Goal: Task Accomplishment & Management: Manage account settings

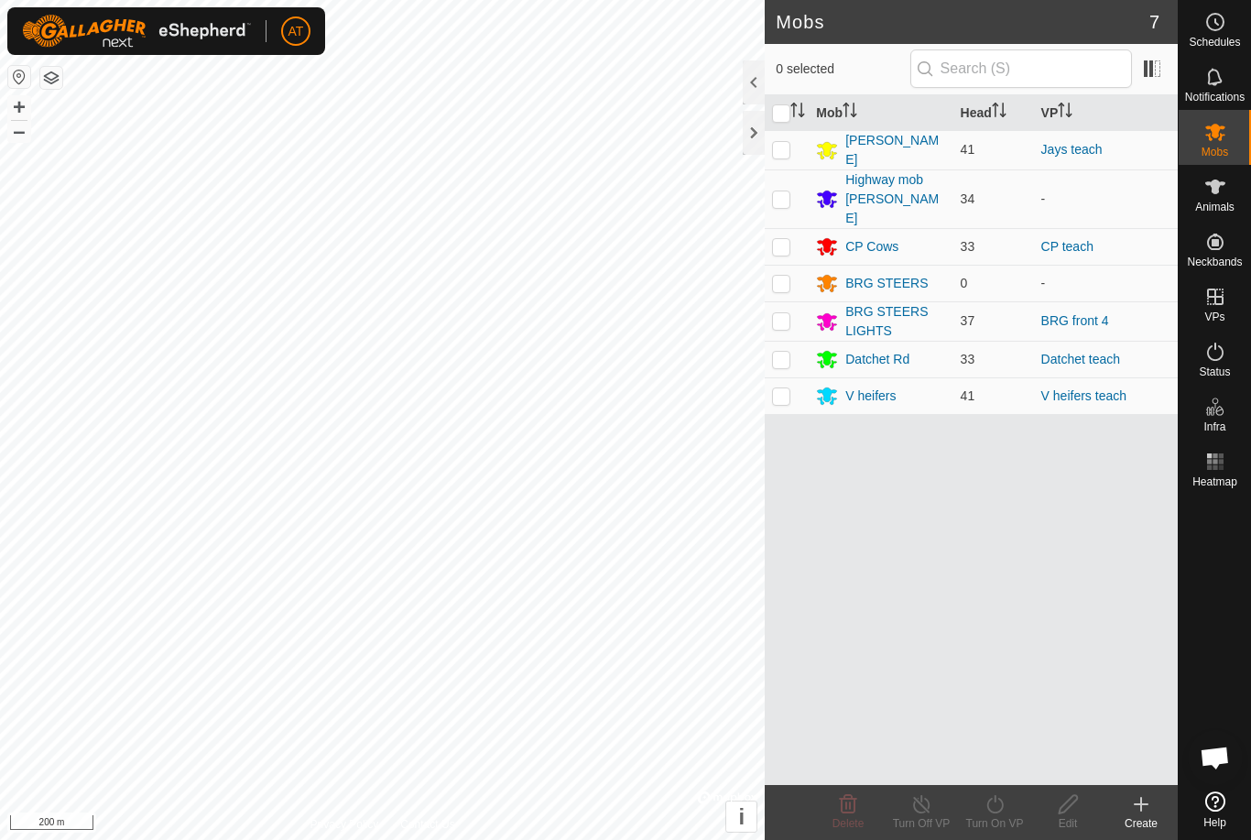
click at [1149, 813] on icon at bounding box center [1142, 804] width 22 height 22
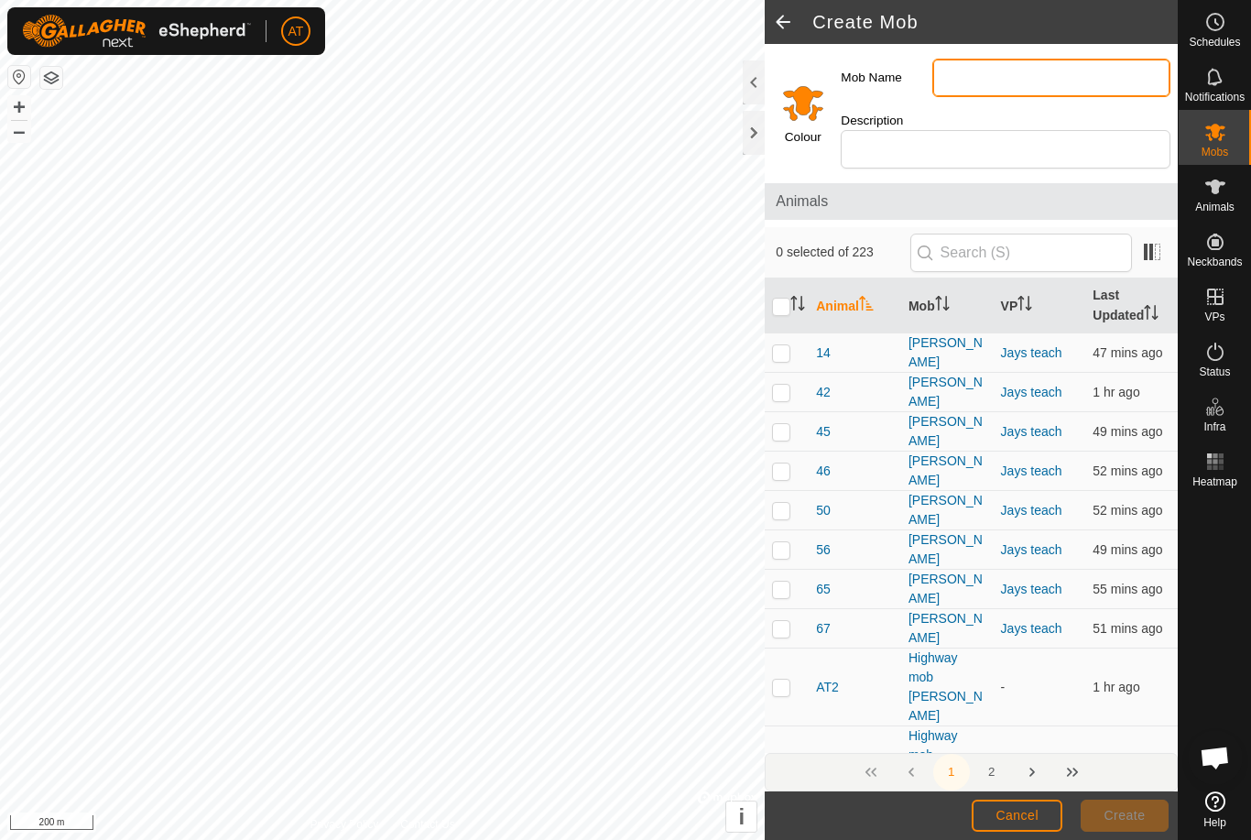
click at [1097, 83] on input "Mob Name" at bounding box center [1052, 78] width 238 height 38
type input "Kemps old cows"
click at [814, 114] on input "Select a color" at bounding box center [803, 103] width 44 height 44
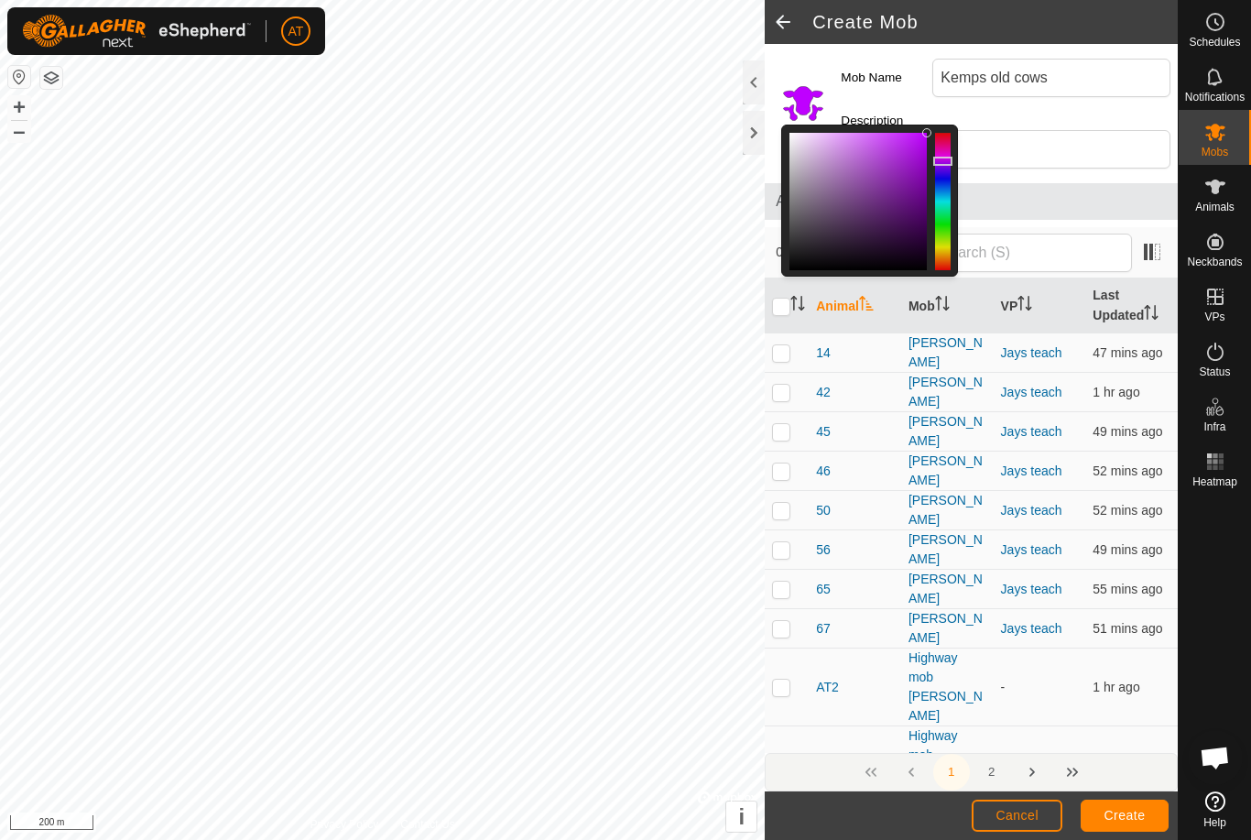
click at [1132, 804] on button "Create" at bounding box center [1125, 816] width 88 height 32
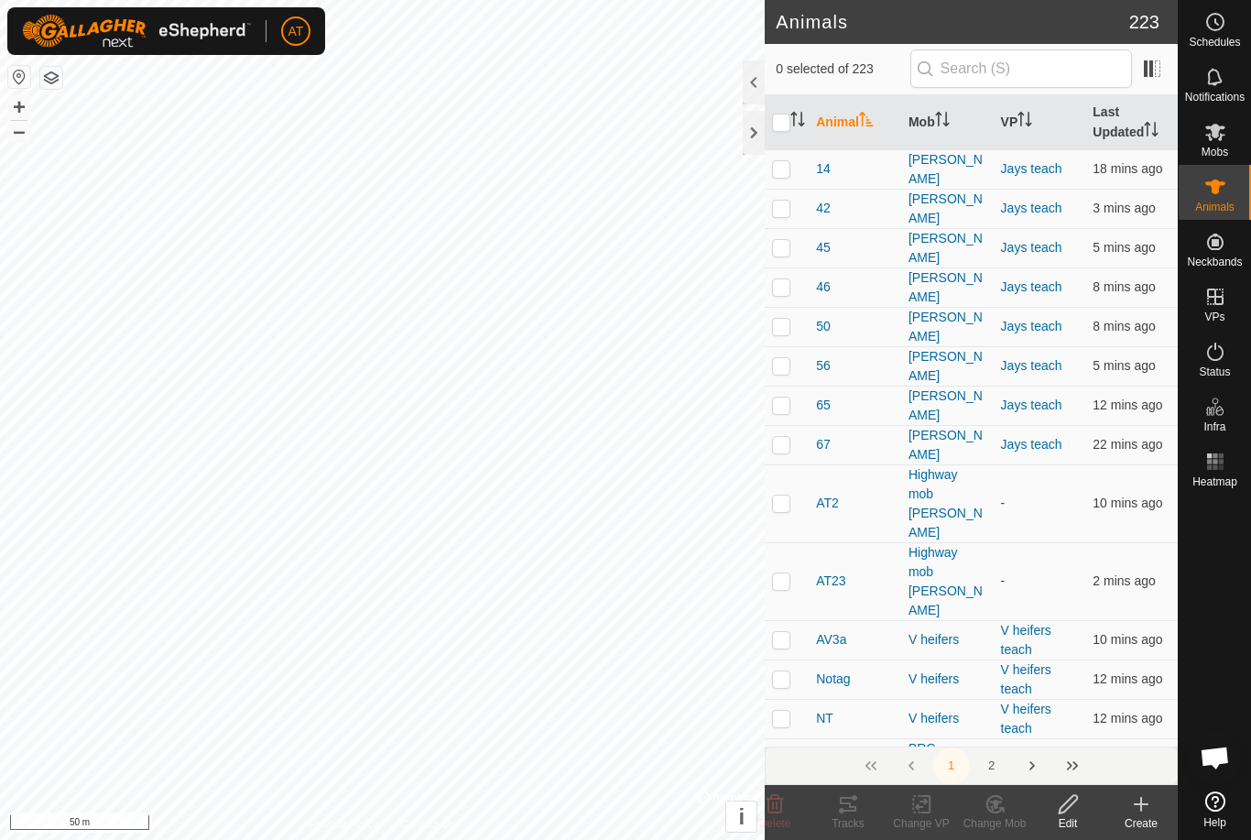
click at [762, 139] on div at bounding box center [754, 133] width 22 height 44
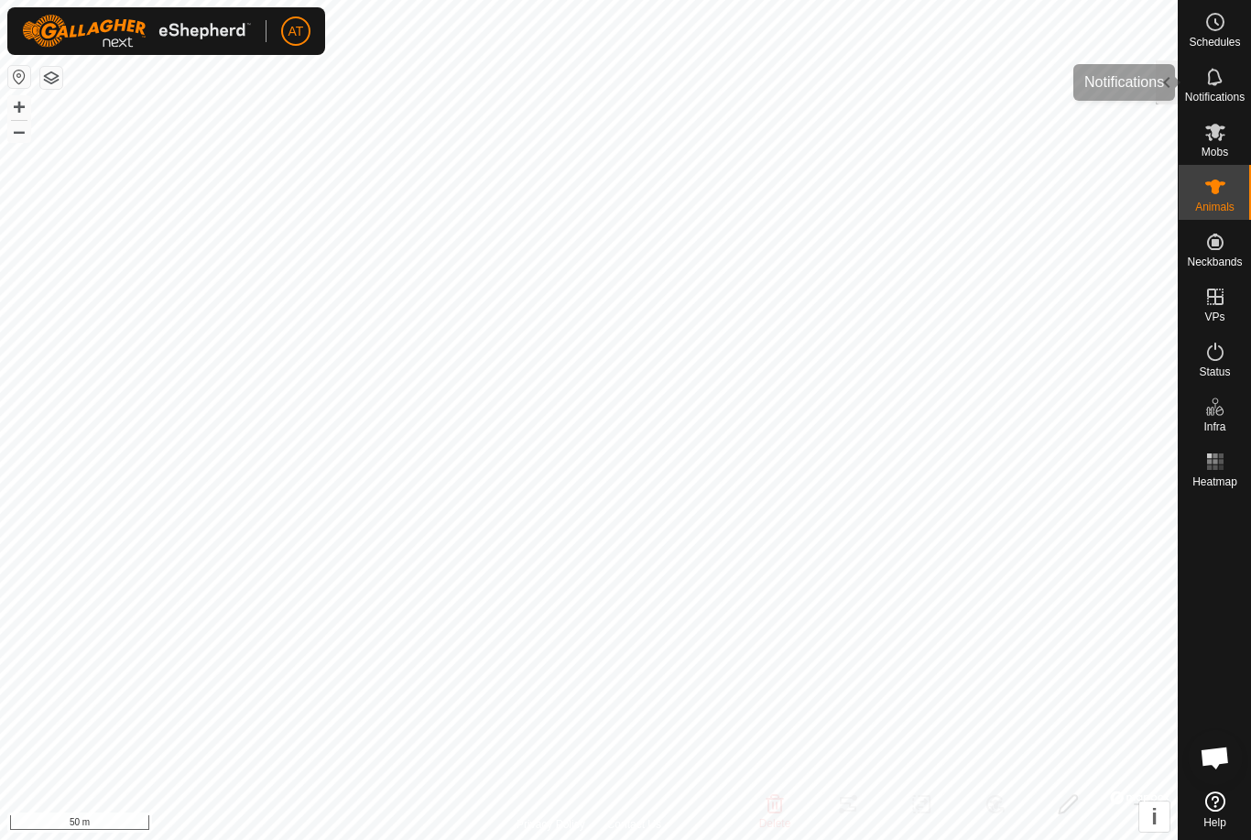
click at [1180, 81] on div "Notifications" at bounding box center [1215, 82] width 72 height 55
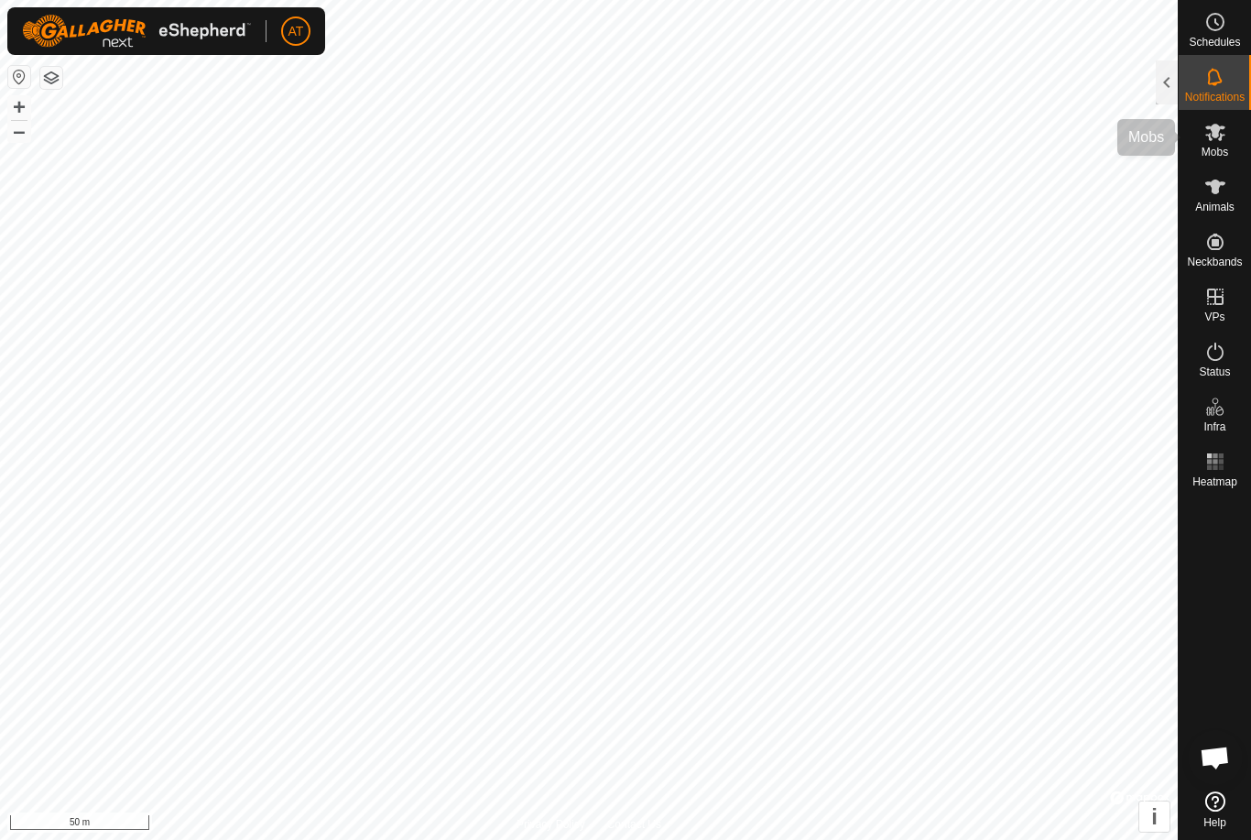
click at [1207, 147] on span "Mobs" at bounding box center [1215, 152] width 27 height 11
click at [1160, 86] on div at bounding box center [1167, 82] width 22 height 44
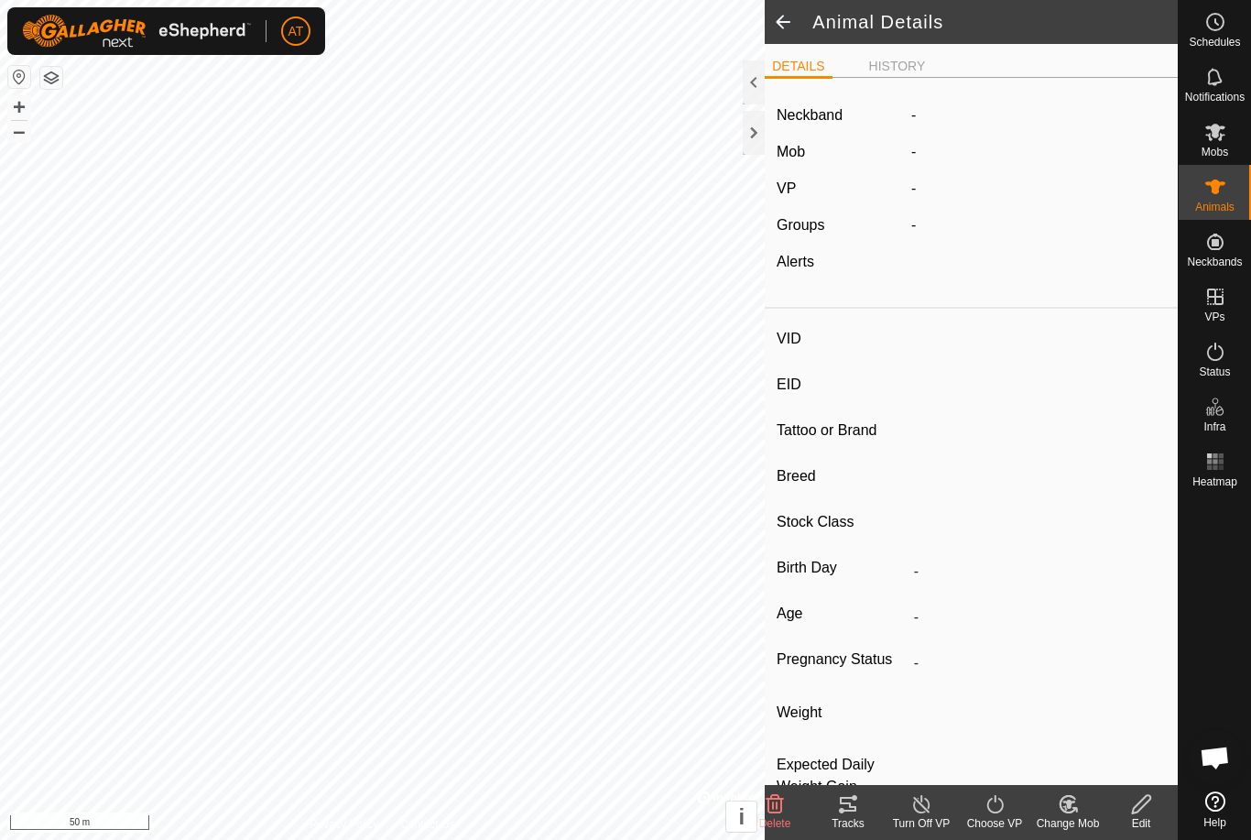
type input "W22"
type input "-"
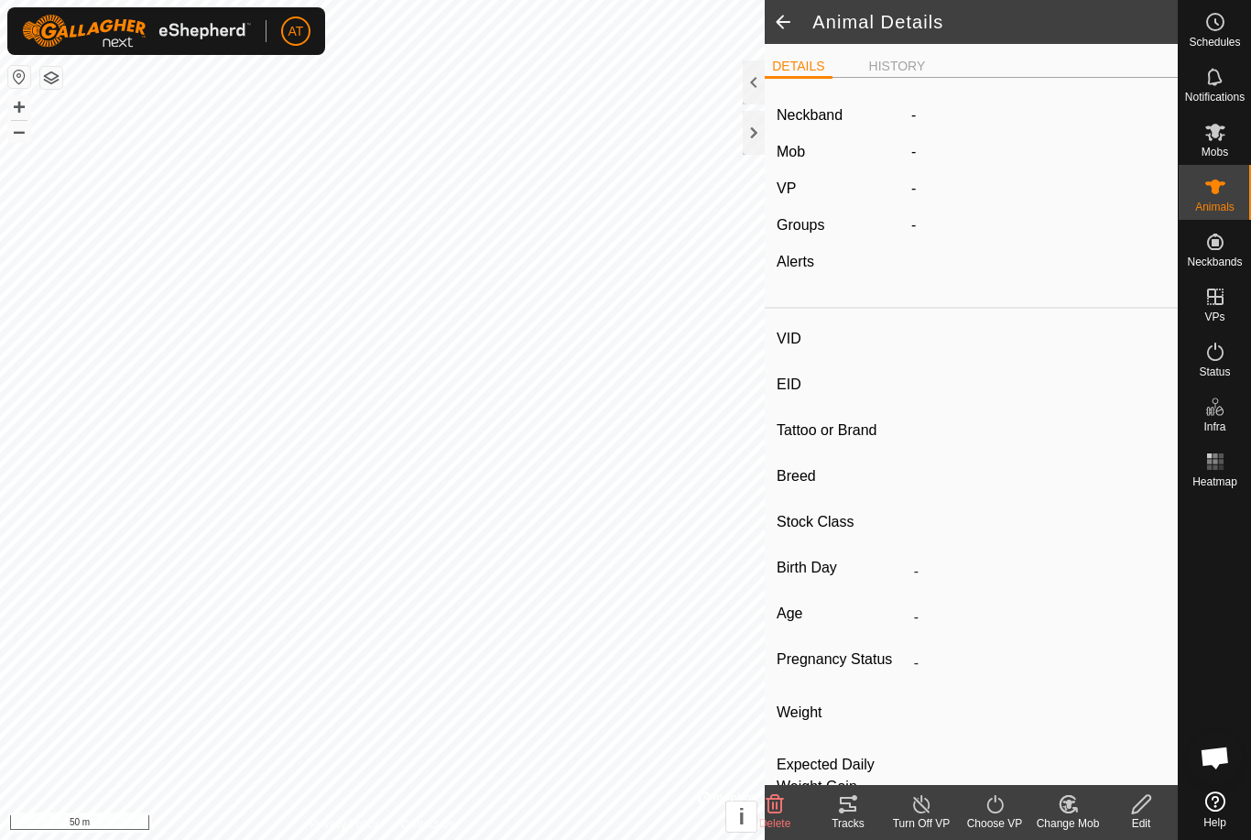
type input "0 kg"
type input "-"
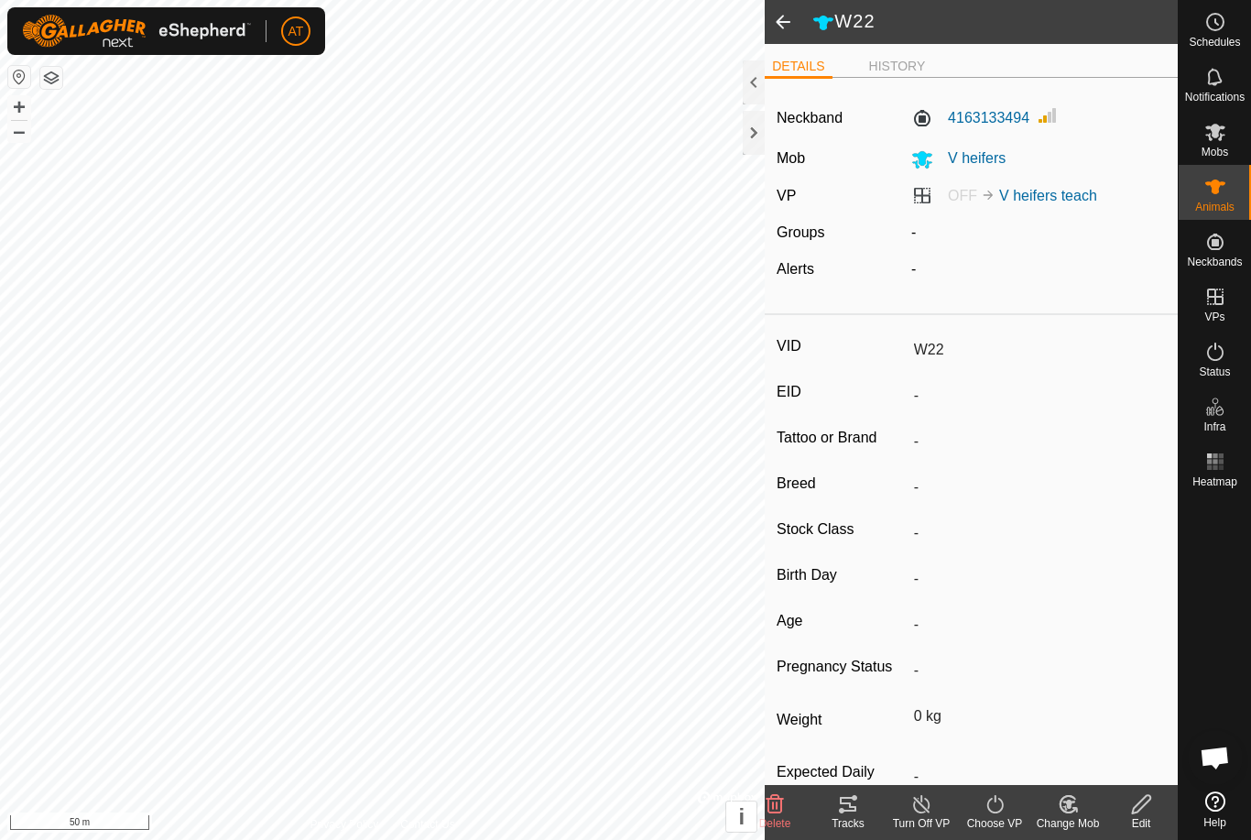
click at [781, 808] on icon at bounding box center [775, 804] width 17 height 18
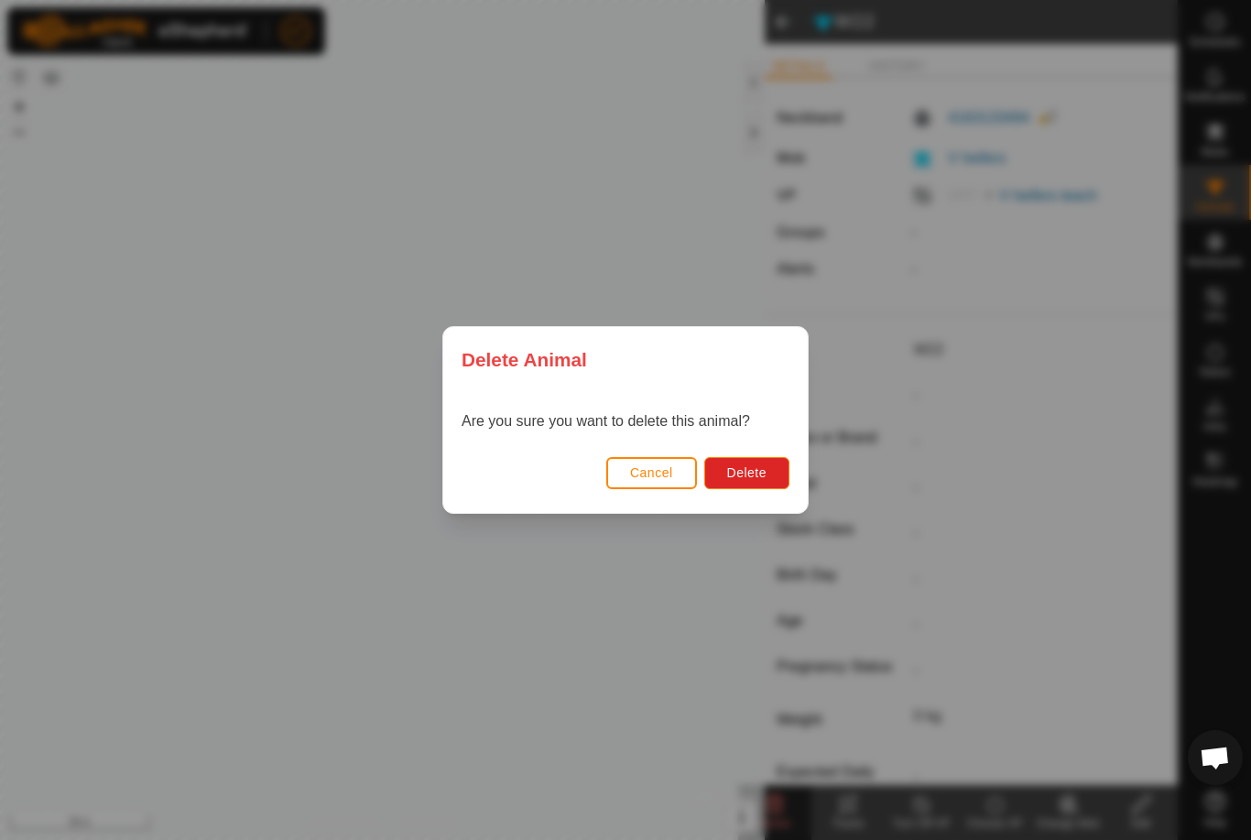
click at [757, 475] on span "Delete" at bounding box center [746, 472] width 39 height 15
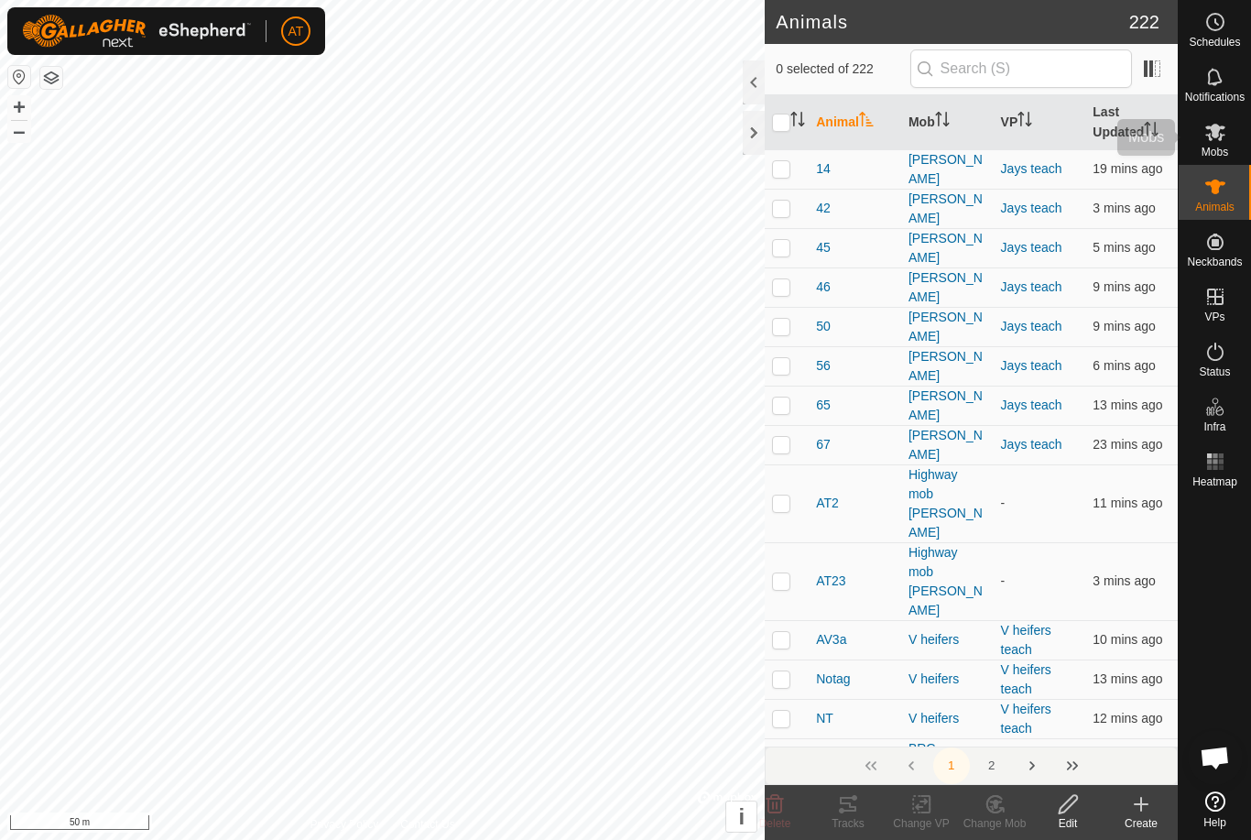
click at [1229, 147] on span "Mobs" at bounding box center [1215, 152] width 27 height 11
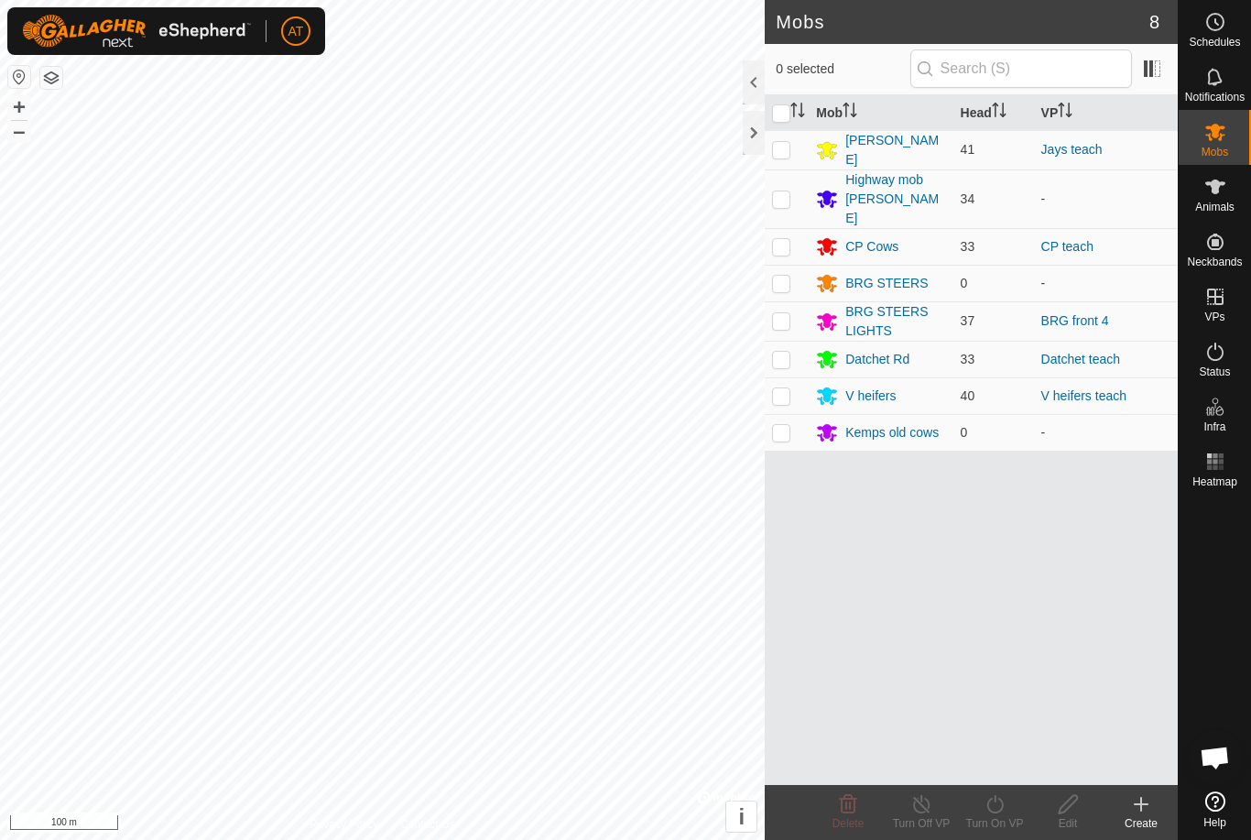
click at [858, 387] on div "V heifers" at bounding box center [871, 396] width 50 height 19
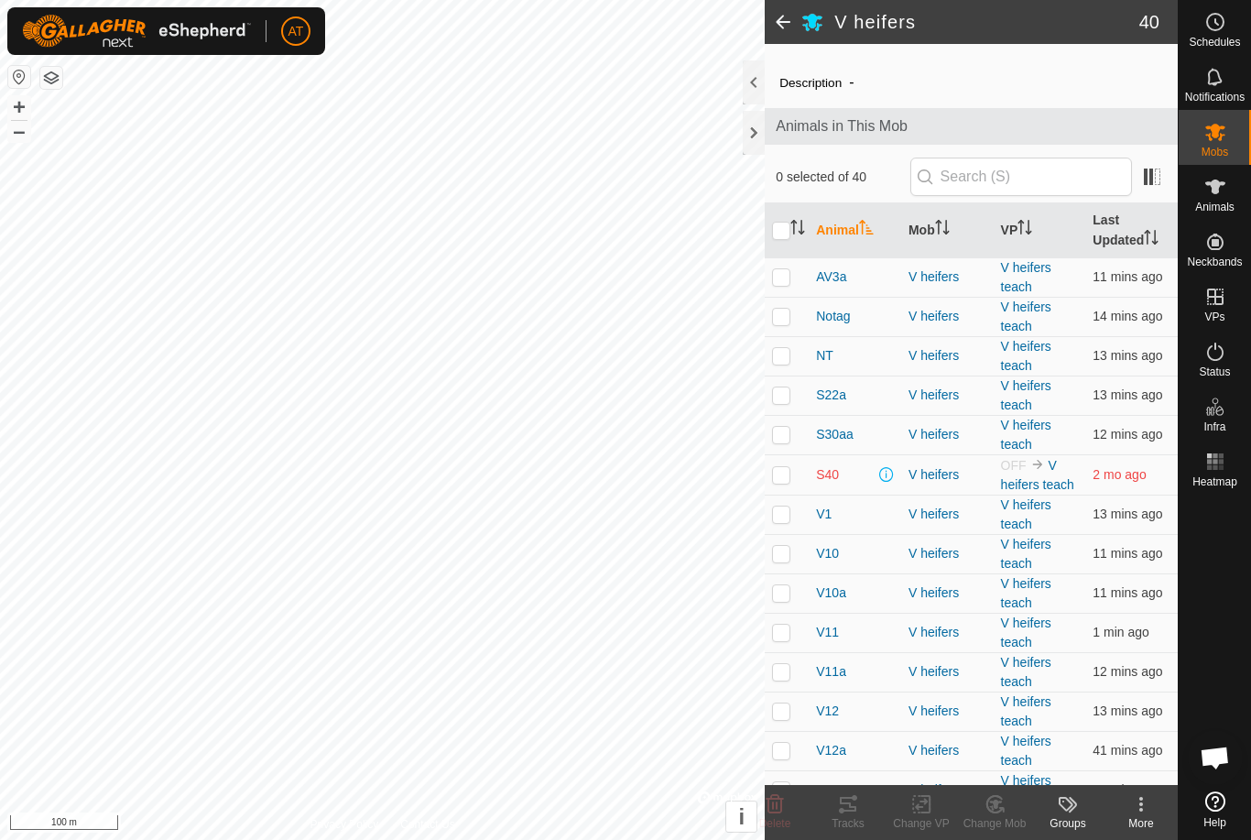
scroll to position [34, 0]
click at [779, 479] on p-checkbox at bounding box center [781, 476] width 18 height 15
click at [784, 475] on p-checkbox at bounding box center [781, 476] width 18 height 15
checkbox input "false"
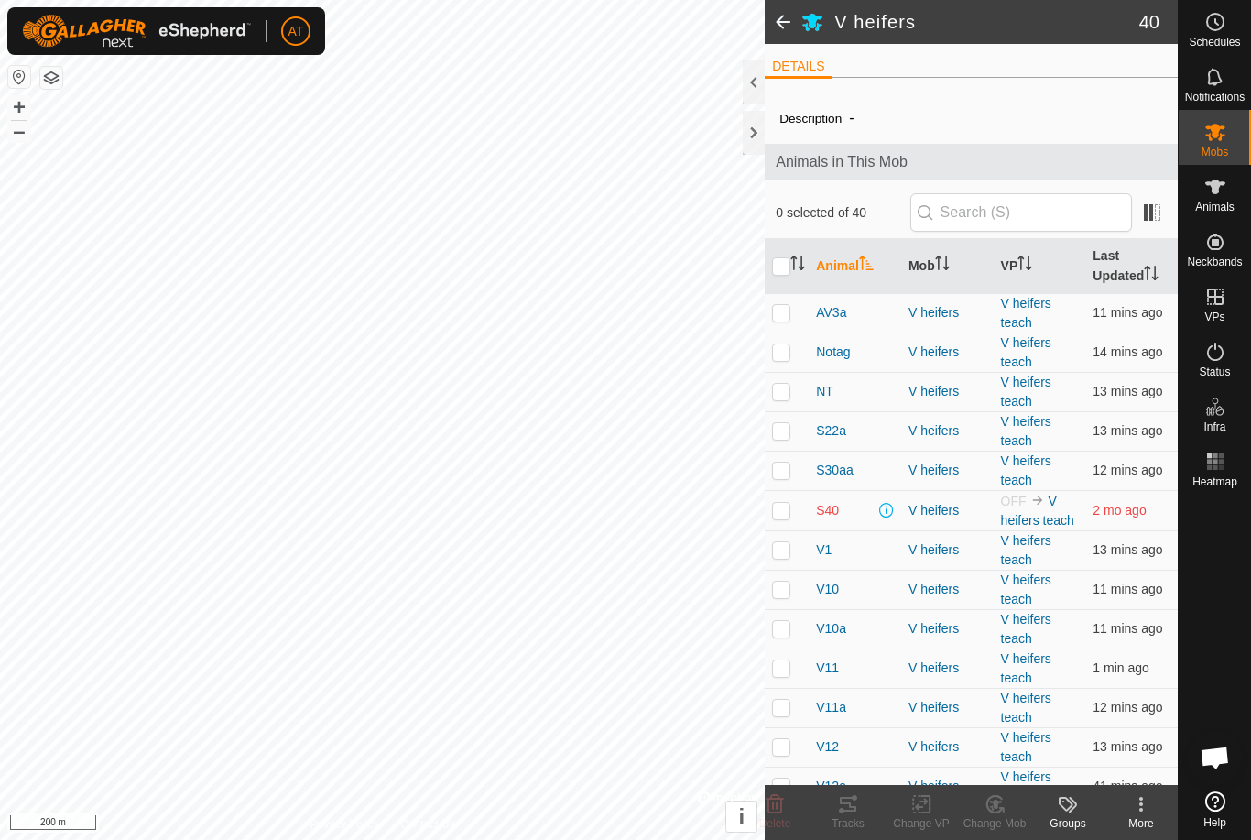
scroll to position [0, 0]
click at [784, 311] on p-checkbox at bounding box center [781, 312] width 18 height 15
checkbox input "true"
click at [785, 355] on p-checkbox at bounding box center [781, 351] width 18 height 15
click at [784, 346] on p-checkbox at bounding box center [781, 351] width 18 height 15
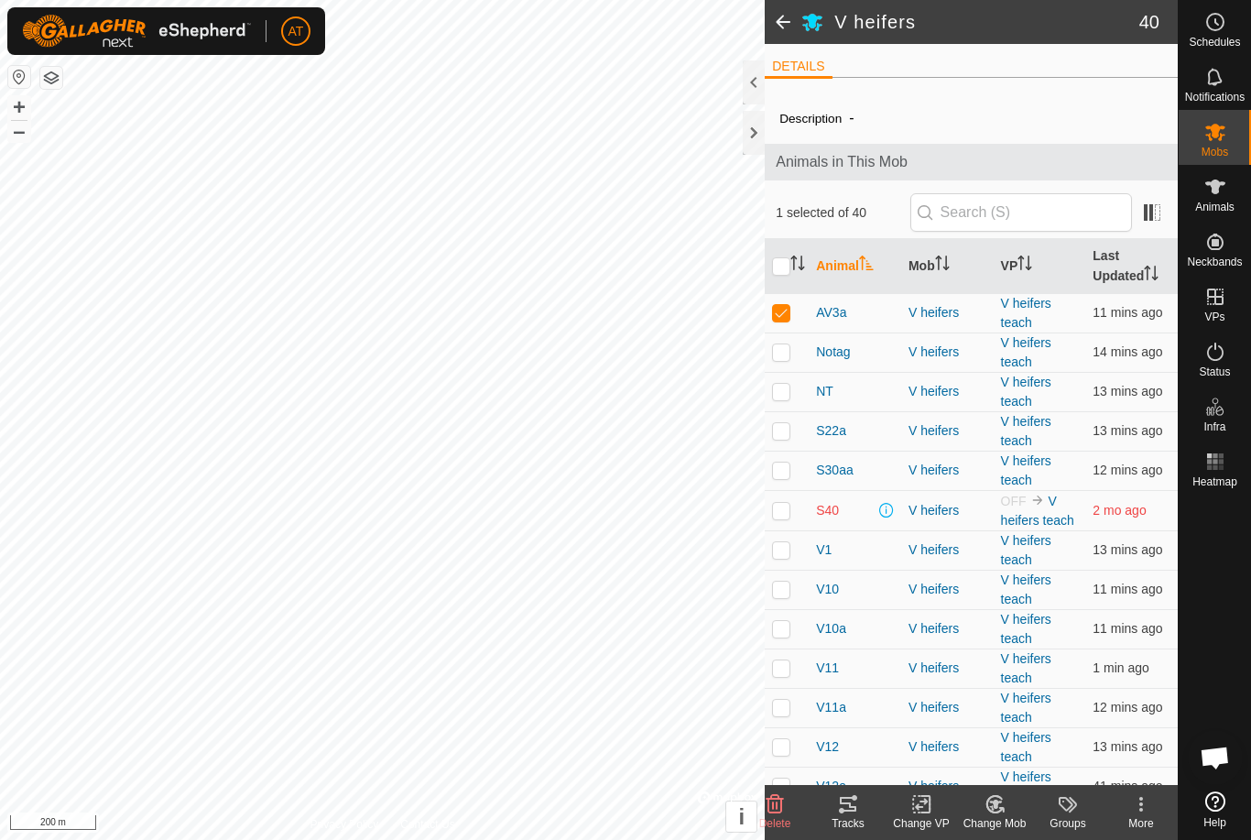
click at [782, 348] on p-checkbox at bounding box center [781, 351] width 18 height 15
checkbox input "true"
click at [789, 510] on p-checkbox at bounding box center [781, 510] width 18 height 15
checkbox input "true"
click at [781, 468] on p-checkbox at bounding box center [781, 470] width 18 height 15
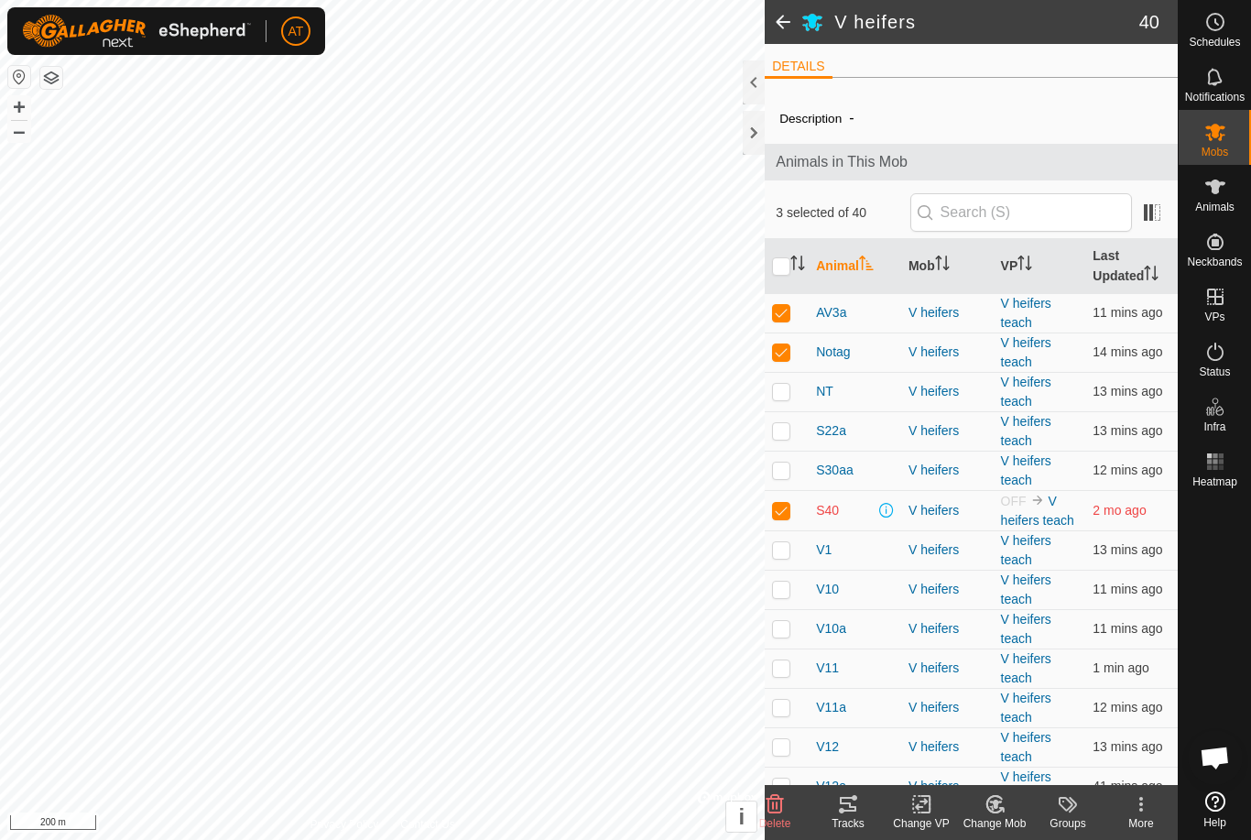
click at [781, 467] on p-checkbox at bounding box center [781, 470] width 18 height 15
checkbox input "false"
click at [784, 390] on p-checkbox at bounding box center [781, 391] width 18 height 15
checkbox input "true"
click at [786, 431] on p-checkbox at bounding box center [781, 430] width 18 height 15
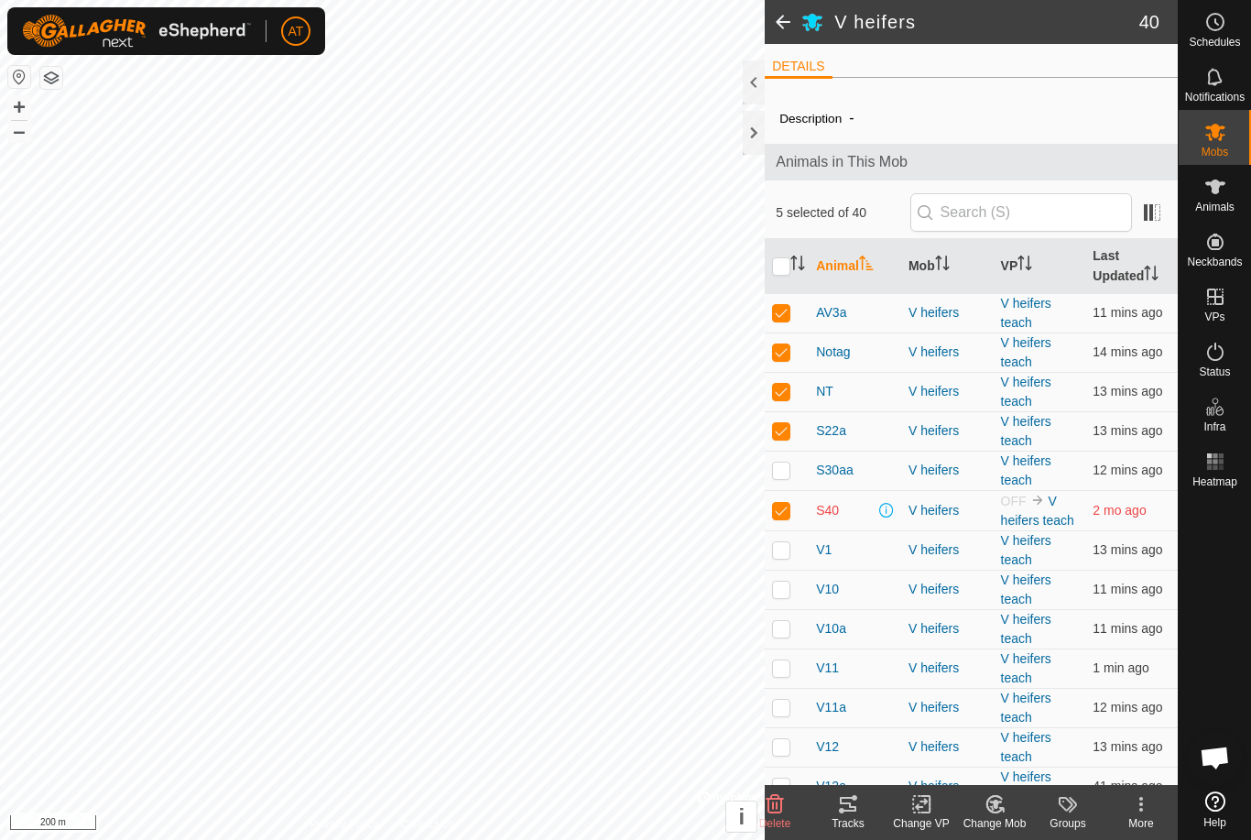
checkbox input "true"
click at [785, 473] on p-checkbox at bounding box center [781, 470] width 18 height 15
checkbox input "true"
click at [792, 267] on icon "Activate to sort" at bounding box center [798, 263] width 15 height 15
click at [781, 271] on input "checkbox" at bounding box center [781, 266] width 18 height 18
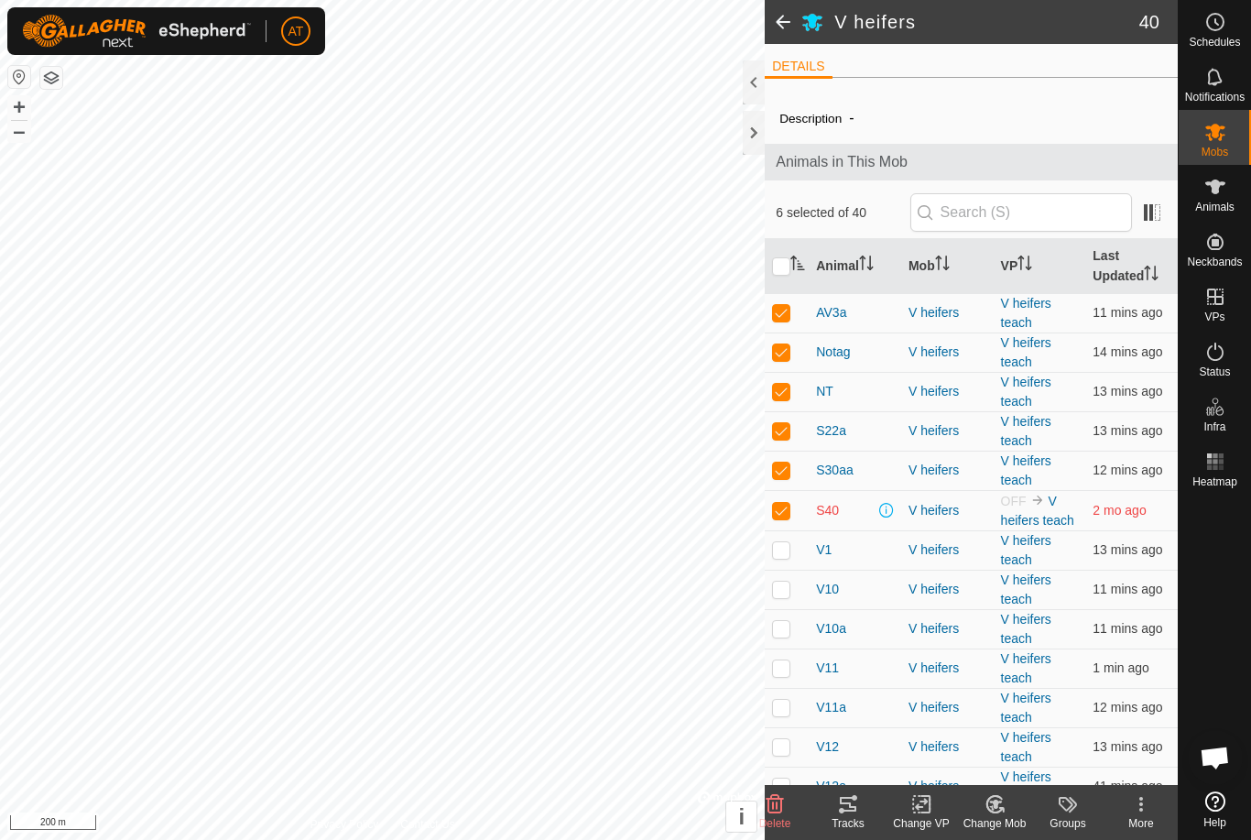
checkbox input "true"
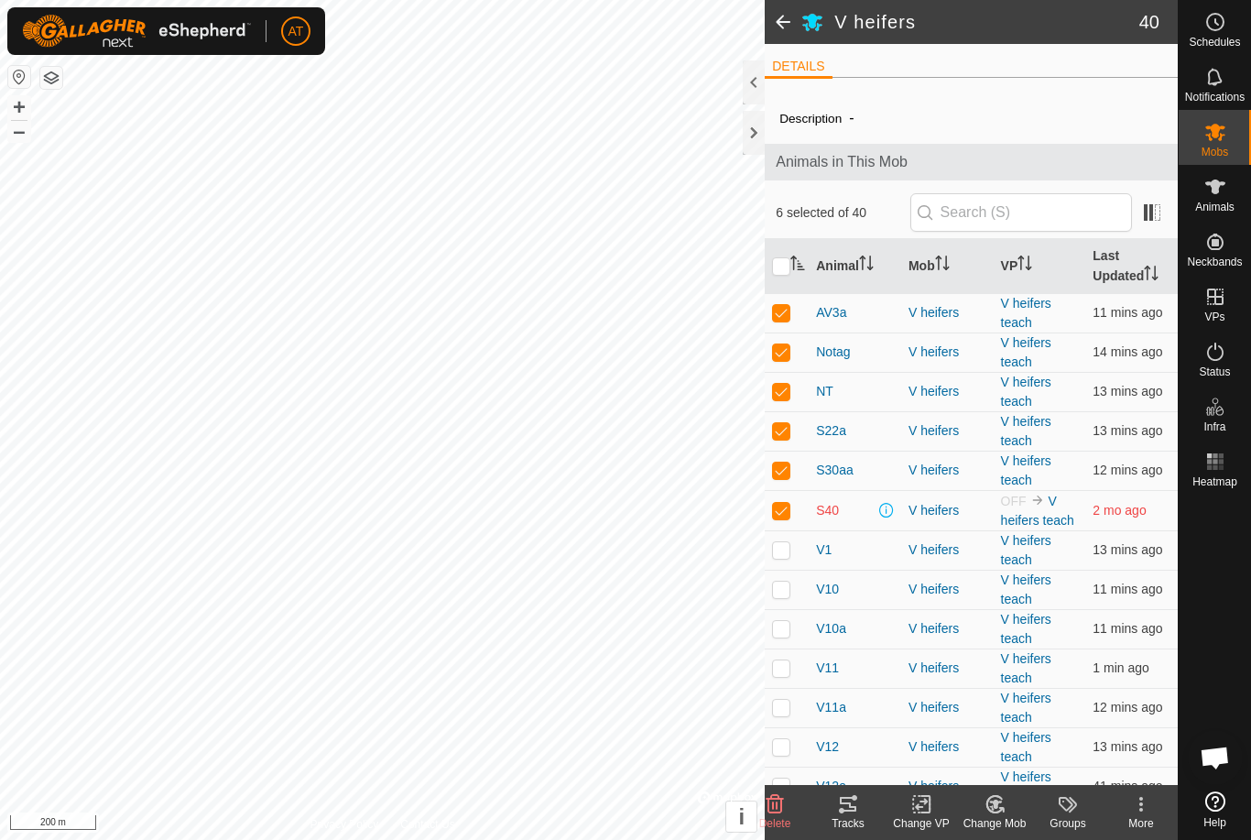
checkbox input "true"
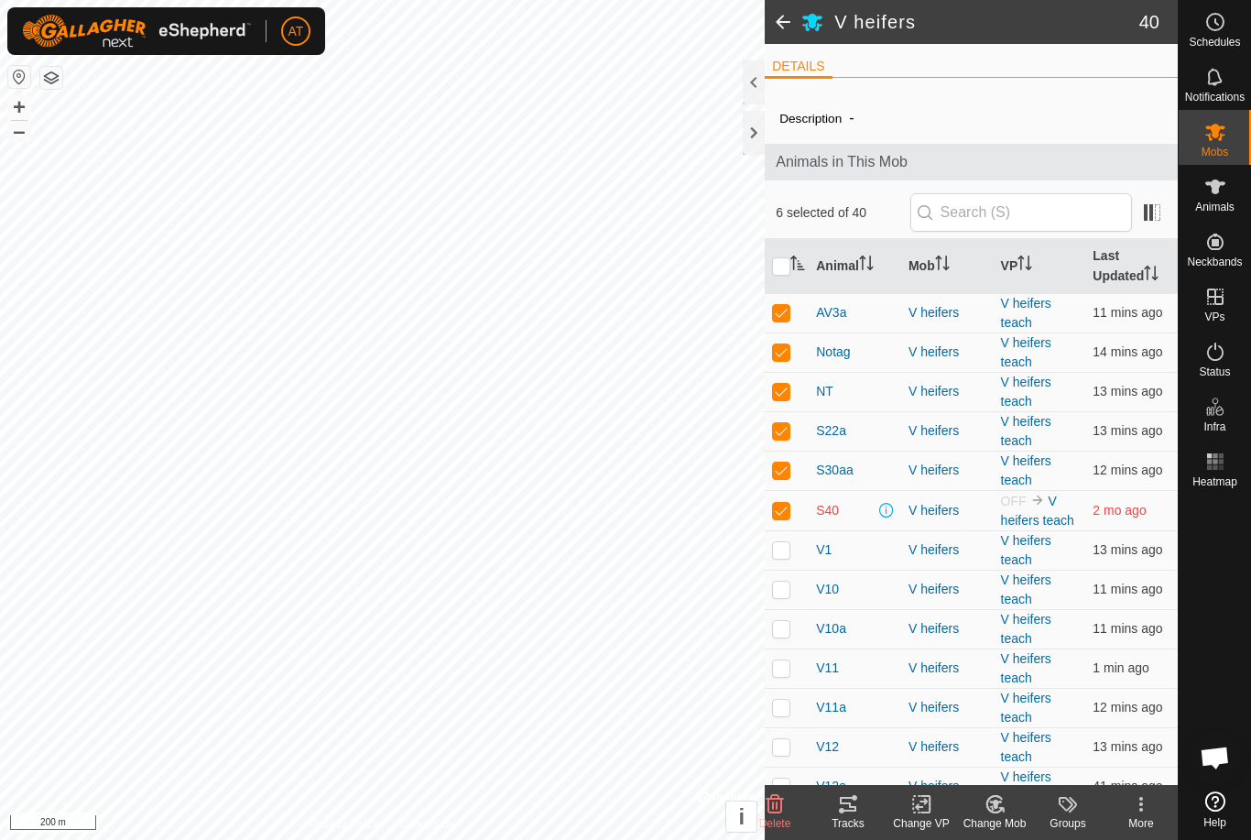
checkbox input "true"
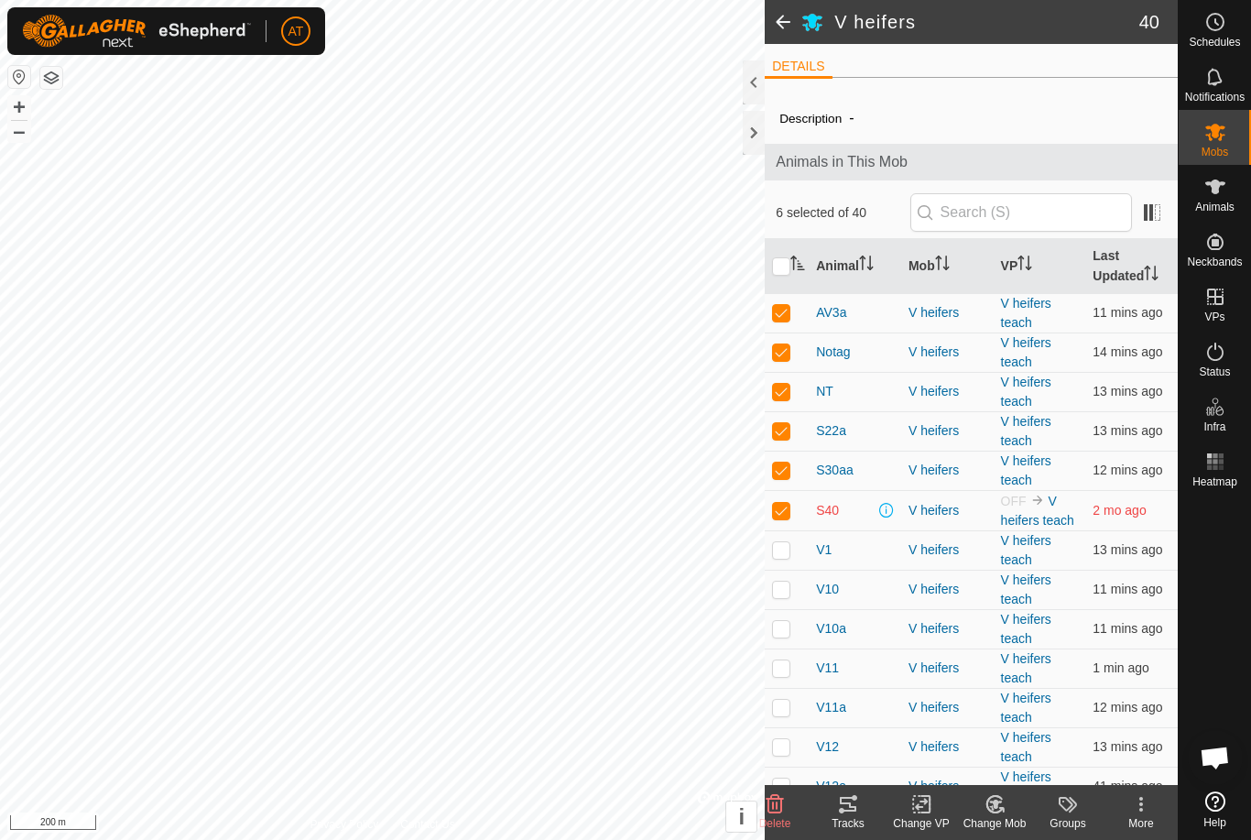
checkbox input "true"
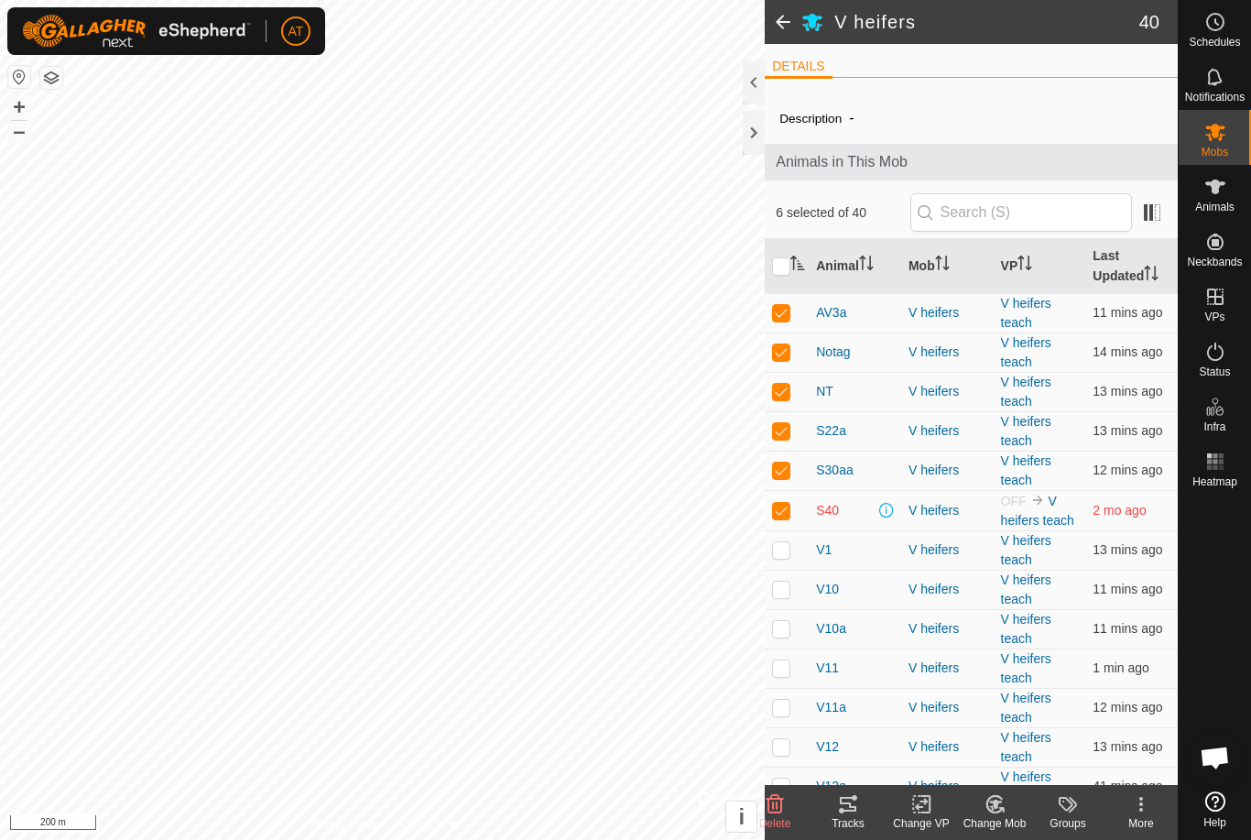
checkbox input "true"
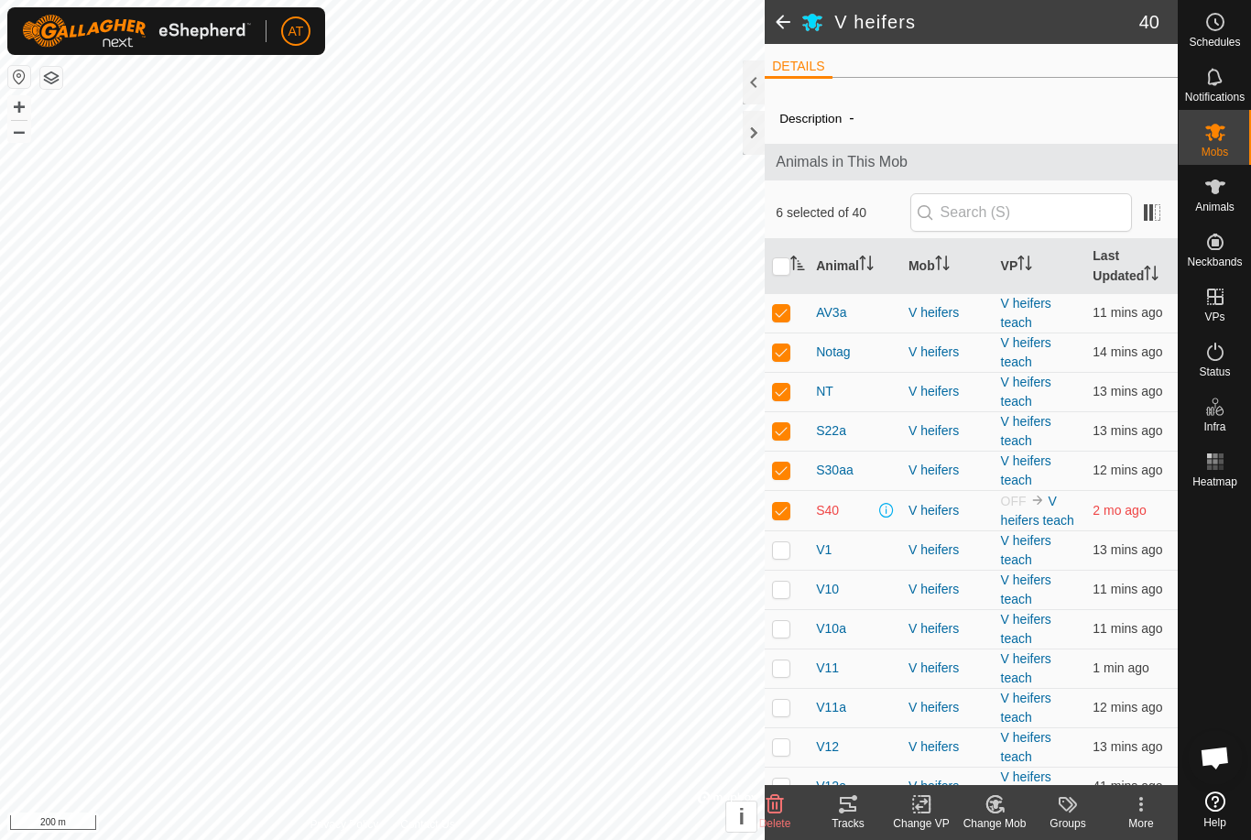
checkbox input "true"
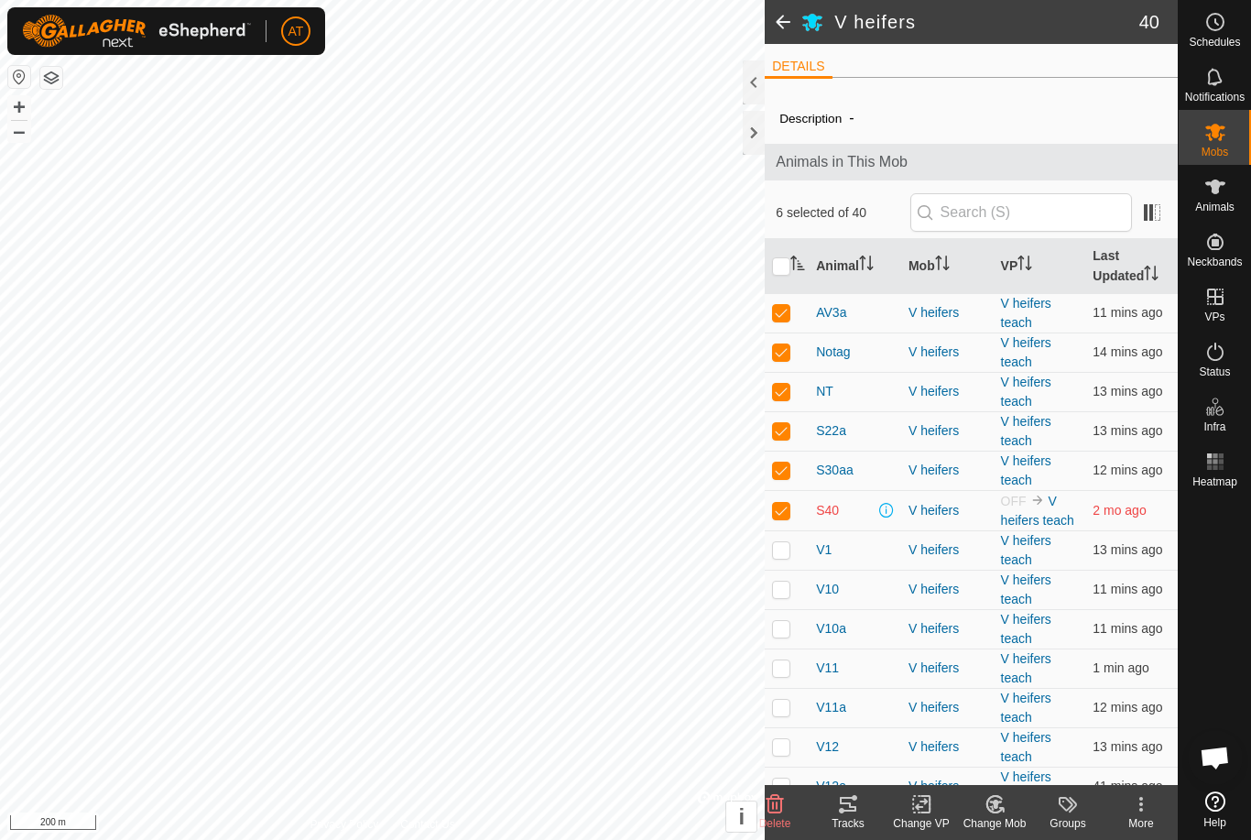
checkbox input "true"
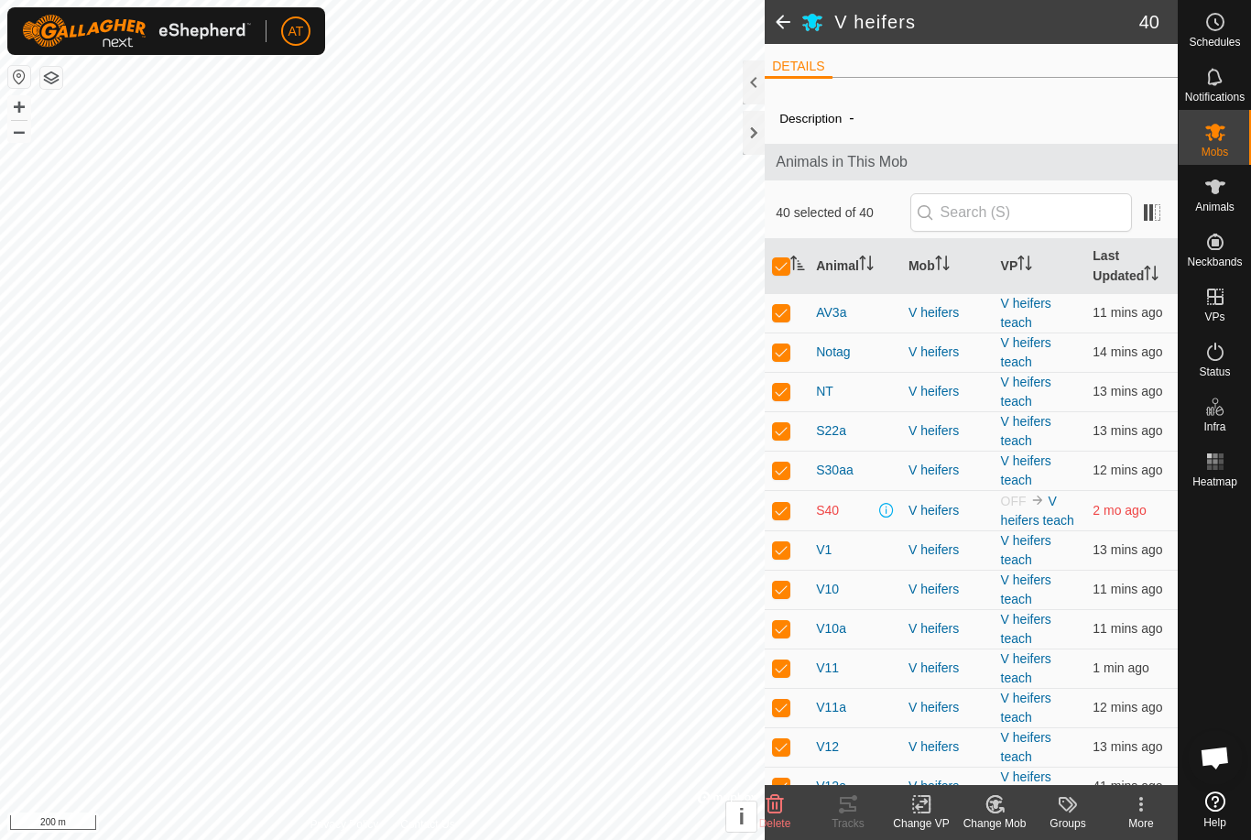
click at [781, 268] on input "checkbox" at bounding box center [781, 266] width 18 height 18
checkbox input "false"
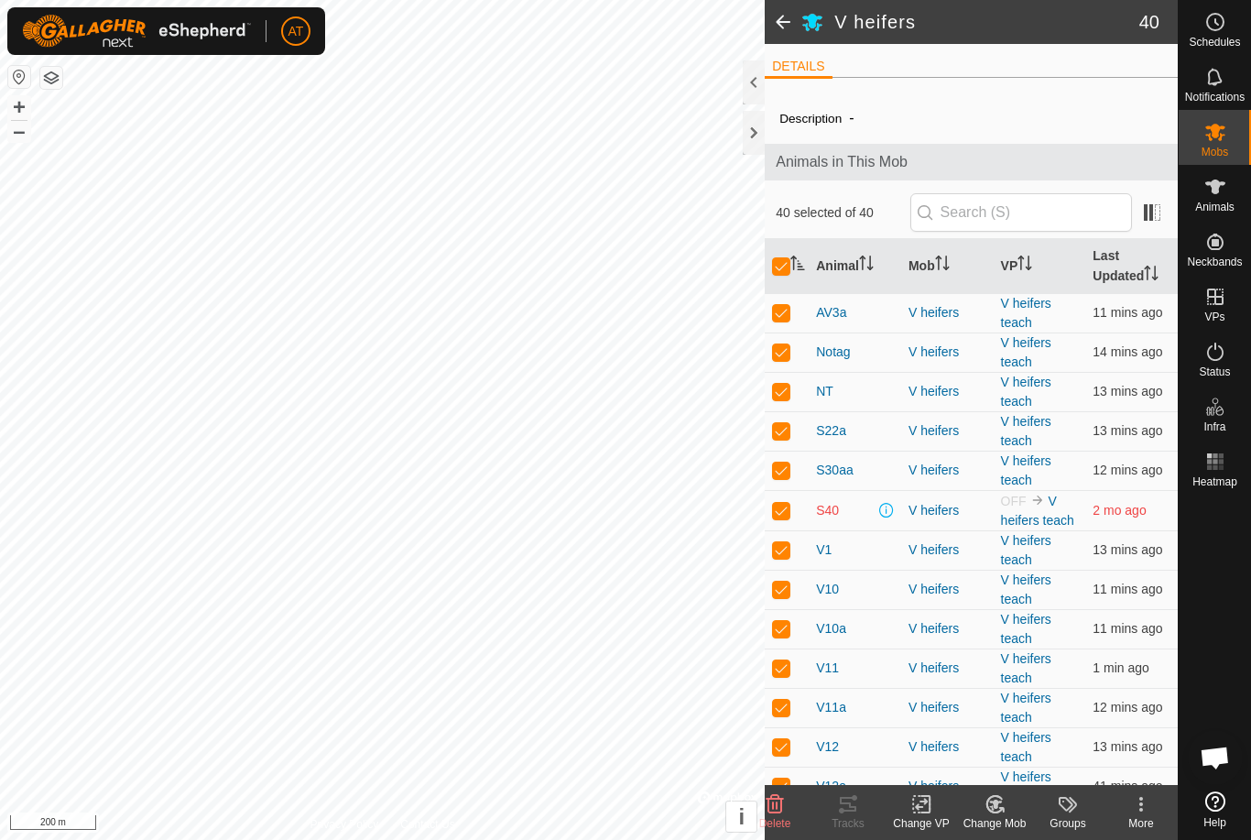
checkbox input "false"
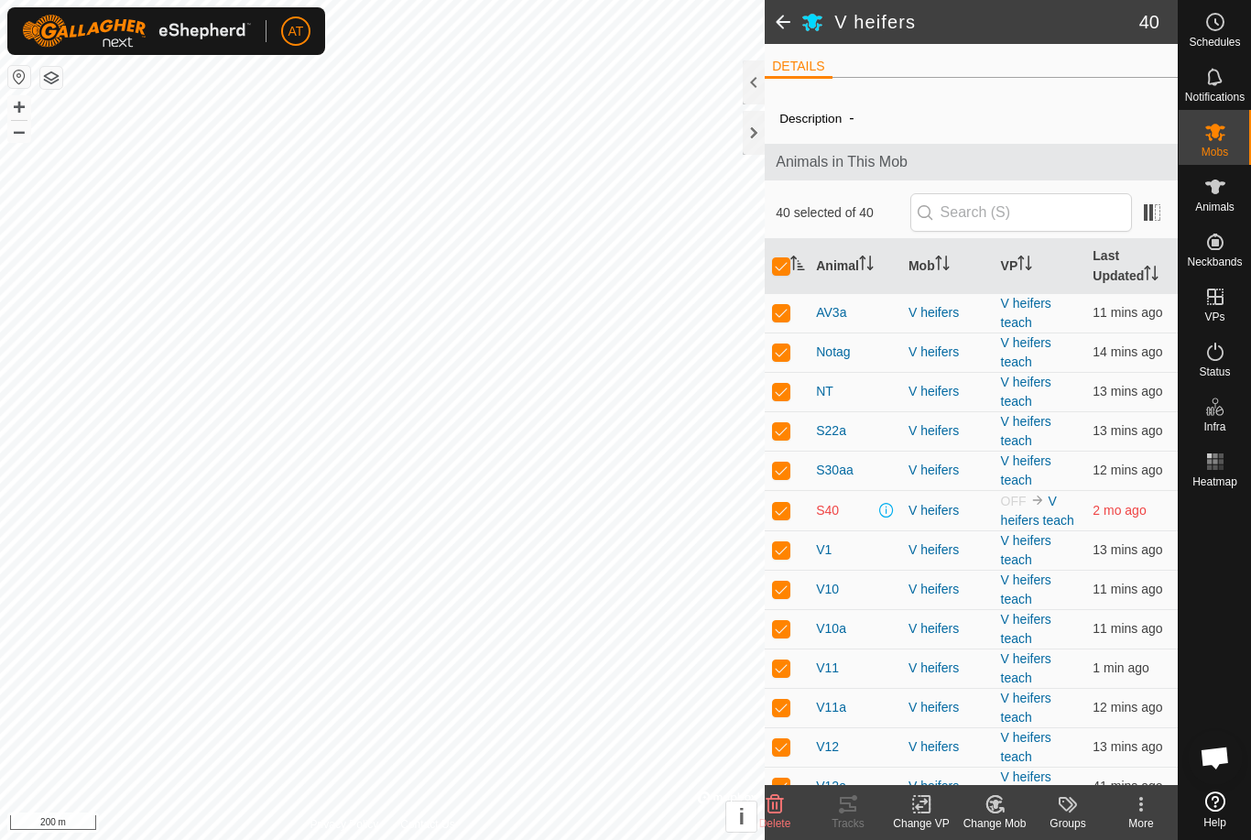
checkbox input "false"
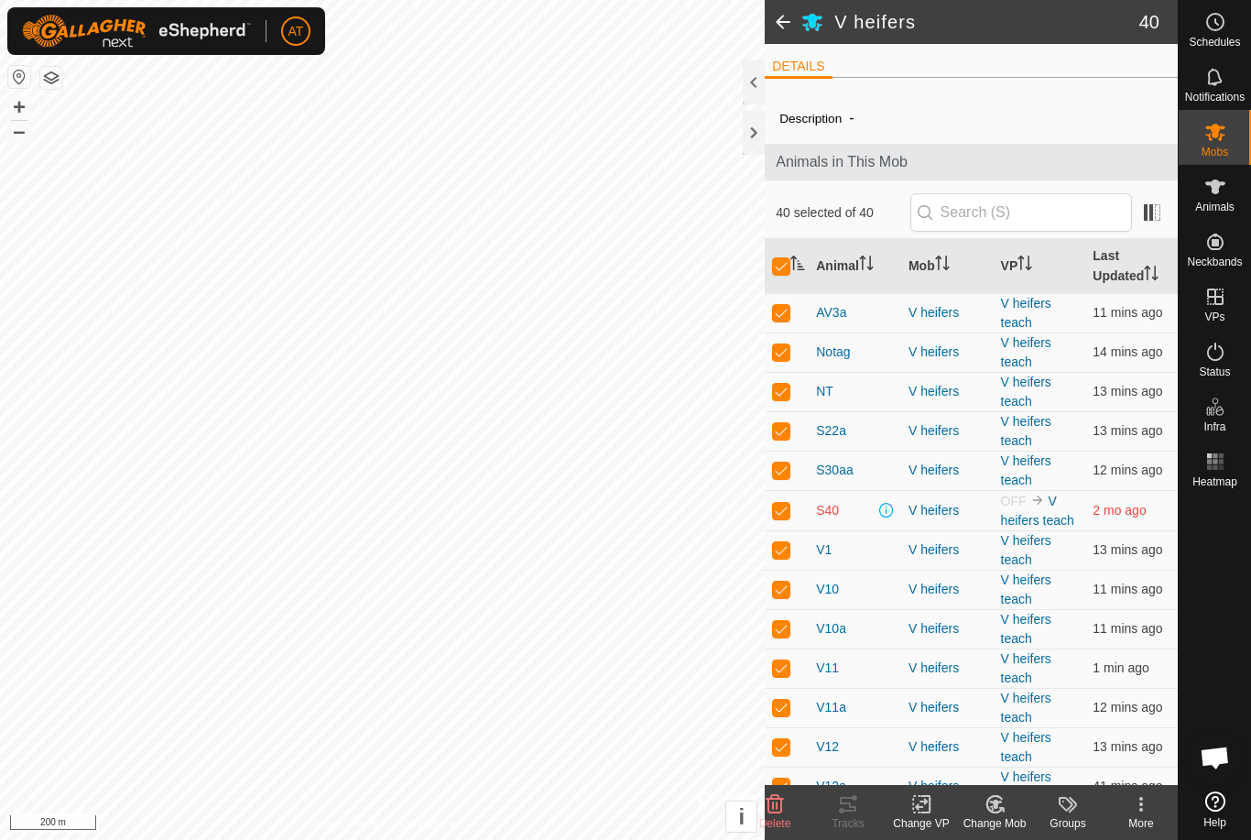
checkbox input "false"
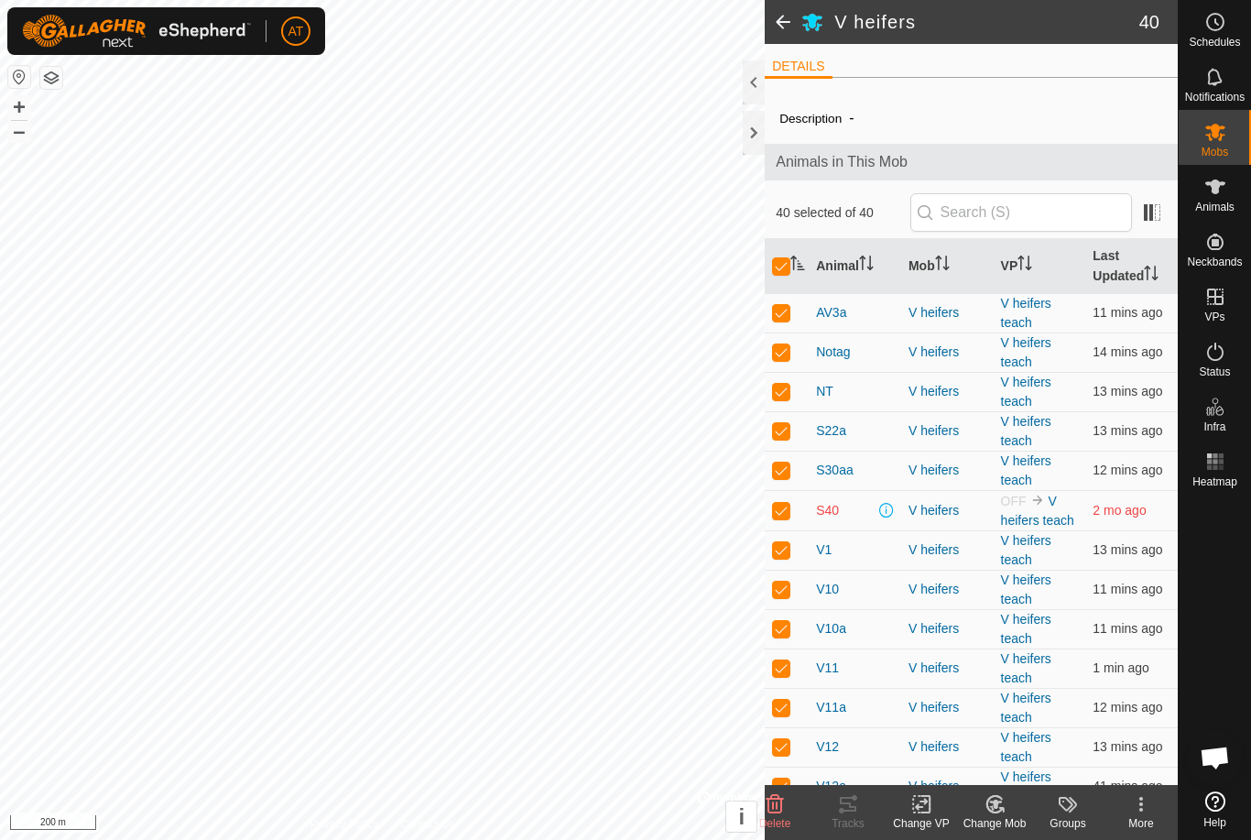
checkbox input "false"
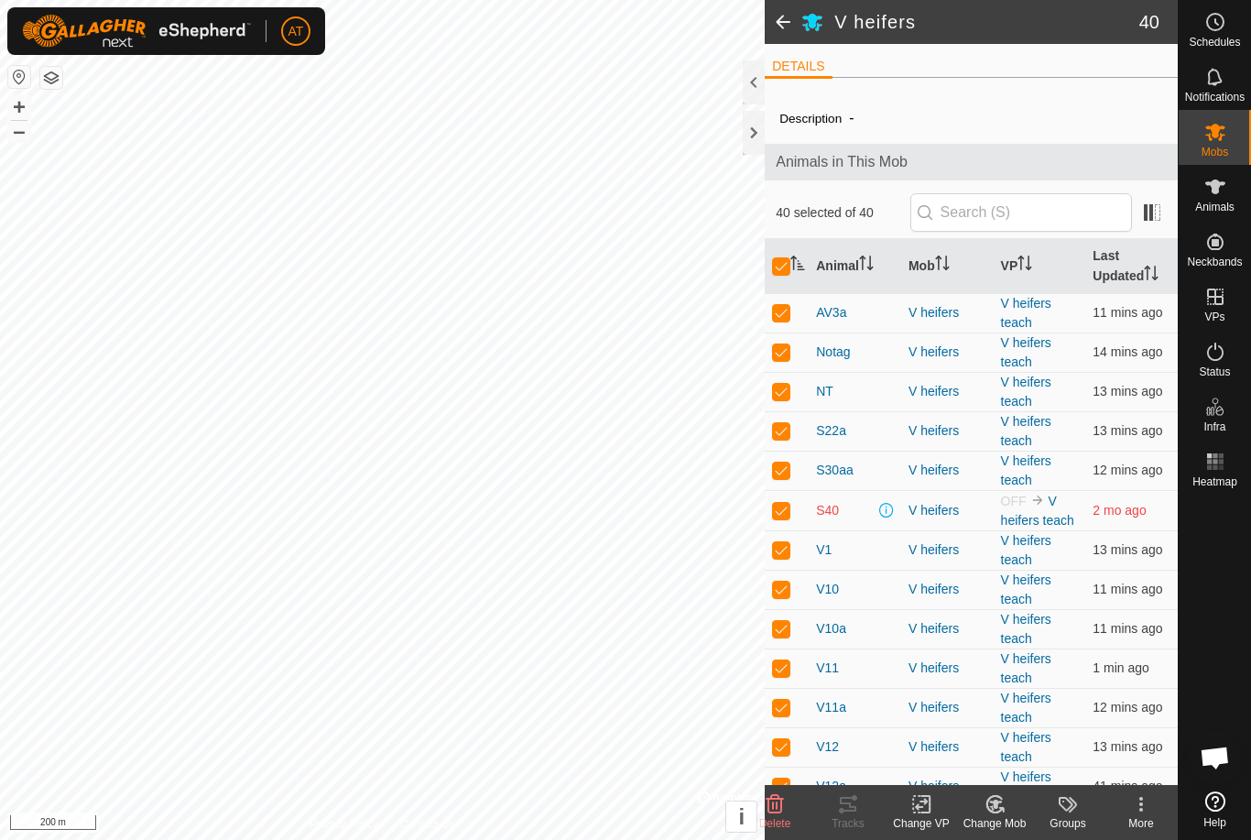
checkbox input "false"
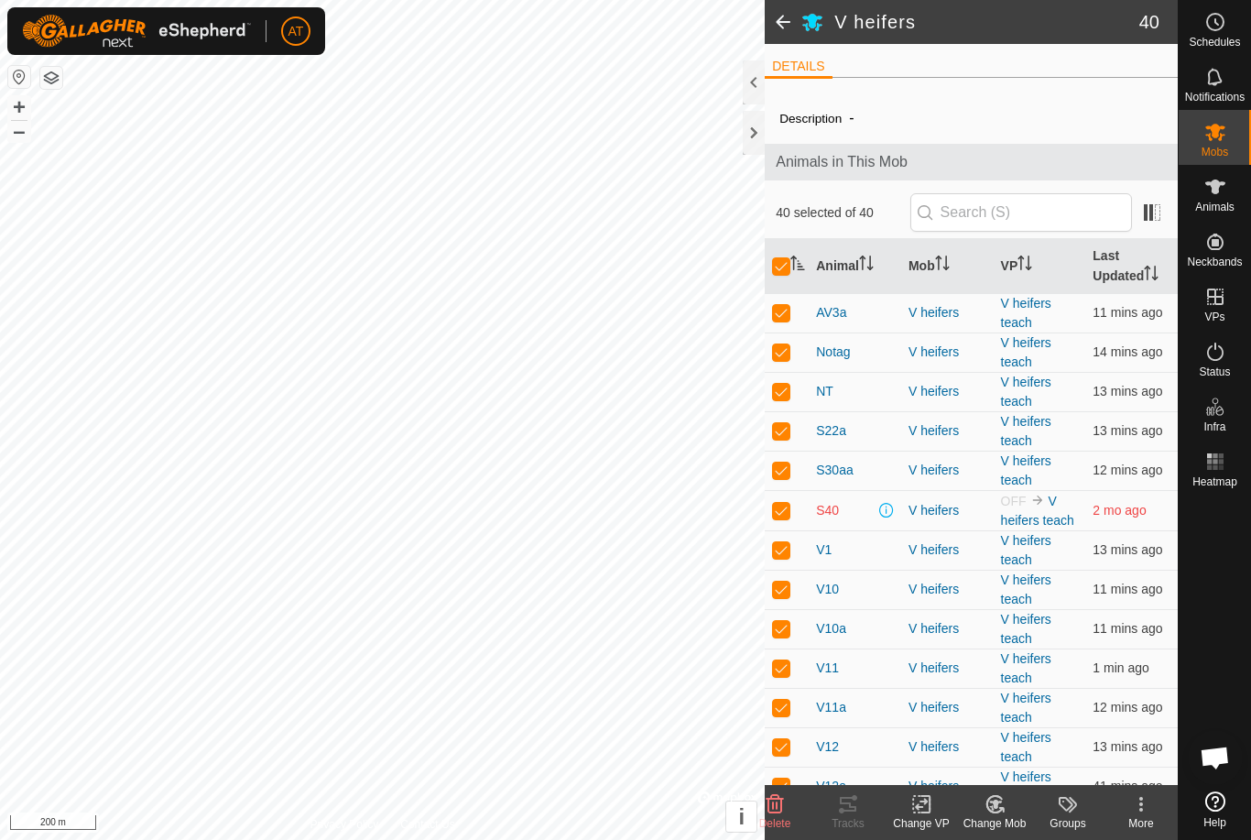
checkbox input "false"
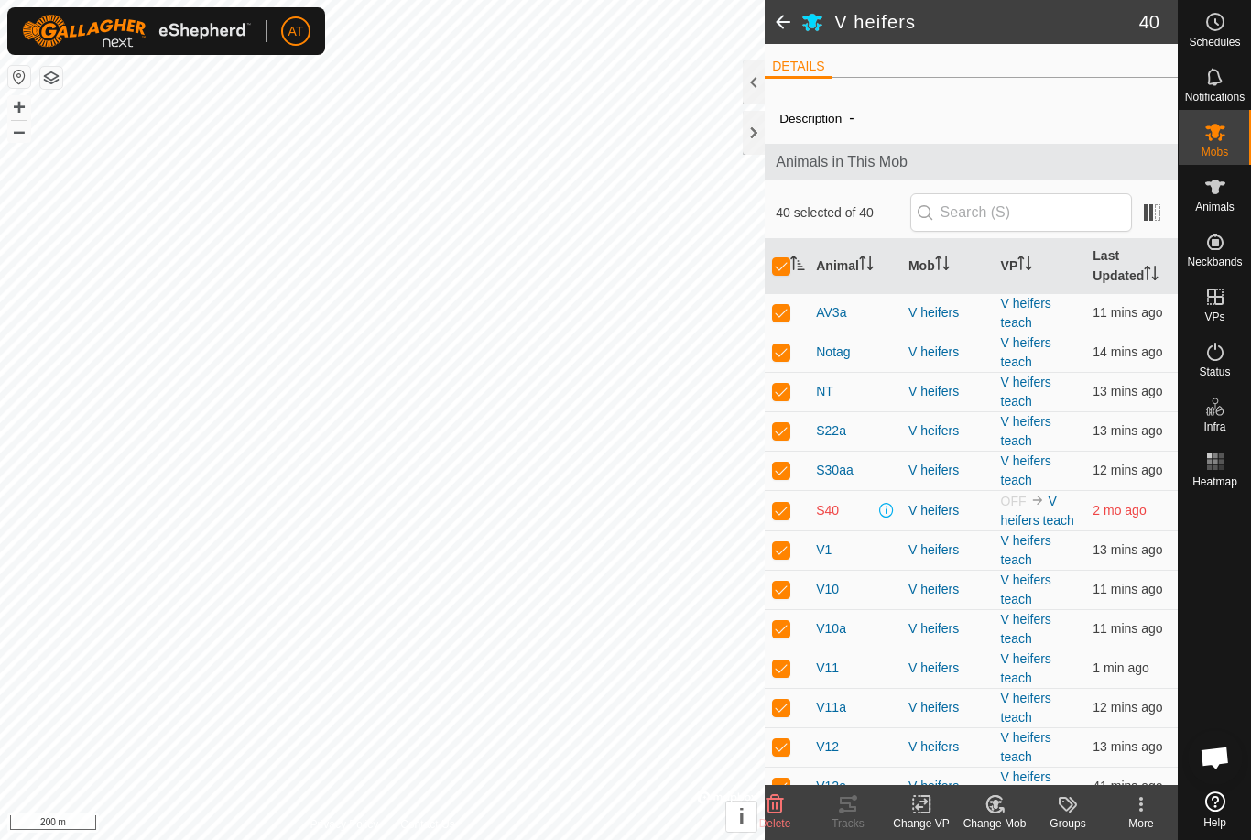
checkbox input "false"
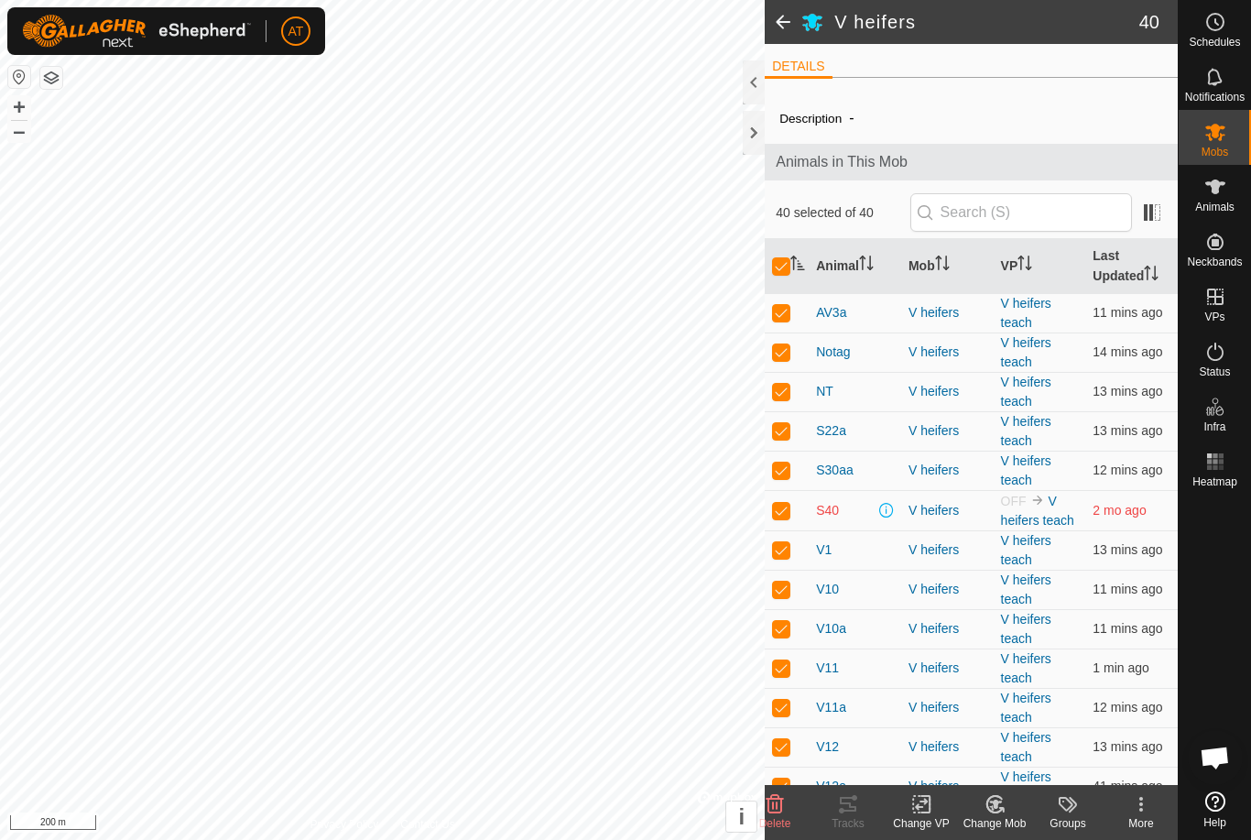
checkbox input "false"
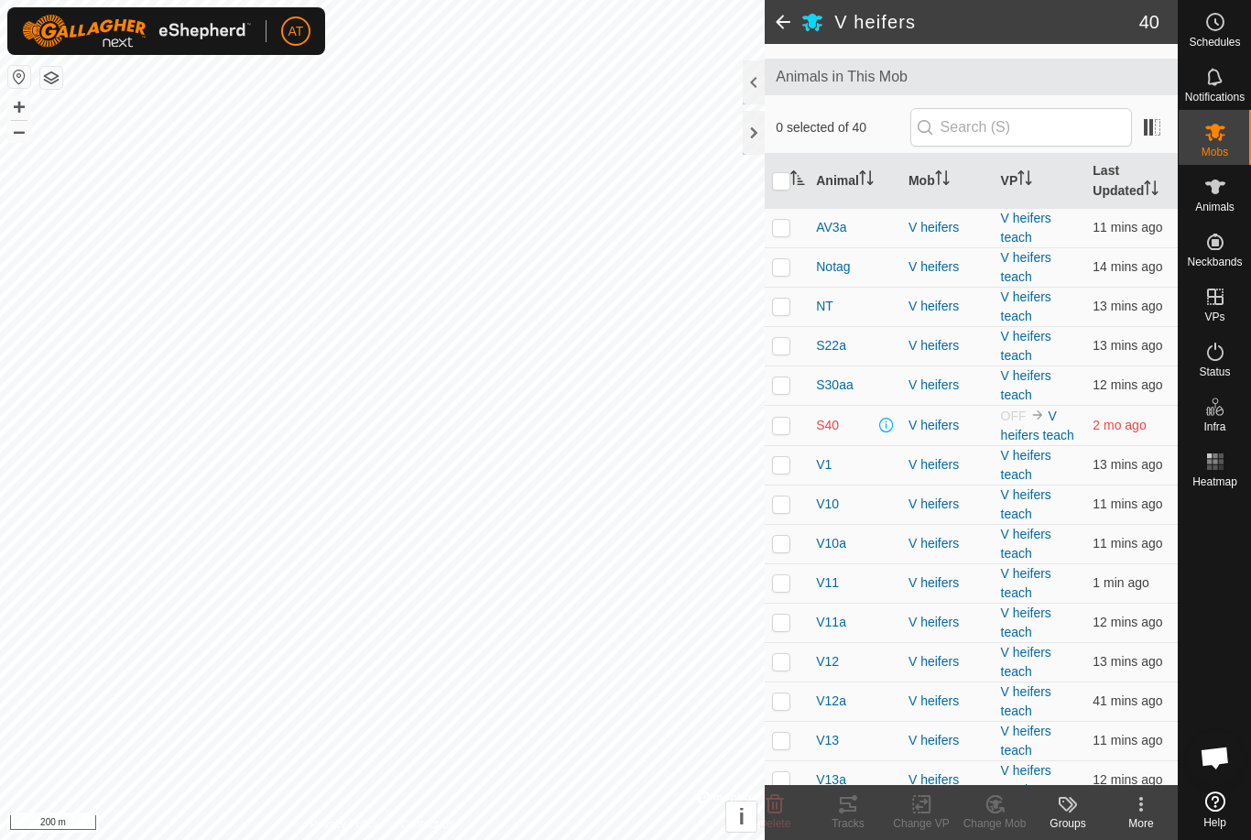
scroll to position [83, 0]
click at [790, 429] on p-checkbox at bounding box center [781, 427] width 18 height 15
checkbox input "true"
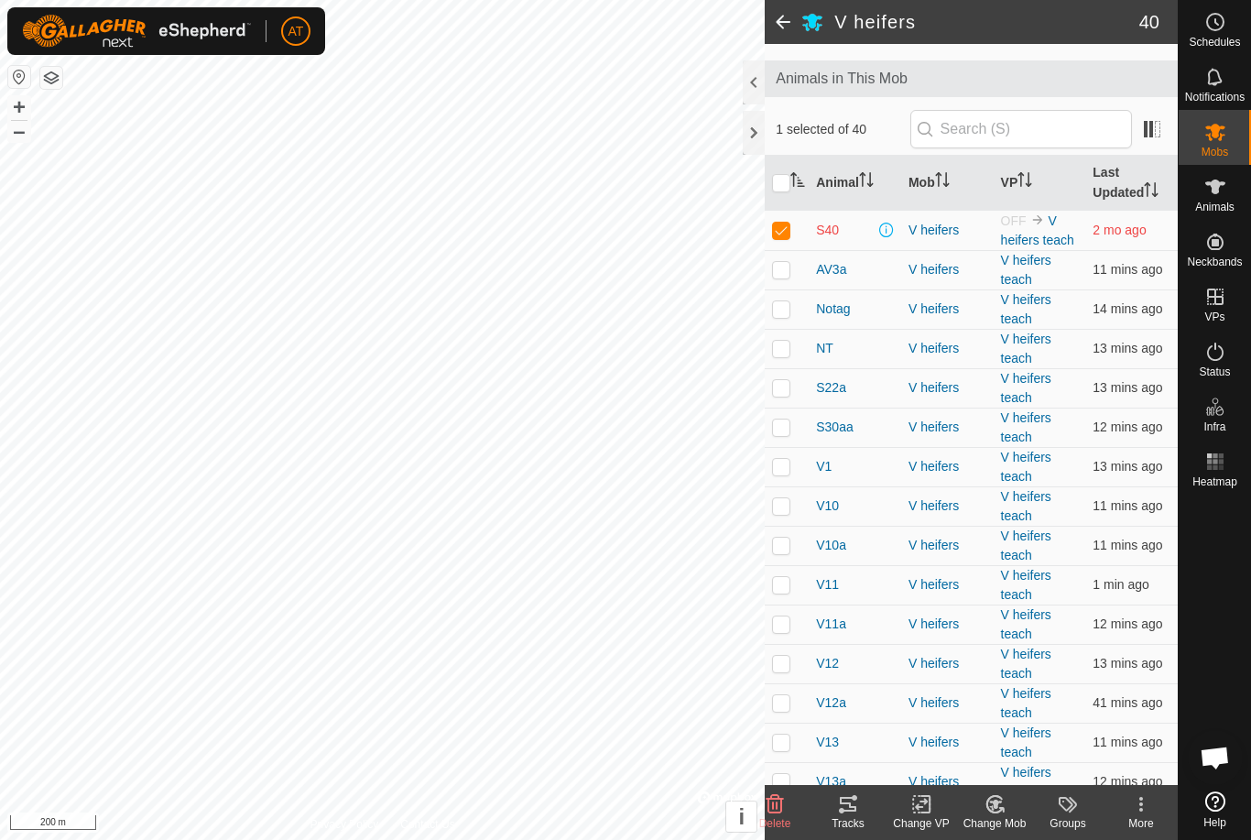
click at [776, 236] on p-checkbox at bounding box center [781, 230] width 18 height 15
checkbox input "false"
click at [1230, 192] on es-animals-svg-icon at bounding box center [1215, 186] width 33 height 29
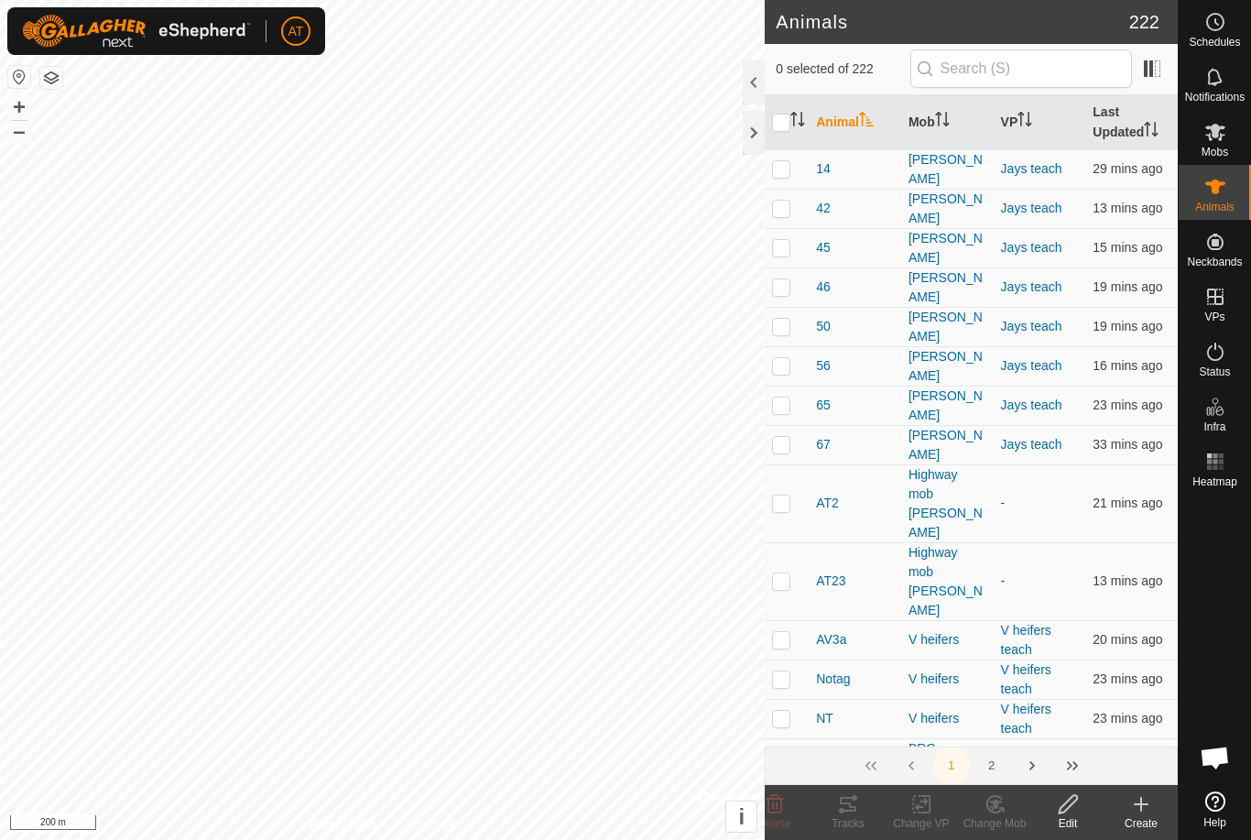
click at [1226, 186] on icon at bounding box center [1216, 187] width 22 height 22
click at [1142, 803] on icon at bounding box center [1142, 804] width 0 height 13
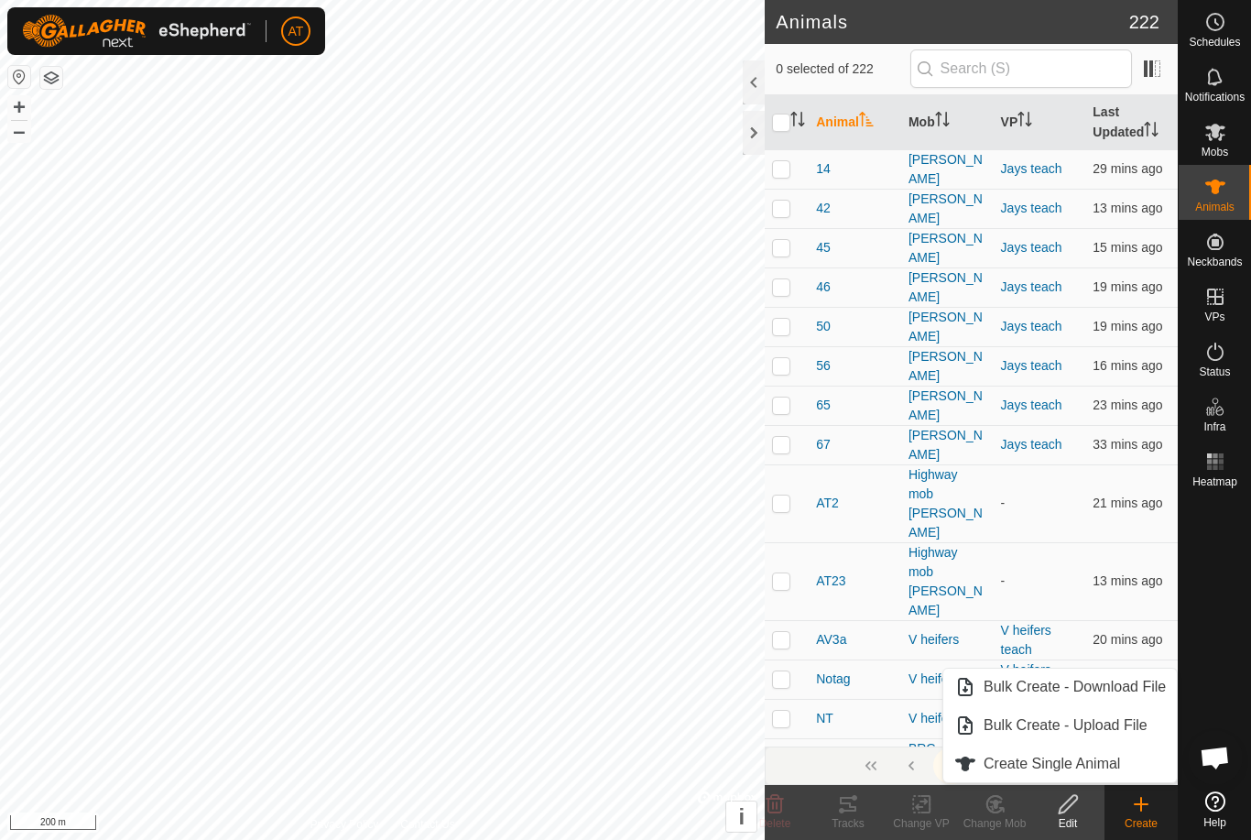
click at [1112, 761] on span "Create Single Animal" at bounding box center [1052, 764] width 137 height 22
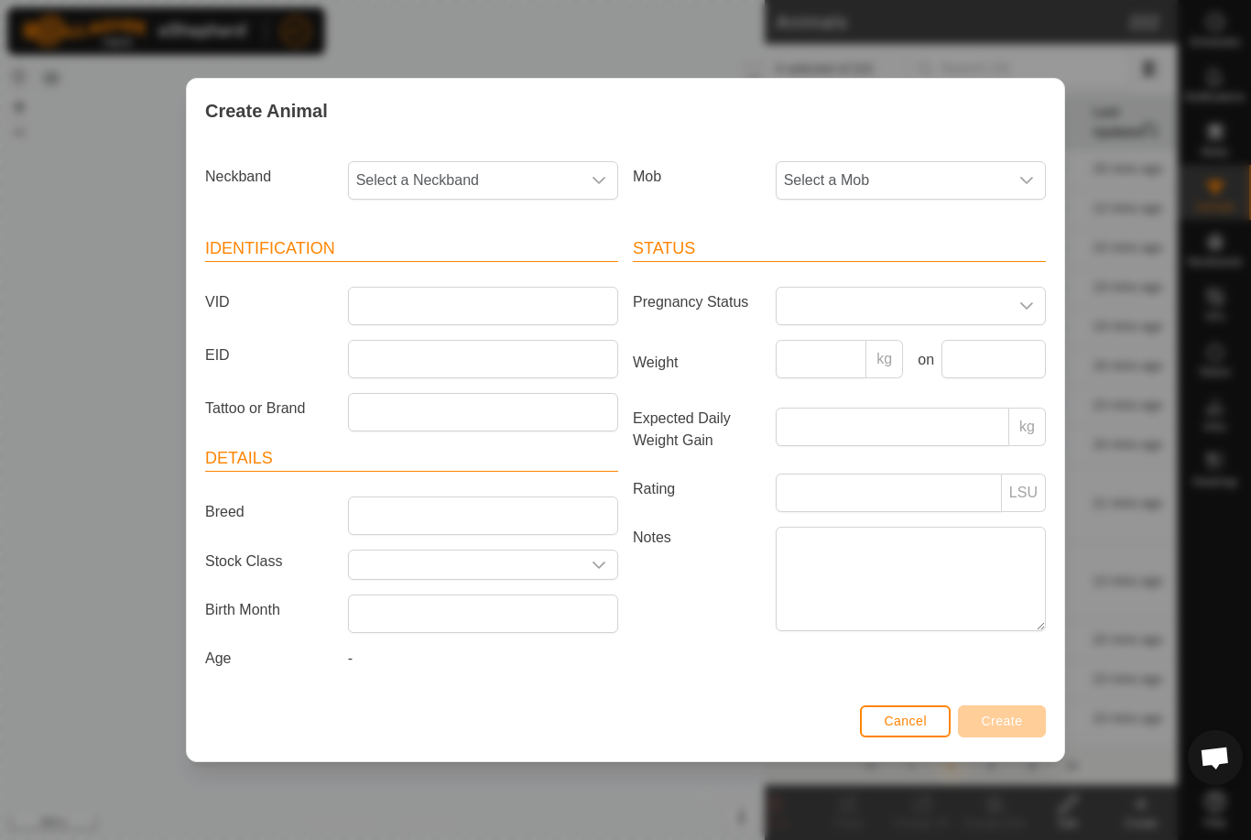
click at [551, 179] on span "Select a Neckband" at bounding box center [465, 180] width 232 height 37
type input "635"
click at [374, 270] on span "2481436350" at bounding box center [402, 275] width 82 height 22
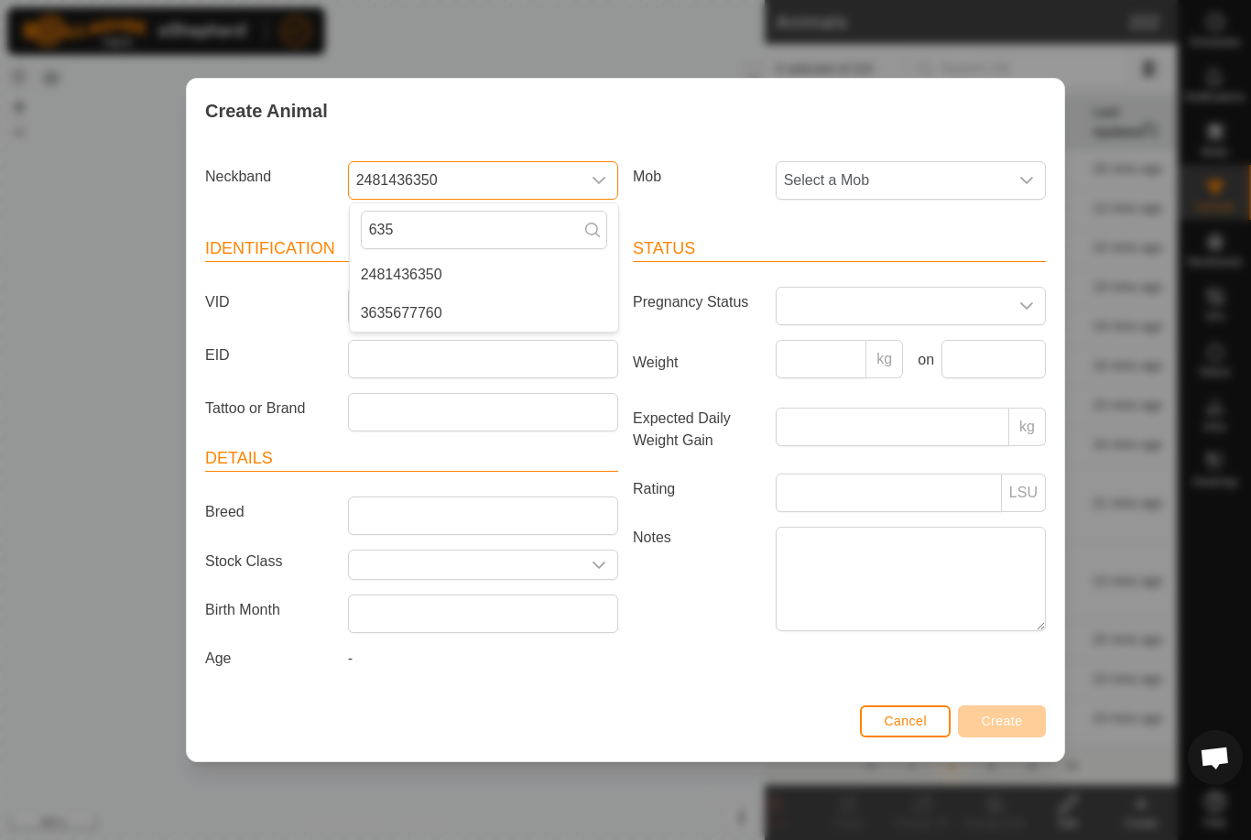
click at [944, 193] on span "Select a Mob" at bounding box center [893, 180] width 232 height 37
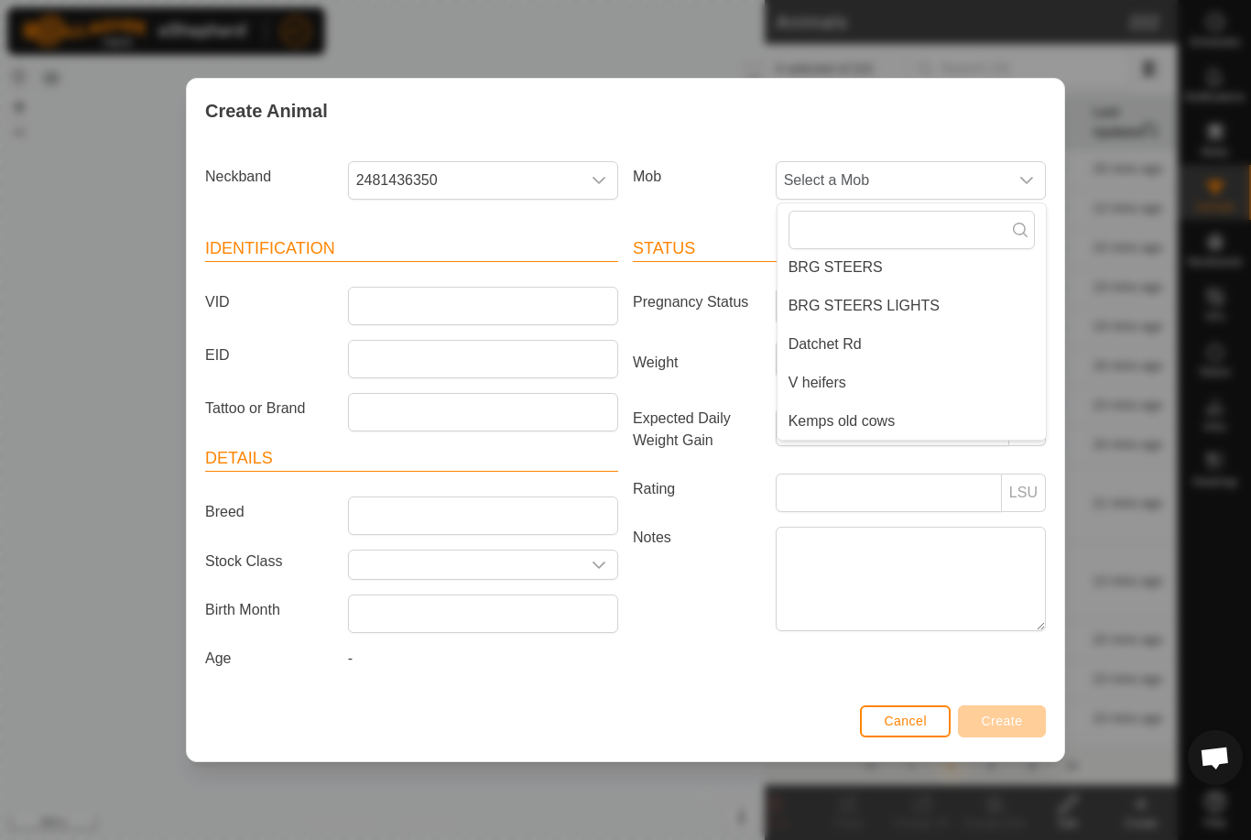
scroll to position [161, 0]
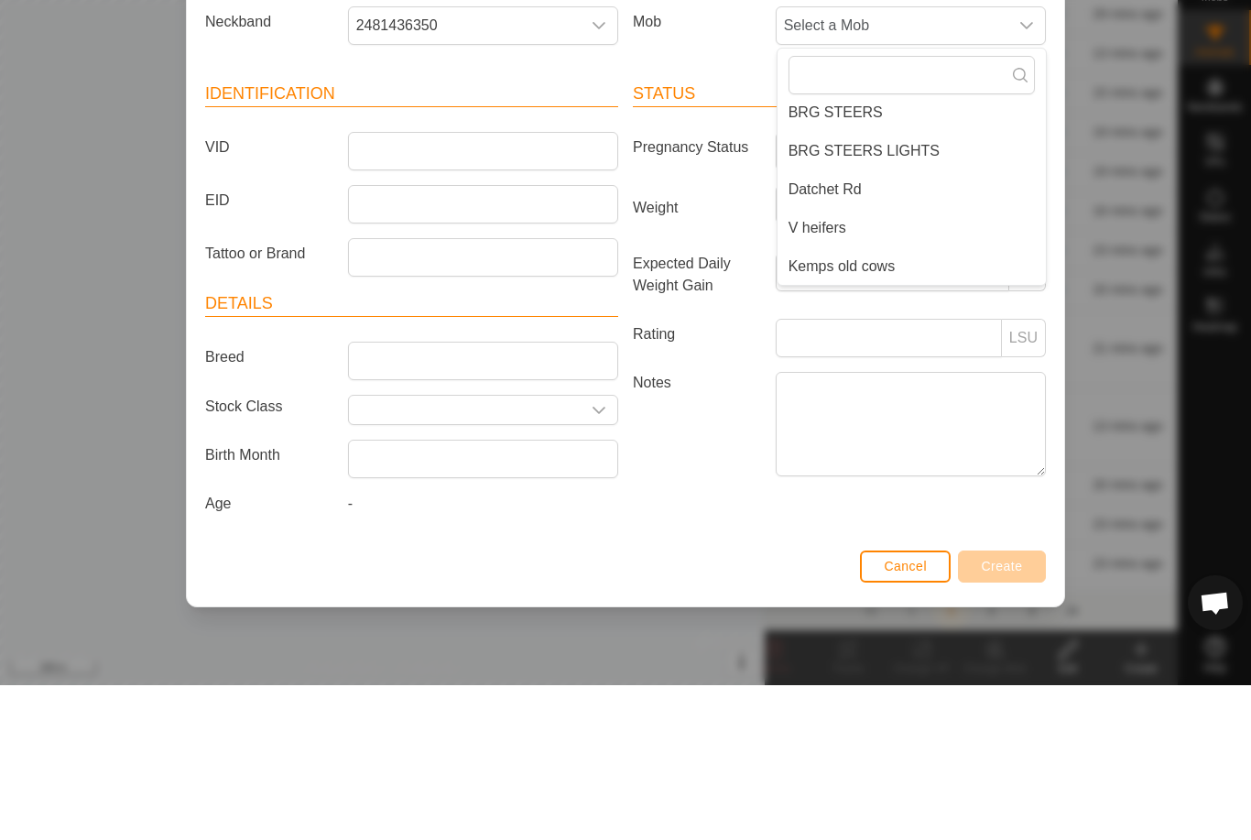
click at [927, 403] on li "Kemps old cows" at bounding box center [912, 421] width 268 height 37
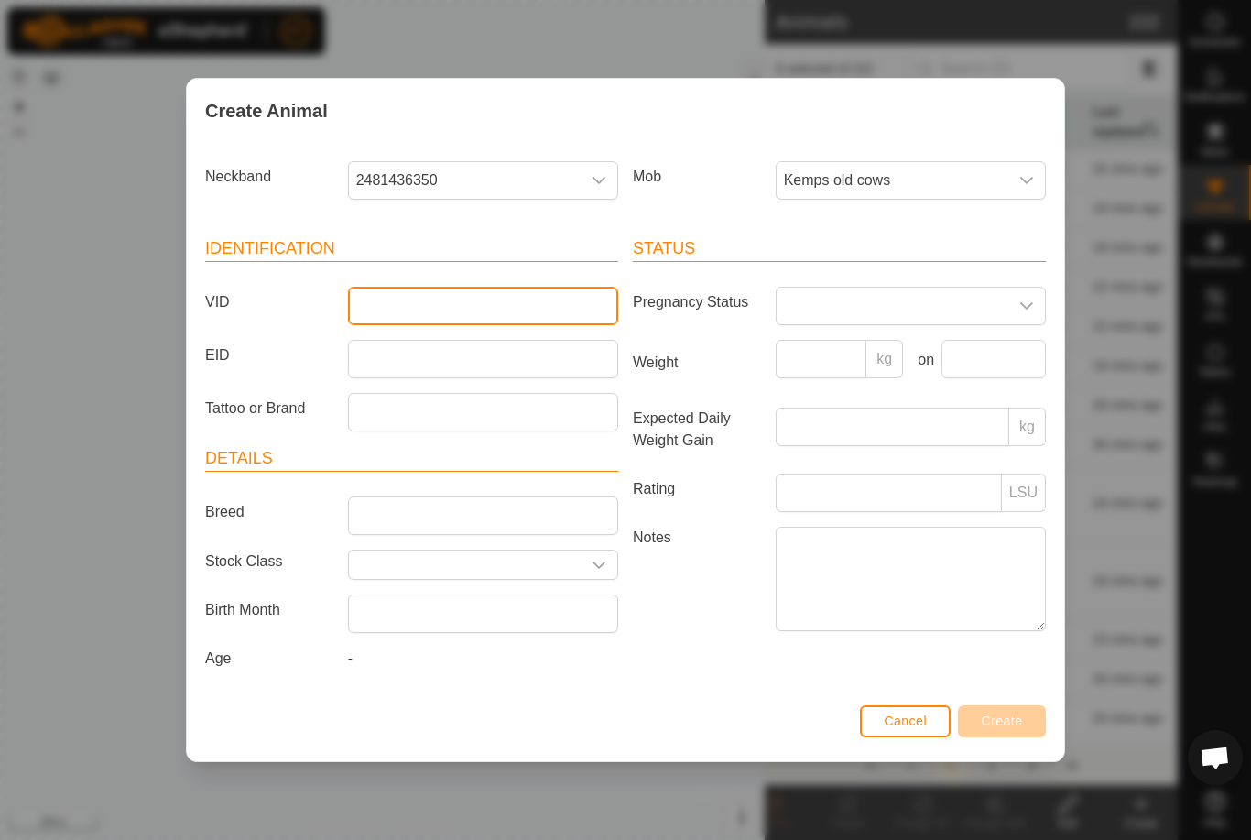
click at [412, 290] on input "VID" at bounding box center [483, 306] width 270 height 38
type input "M1632"
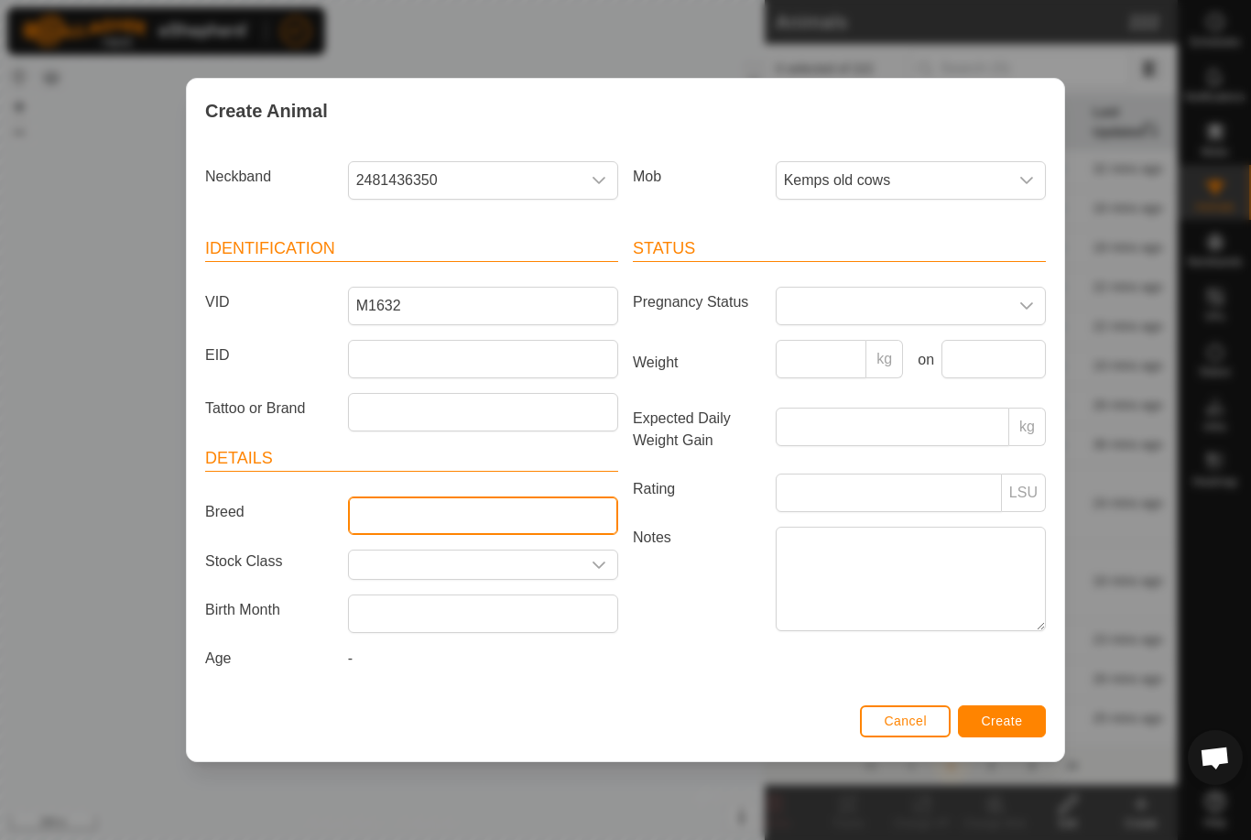
click at [435, 510] on input "Breed" at bounding box center [483, 516] width 270 height 38
click at [470, 508] on input "Breed" at bounding box center [483, 516] width 270 height 38
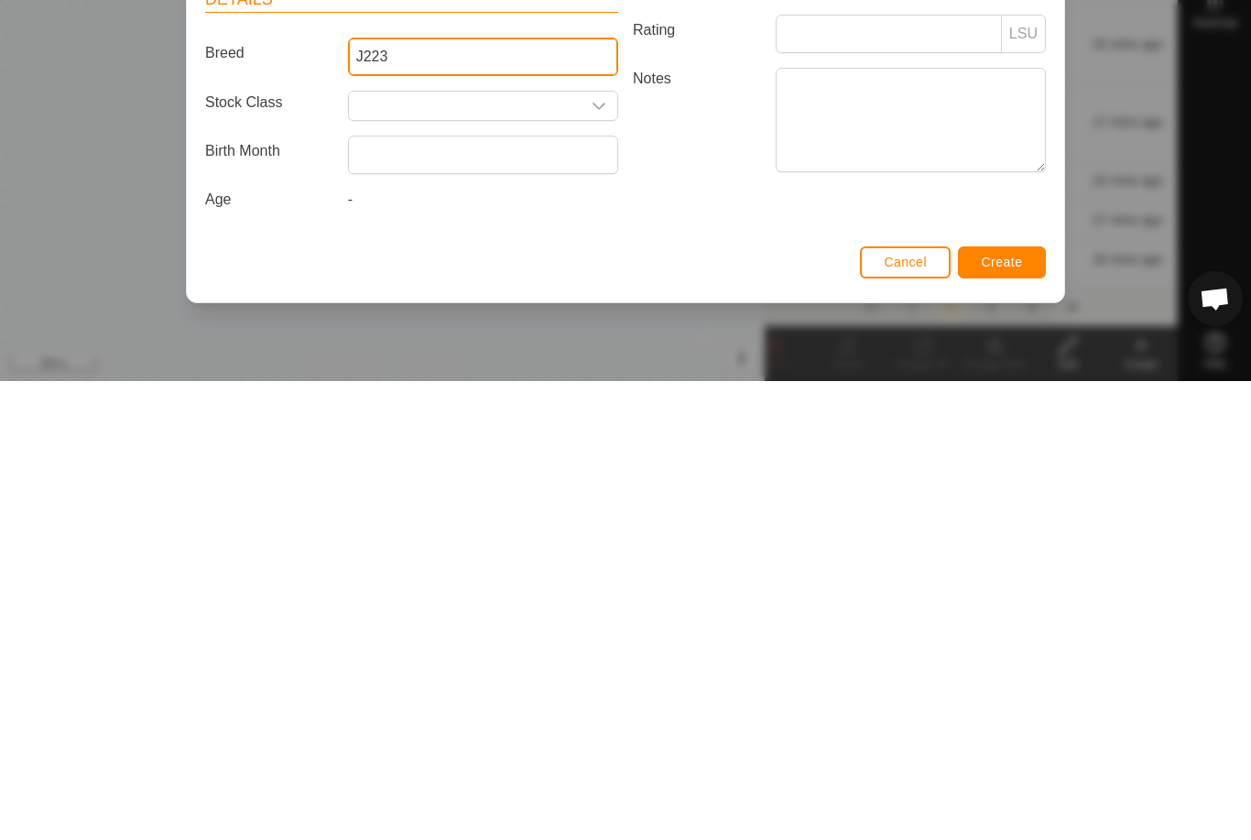
type input "J223"
click at [1008, 714] on span "Create" at bounding box center [1002, 721] width 41 height 15
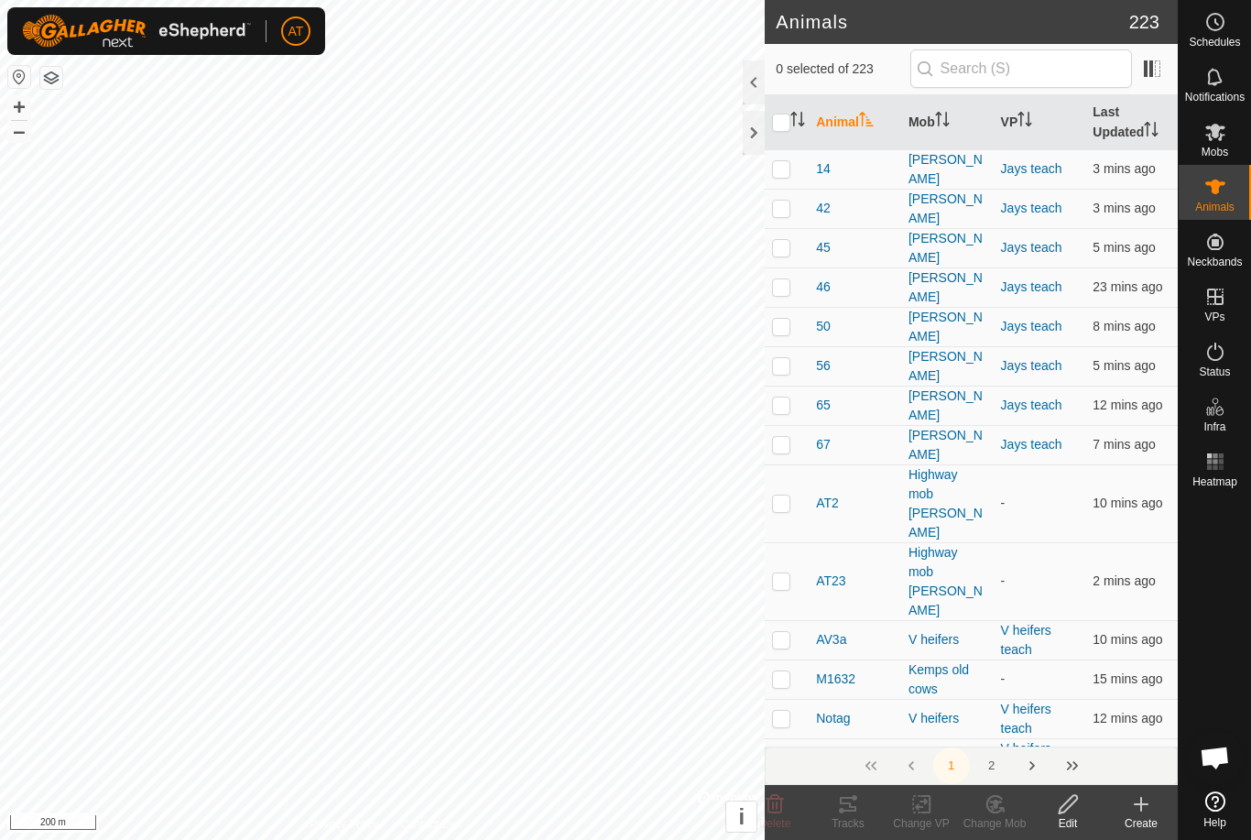
click at [1137, 804] on icon at bounding box center [1141, 804] width 13 height 0
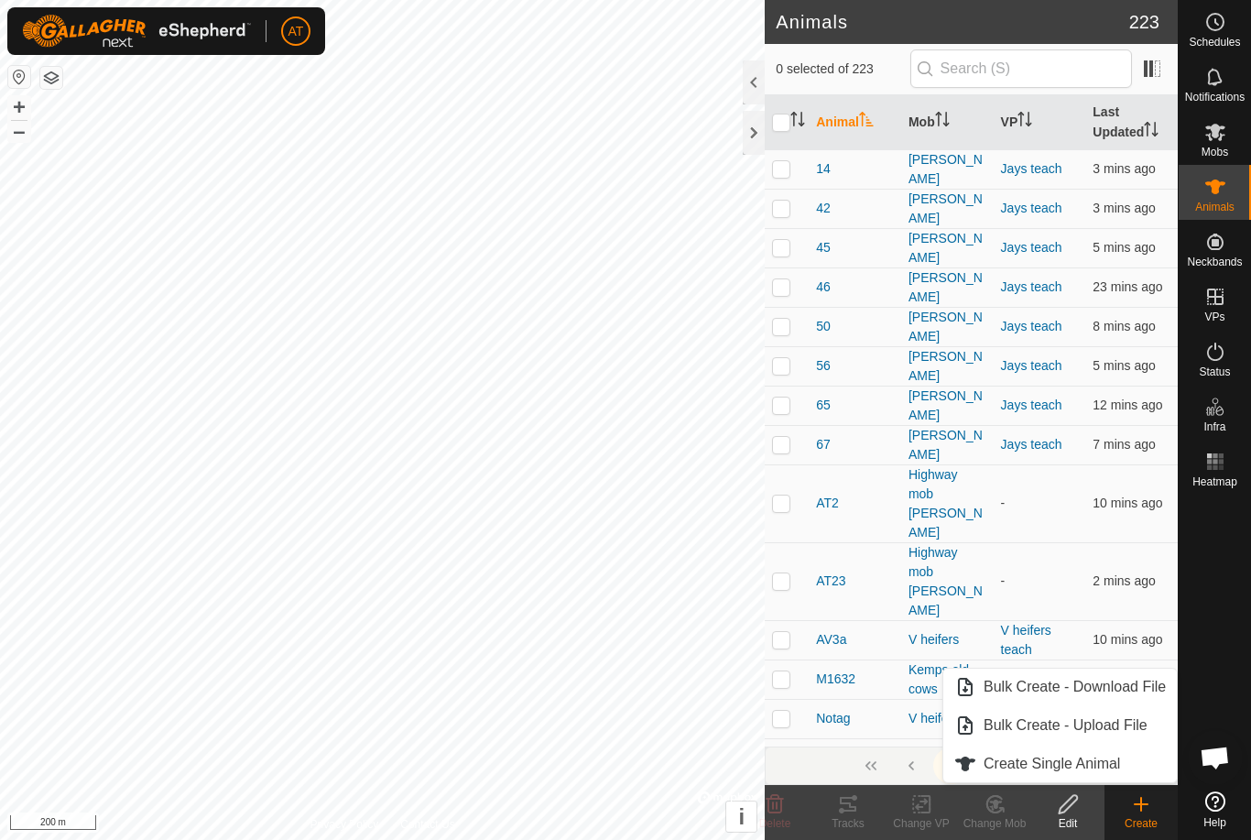
click at [1111, 758] on span "Create Single Animal" at bounding box center [1052, 764] width 137 height 22
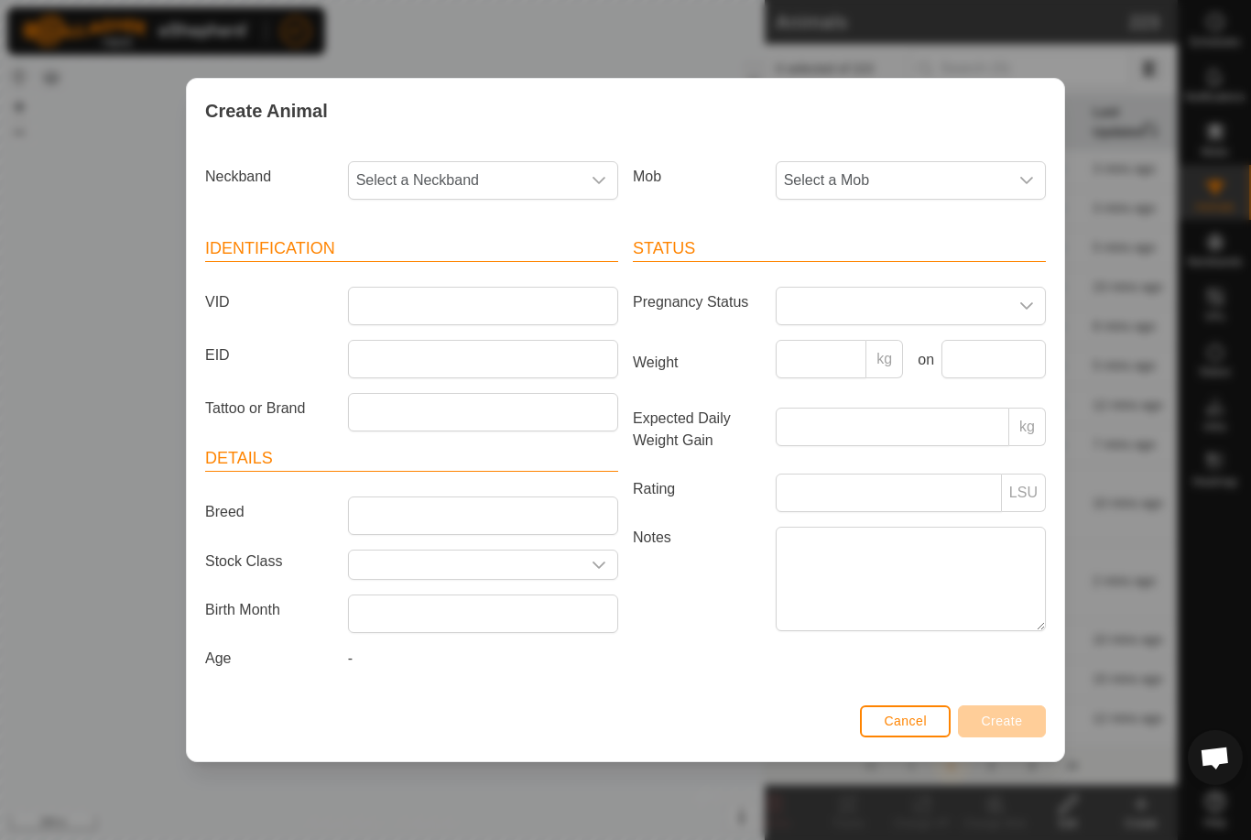
click at [1007, 176] on span "Select a Mob" at bounding box center [893, 180] width 232 height 37
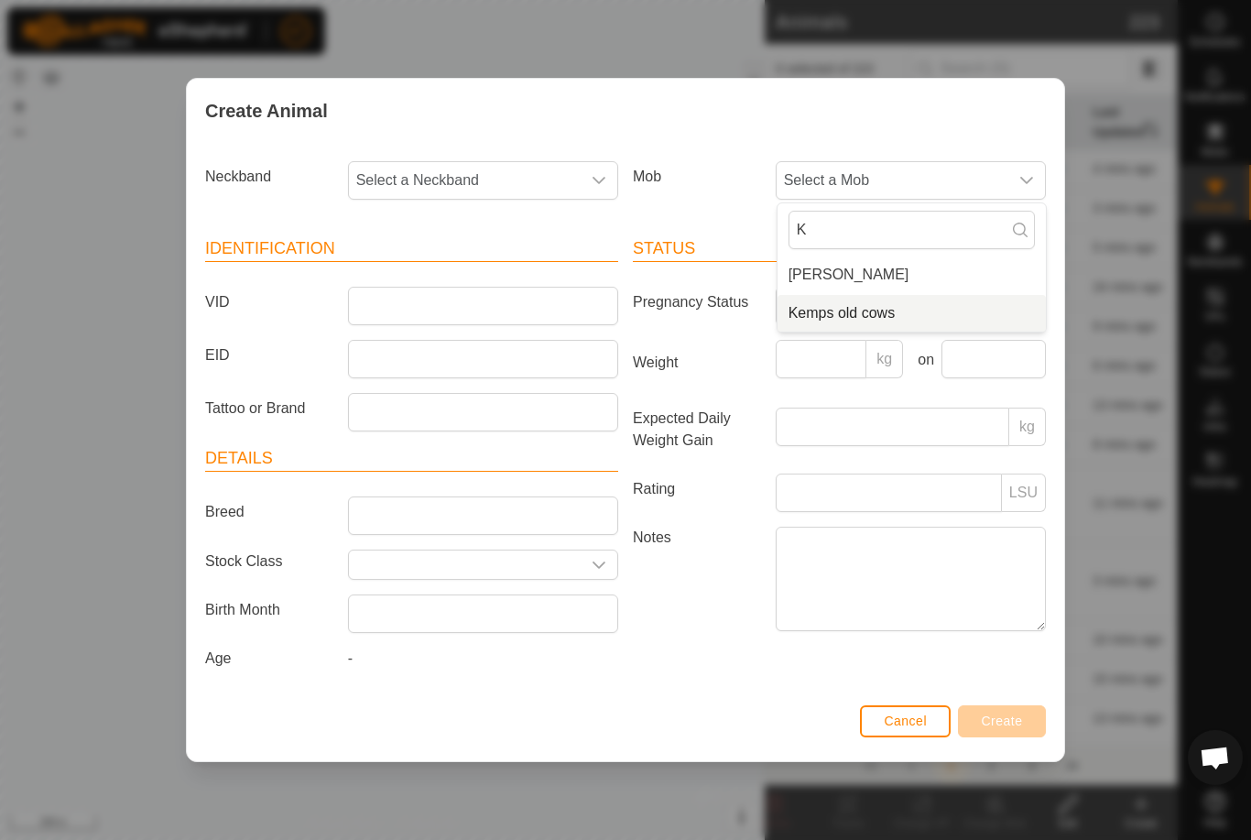
type input "K"
click at [867, 297] on li "Kemps old cows" at bounding box center [912, 313] width 268 height 37
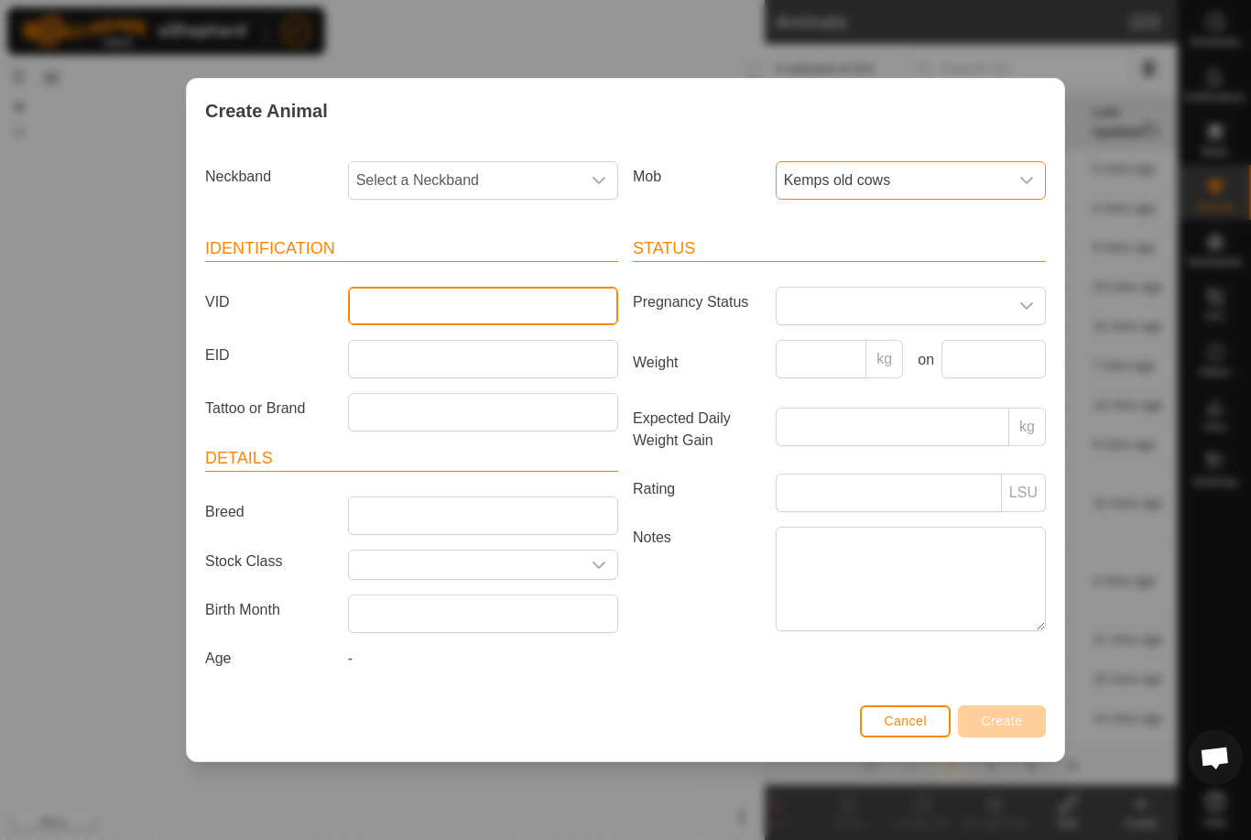
click at [448, 293] on input "VID" at bounding box center [483, 306] width 270 height 38
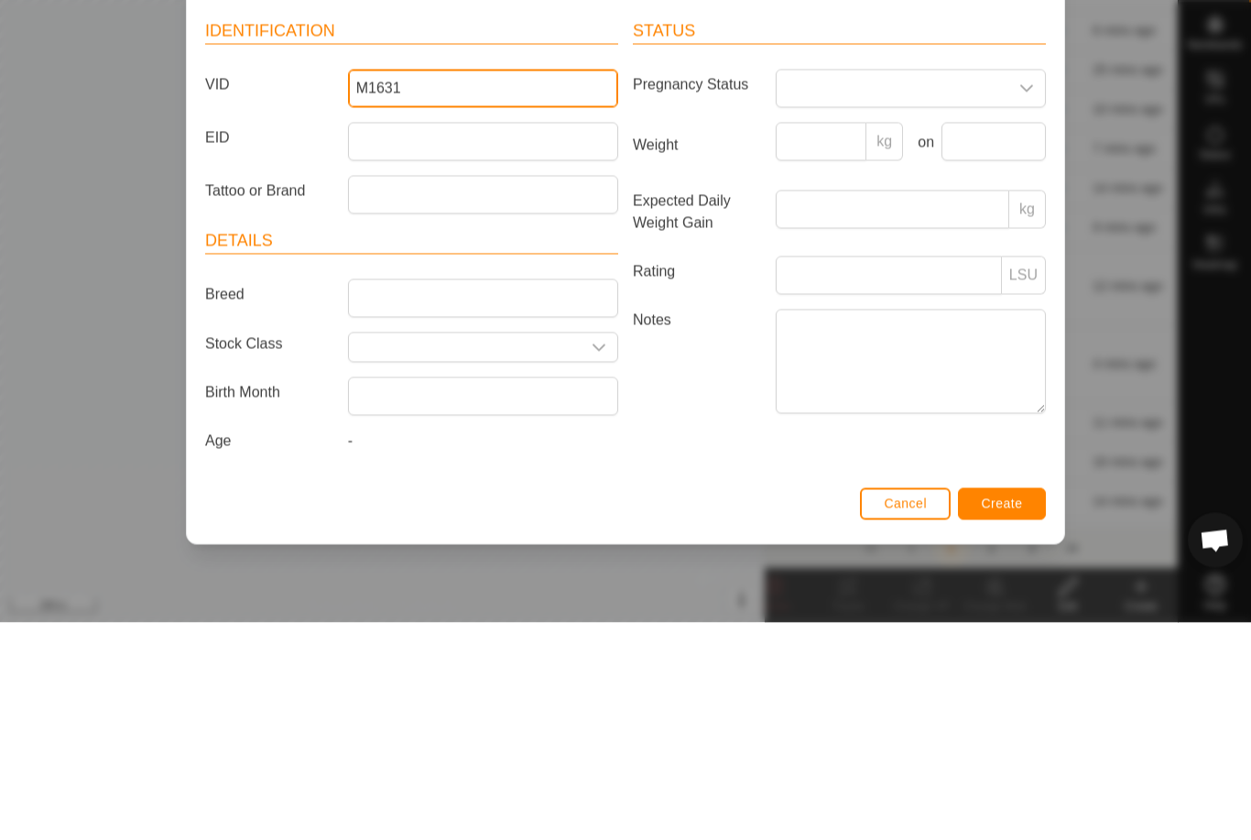
type input "M1631"
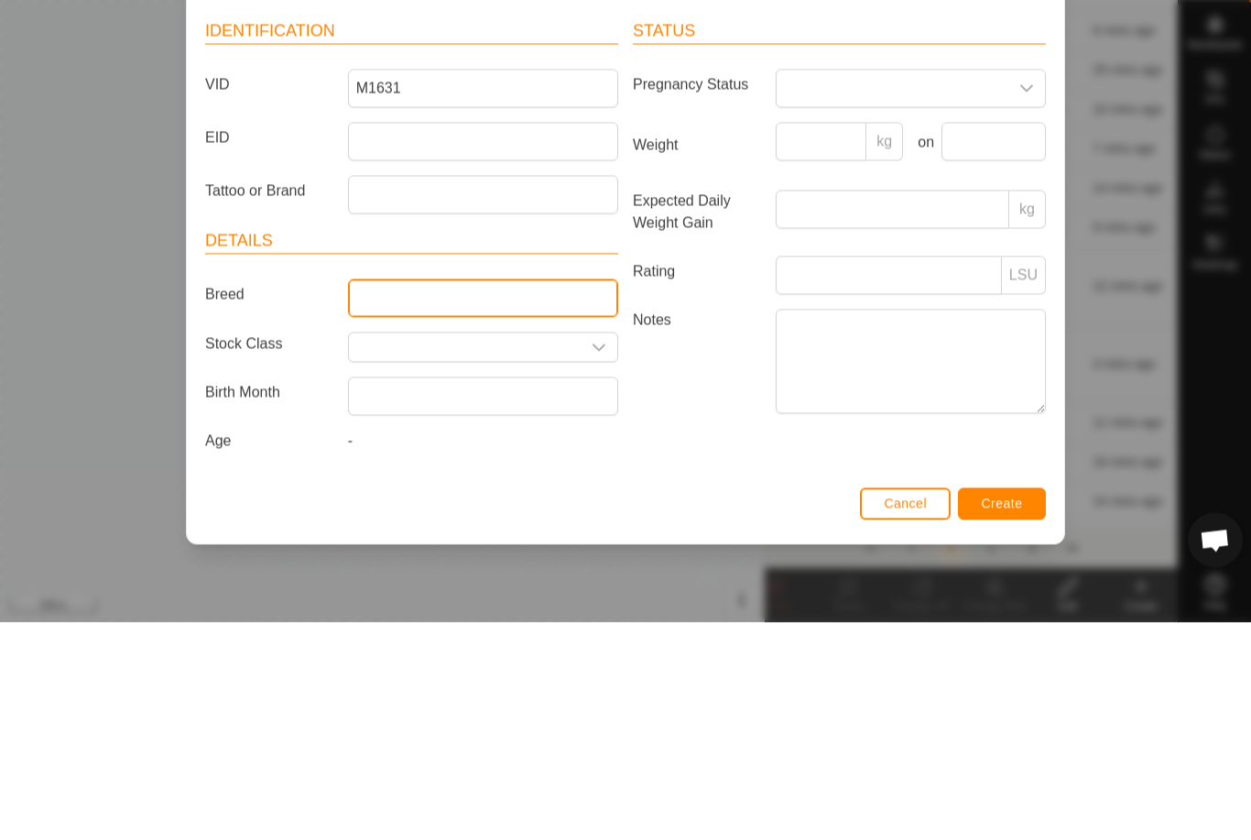
click at [424, 497] on input "Breed" at bounding box center [483, 516] width 270 height 38
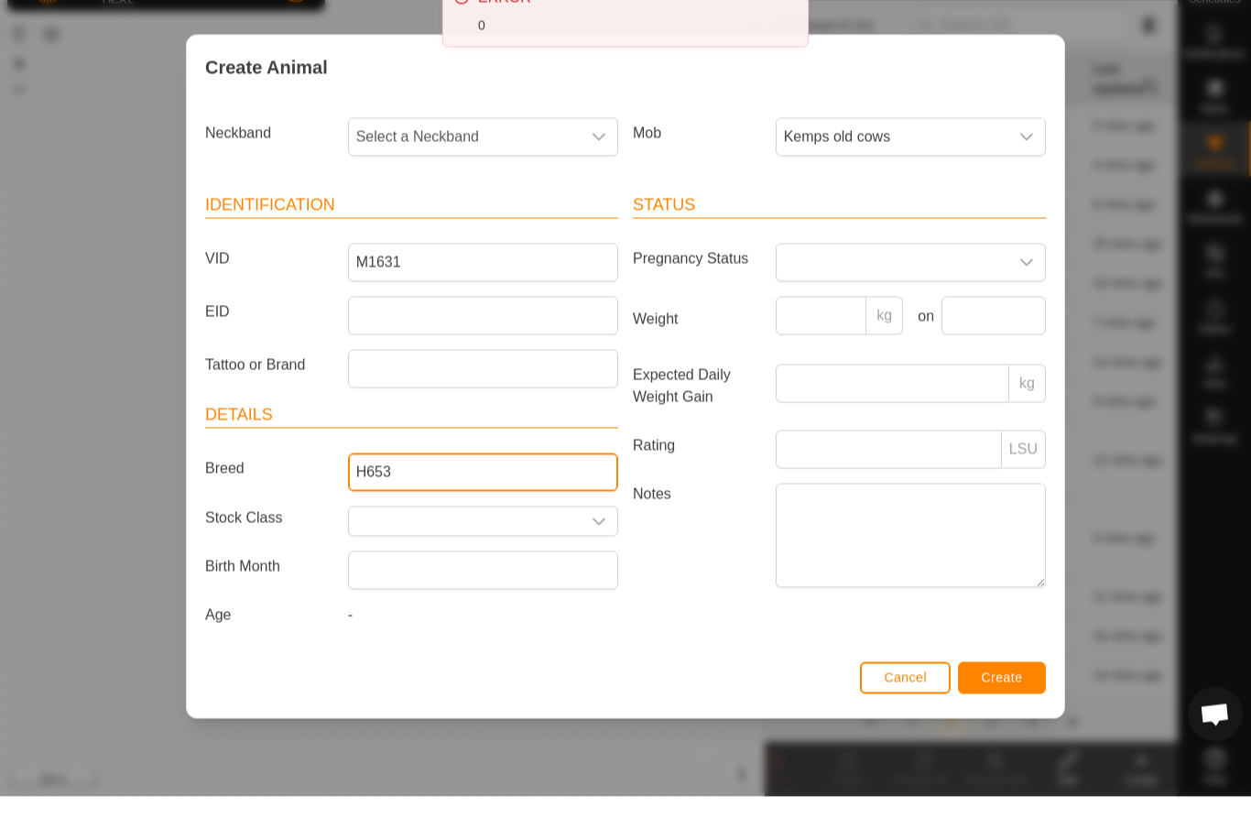
type input "H653"
click at [488, 162] on span "Select a Neckband" at bounding box center [465, 180] width 232 height 37
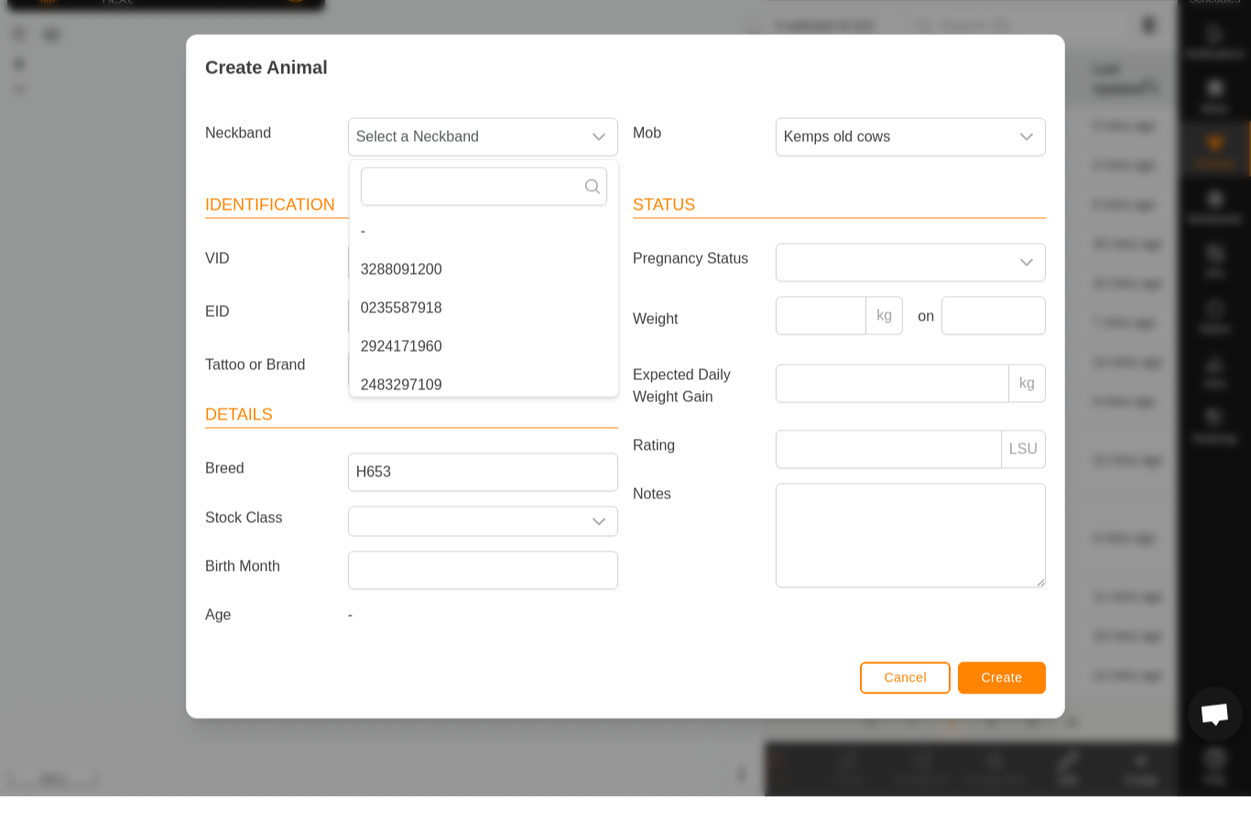
click at [487, 162] on span "Select a Neckband" at bounding box center [465, 180] width 232 height 37
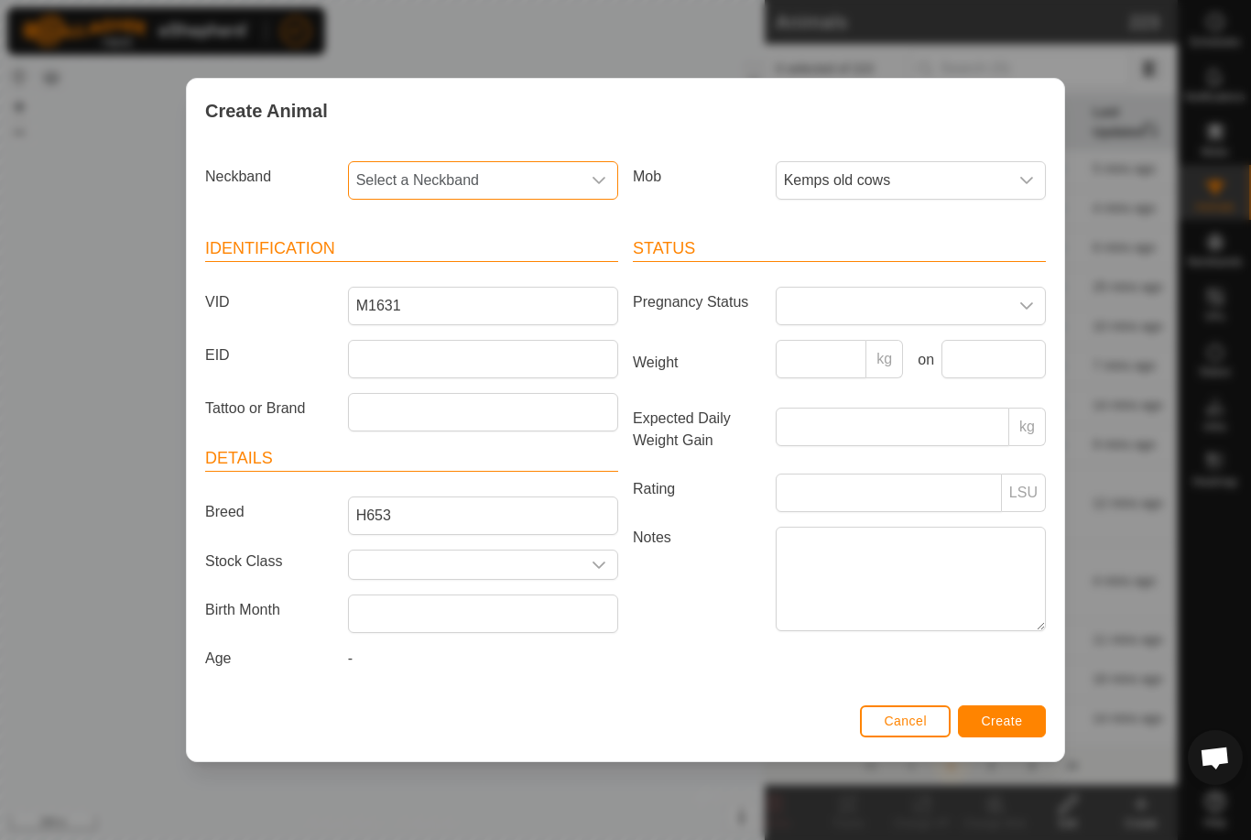
click at [473, 163] on span "Select a Neckband" at bounding box center [465, 180] width 232 height 37
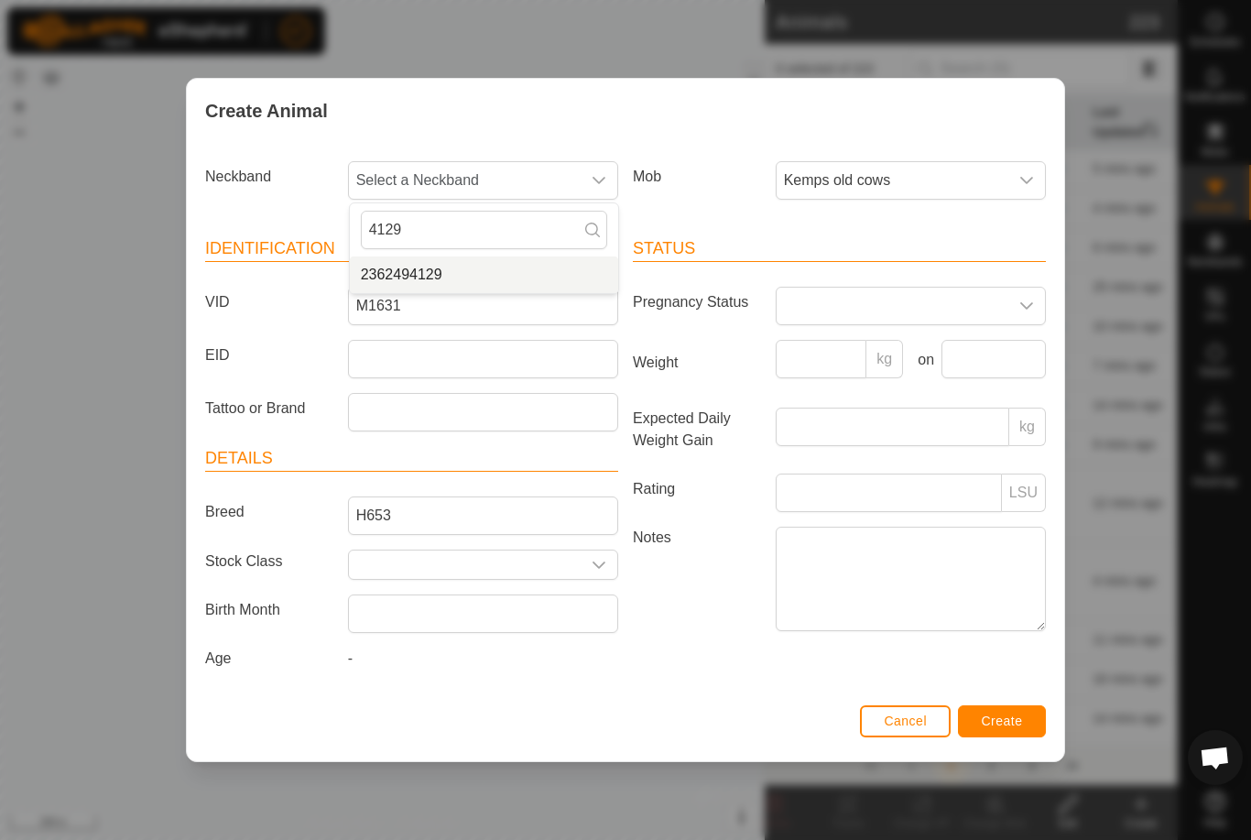
type input "4129"
click at [421, 268] on span "2362494129" at bounding box center [402, 275] width 82 height 22
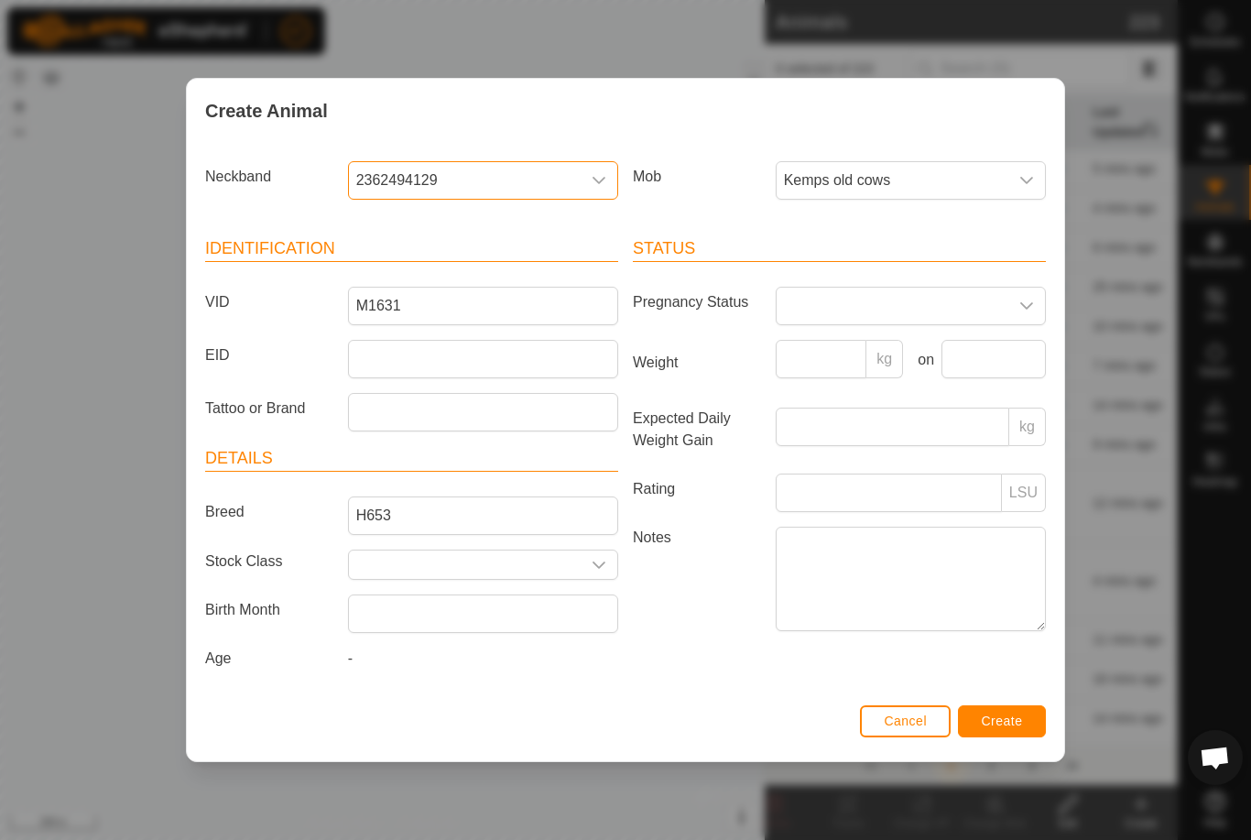
click at [1007, 164] on span "Kemps old cows" at bounding box center [893, 180] width 232 height 37
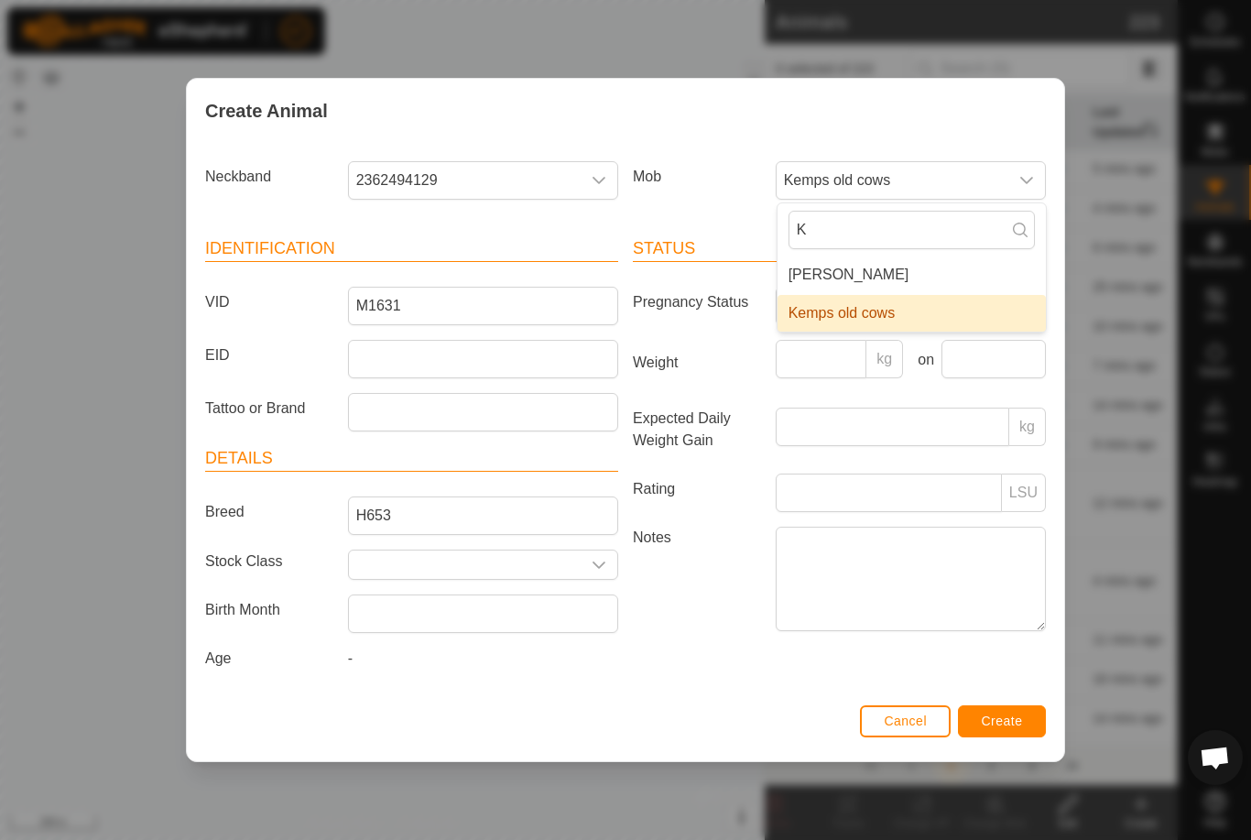
click at [866, 310] on span "Kemps old cows" at bounding box center [842, 313] width 107 height 22
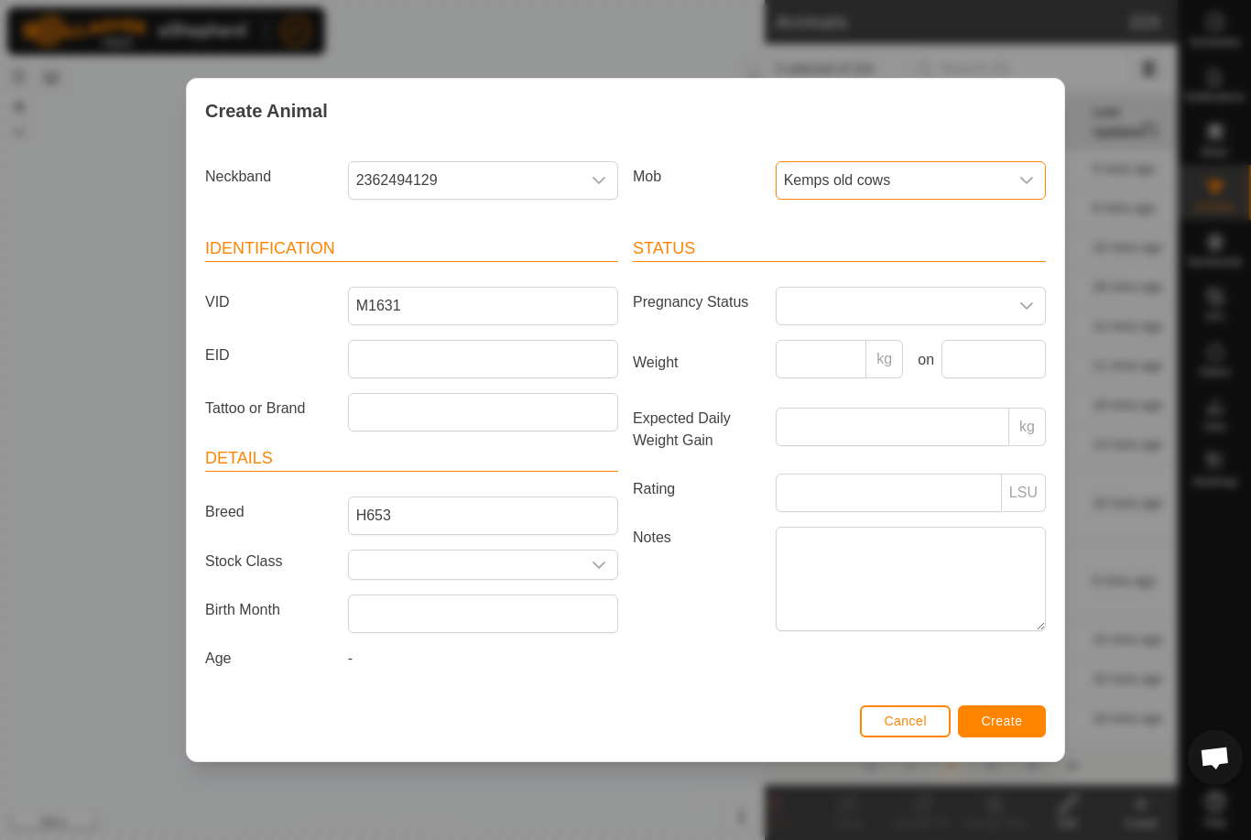
click at [998, 699] on div "Status Pregnancy Status Weight kg on Expected Daily Weight Gain kg Rating LSU N…" at bounding box center [840, 456] width 428 height 485
click at [1000, 725] on span "Create" at bounding box center [1002, 721] width 41 height 15
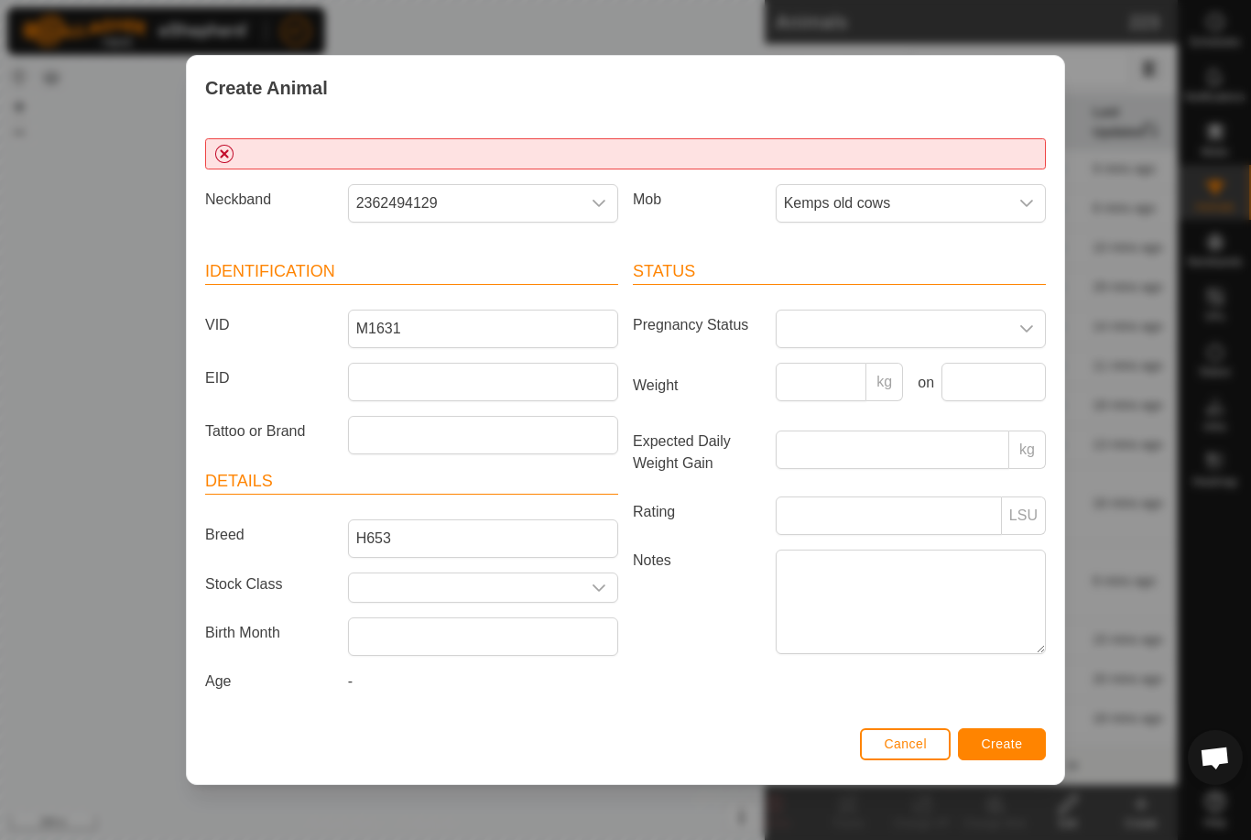
click at [501, 202] on span "2362494129" at bounding box center [465, 203] width 232 height 37
click at [712, 65] on div "Create Animal" at bounding box center [626, 88] width 878 height 64
click at [995, 748] on span "Create" at bounding box center [1002, 744] width 41 height 15
click at [993, 743] on span "Create" at bounding box center [1002, 744] width 41 height 15
click at [1010, 741] on span "Create" at bounding box center [1002, 744] width 41 height 15
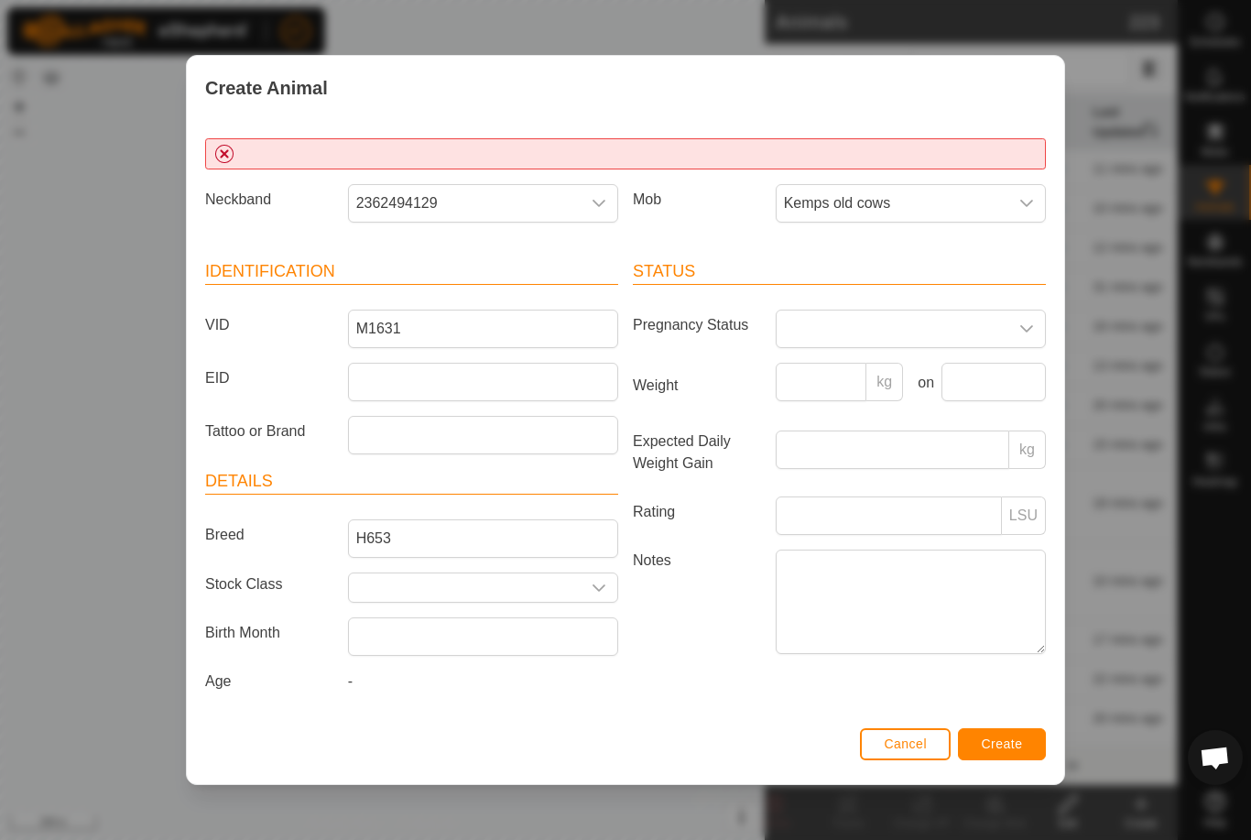
click at [926, 746] on span "Cancel" at bounding box center [905, 744] width 43 height 15
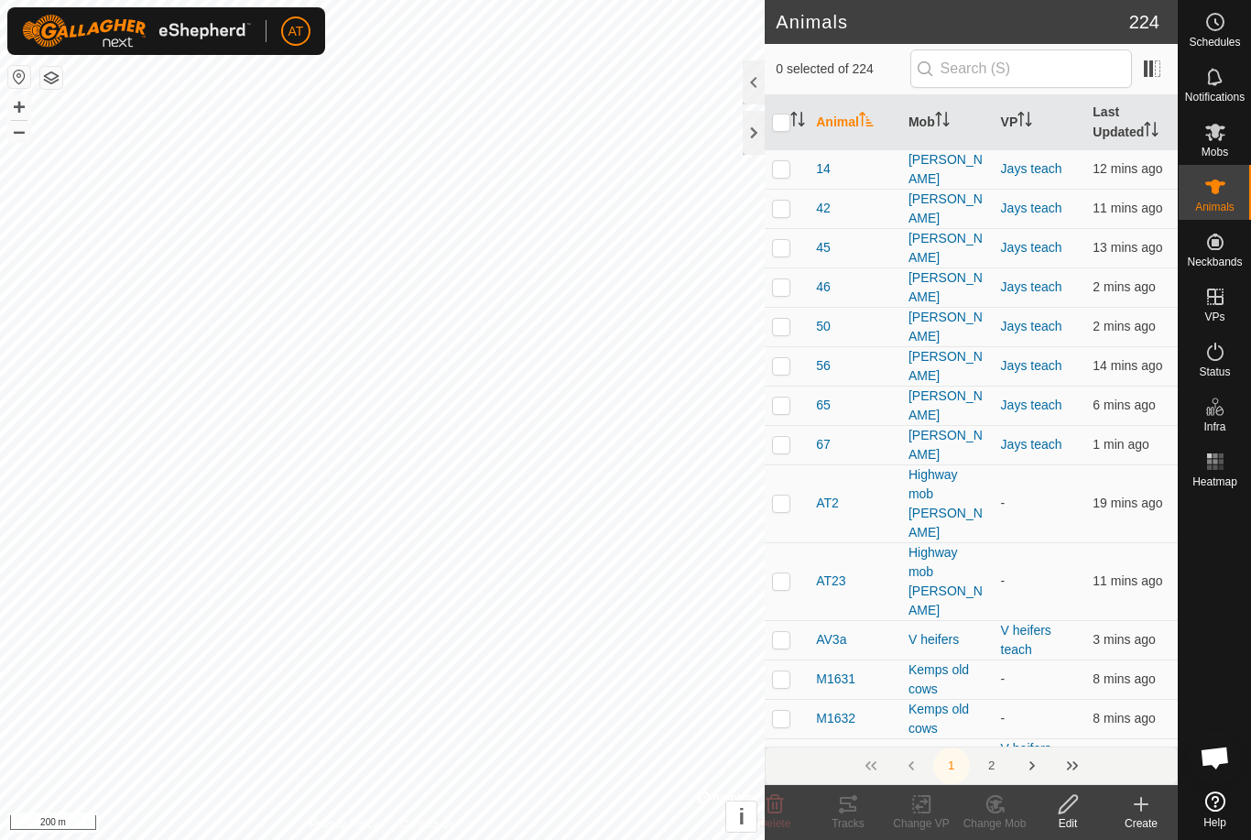
click at [1131, 805] on icon at bounding box center [1142, 804] width 22 height 22
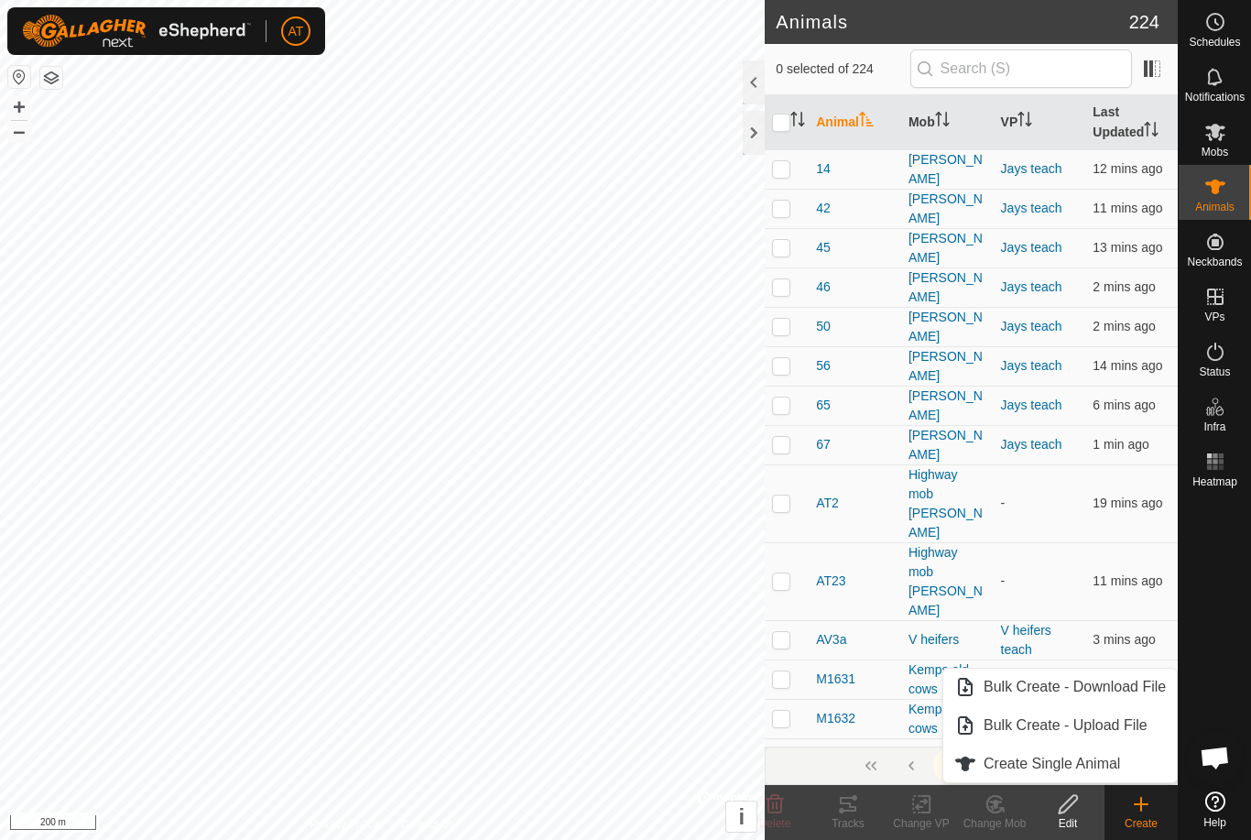
click at [1114, 765] on span "Create Single Animal" at bounding box center [1052, 764] width 137 height 22
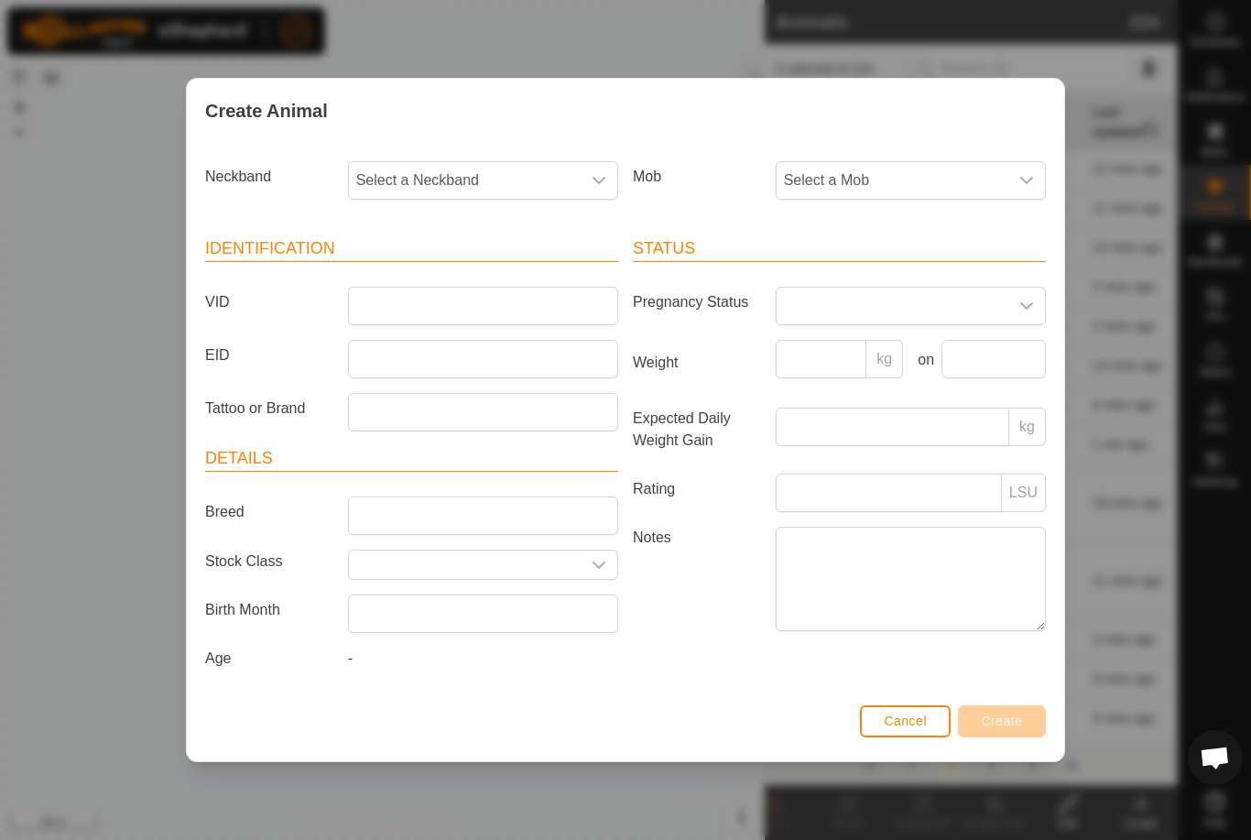
click at [901, 728] on span "Cancel" at bounding box center [905, 721] width 43 height 15
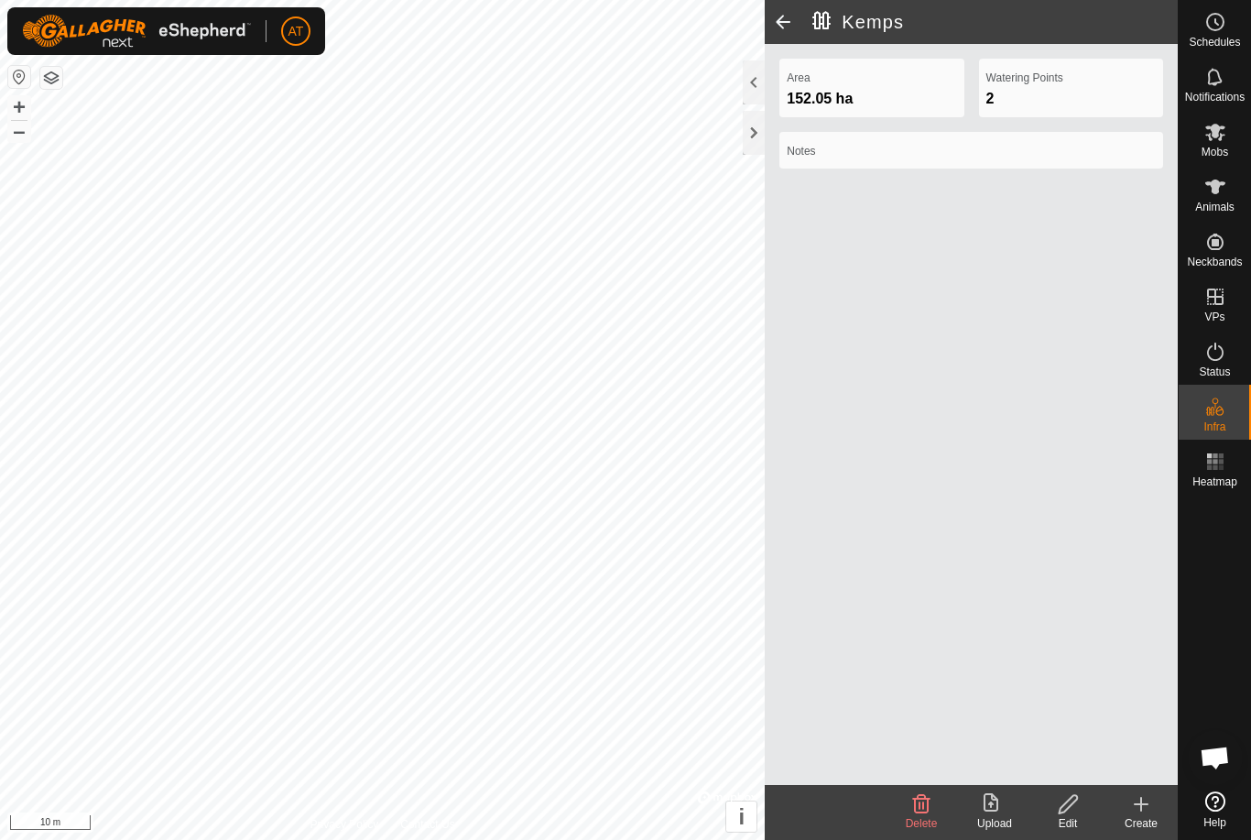
click at [763, 117] on div at bounding box center [754, 133] width 22 height 44
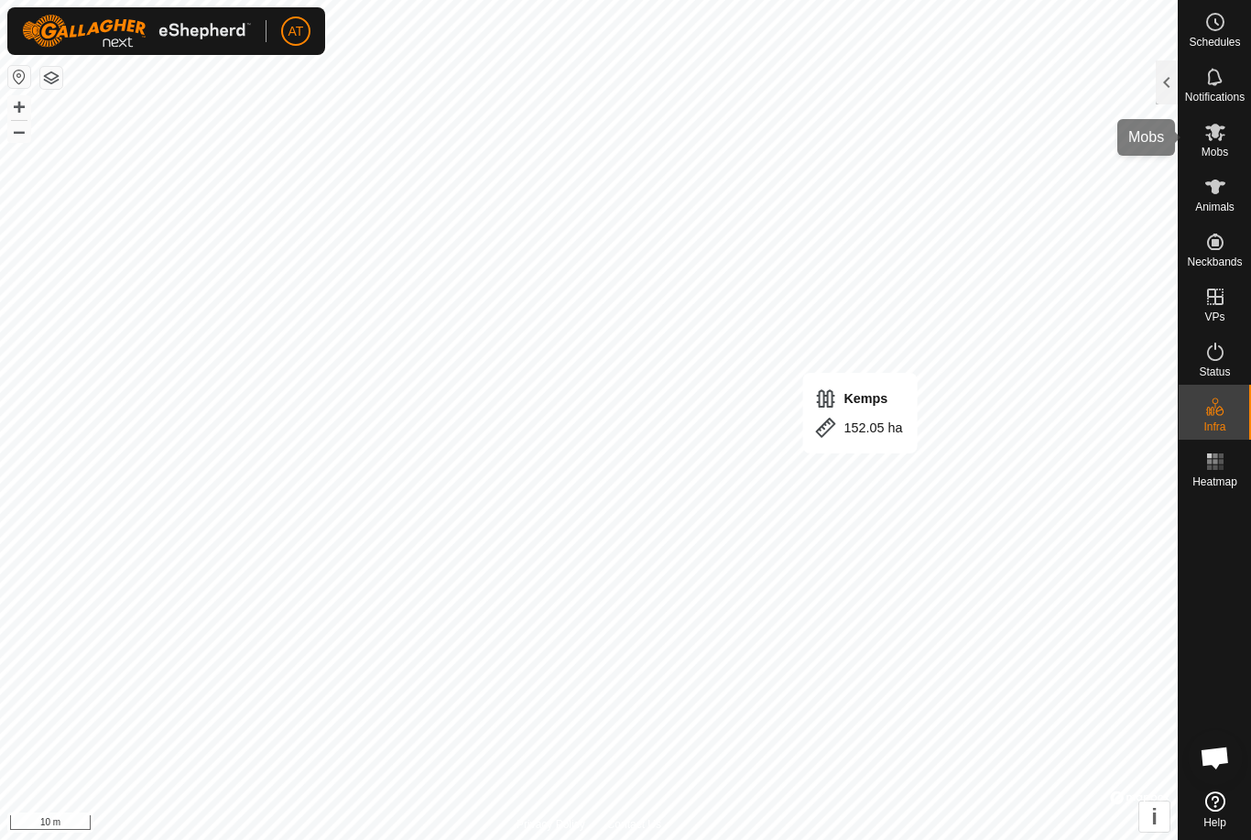
click at [1202, 147] on span "Mobs" at bounding box center [1215, 152] width 27 height 11
click at [1200, 145] on es-mob-svg-icon at bounding box center [1215, 131] width 33 height 29
click at [1164, 74] on div at bounding box center [1167, 82] width 22 height 44
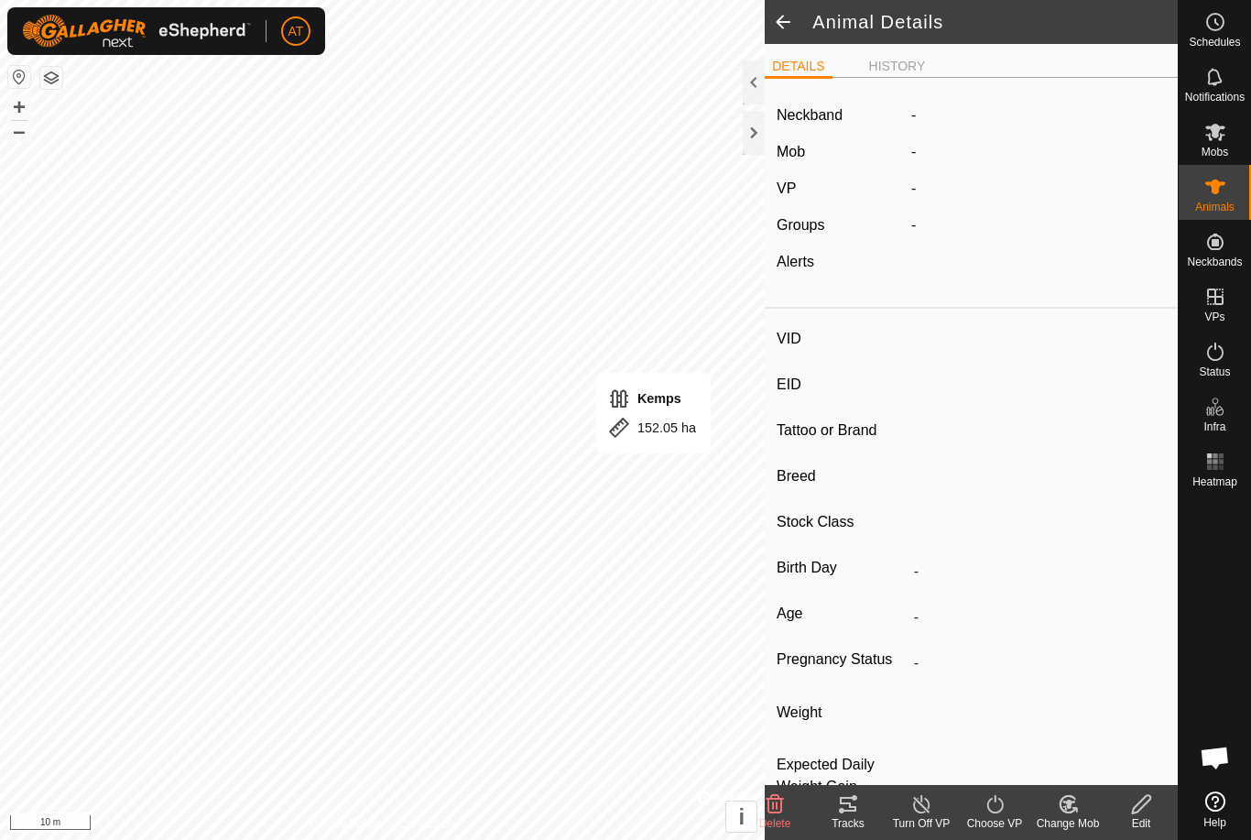
type input "M1632"
type input "-"
type input "J223"
type input "-"
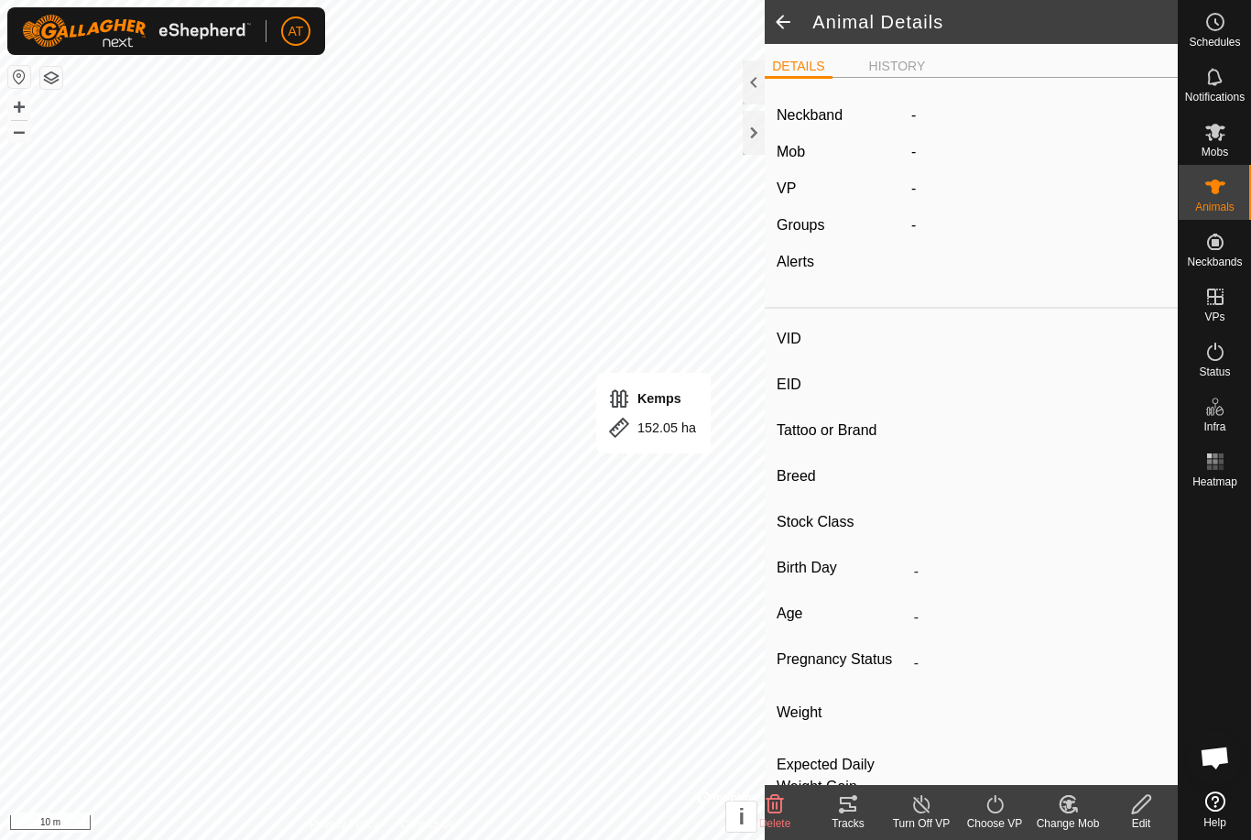
type input "0 kg"
type input "-"
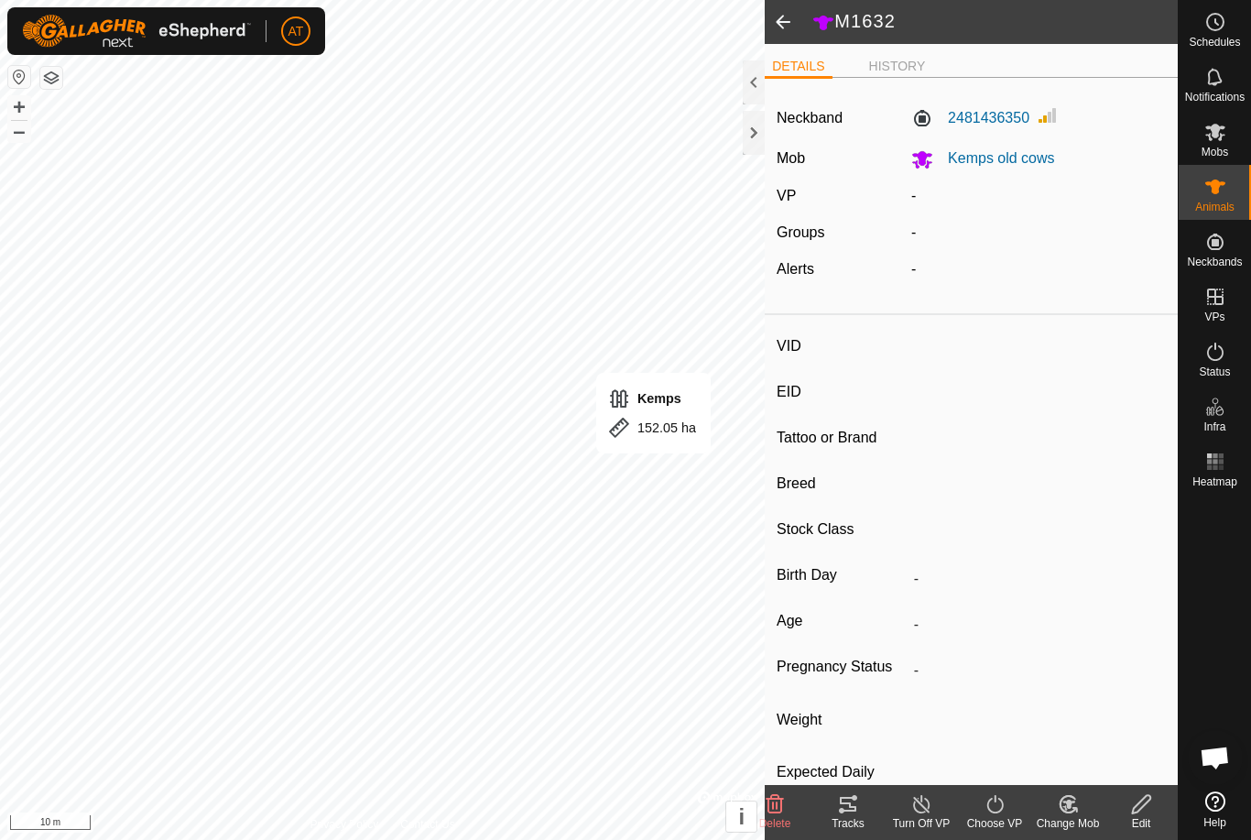
type input "M1631"
type input "-"
type input "H653"
type input "-"
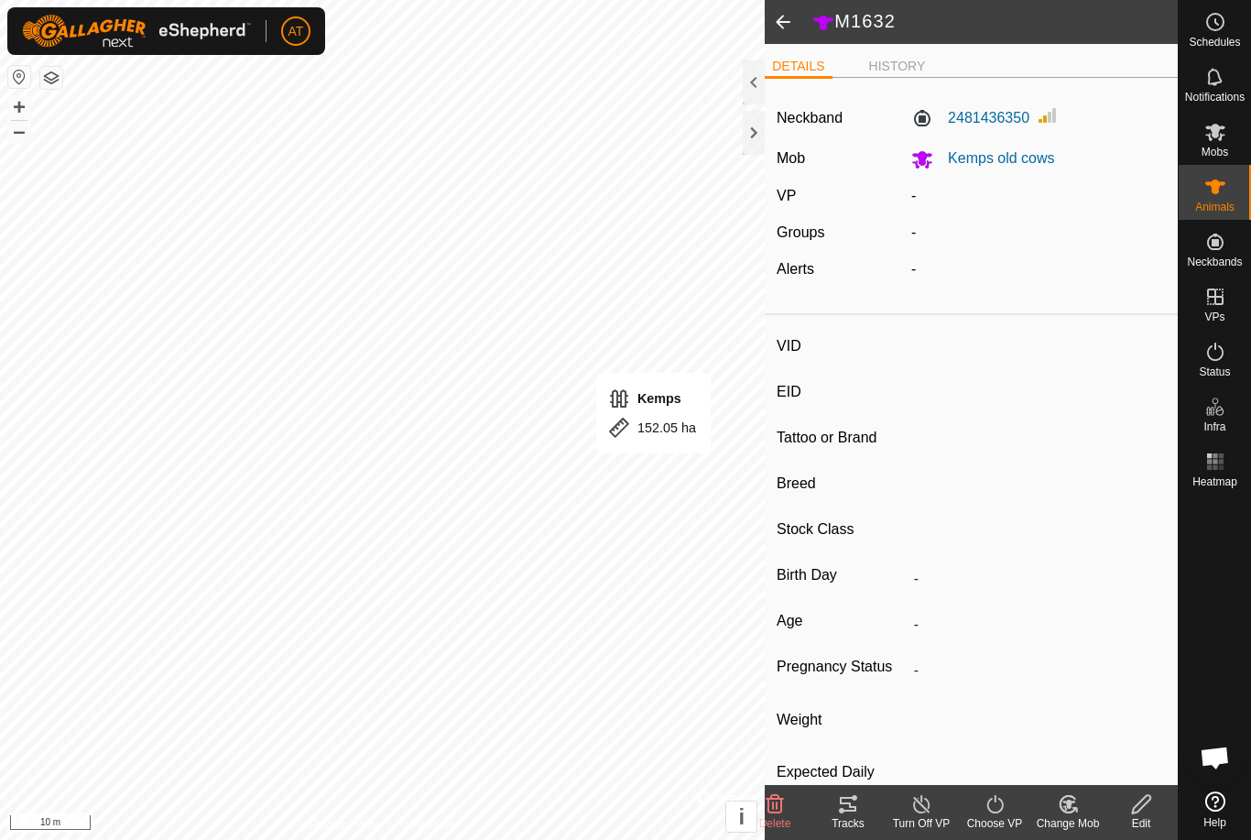
type input "0 kg"
type input "-"
click at [1022, 158] on span "Kemps old cows" at bounding box center [995, 158] width 122 height 16
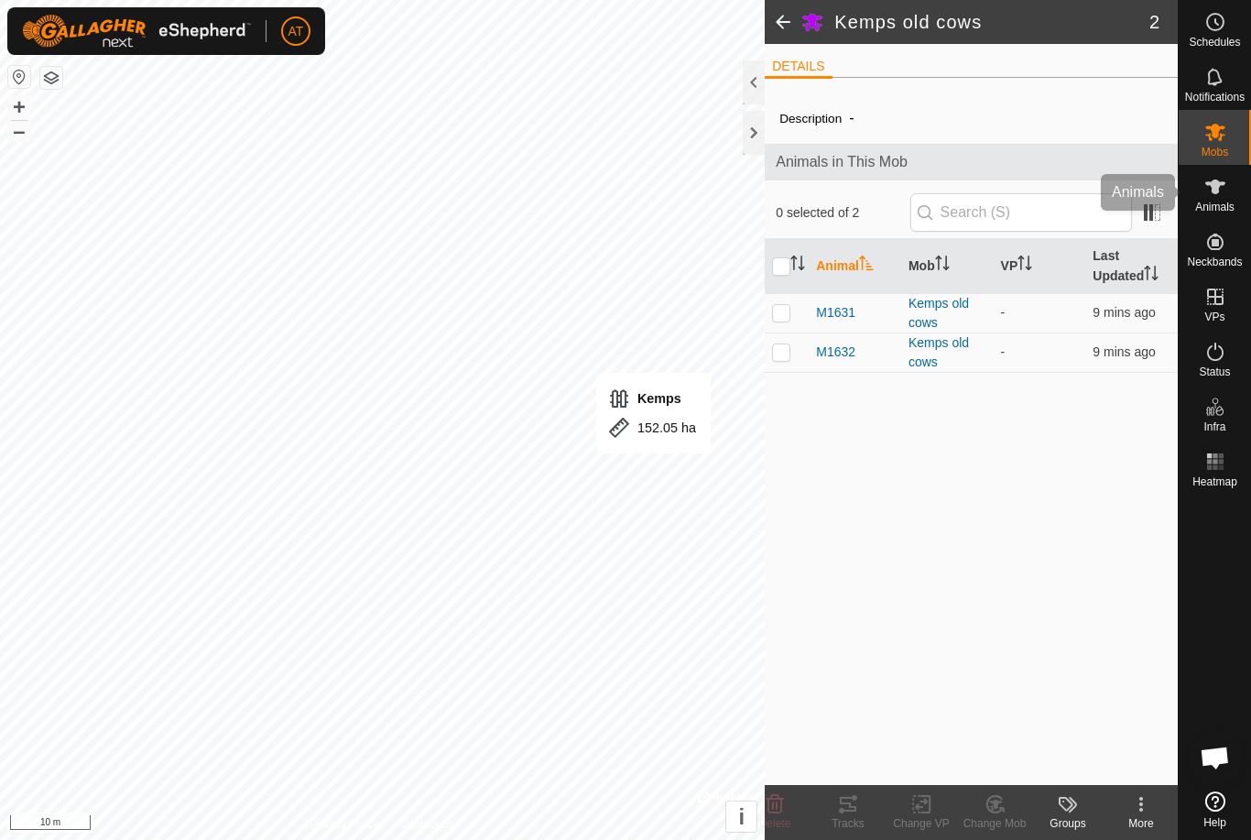
click at [1218, 202] on span "Animals" at bounding box center [1215, 207] width 39 height 11
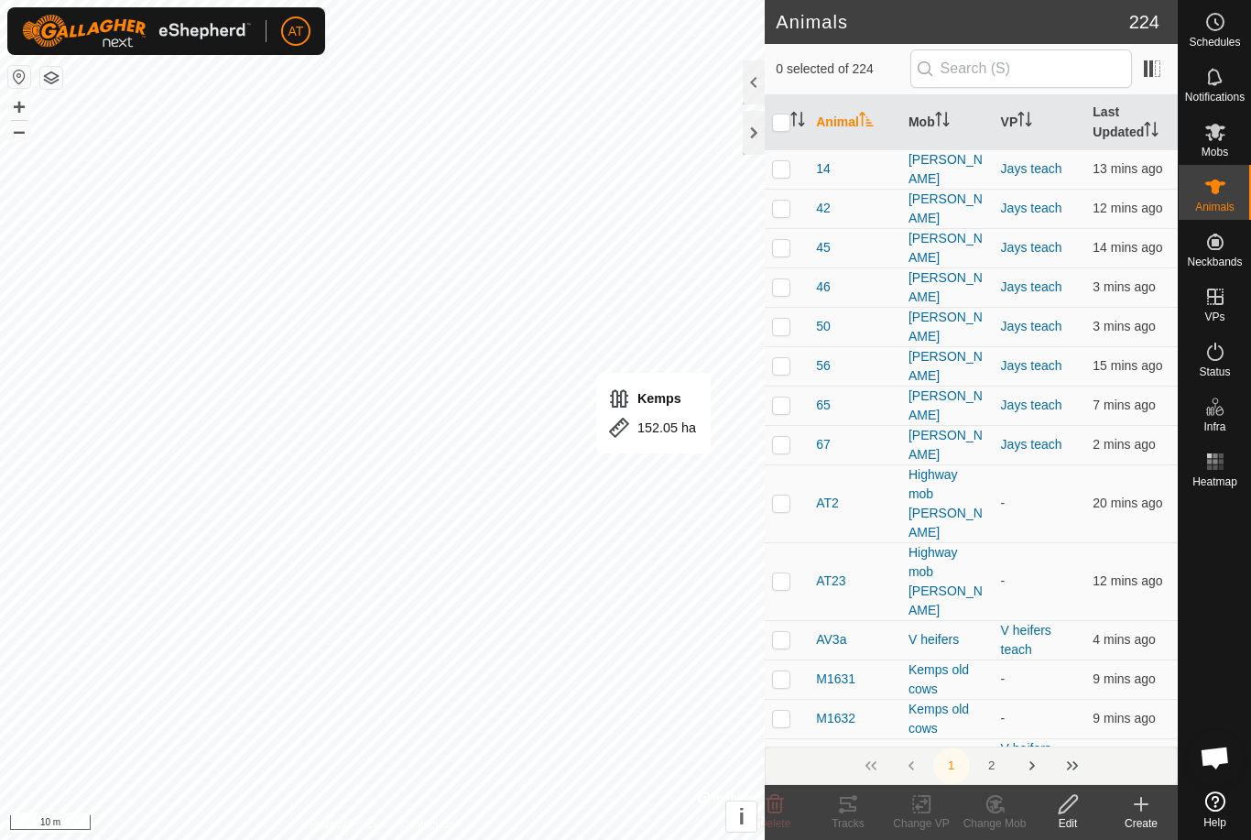
click at [748, 114] on div at bounding box center [754, 133] width 22 height 44
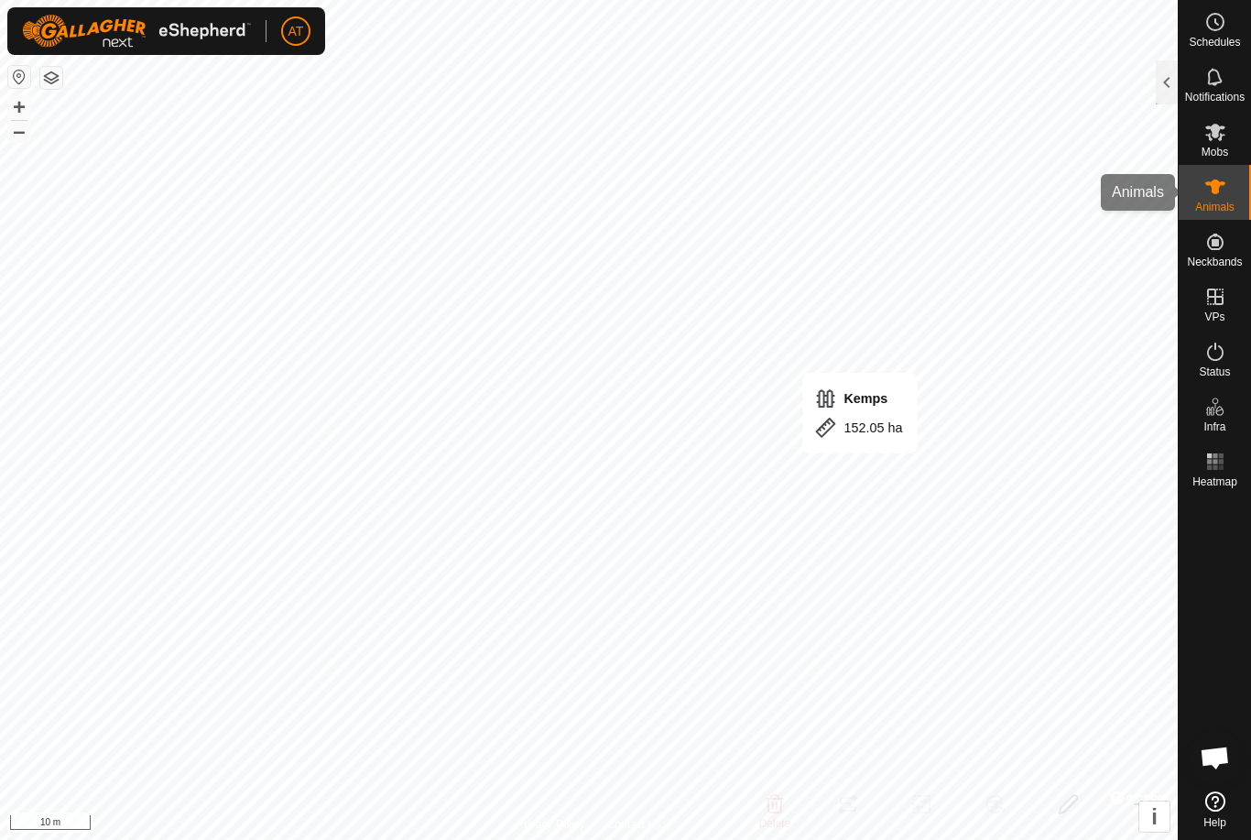
click at [1216, 198] on es-animals-svg-icon at bounding box center [1215, 186] width 33 height 29
click at [1226, 203] on span "Animals" at bounding box center [1215, 207] width 39 height 11
click at [1164, 82] on div at bounding box center [1167, 82] width 22 height 44
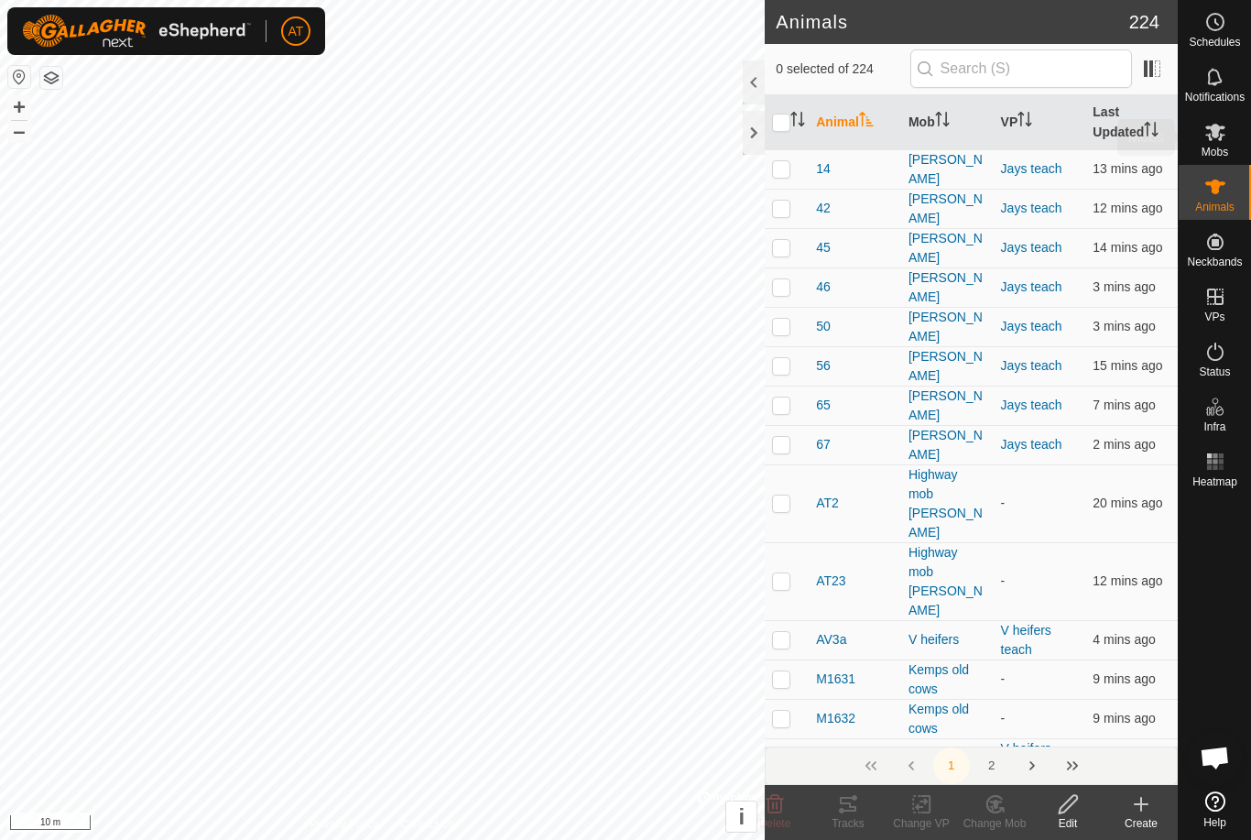
click at [1213, 143] on es-mob-svg-icon at bounding box center [1215, 131] width 33 height 29
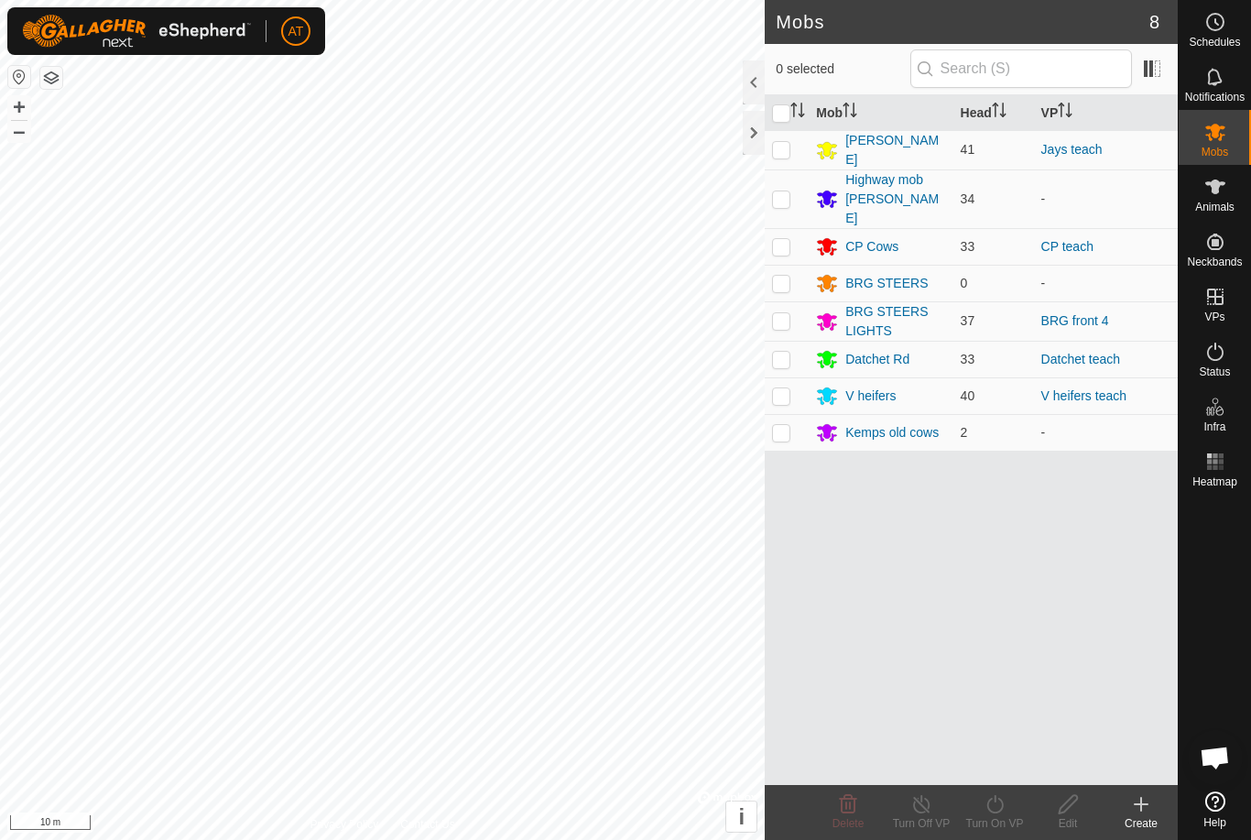
click at [743, 133] on div at bounding box center [754, 133] width 22 height 44
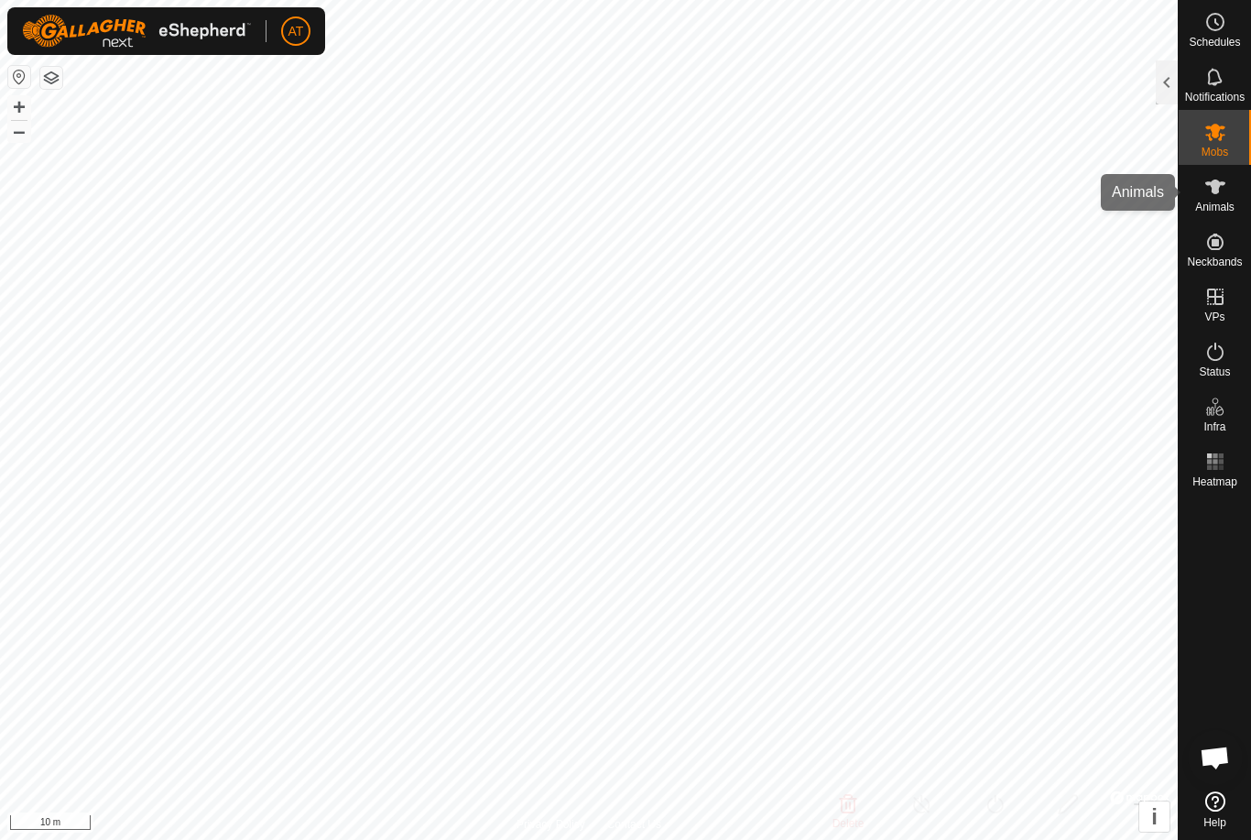
click at [1216, 191] on icon at bounding box center [1216, 187] width 20 height 15
click at [1219, 196] on icon at bounding box center [1216, 187] width 22 height 22
click at [1215, 194] on icon at bounding box center [1216, 187] width 22 height 22
click at [1172, 85] on div at bounding box center [1167, 82] width 22 height 44
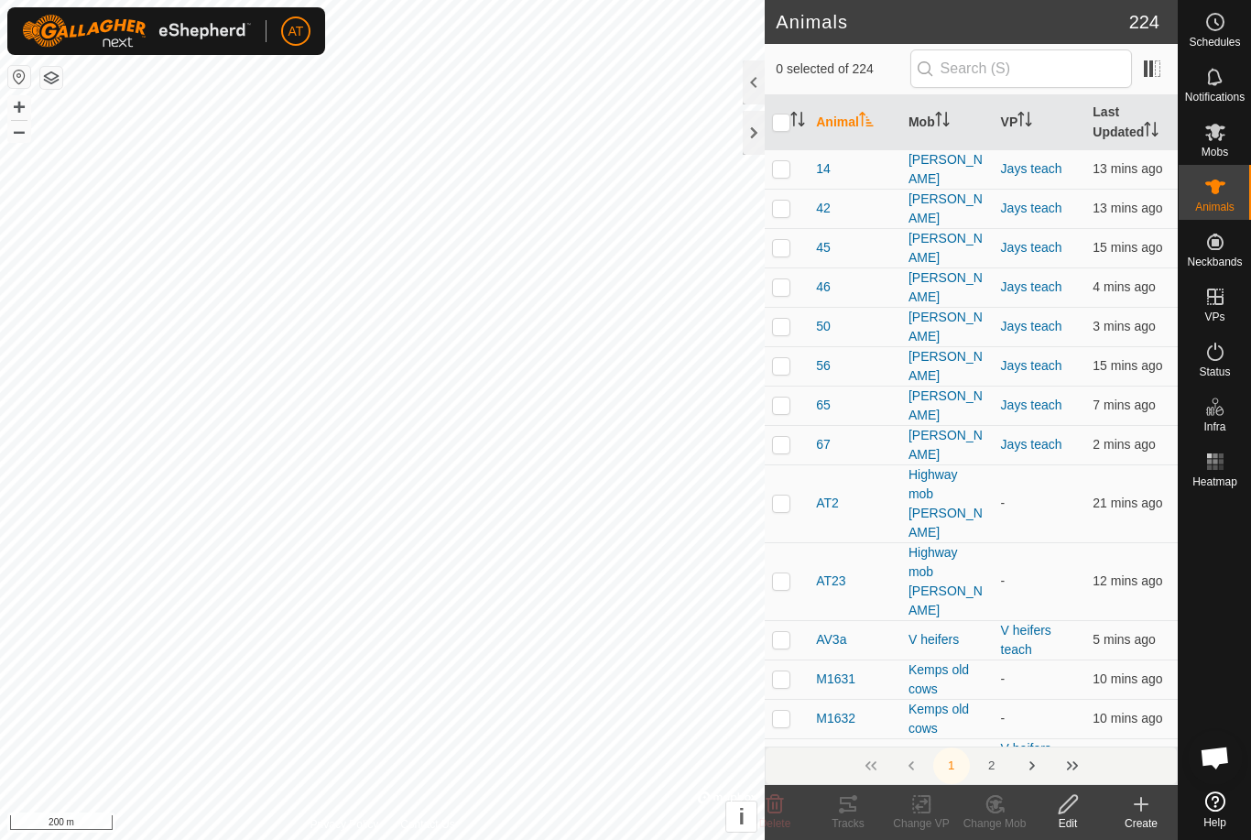
click at [750, 136] on div at bounding box center [754, 133] width 22 height 44
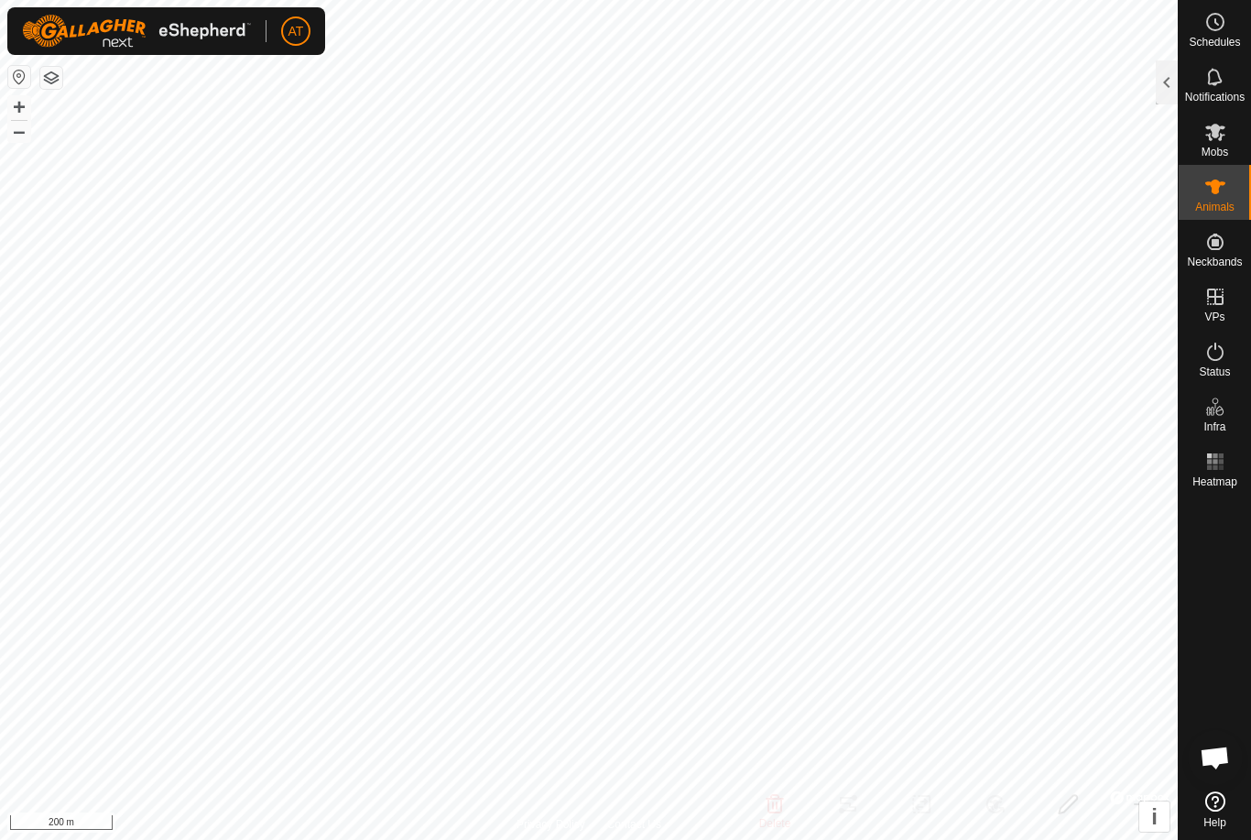
click at [1161, 79] on div at bounding box center [1167, 82] width 22 height 44
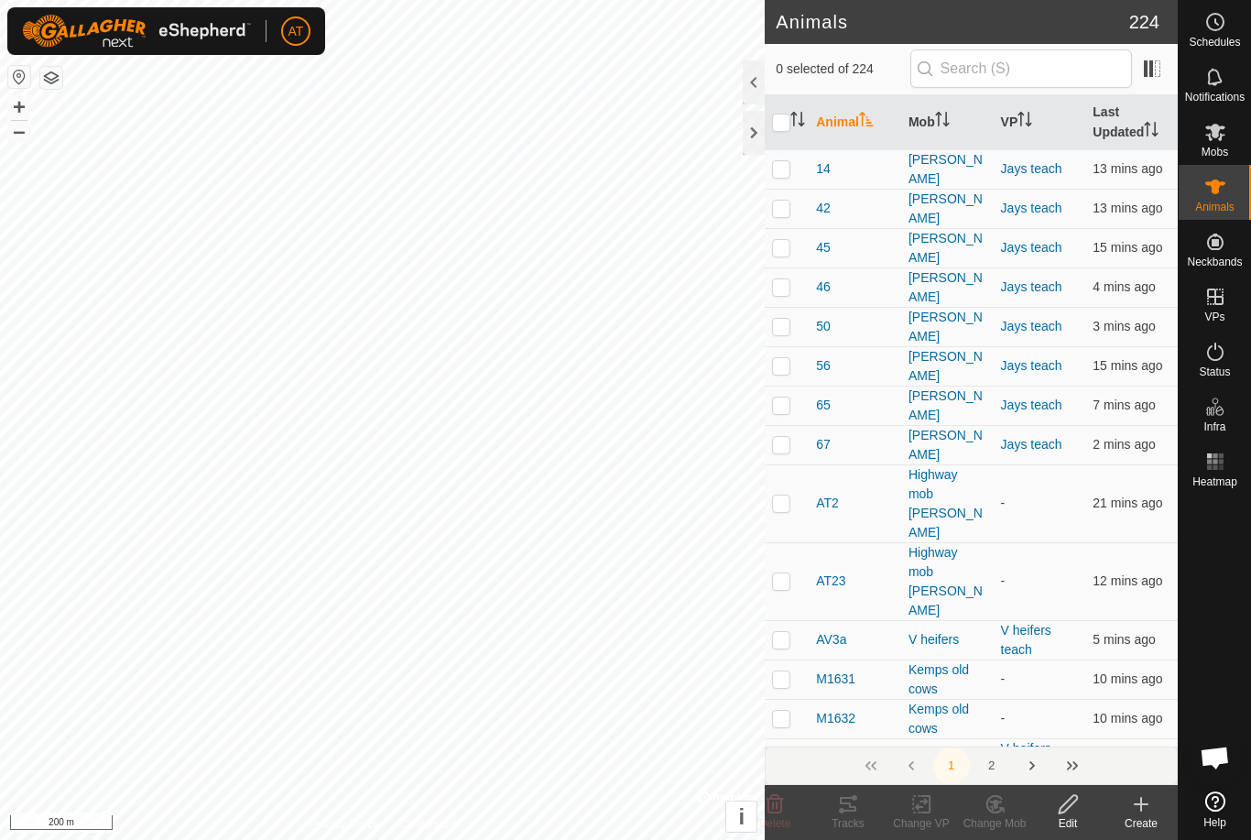
click at [1147, 813] on icon at bounding box center [1142, 804] width 22 height 22
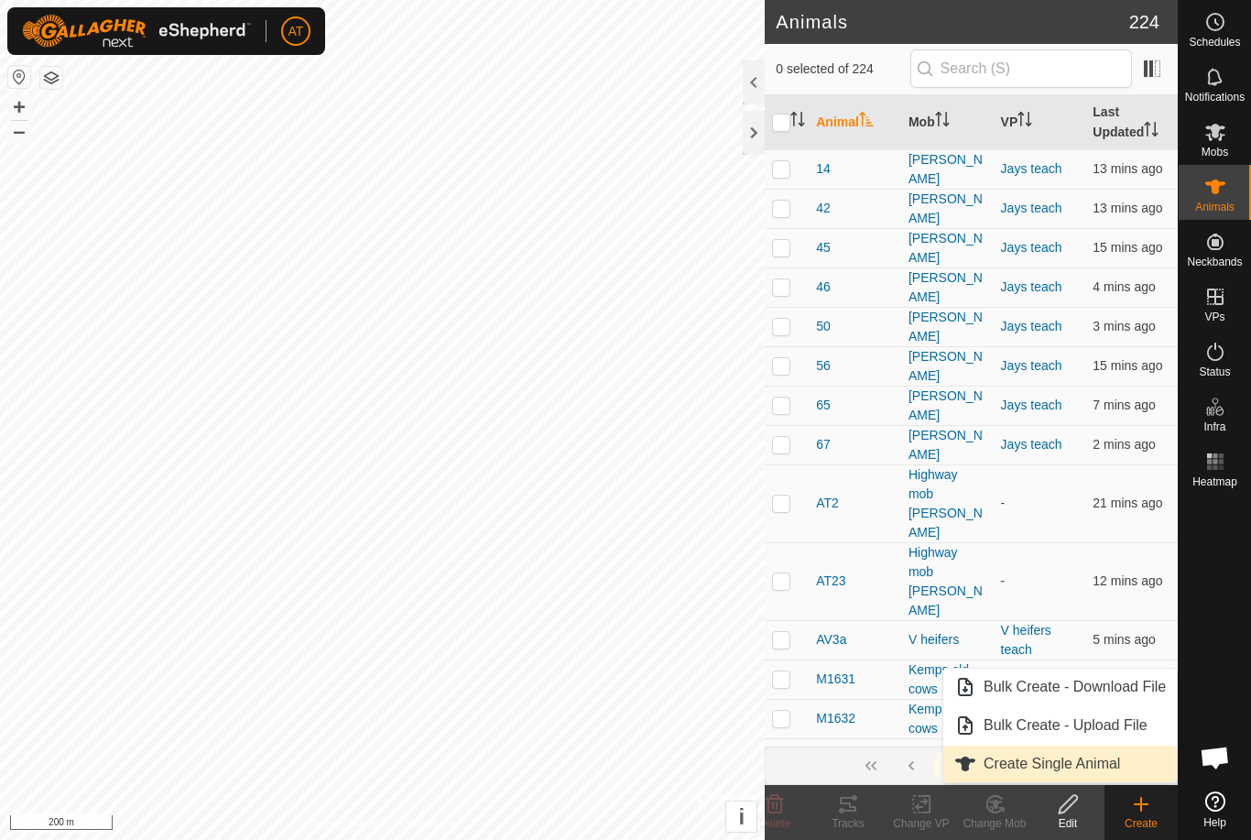
click at [1049, 762] on span "Create Single Animal" at bounding box center [1052, 764] width 137 height 22
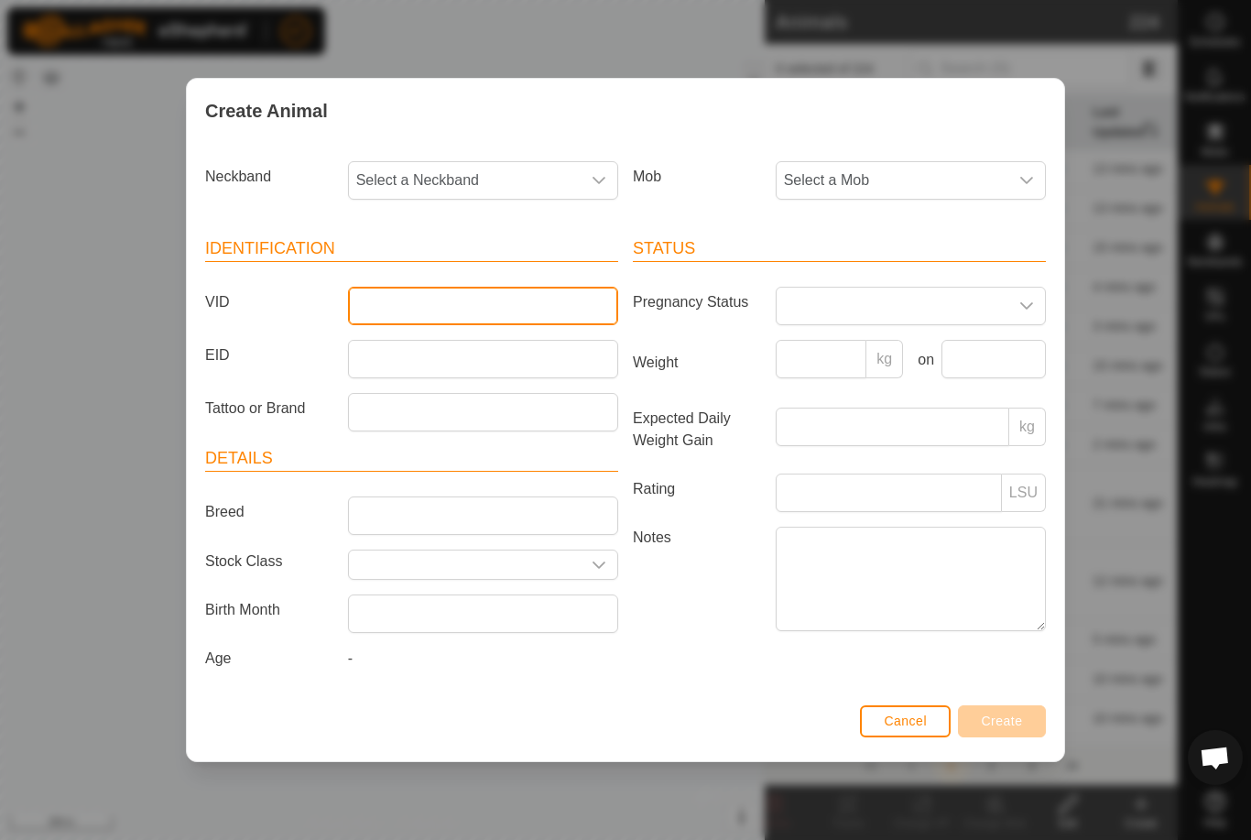
click at [454, 311] on input "VID" at bounding box center [483, 306] width 270 height 38
type input "Q16"
click at [989, 181] on span "Select a Mob" at bounding box center [893, 180] width 232 height 37
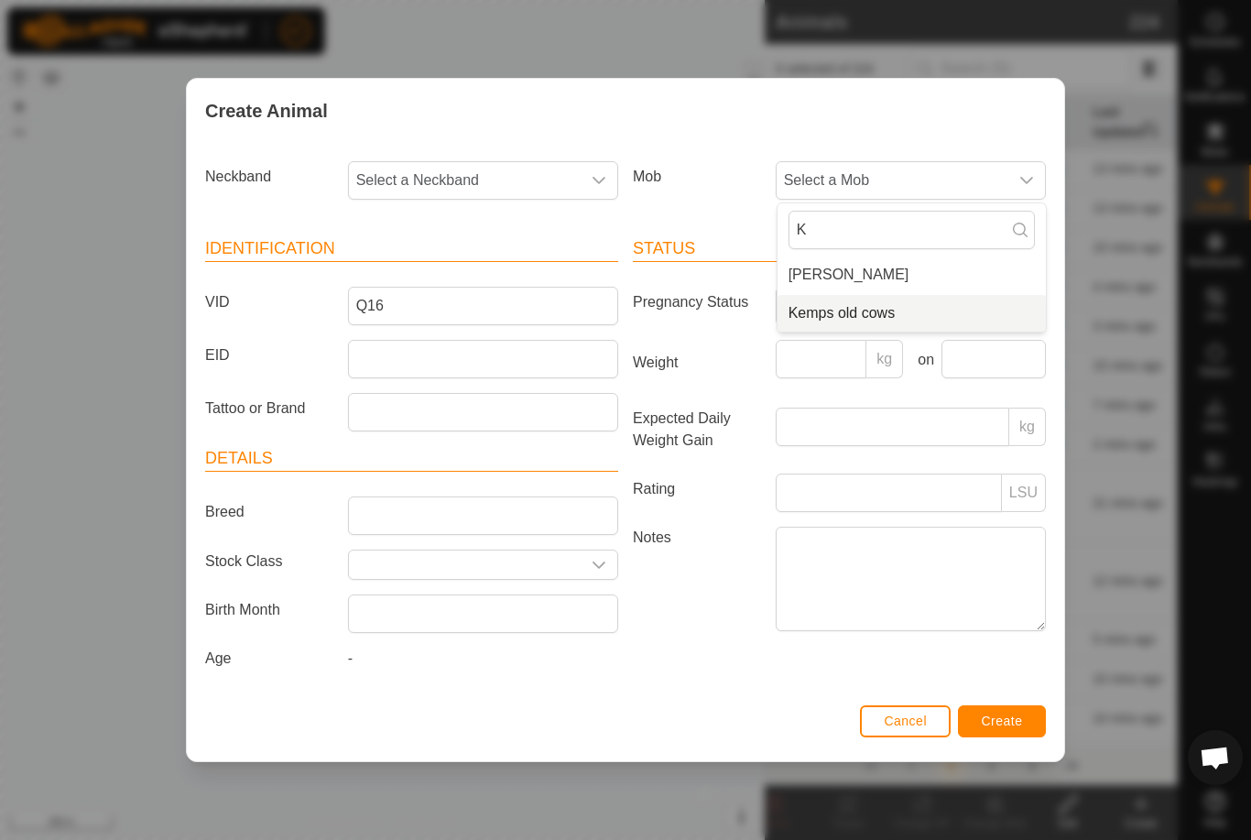
type input "K"
click at [875, 312] on span "Kemps old cows" at bounding box center [842, 313] width 107 height 22
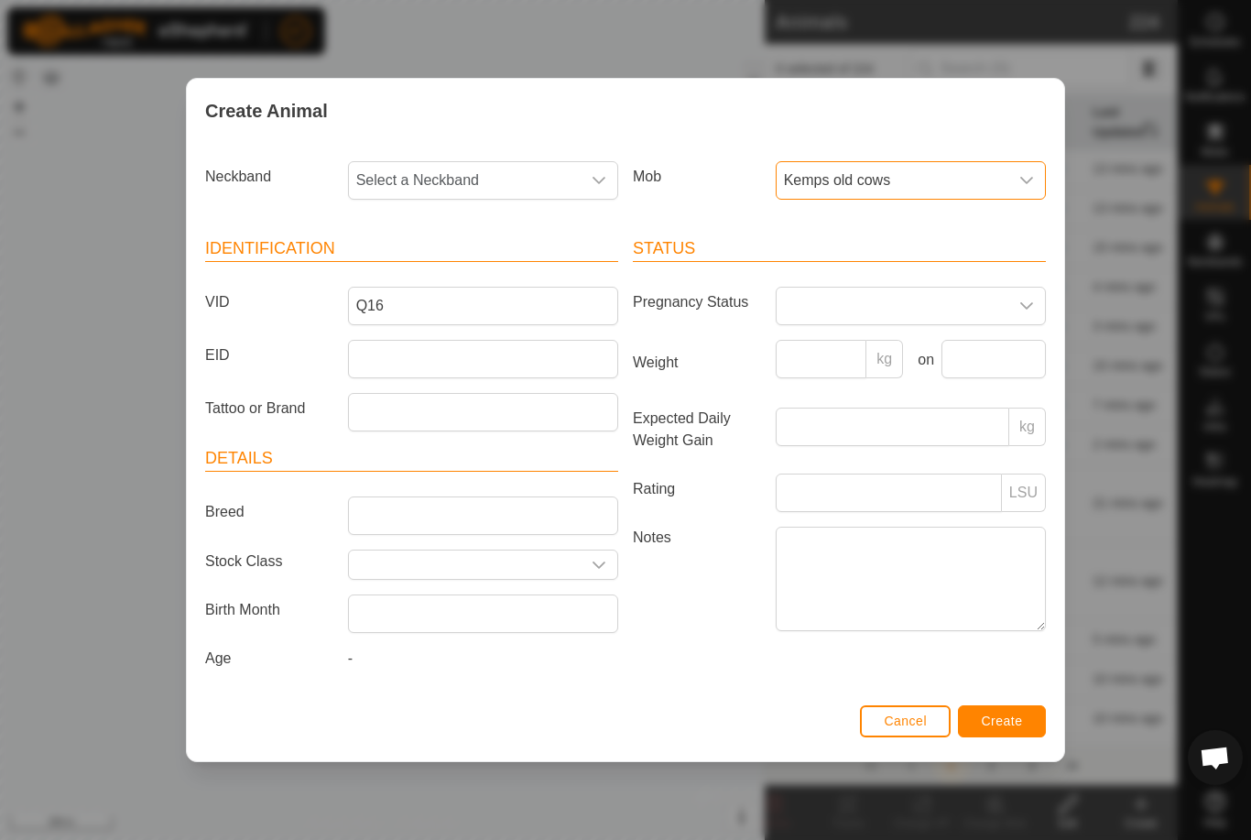
click at [499, 166] on span "Select a Neckband" at bounding box center [465, 180] width 232 height 37
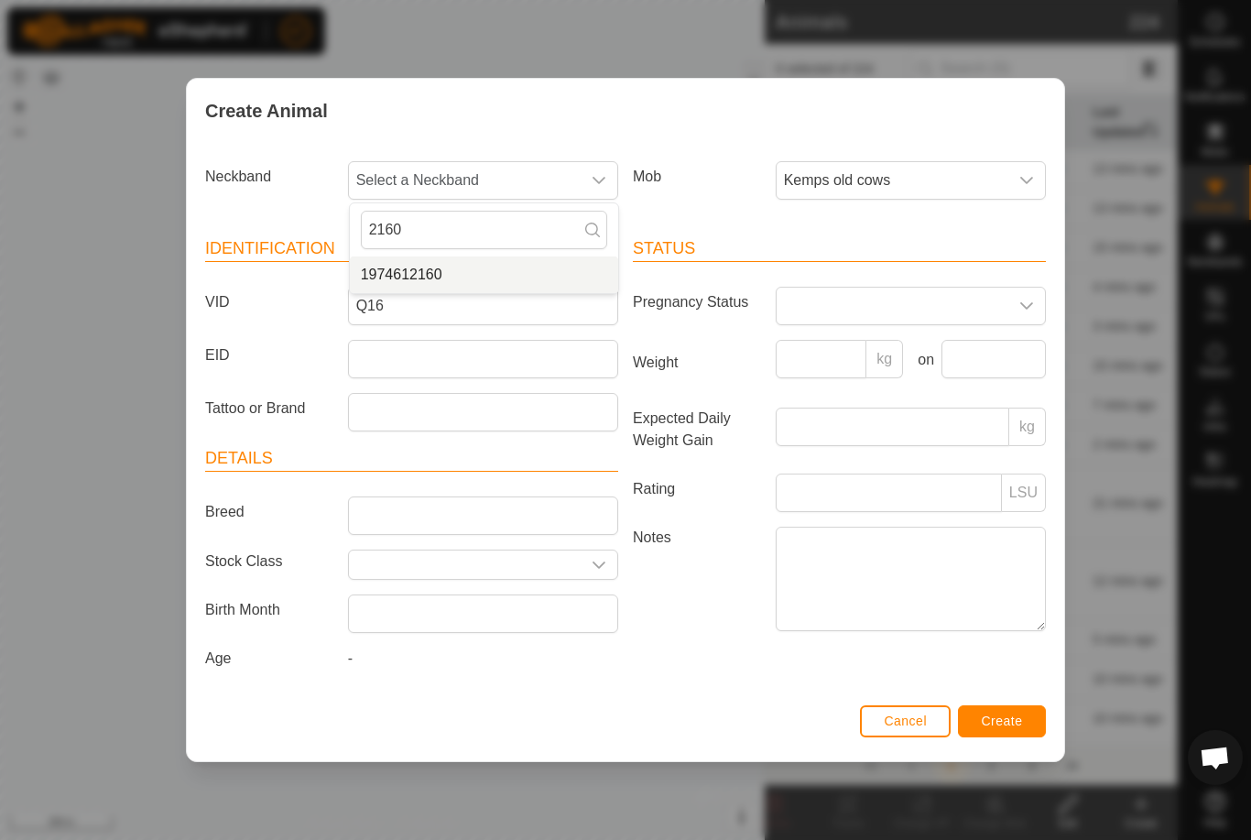
type input "2160"
click at [420, 269] on span "1974612160" at bounding box center [402, 275] width 82 height 22
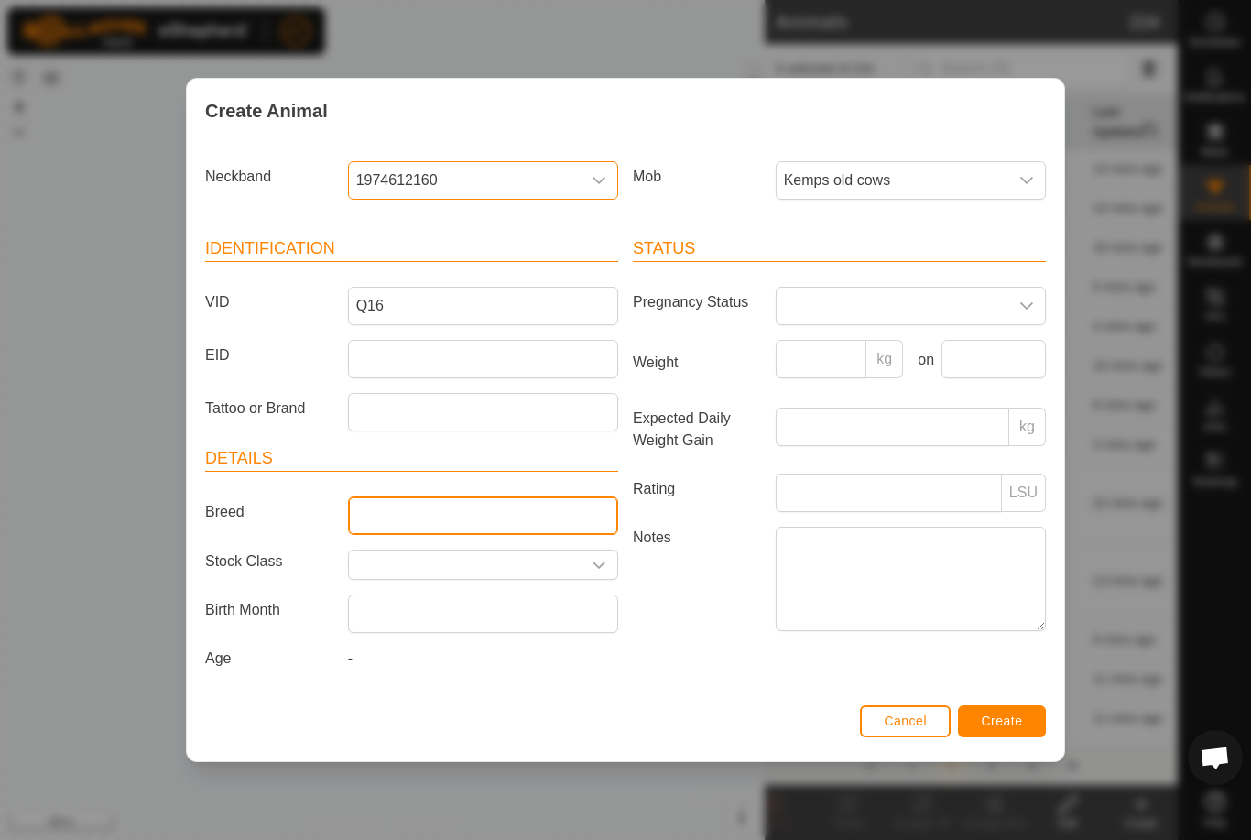
click at [426, 517] on input "Breed" at bounding box center [483, 516] width 270 height 38
type input "Method"
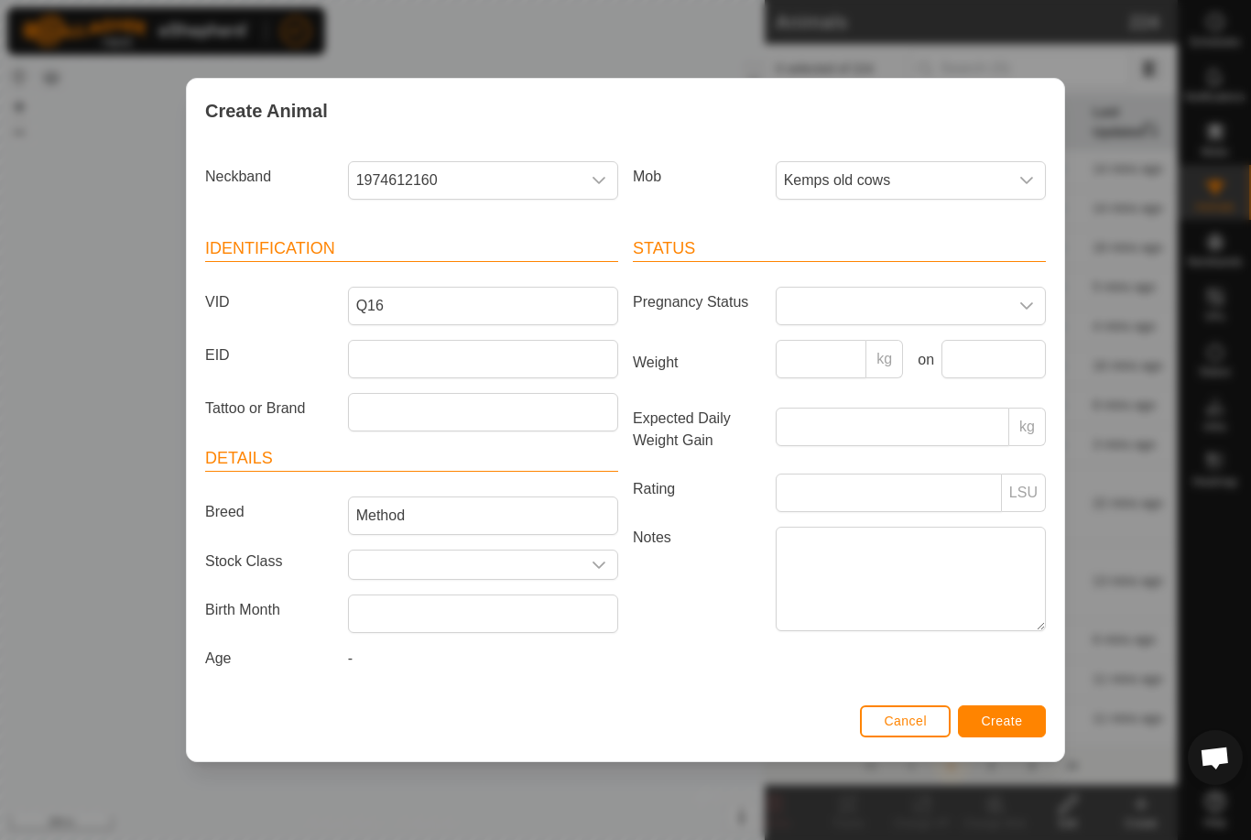
click at [992, 711] on button "Create" at bounding box center [1002, 721] width 88 height 32
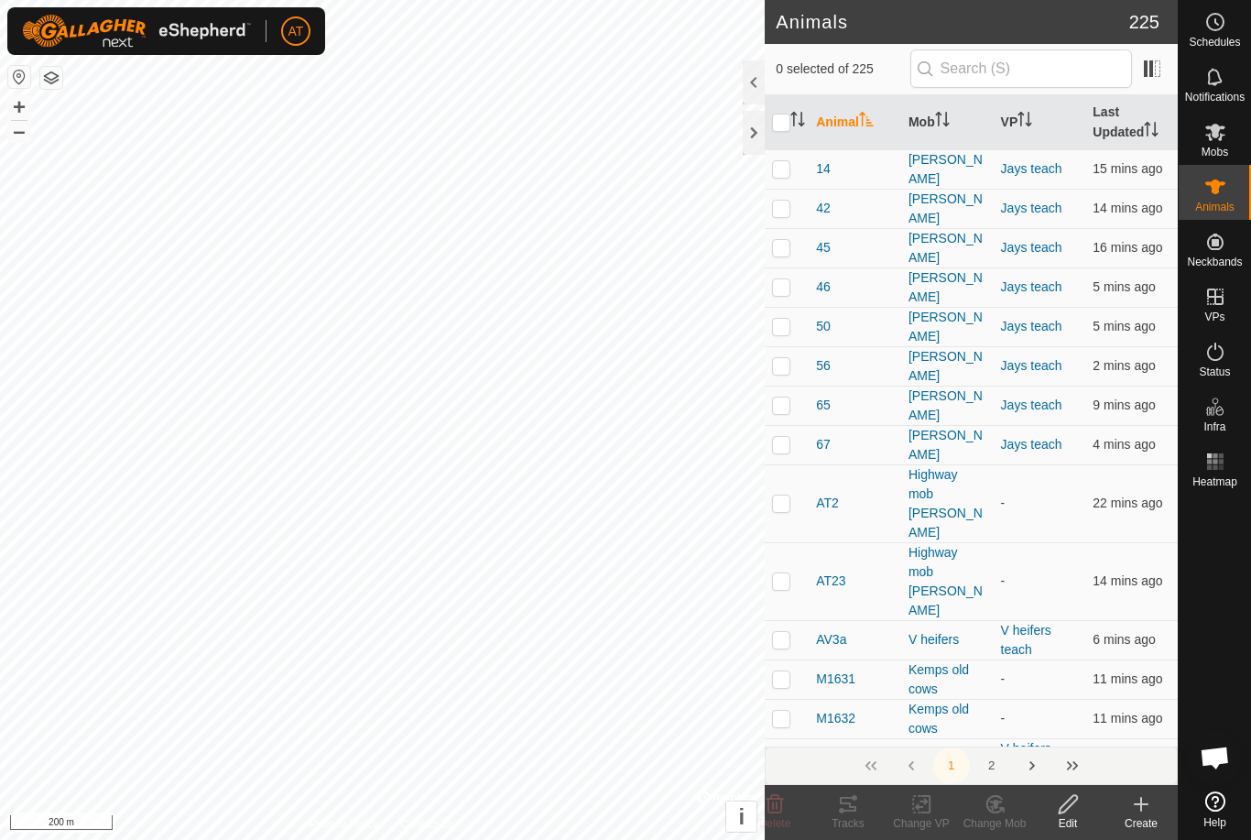
click at [1127, 802] on create-svg-icon at bounding box center [1141, 804] width 73 height 22
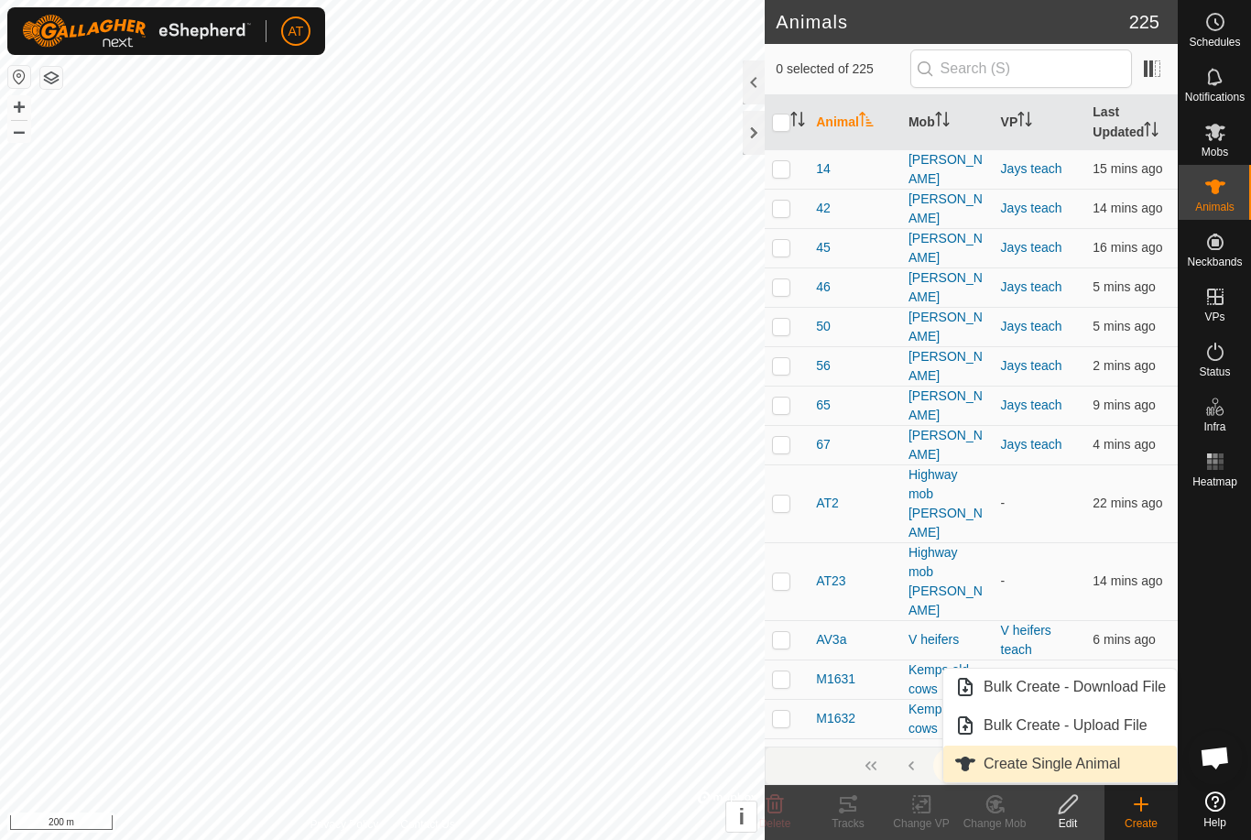
click at [1088, 749] on link "Create Single Animal" at bounding box center [1061, 764] width 234 height 37
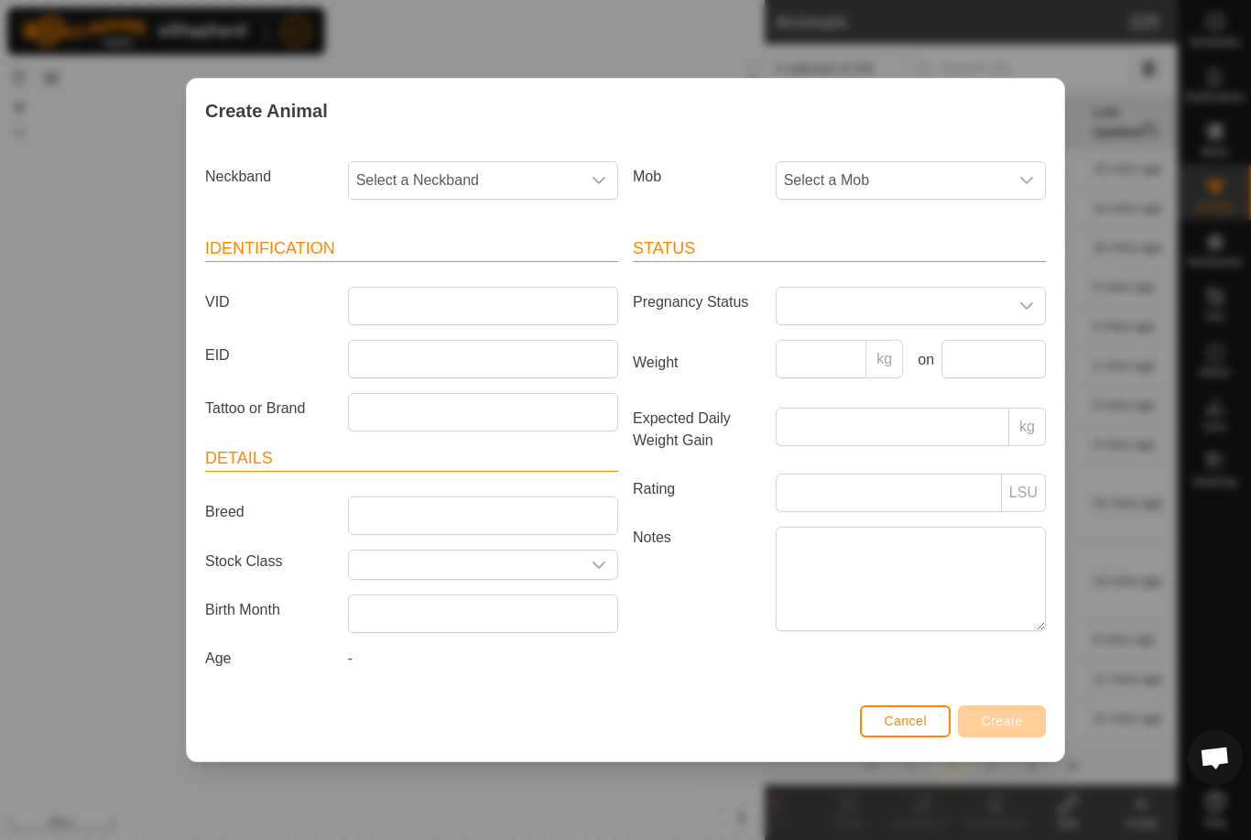
click at [958, 176] on span "Select a Mob" at bounding box center [893, 180] width 232 height 37
type input "K"
click at [843, 304] on span "Kemps old cows" at bounding box center [842, 313] width 107 height 22
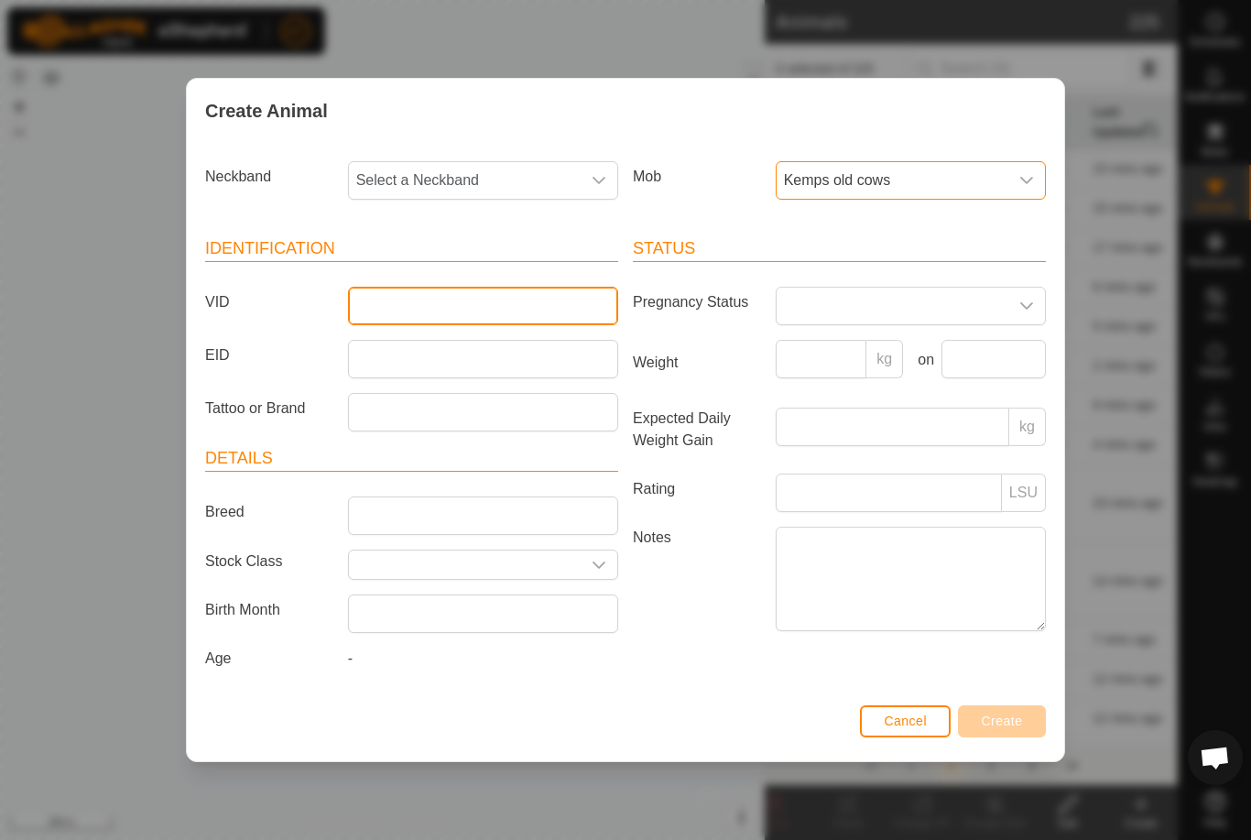
click at [414, 298] on input "VID" at bounding box center [483, 306] width 270 height 38
type input "Q92"
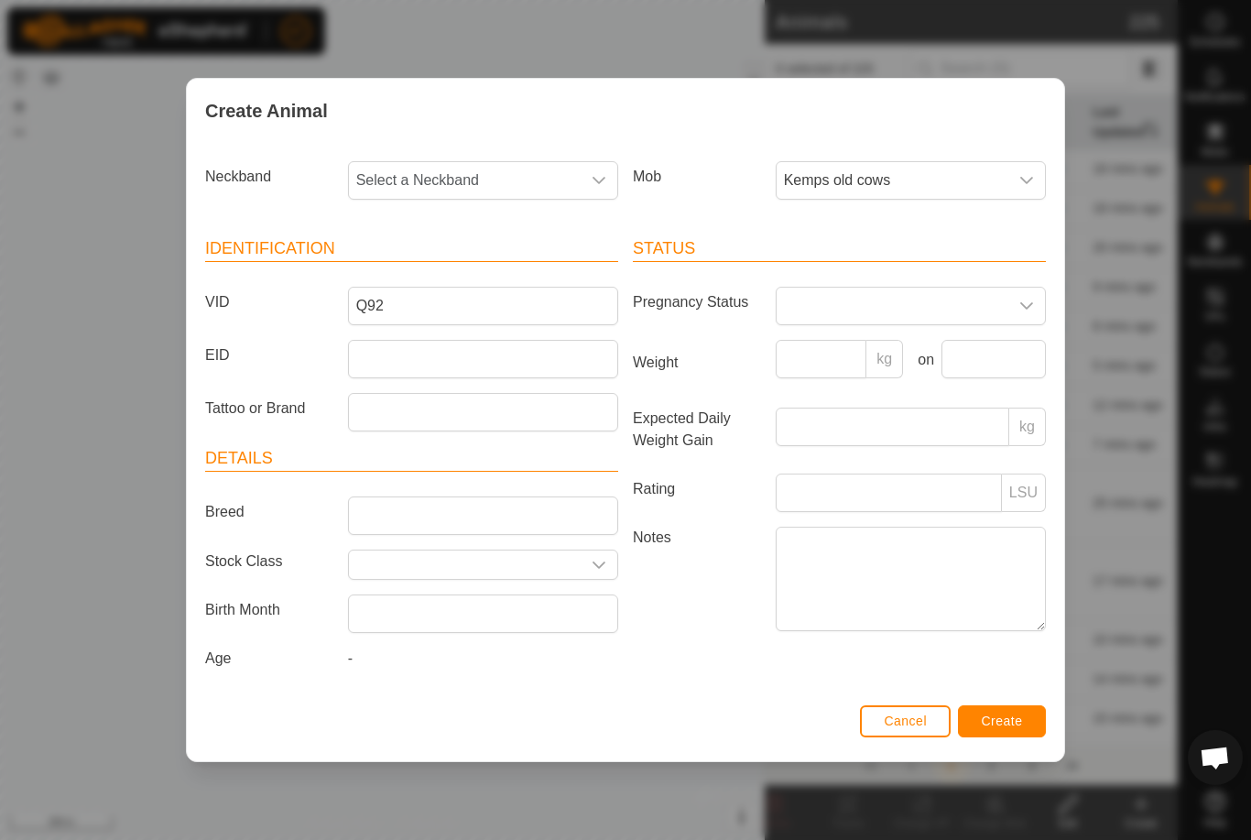
click at [516, 163] on span "Select a Neckband" at bounding box center [465, 180] width 232 height 37
type input "7269"
click at [447, 263] on li "2478447269" at bounding box center [484, 275] width 268 height 37
click at [1002, 718] on span "Create" at bounding box center [1002, 721] width 41 height 15
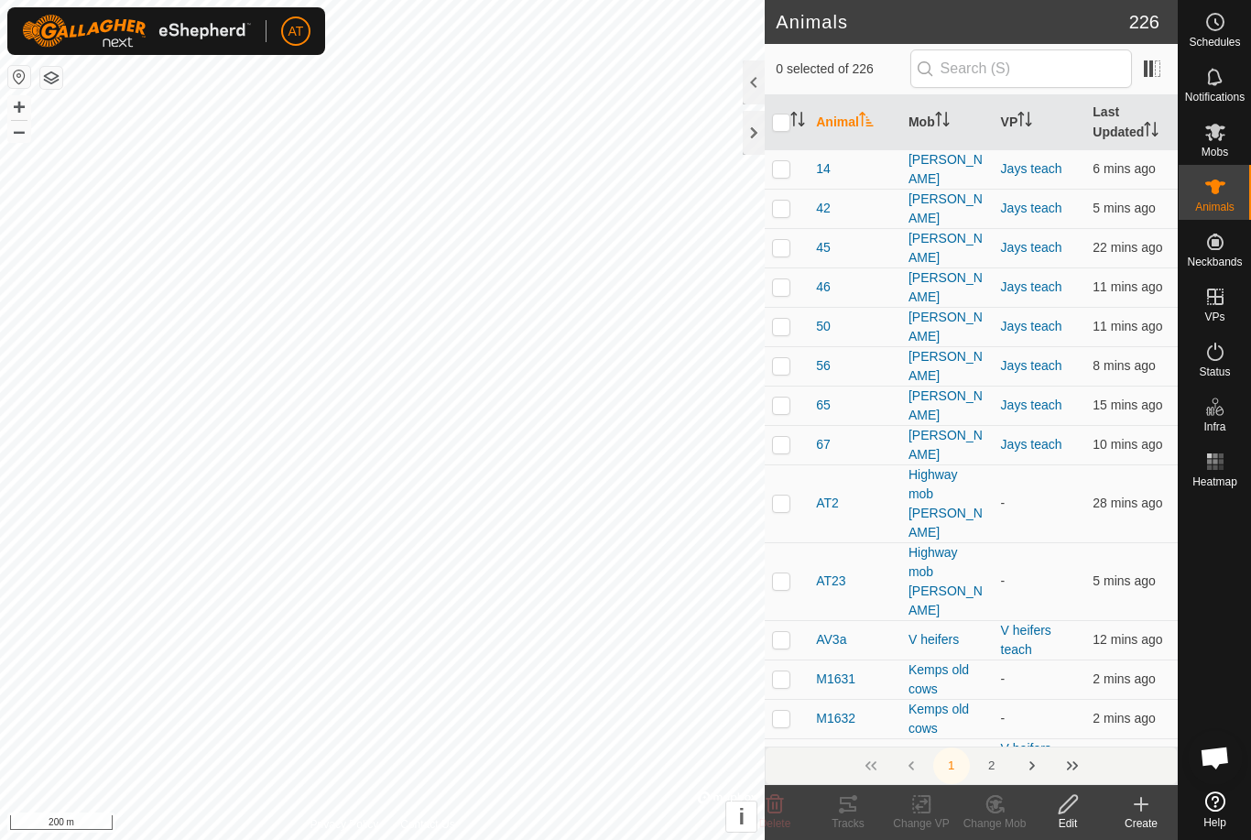
click at [1158, 806] on create-svg-icon at bounding box center [1141, 804] width 73 height 22
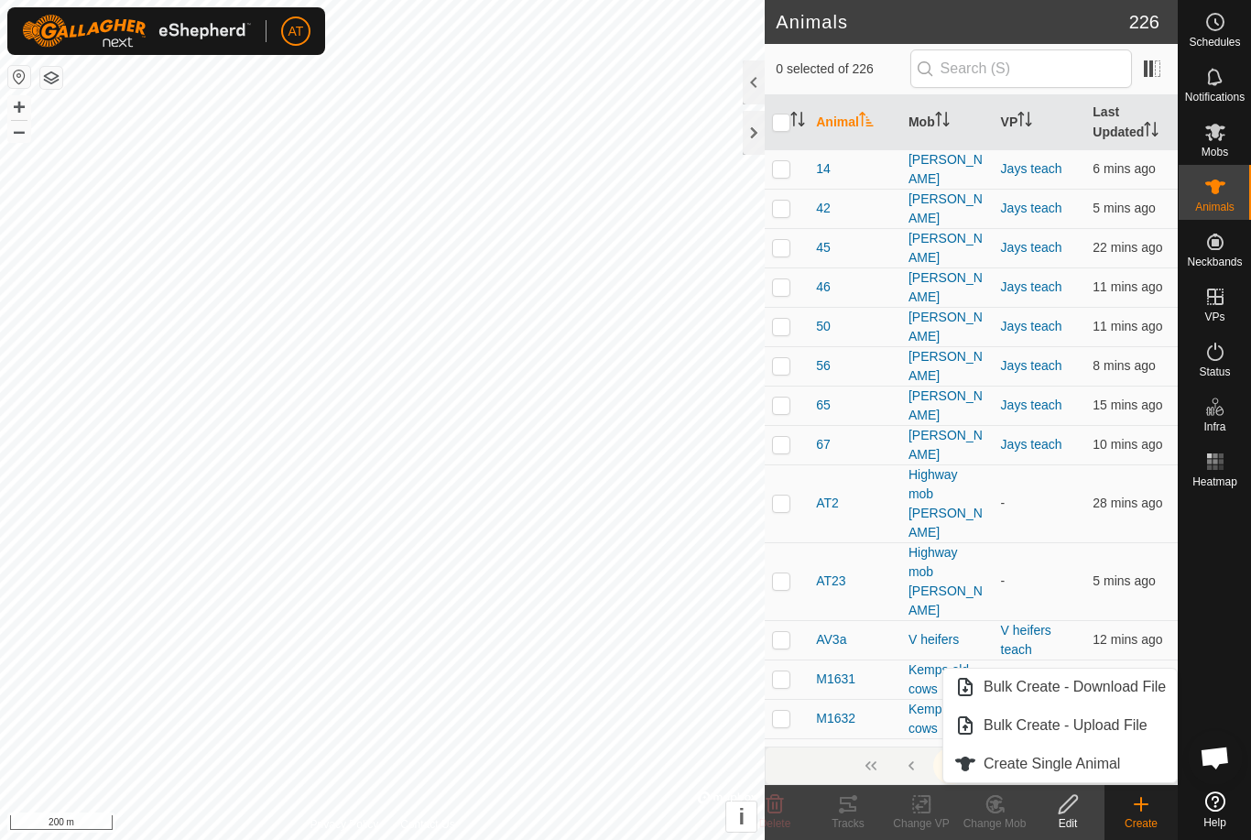
click at [1094, 760] on span "Create Single Animal" at bounding box center [1052, 764] width 137 height 22
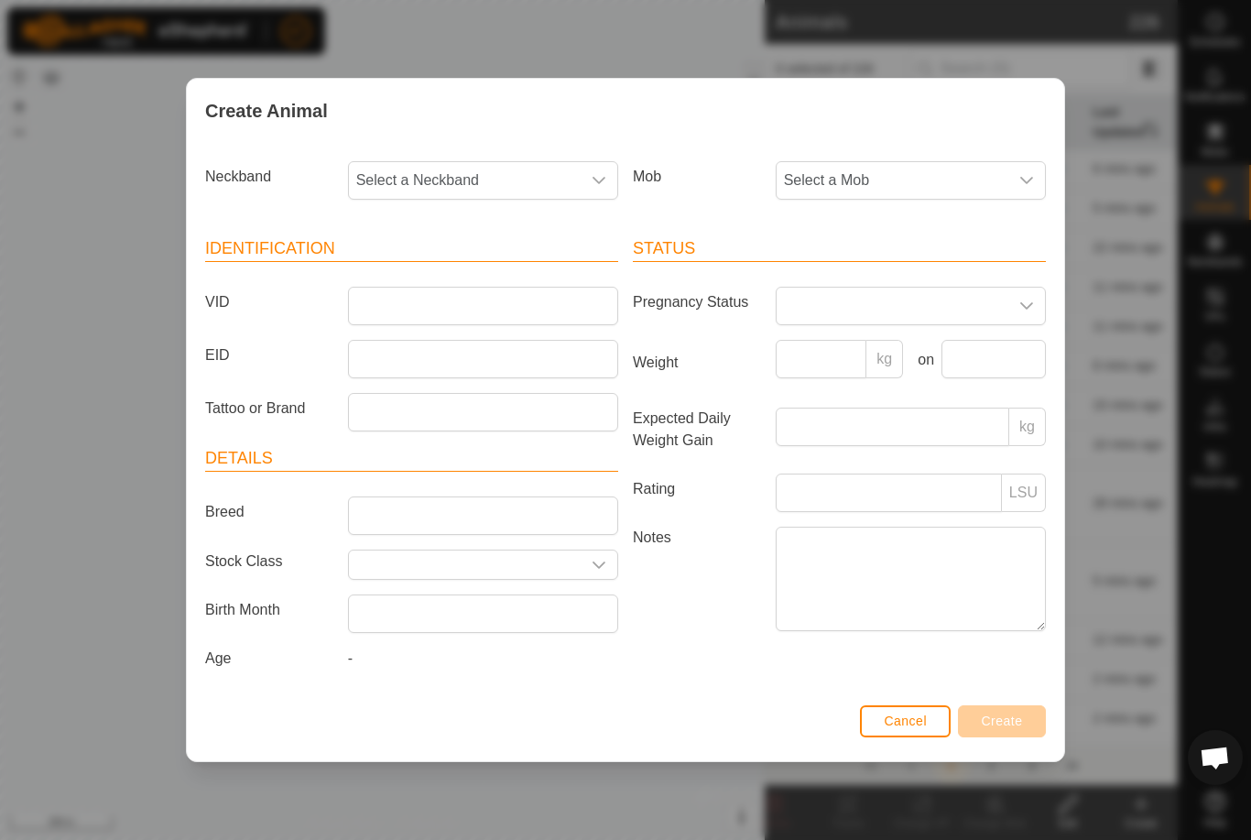
click at [524, 172] on span "Select a Neckband" at bounding box center [465, 180] width 232 height 37
click at [976, 165] on span "Select a Mob" at bounding box center [893, 180] width 232 height 37
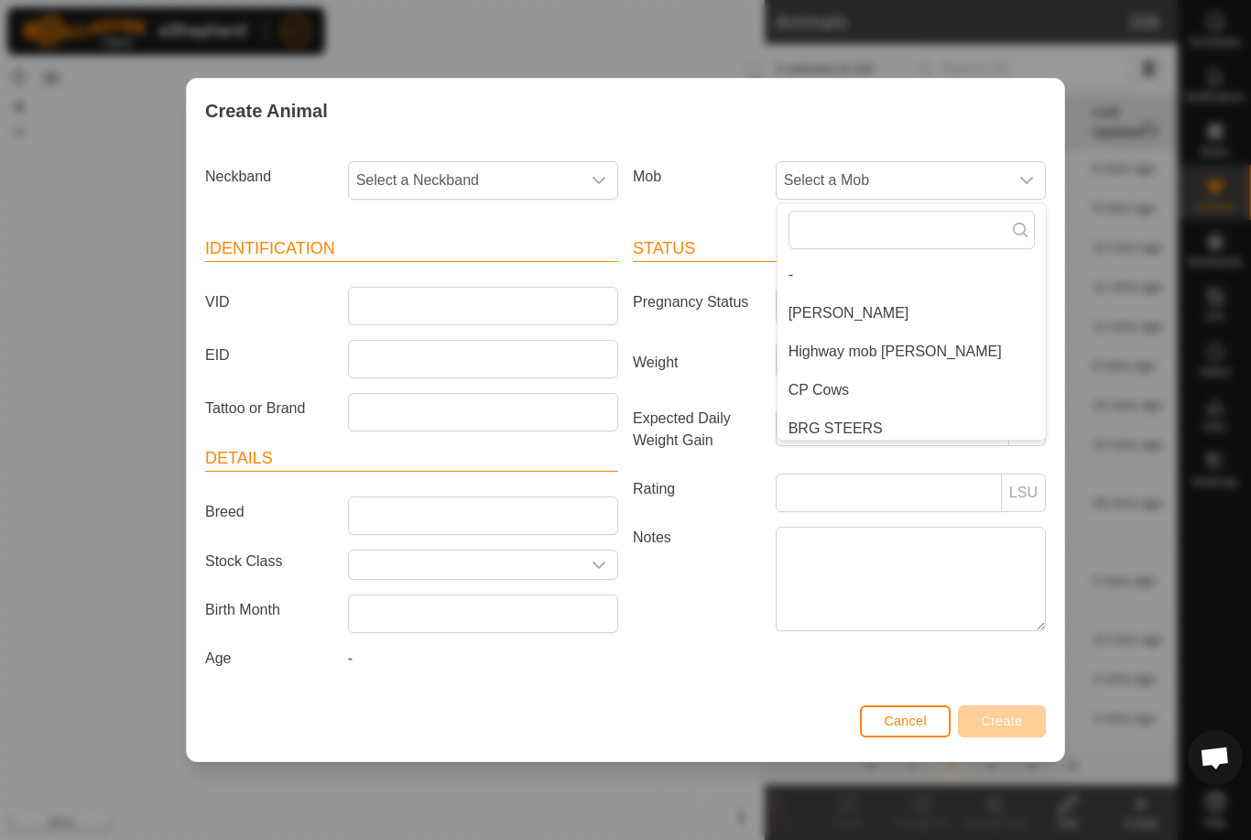
click at [901, 223] on input "text" at bounding box center [912, 230] width 246 height 38
type input "K"
click at [866, 307] on span "Kemps old cows" at bounding box center [842, 313] width 107 height 22
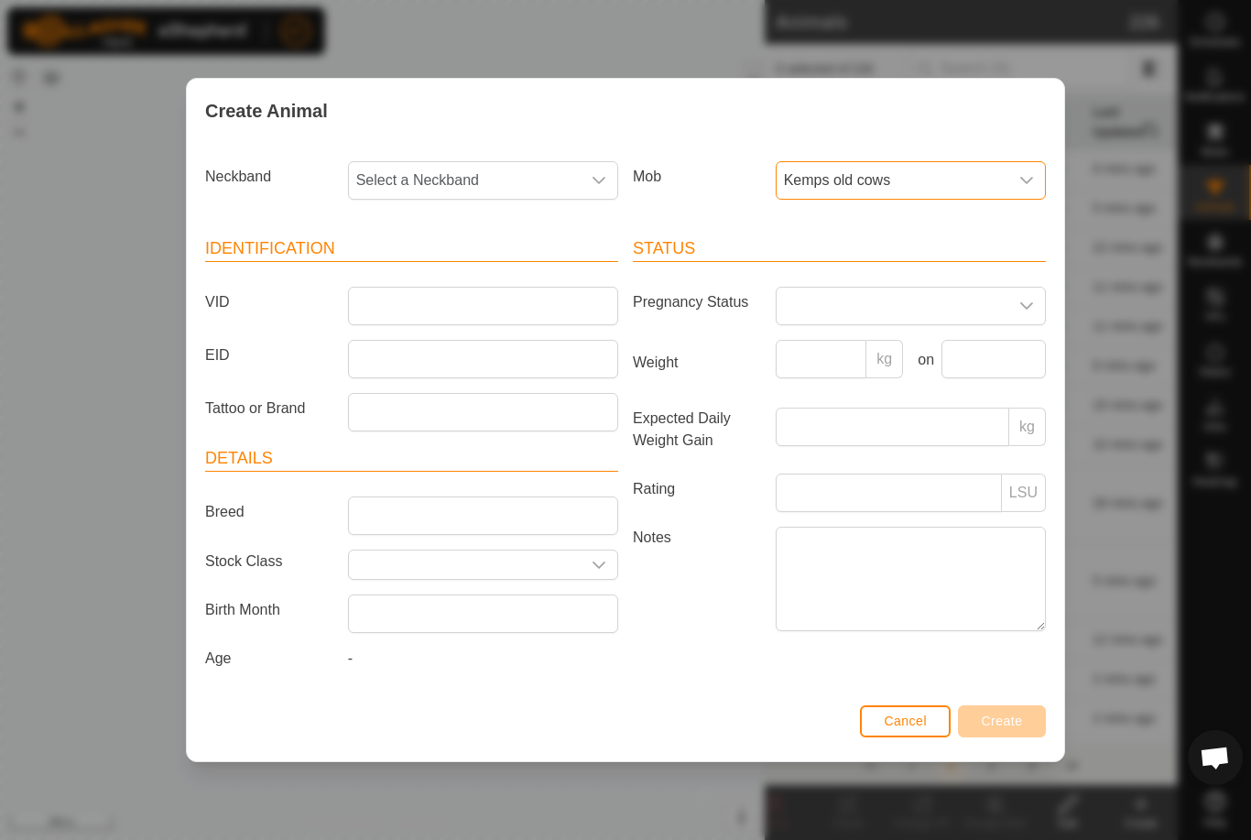
click at [511, 174] on span "Select a Neckband" at bounding box center [465, 180] width 232 height 37
type input "7760"
click at [438, 268] on span "3635677760" at bounding box center [402, 275] width 82 height 22
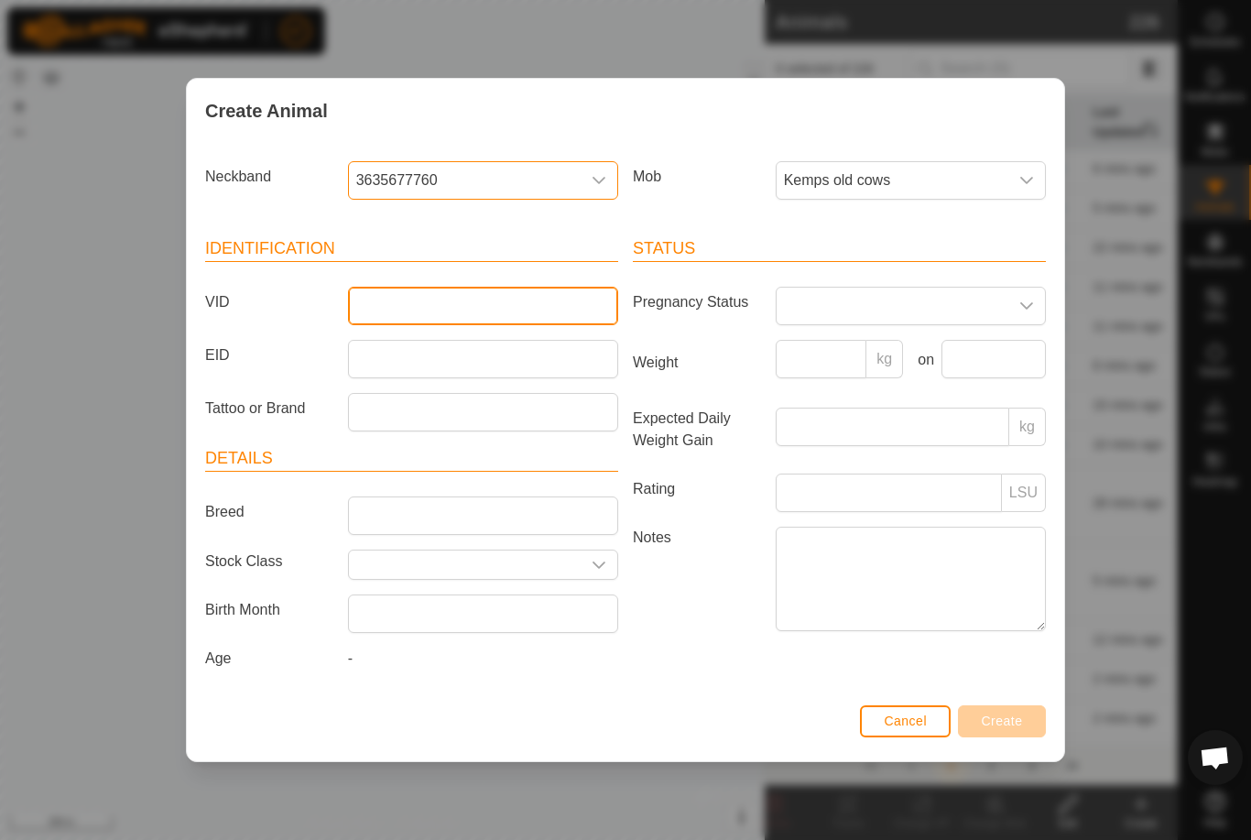
click at [451, 299] on input "VID" at bounding box center [483, 306] width 270 height 38
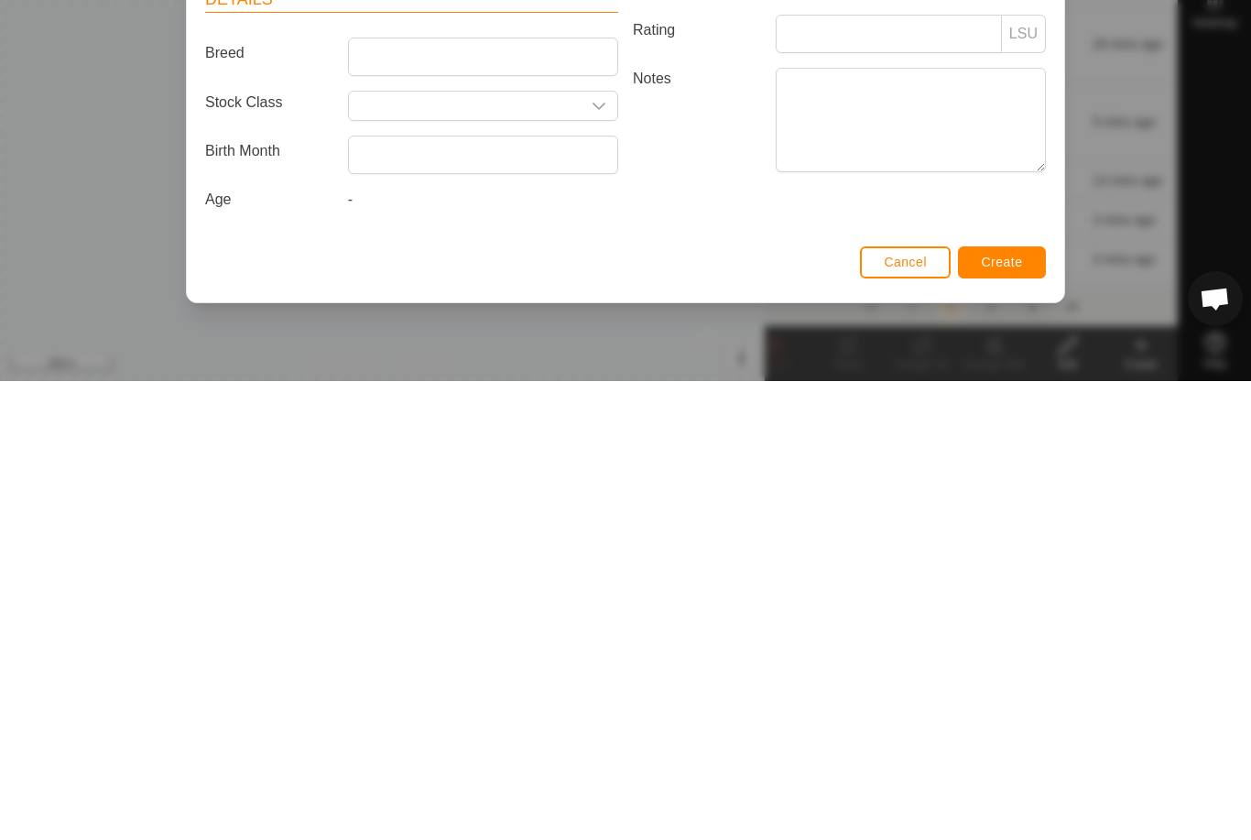
type input "M1600"
click at [1009, 714] on span "Create" at bounding box center [1002, 721] width 41 height 15
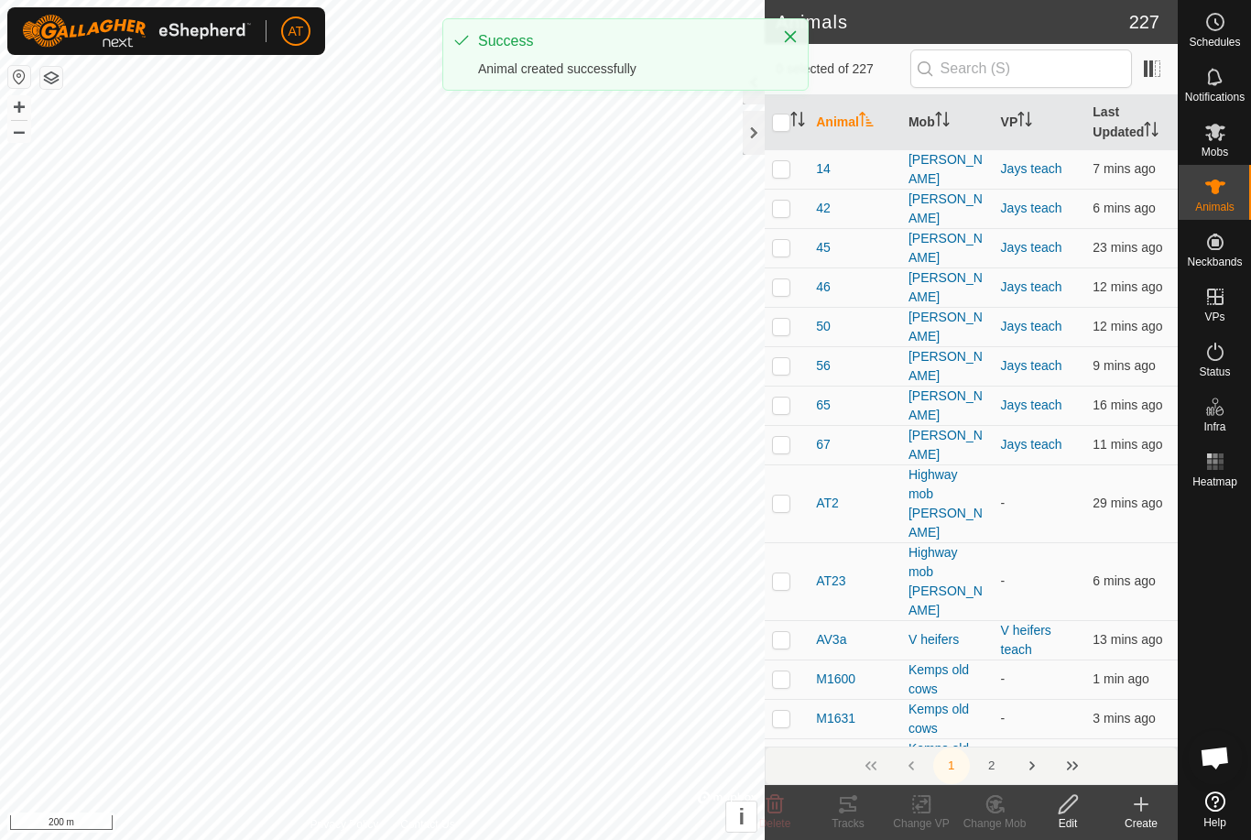
click at [1144, 803] on icon at bounding box center [1142, 804] width 22 height 22
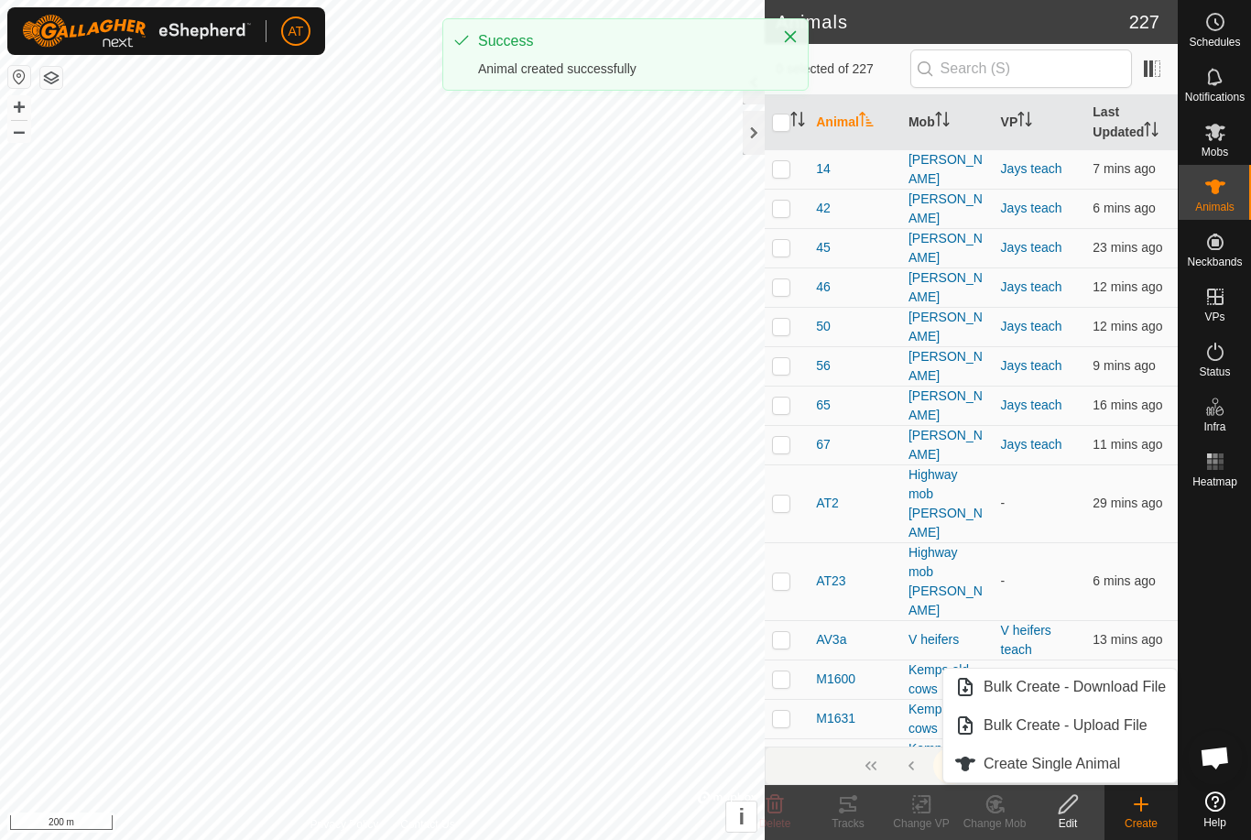
click at [1109, 757] on span "Create Single Animal" at bounding box center [1052, 764] width 137 height 22
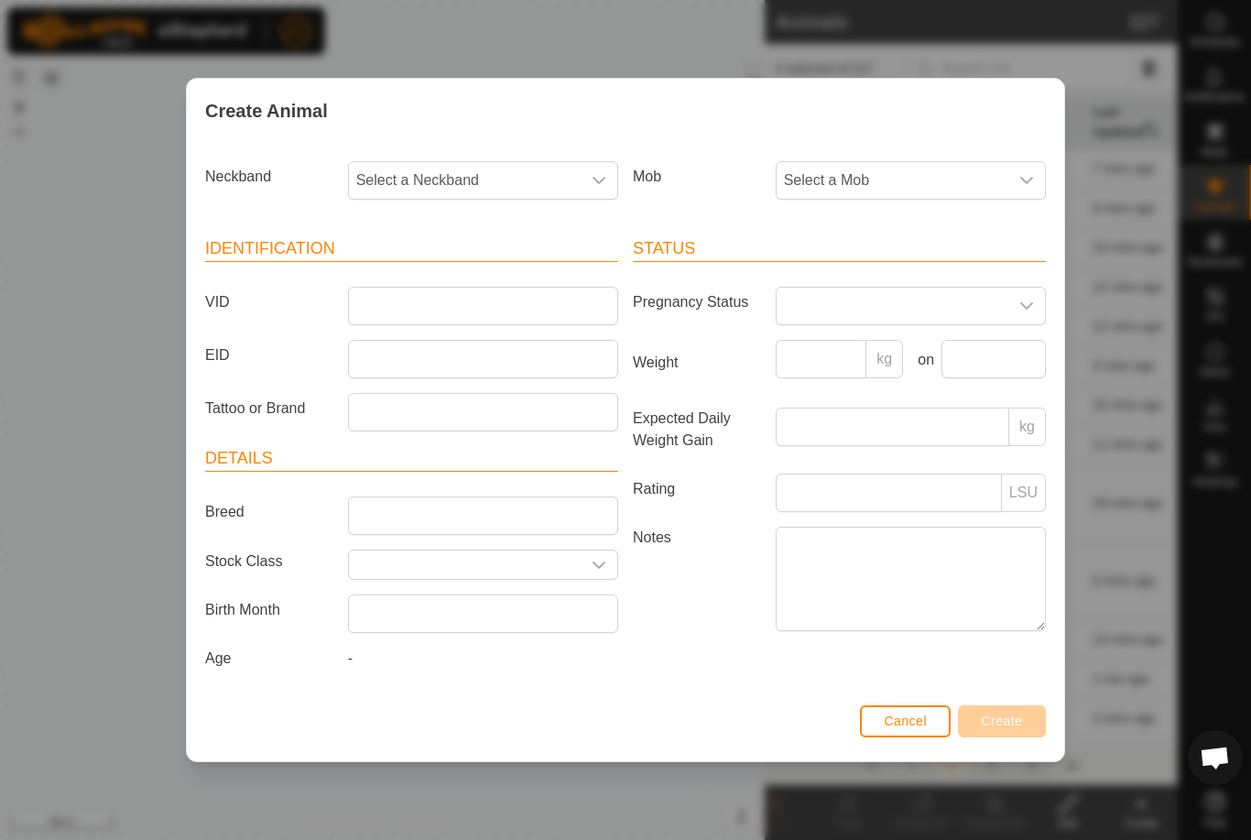
click at [967, 172] on span "Select a Mob" at bounding box center [893, 180] width 232 height 37
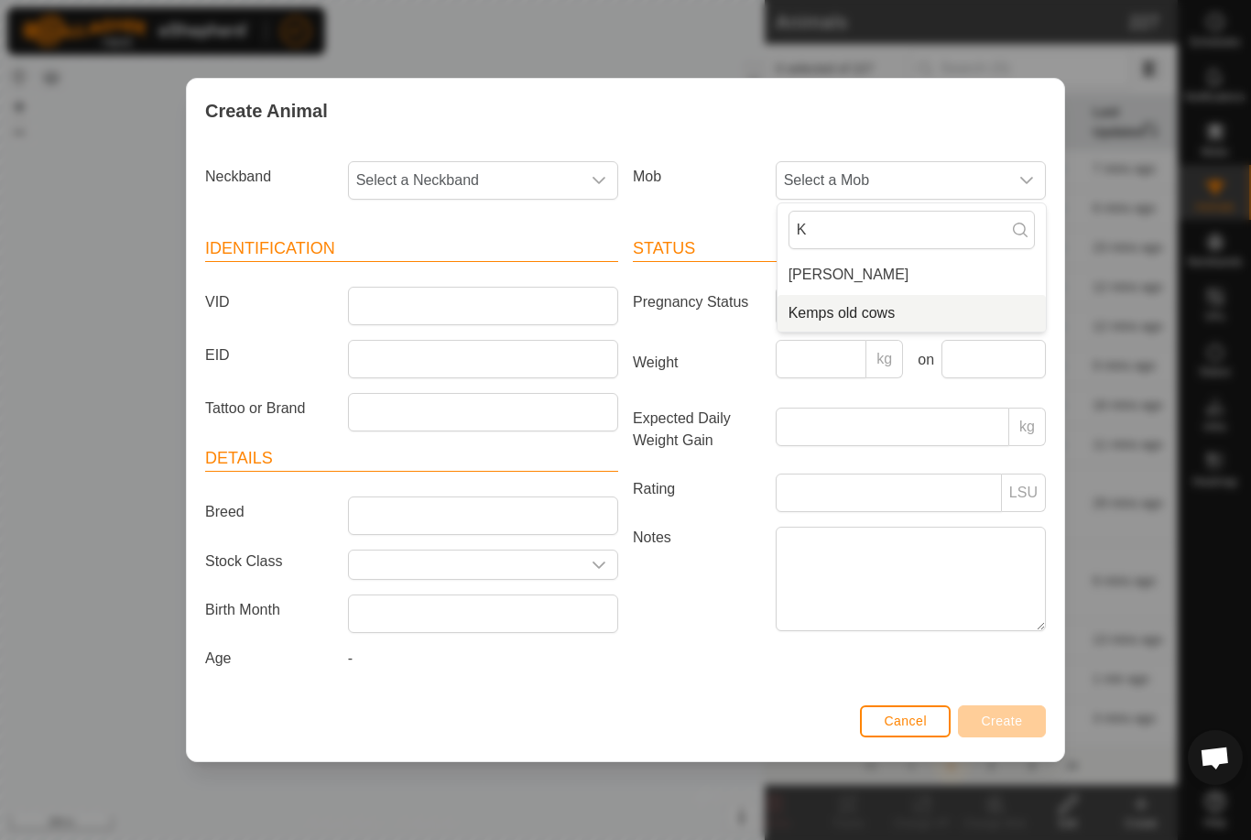
type input "K"
click at [867, 302] on span "Kemps old cows" at bounding box center [842, 313] width 107 height 22
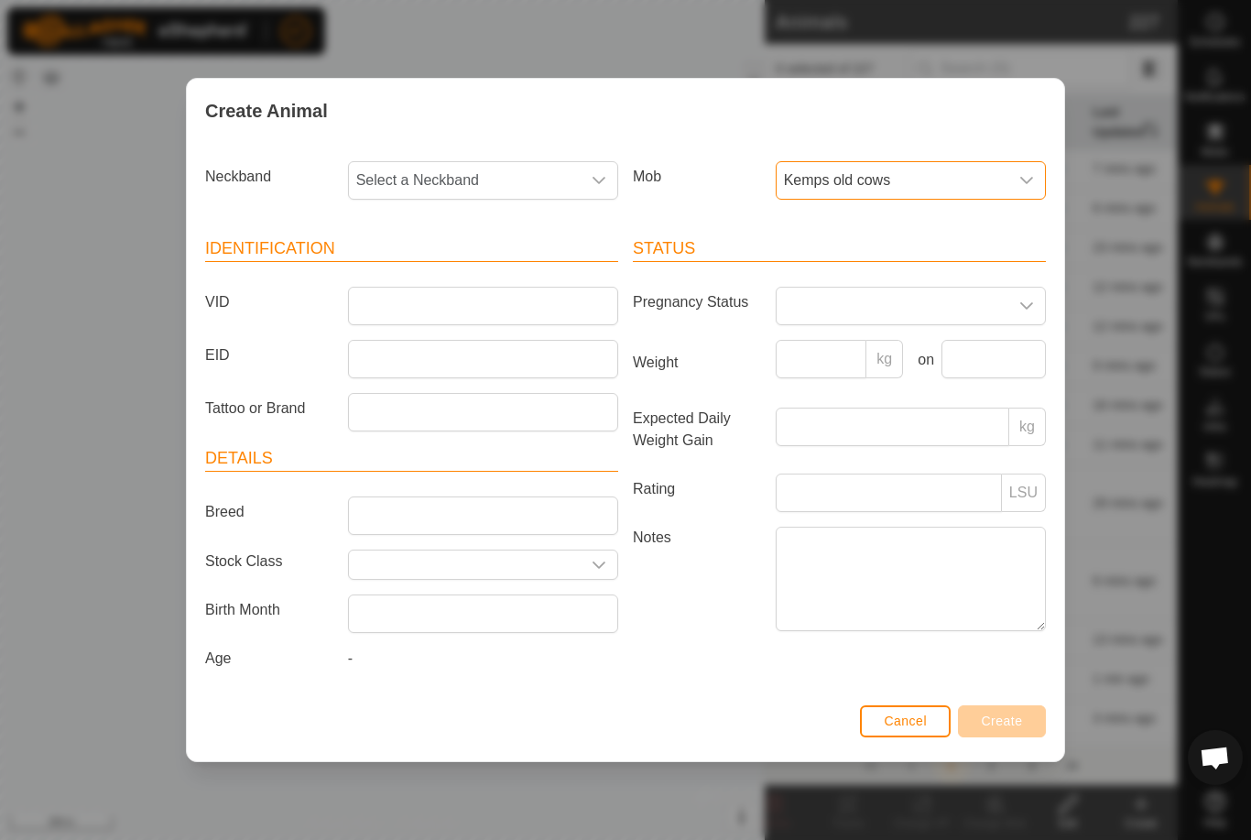
click at [508, 164] on span "Select a Neckband" at bounding box center [465, 180] width 232 height 37
type input "J"
click at [488, 167] on span "Select a Neckband" at bounding box center [465, 180] width 232 height 37
click at [524, 180] on span "Select a Neckband" at bounding box center [465, 180] width 232 height 37
type input "J5815"
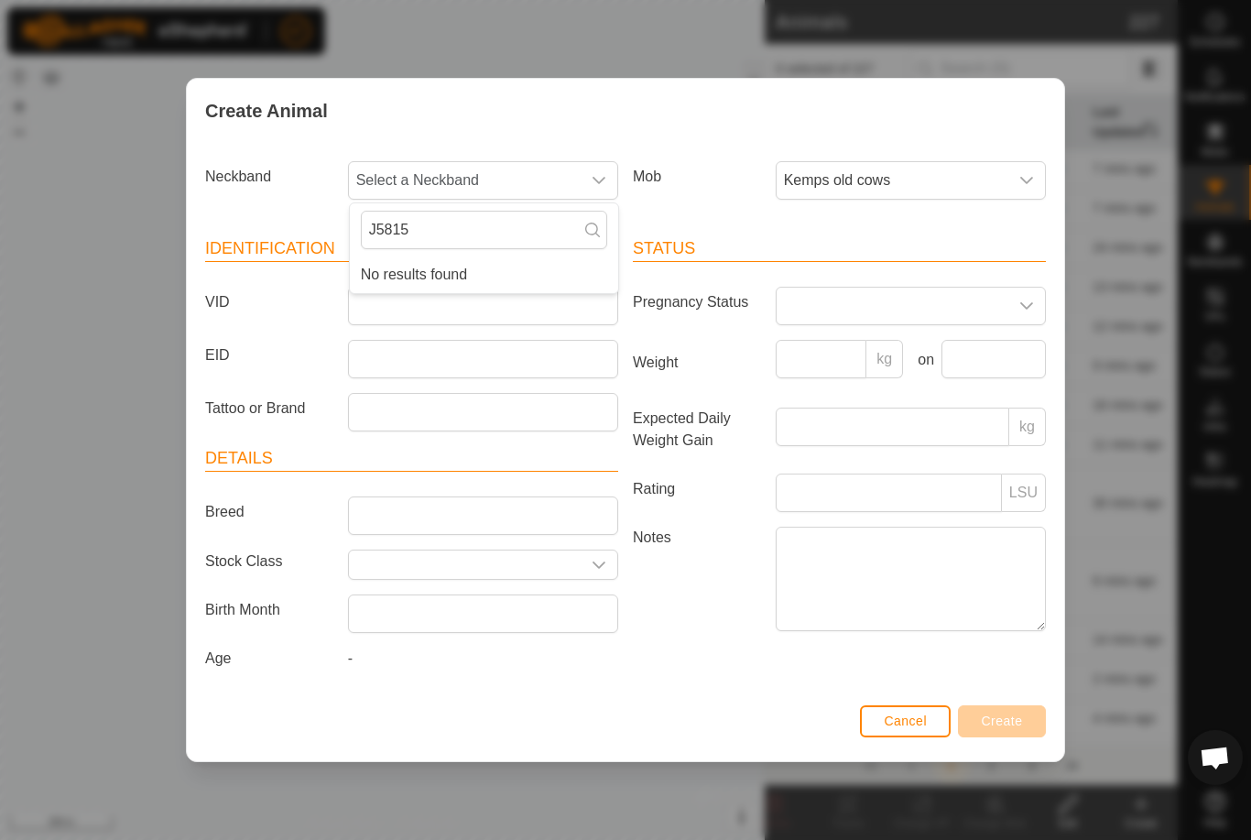
click at [509, 176] on span "Select a Neckband" at bounding box center [465, 180] width 232 height 37
click at [483, 177] on span "Select a Neckband" at bounding box center [465, 180] width 232 height 37
type input "J"
type input "5815"
click at [421, 260] on li "0096185815" at bounding box center [484, 275] width 268 height 37
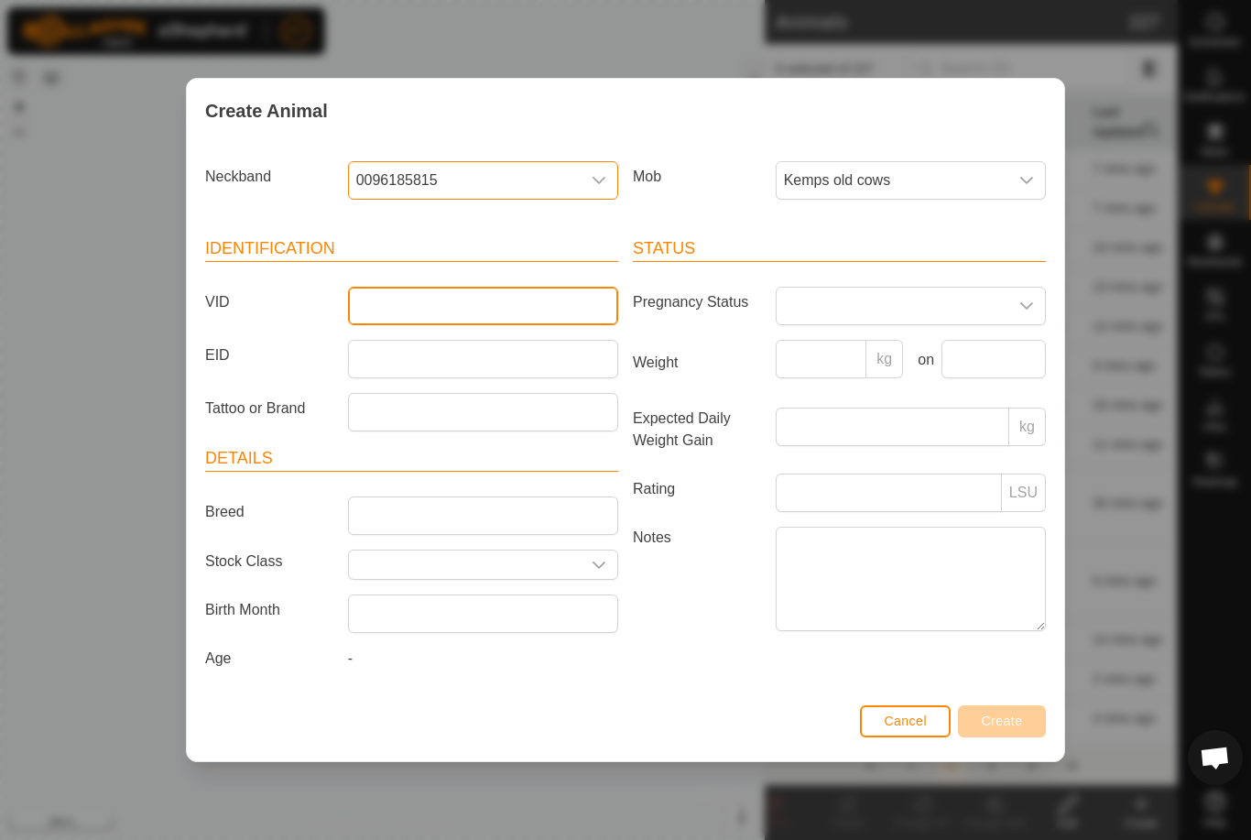
click at [412, 294] on input "VID" at bounding box center [483, 306] width 270 height 38
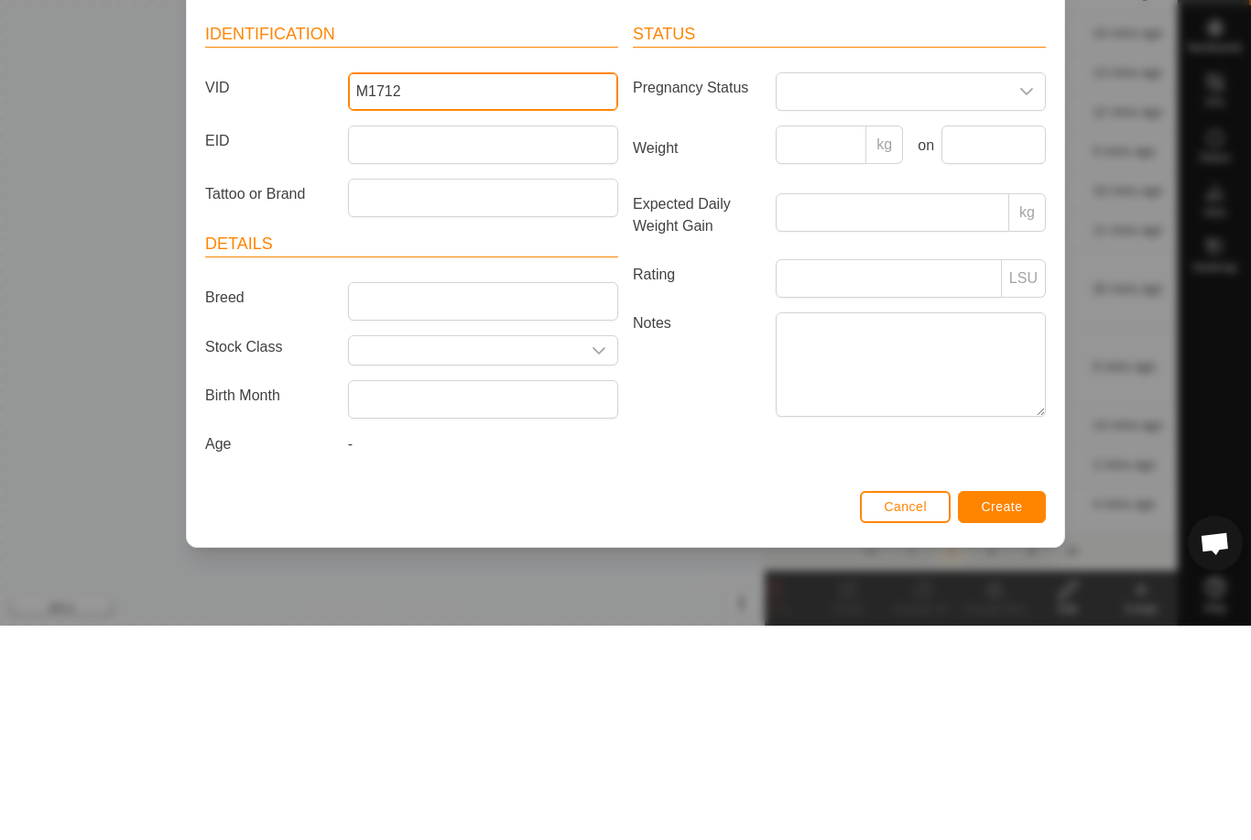
type input "M1712"
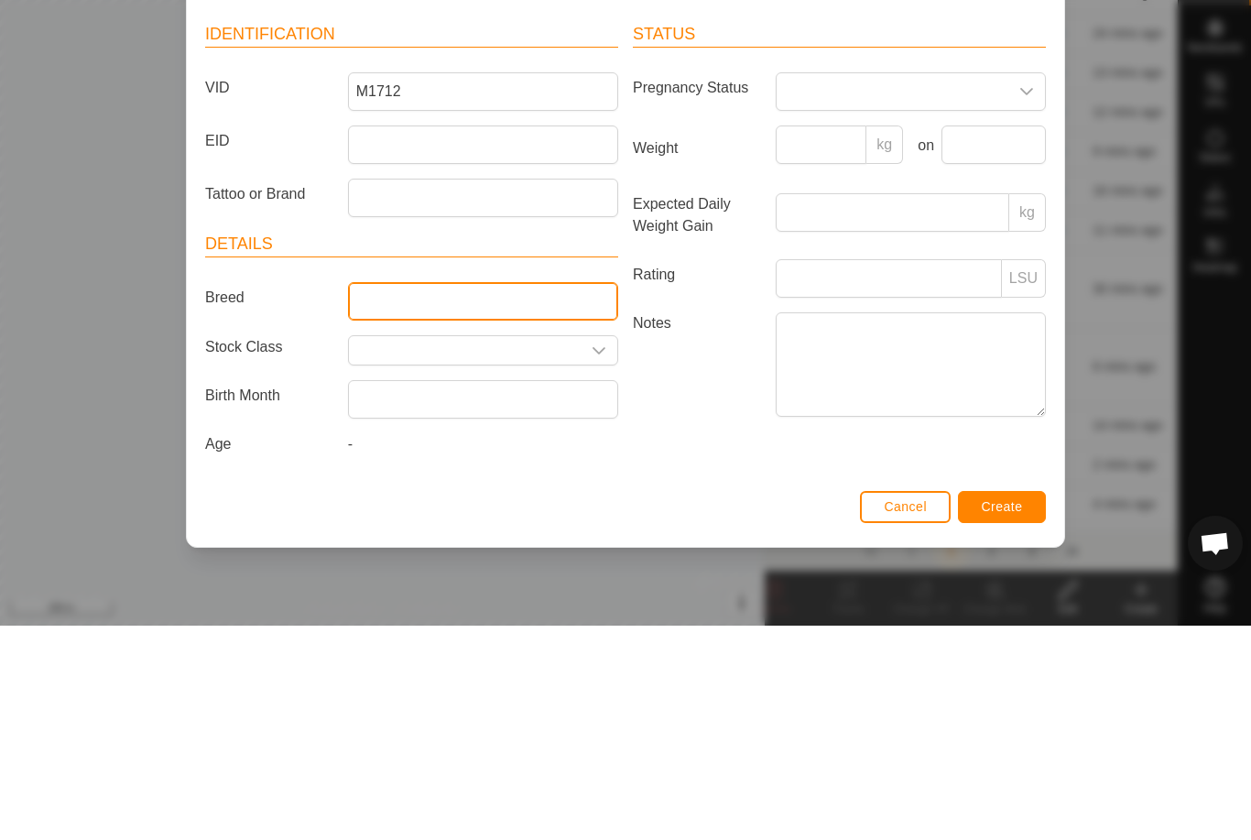
click at [428, 497] on input "Breed" at bounding box center [483, 516] width 270 height 38
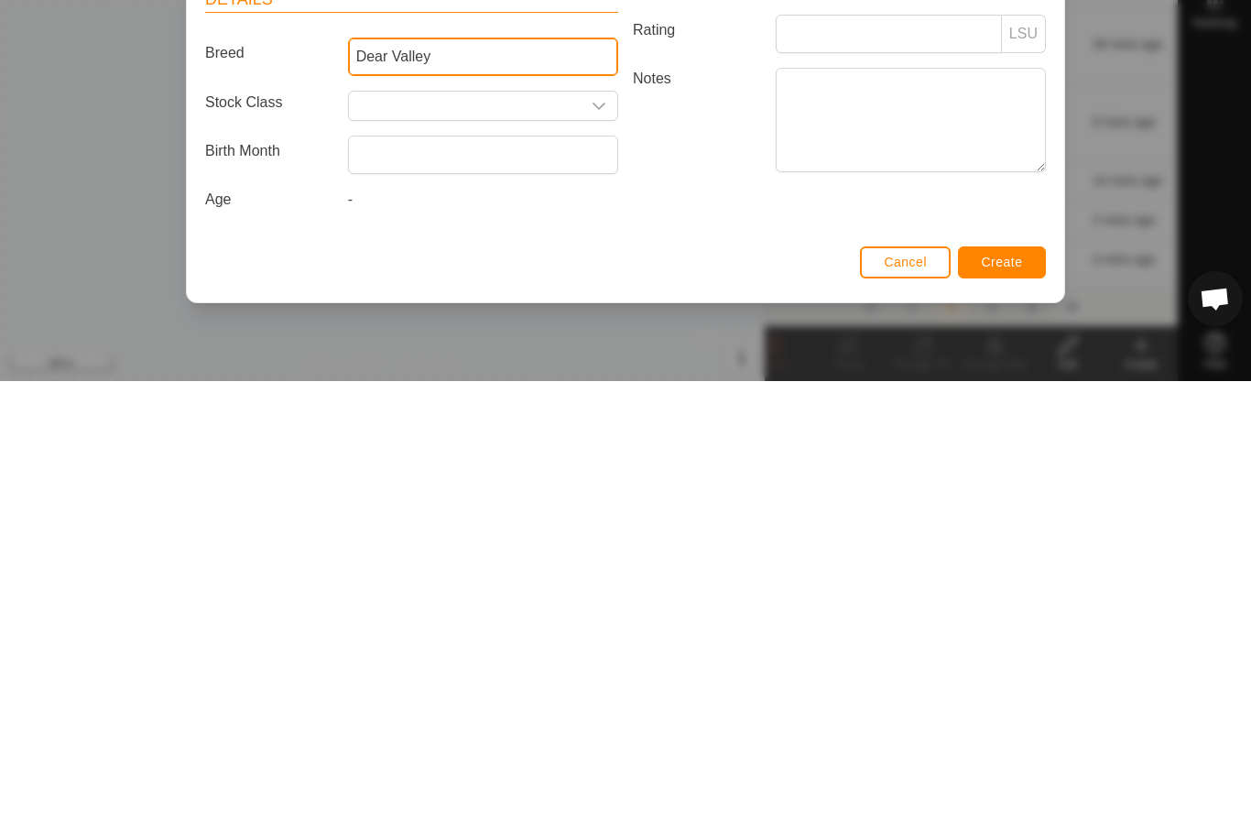
type input "Dear Valley"
click at [998, 714] on span "Create" at bounding box center [1002, 721] width 41 height 15
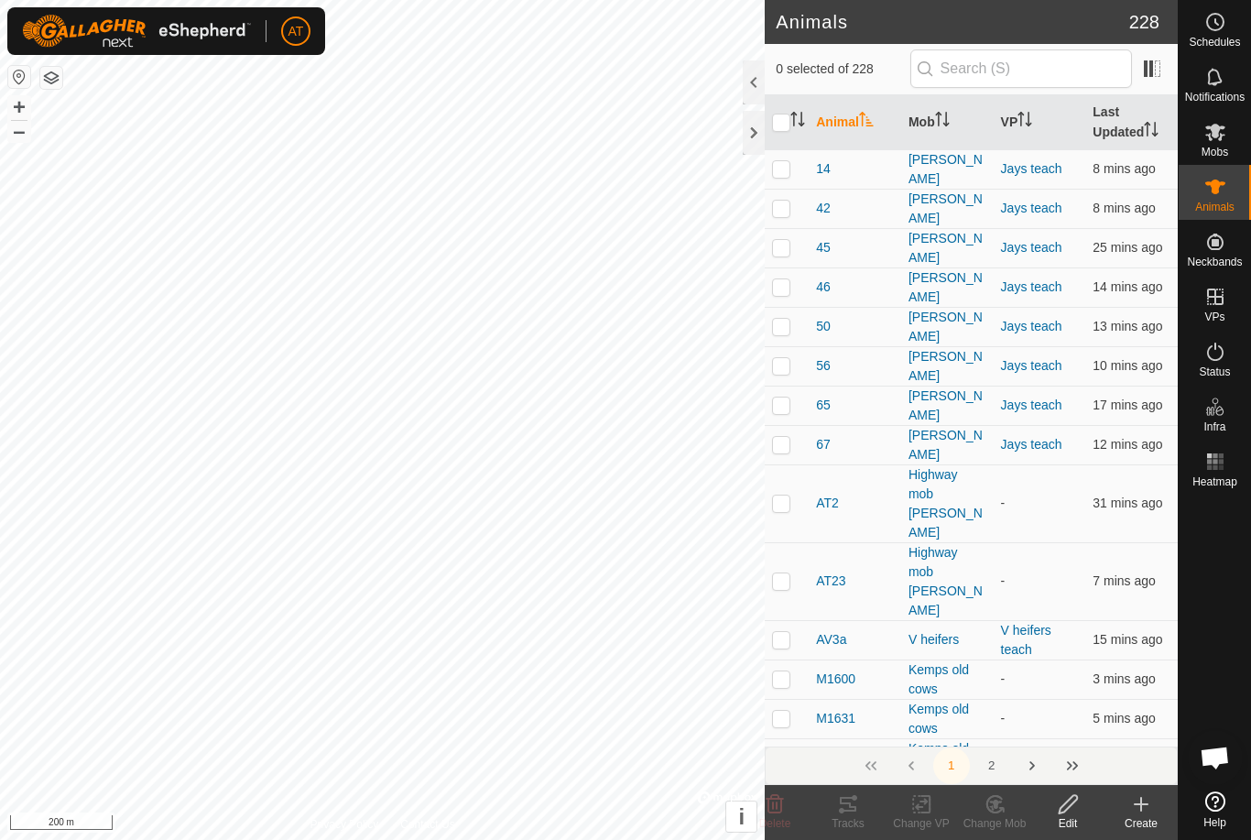
click at [1132, 816] on div "Create" at bounding box center [1141, 823] width 73 height 16
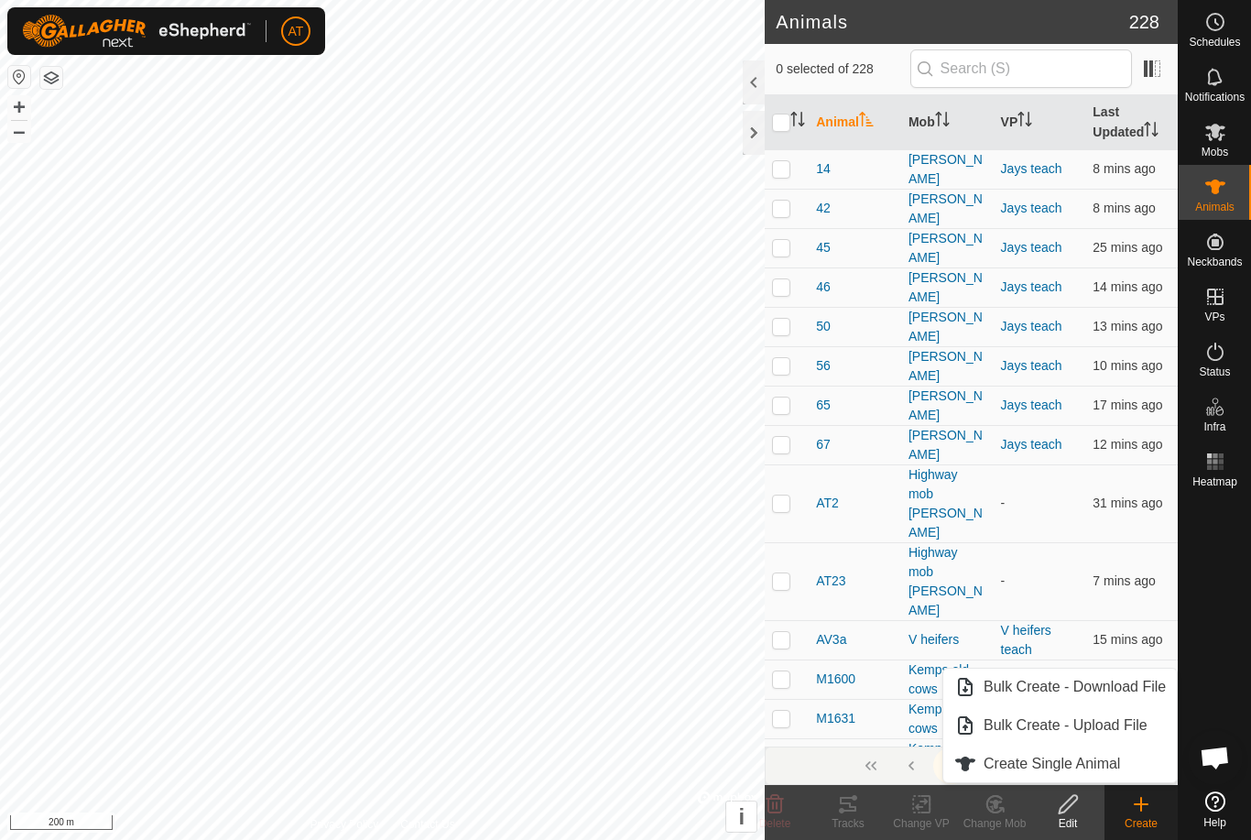
click at [1050, 760] on span "Create Single Animal" at bounding box center [1052, 764] width 137 height 22
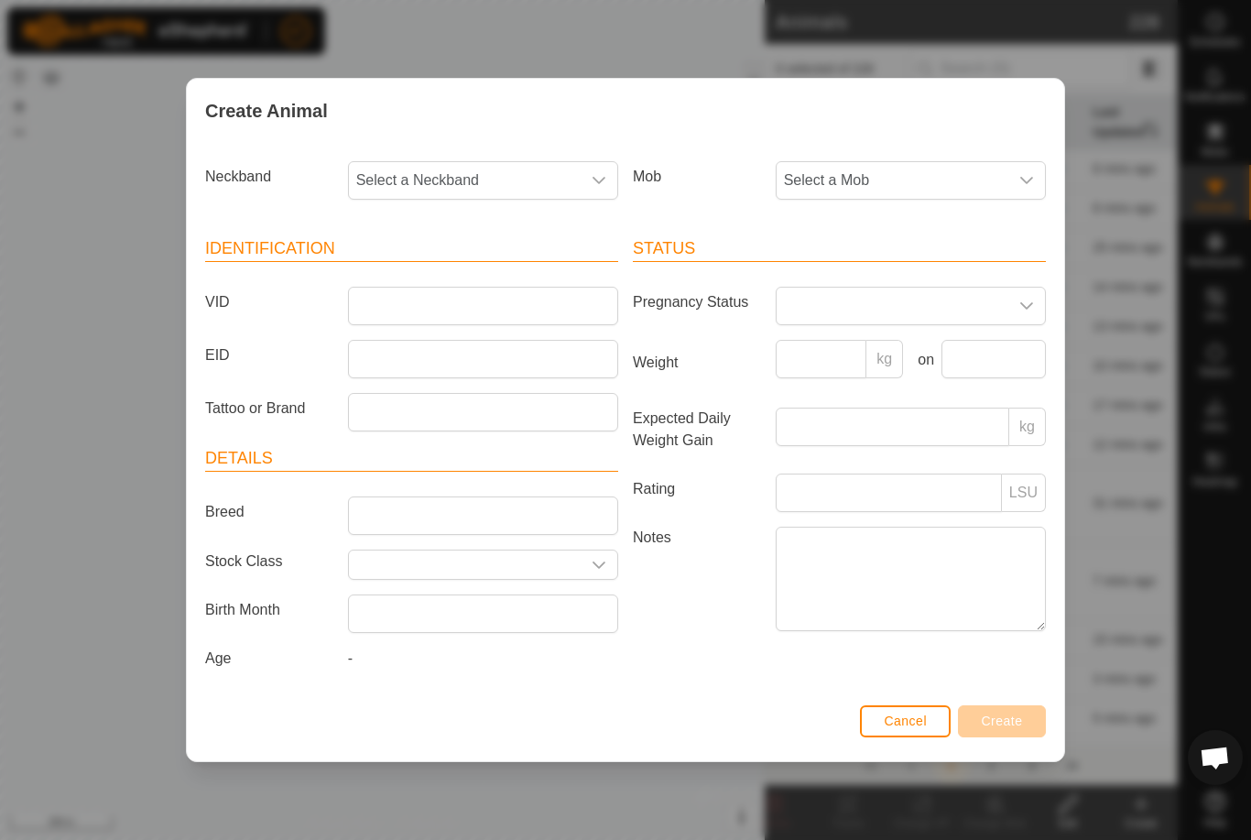
click at [967, 170] on span "Select a Mob" at bounding box center [893, 180] width 232 height 37
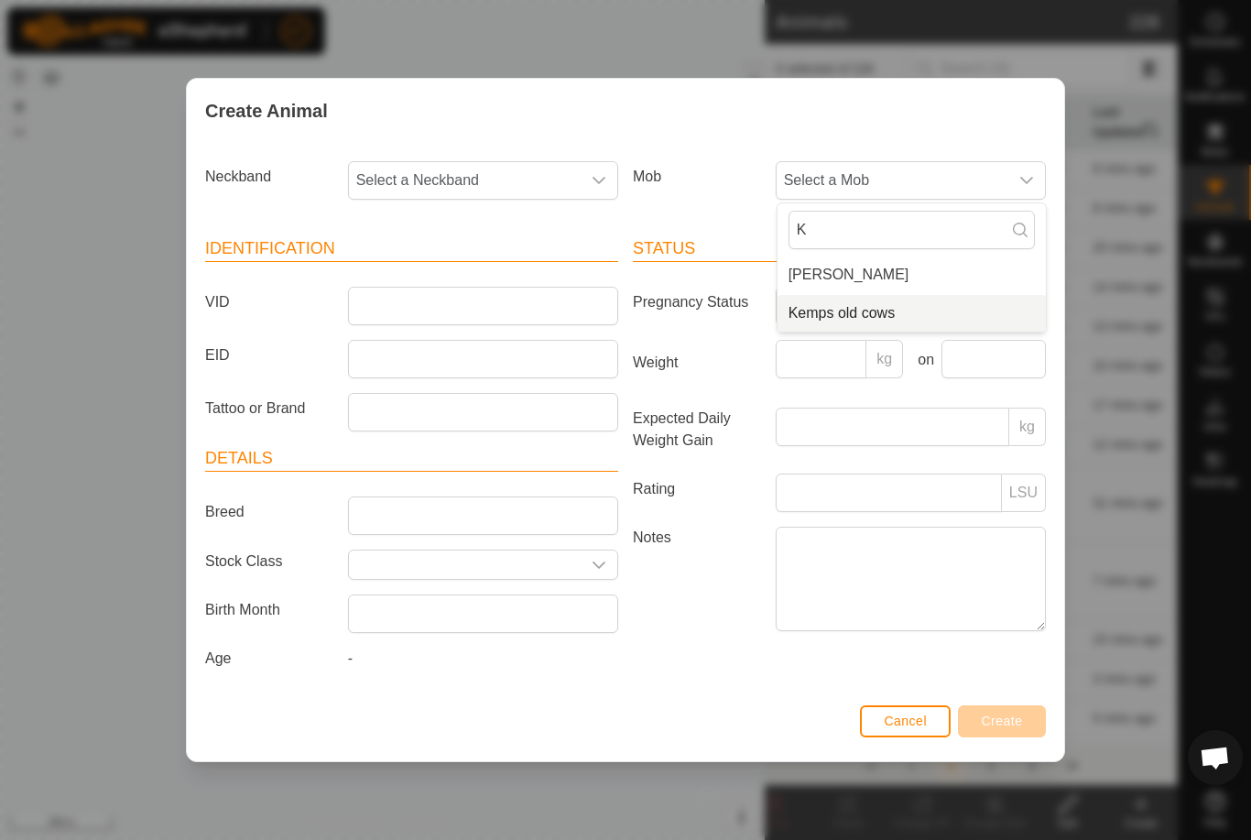
type input "K"
click at [865, 304] on span "Kemps old cows" at bounding box center [842, 313] width 107 height 22
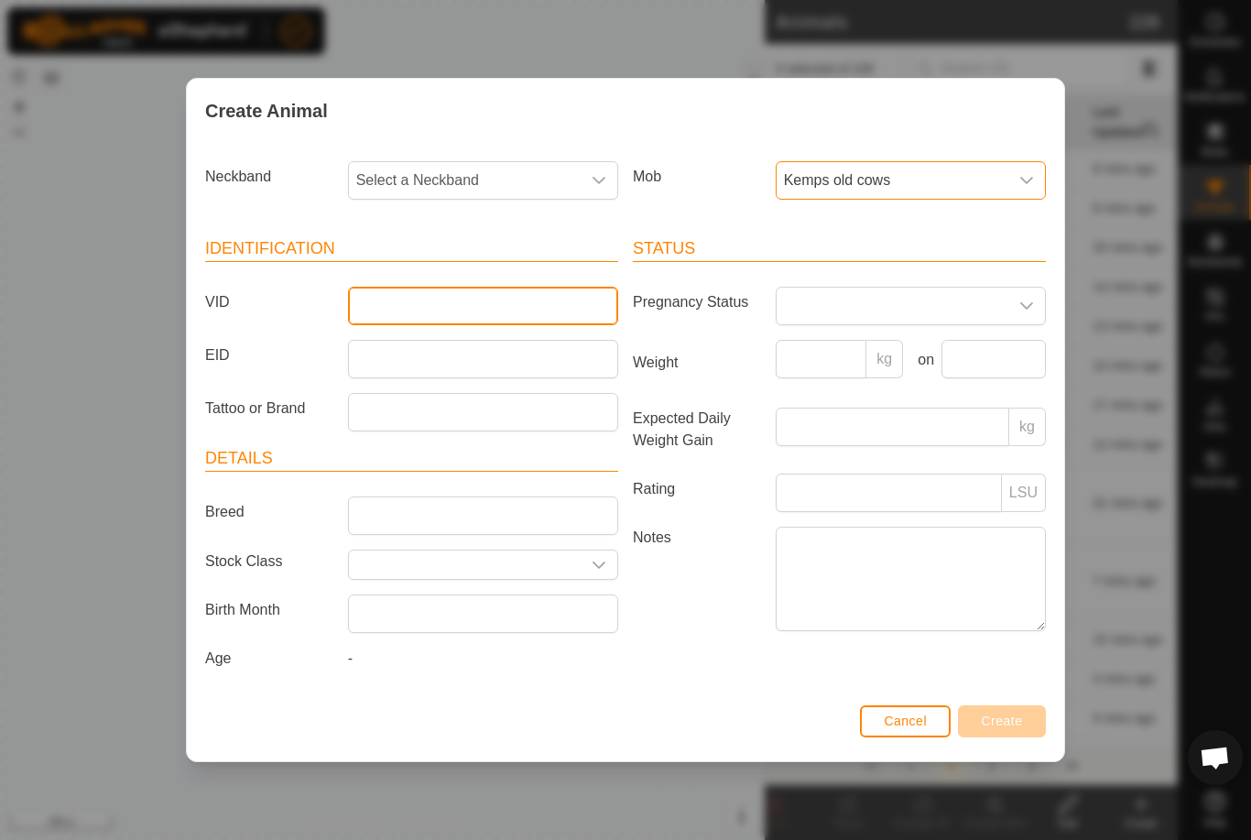
click at [405, 309] on input "VID" at bounding box center [483, 306] width 270 height 38
type input "M1760"
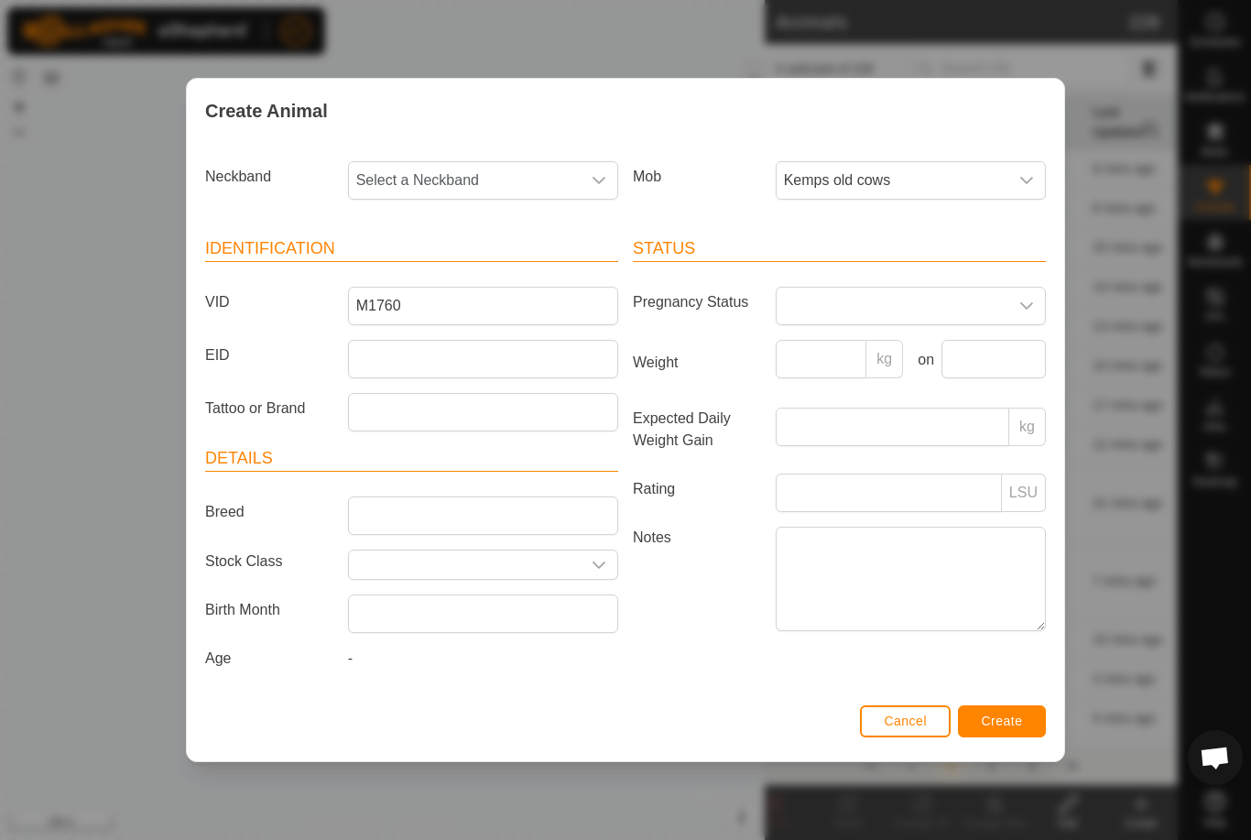
click at [515, 181] on span "Select a Neckband" at bounding box center [465, 180] width 232 height 37
type input "2267"
click at [439, 275] on span "2933642267" at bounding box center [402, 275] width 82 height 22
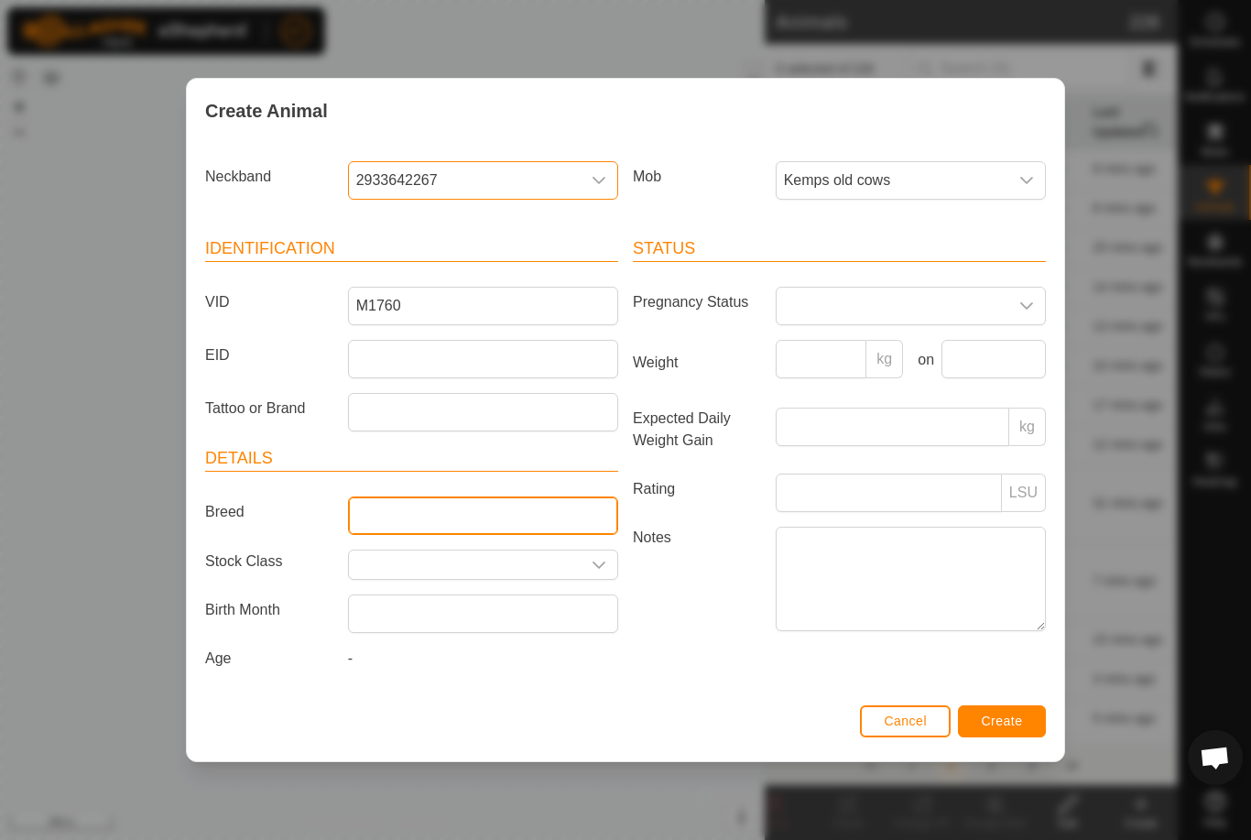
click at [418, 511] on input "Breed" at bounding box center [483, 516] width 270 height 38
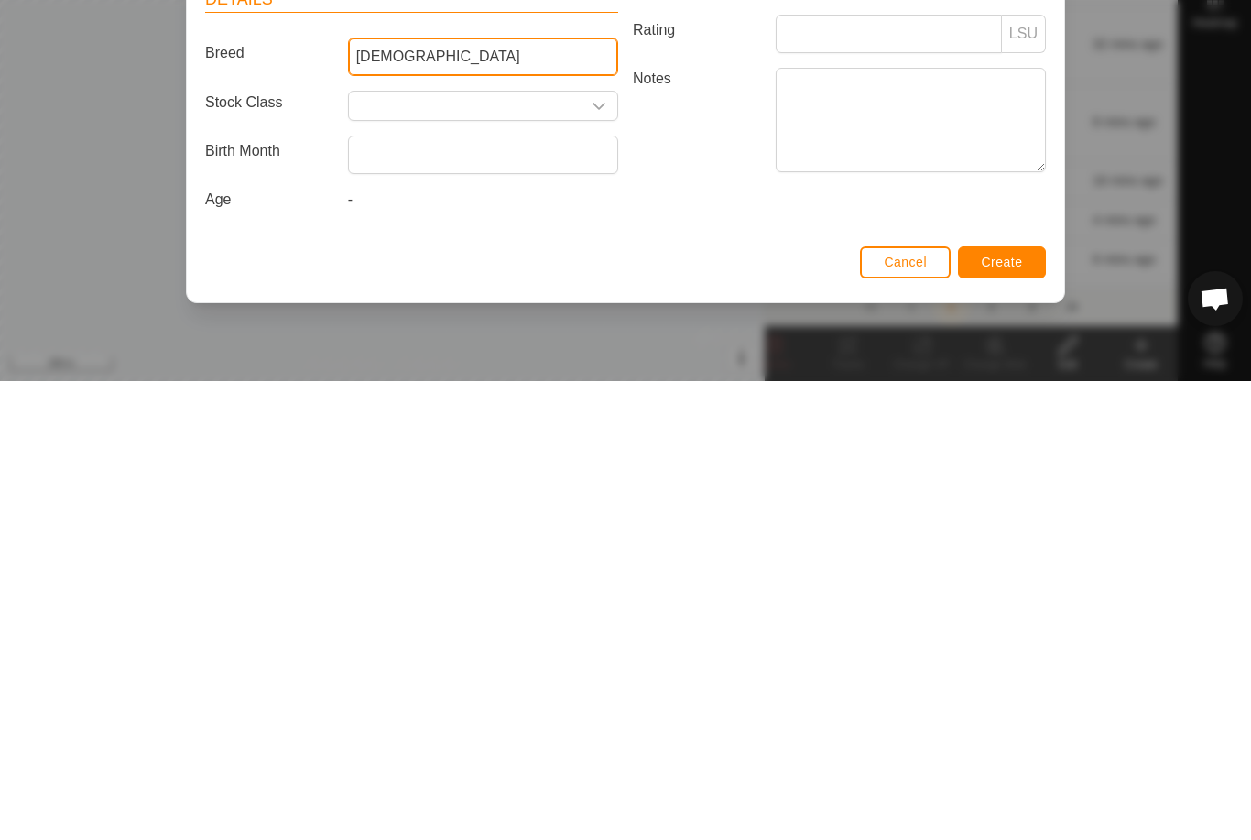
type input "Prophet"
click at [1011, 714] on span "Create" at bounding box center [1002, 721] width 41 height 15
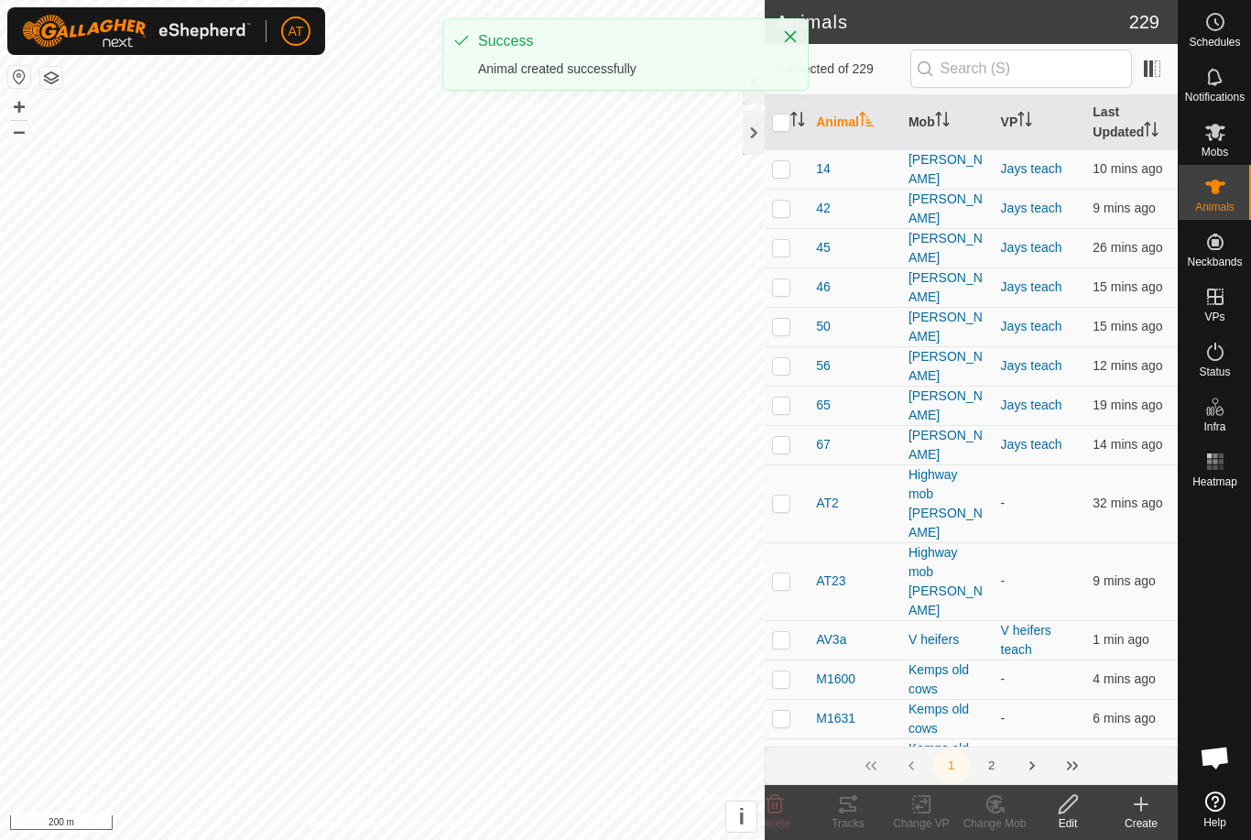
click at [1144, 809] on icon at bounding box center [1142, 804] width 22 height 22
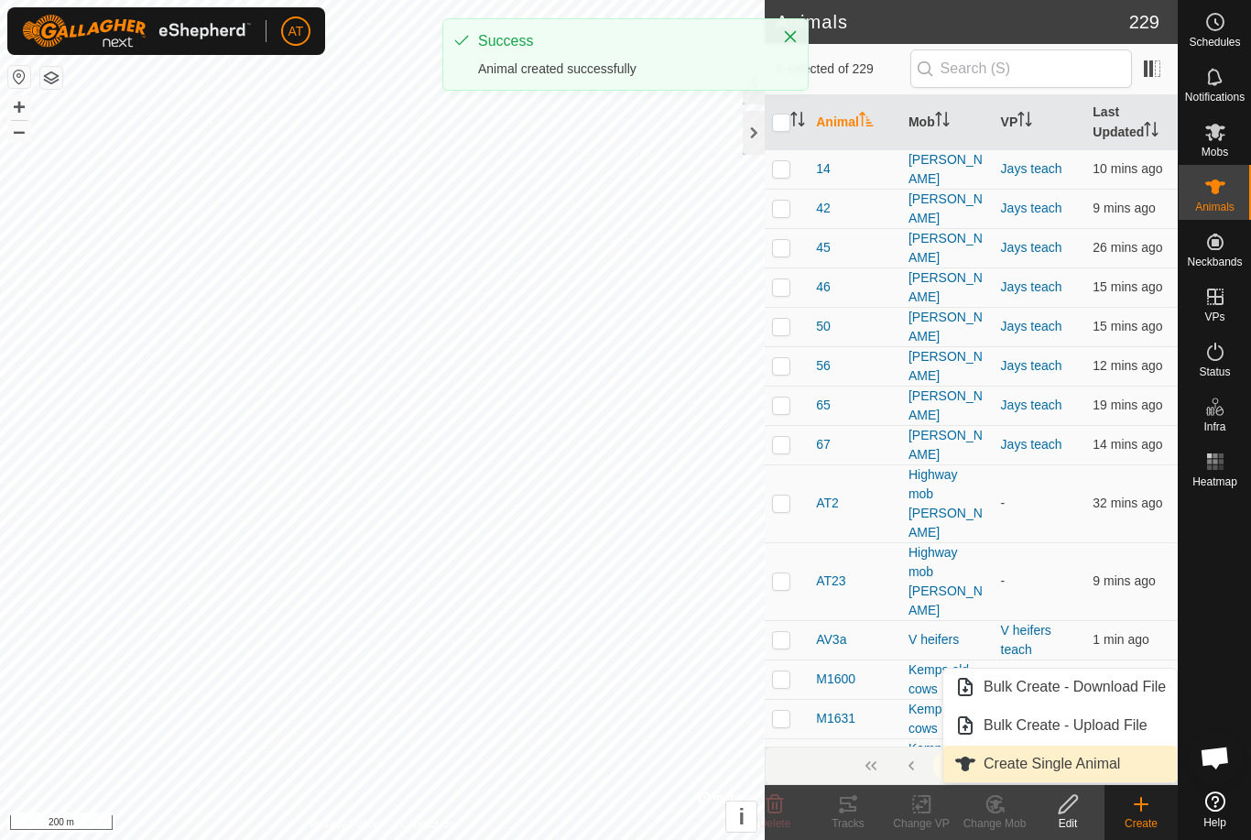
click at [1090, 773] on span "Create Single Animal" at bounding box center [1052, 764] width 137 height 22
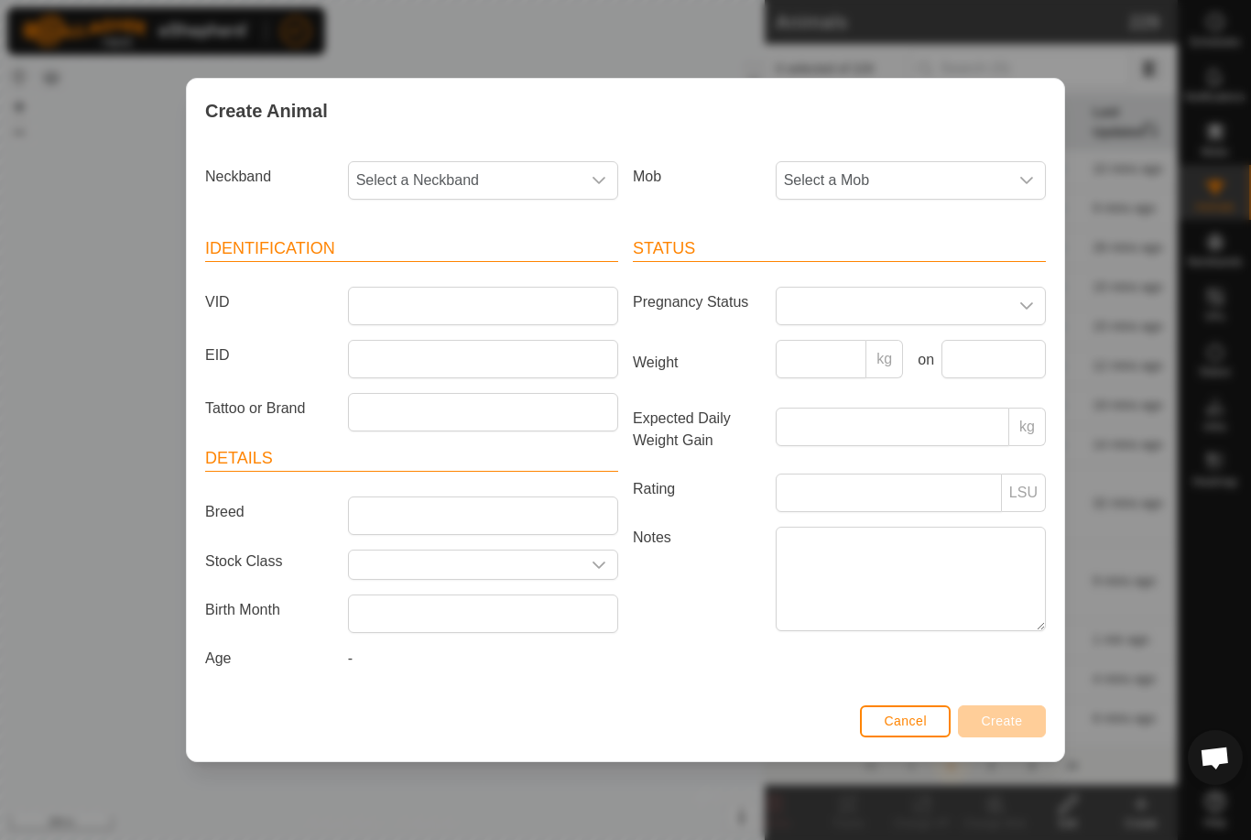
click at [504, 180] on span "Select a Neckband" at bounding box center [465, 180] width 232 height 37
type input "5182"
click at [451, 266] on li "1746465182" at bounding box center [484, 275] width 268 height 37
click at [896, 162] on span "Select a Mob" at bounding box center [893, 180] width 232 height 37
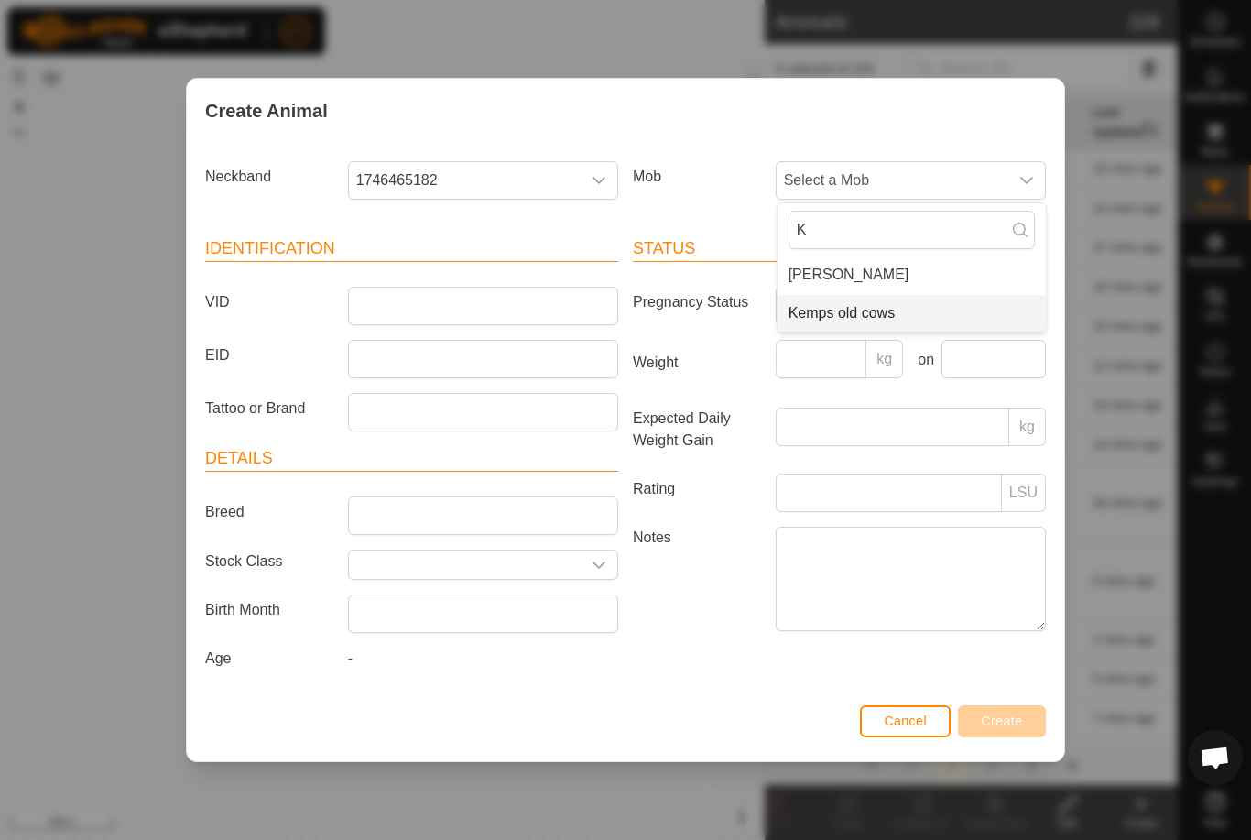
type input "K"
click at [851, 302] on span "Kemps old cows" at bounding box center [842, 313] width 107 height 22
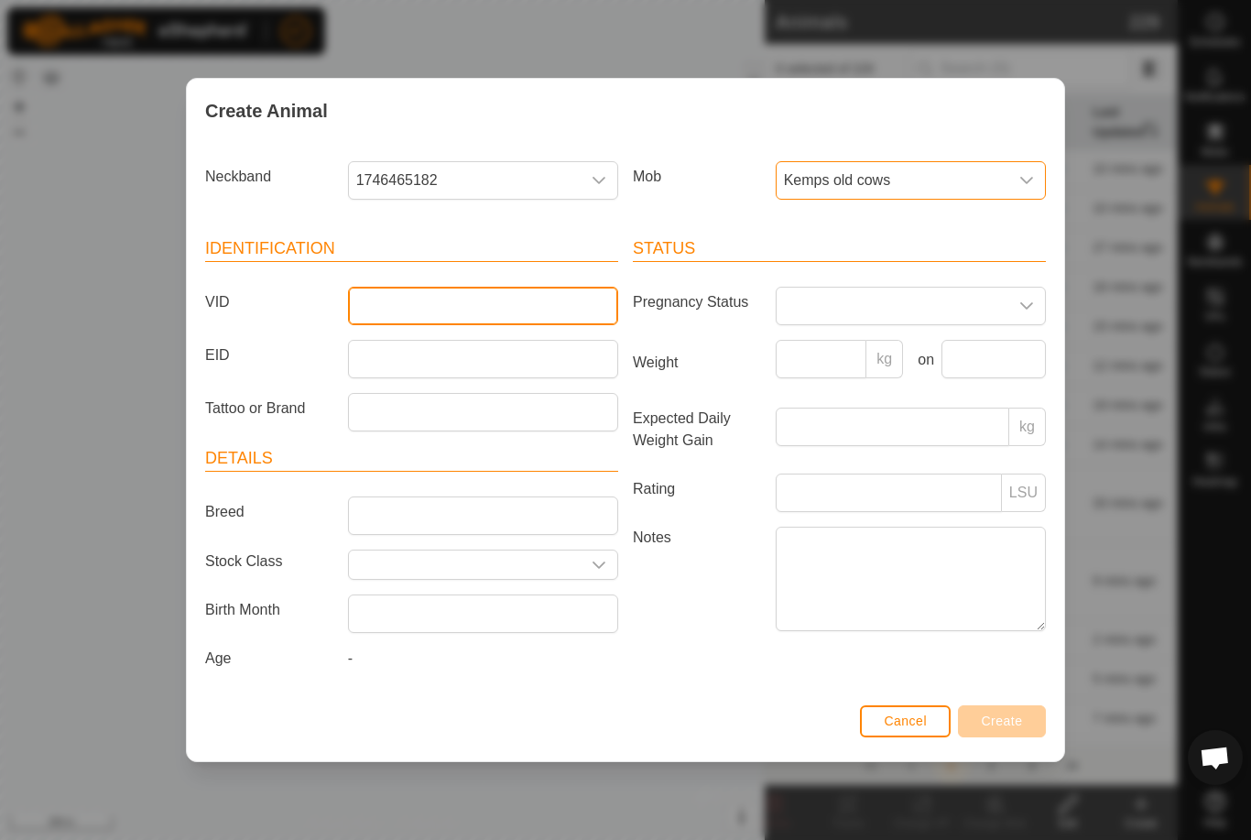
click at [432, 291] on input "VID" at bounding box center [483, 306] width 270 height 38
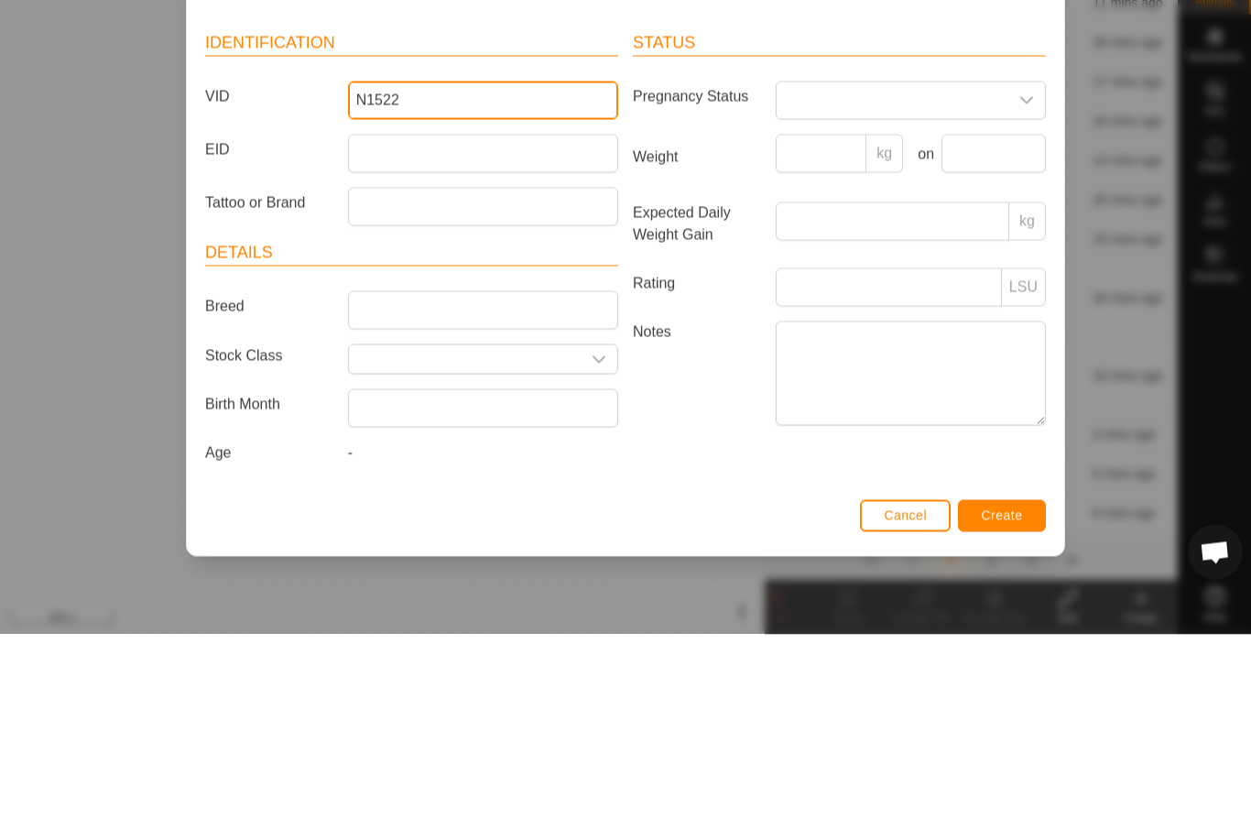
type input "N1522"
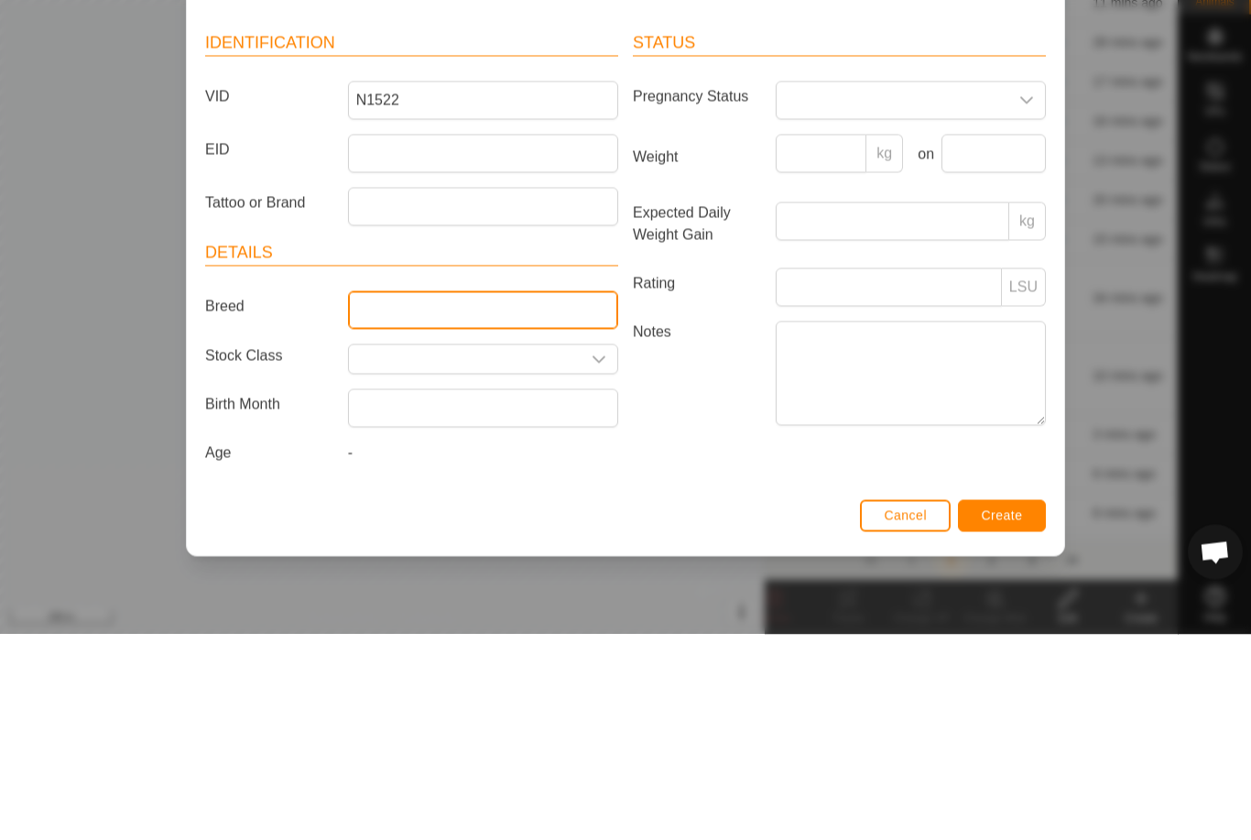
click at [462, 497] on input "Breed" at bounding box center [483, 516] width 270 height 38
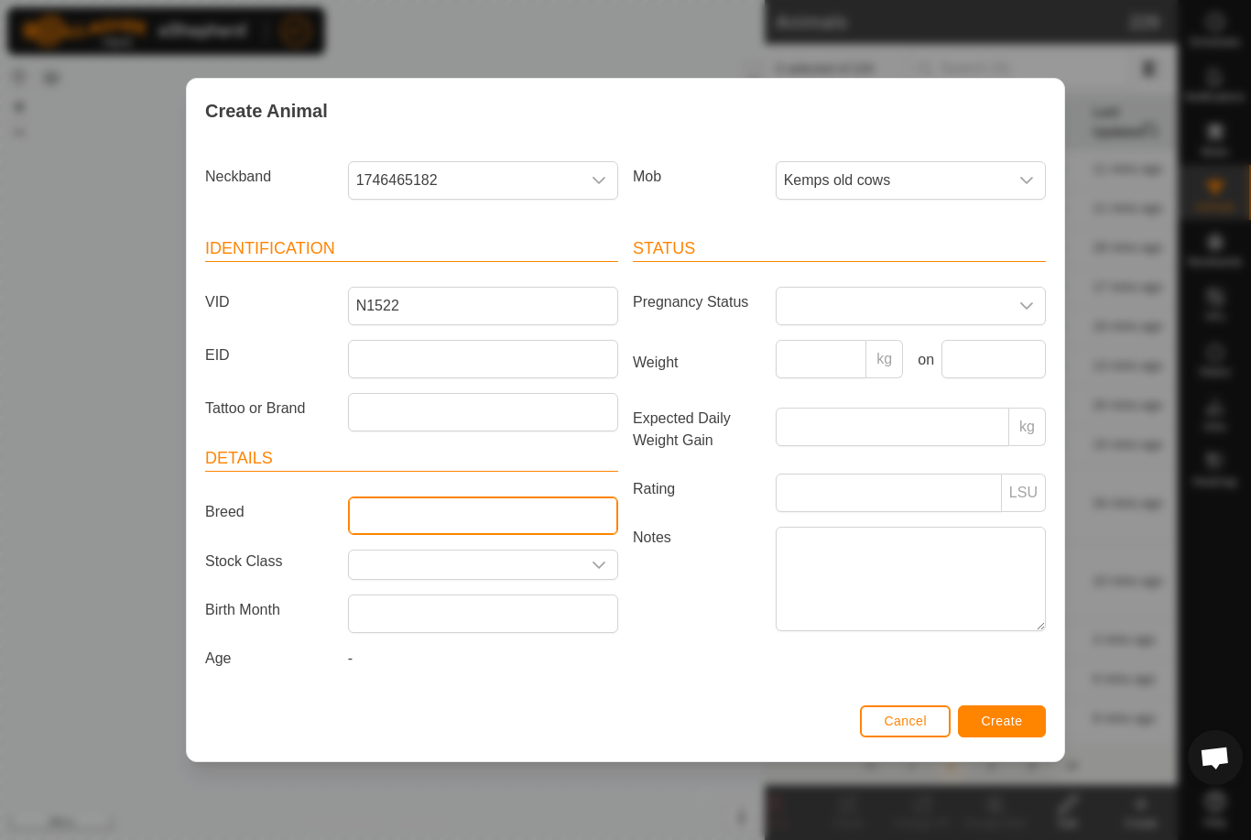
click at [454, 501] on input "Breed" at bounding box center [483, 516] width 270 height 38
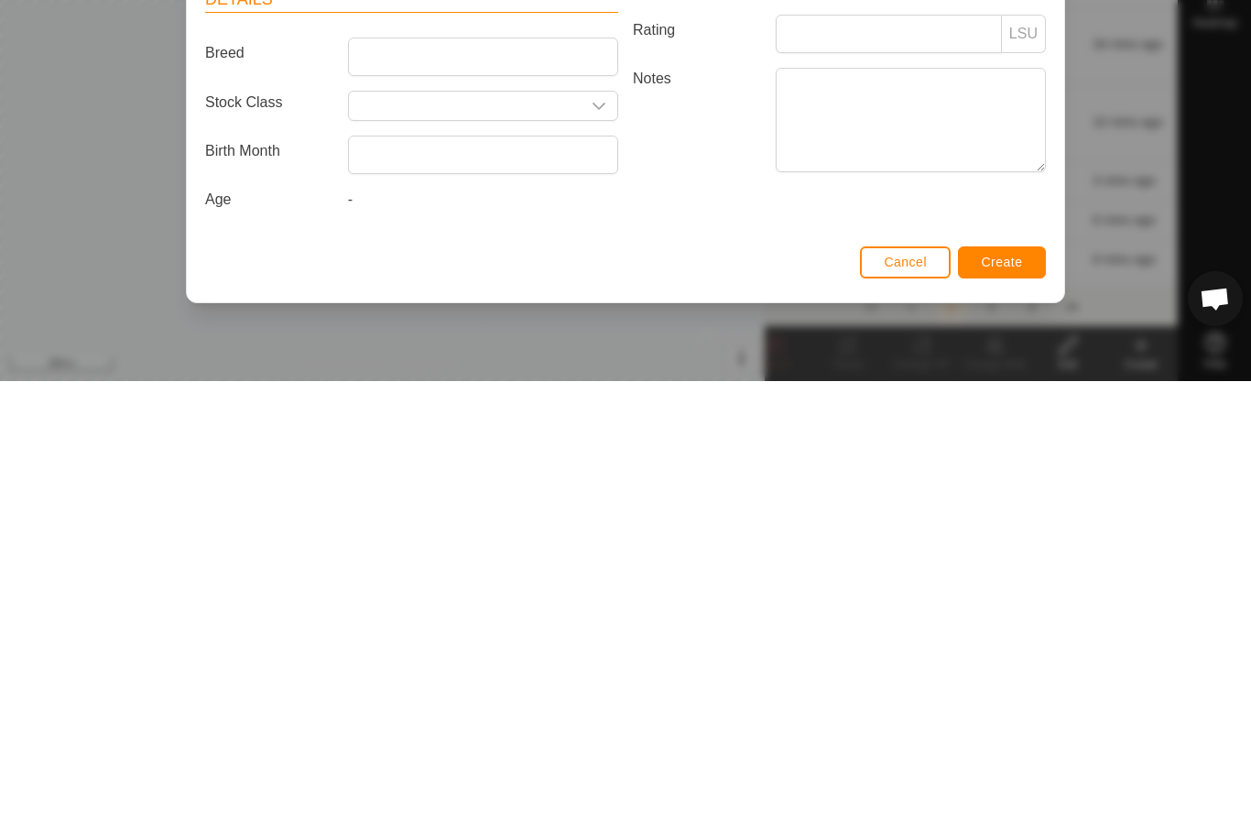
click at [1013, 714] on span "Create" at bounding box center [1002, 721] width 41 height 15
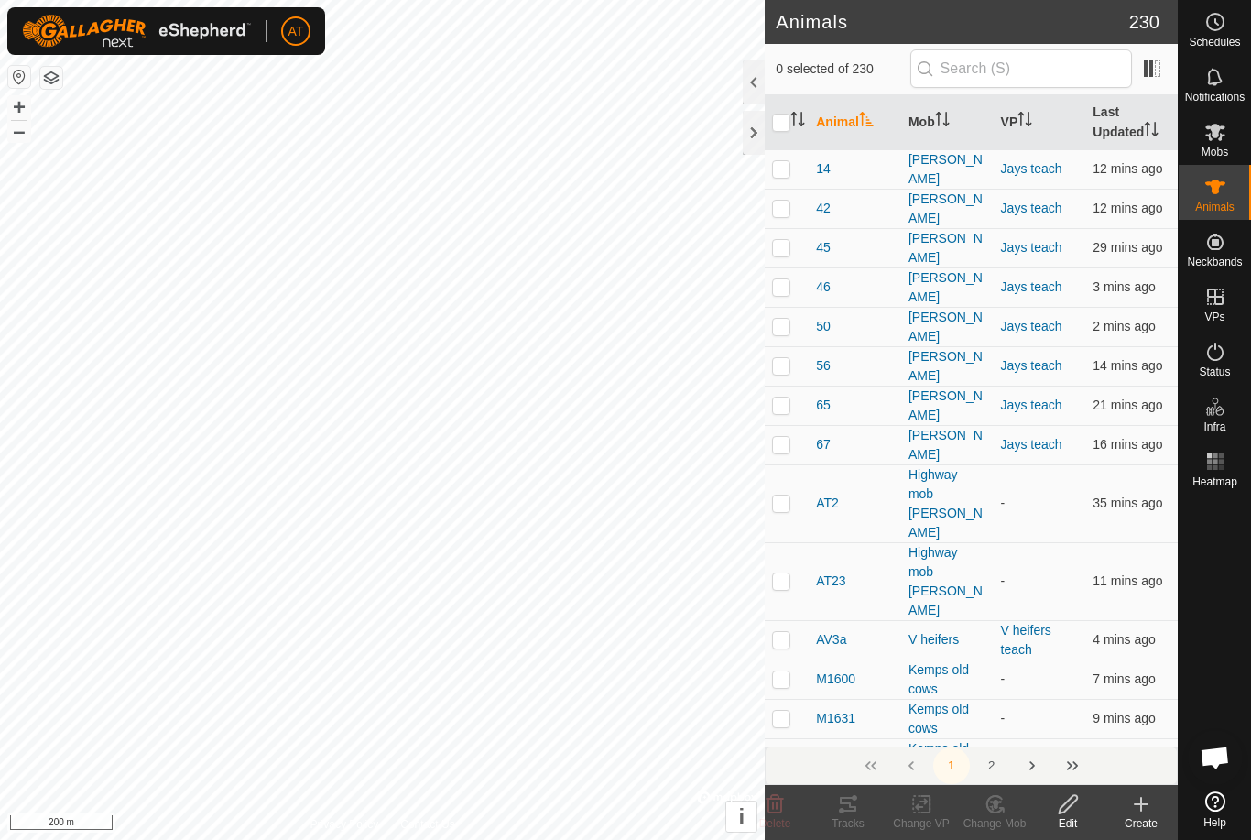
click at [1141, 814] on icon at bounding box center [1142, 804] width 22 height 22
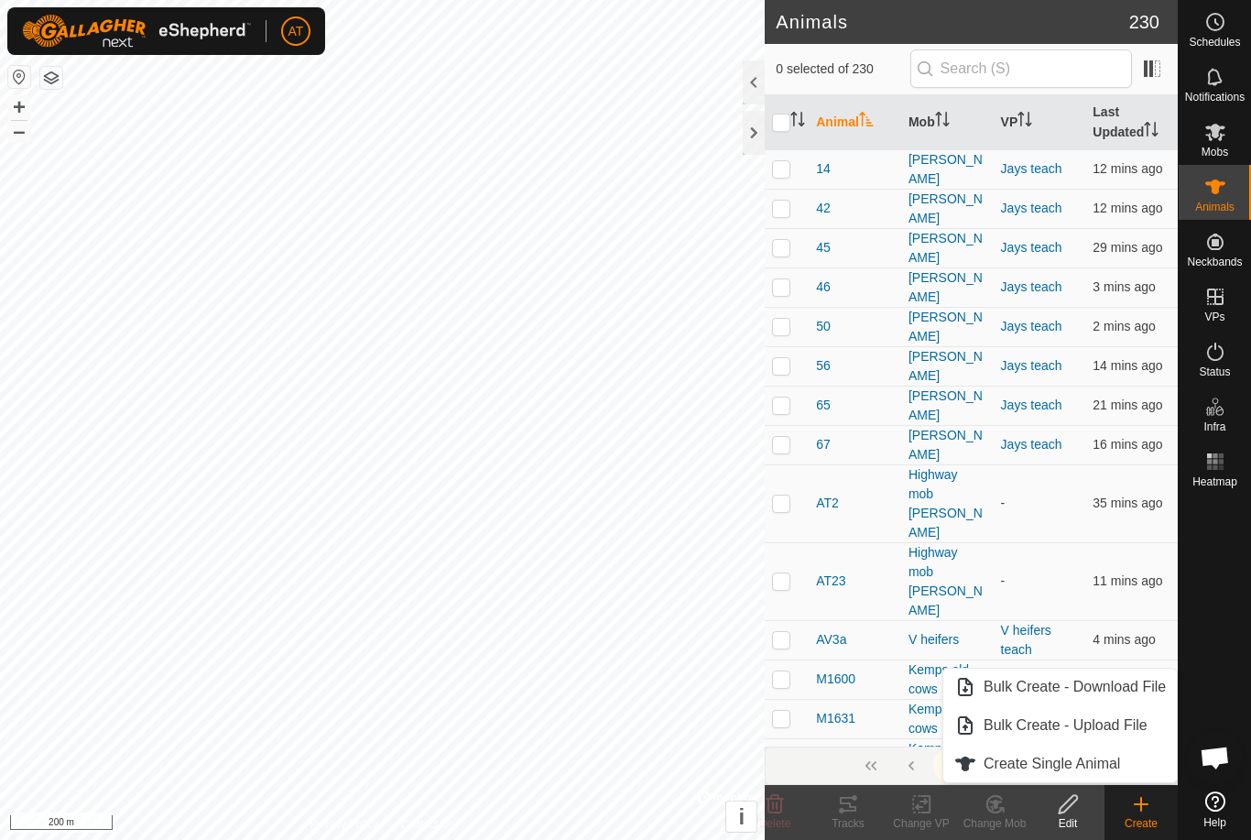
click at [1064, 753] on span "Create Single Animal" at bounding box center [1052, 764] width 137 height 22
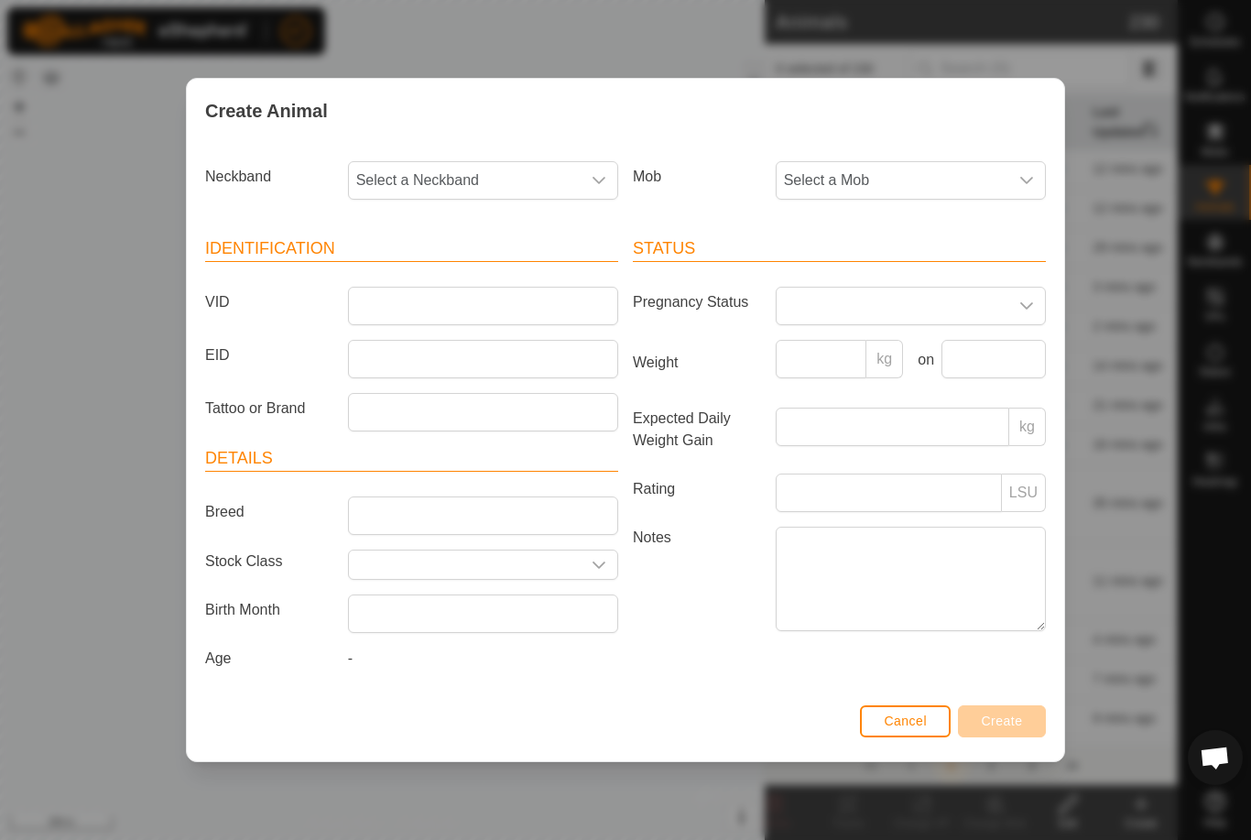
click at [504, 187] on span "Select a Neckband" at bounding box center [465, 180] width 232 height 37
type input "2015"
click at [450, 280] on li "3604582015" at bounding box center [484, 275] width 268 height 37
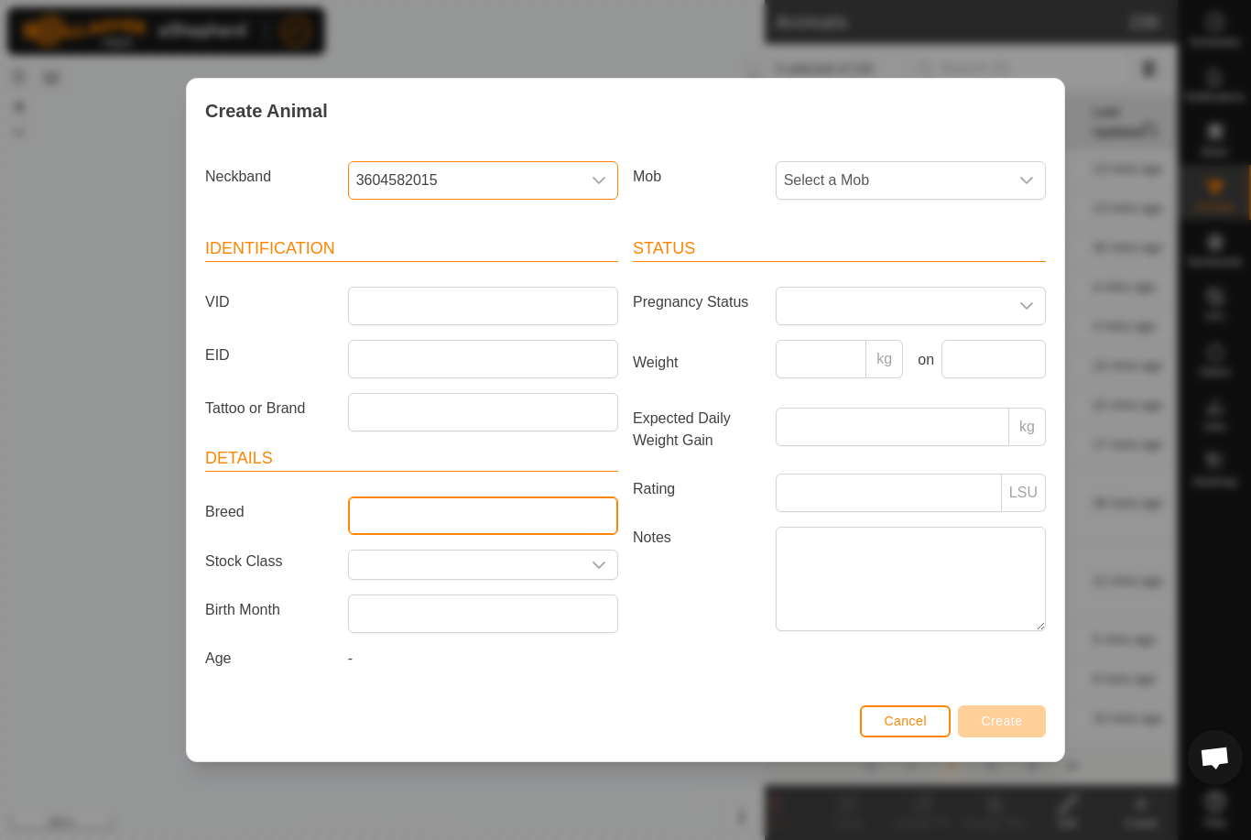
click at [414, 500] on input "Breed" at bounding box center [483, 516] width 270 height 38
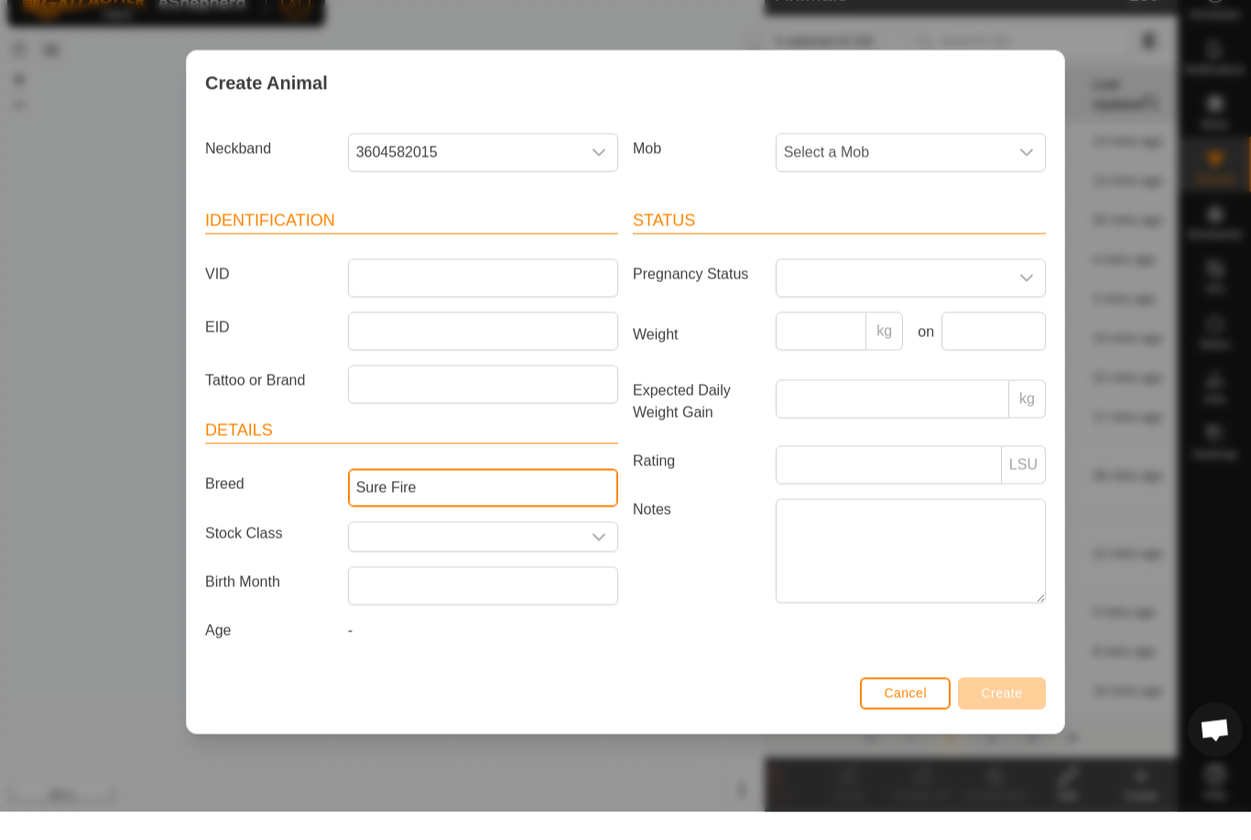
type input "Sure Fire"
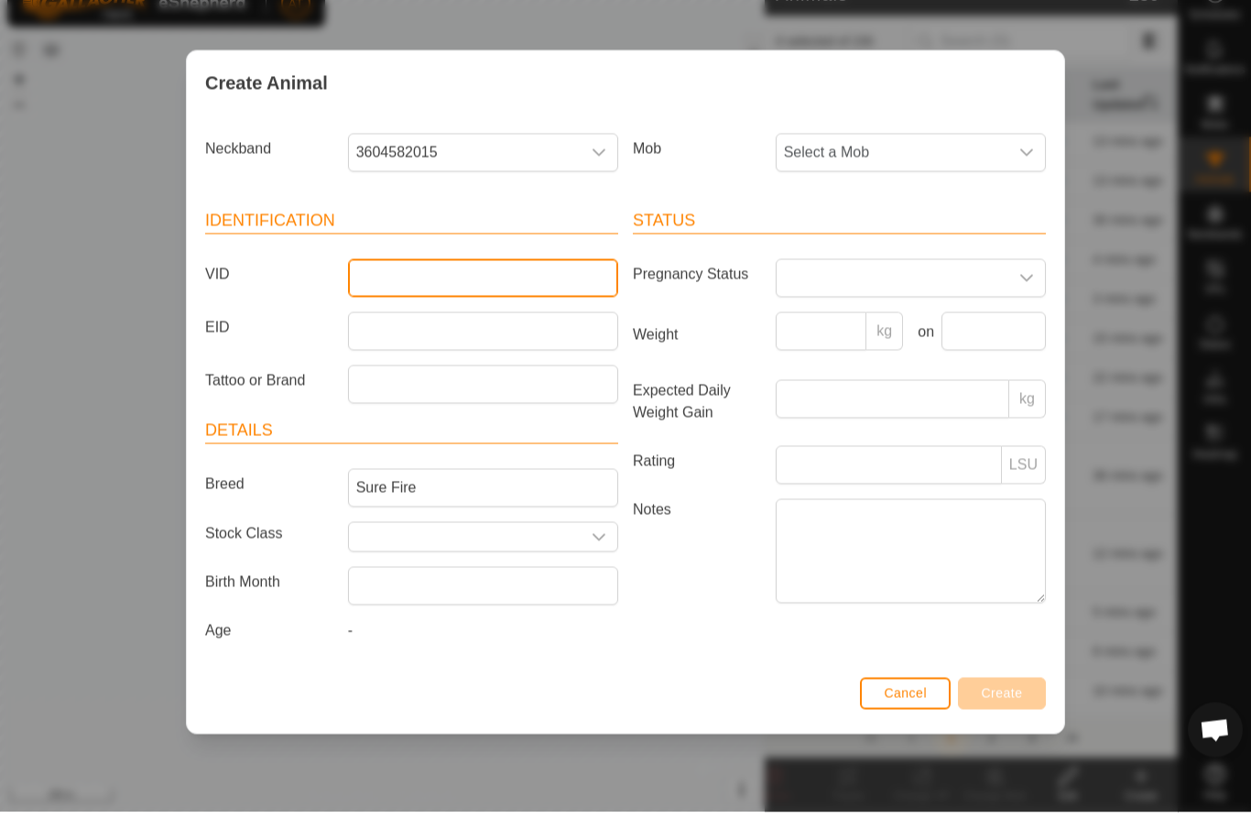
click at [431, 287] on input "VID" at bounding box center [483, 306] width 270 height 38
click at [351, 287] on input "1699" at bounding box center [483, 306] width 270 height 38
type input "N1699"
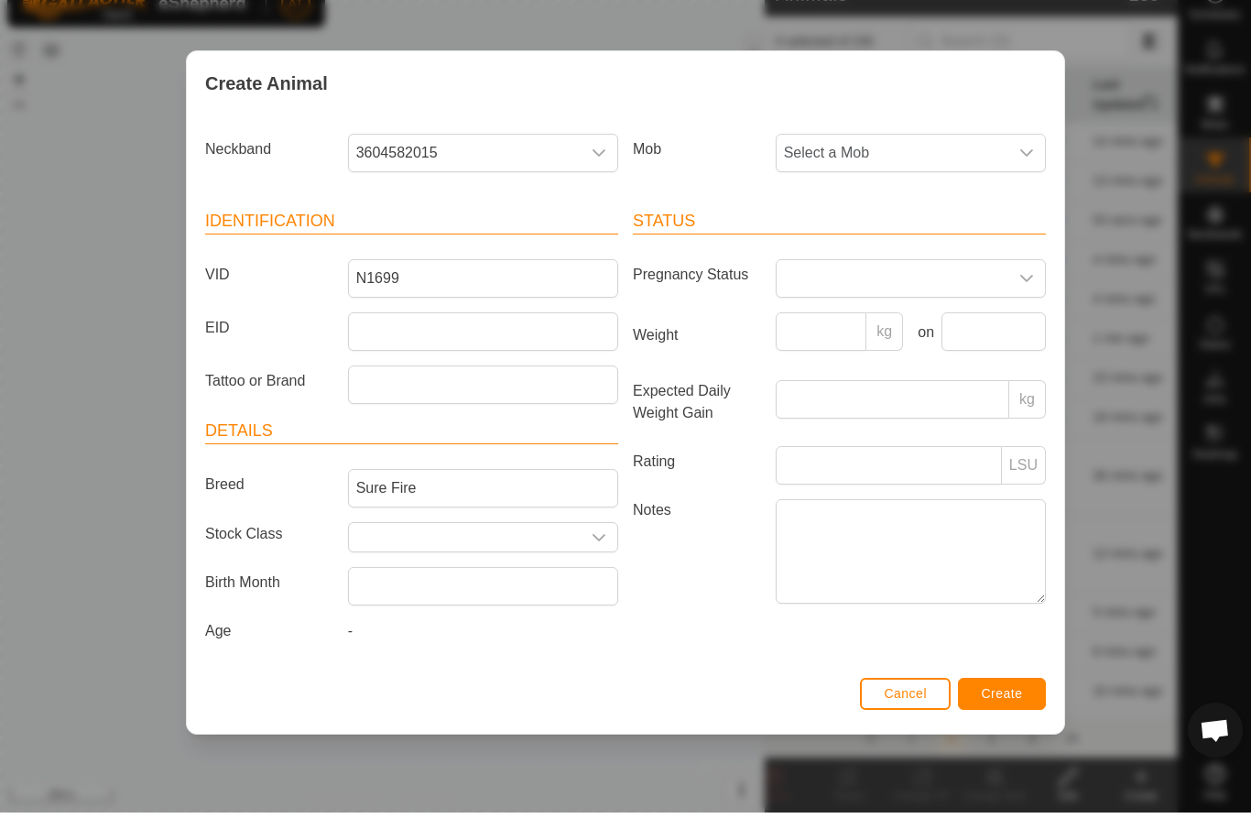
click at [903, 162] on span "Select a Mob" at bounding box center [893, 180] width 232 height 37
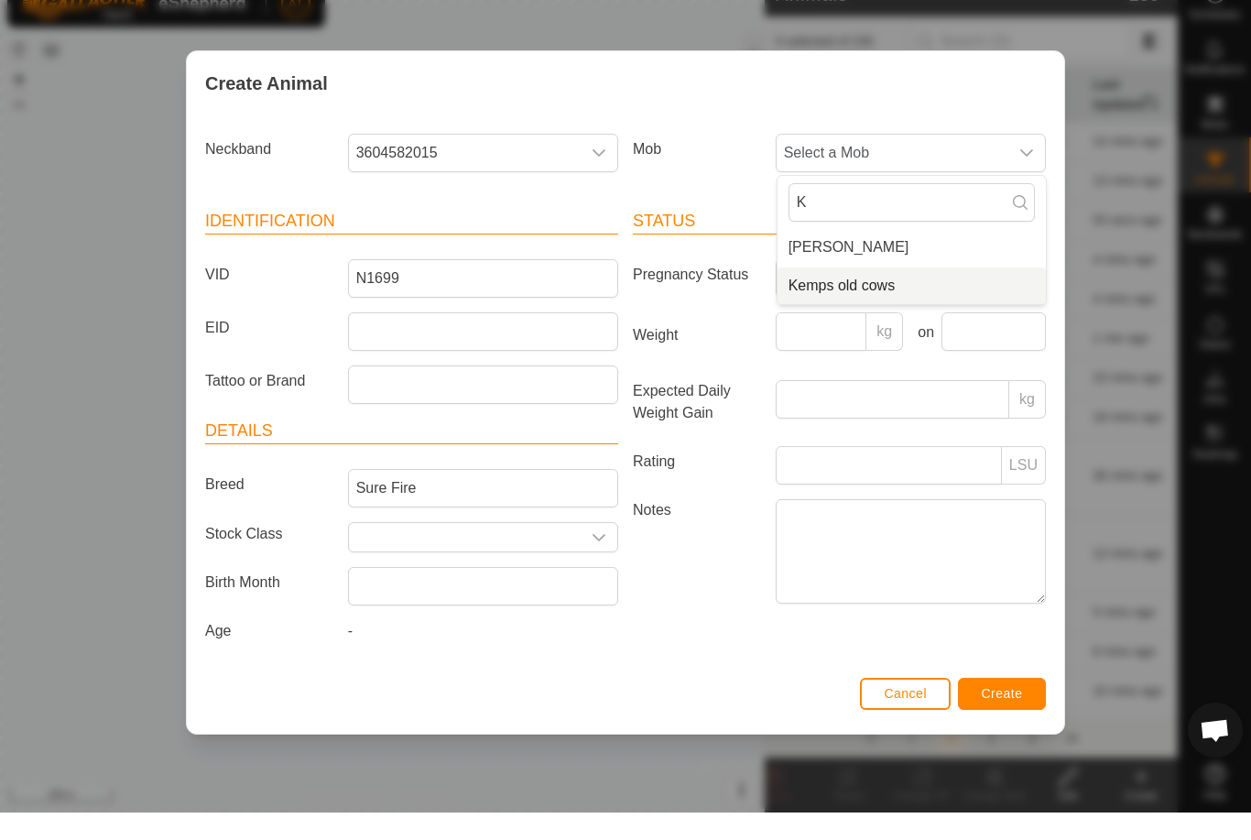
type input "K"
click at [854, 302] on span "Kemps old cows" at bounding box center [842, 313] width 107 height 22
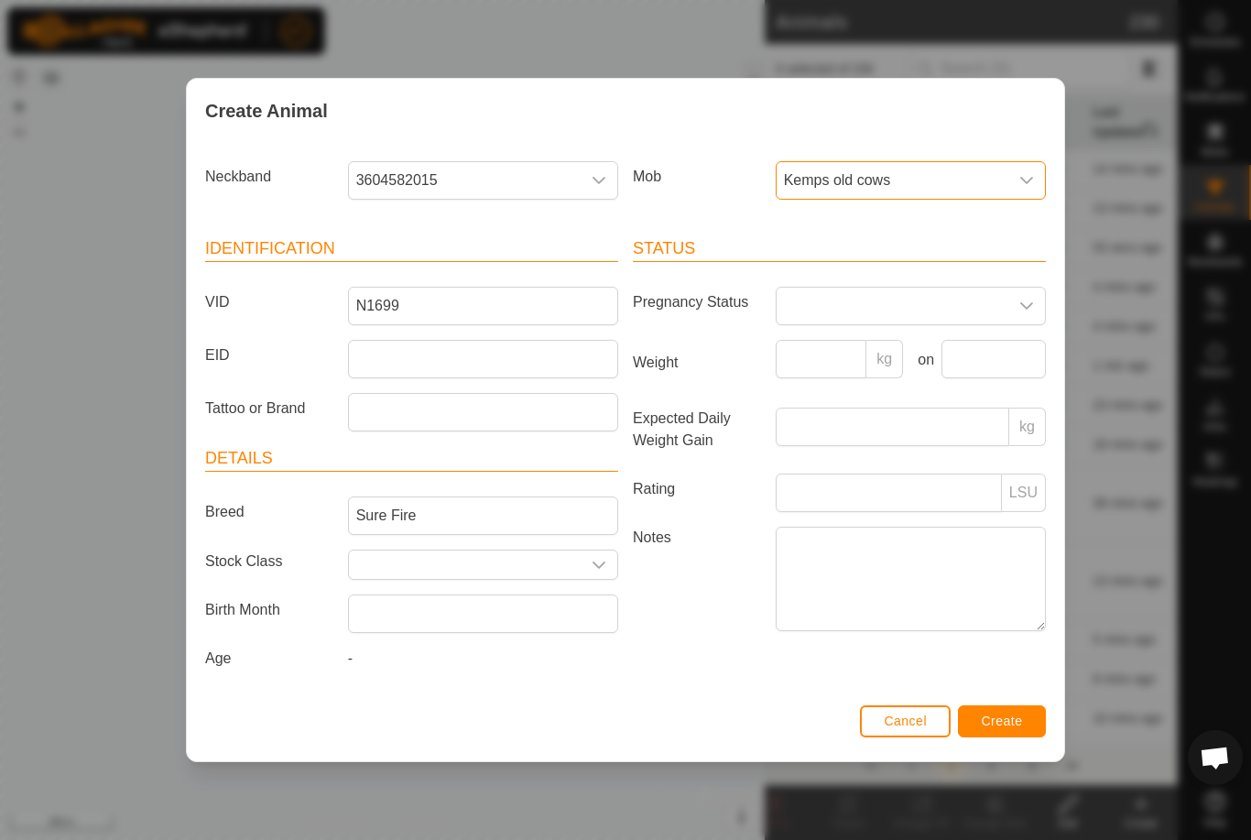
click at [1005, 721] on span "Create" at bounding box center [1002, 721] width 41 height 15
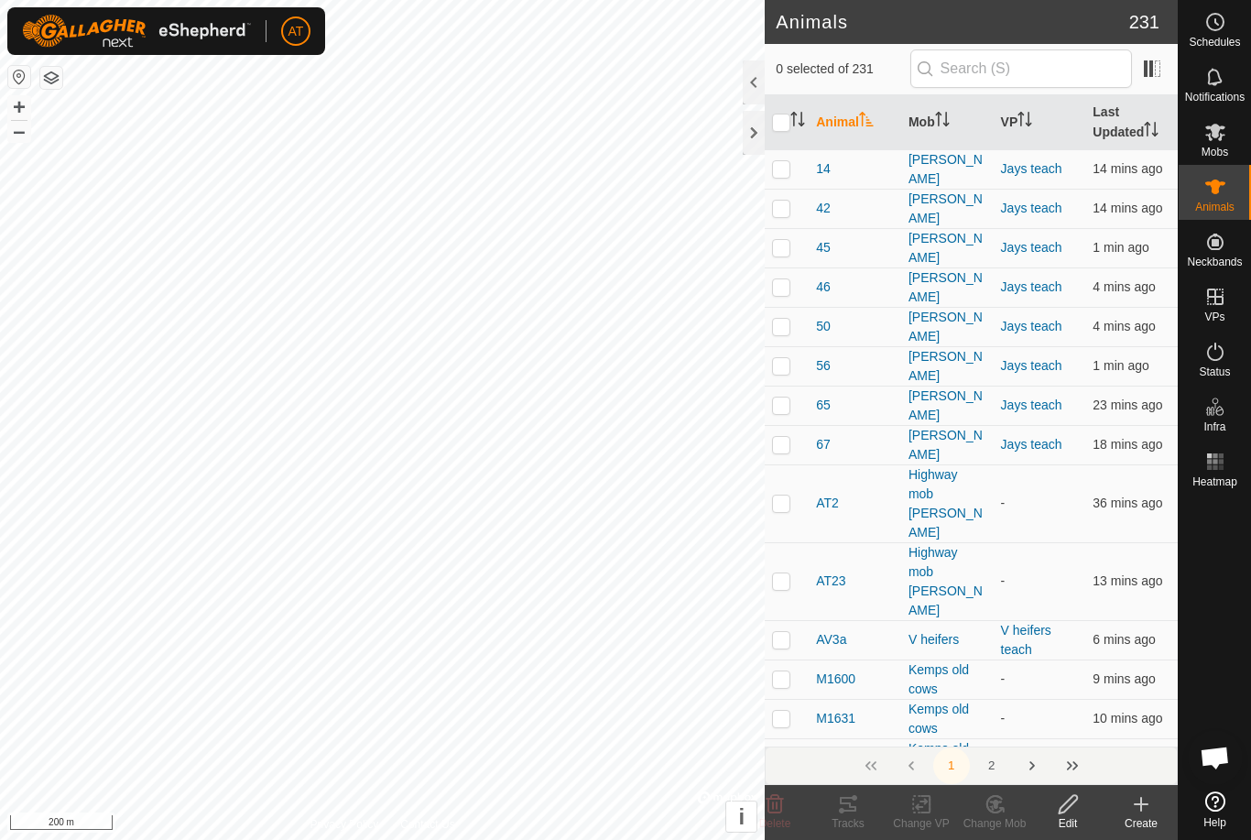
click at [1127, 814] on create-svg-icon at bounding box center [1141, 804] width 73 height 22
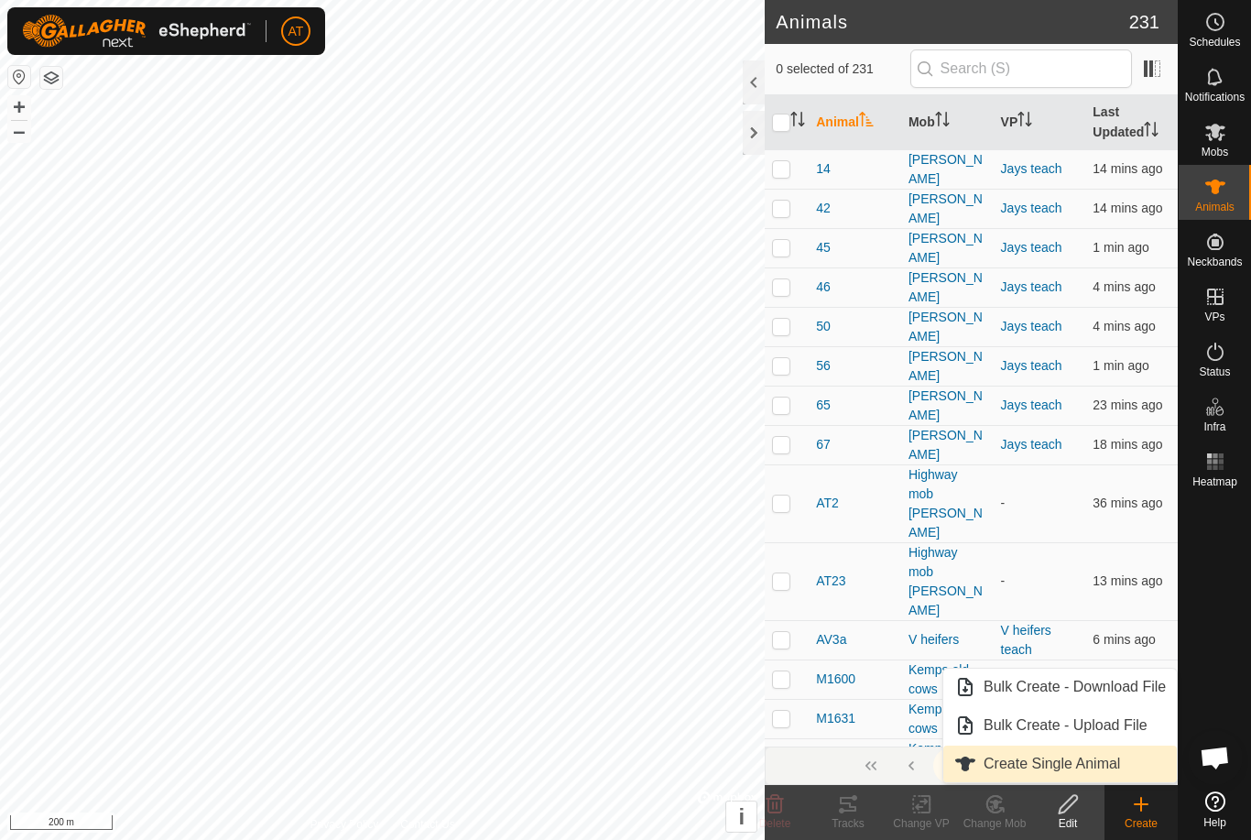
click at [1050, 756] on span "Create Single Animal" at bounding box center [1052, 764] width 137 height 22
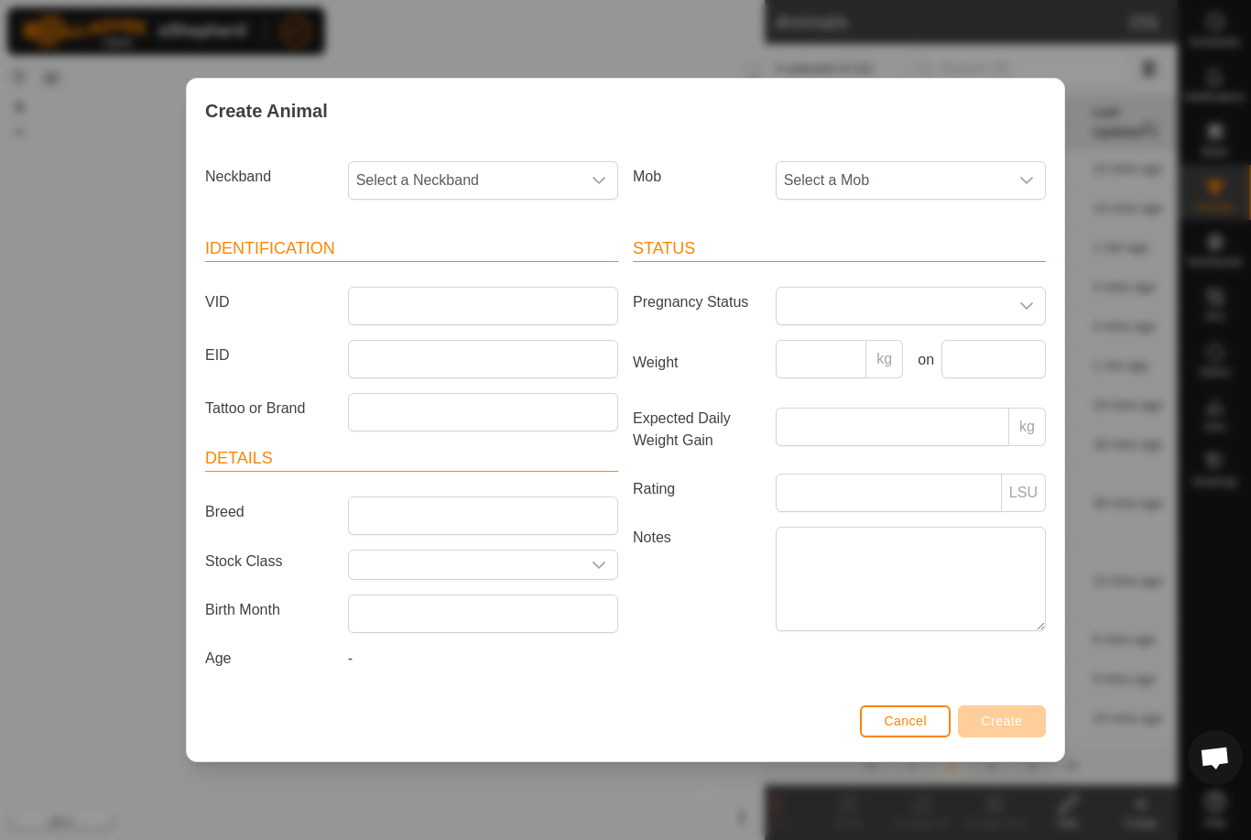
click at [943, 174] on span "Select a Mob" at bounding box center [893, 180] width 232 height 37
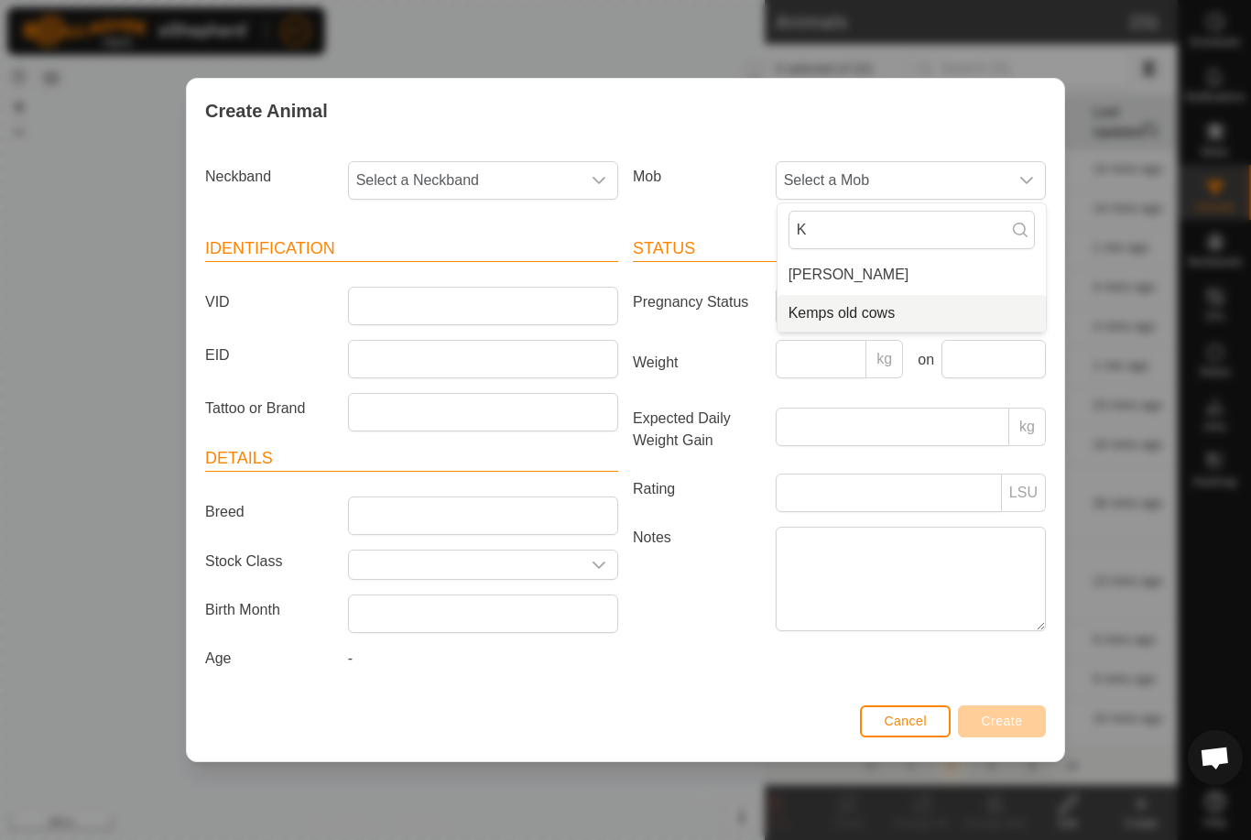
type input "K"
click at [847, 317] on span "Kemps old cows" at bounding box center [842, 313] width 107 height 22
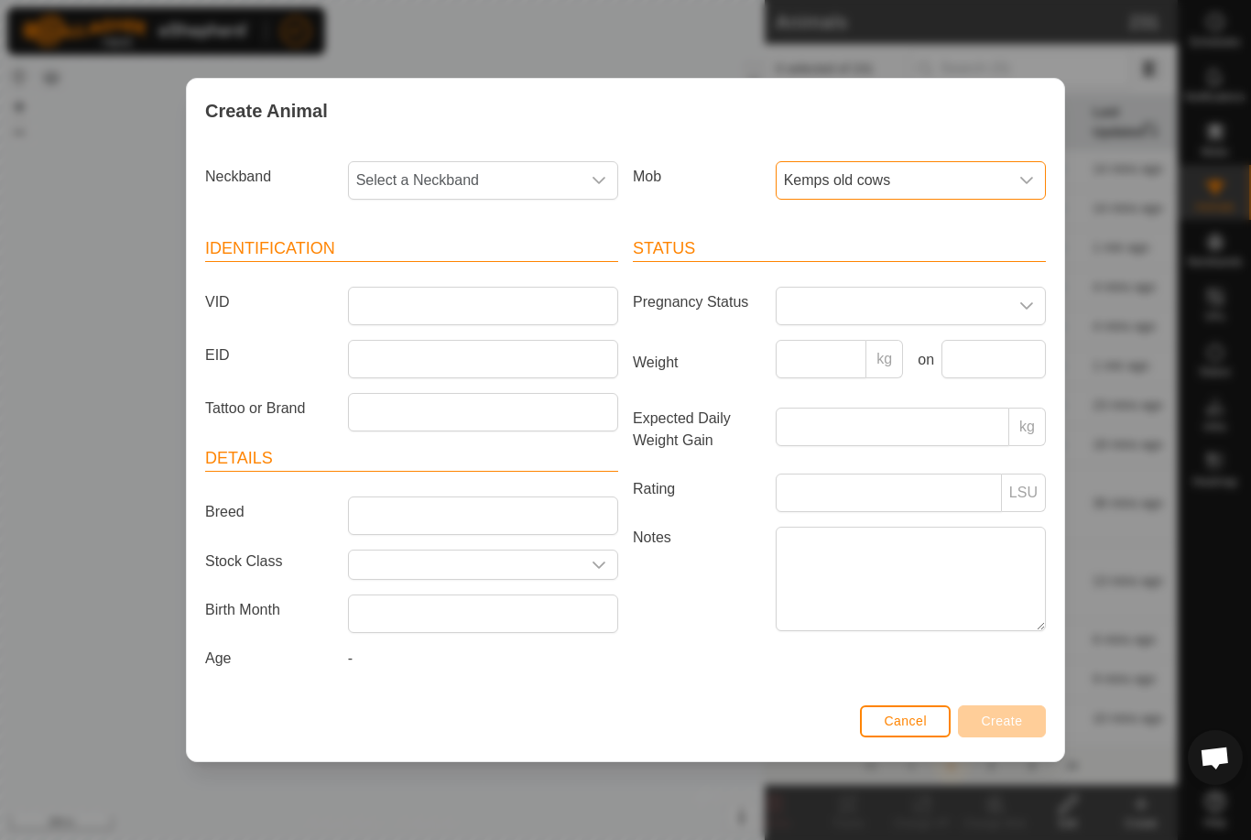
click at [491, 179] on span "Select a Neckband" at bounding box center [465, 180] width 232 height 37
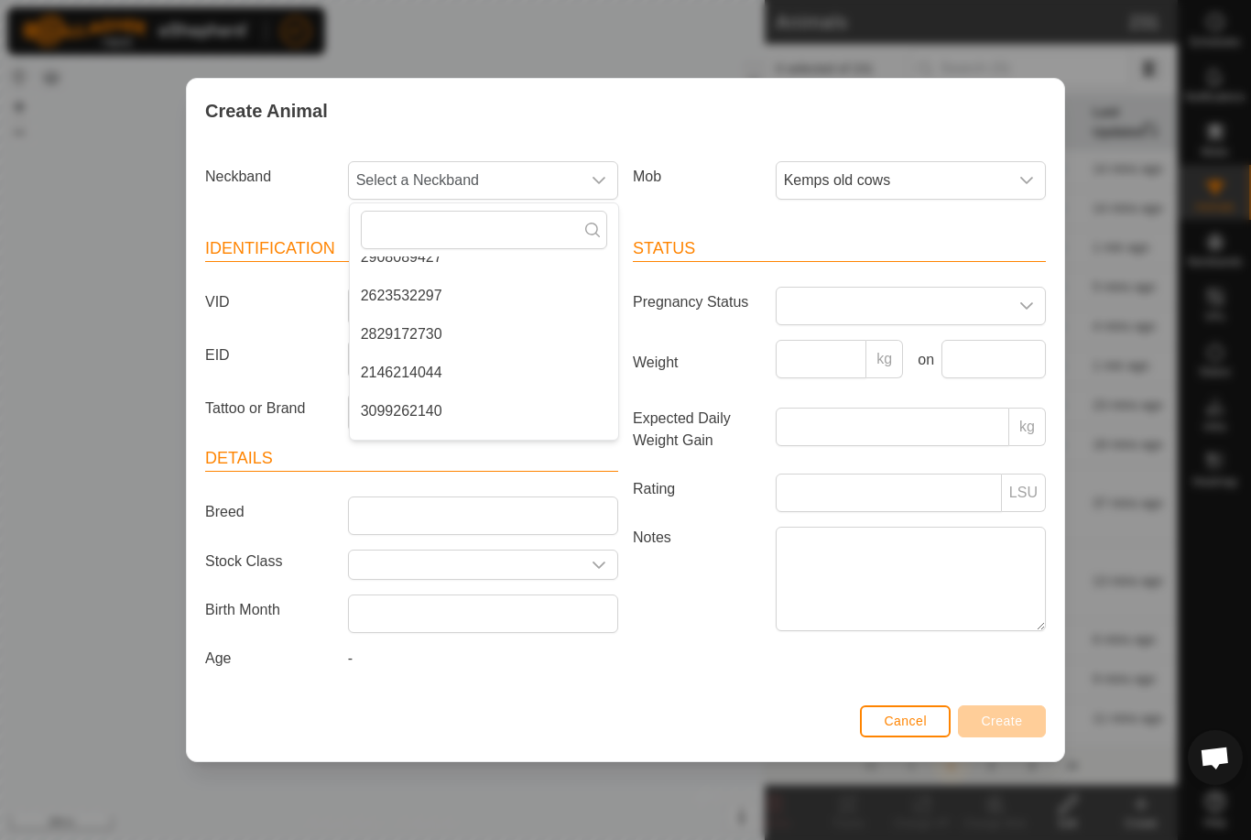
scroll to position [211, 0]
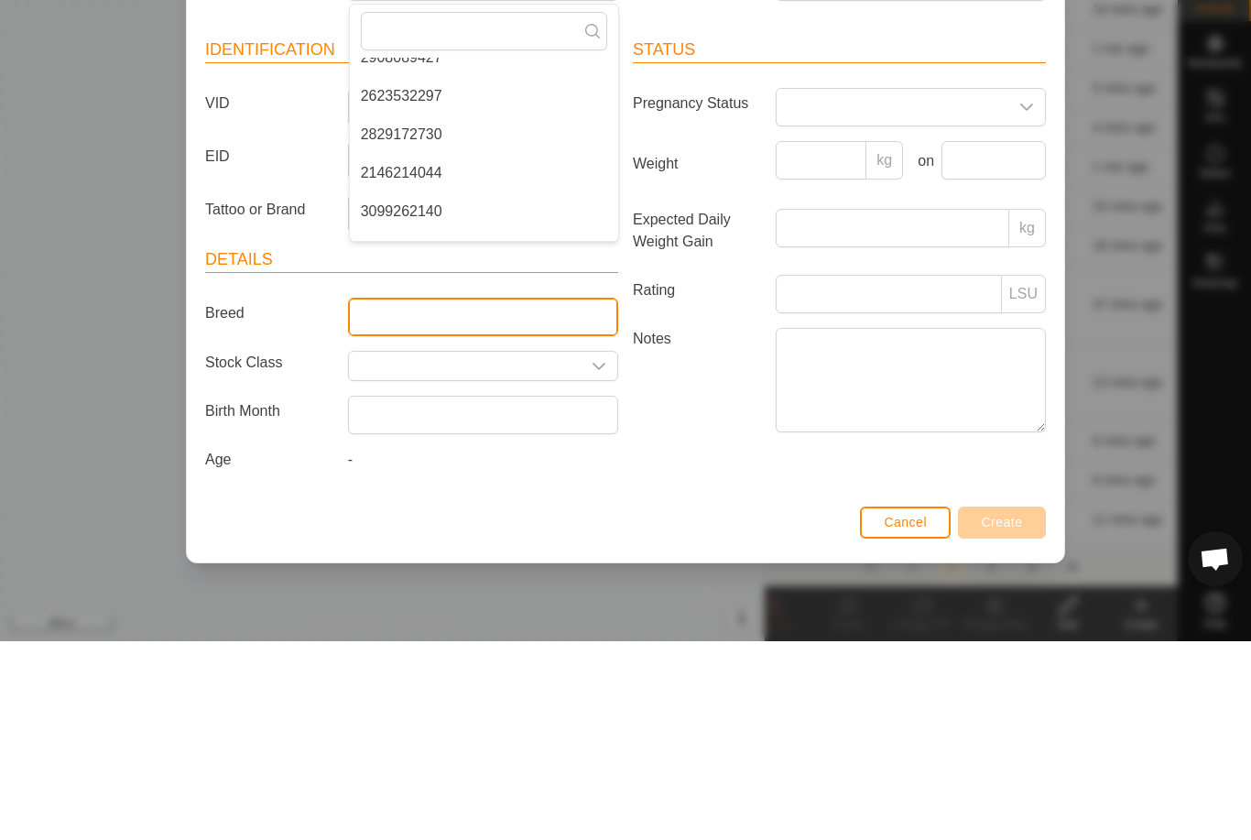
click at [393, 497] on input "Breed" at bounding box center [483, 516] width 270 height 38
type input "Q73"
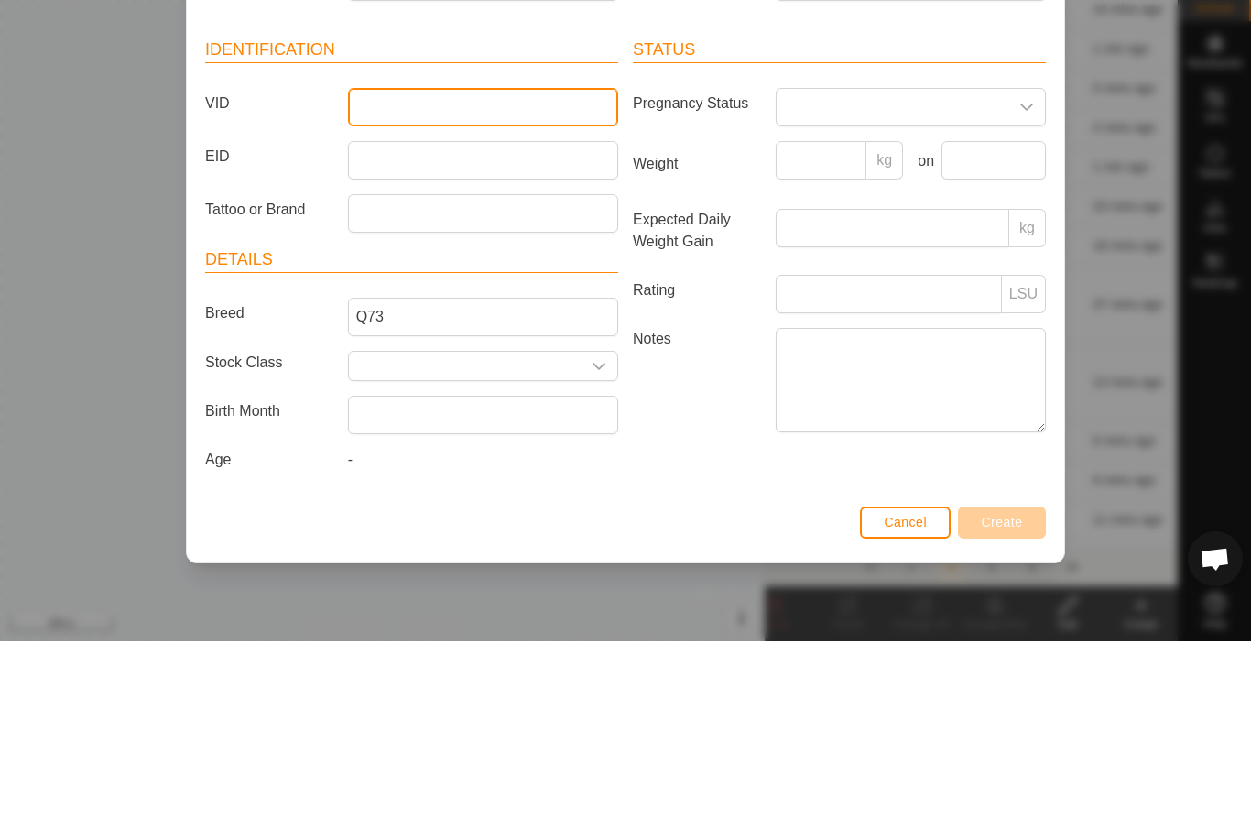
click at [440, 287] on input "VID" at bounding box center [483, 306] width 270 height 38
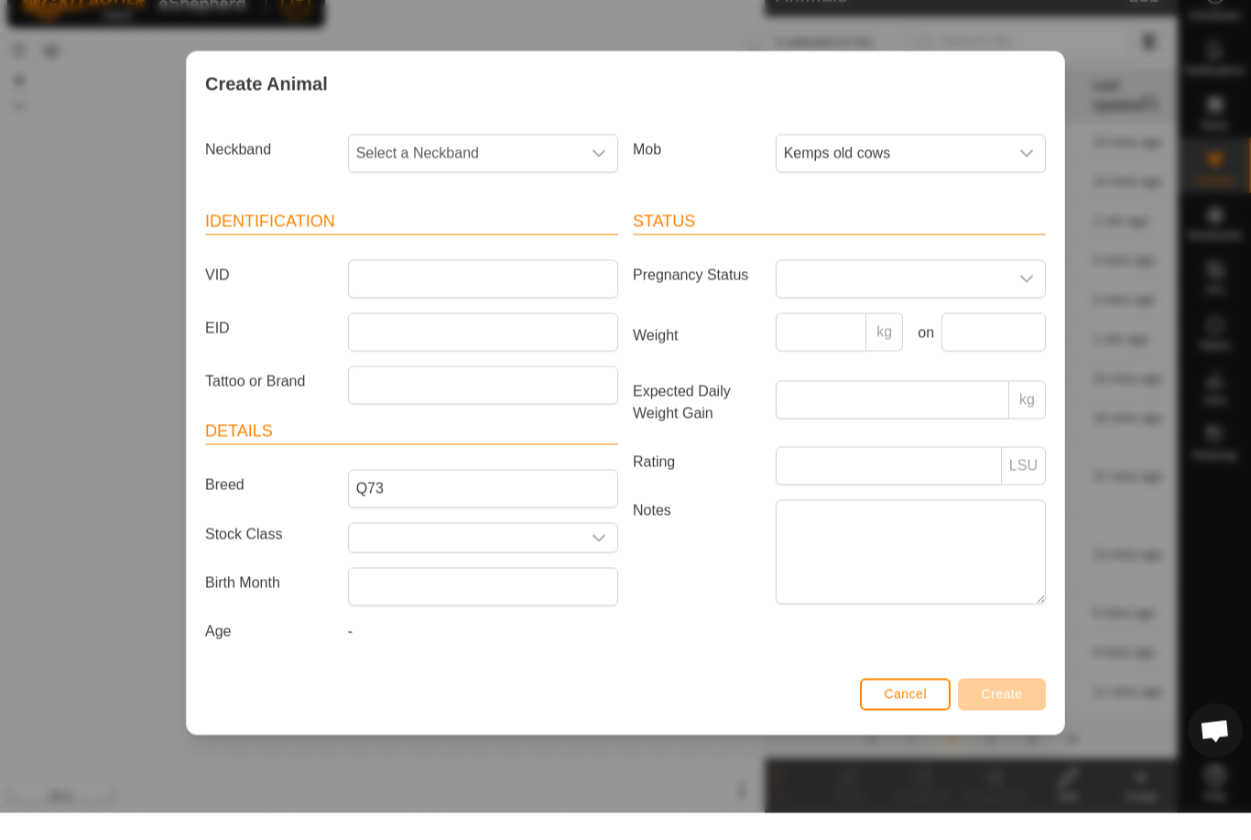
click at [470, 162] on span "Select a Neckband" at bounding box center [465, 180] width 232 height 37
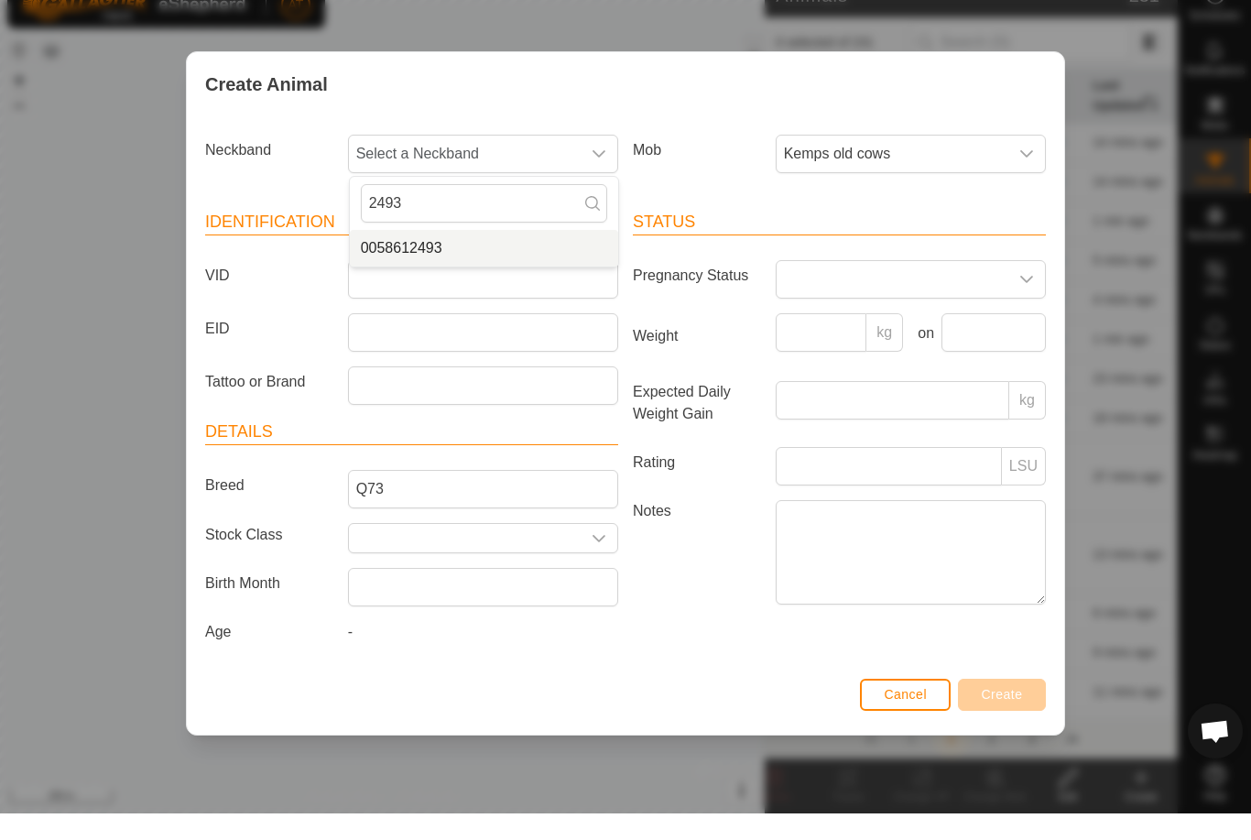
type input "2493"
click at [442, 264] on span "0058612493" at bounding box center [402, 275] width 82 height 22
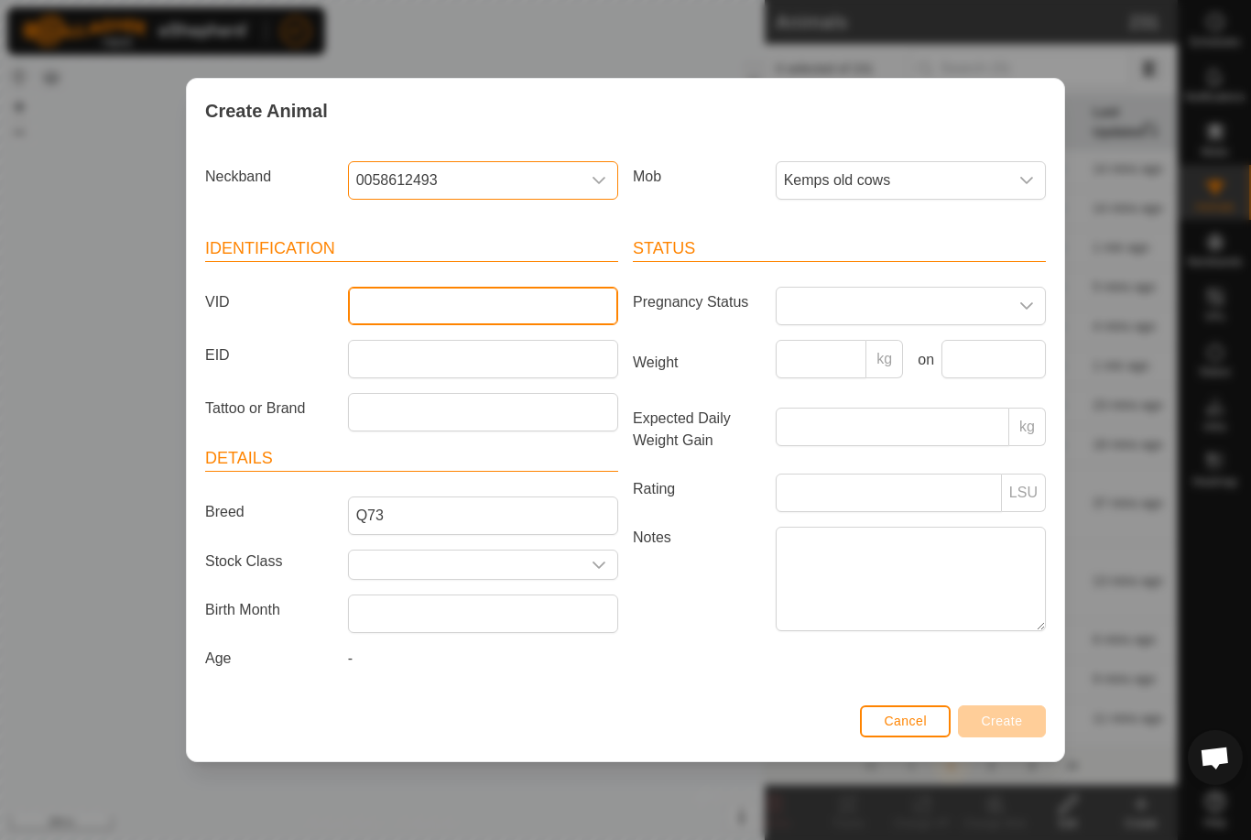
click at [401, 306] on input "VID" at bounding box center [483, 306] width 270 height 38
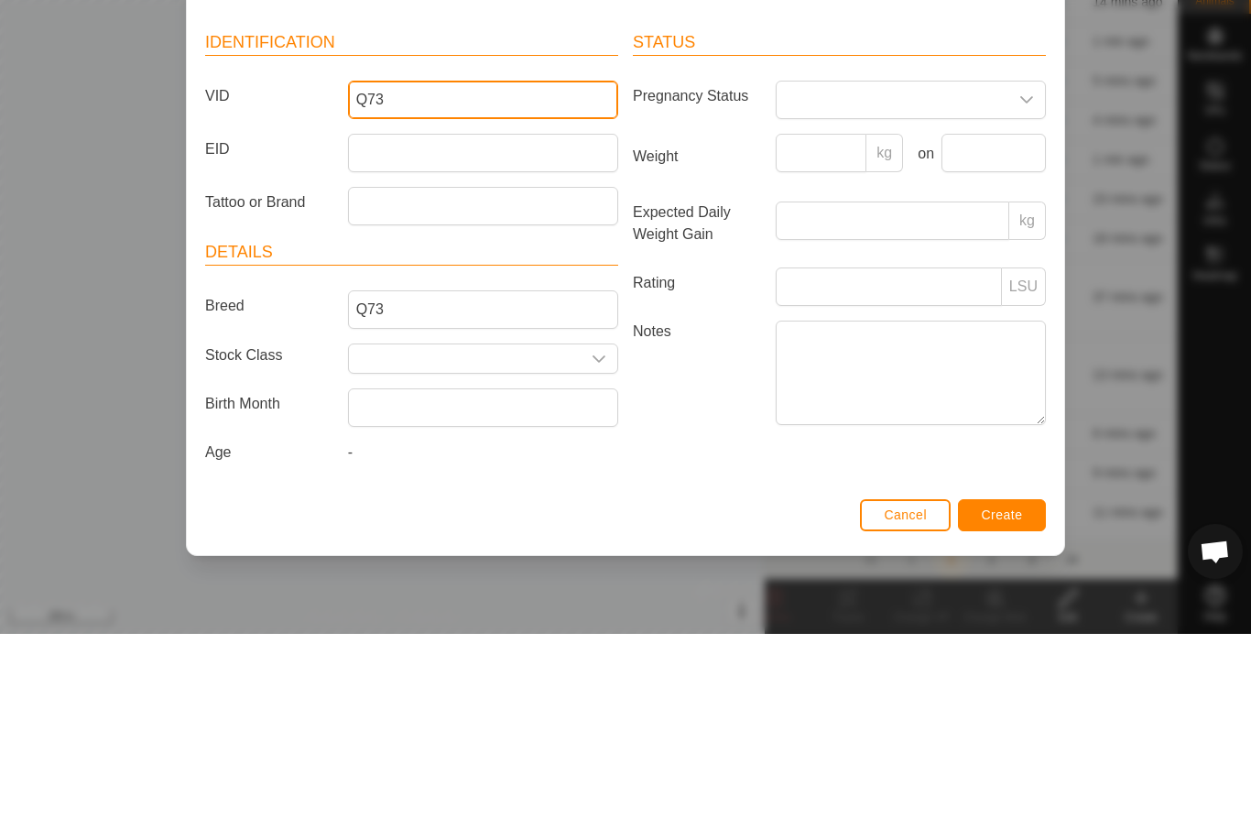
type input "Q73"
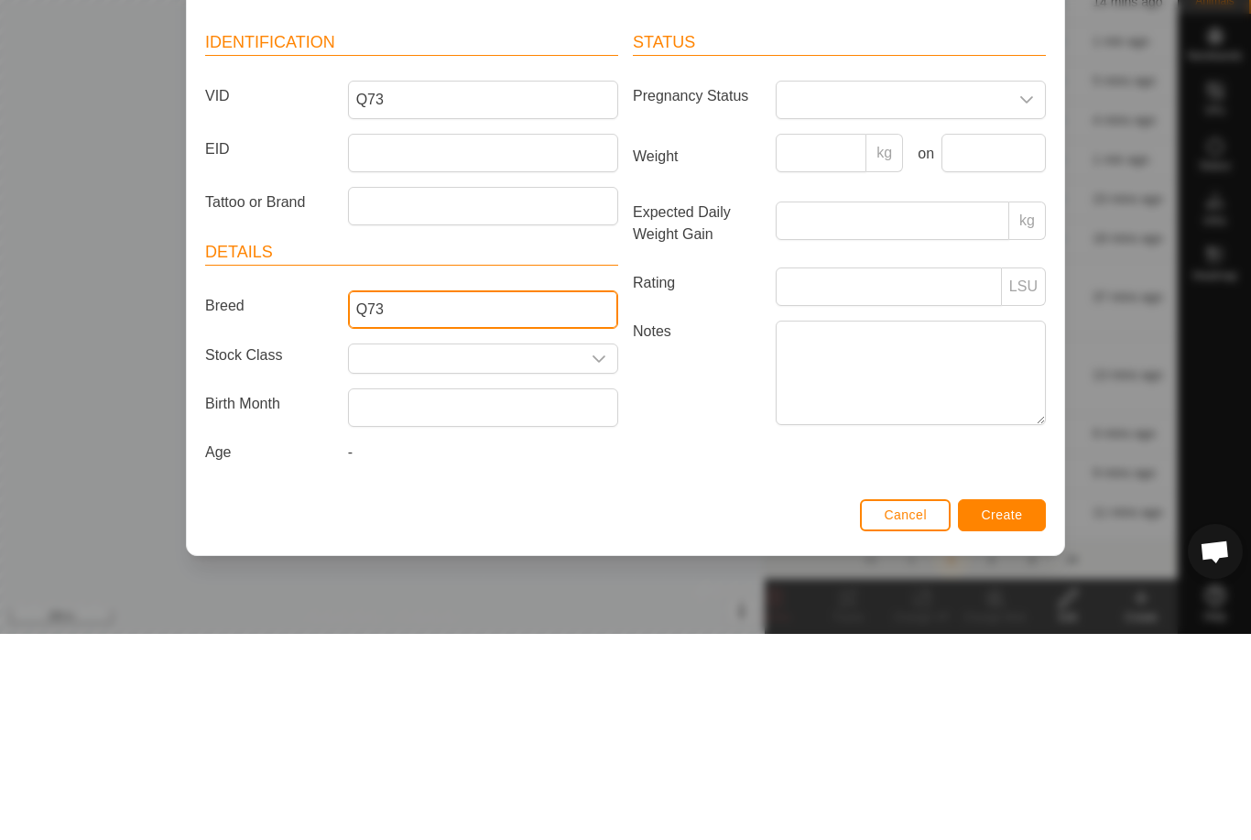
click at [407, 497] on input "Q73" at bounding box center [483, 516] width 270 height 38
type input "Q"
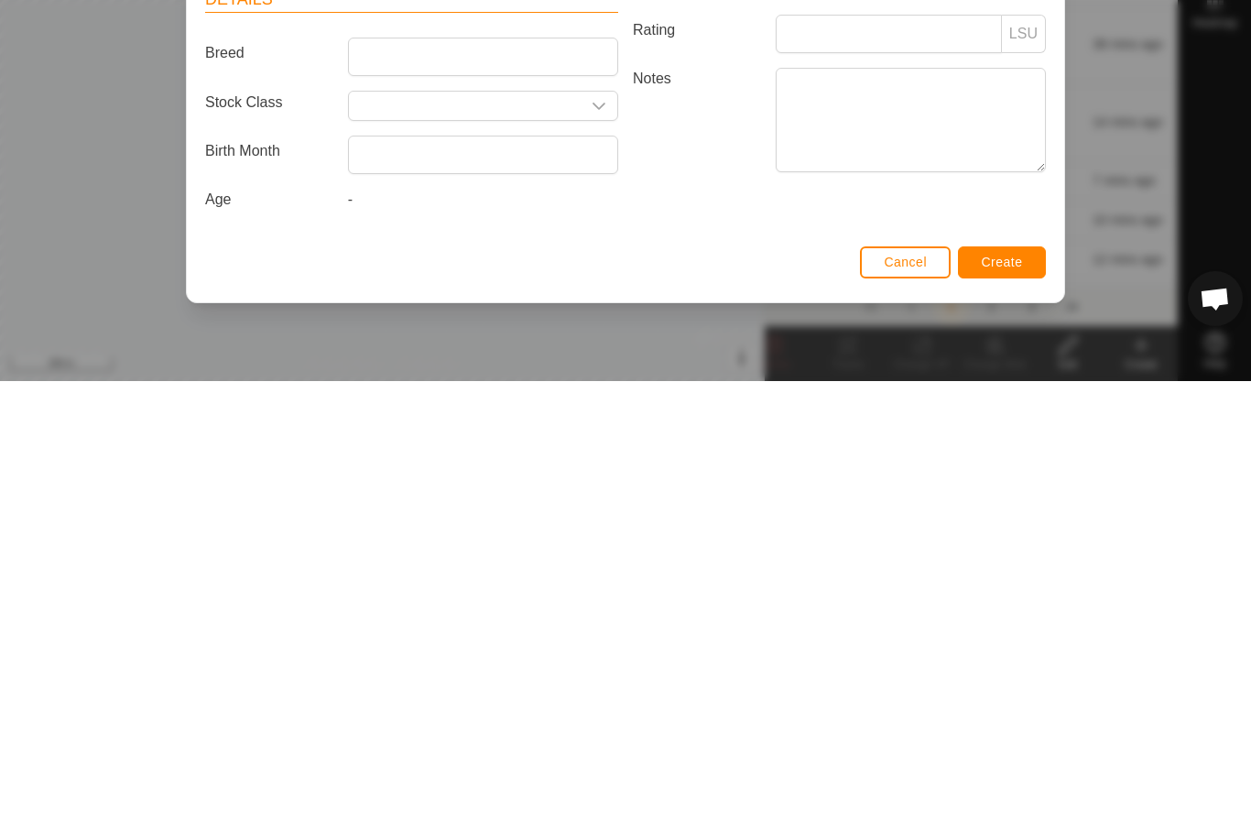
click at [1000, 714] on span "Create" at bounding box center [1002, 721] width 41 height 15
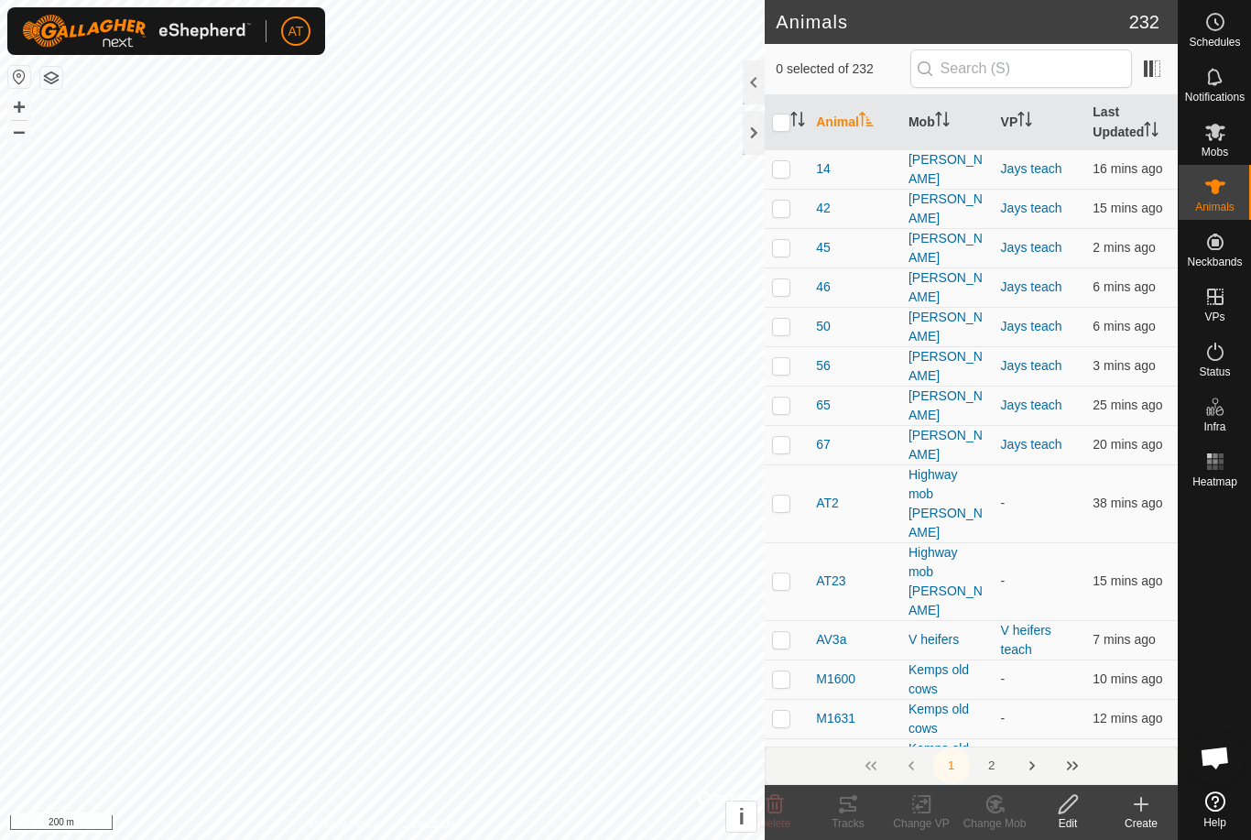
click at [1144, 809] on icon at bounding box center [1142, 804] width 22 height 22
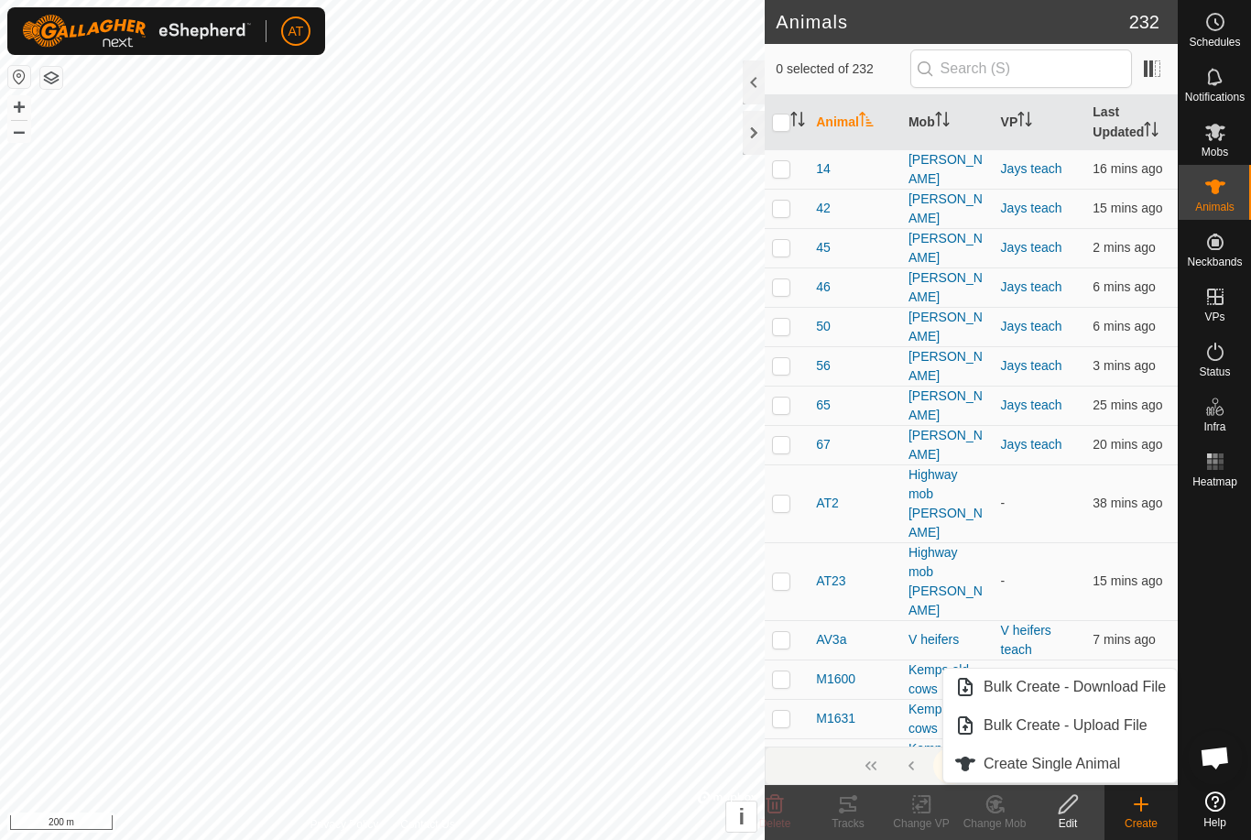
click at [1046, 758] on span "Create Single Animal" at bounding box center [1052, 764] width 137 height 22
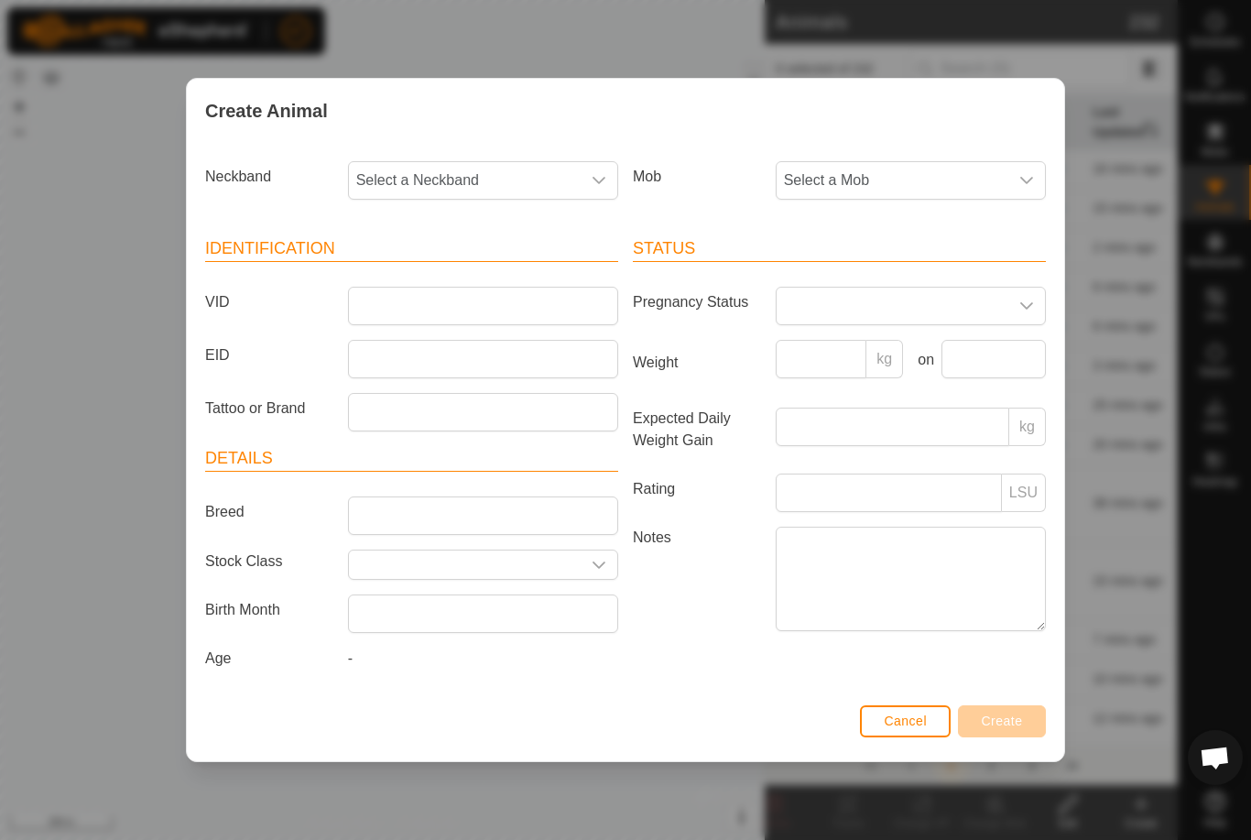
click at [959, 168] on span "Select a Mob" at bounding box center [893, 180] width 232 height 37
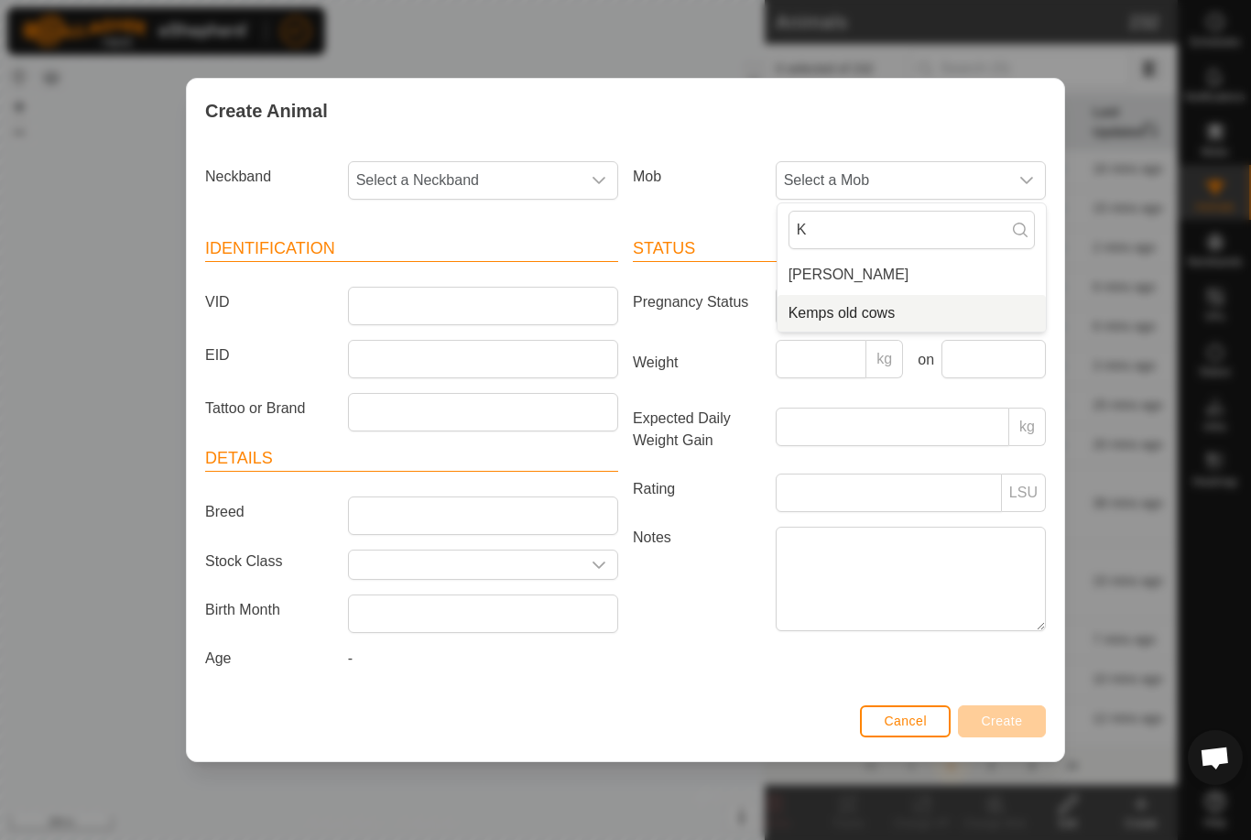
type input "K"
click at [470, 178] on span "Select a Neckband" at bounding box center [465, 180] width 232 height 37
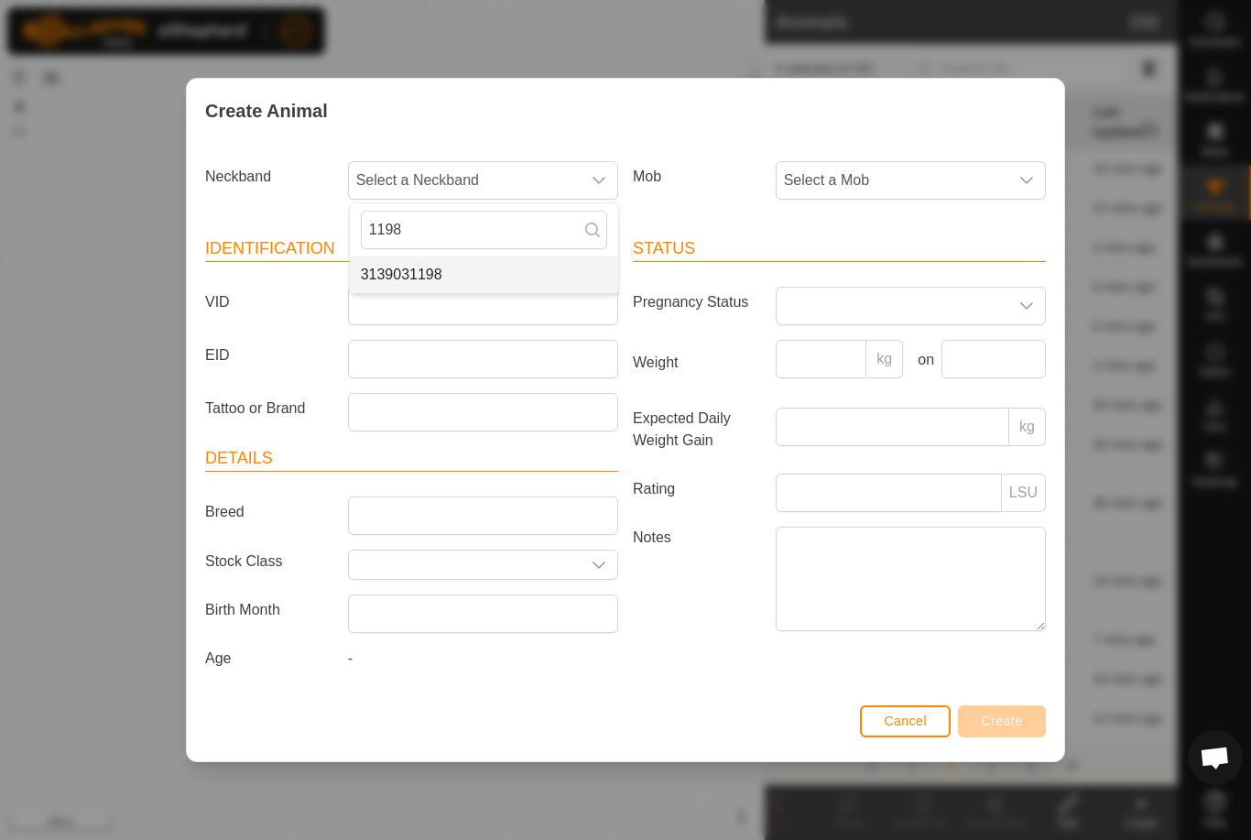
type input "1198"
click at [441, 269] on span "3139031198" at bounding box center [402, 275] width 82 height 22
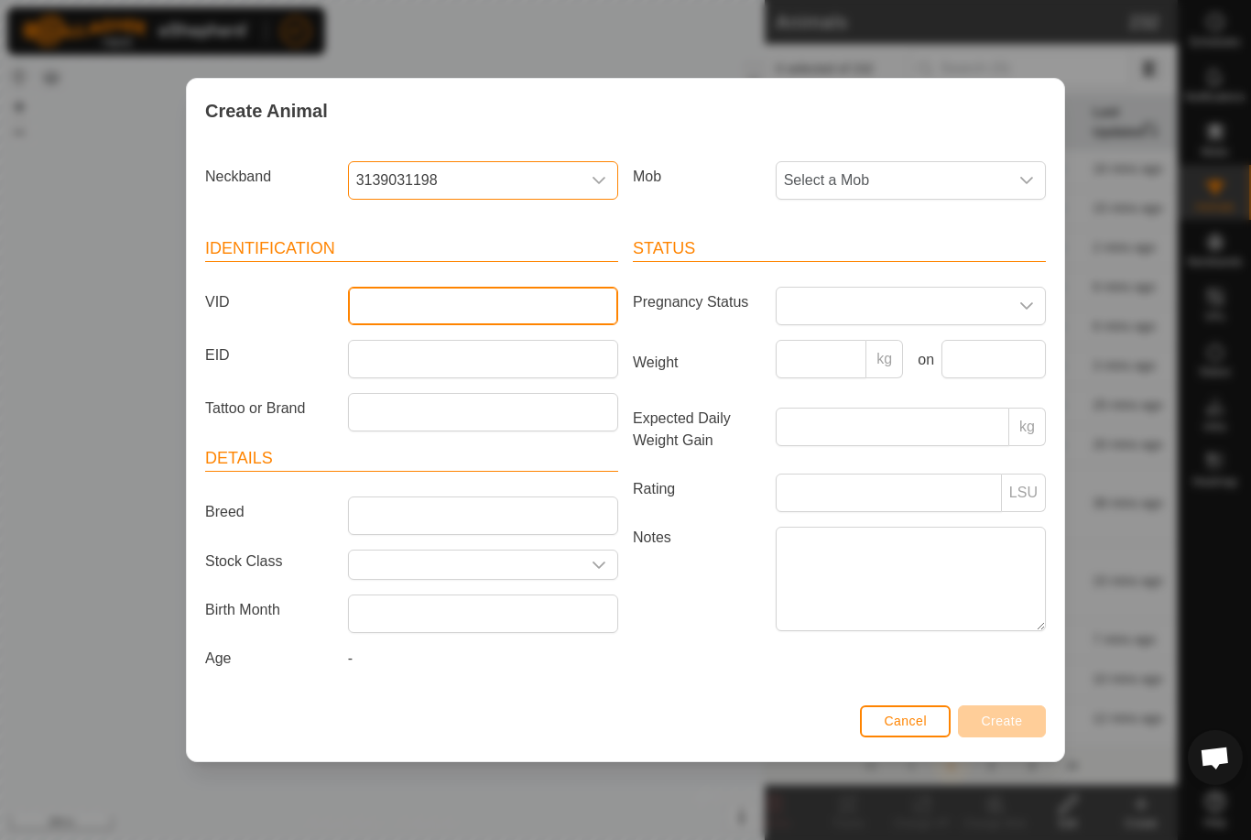
click at [432, 301] on input "VID" at bounding box center [483, 306] width 270 height 38
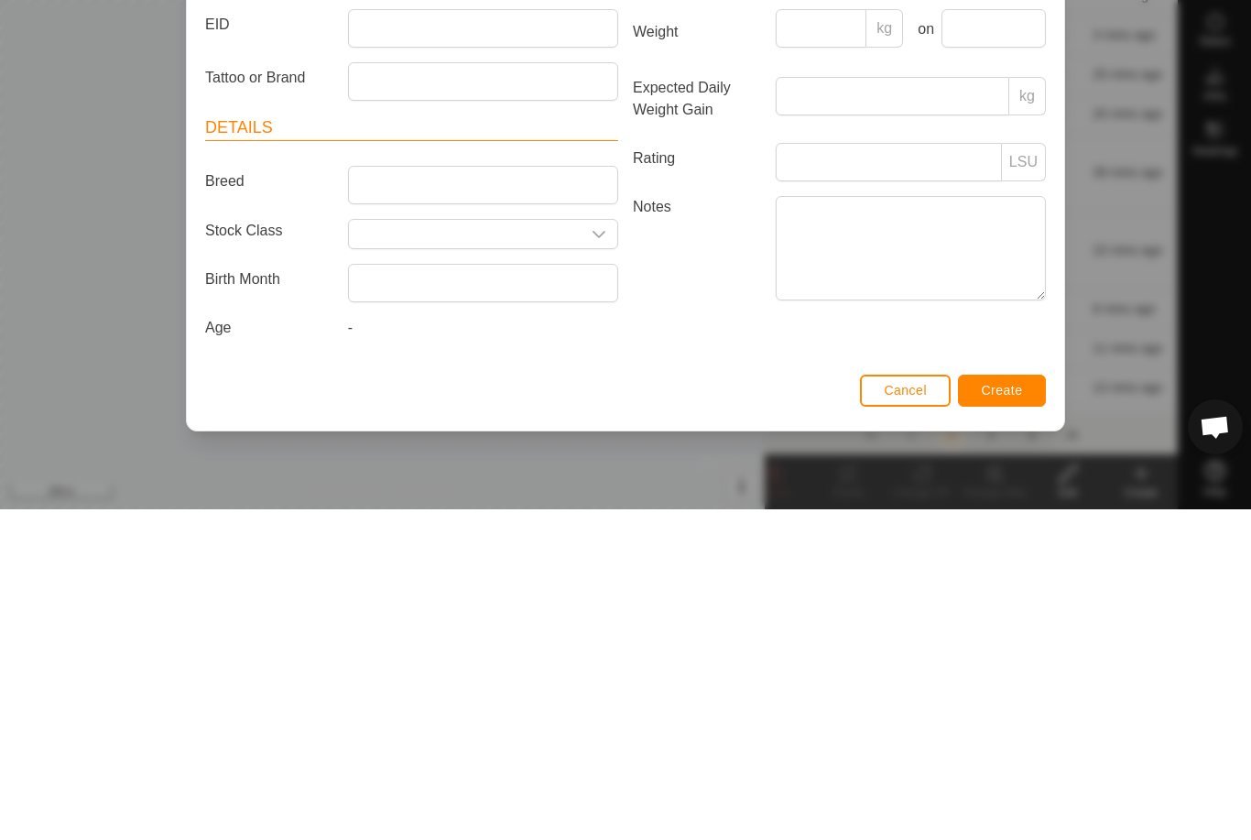
type input "M1709"
click at [458, 497] on input "Breed" at bounding box center [483, 516] width 270 height 38
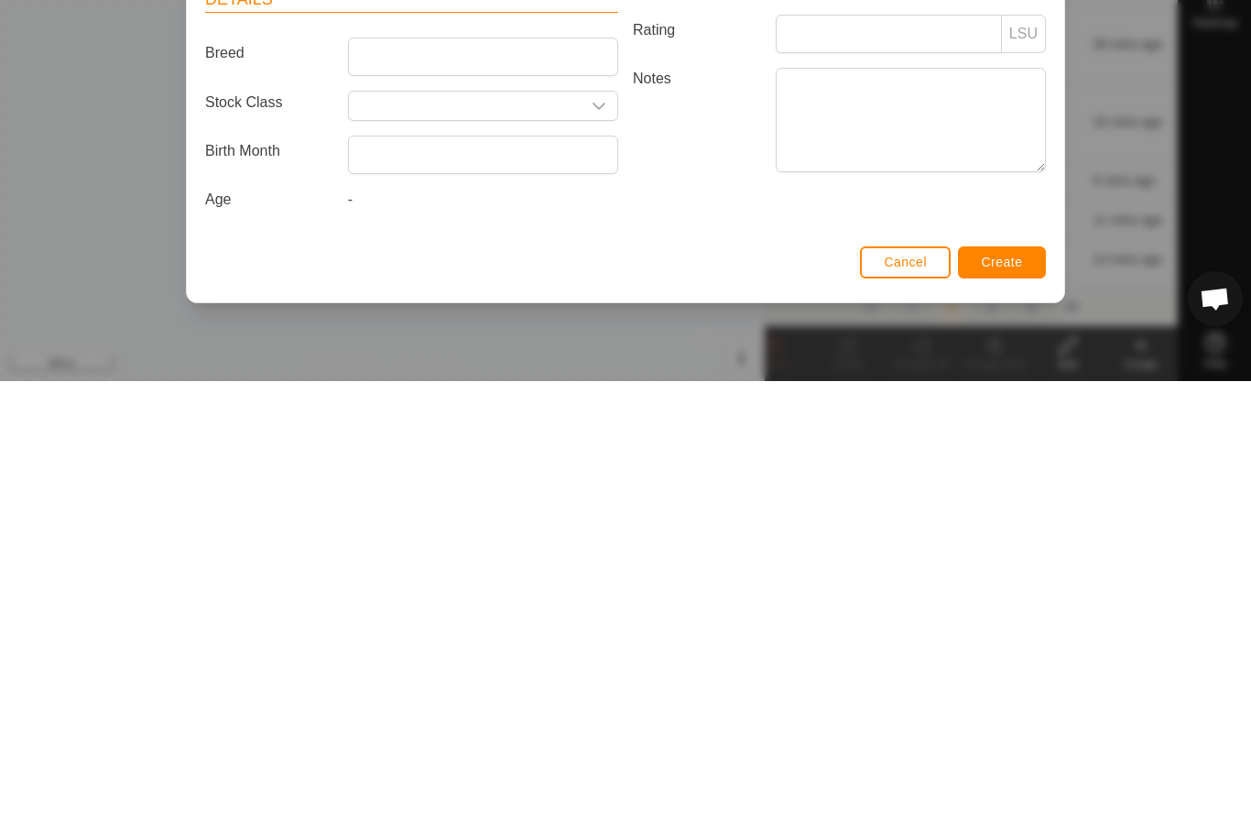
click at [1002, 714] on span "Create" at bounding box center [1002, 721] width 41 height 15
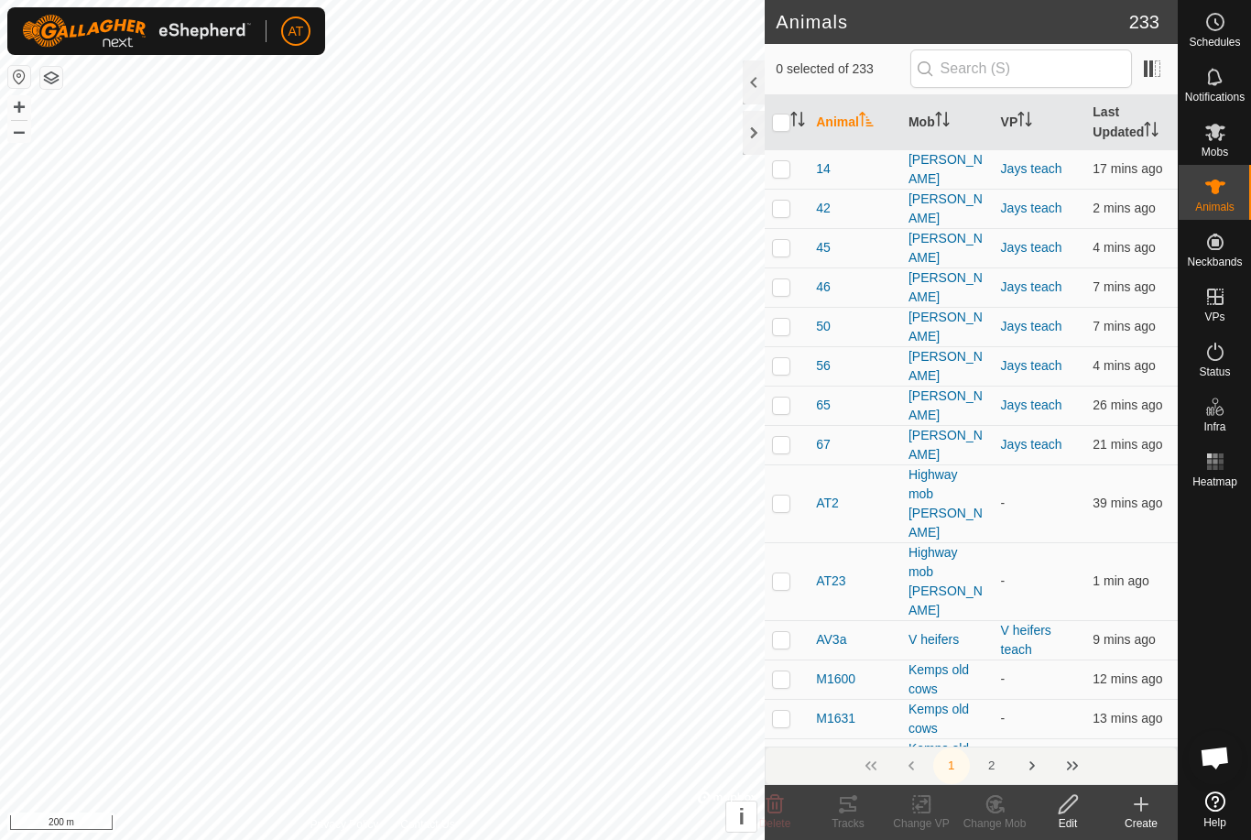
click at [1143, 811] on icon at bounding box center [1142, 804] width 22 height 22
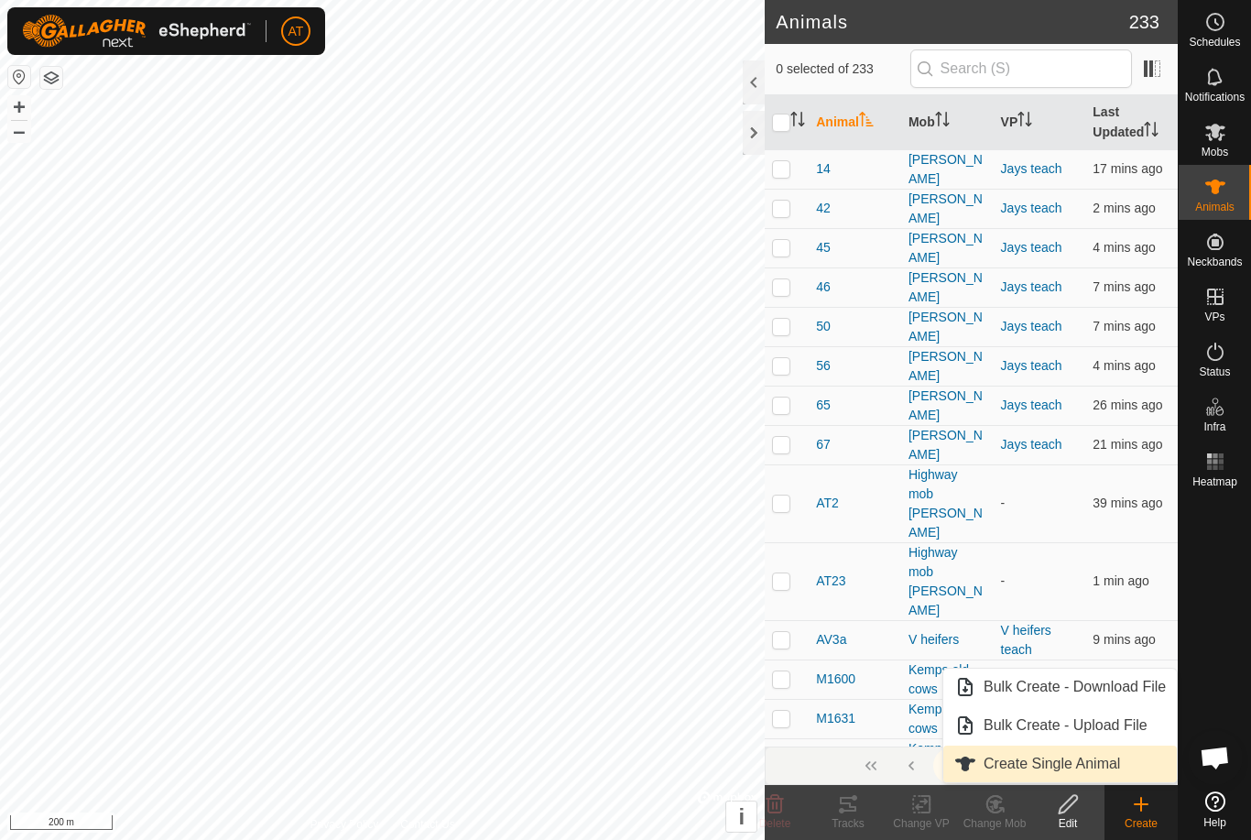
click at [1115, 766] on span "Create Single Animal" at bounding box center [1052, 764] width 137 height 22
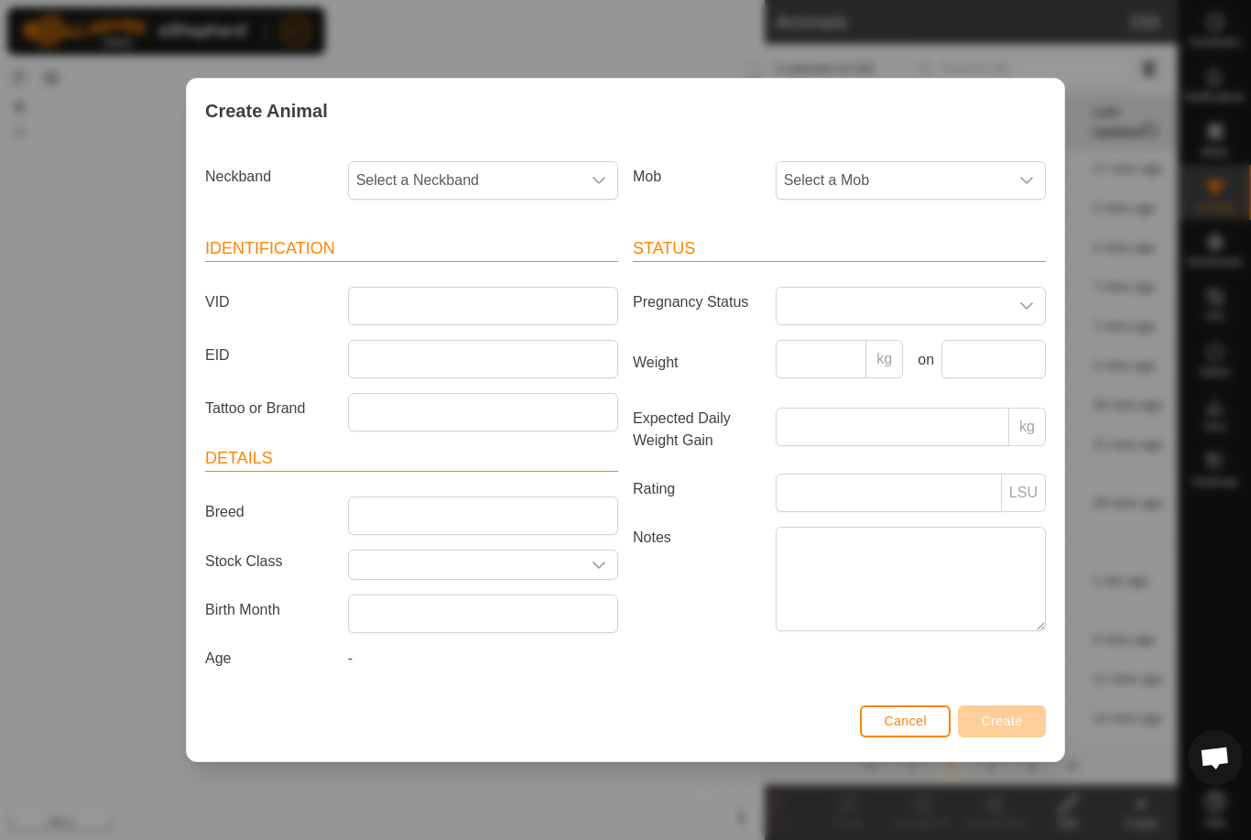
click at [1002, 162] on span "Select a Mob" at bounding box center [893, 180] width 232 height 37
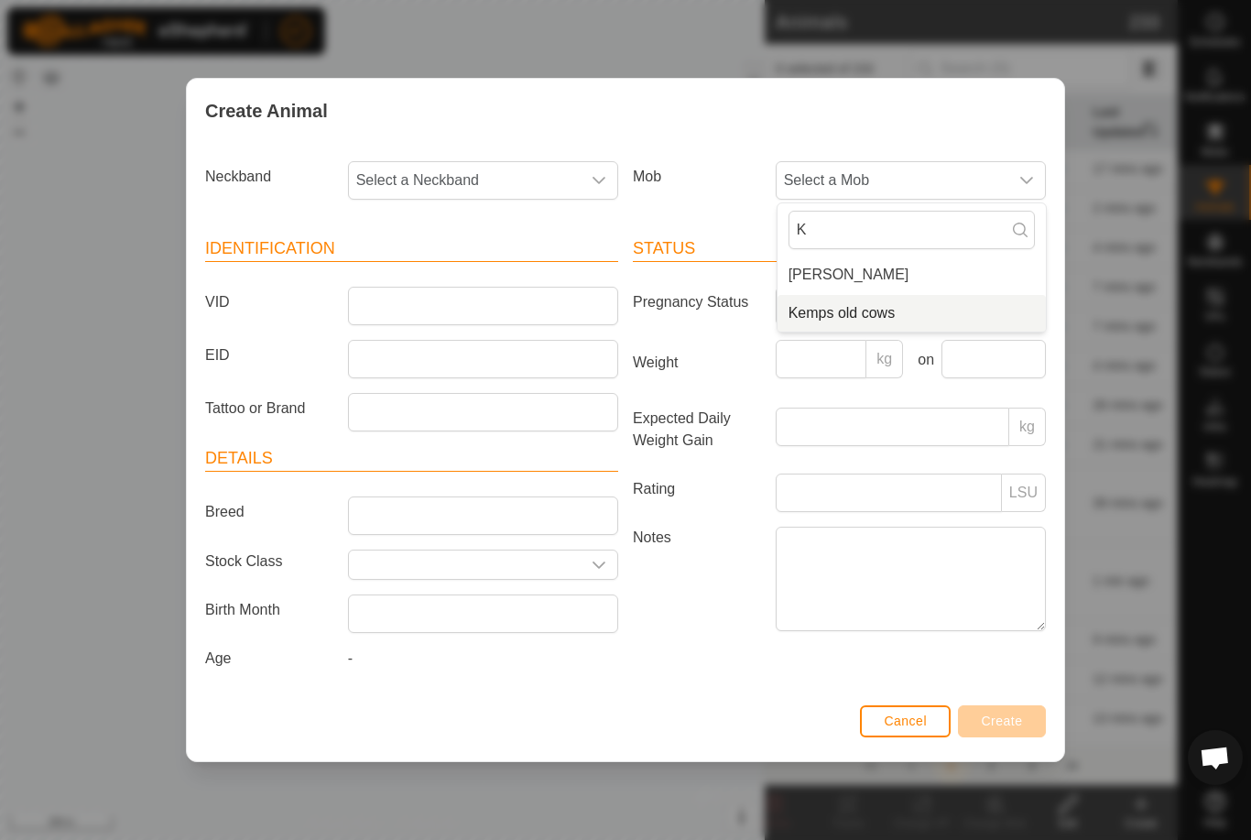
type input "K"
click at [880, 302] on span "Kemps old cows" at bounding box center [842, 313] width 107 height 22
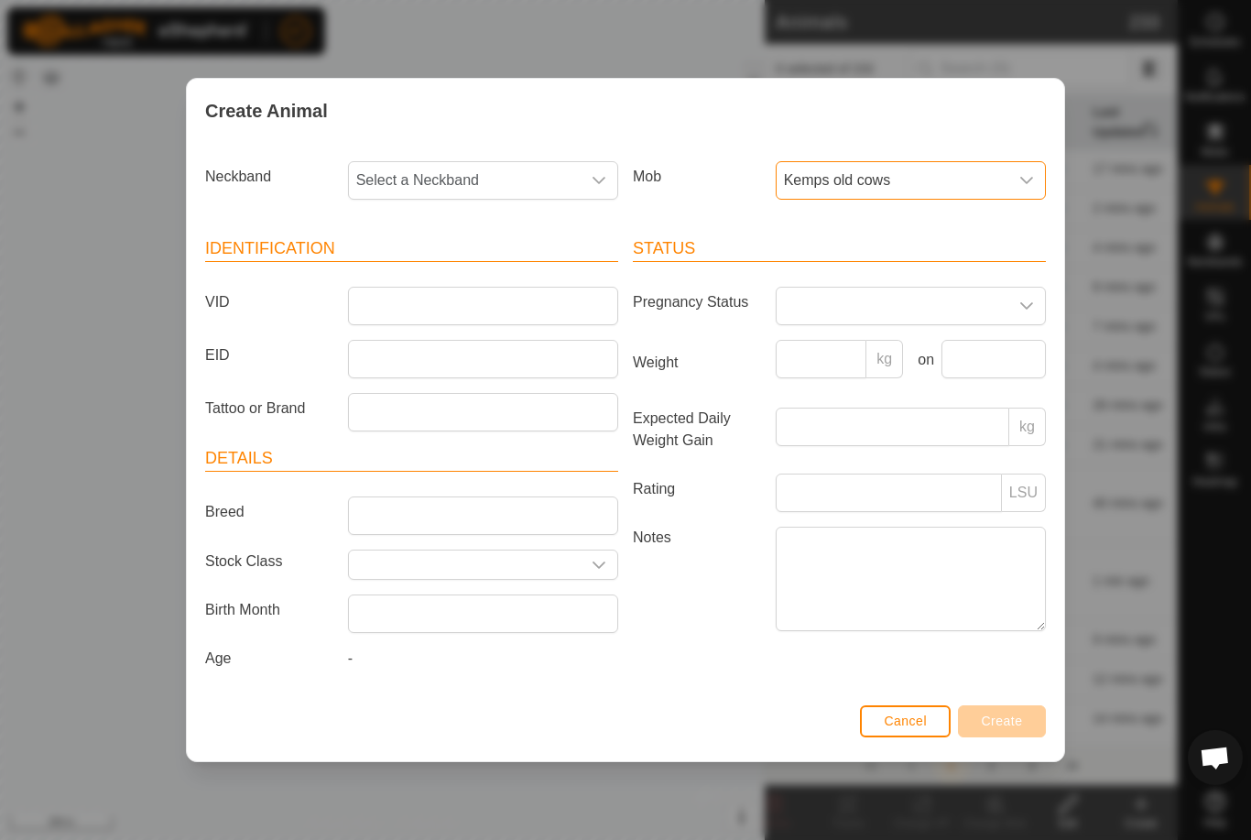
click at [520, 173] on span "Select a Neckband" at bounding box center [465, 180] width 232 height 37
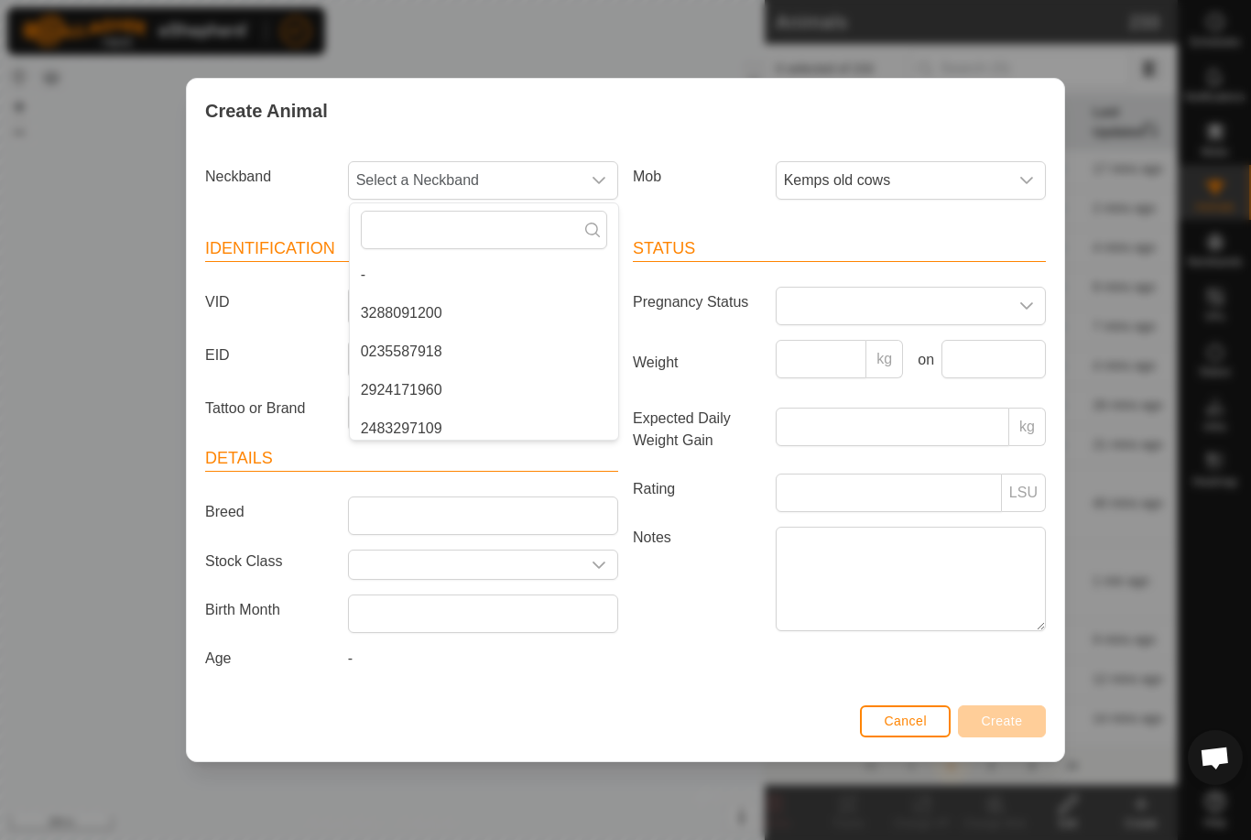
click at [508, 182] on span "Select a Neckband" at bounding box center [465, 180] width 232 height 37
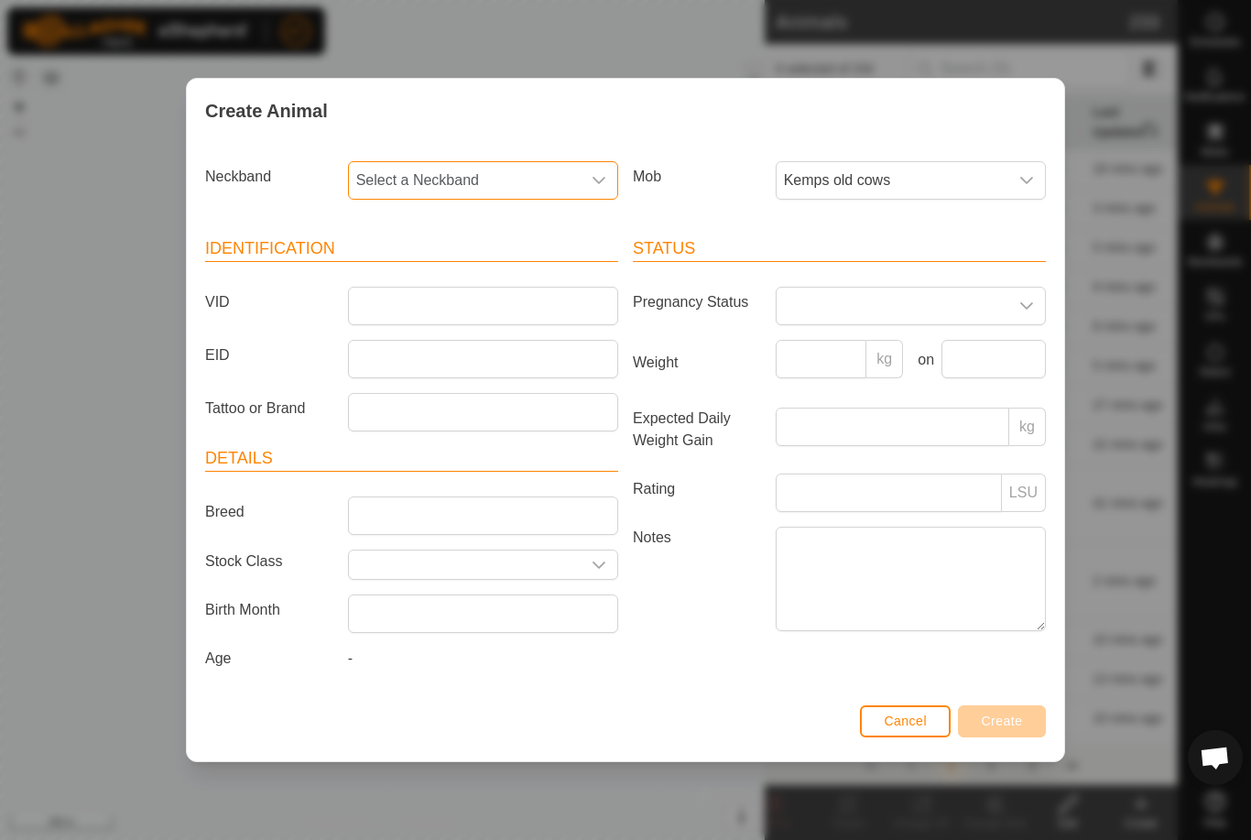
click at [485, 181] on span "Select a Neckband" at bounding box center [465, 180] width 232 height 37
type input "3976"
click at [442, 269] on span "4231543976" at bounding box center [402, 275] width 82 height 22
click at [421, 300] on input "VID" at bounding box center [483, 306] width 270 height 38
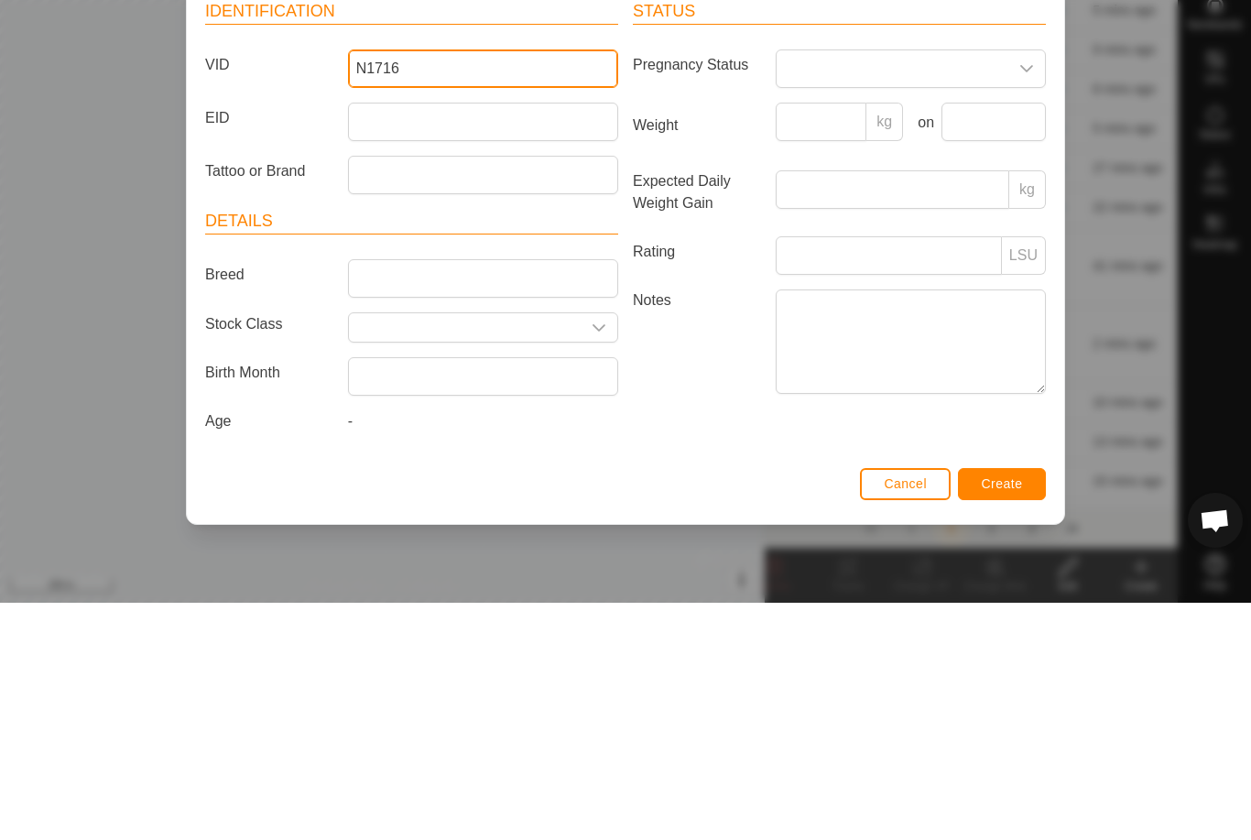
type input "N1716"
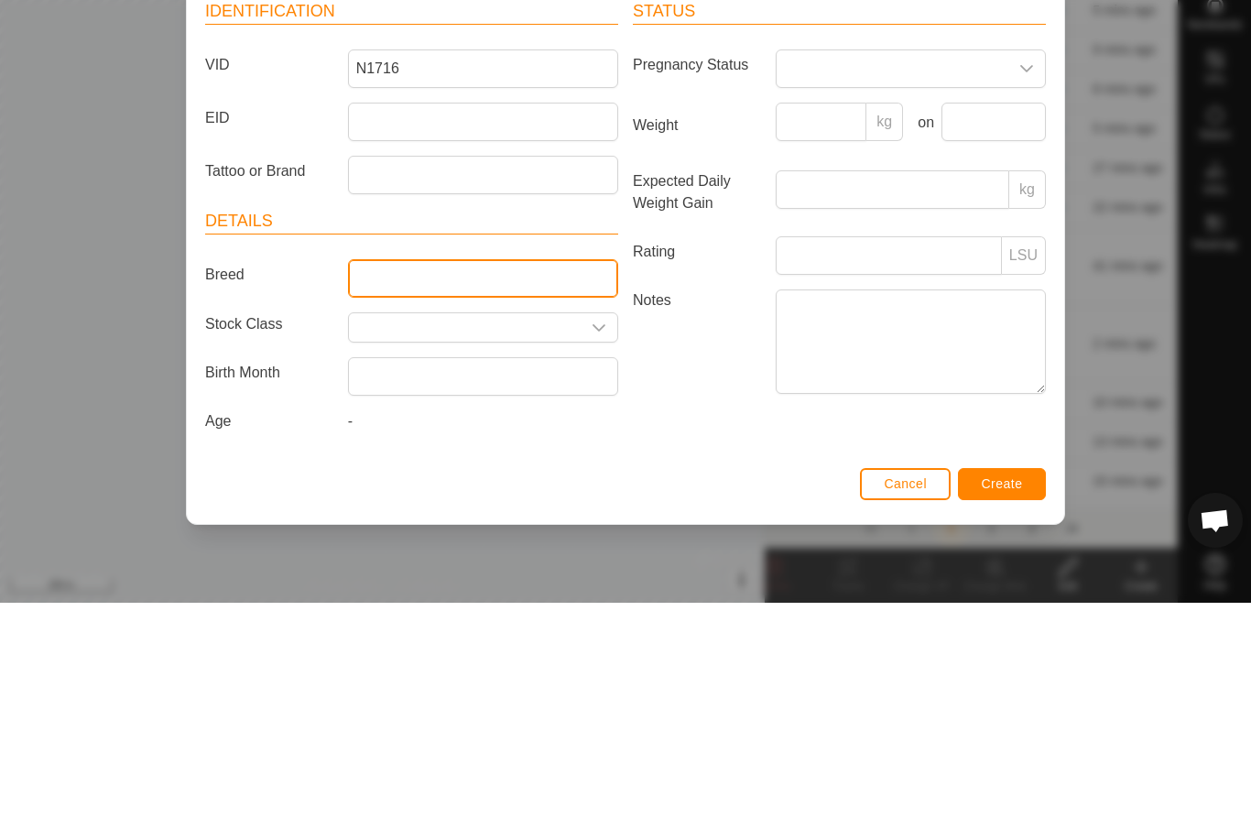
click at [424, 497] on input "Breed" at bounding box center [483, 516] width 270 height 38
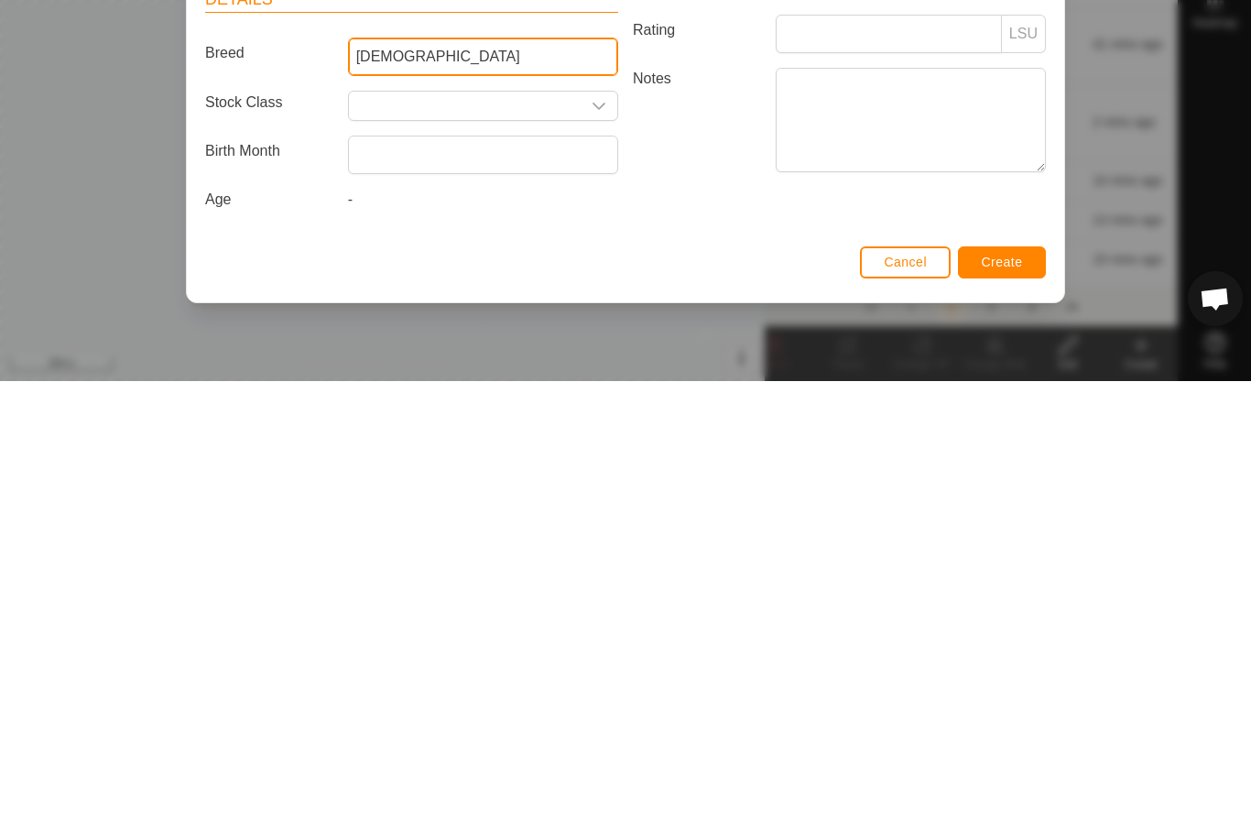
type input "Prophet"
click at [995, 714] on span "Create" at bounding box center [1002, 721] width 41 height 15
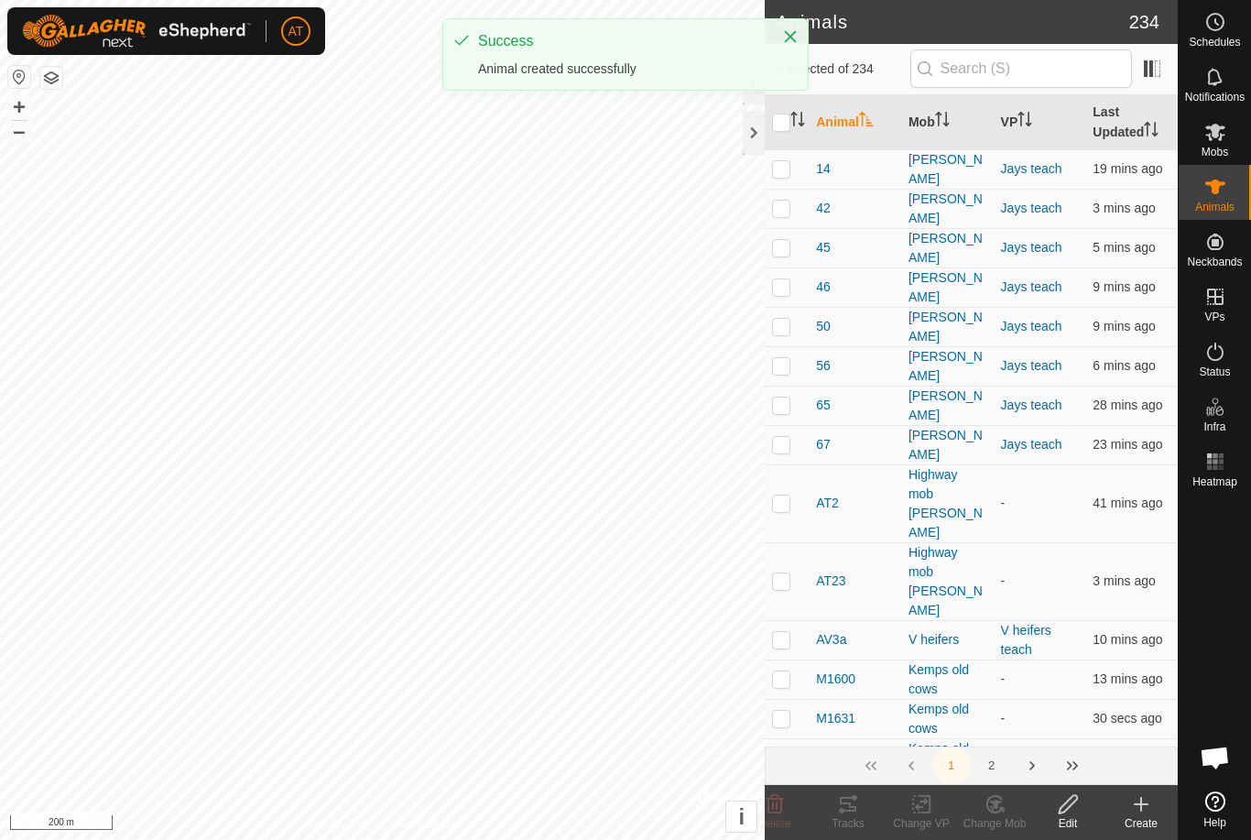
click at [1123, 818] on div "Create" at bounding box center [1141, 823] width 73 height 16
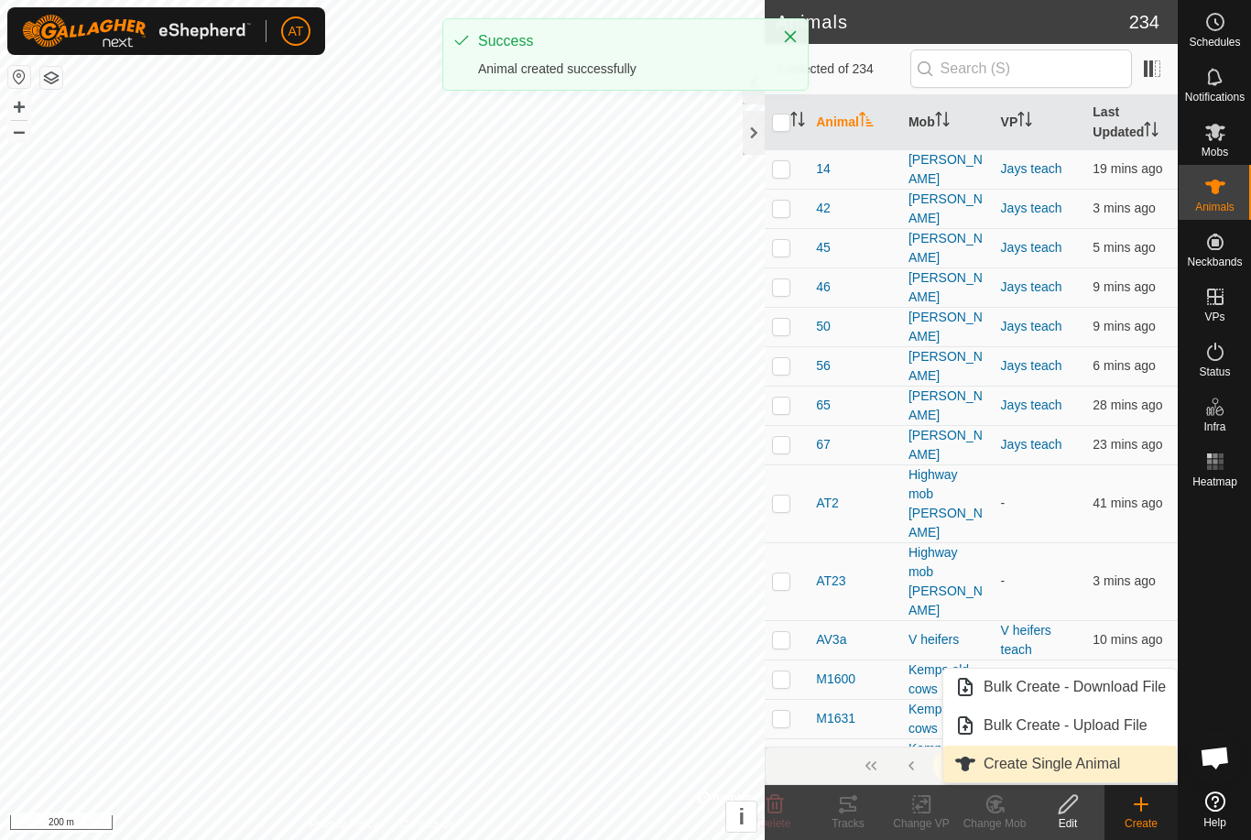
click at [1097, 767] on span "Create Single Animal" at bounding box center [1052, 764] width 137 height 22
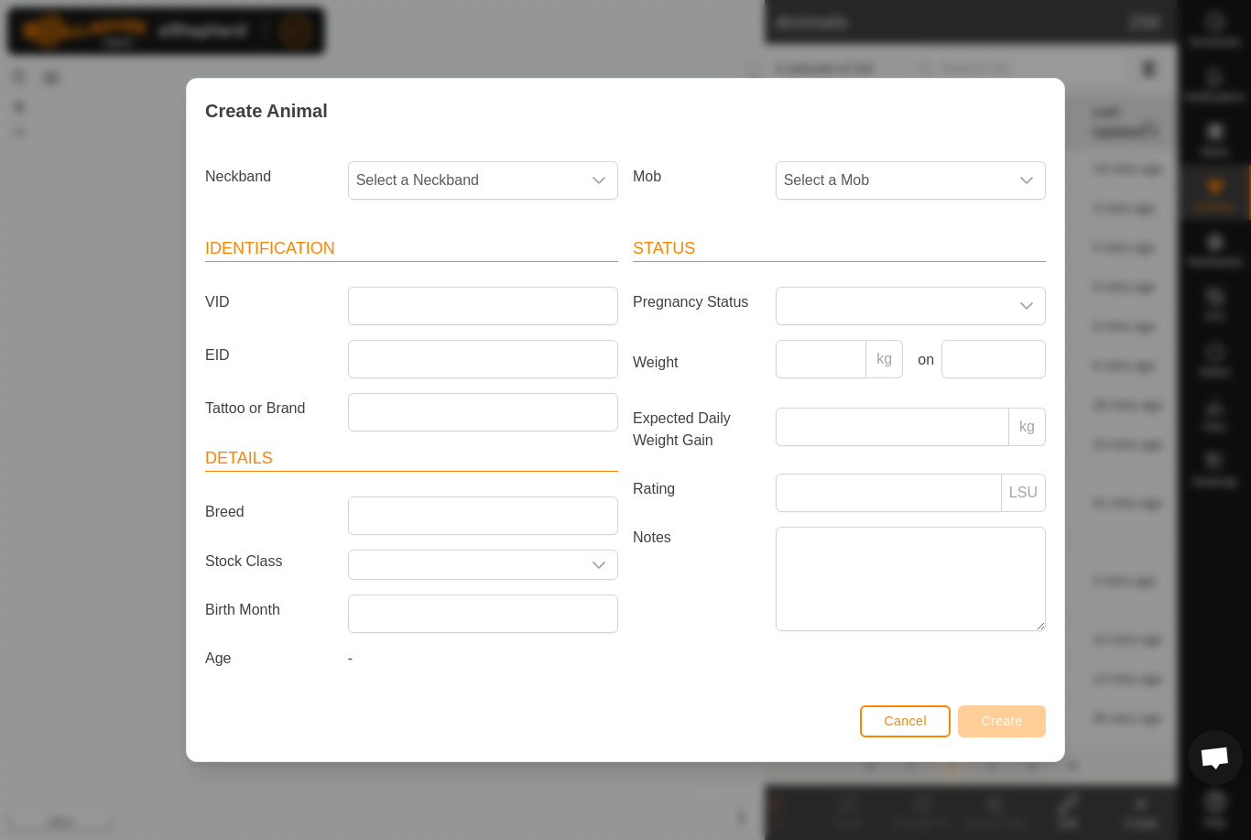
click at [982, 173] on span "Select a Mob" at bounding box center [893, 180] width 232 height 37
type input "K"
click at [836, 302] on span "Kemps old cows" at bounding box center [842, 313] width 107 height 22
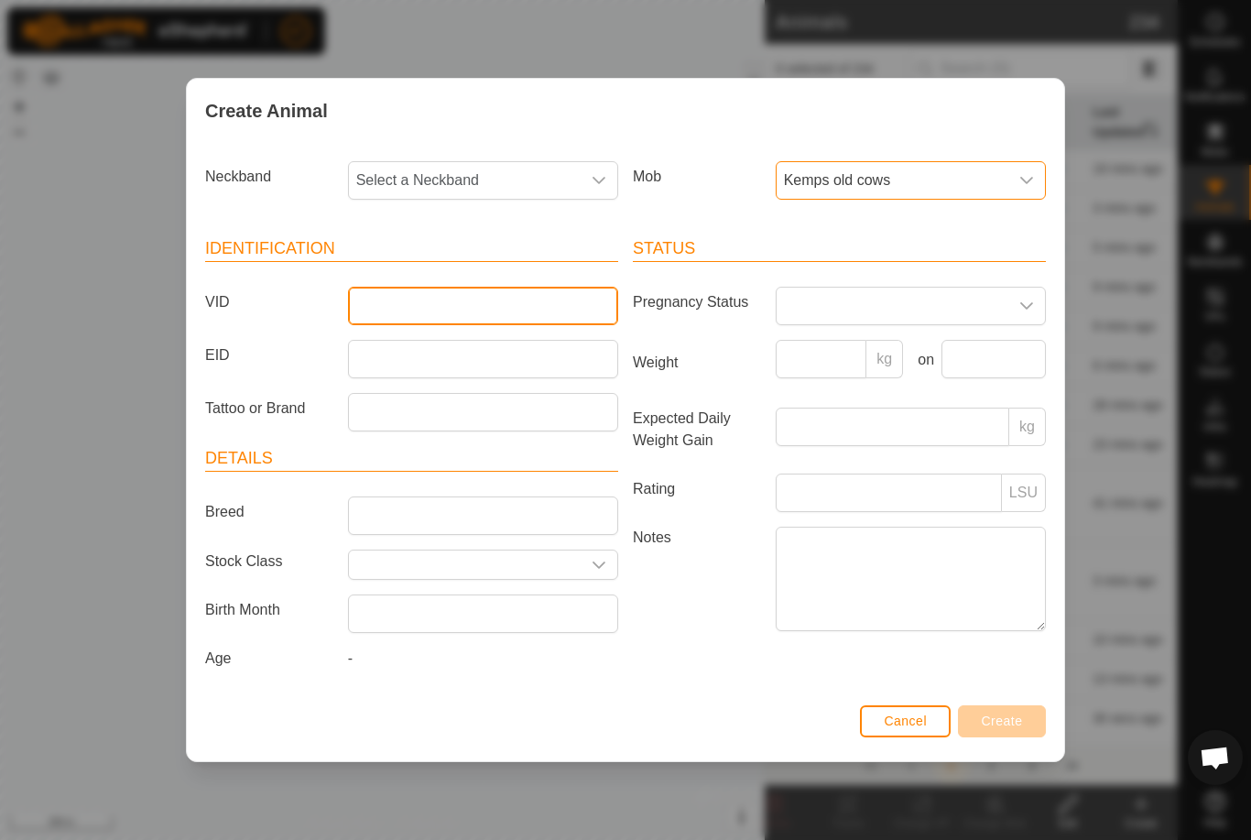
click at [428, 292] on input "VID" at bounding box center [483, 306] width 270 height 38
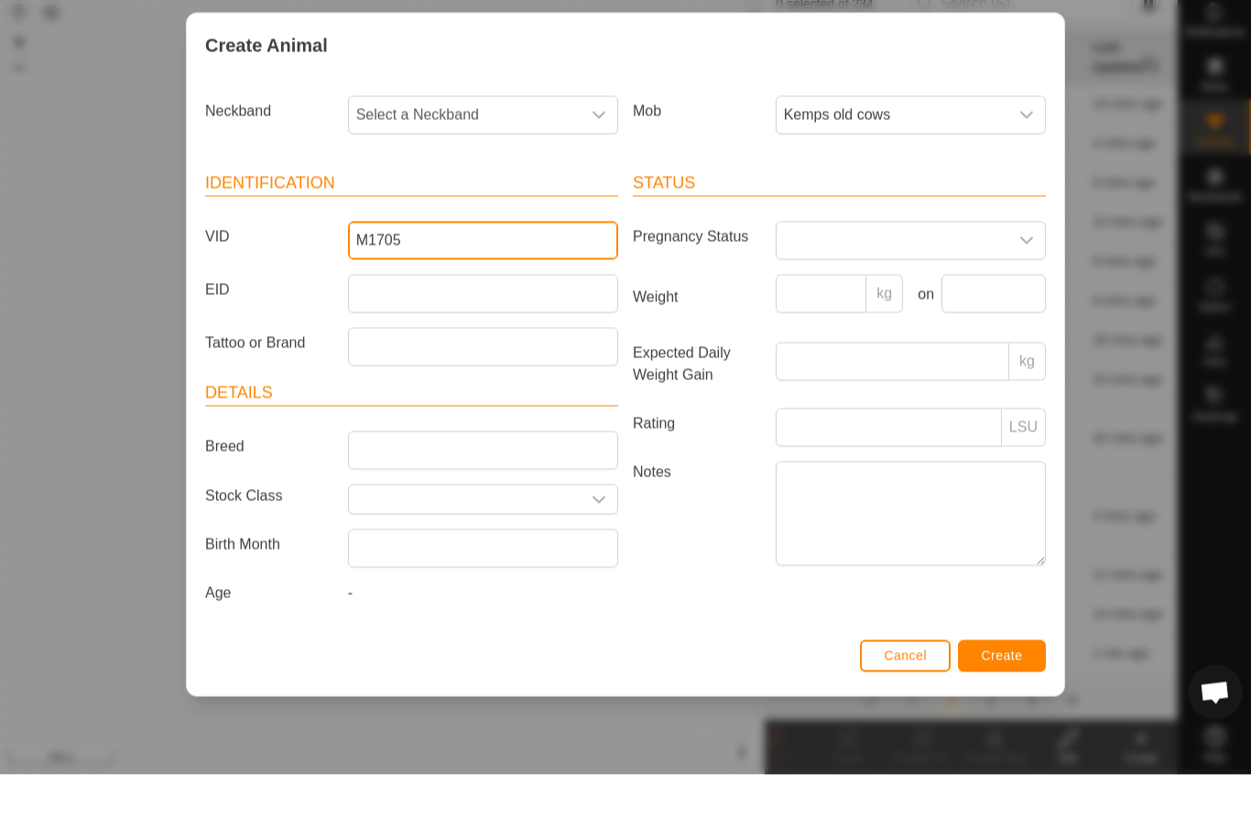
type input "M1705"
click at [514, 162] on span "Select a Neckband" at bounding box center [465, 180] width 232 height 37
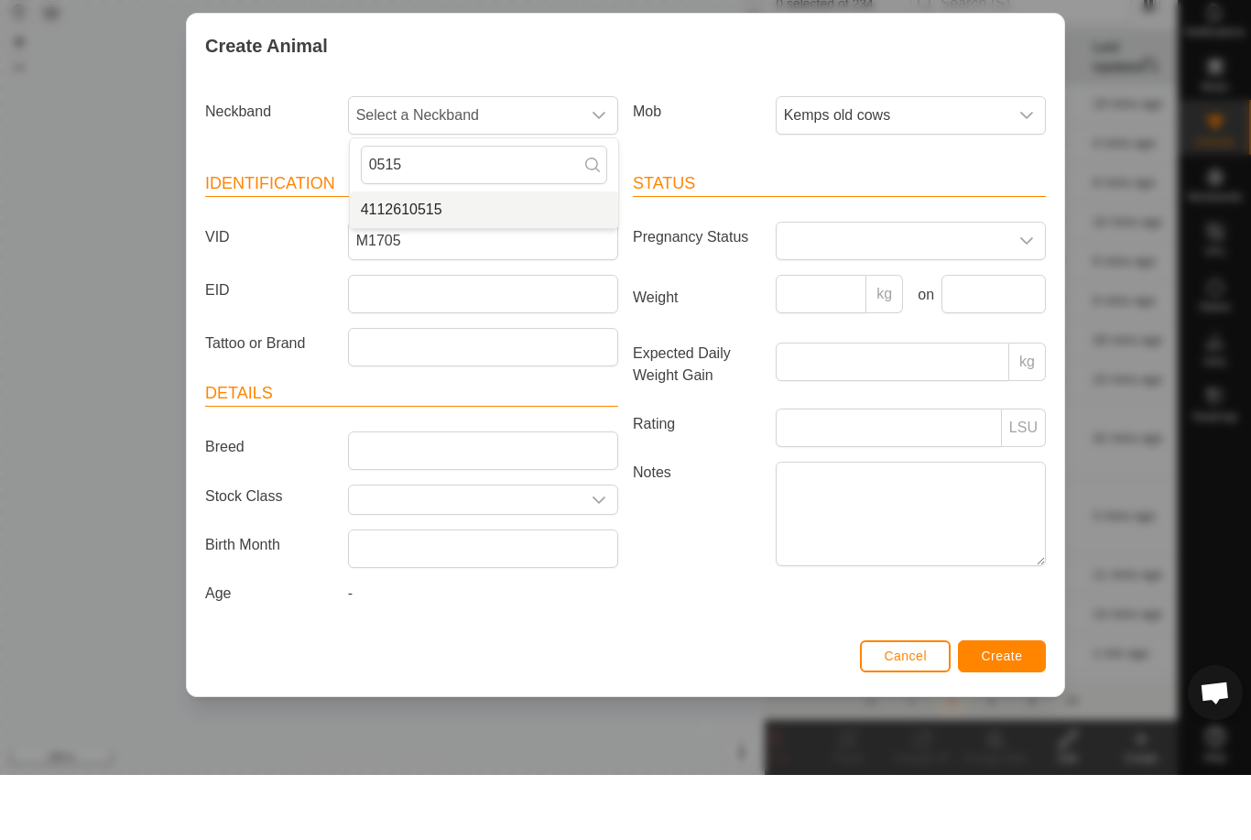
type input "0515"
click at [460, 257] on li "4112610515" at bounding box center [484, 275] width 268 height 37
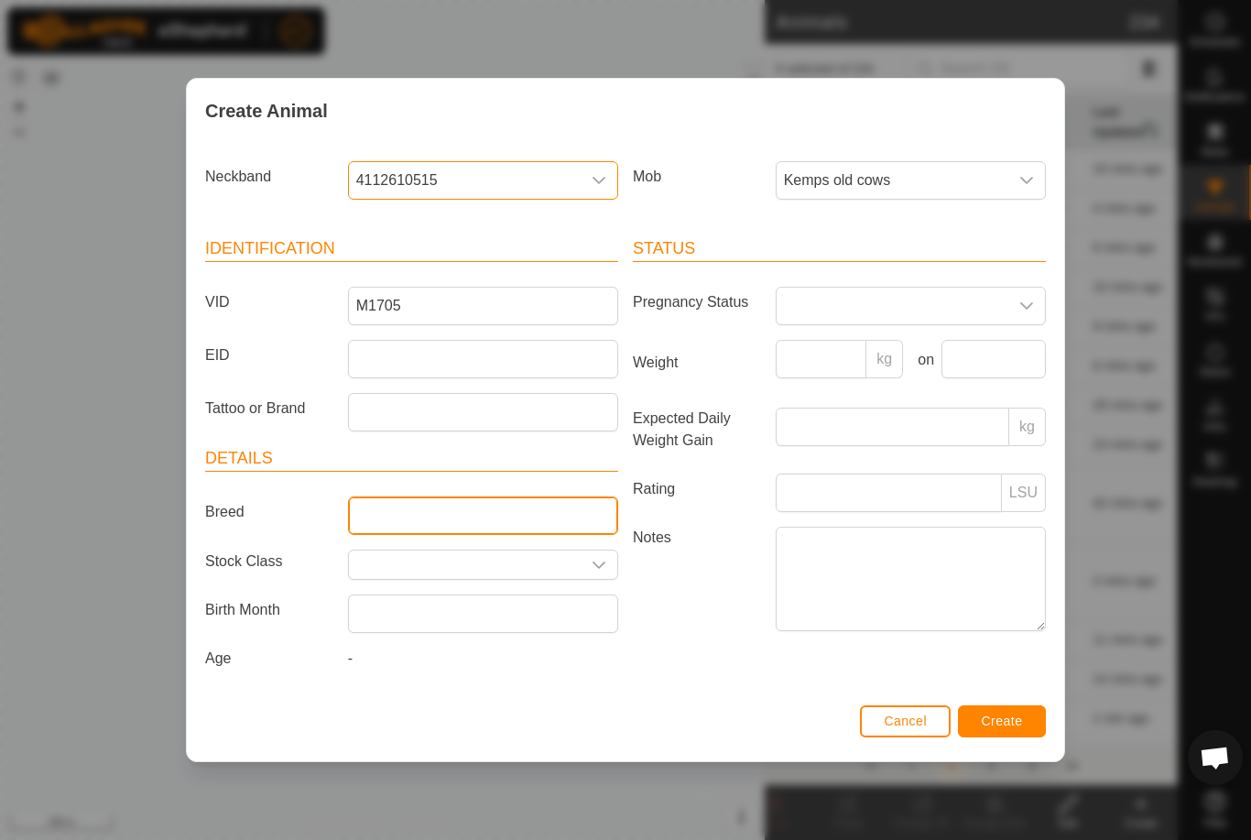
click at [452, 505] on input "Breed" at bounding box center [483, 516] width 270 height 38
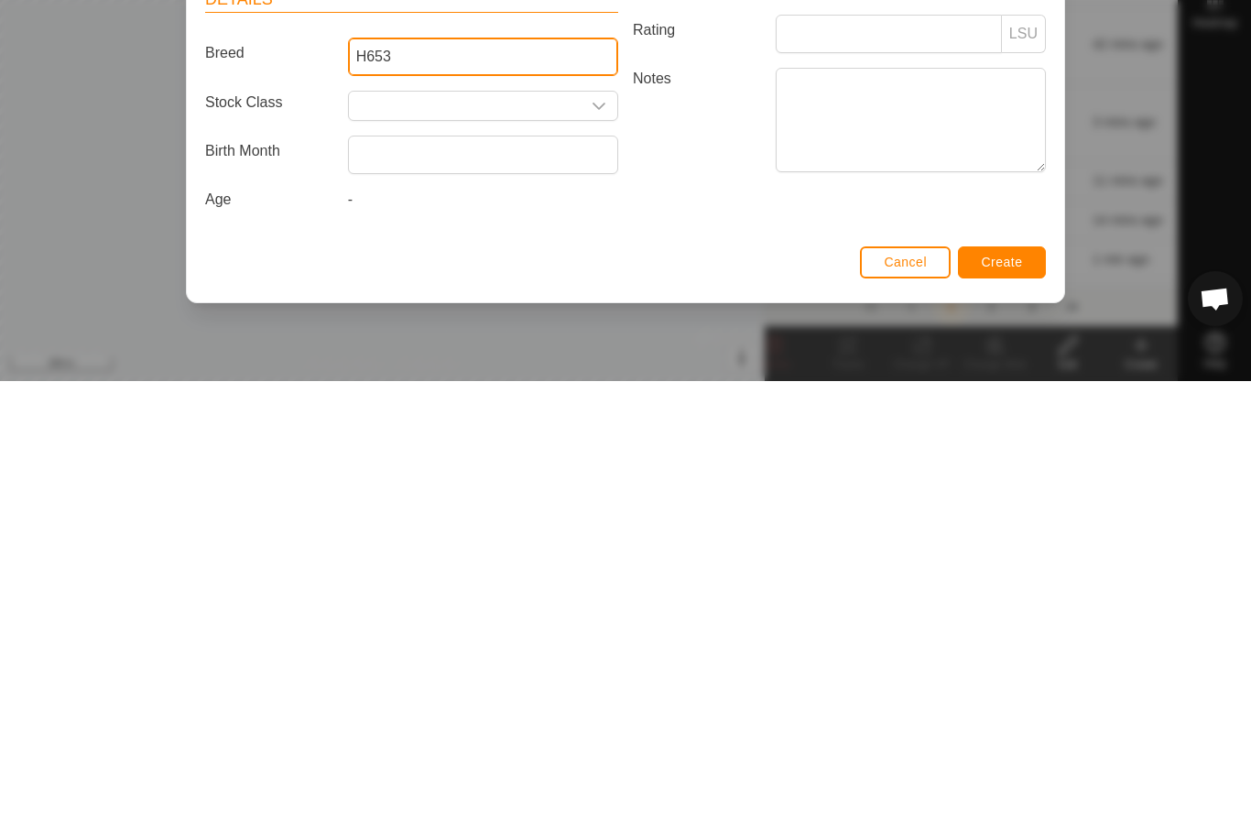
type input "H653"
click at [1013, 714] on span "Create" at bounding box center [1002, 721] width 41 height 15
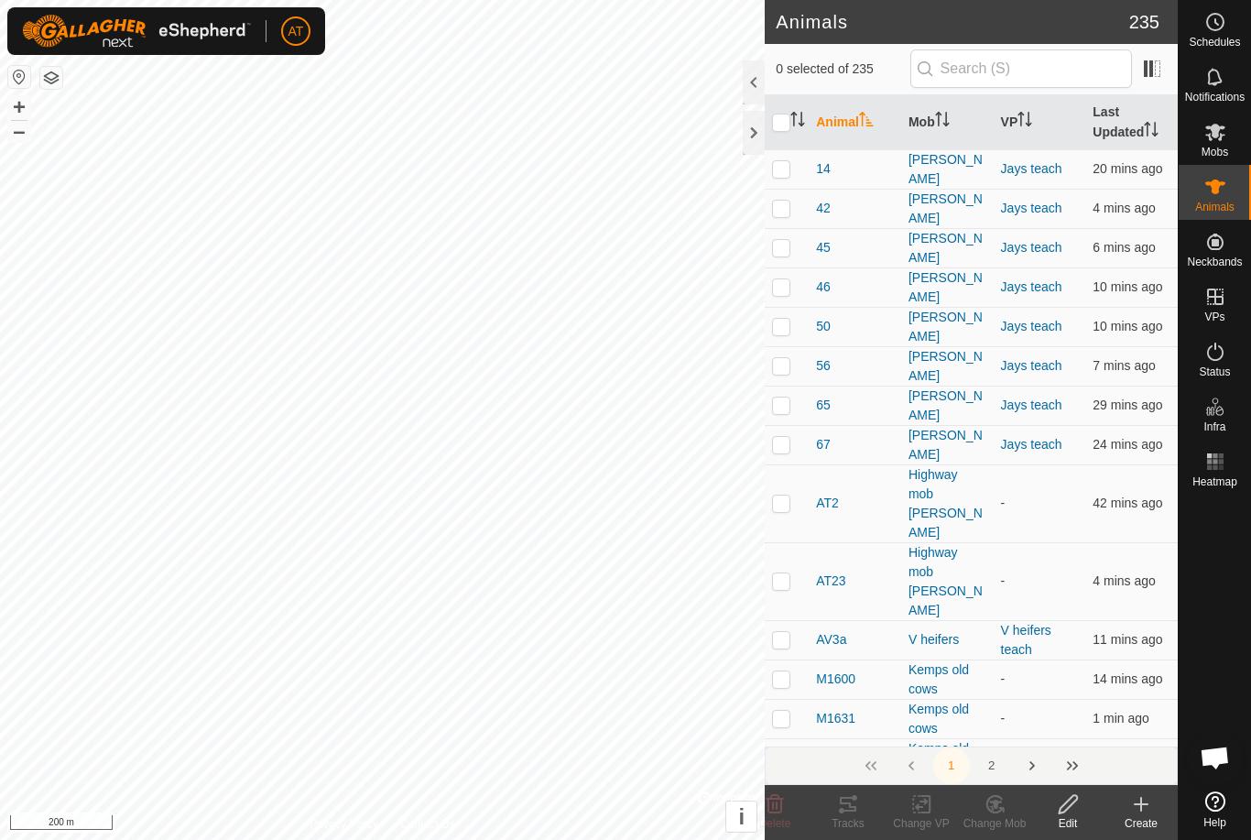
click at [1229, 179] on es-animals-svg-icon at bounding box center [1215, 186] width 33 height 29
click at [1216, 147] on span "Mobs" at bounding box center [1215, 152] width 27 height 11
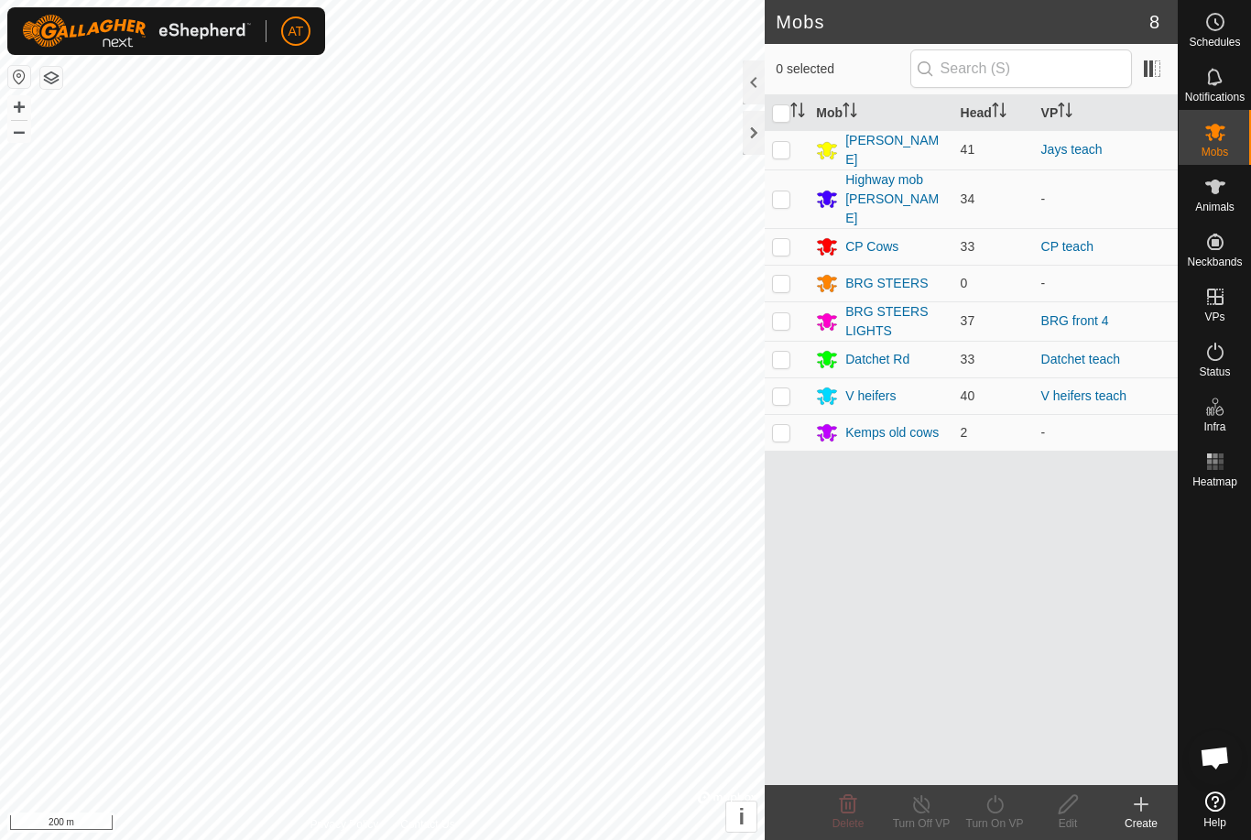
click at [789, 425] on p-checkbox at bounding box center [781, 432] width 18 height 15
checkbox input "true"
click at [1211, 194] on icon at bounding box center [1216, 187] width 22 height 22
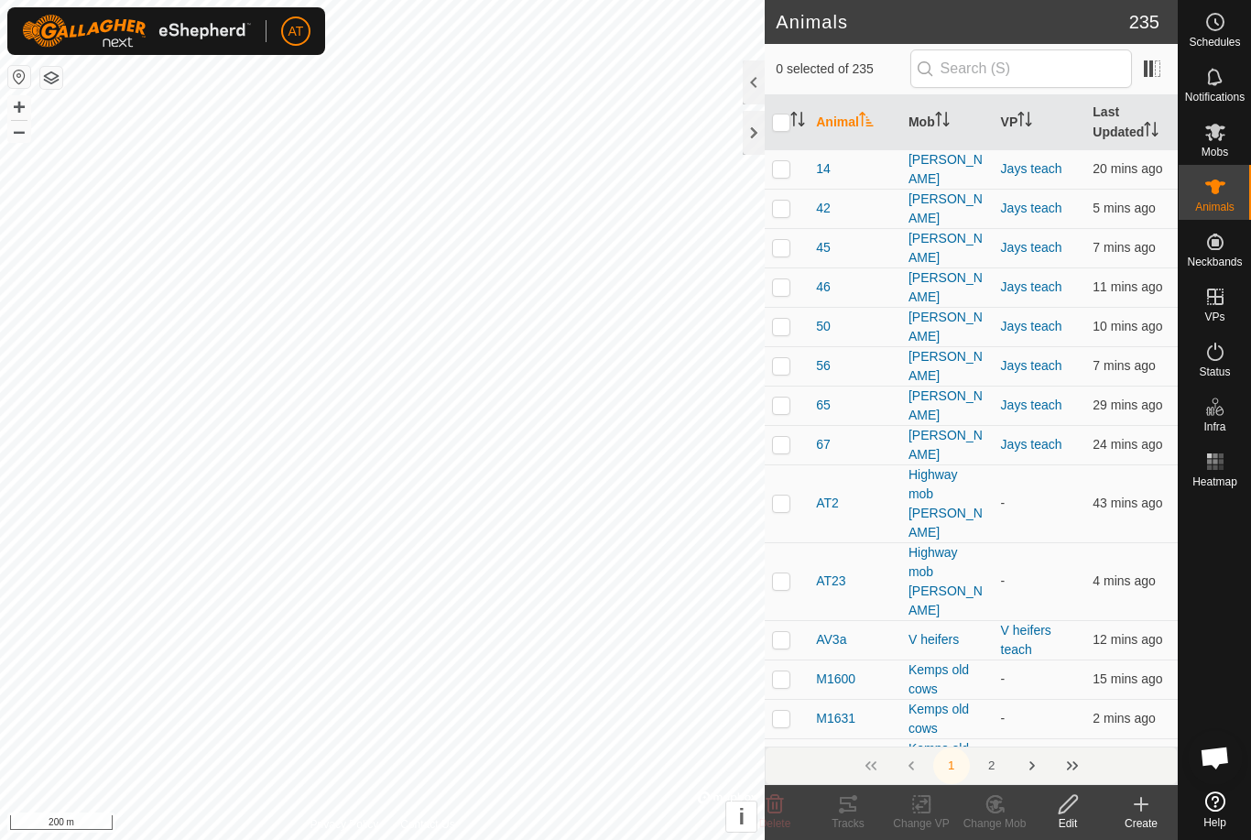
click at [1142, 811] on icon at bounding box center [1142, 804] width 0 height 13
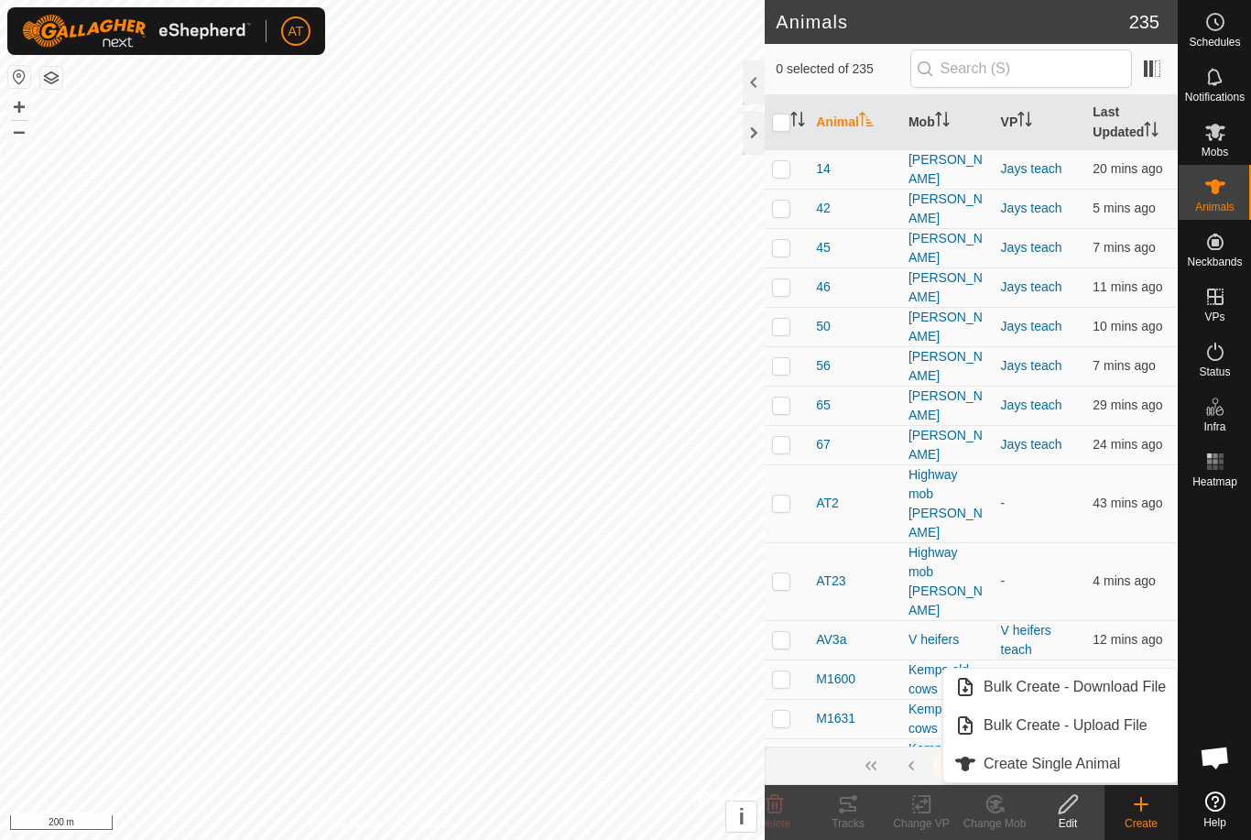
click at [1084, 763] on span "Create Single Animal" at bounding box center [1052, 764] width 137 height 22
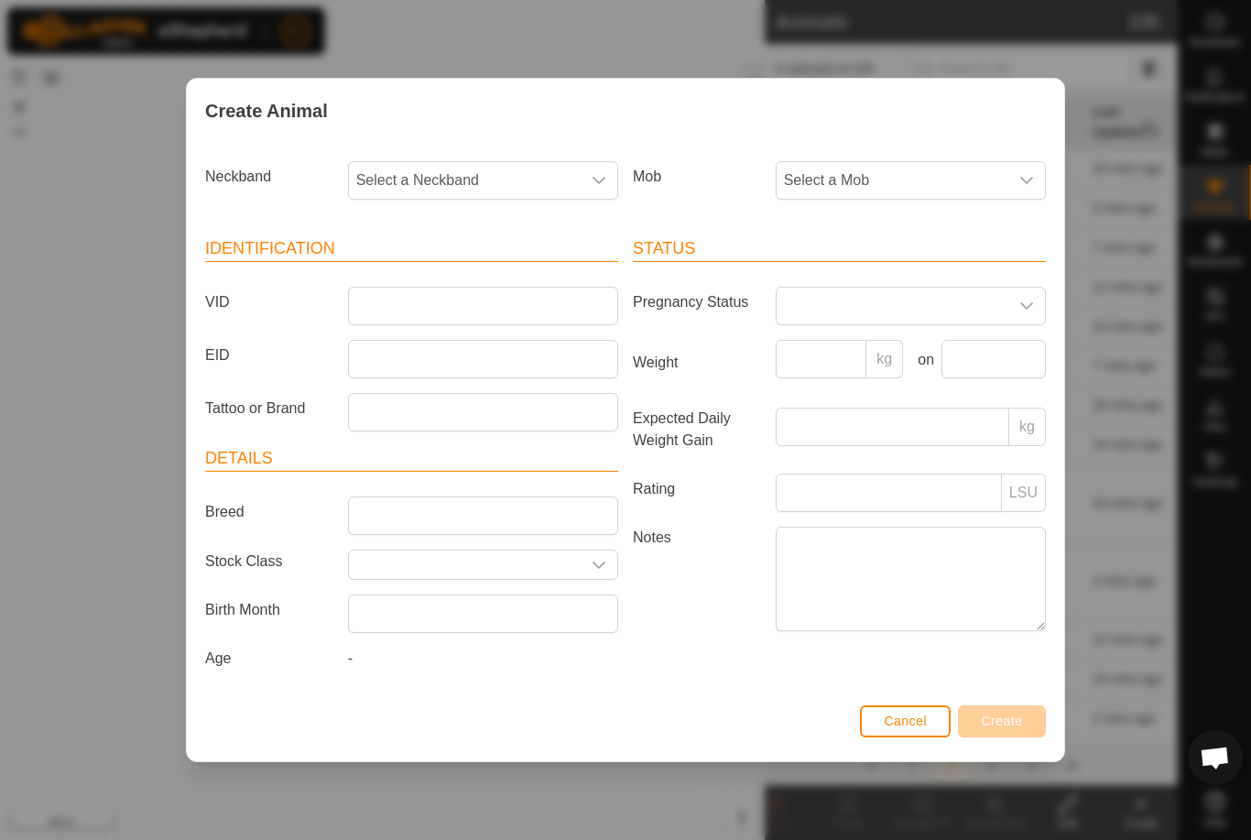
click at [1024, 178] on icon "dropdown trigger" at bounding box center [1027, 180] width 15 height 15
type input "K"
click at [847, 313] on span "Kemps old cows" at bounding box center [842, 313] width 107 height 22
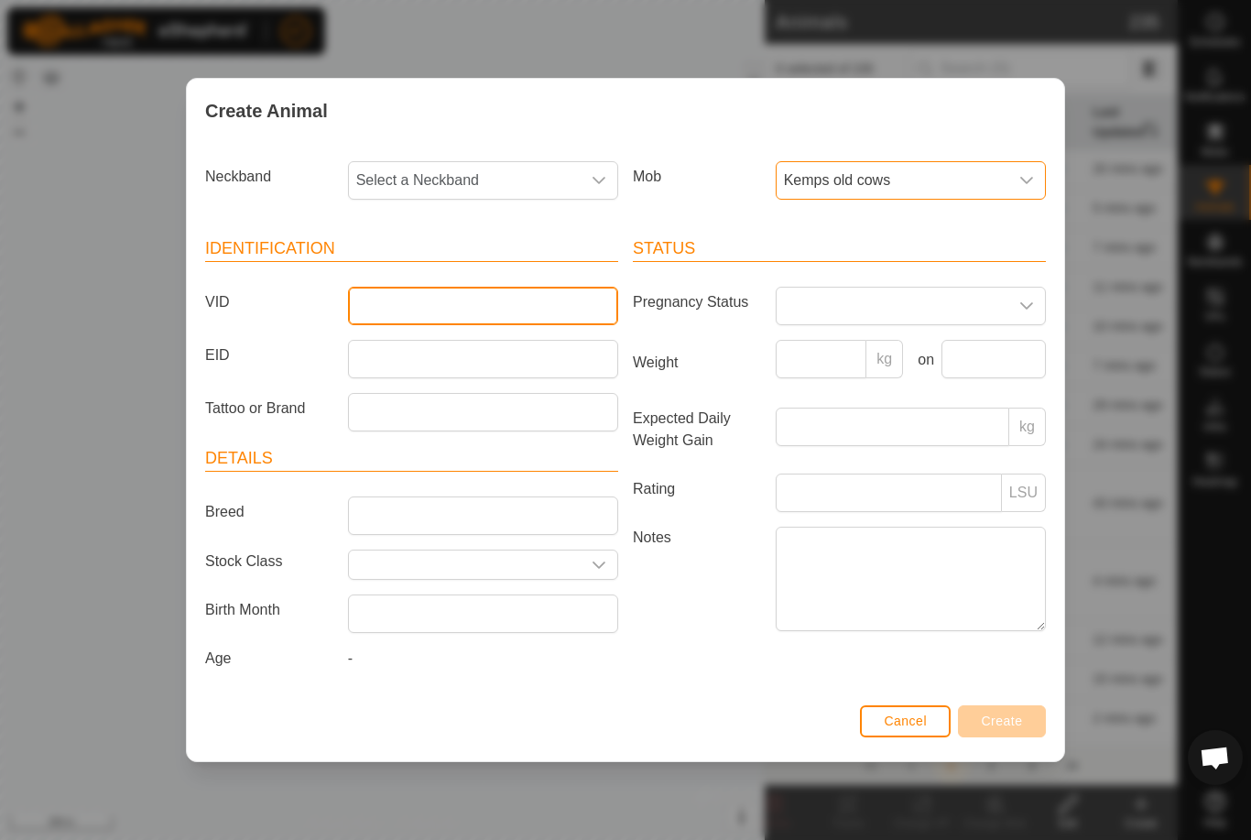
click at [450, 293] on input "VID" at bounding box center [483, 306] width 270 height 38
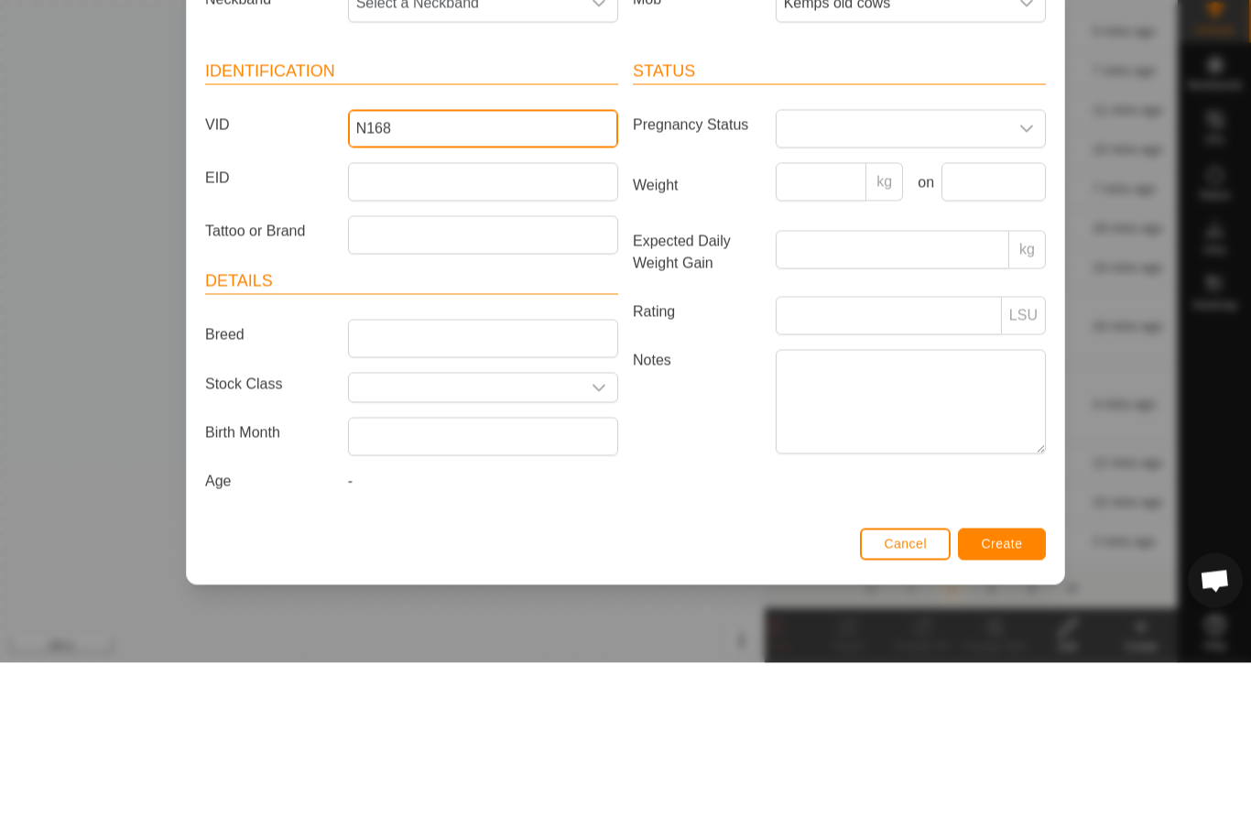
type input "N168"
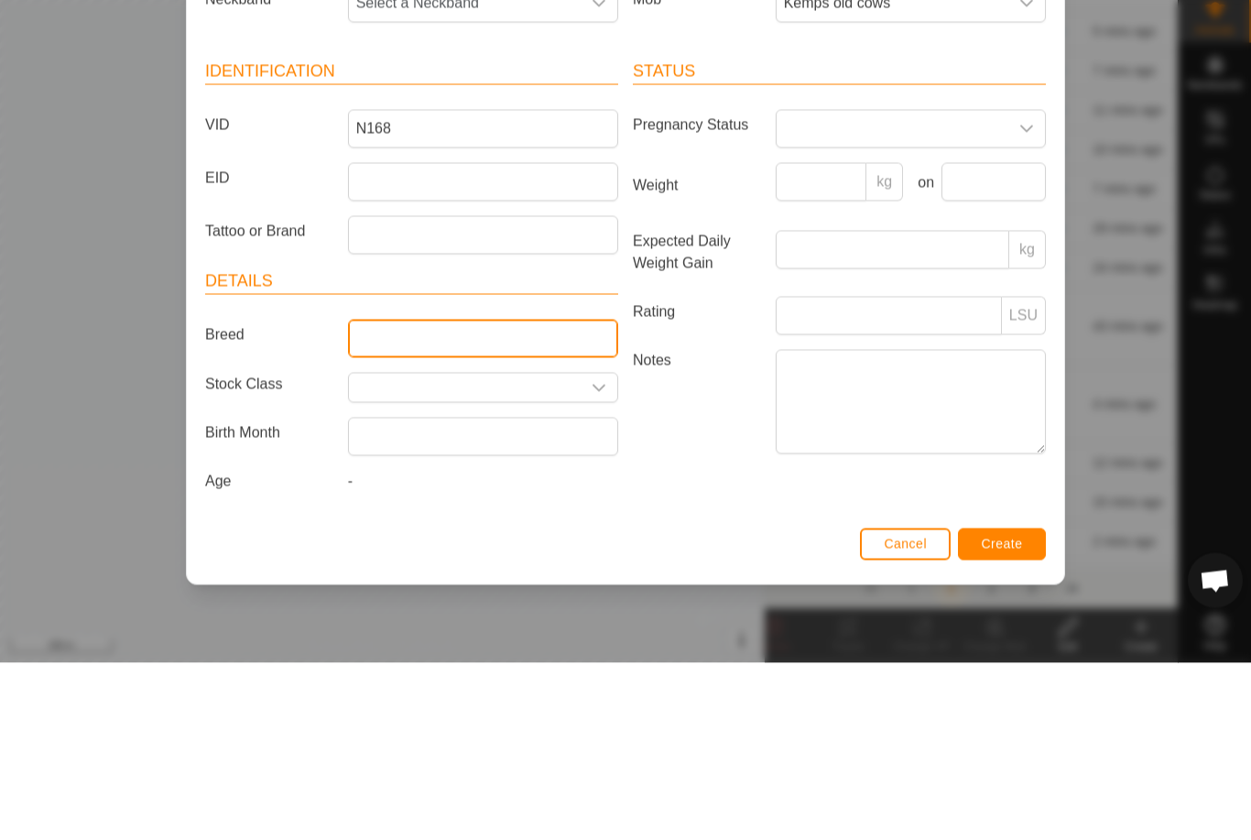
click at [432, 497] on input "Breed" at bounding box center [483, 516] width 270 height 38
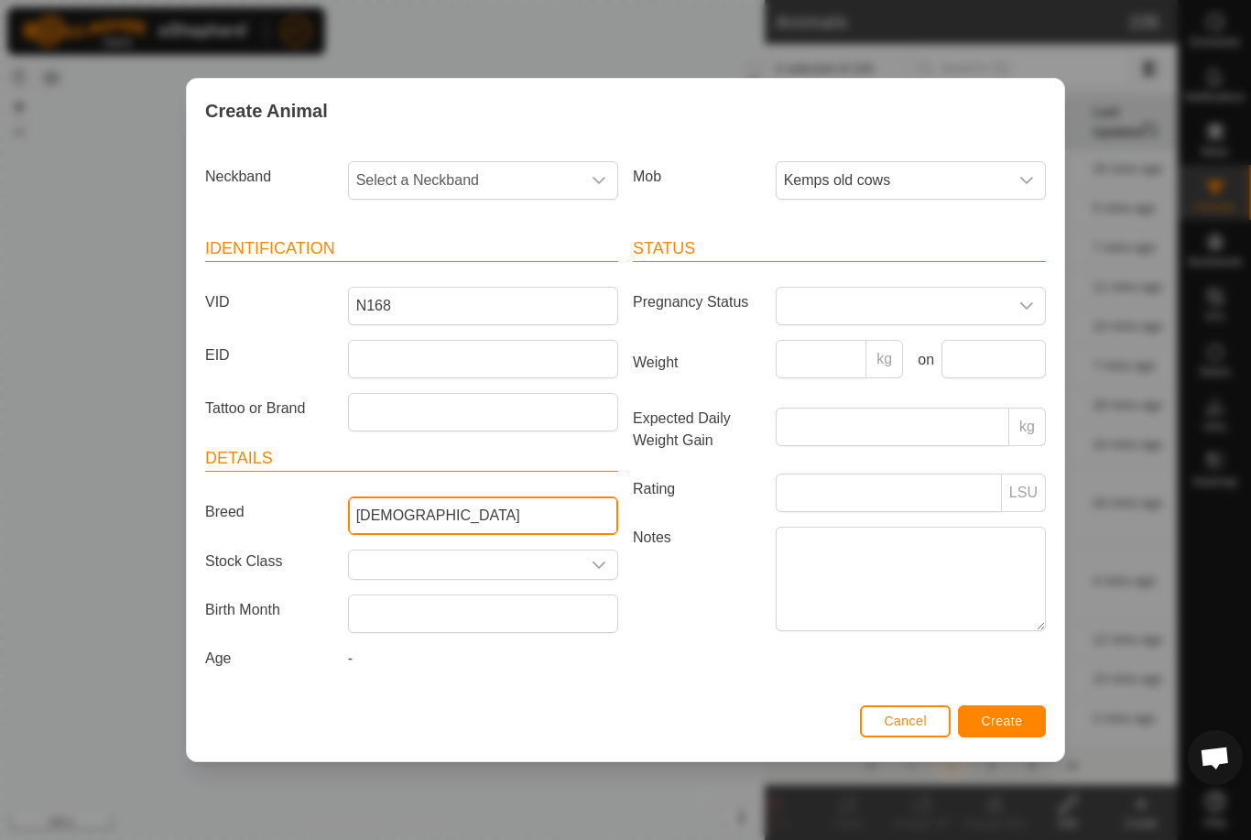
type input "[DEMOGRAPHIC_DATA]"
click at [541, 167] on span "Select a Neckband" at bounding box center [465, 180] width 232 height 37
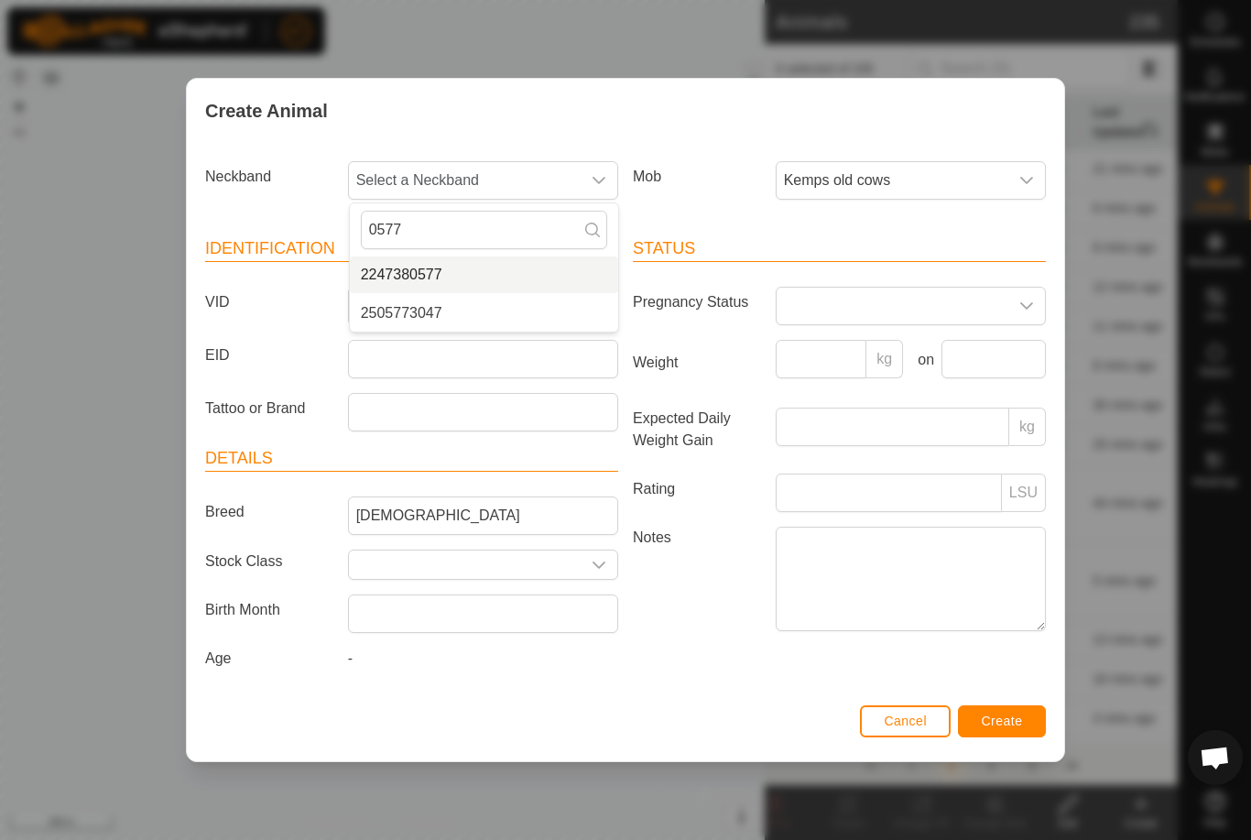
type input "0577"
click at [429, 273] on span "2247380577" at bounding box center [402, 275] width 82 height 22
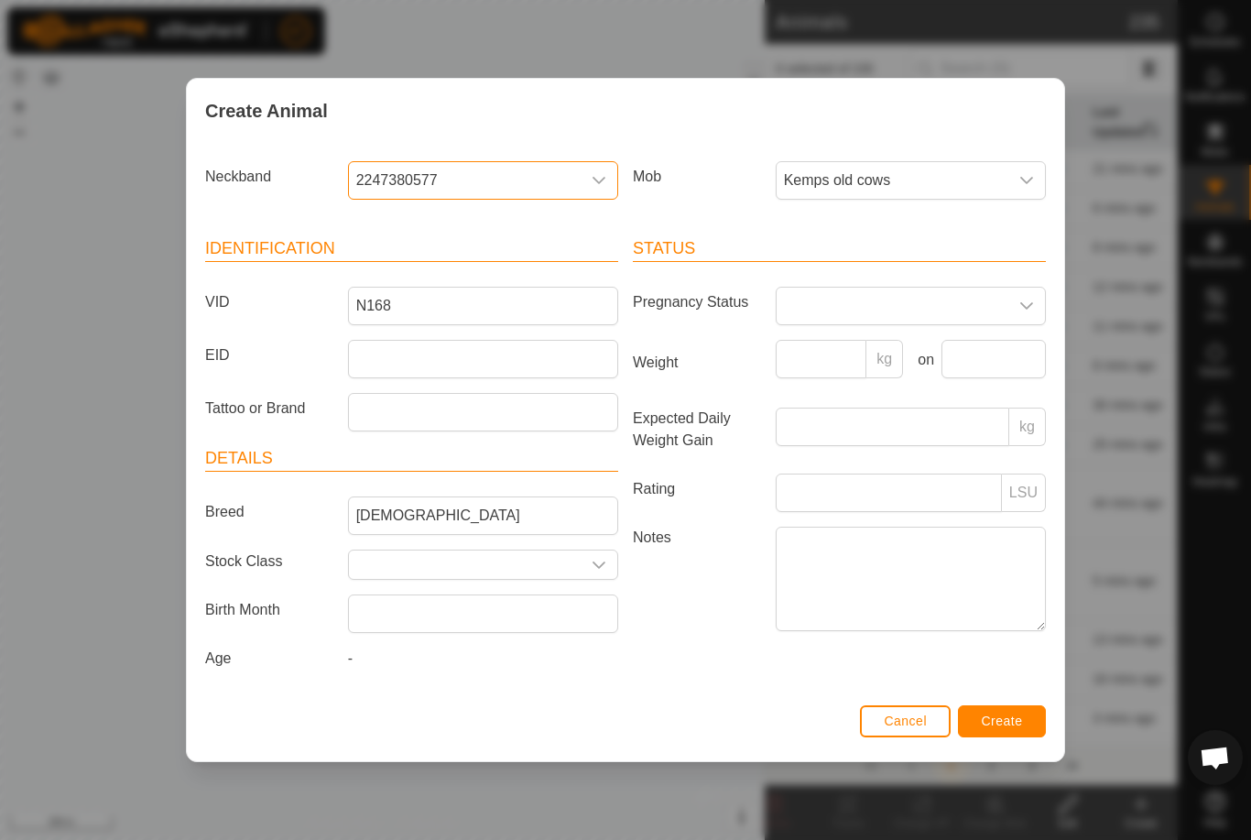
click at [1007, 722] on span "Create" at bounding box center [1002, 721] width 41 height 15
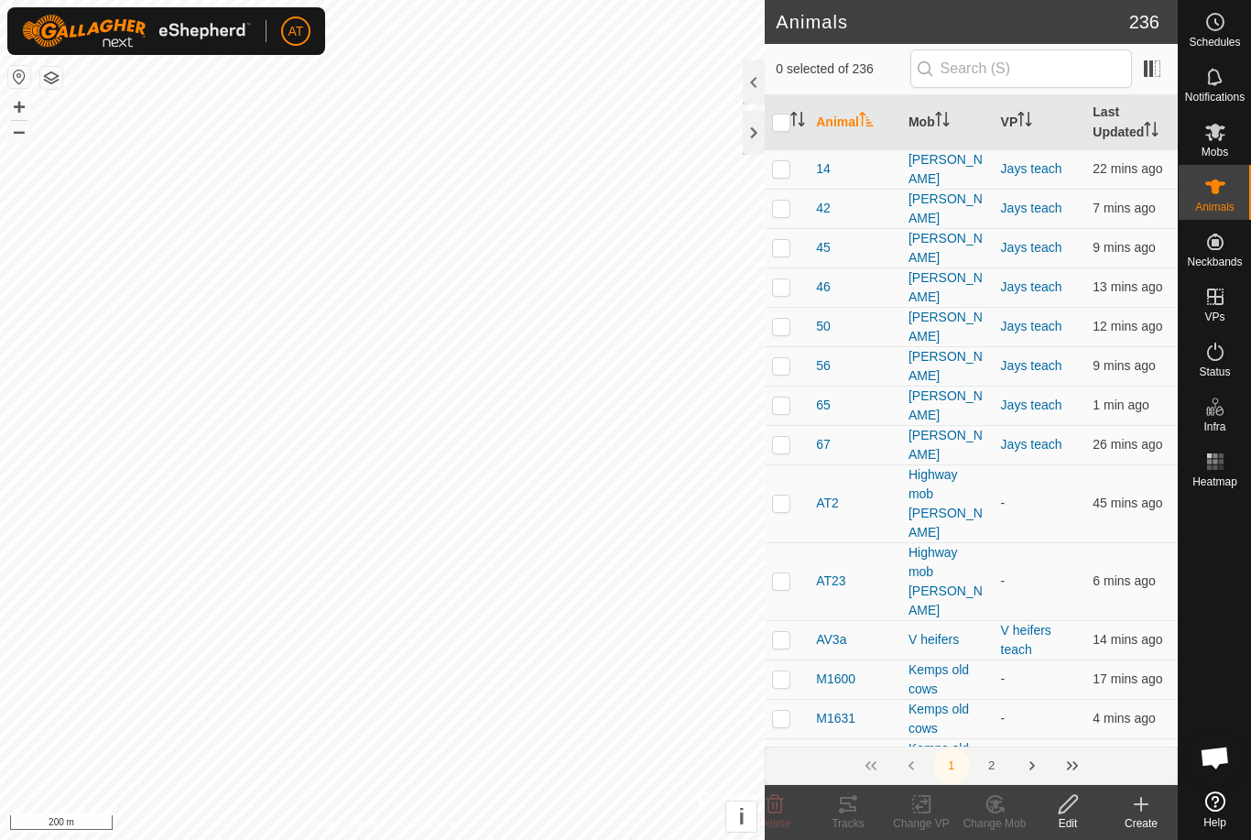
click at [1132, 808] on icon at bounding box center [1142, 804] width 22 height 22
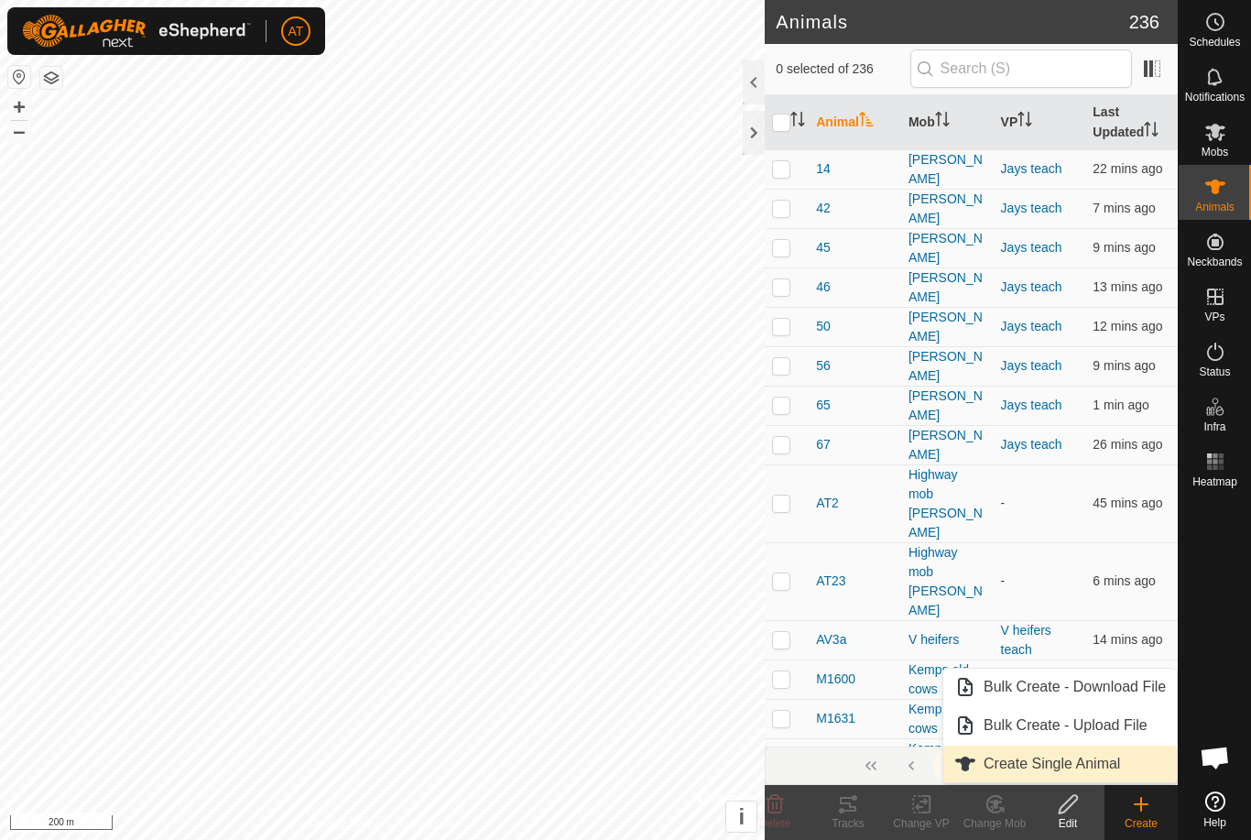
click at [1096, 770] on span "Create Single Animal" at bounding box center [1052, 764] width 137 height 22
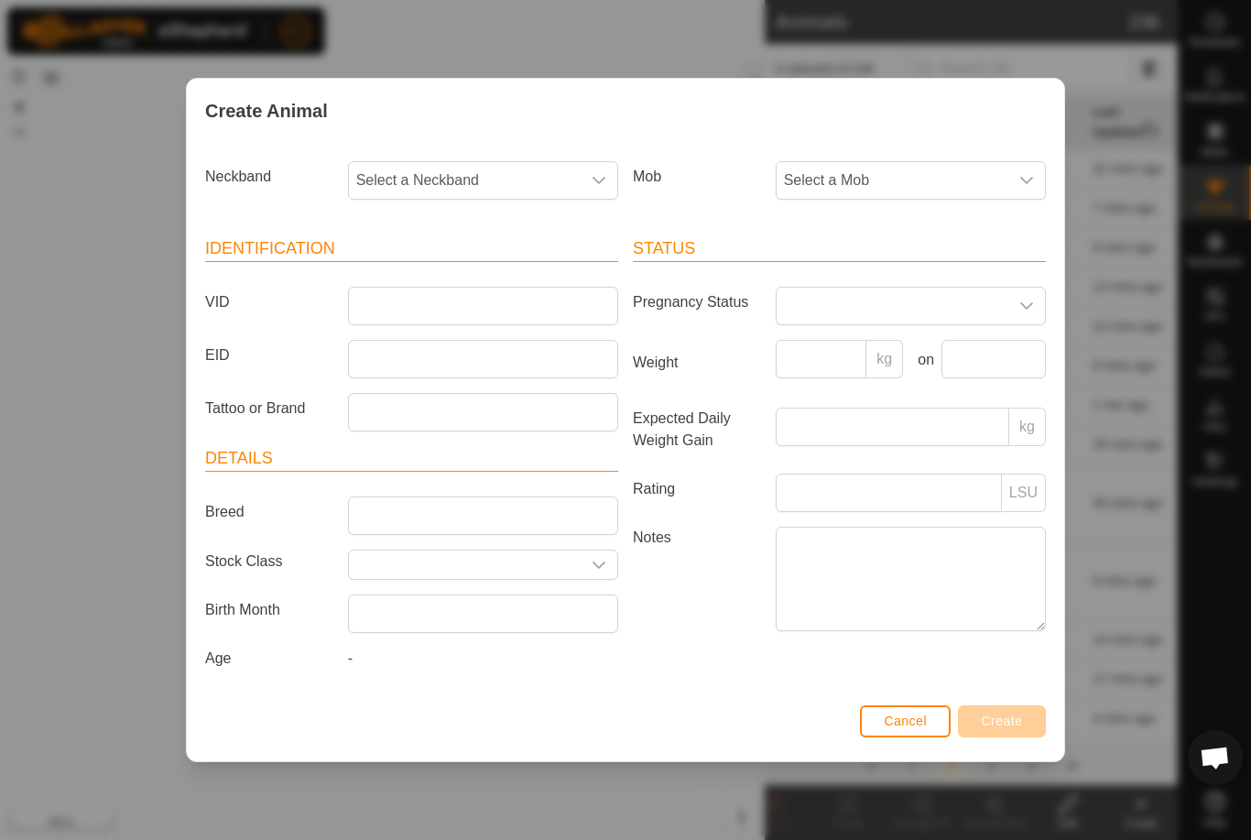
click at [979, 168] on span "Select a Mob" at bounding box center [893, 180] width 232 height 37
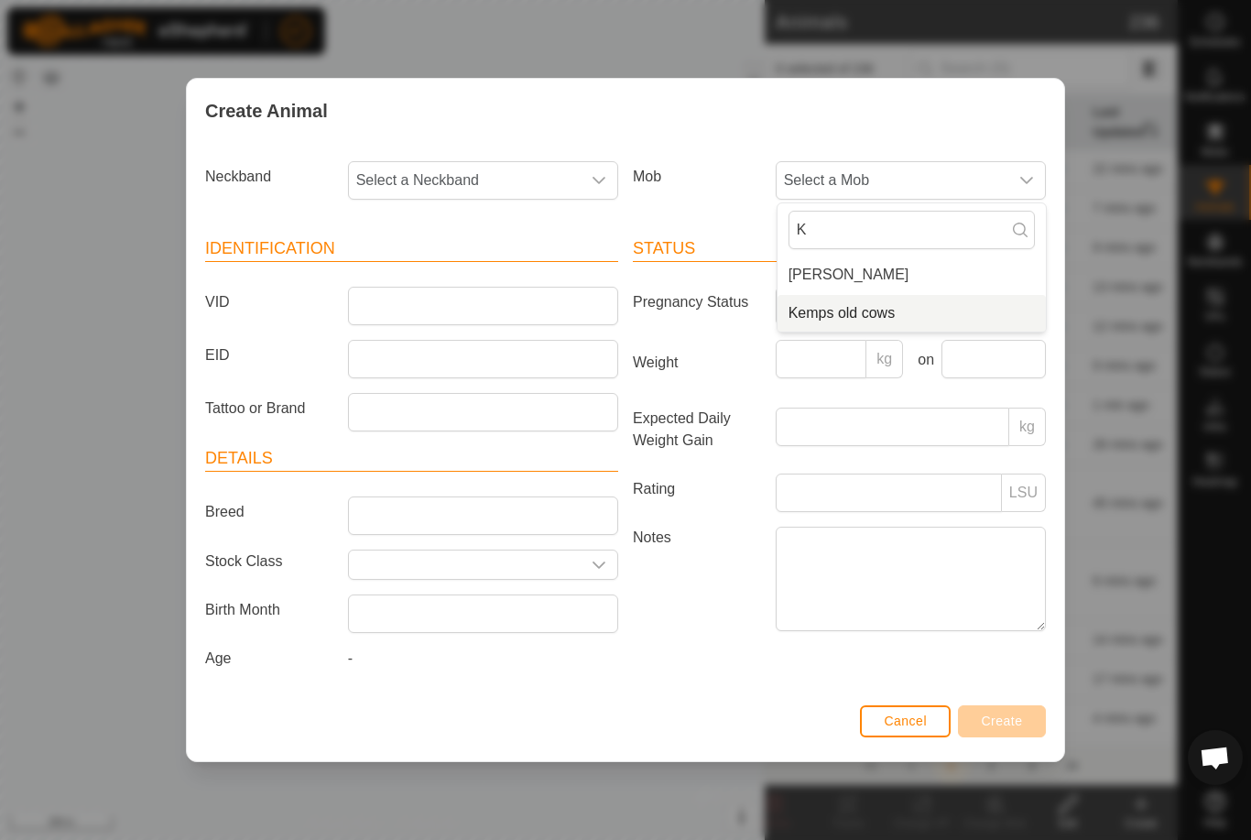
type input "K"
click at [874, 304] on span "Kemps old cows" at bounding box center [842, 313] width 107 height 22
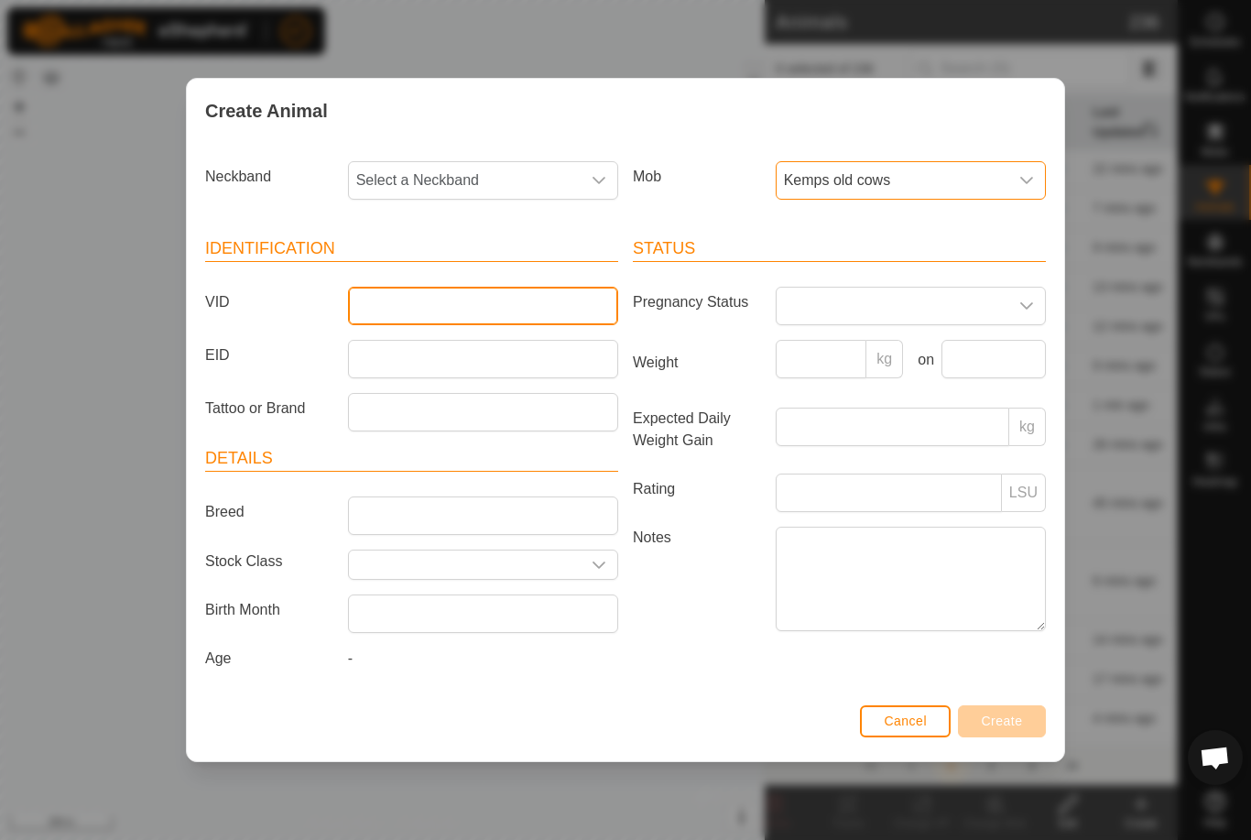
click at [433, 288] on input "VID" at bounding box center [483, 306] width 270 height 38
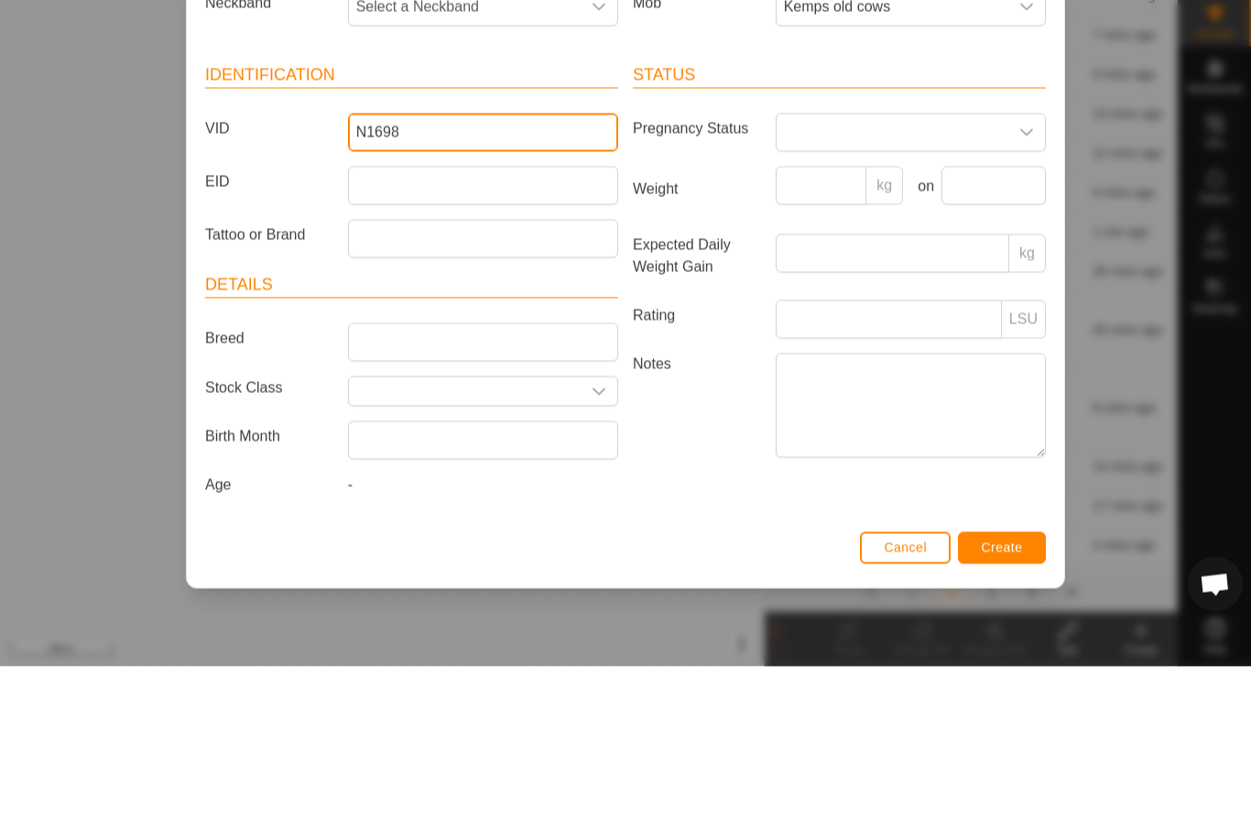
type input "N1698"
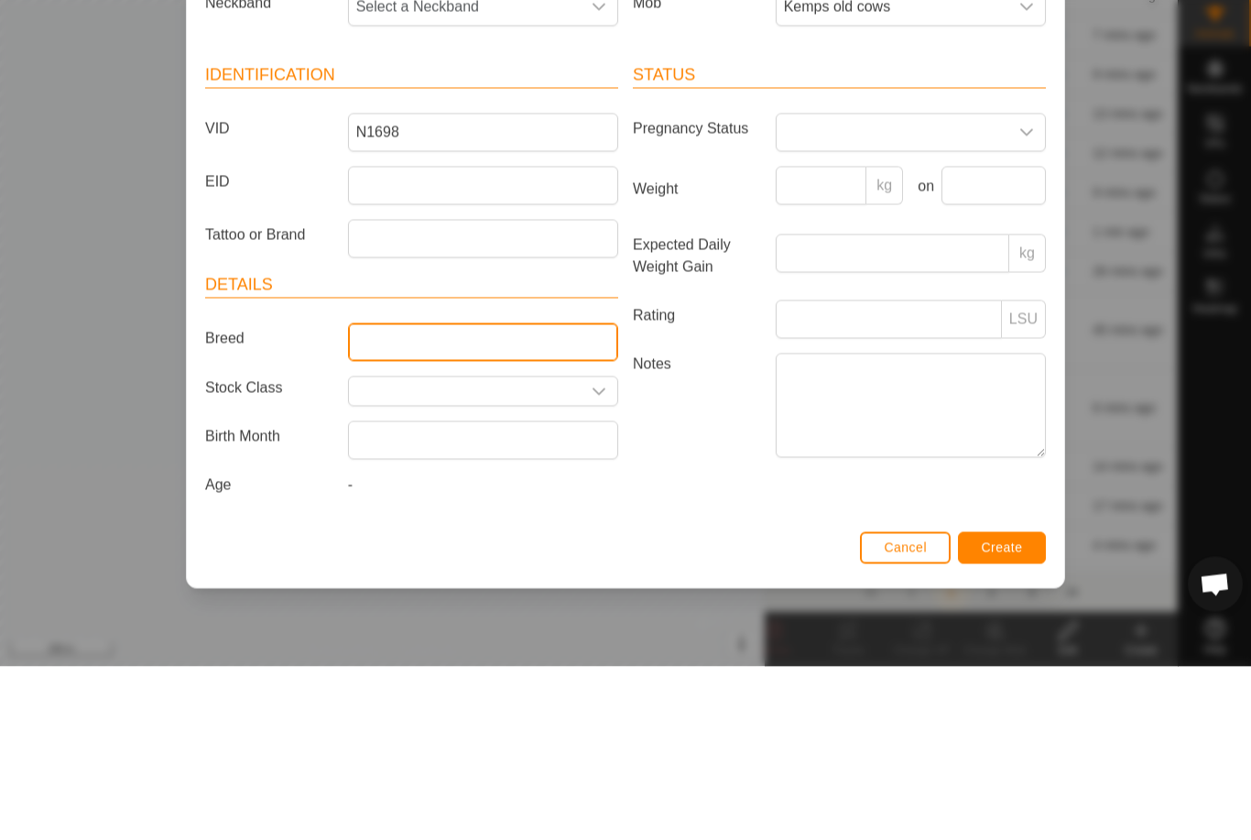
click at [453, 497] on input "Breed" at bounding box center [483, 516] width 270 height 38
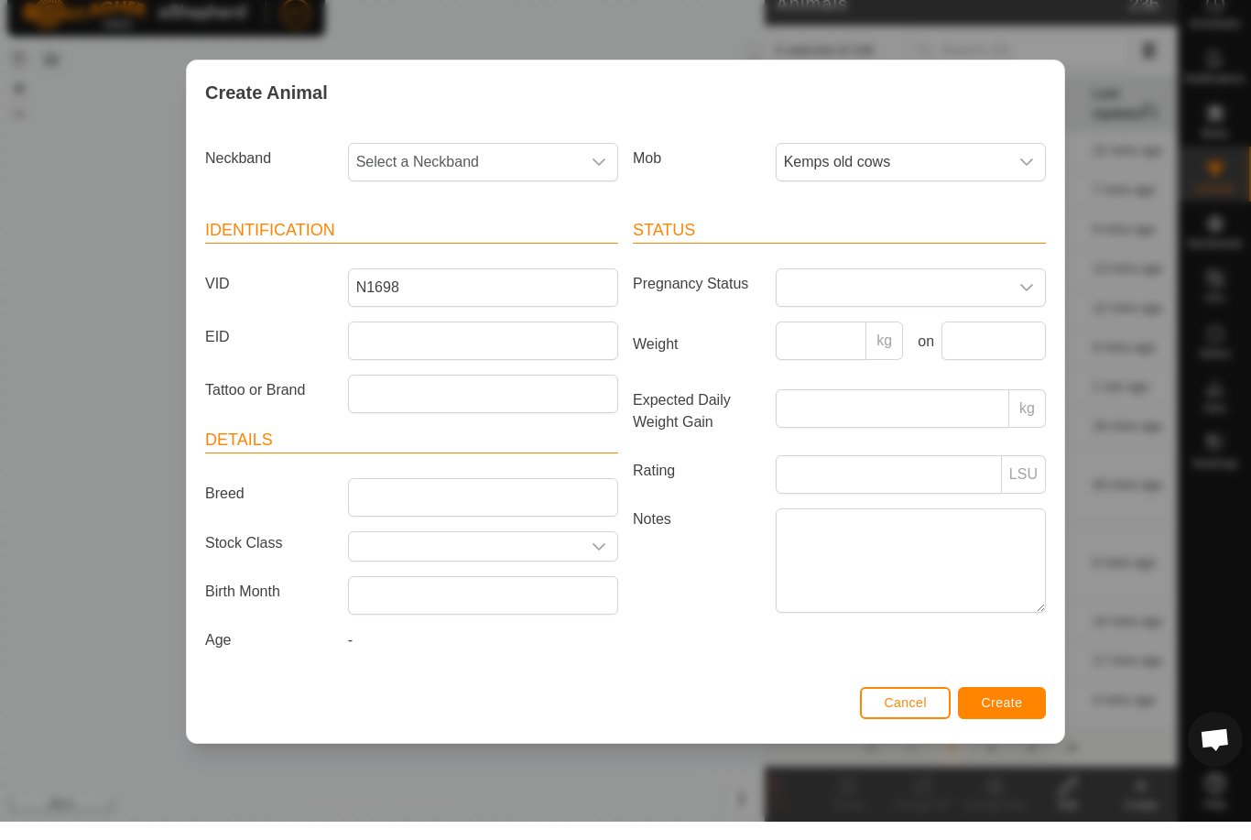
click at [483, 173] on span "Select a Neckband" at bounding box center [465, 180] width 232 height 37
type input "7380"
click at [466, 257] on li "4233117380" at bounding box center [484, 275] width 268 height 37
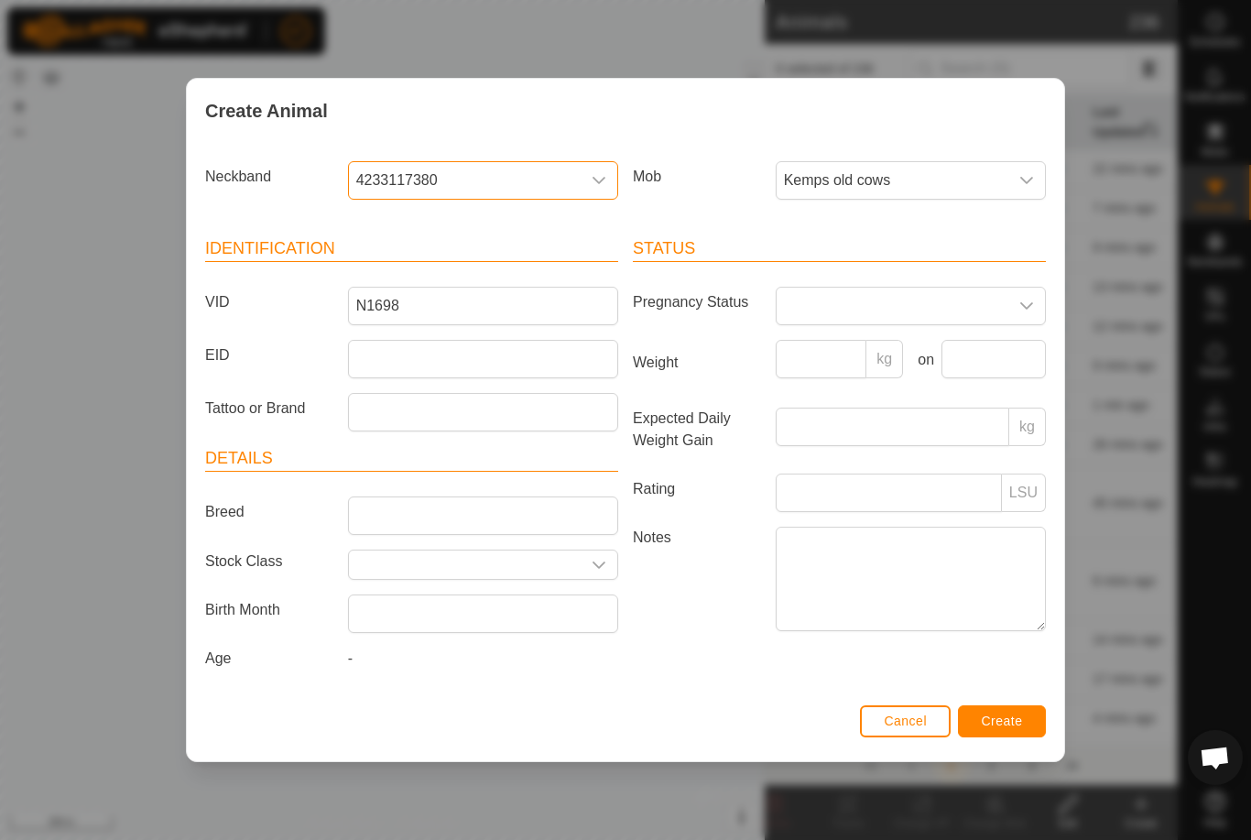
click at [1004, 717] on span "Create" at bounding box center [1002, 721] width 41 height 15
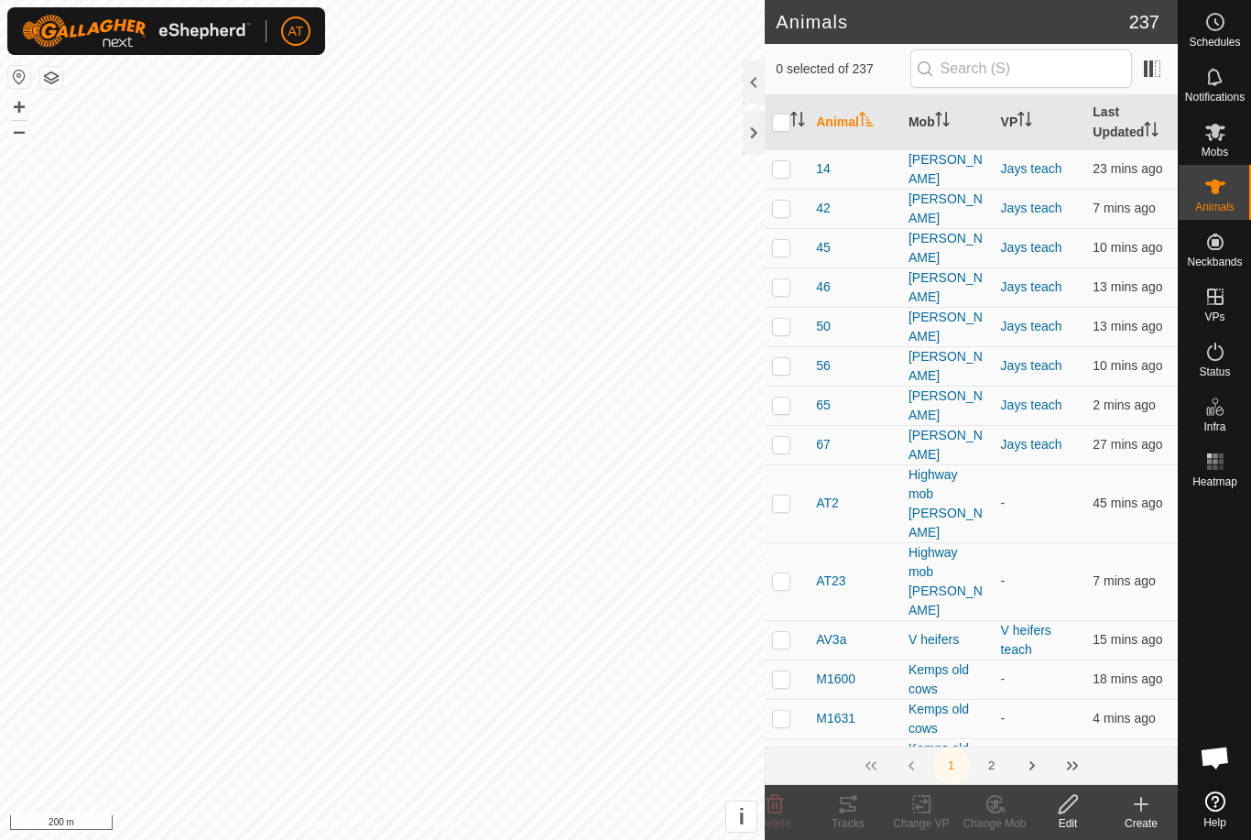
click at [1142, 800] on icon at bounding box center [1142, 804] width 0 height 13
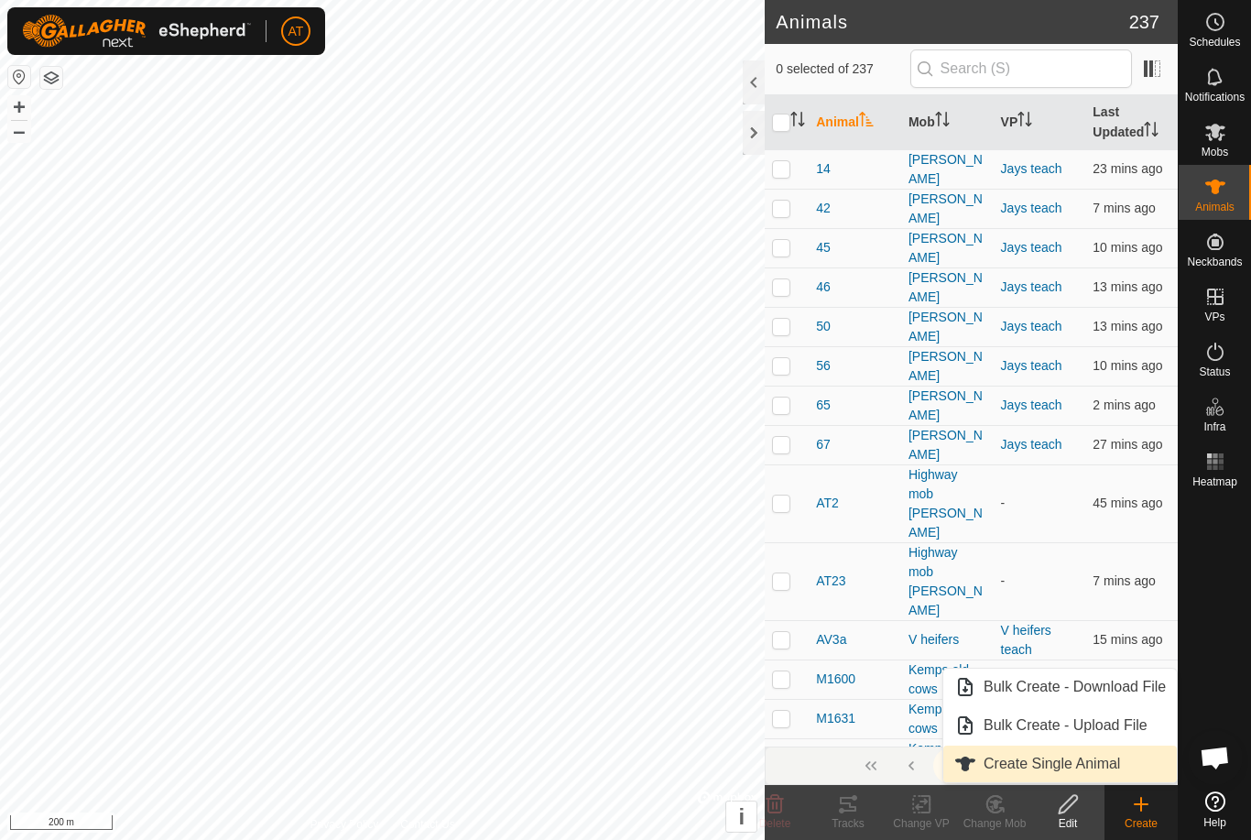
click at [1046, 762] on span "Create Single Animal" at bounding box center [1052, 764] width 137 height 22
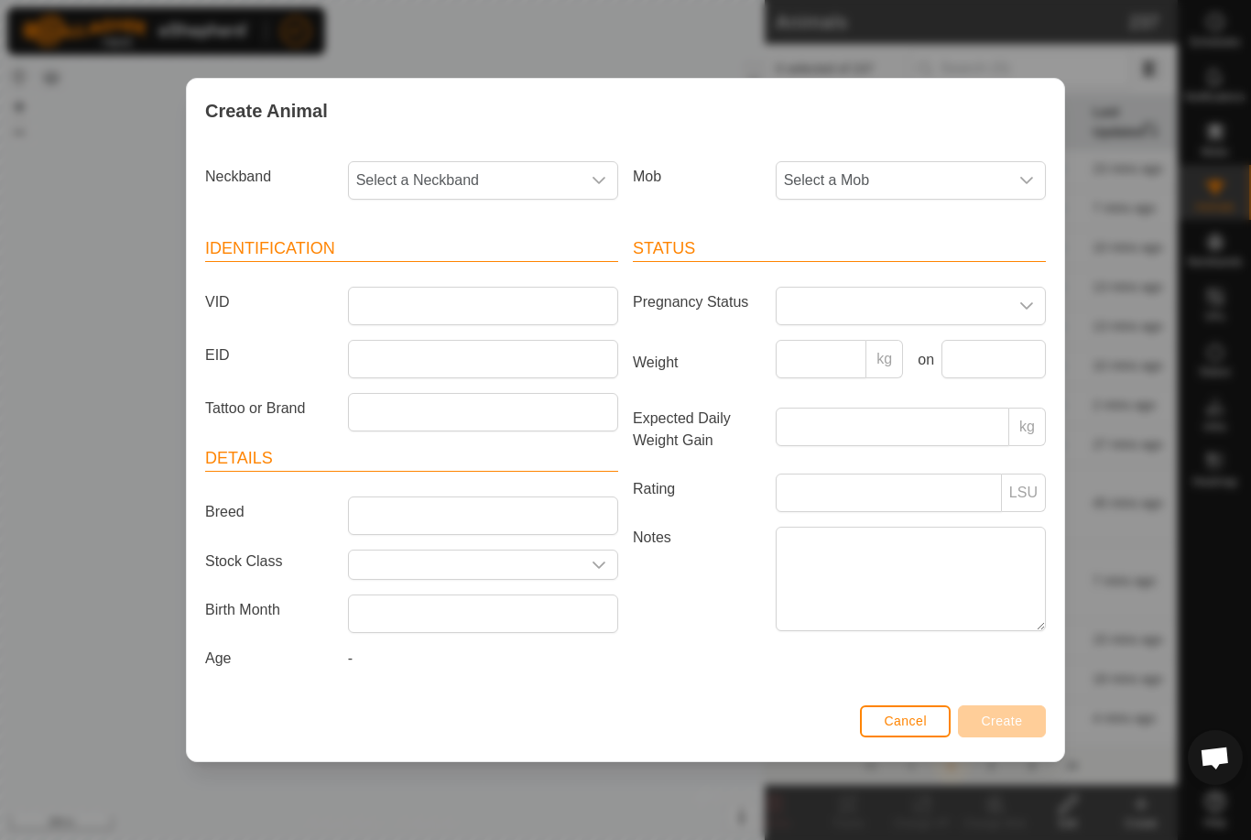
click at [967, 162] on span "Select a Mob" at bounding box center [893, 180] width 232 height 37
type input "K"
click at [869, 302] on span "Kemps old cows" at bounding box center [842, 313] width 107 height 22
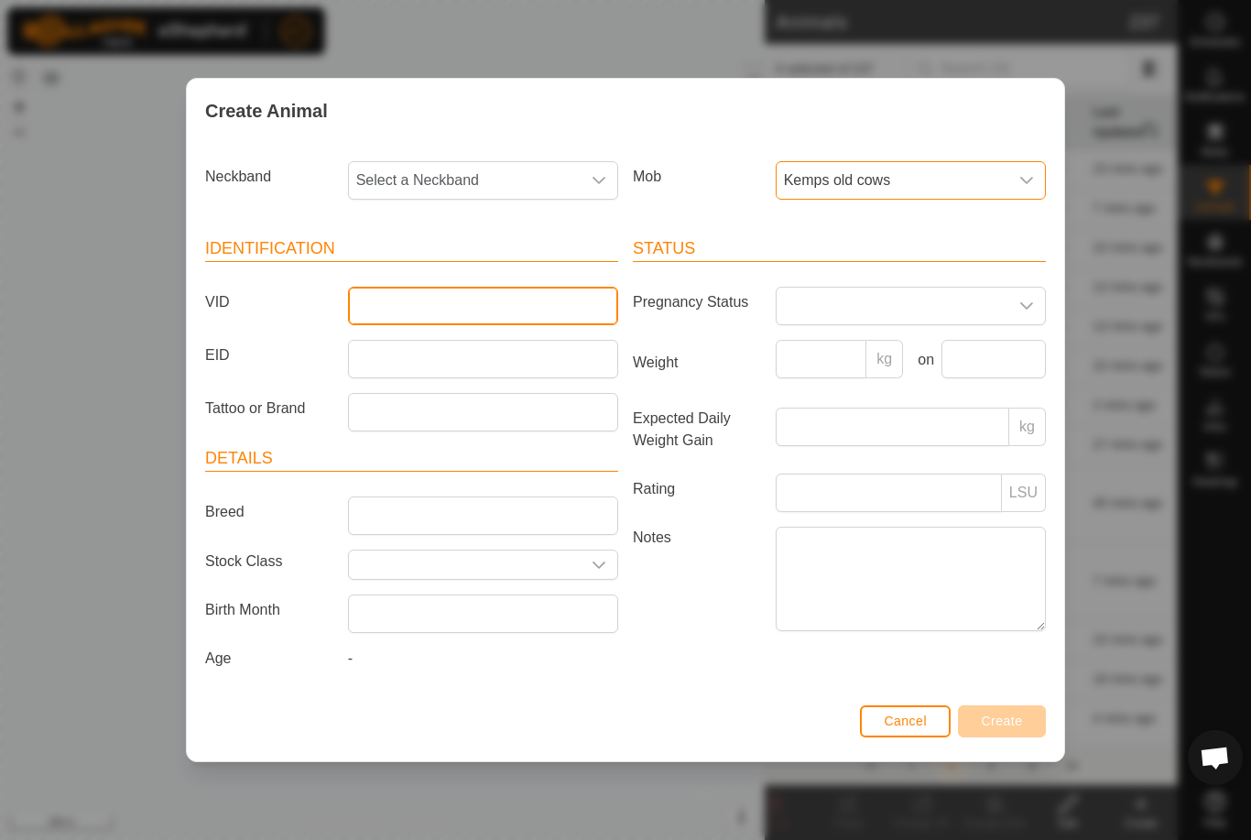
click at [453, 291] on input "VID" at bounding box center [483, 306] width 270 height 38
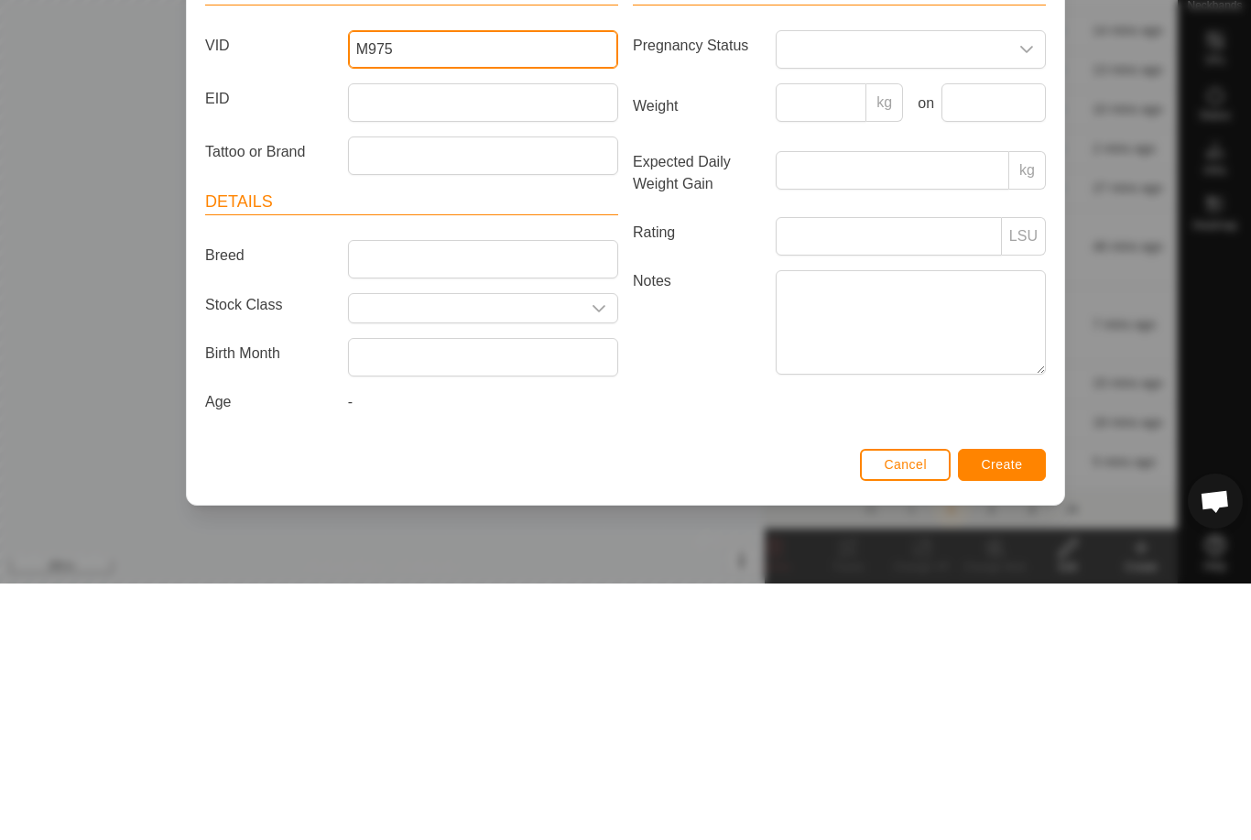
type input "M975"
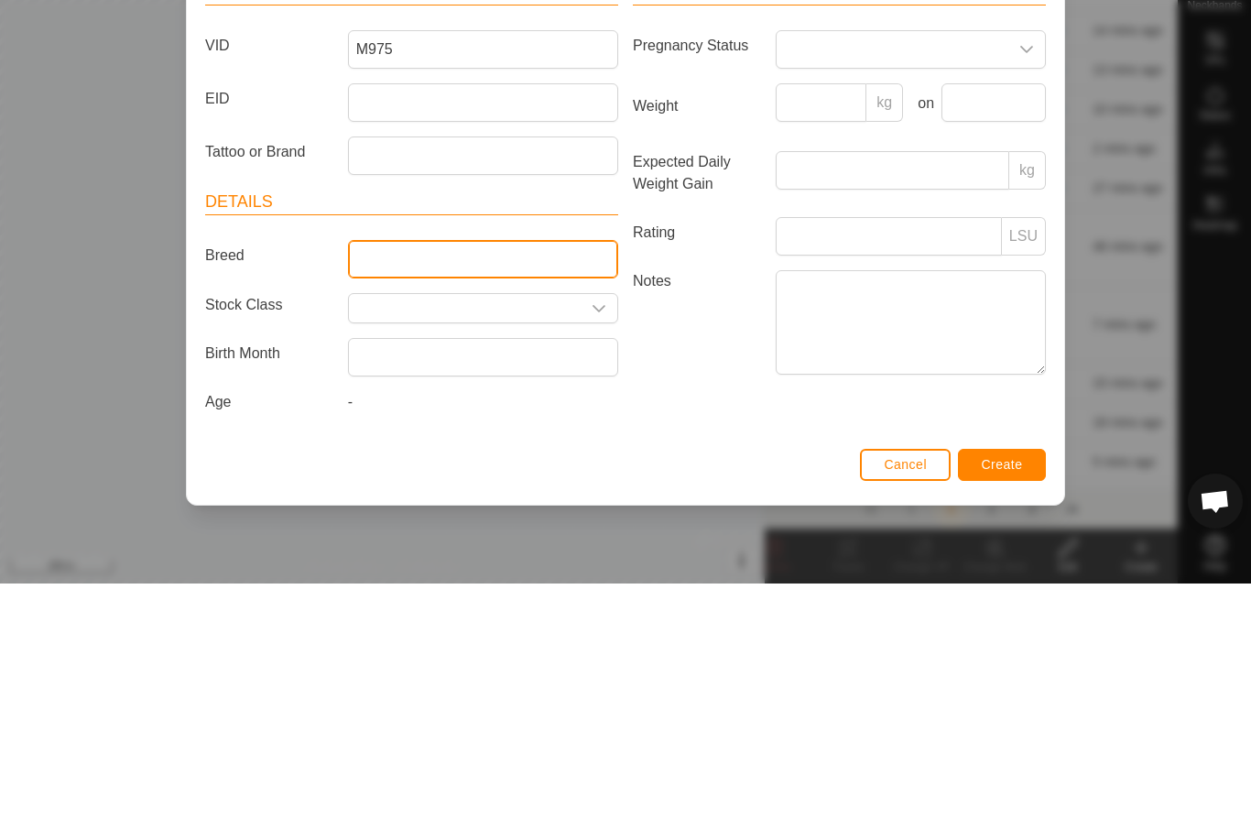
click at [453, 497] on input "Breed" at bounding box center [483, 516] width 270 height 38
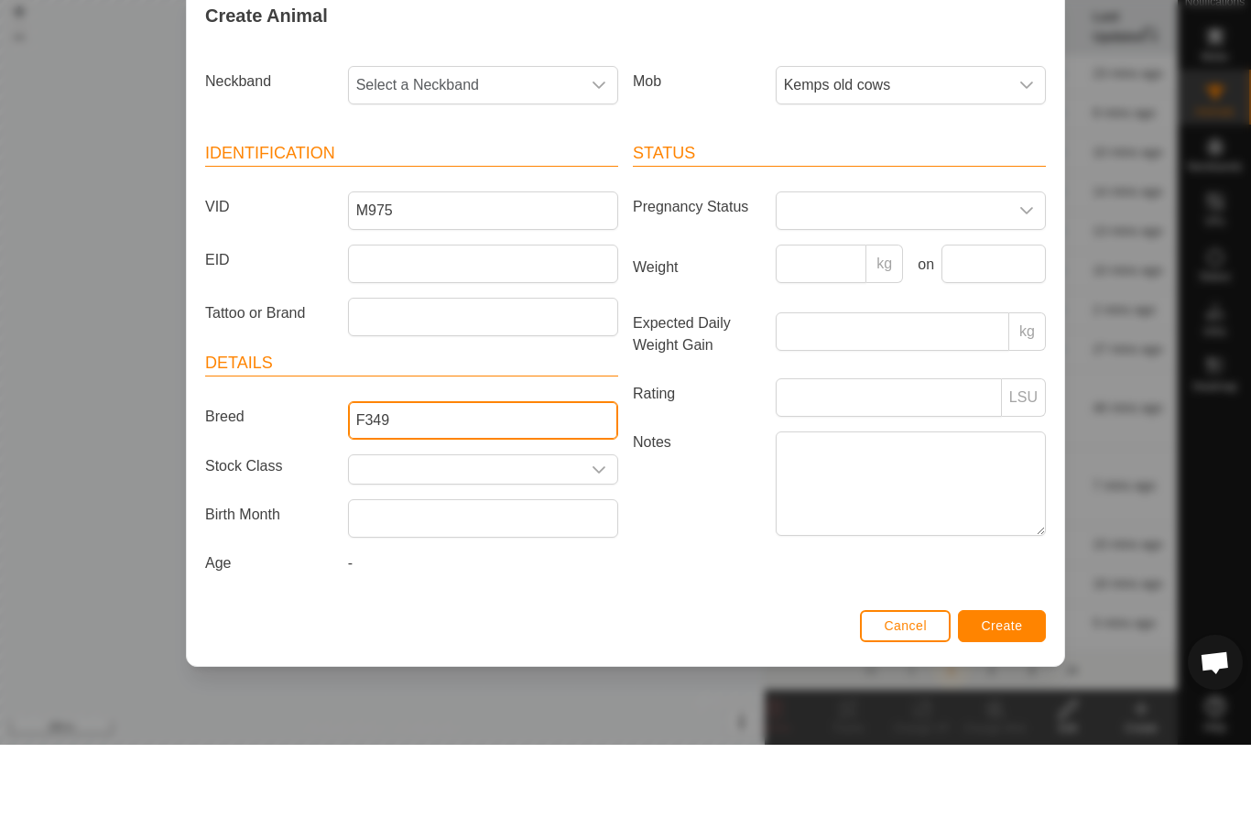
type input "F349"
click at [498, 162] on span "Select a Neckband" at bounding box center [465, 180] width 232 height 37
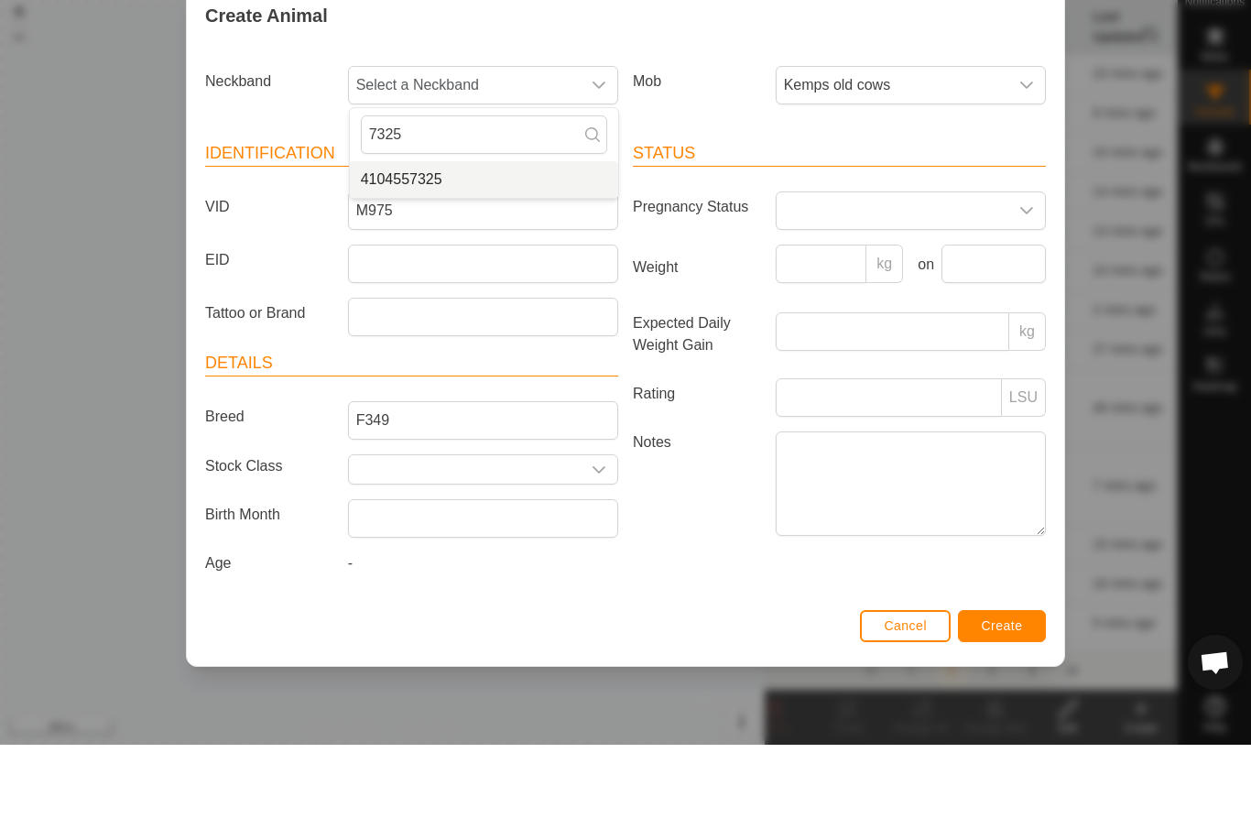
type input "7325"
click at [444, 257] on li "4104557325" at bounding box center [484, 275] width 268 height 37
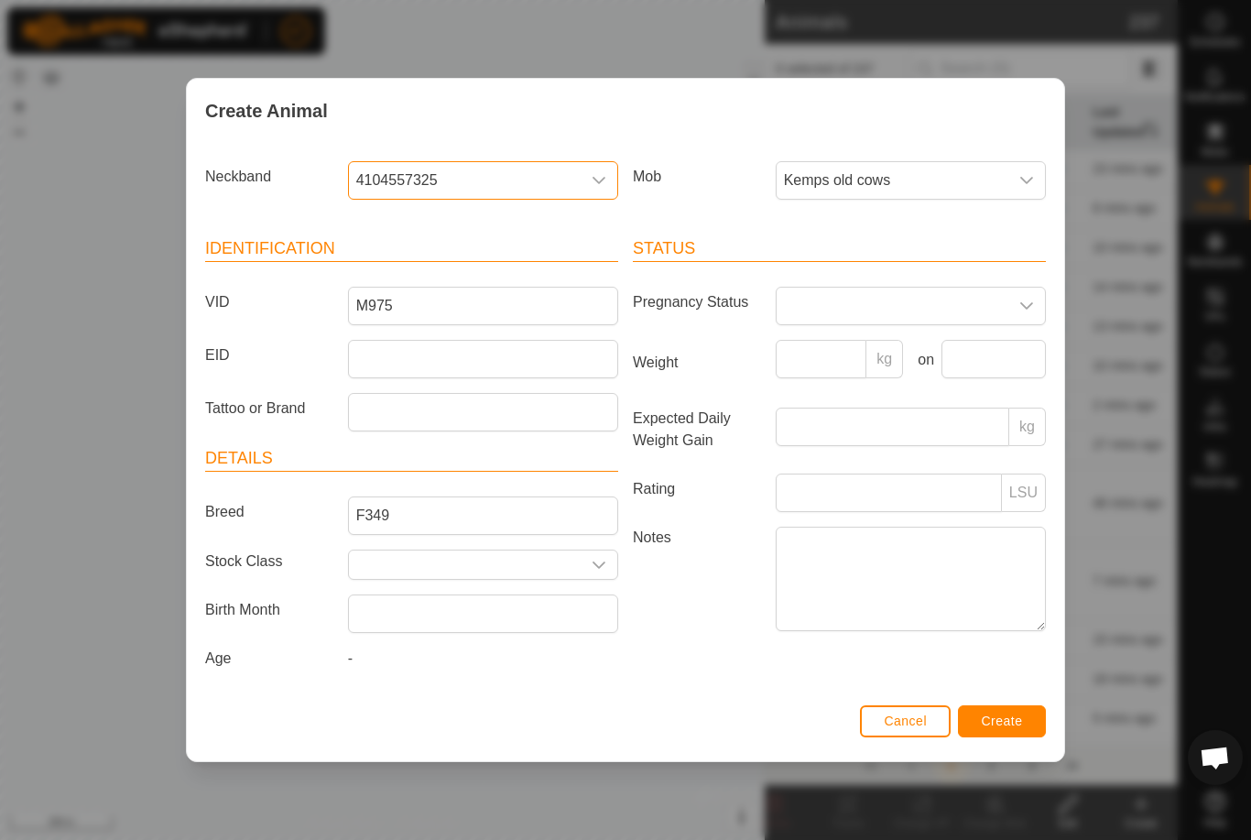
click at [1006, 716] on button "Create" at bounding box center [1002, 721] width 88 height 32
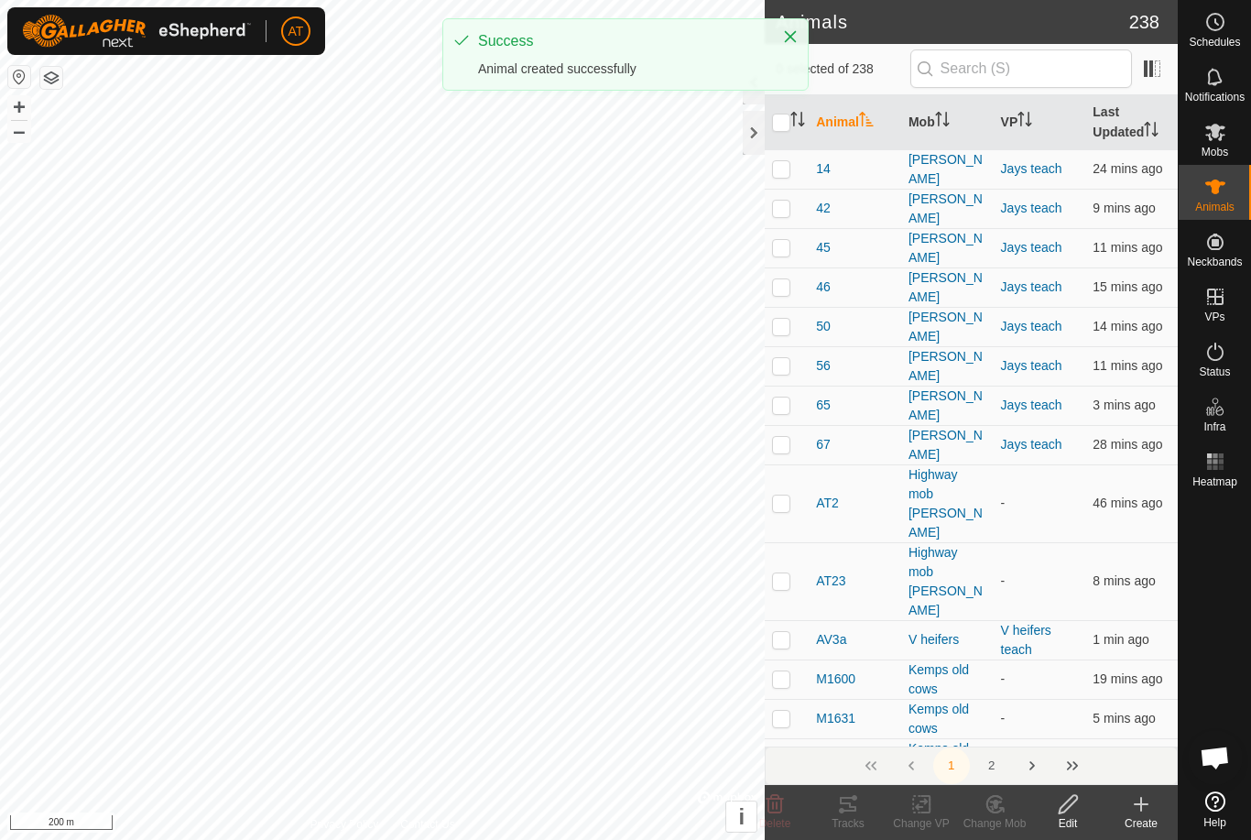
click at [1145, 803] on icon at bounding box center [1142, 804] width 22 height 22
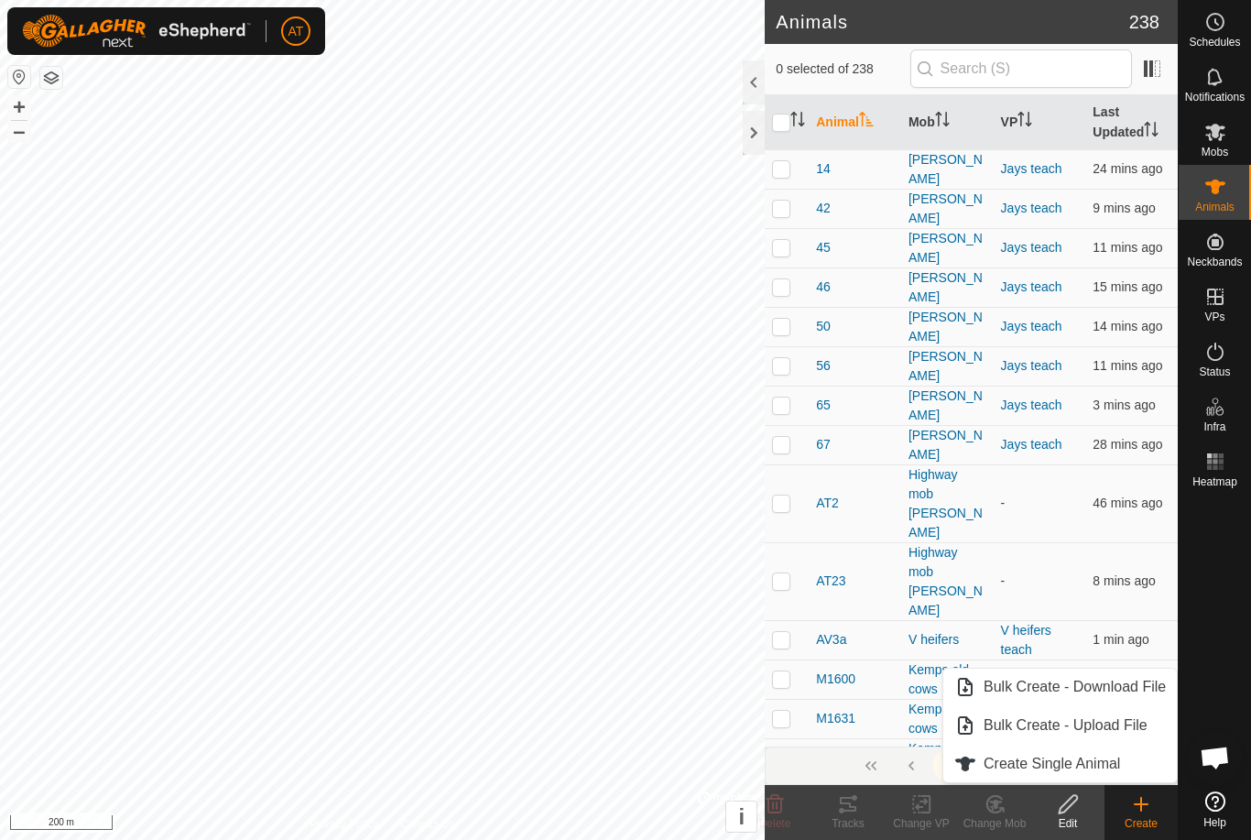
click at [1086, 762] on span "Create Single Animal" at bounding box center [1052, 764] width 137 height 22
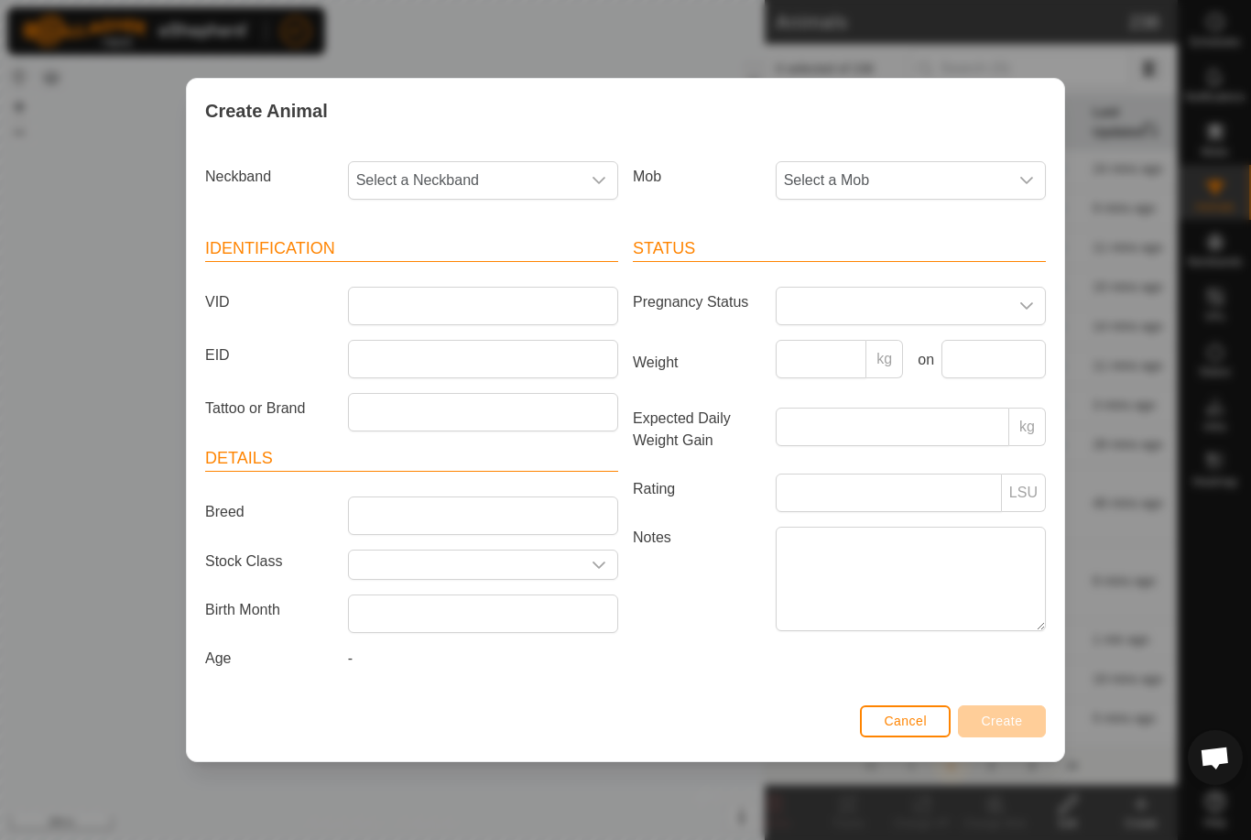
click at [1029, 173] on icon "dropdown trigger" at bounding box center [1027, 180] width 15 height 15
type input "K"
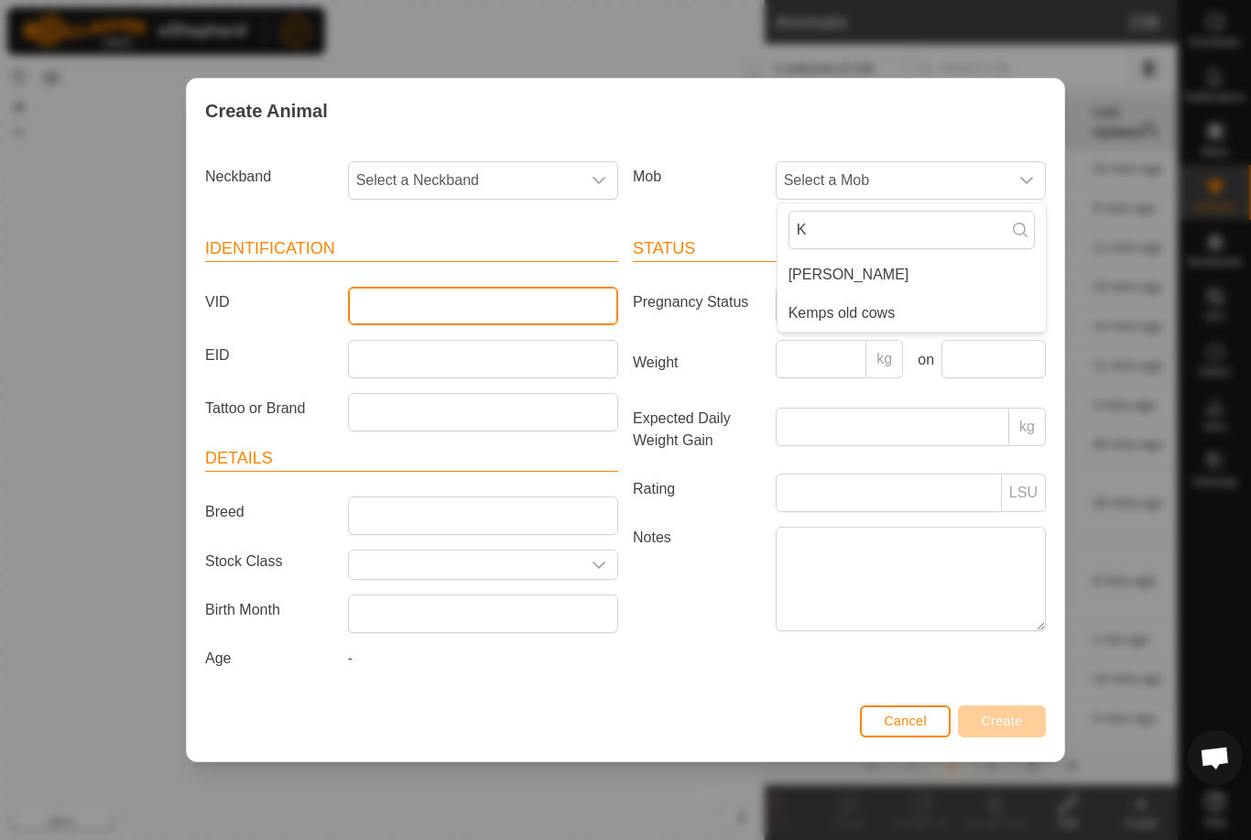
click at [442, 301] on input "VID" at bounding box center [483, 306] width 270 height 38
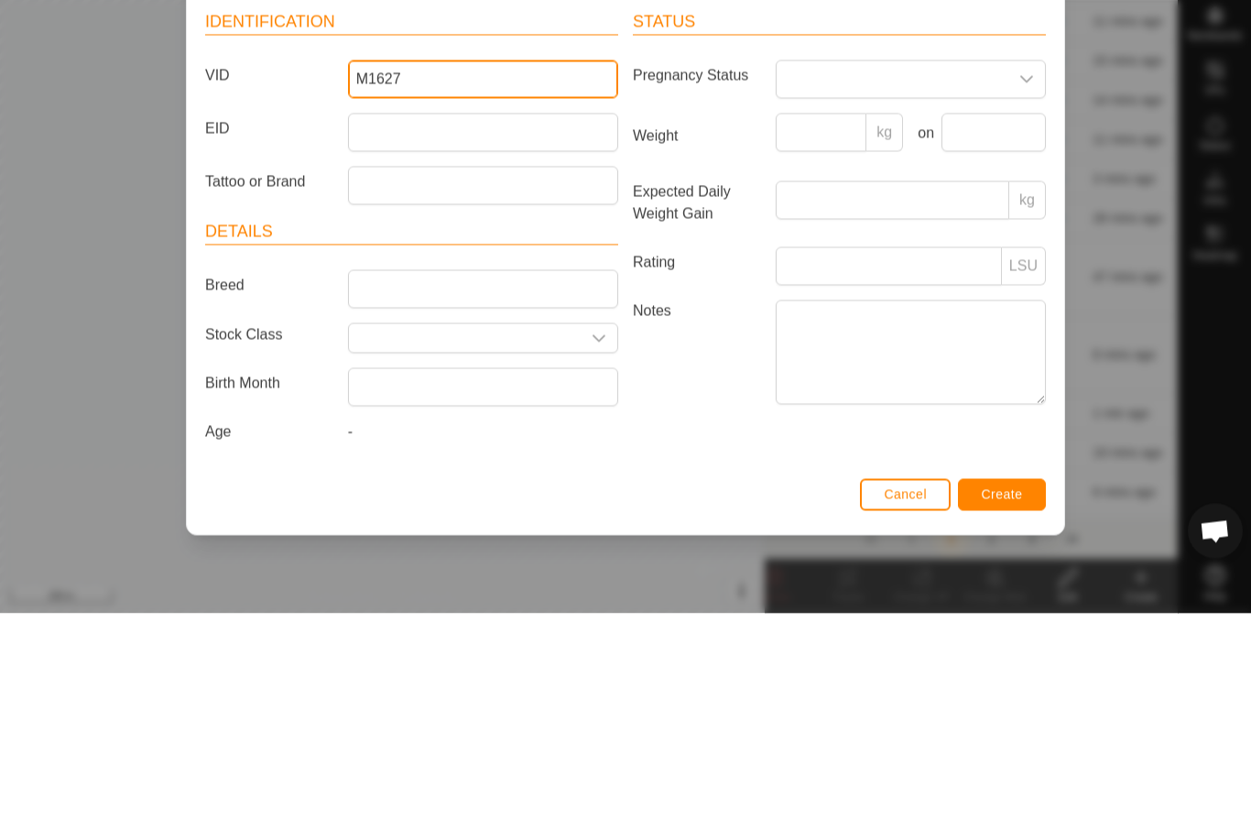
type input "M1627"
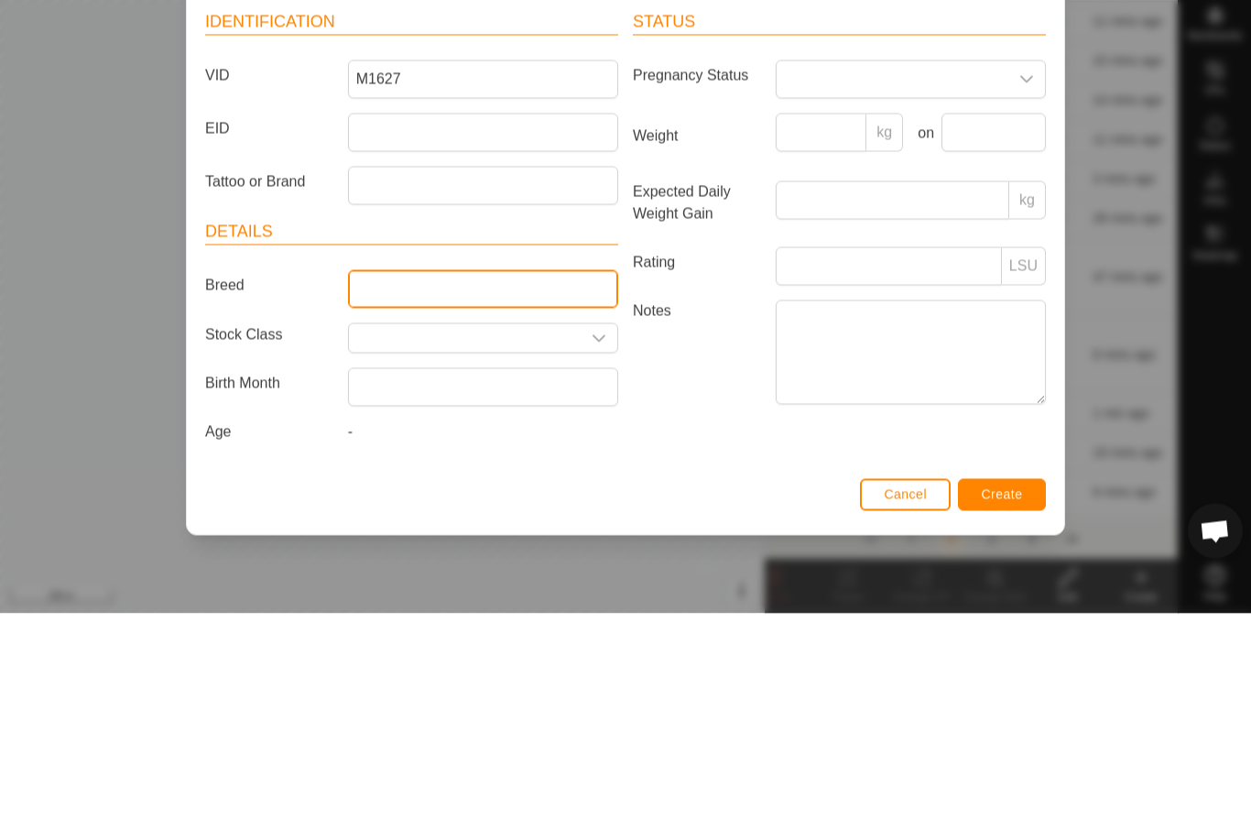
click at [432, 497] on input "Breed" at bounding box center [483, 516] width 270 height 38
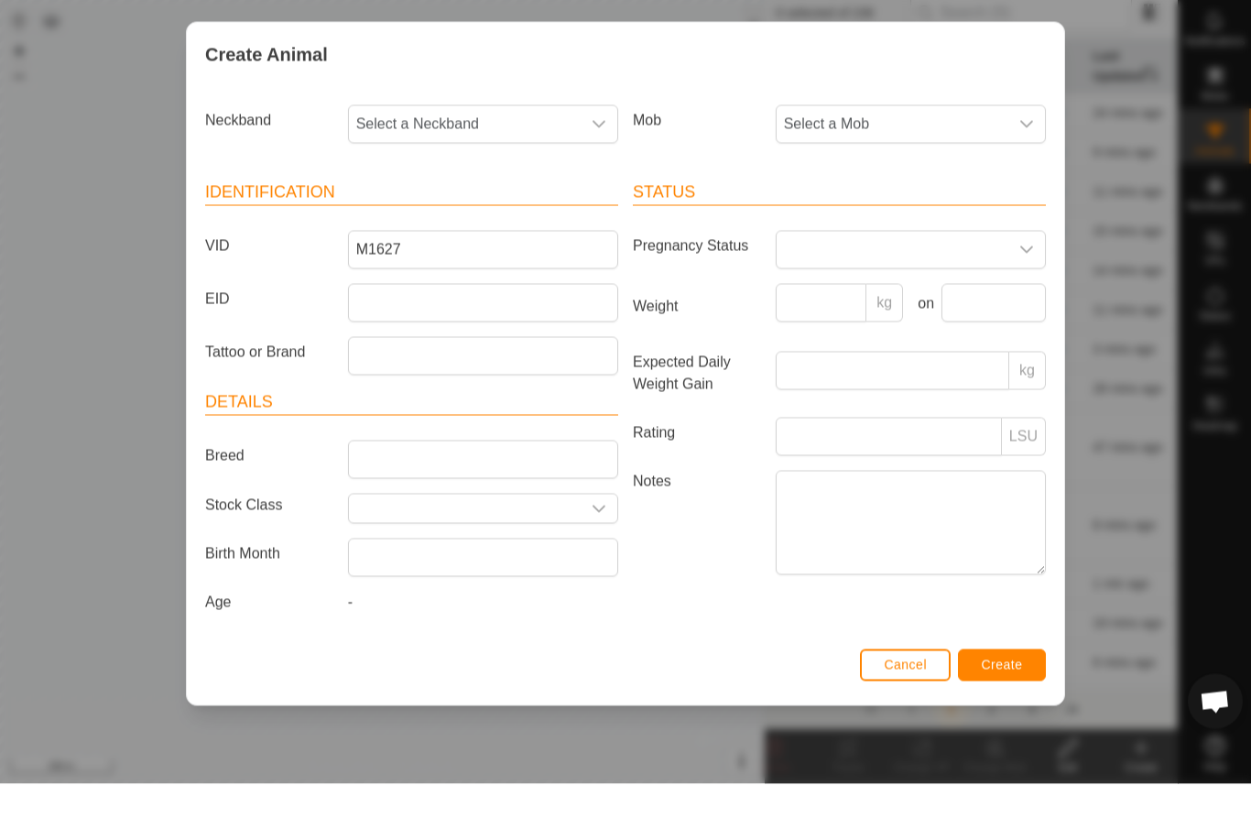
click at [500, 162] on span "Select a Neckband" at bounding box center [465, 180] width 232 height 37
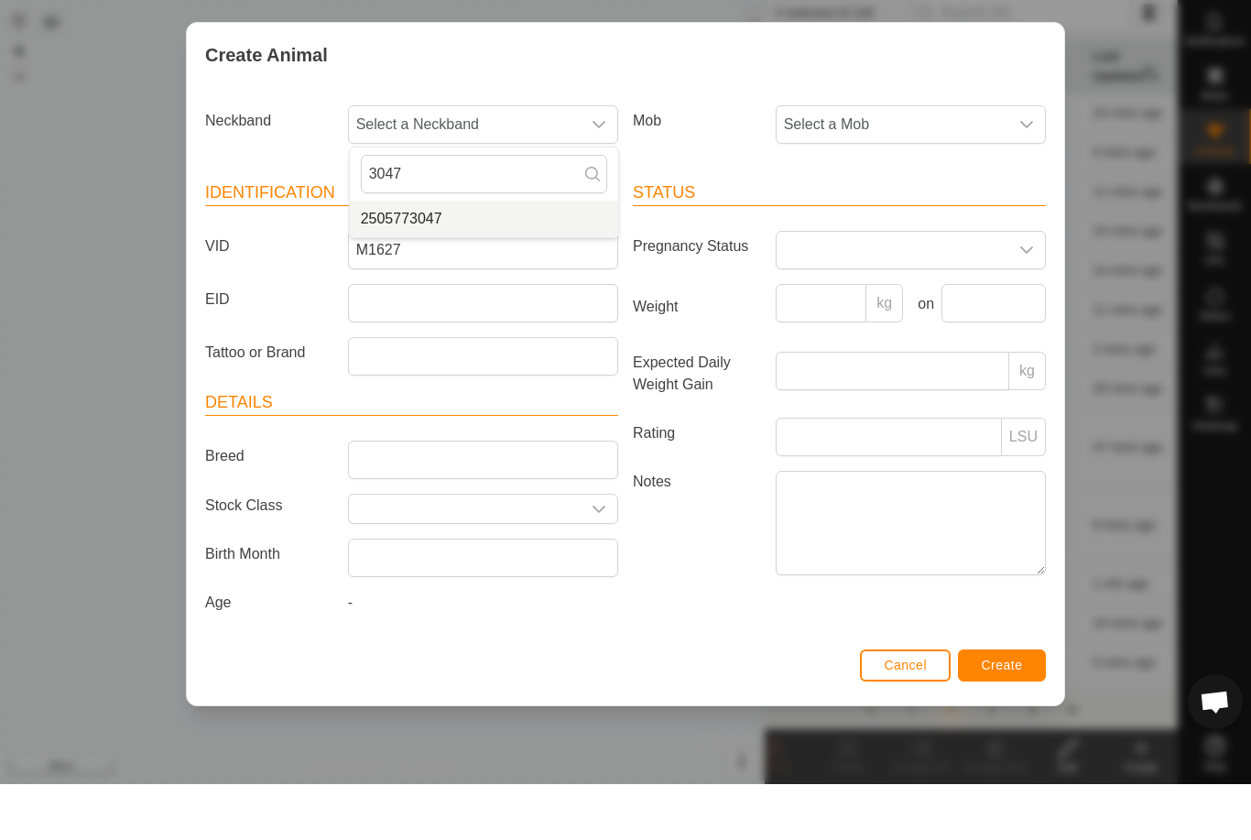
type input "3047"
click at [423, 264] on span "2505773047" at bounding box center [402, 275] width 82 height 22
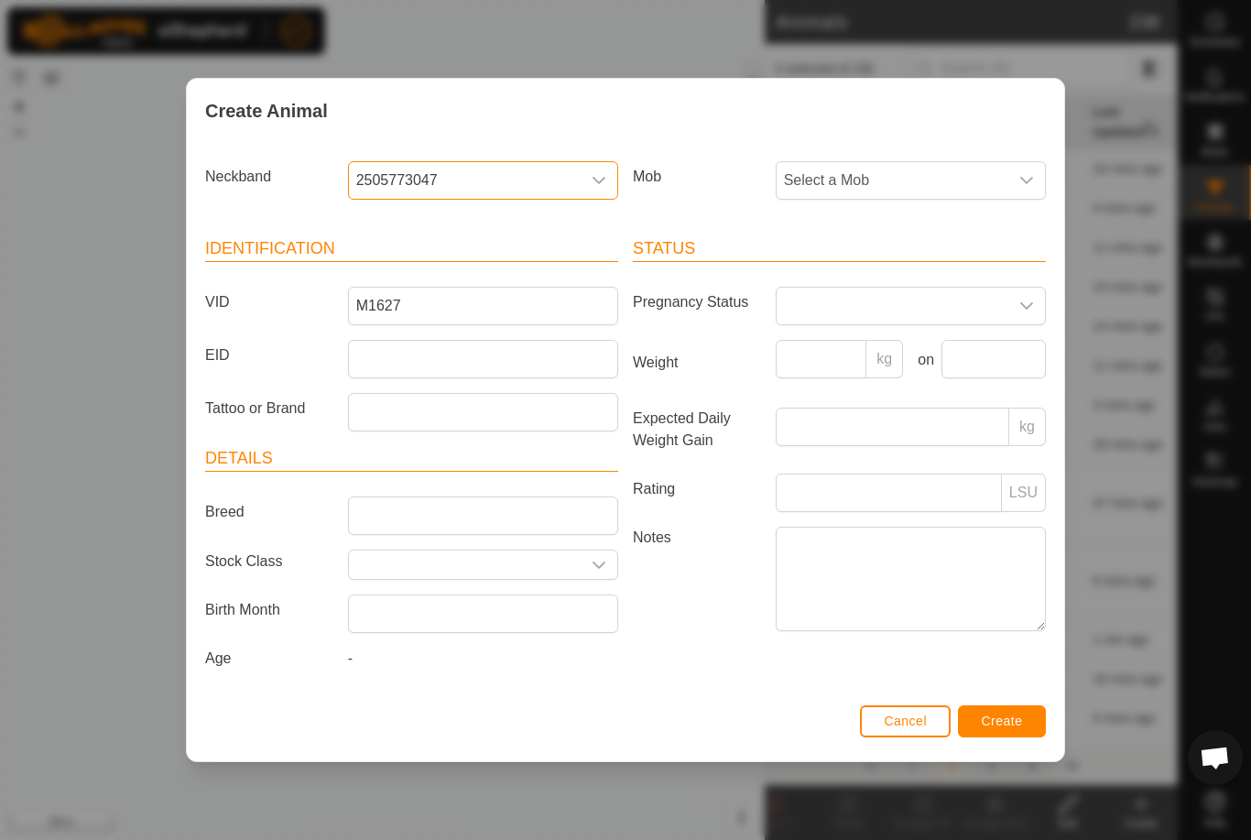
click at [909, 169] on span "Select a Mob" at bounding box center [893, 180] width 232 height 37
type input "K"
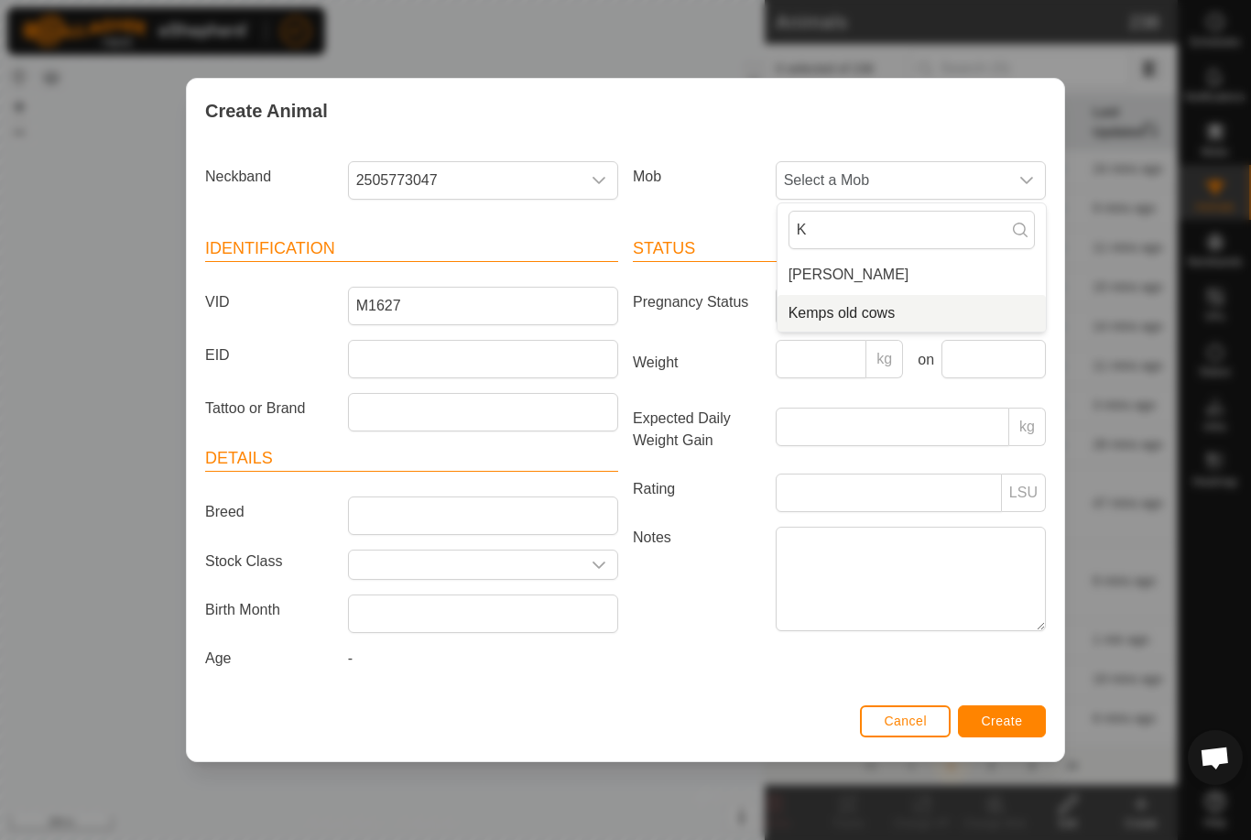
click at [837, 310] on span "Kemps old cows" at bounding box center [842, 313] width 107 height 22
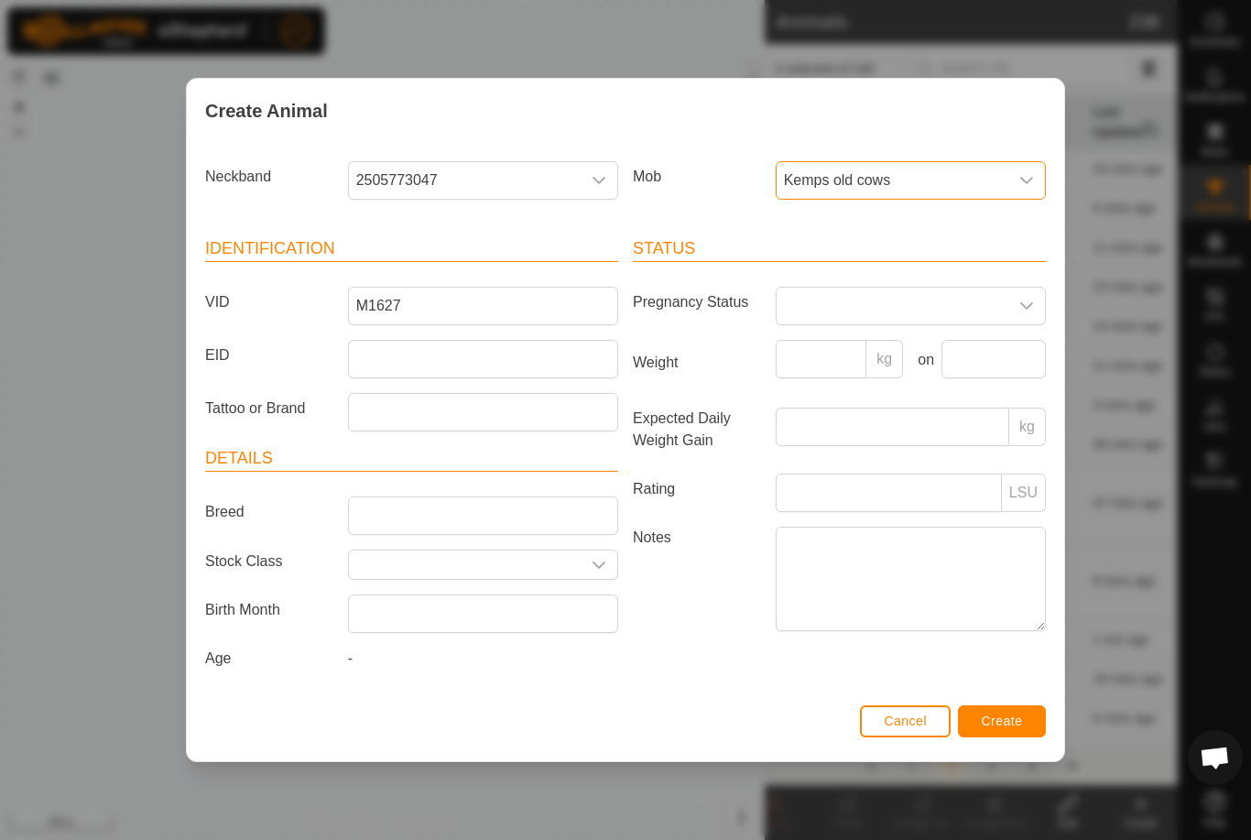
click at [994, 717] on span "Create" at bounding box center [1002, 721] width 41 height 15
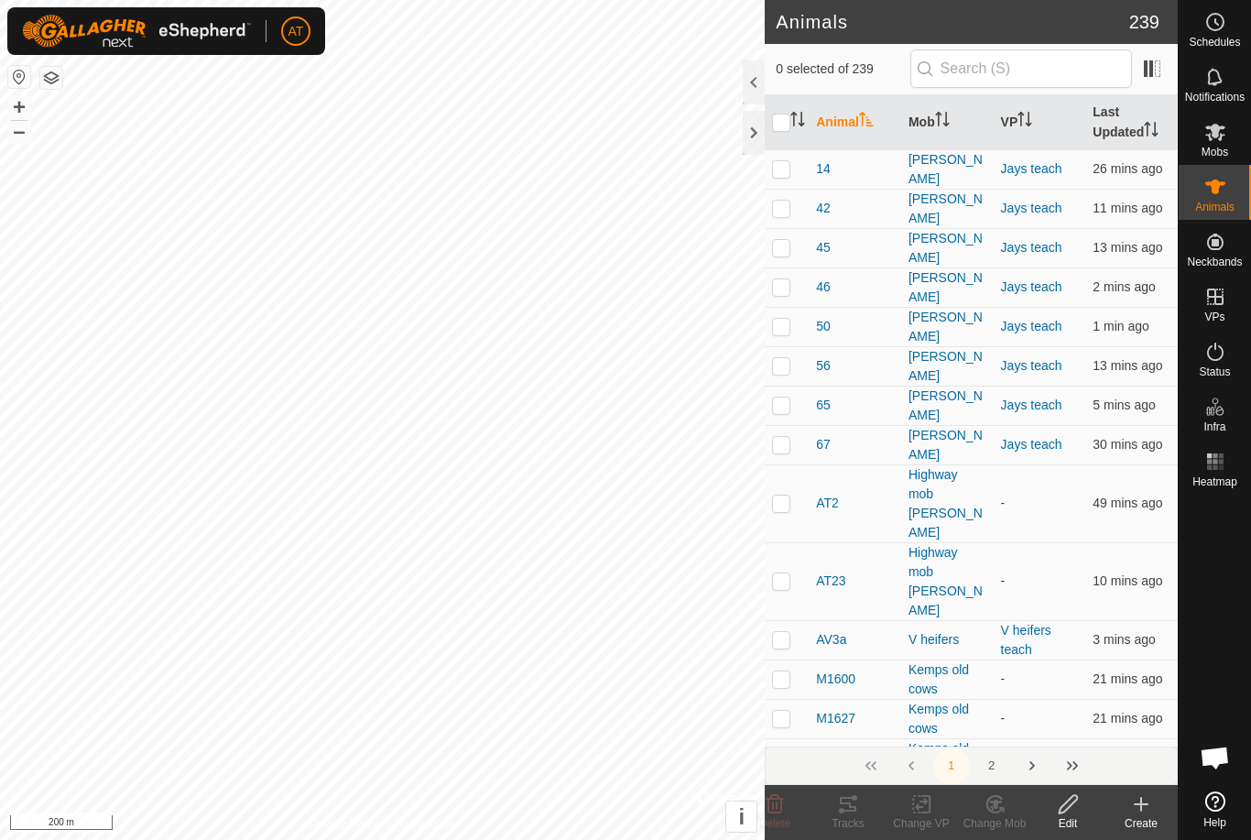
click at [1142, 810] on icon at bounding box center [1142, 804] width 0 height 13
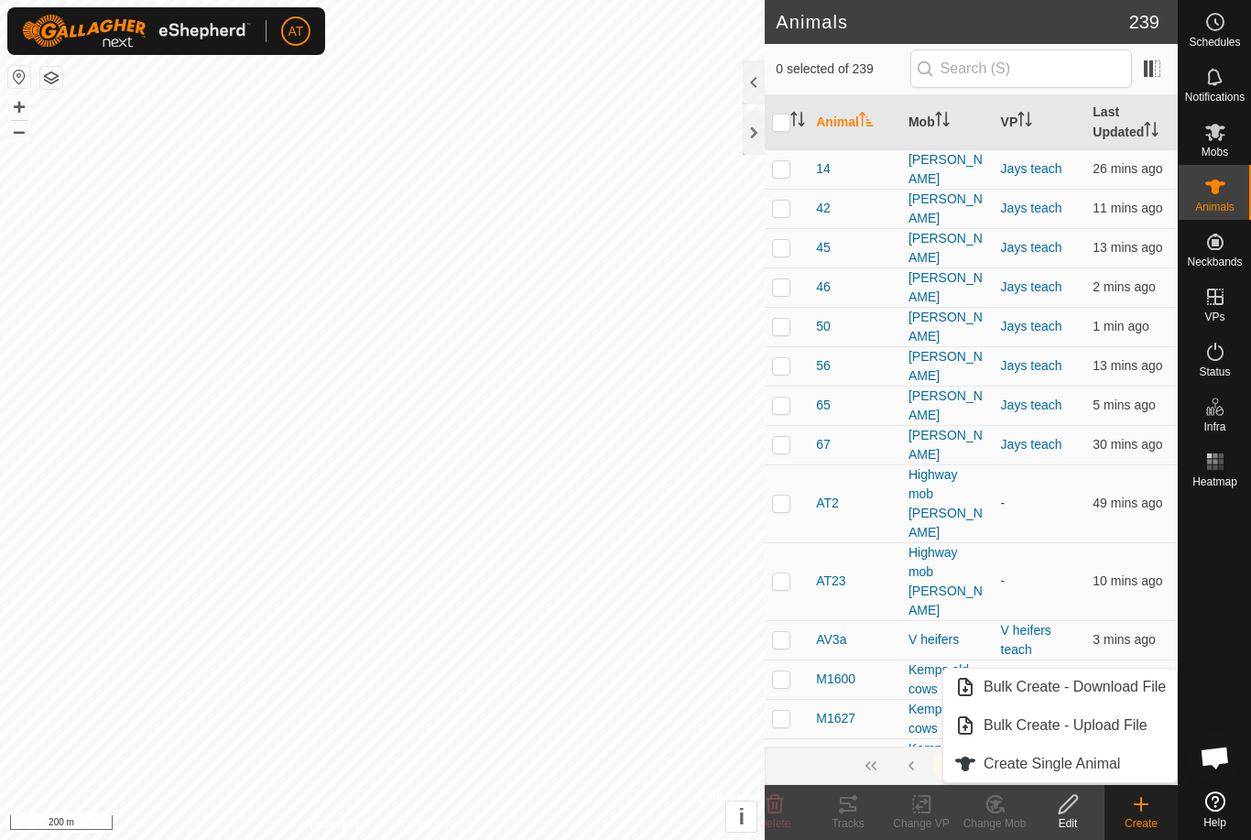
click at [1093, 764] on span "Create Single Animal" at bounding box center [1052, 764] width 137 height 22
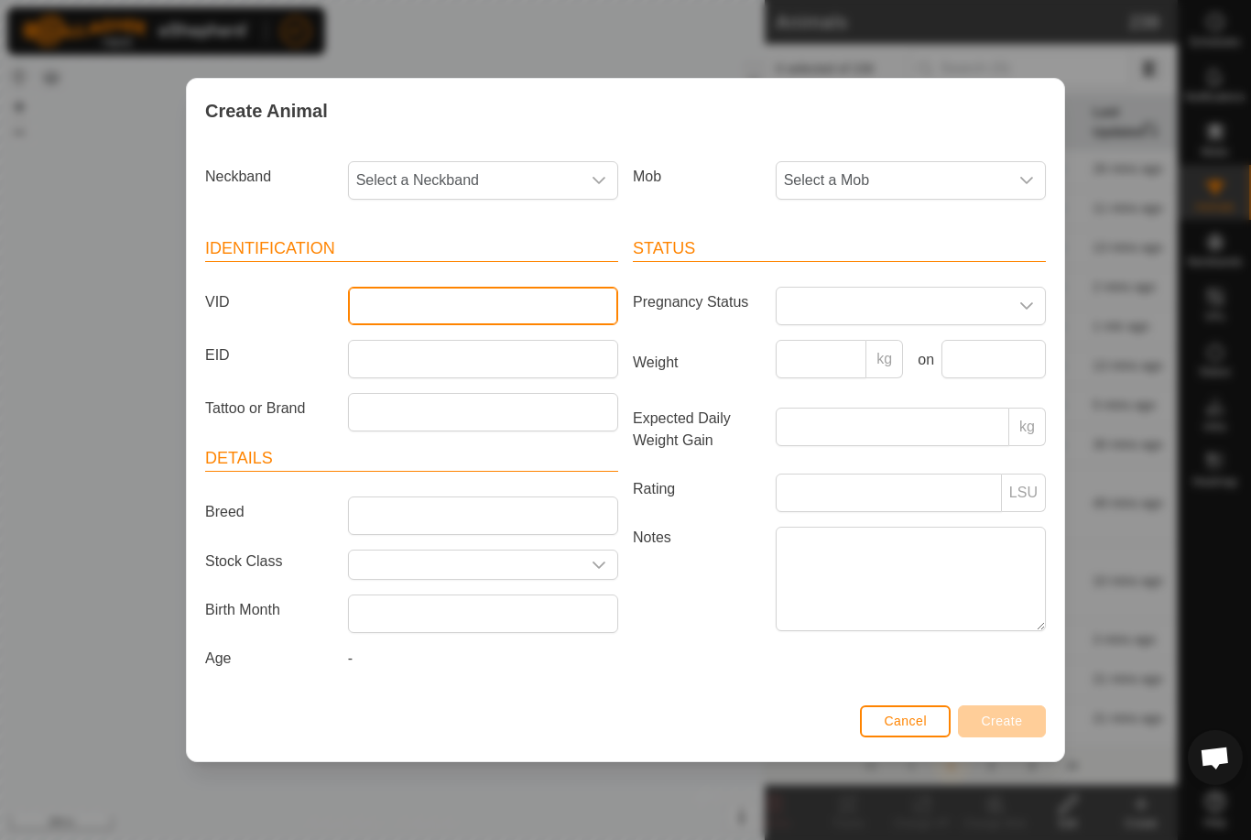
click at [410, 290] on input "VID" at bounding box center [483, 306] width 270 height 38
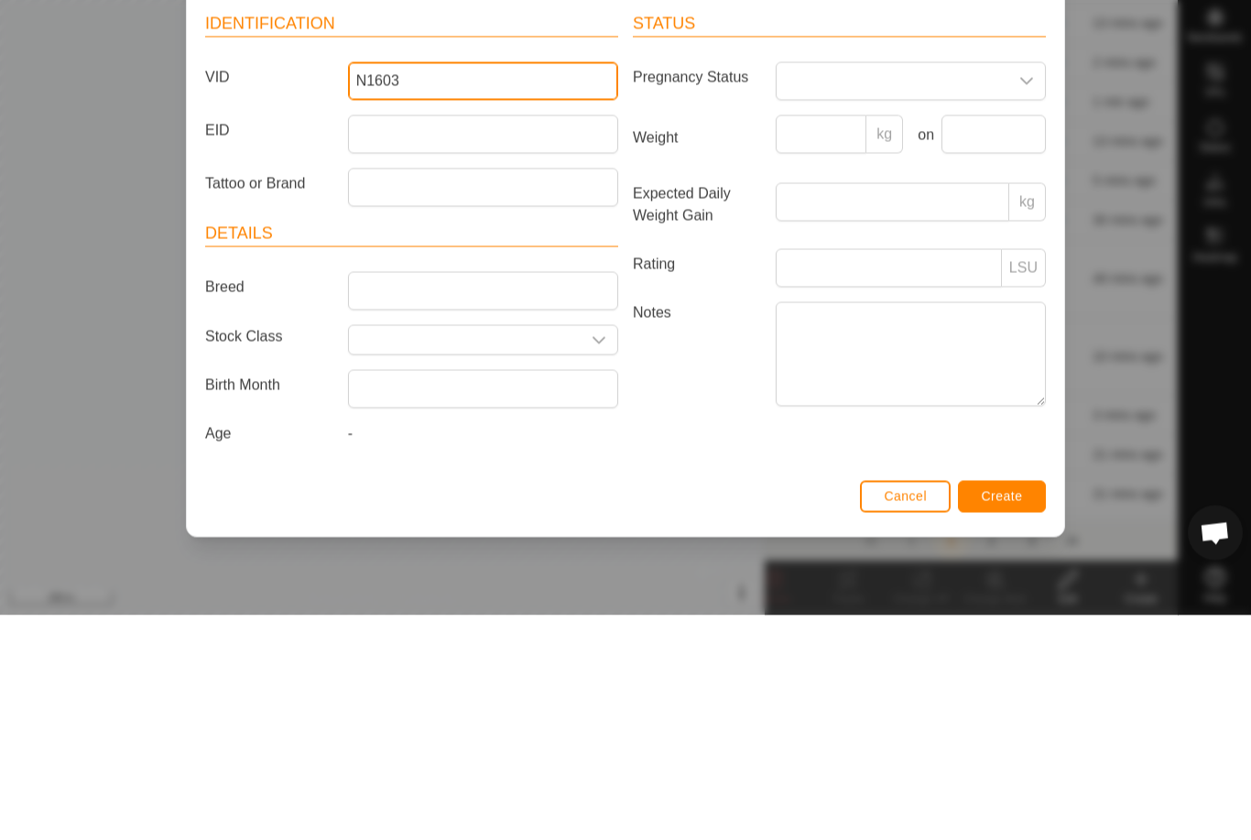
type input "N1603"
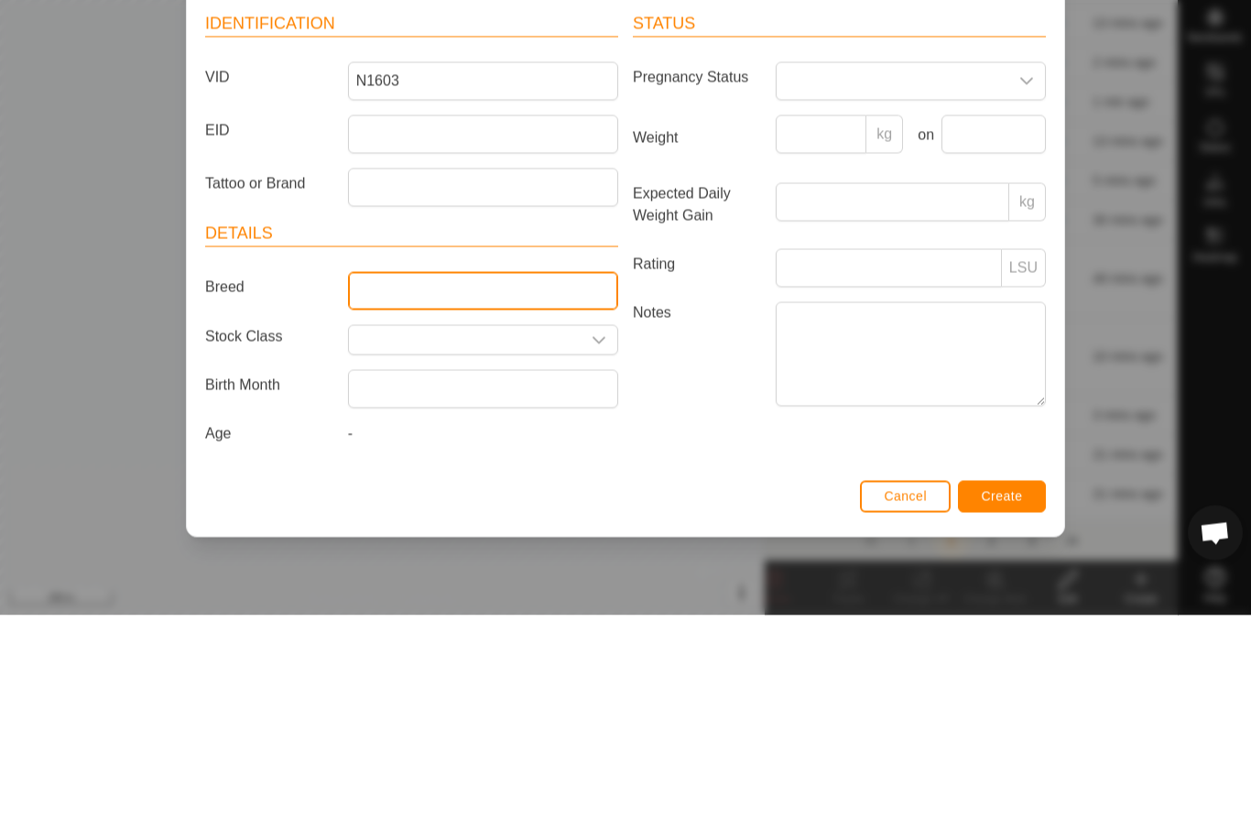
click at [456, 497] on input "Breed" at bounding box center [483, 516] width 270 height 38
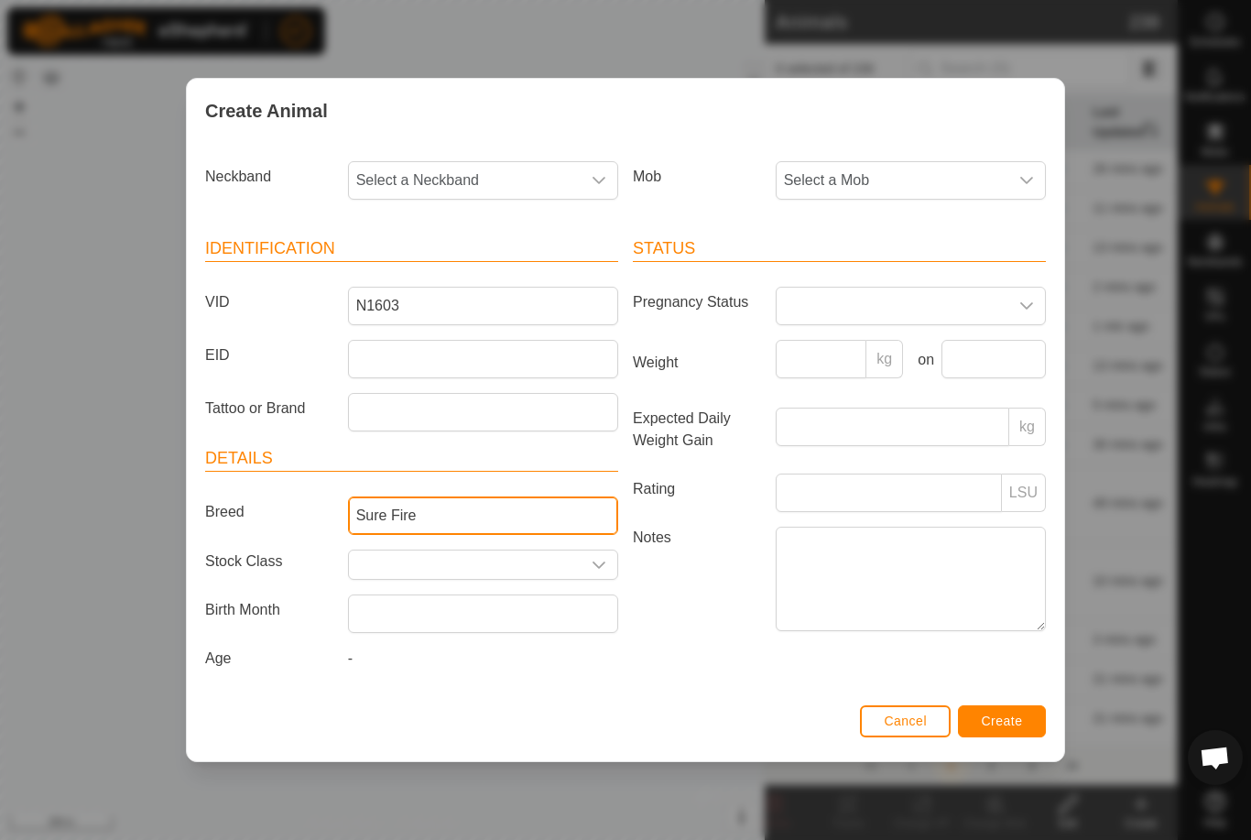
type input "Sure Fire"
click at [517, 163] on span "Select a Neckband" at bounding box center [465, 180] width 232 height 37
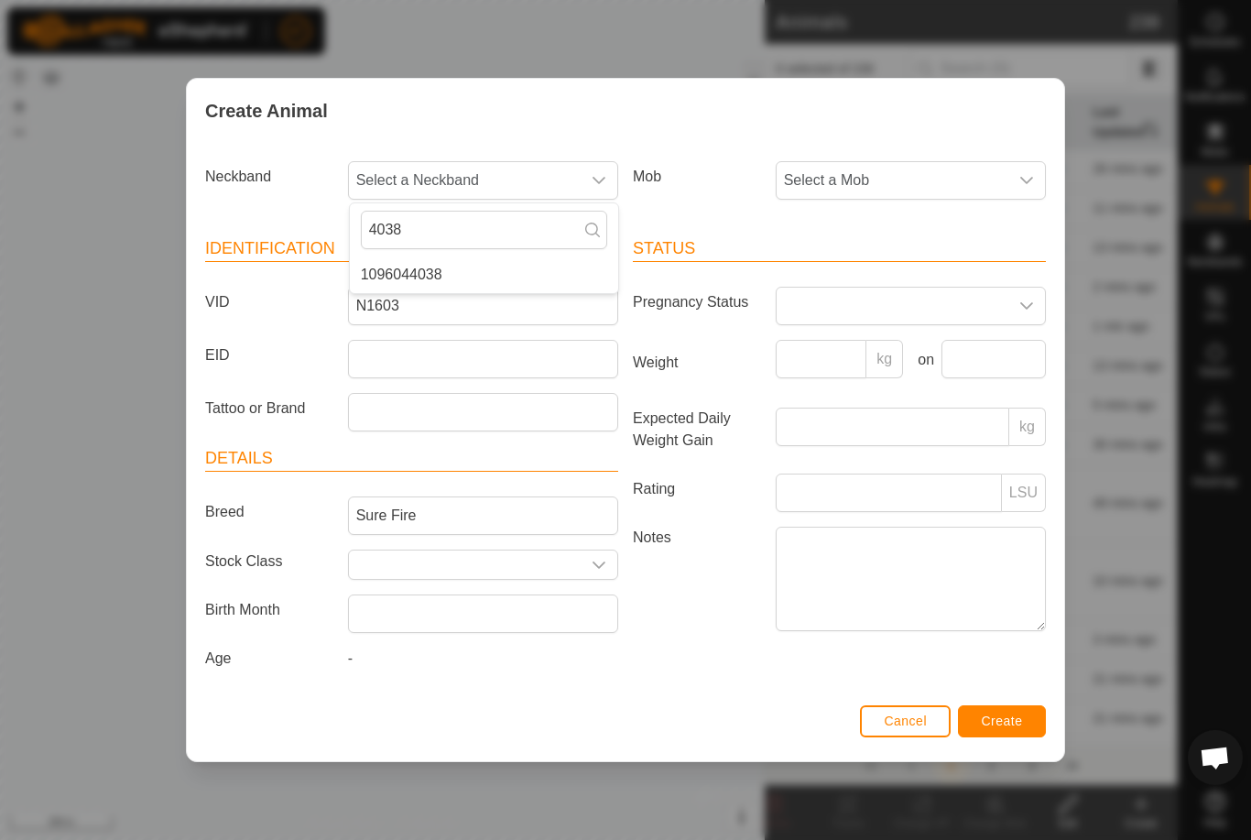
type input "4038"
click at [447, 268] on li "1096044038" at bounding box center [484, 275] width 268 height 37
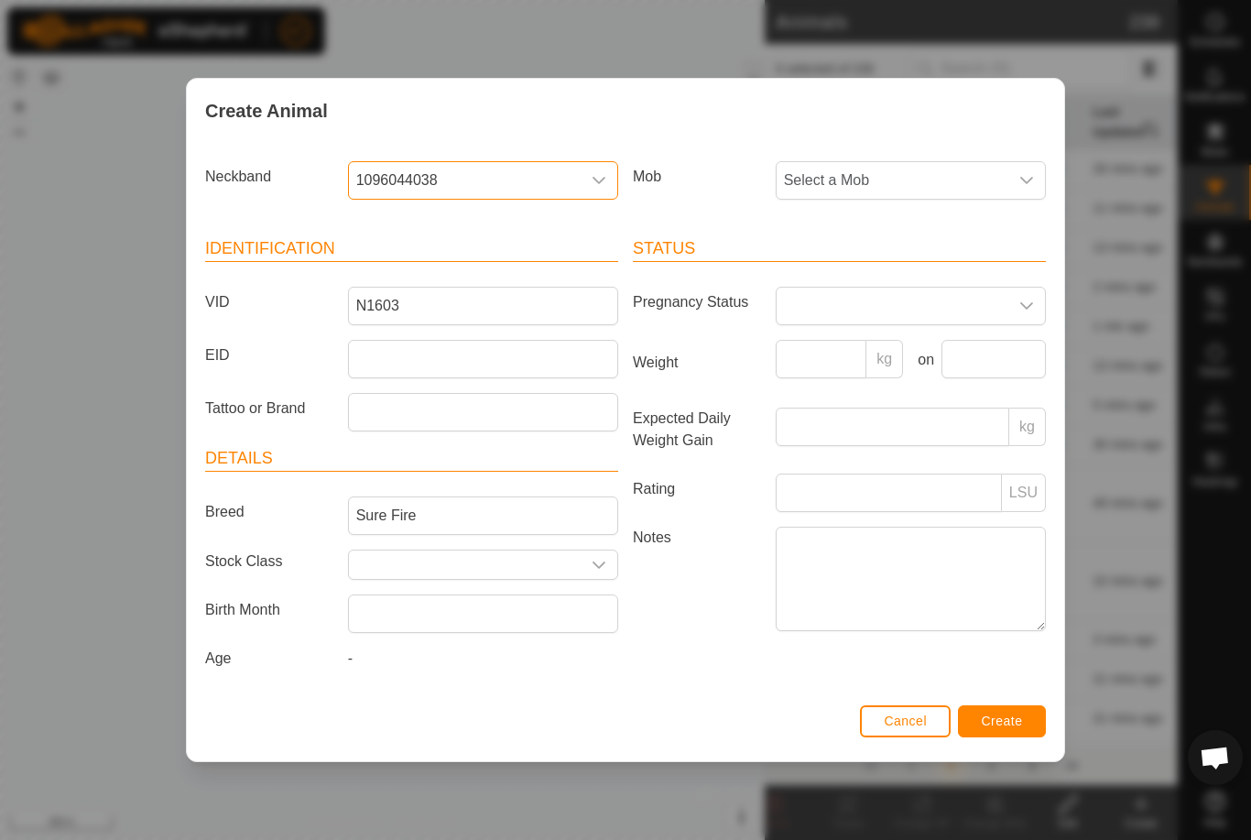
click at [892, 177] on span "Select a Mob" at bounding box center [893, 180] width 232 height 37
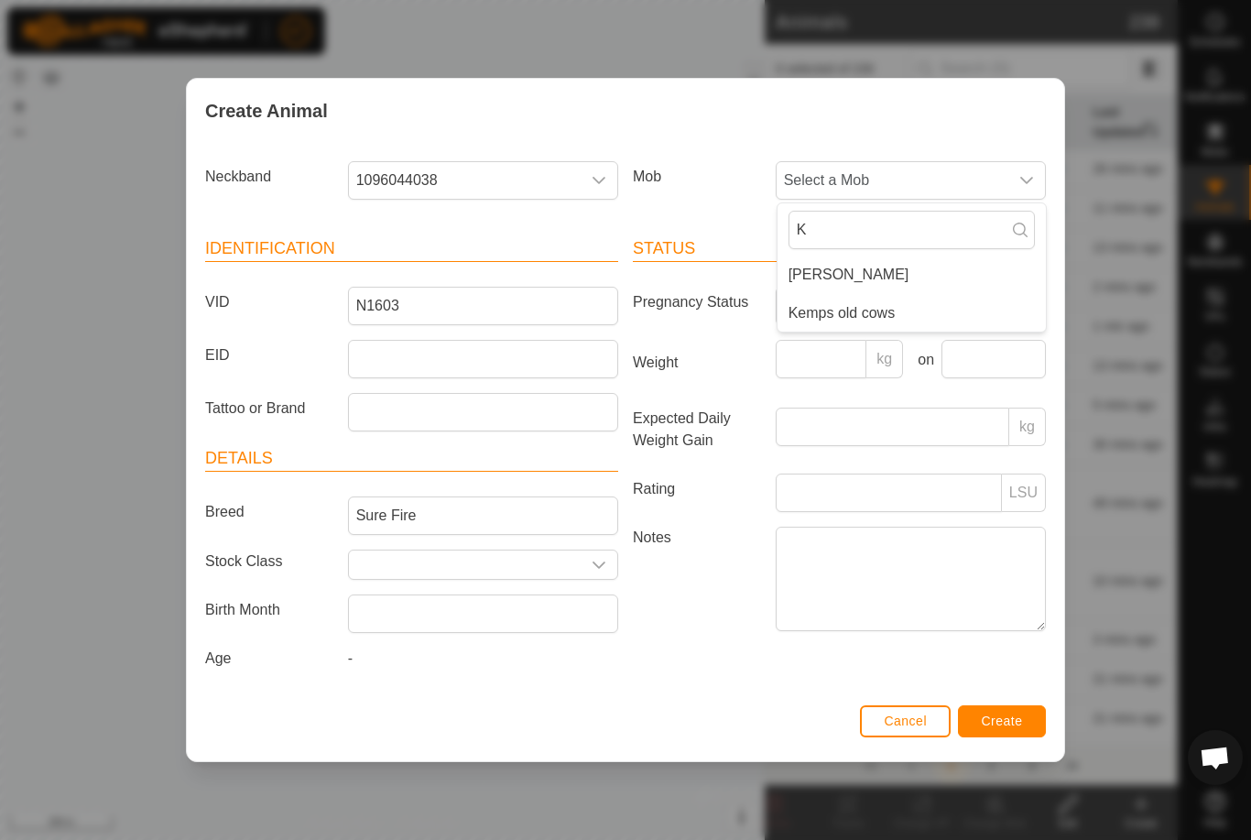
type input "K"
click at [870, 302] on span "Kemps old cows" at bounding box center [842, 313] width 107 height 22
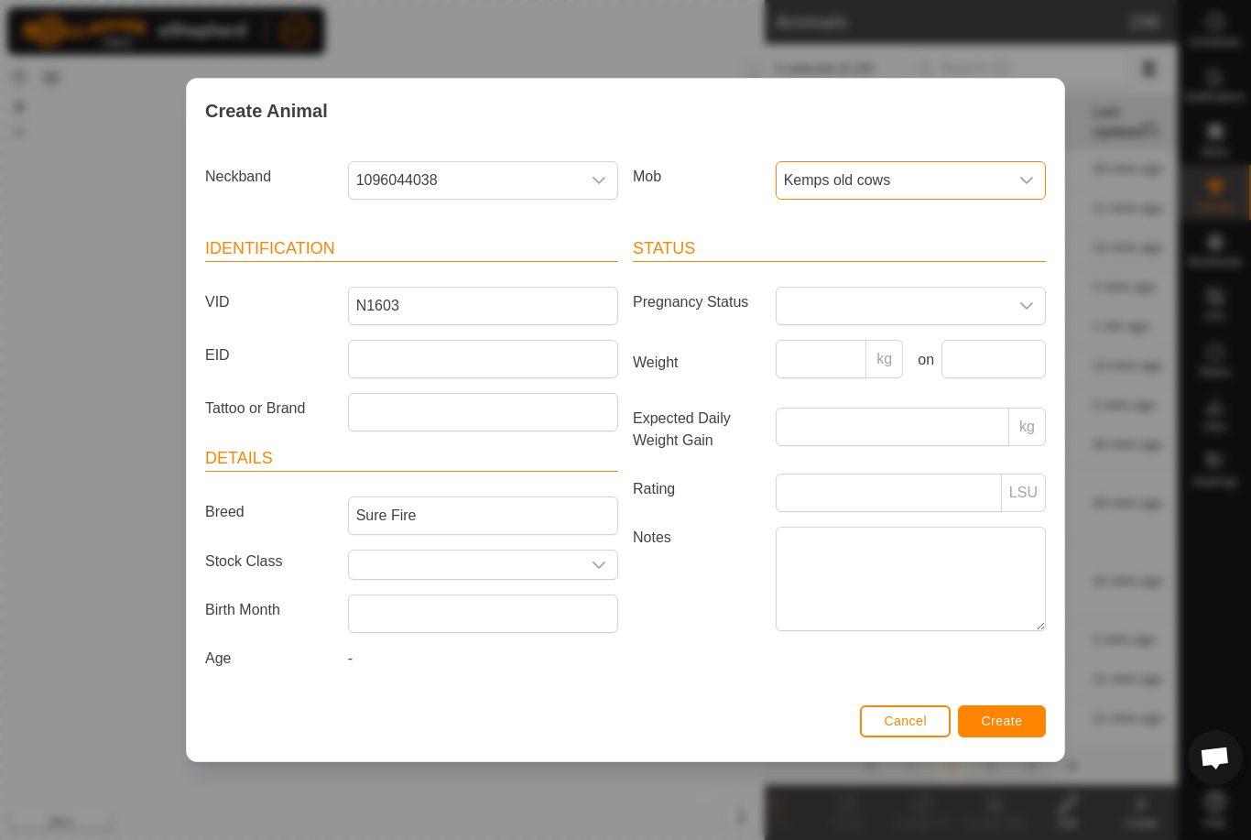
click at [1010, 726] on span "Create" at bounding box center [1002, 721] width 41 height 15
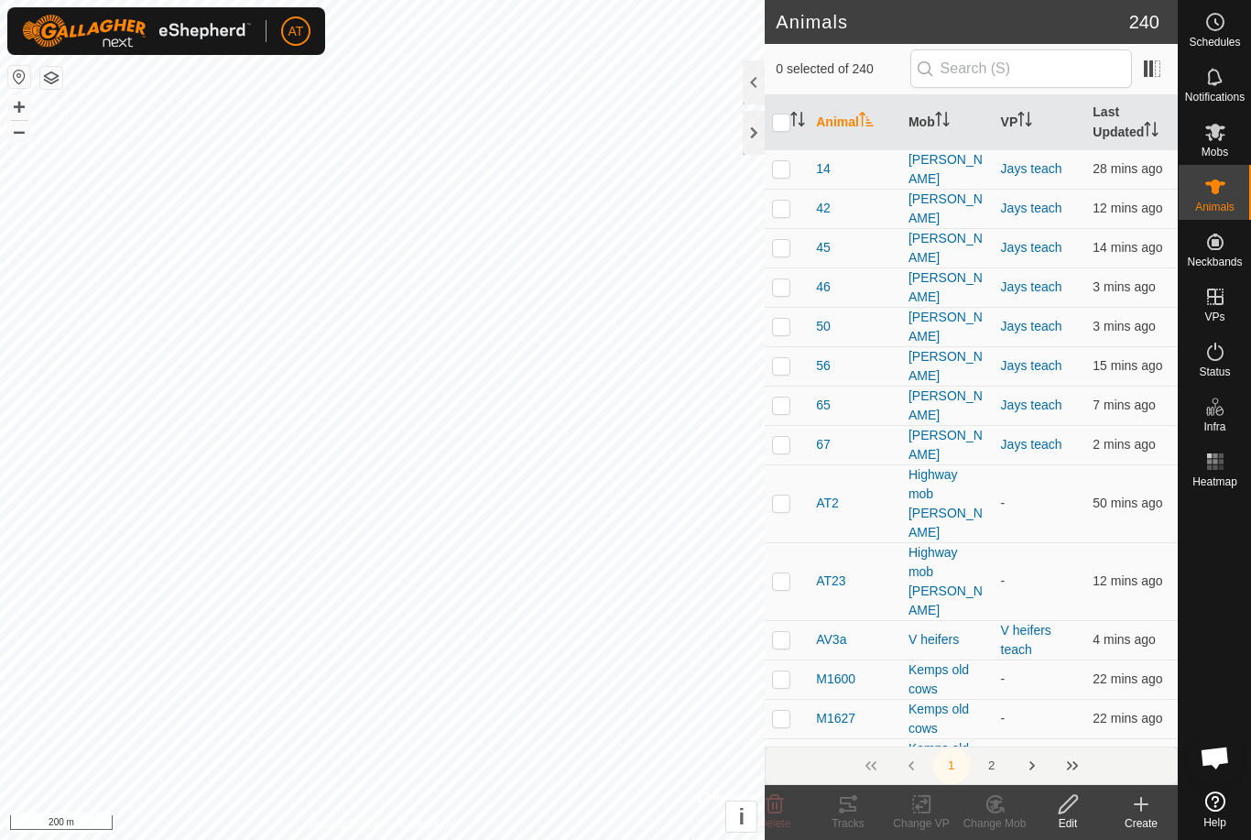
click at [1137, 801] on icon at bounding box center [1142, 804] width 22 height 22
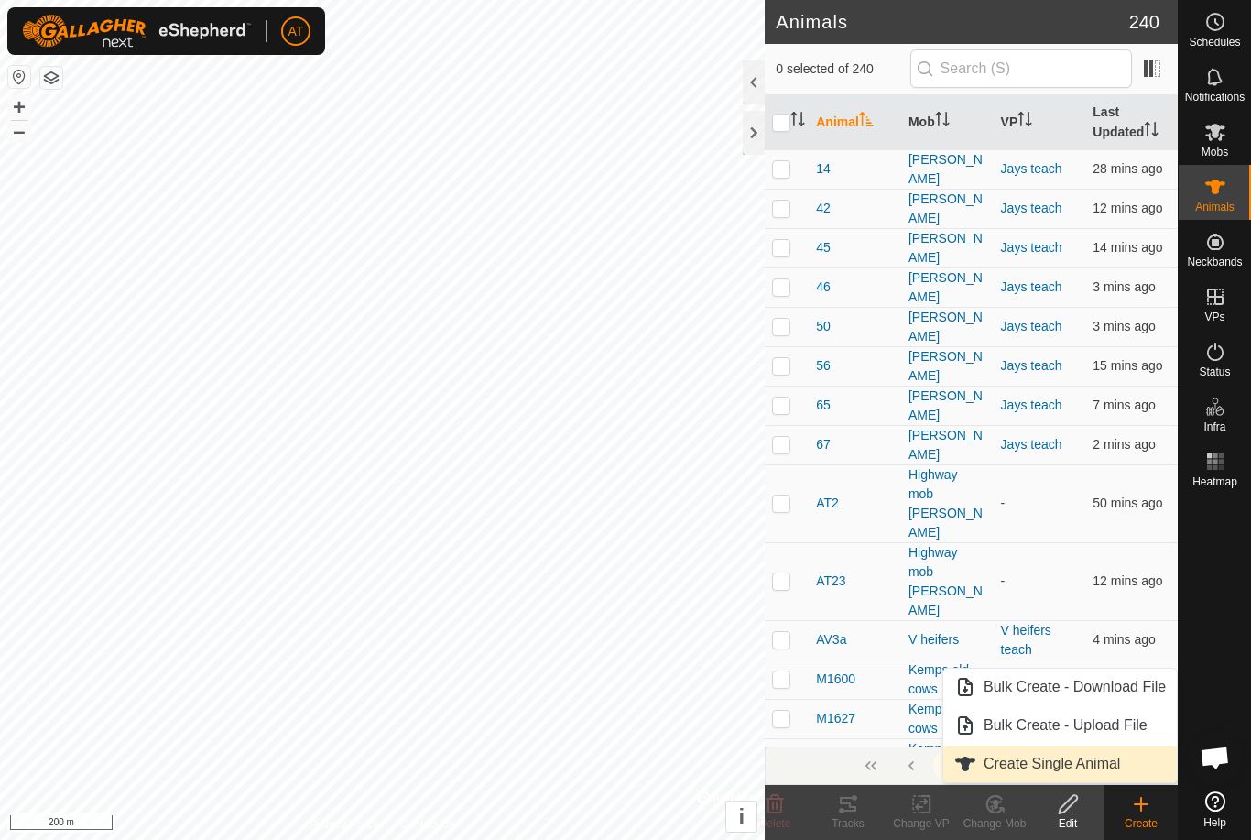
click at [1062, 766] on span "Create Single Animal" at bounding box center [1052, 764] width 137 height 22
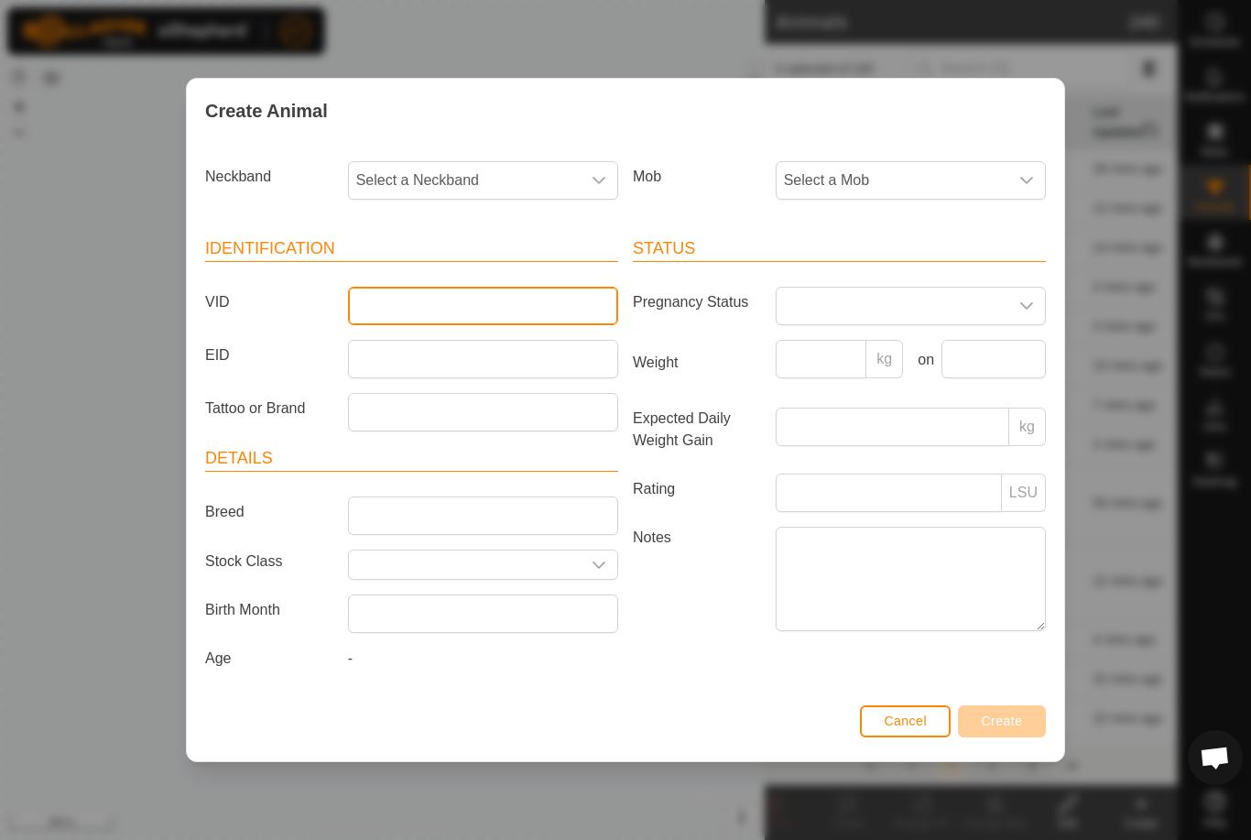
click at [442, 298] on input "VID" at bounding box center [483, 306] width 270 height 38
type input "V"
type input "B"
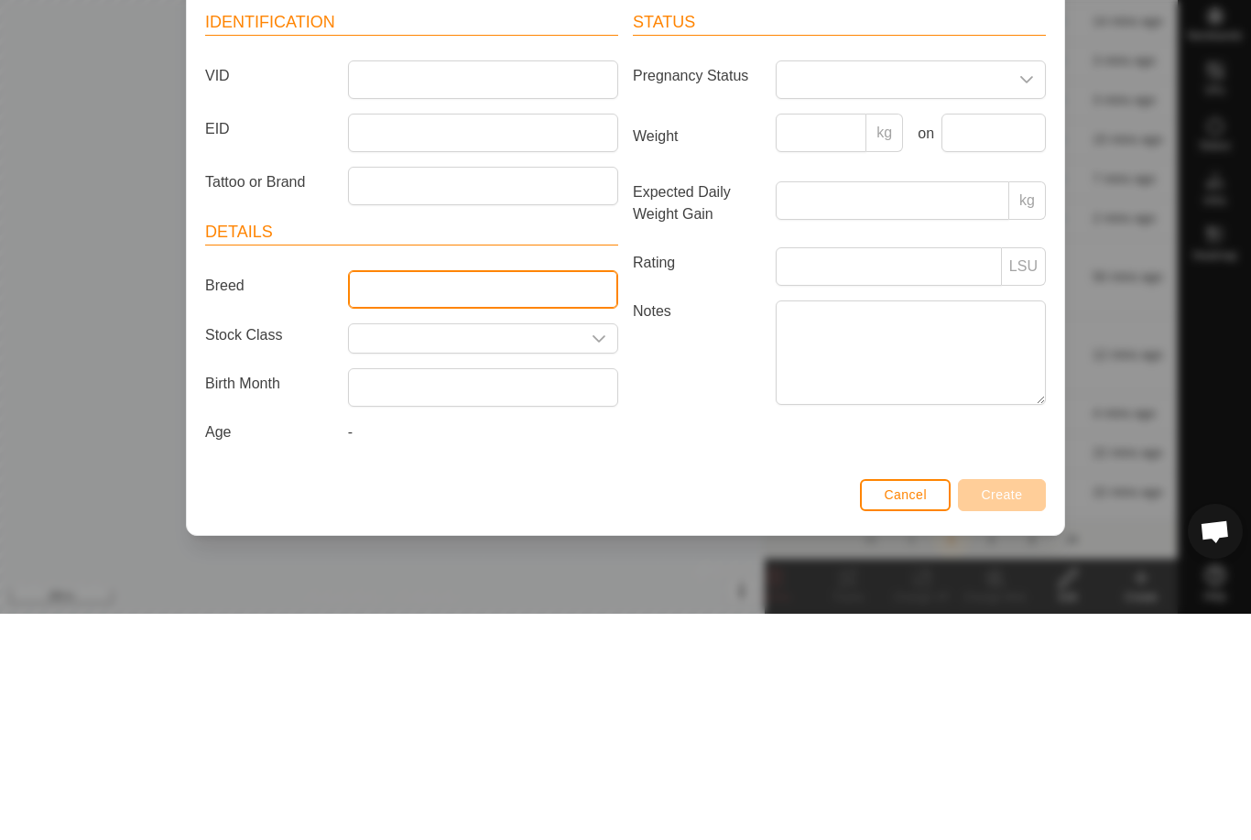
click at [440, 497] on input "Breed" at bounding box center [483, 516] width 270 height 38
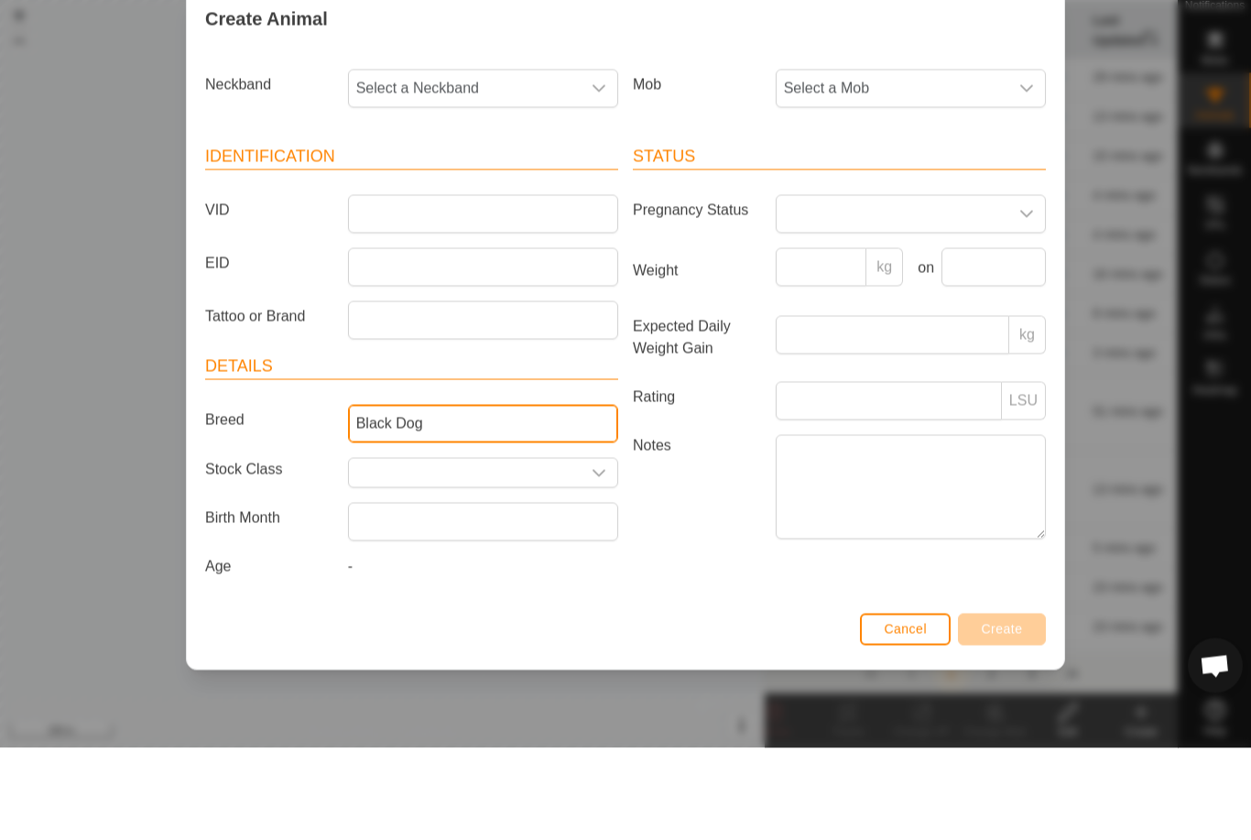
type input "Black Dog"
click at [887, 162] on span "Select a Mob" at bounding box center [893, 180] width 232 height 37
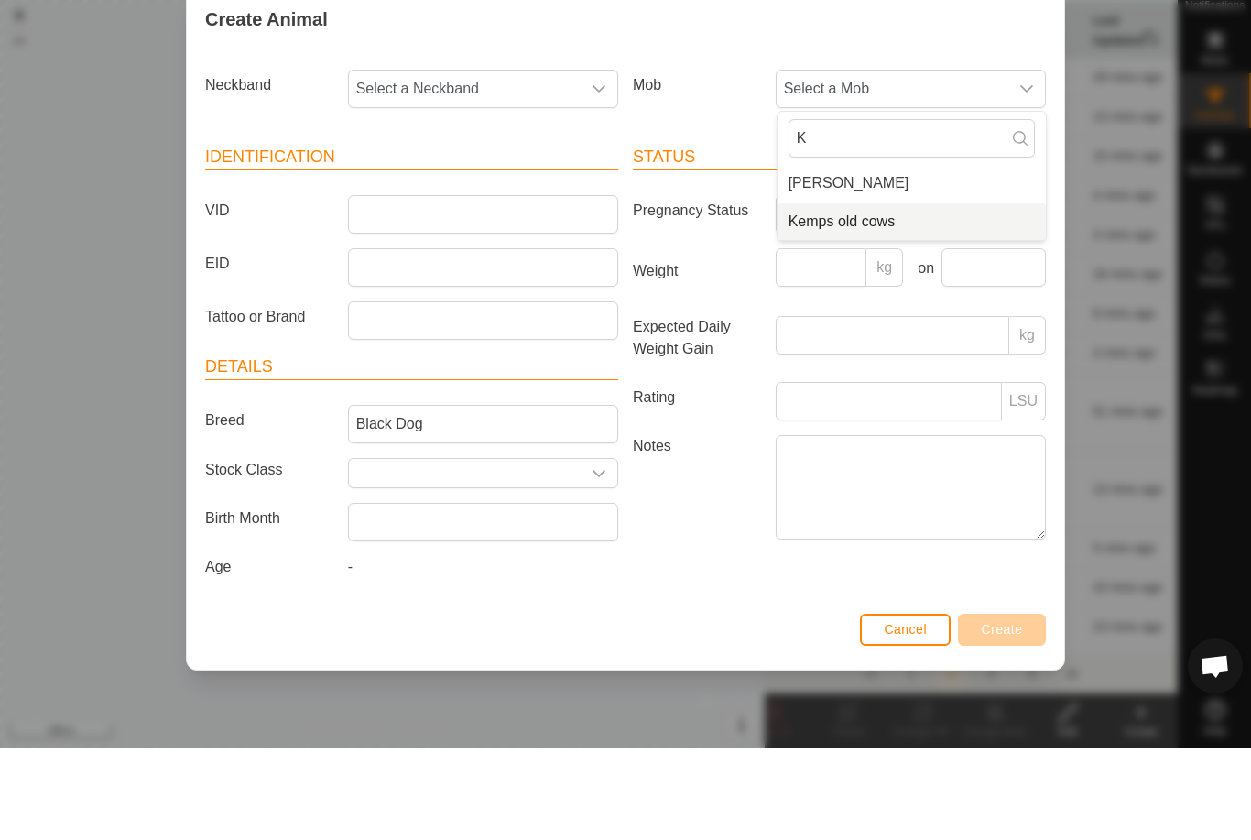
type input "K"
click at [827, 302] on span "Kemps old cows" at bounding box center [842, 313] width 107 height 22
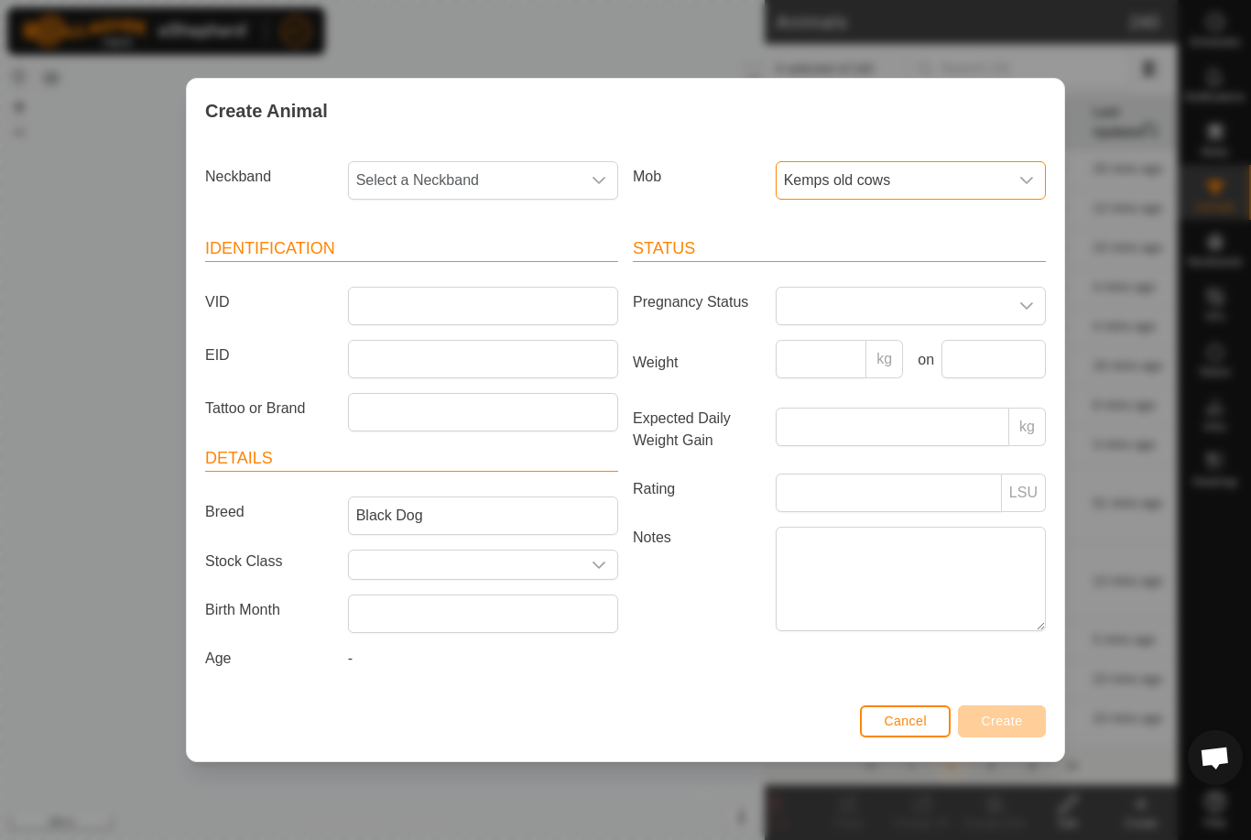
click at [494, 168] on span "Select a Neckband" at bounding box center [465, 180] width 232 height 37
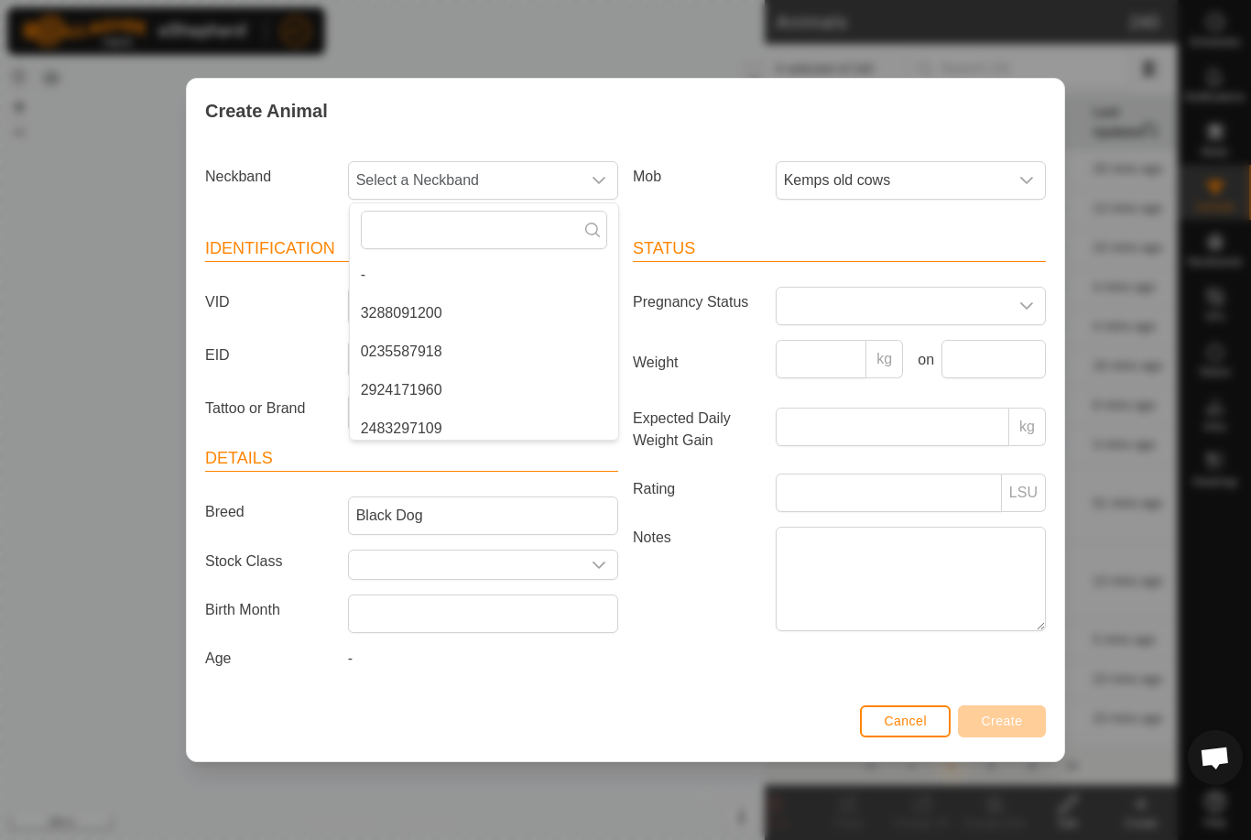
click at [514, 169] on span "Select a Neckband" at bounding box center [465, 180] width 232 height 37
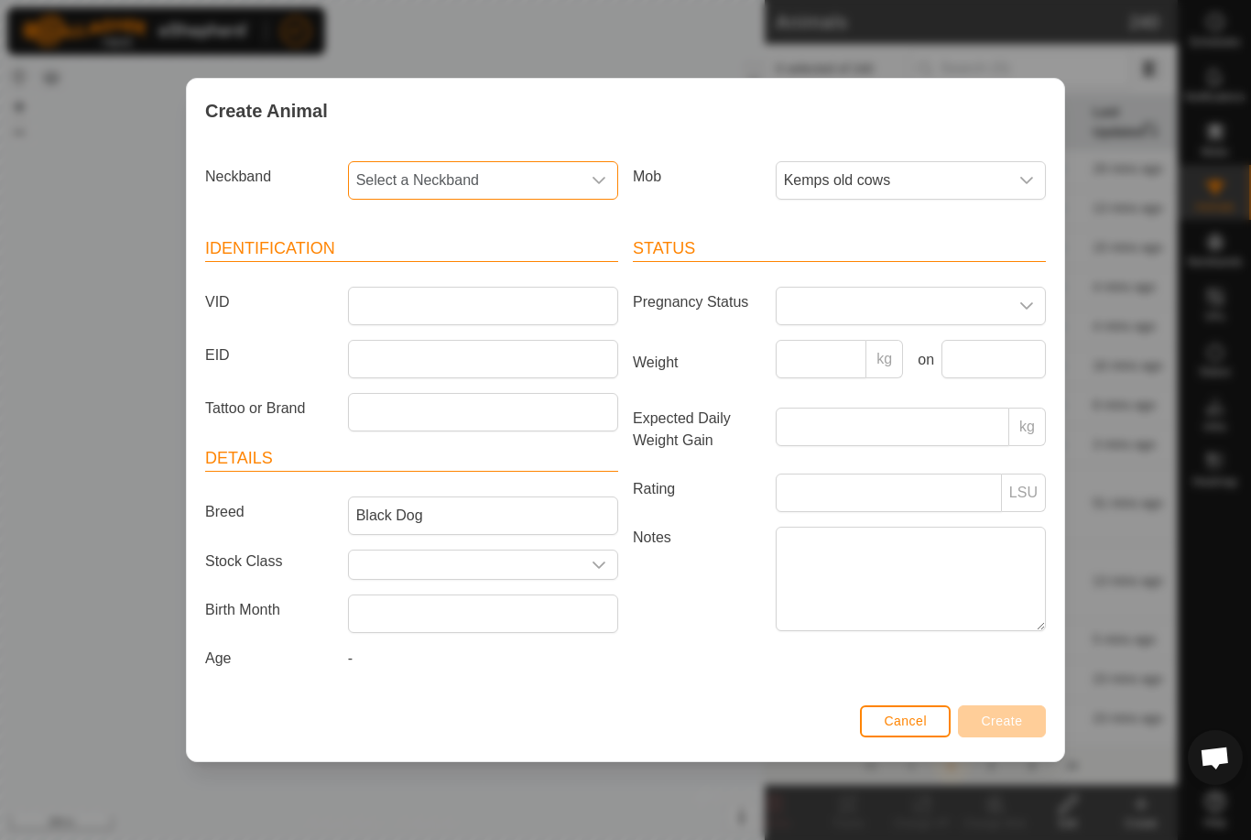
click at [557, 188] on span "Select a Neckband" at bounding box center [465, 180] width 232 height 37
type input "9427"
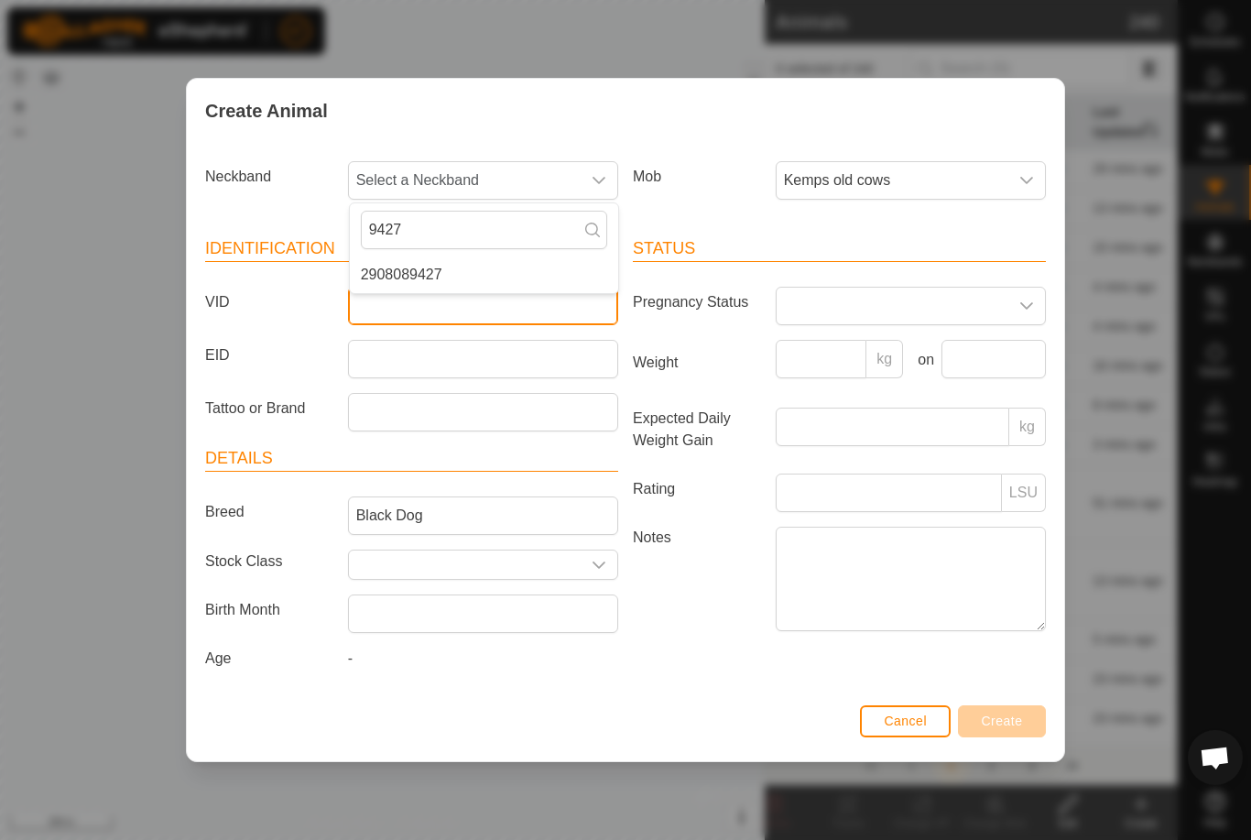
click at [452, 290] on input "VID" at bounding box center [483, 306] width 270 height 38
click at [530, 168] on span "Select a Neckband" at bounding box center [465, 180] width 232 height 37
click at [449, 261] on li "2908089427" at bounding box center [484, 275] width 268 height 37
click at [565, 27] on div "Create Animal Neckband 2908089427 Mob Kemps old cows Identification VID EID Tat…" at bounding box center [625, 420] width 1251 height 840
click at [526, 277] on article "Identification VID EID Tattoo or Brand" at bounding box center [411, 333] width 413 height 195
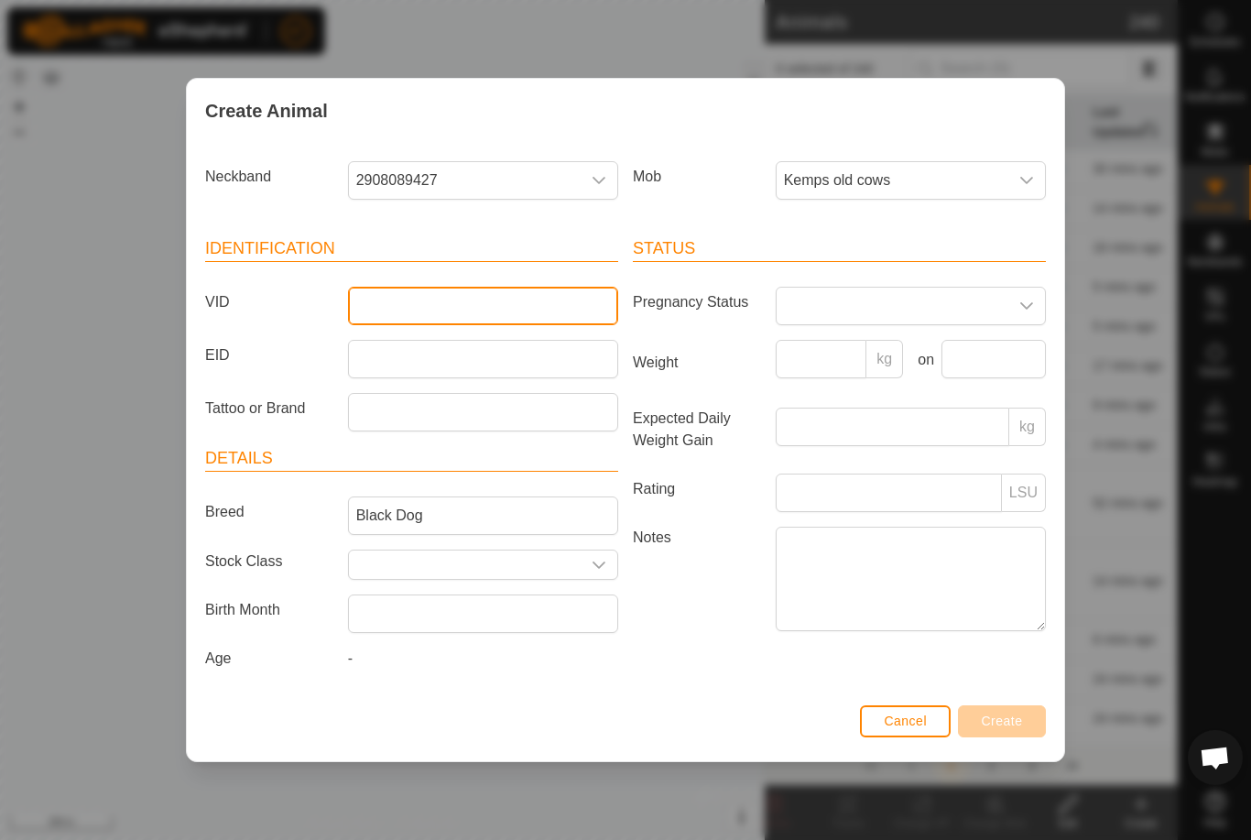
click at [431, 289] on input "VID" at bounding box center [483, 306] width 270 height 38
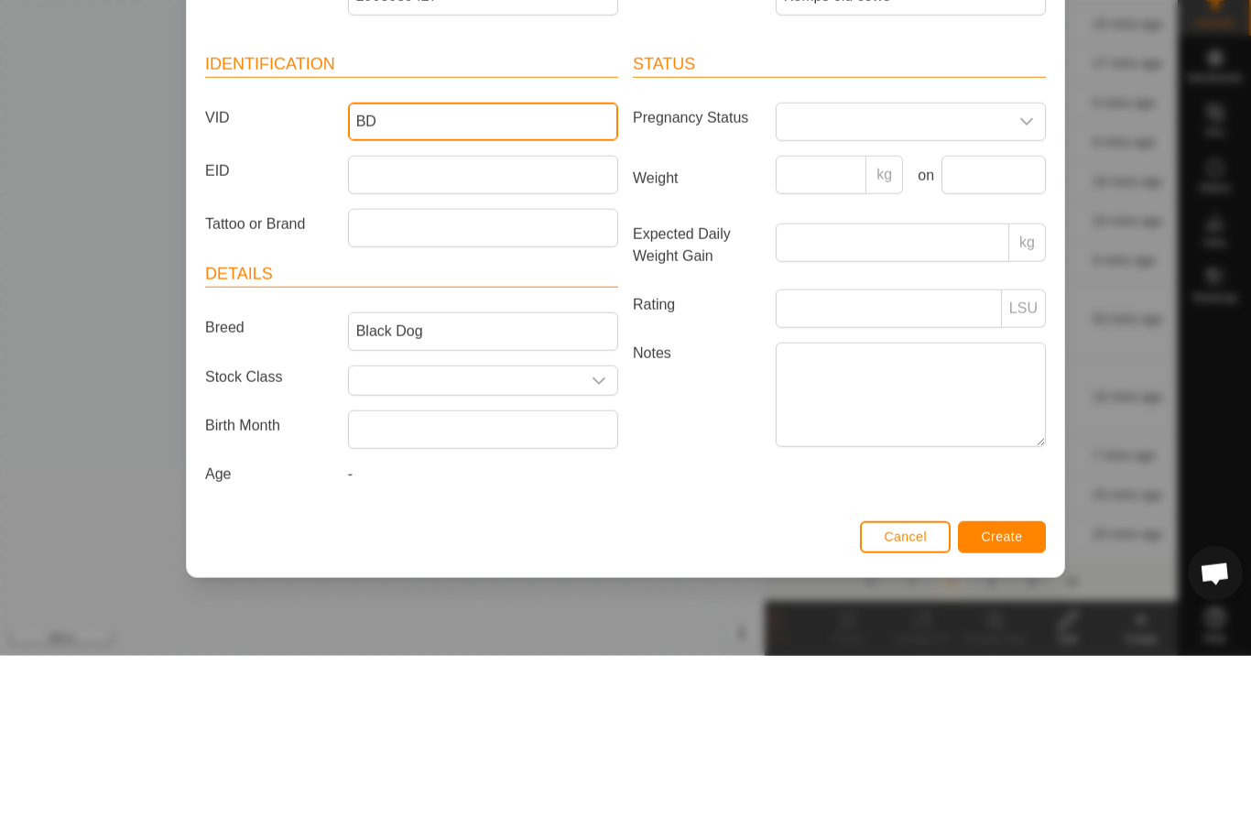
type input "BD"
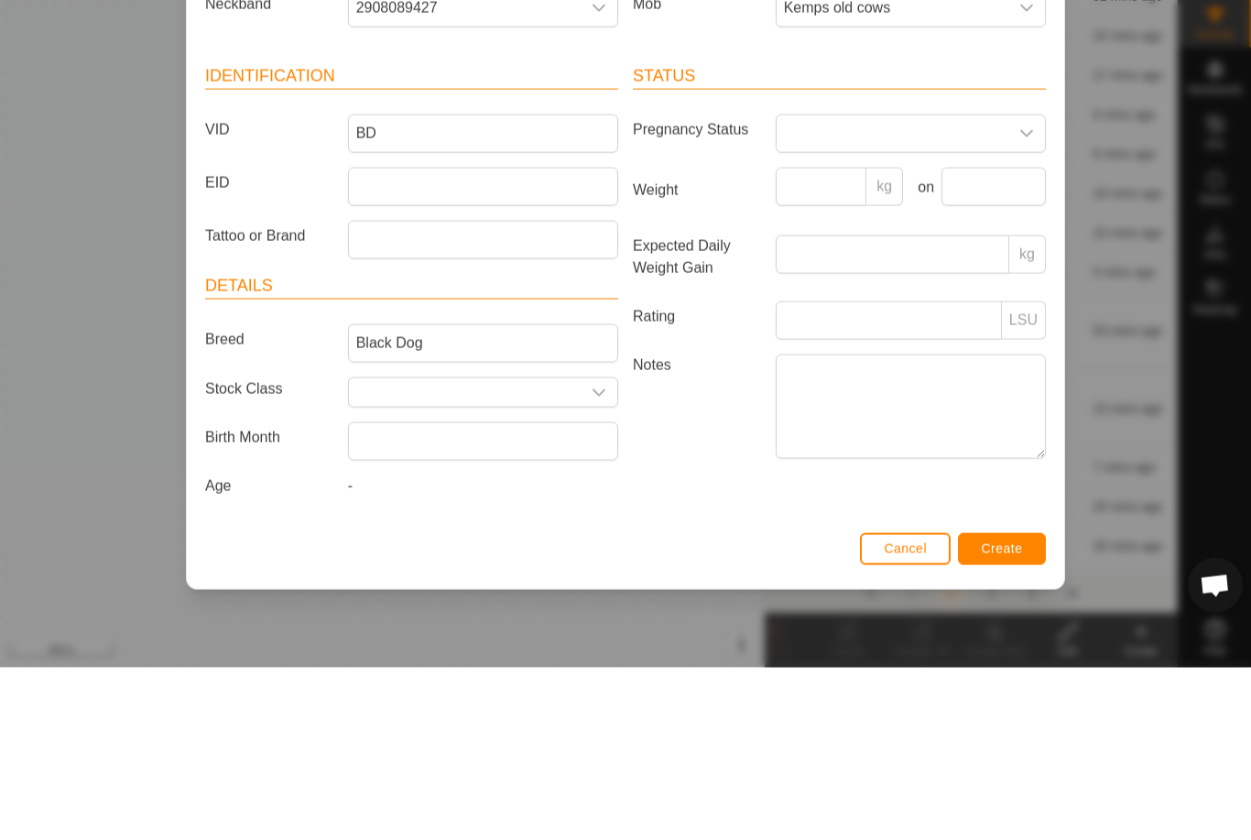
click at [1009, 699] on div "Cancel Create" at bounding box center [626, 730] width 878 height 62
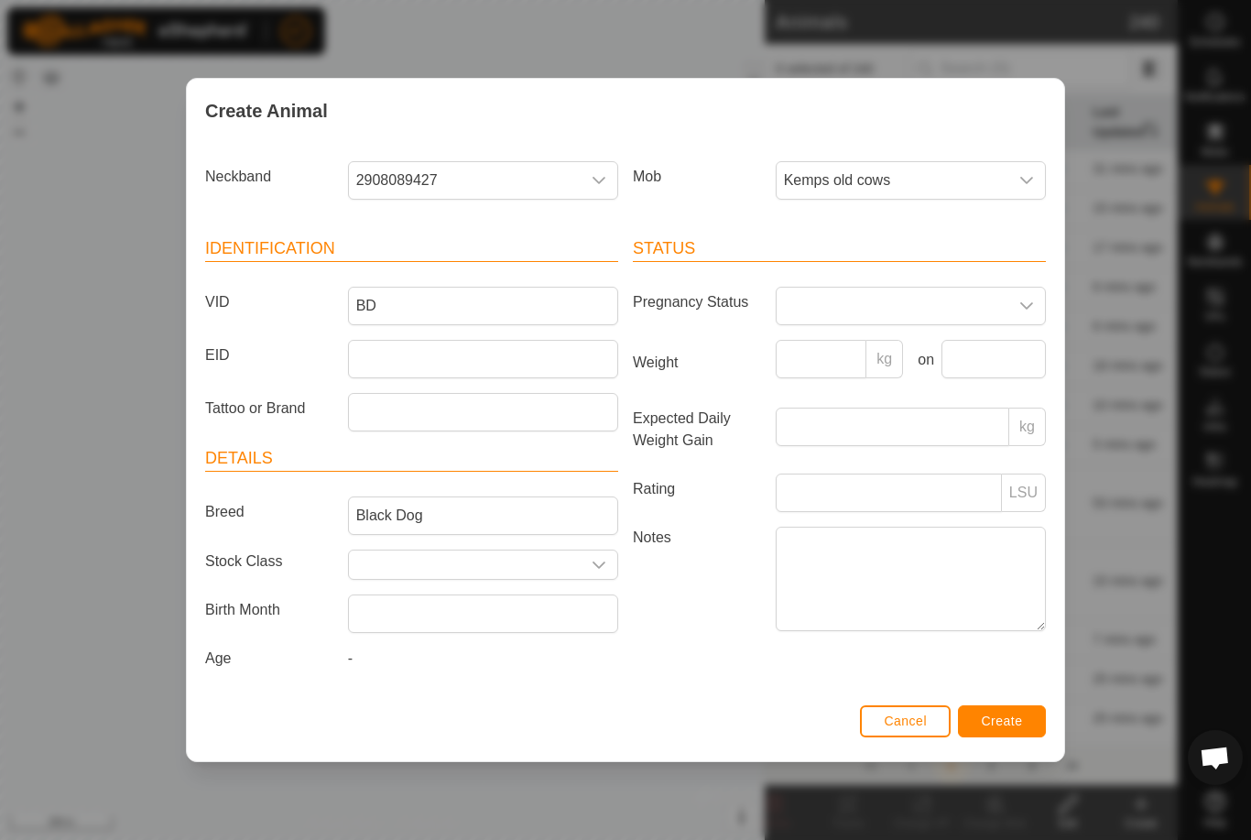
click at [1004, 721] on span "Create" at bounding box center [1002, 721] width 41 height 15
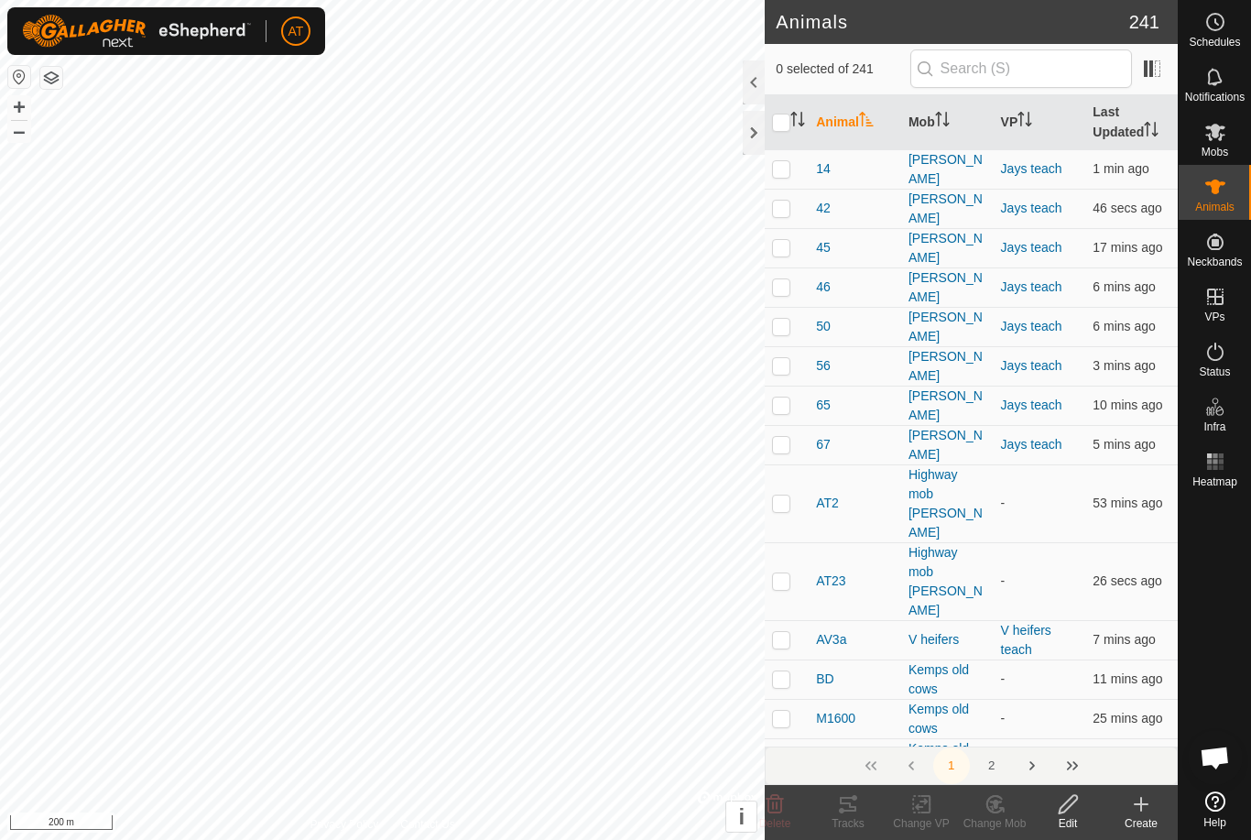
click at [1142, 799] on icon at bounding box center [1142, 804] width 0 height 13
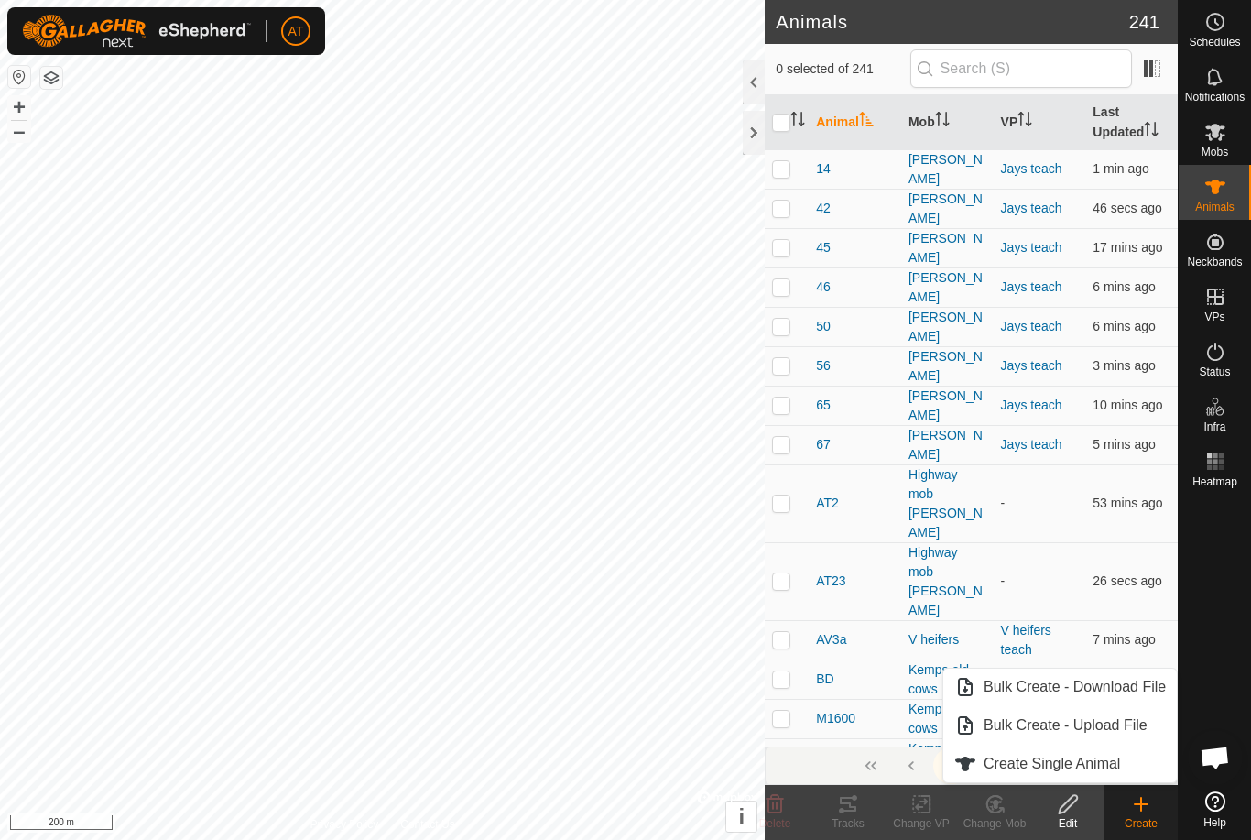
click at [1093, 760] on span "Create Single Animal" at bounding box center [1052, 764] width 137 height 22
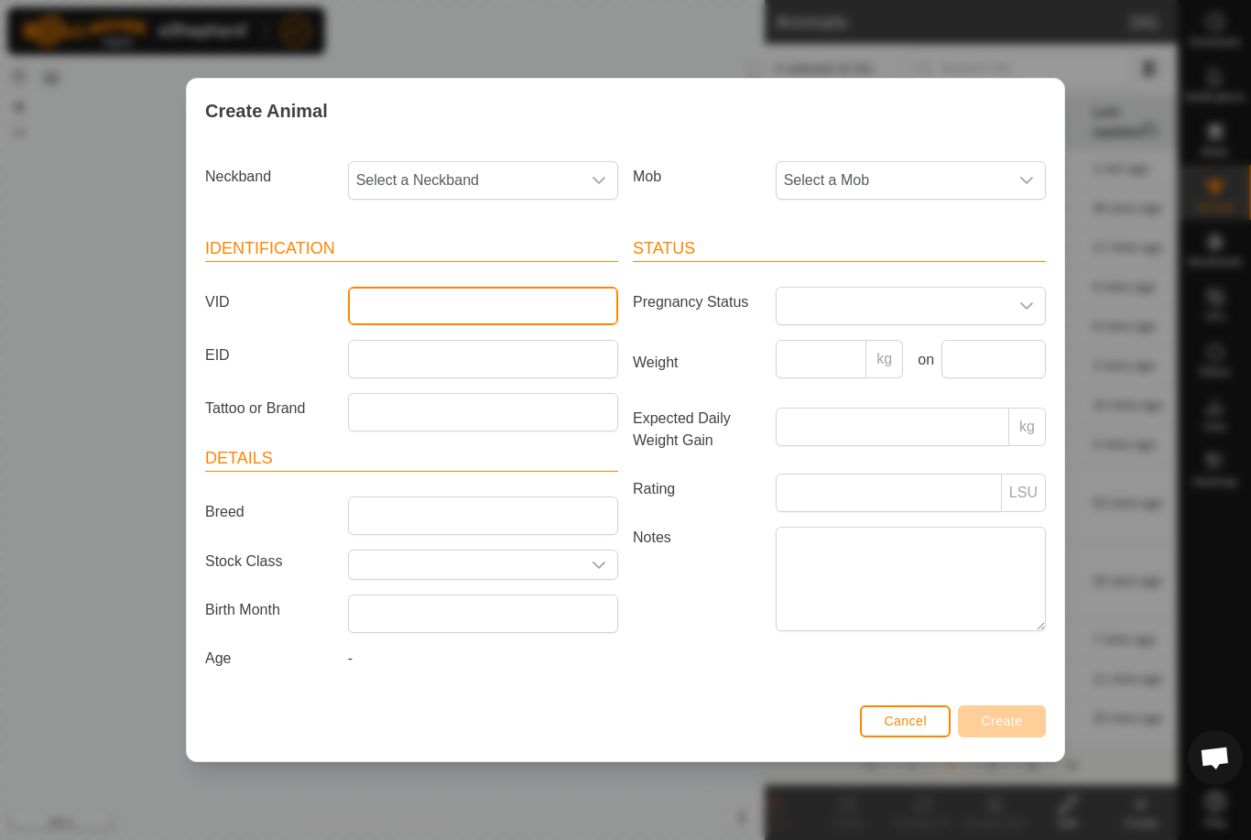
click at [447, 296] on input "VID" at bounding box center [483, 306] width 270 height 38
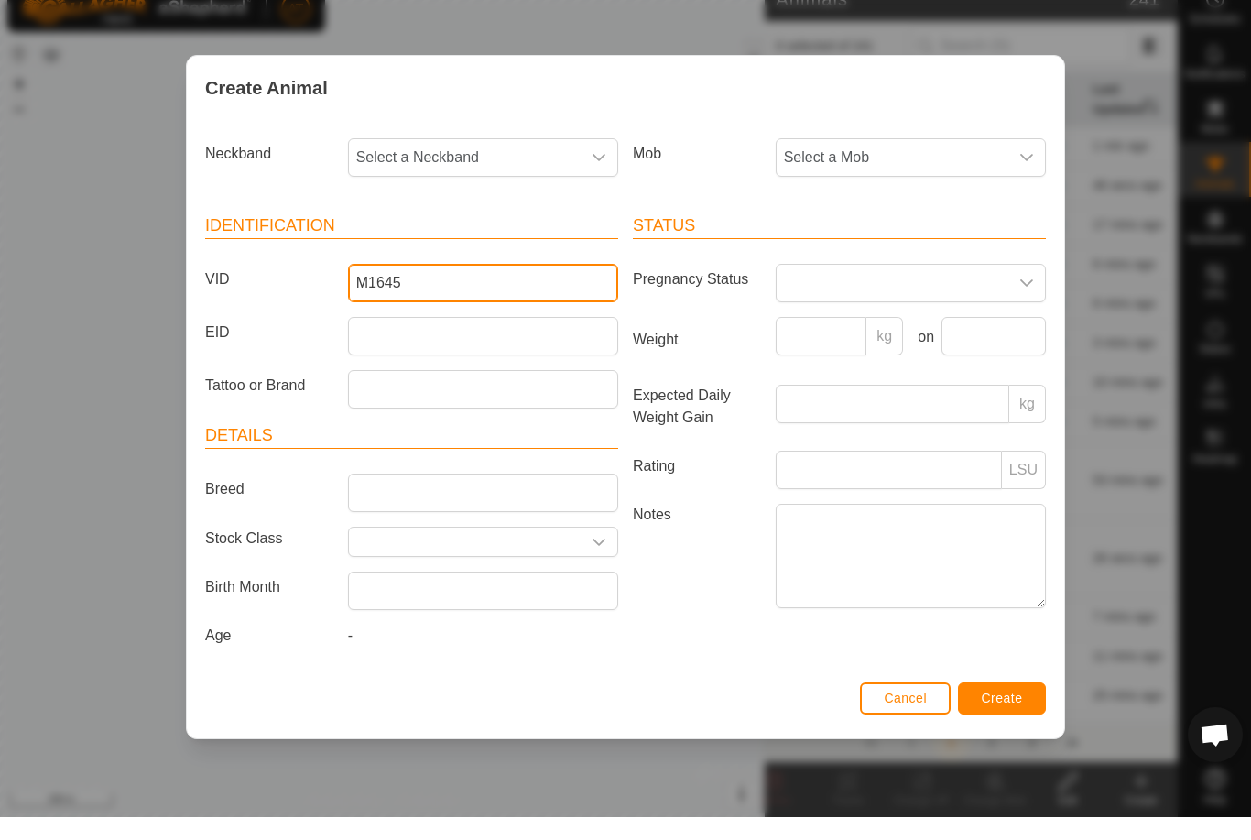
type input "M1645"
click at [919, 162] on span "Select a Mob" at bounding box center [893, 180] width 232 height 37
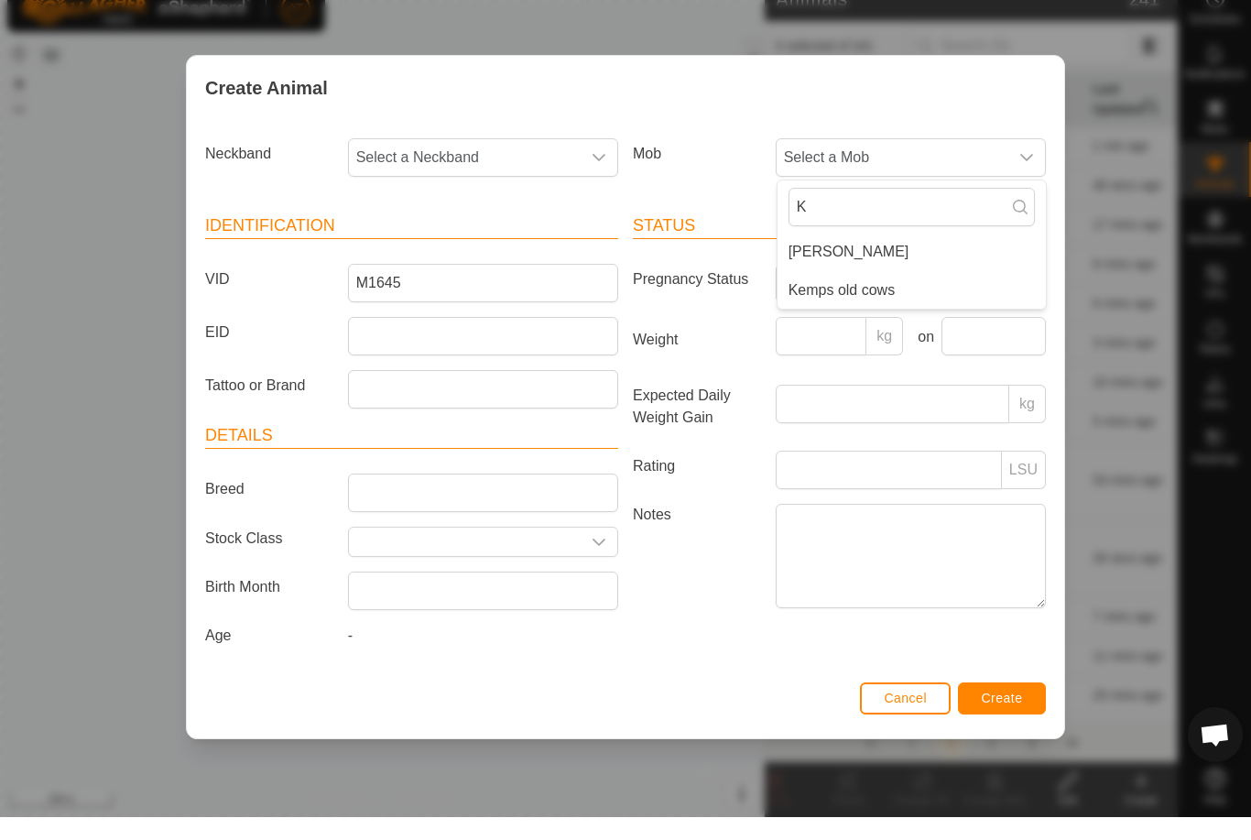
type input "K"
click at [855, 302] on span "Kemps old cows" at bounding box center [842, 313] width 107 height 22
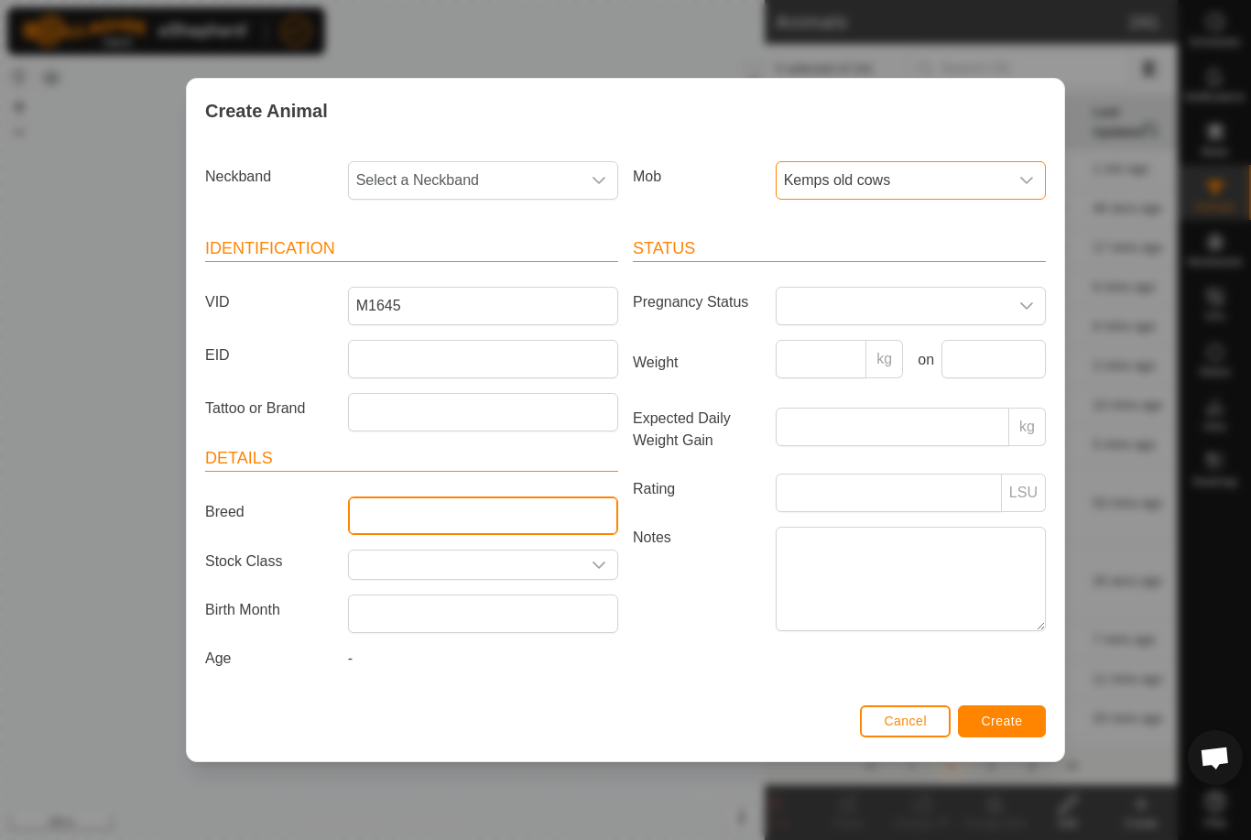
click at [436, 497] on input "Breed" at bounding box center [483, 516] width 270 height 38
type input "H653"
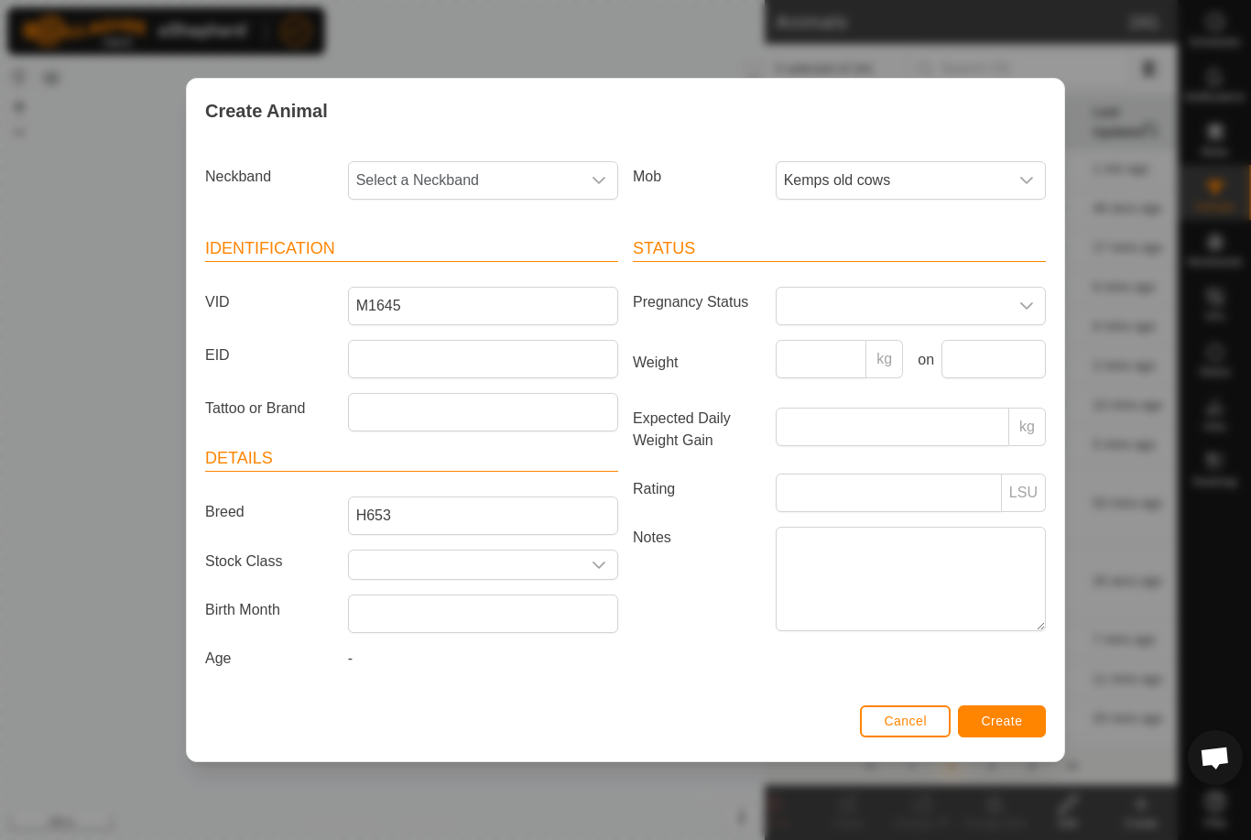
click at [492, 169] on span "Select a Neckband" at bounding box center [465, 180] width 232 height 37
type input "2730"
click at [430, 273] on span "2829172730" at bounding box center [402, 275] width 82 height 22
click at [1011, 713] on button "Create" at bounding box center [1002, 721] width 88 height 32
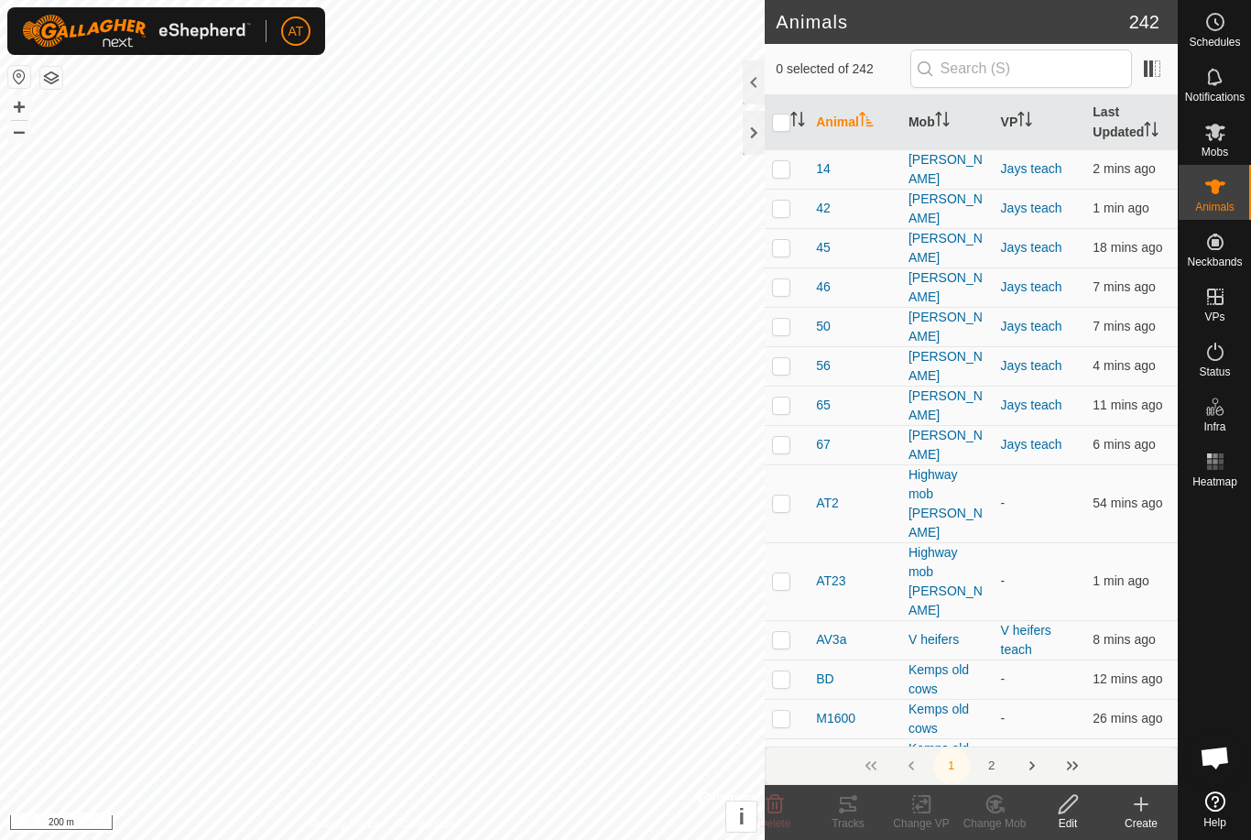
click at [1139, 800] on icon at bounding box center [1142, 804] width 22 height 22
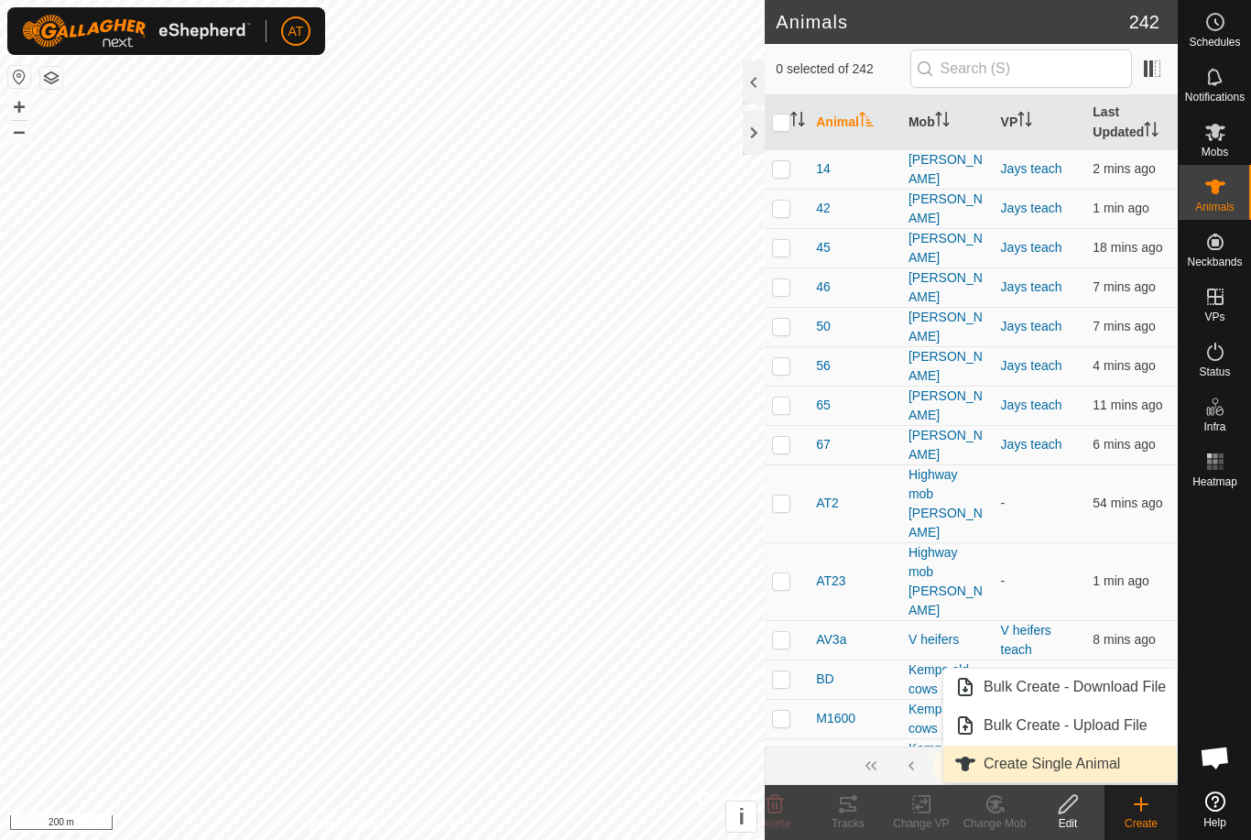
click at [1100, 760] on span "Create Single Animal" at bounding box center [1052, 764] width 137 height 22
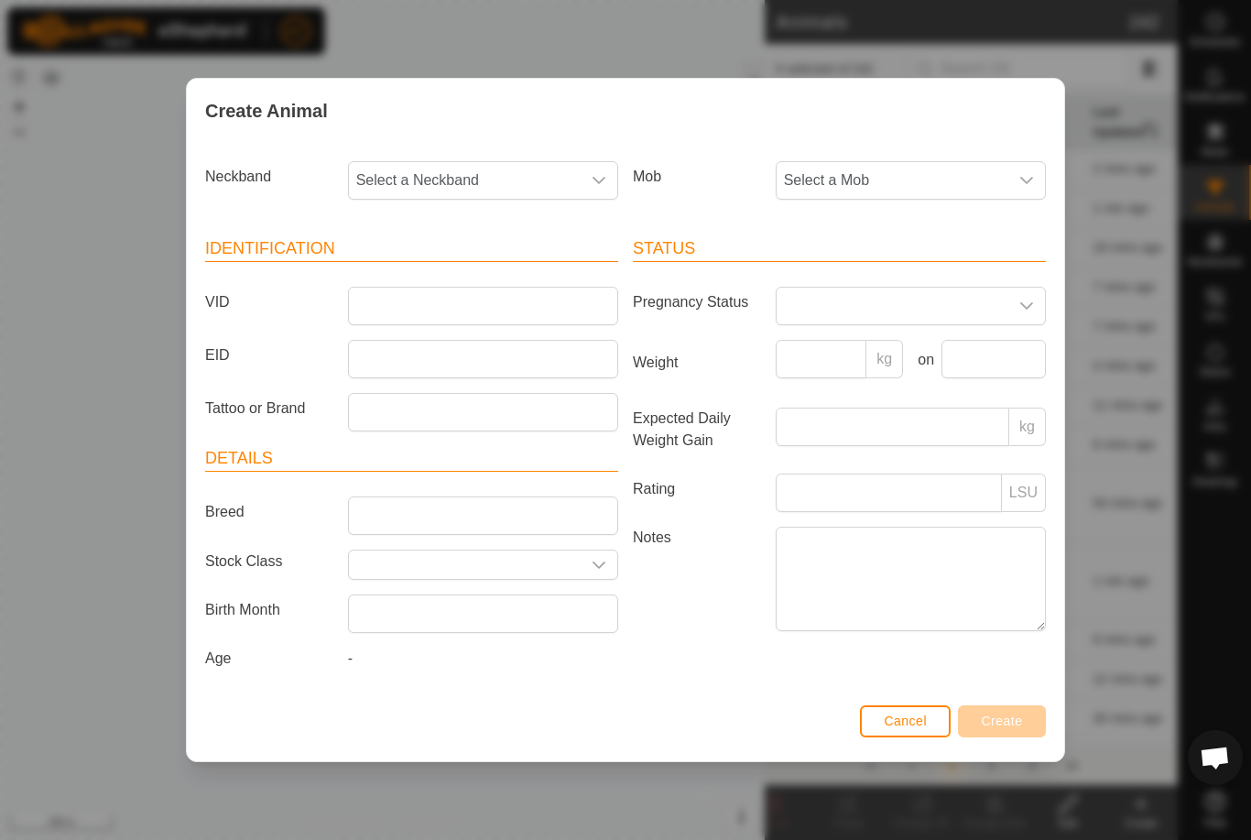
click at [928, 162] on span "Select a Mob" at bounding box center [893, 180] width 232 height 37
type input "K"
click at [850, 303] on span "Kemps old cows" at bounding box center [842, 313] width 107 height 22
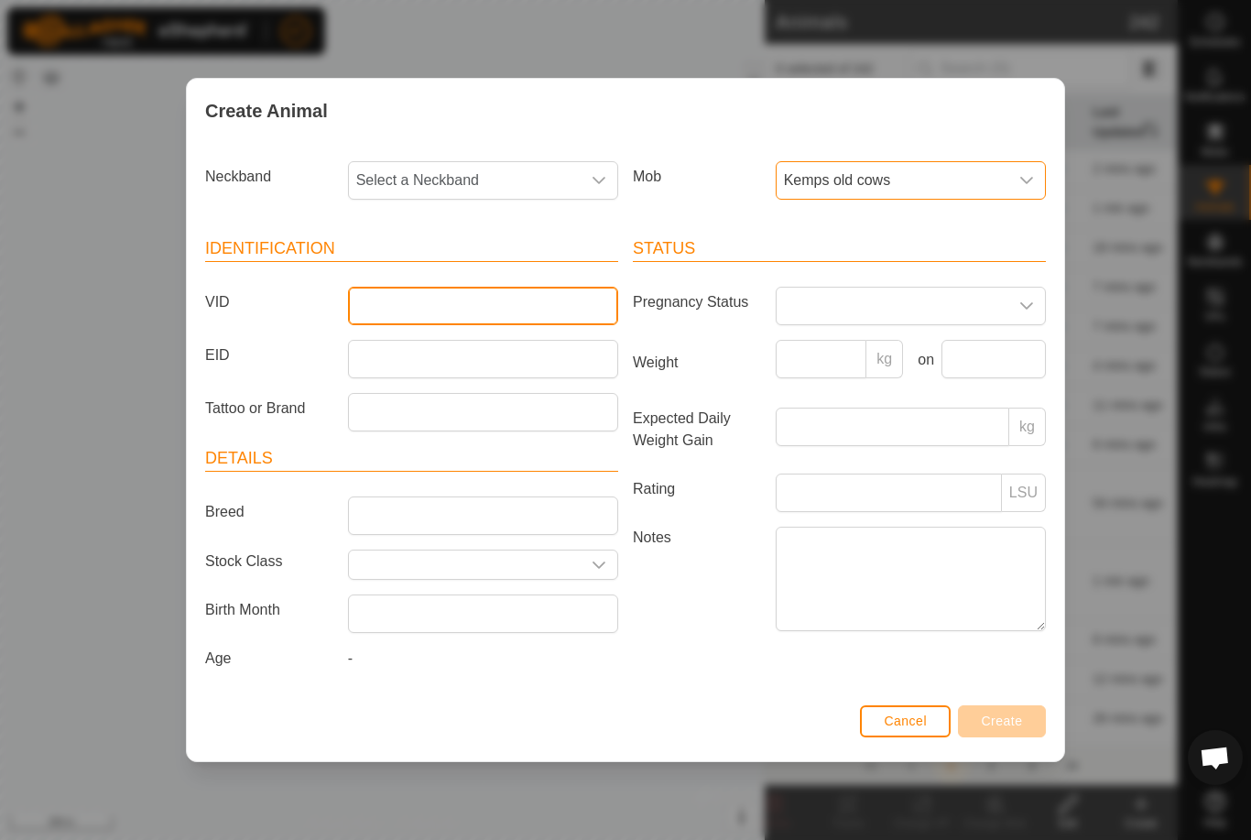
click at [428, 295] on input "VID" at bounding box center [483, 306] width 270 height 38
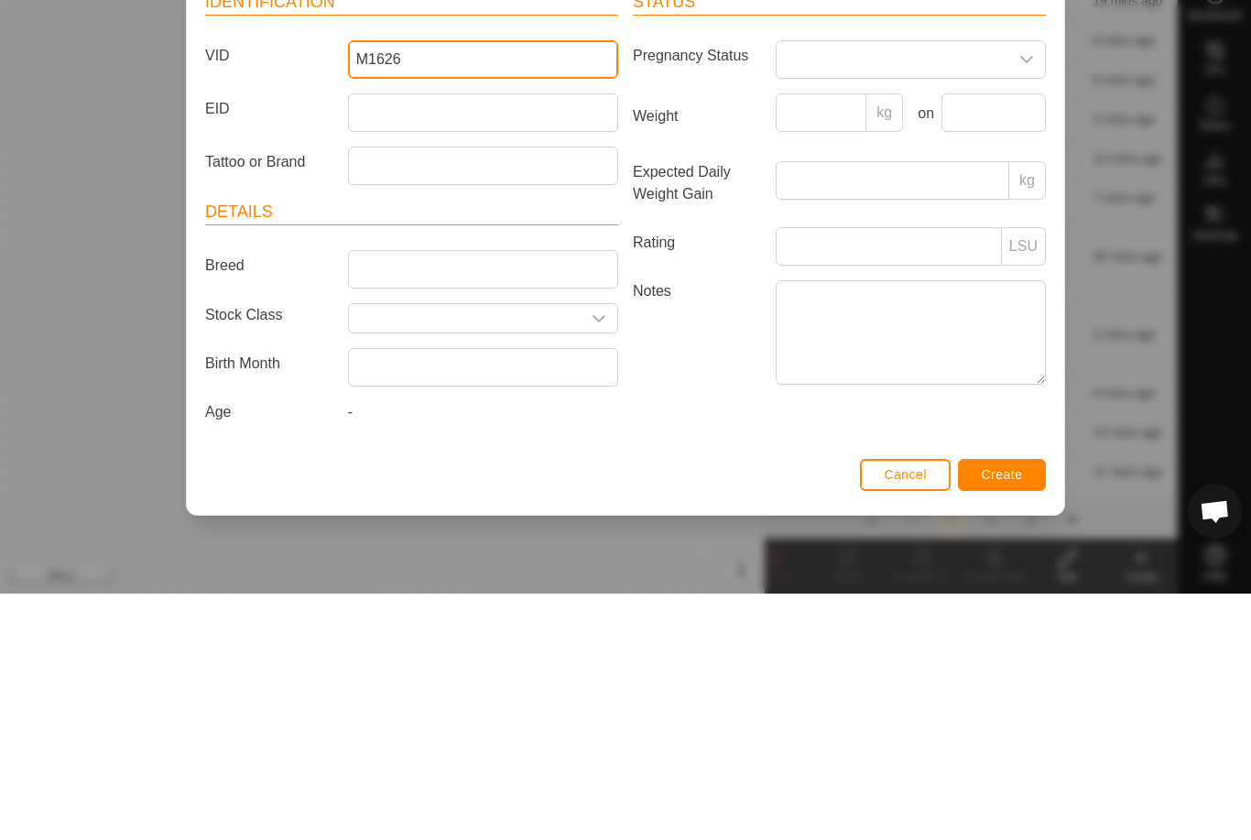
type input "M1626"
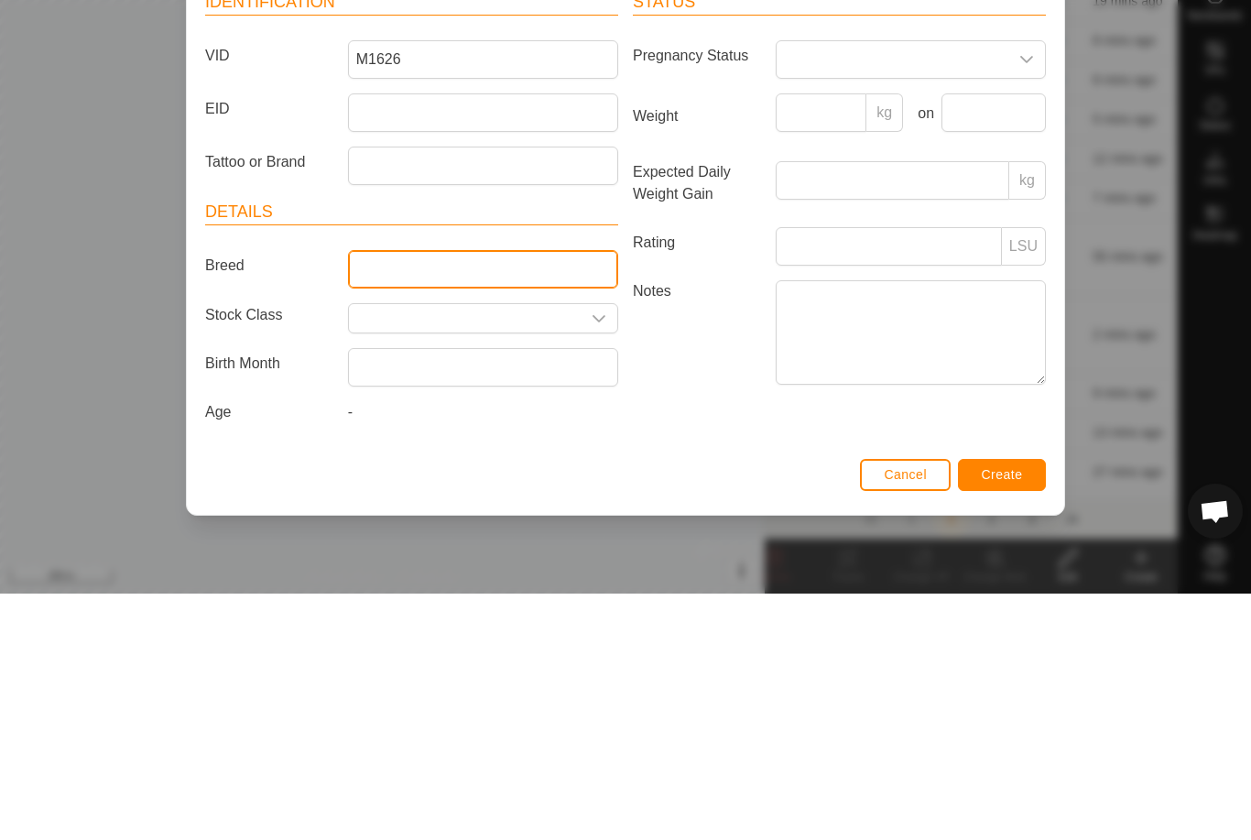
click at [451, 497] on input "Breed" at bounding box center [483, 516] width 270 height 38
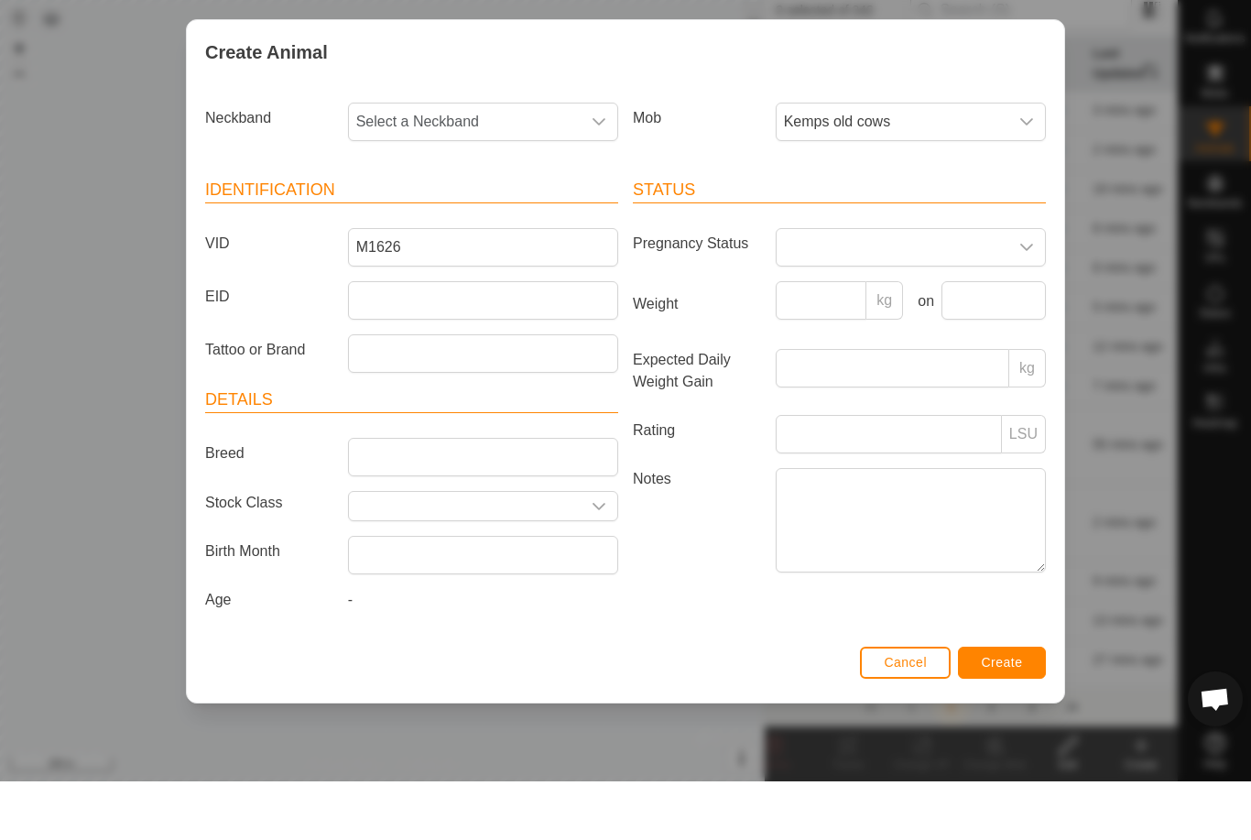
click at [514, 162] on span "Select a Neckband" at bounding box center [465, 180] width 232 height 37
type input "7822"
click at [455, 257] on li "0006407822" at bounding box center [484, 275] width 268 height 37
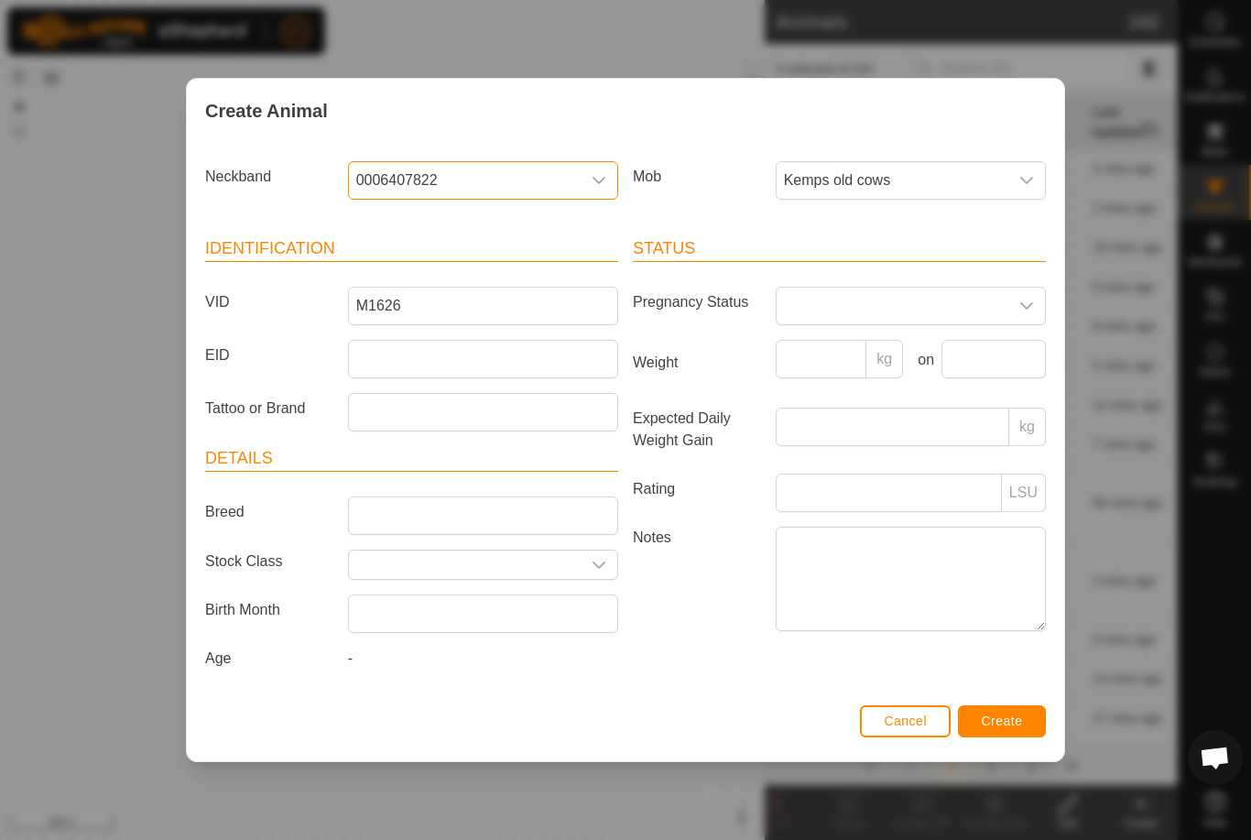
click at [1007, 712] on button "Create" at bounding box center [1002, 721] width 88 height 32
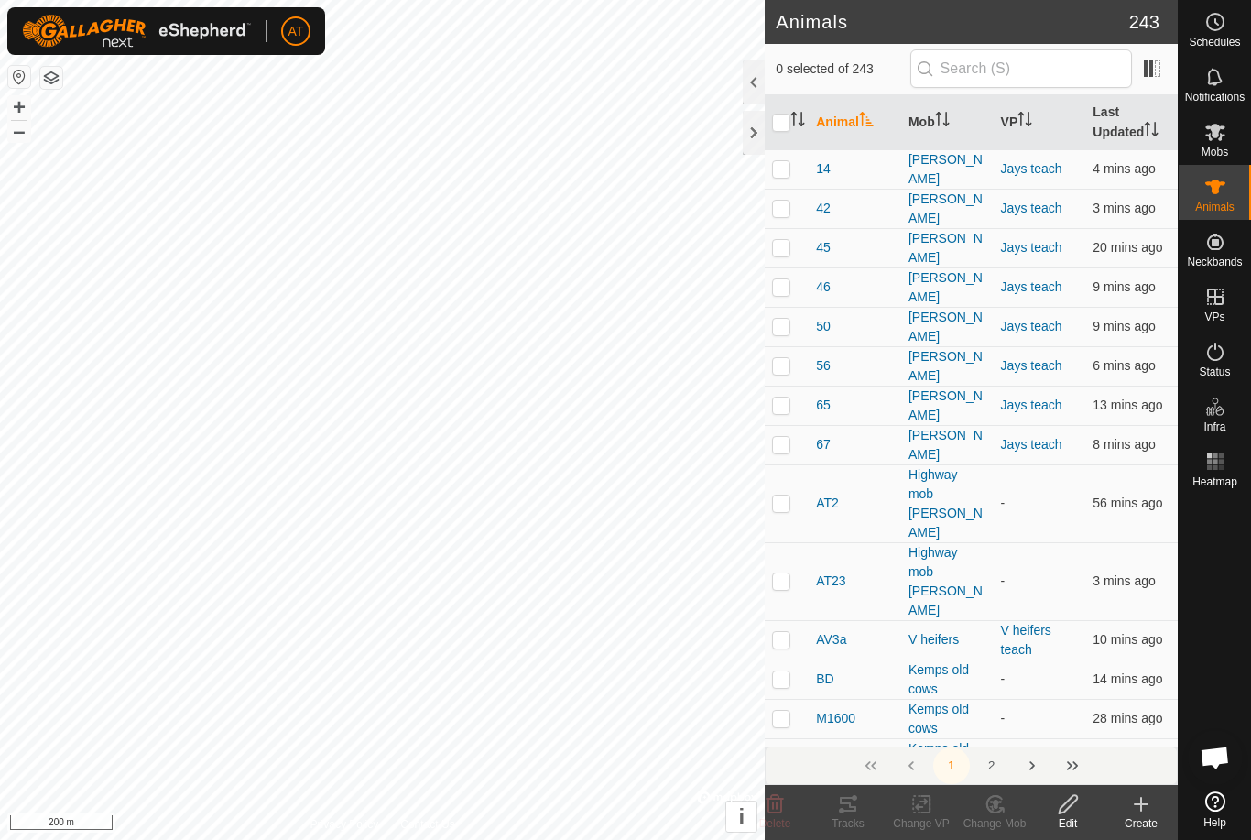
click at [1139, 804] on icon at bounding box center [1141, 804] width 13 height 0
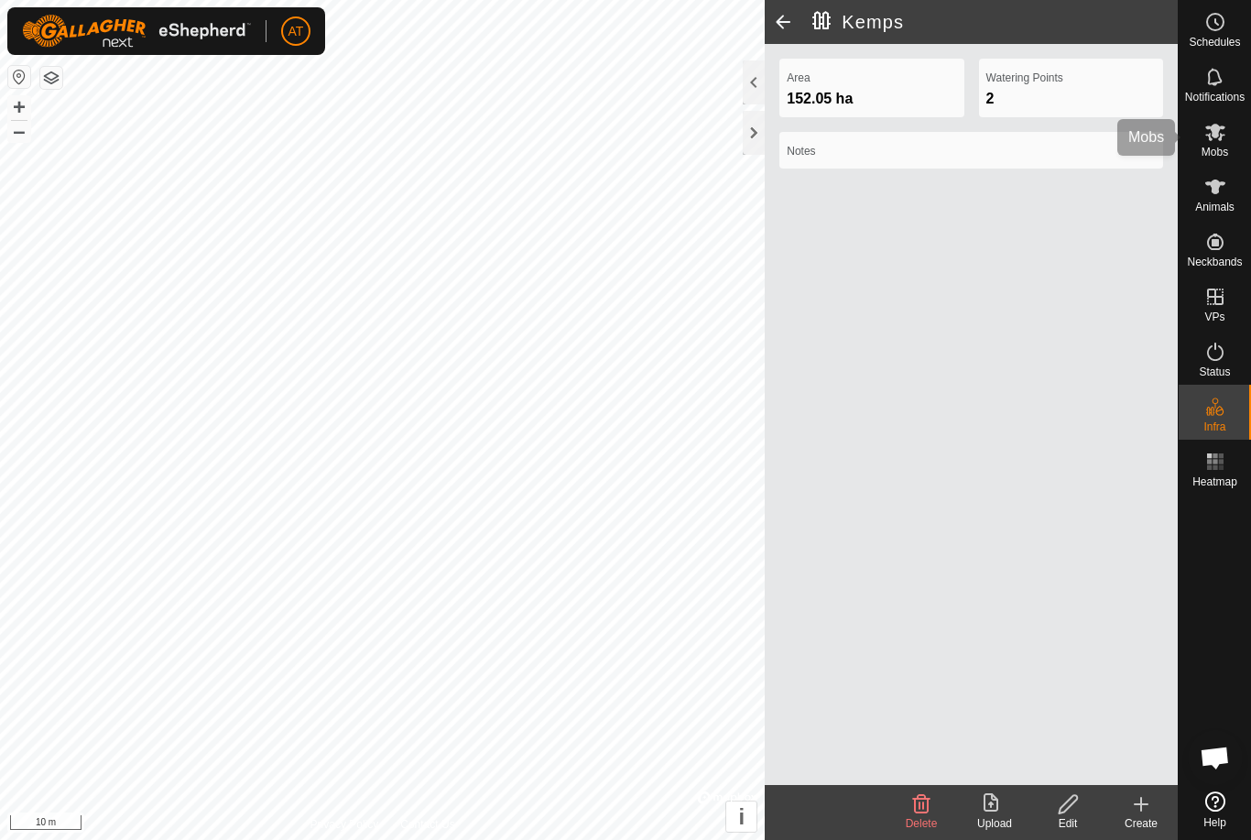
click at [1218, 135] on icon at bounding box center [1216, 132] width 20 height 17
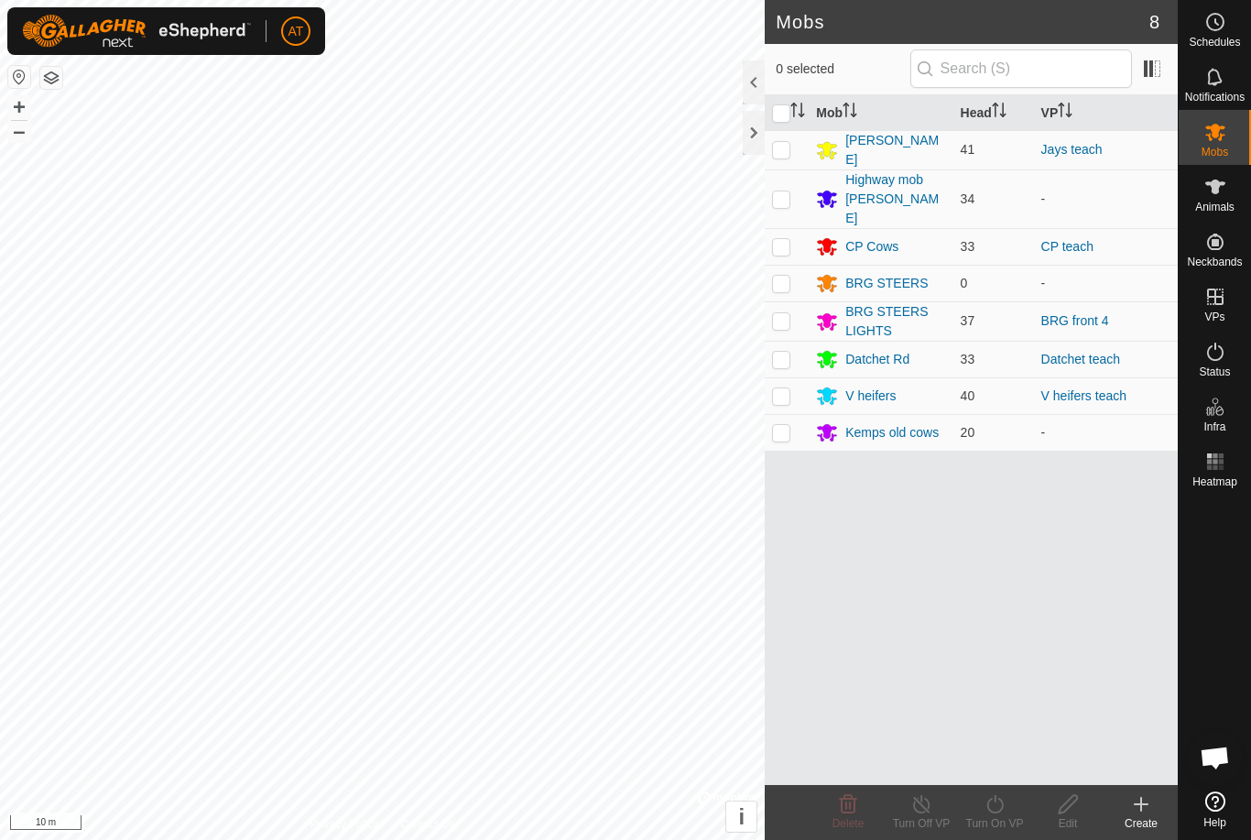
click at [1131, 789] on div "Create" at bounding box center [1141, 812] width 73 height 55
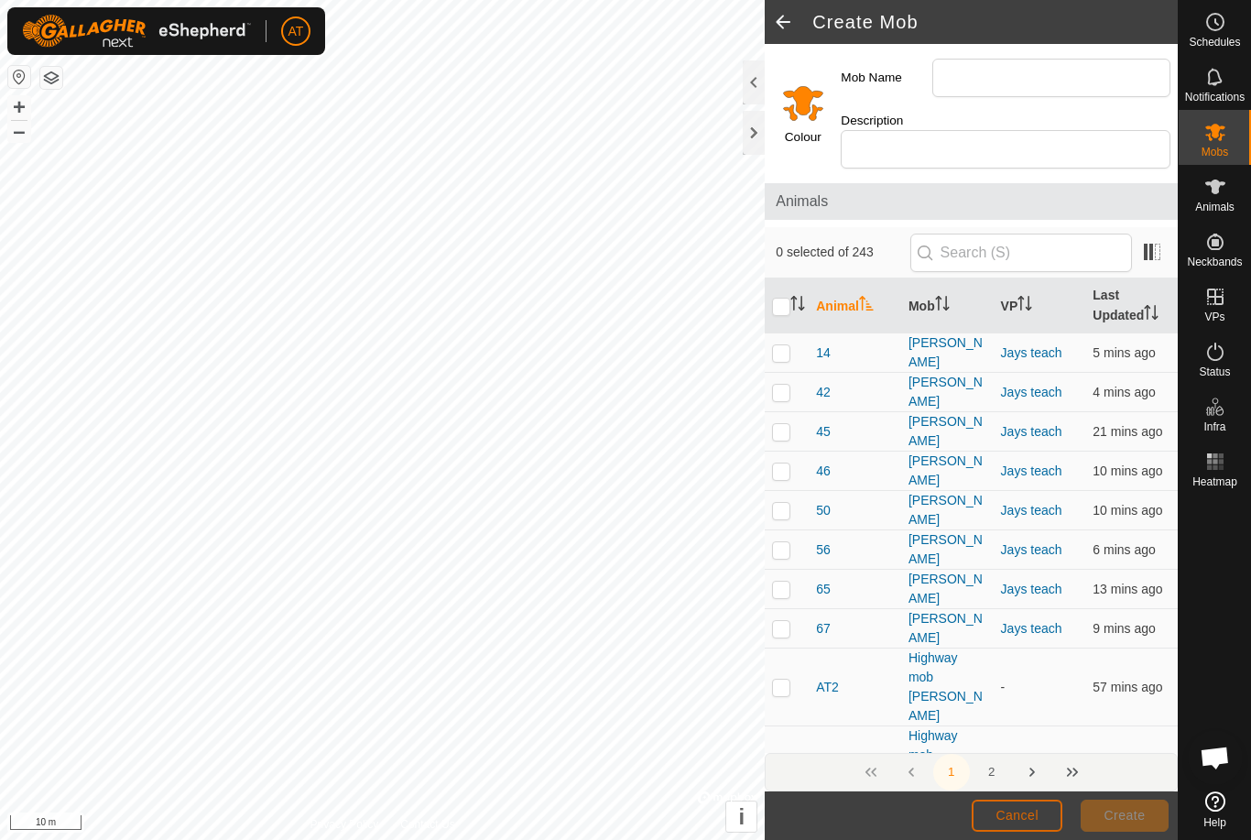
click at [1014, 808] on span "Cancel" at bounding box center [1017, 815] width 43 height 15
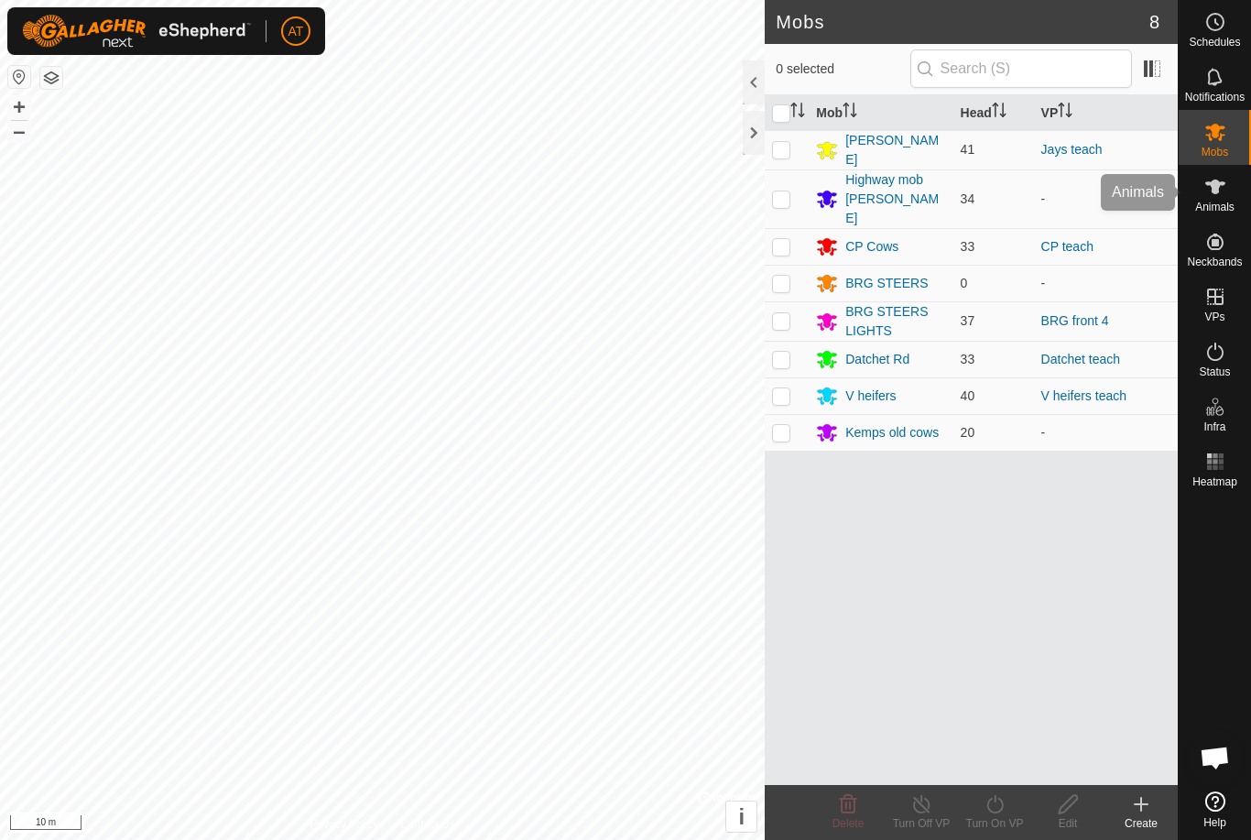
click at [1218, 193] on icon at bounding box center [1216, 187] width 22 height 22
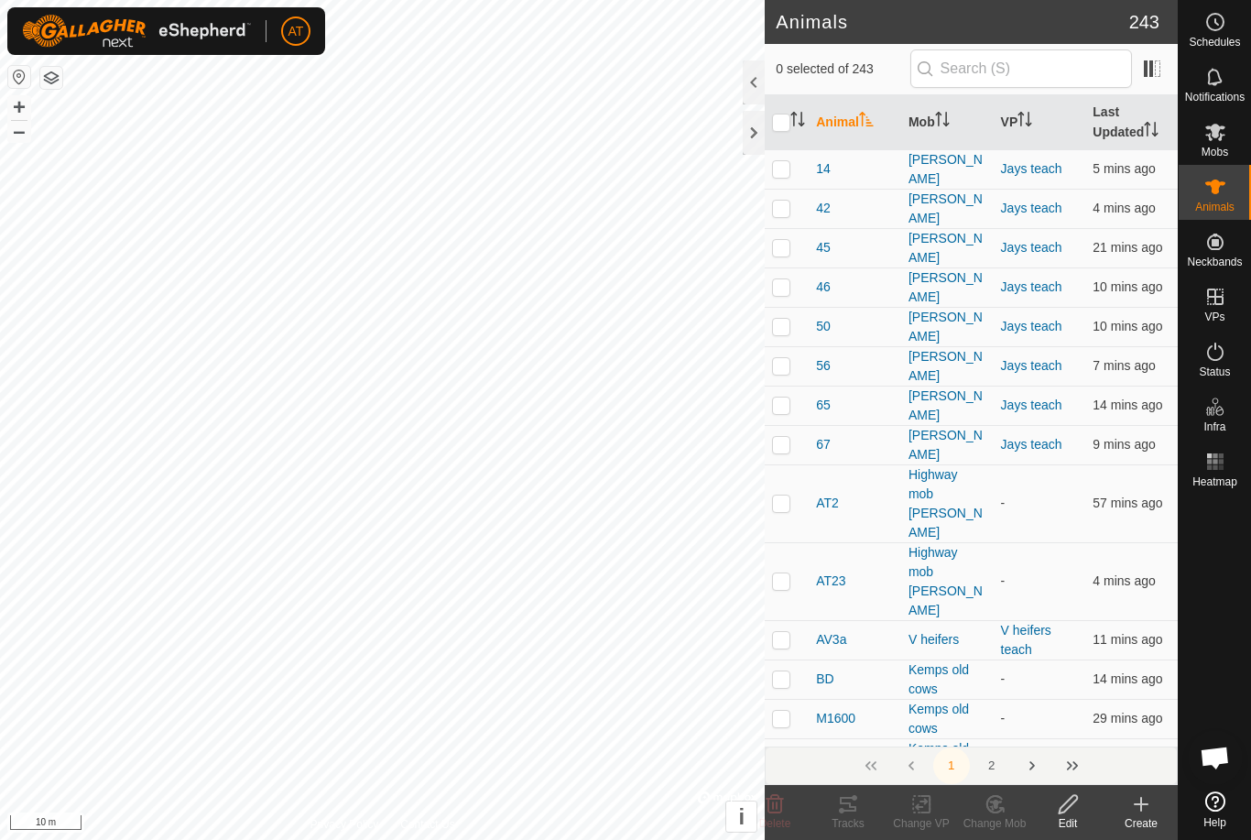
click at [1144, 809] on icon at bounding box center [1142, 804] width 22 height 22
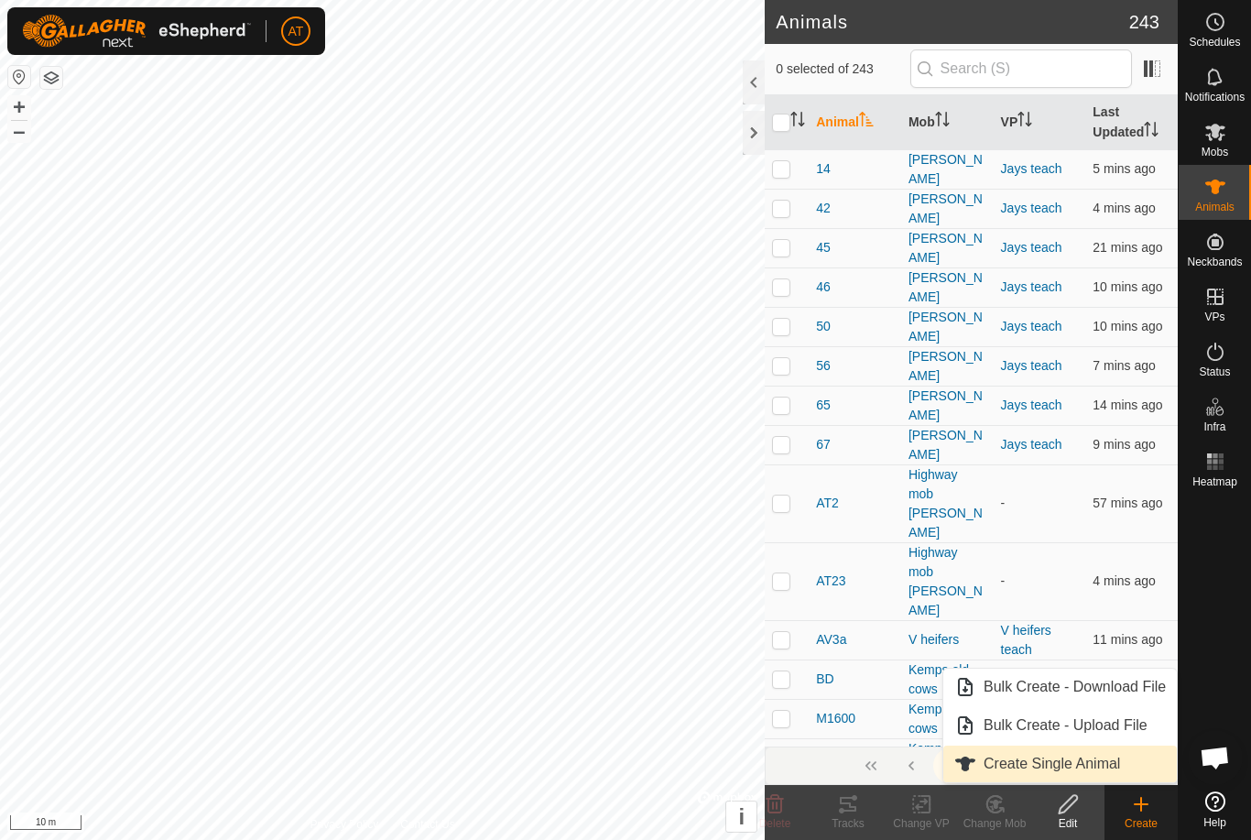
click at [1075, 752] on link "Create Single Animal" at bounding box center [1061, 764] width 234 height 37
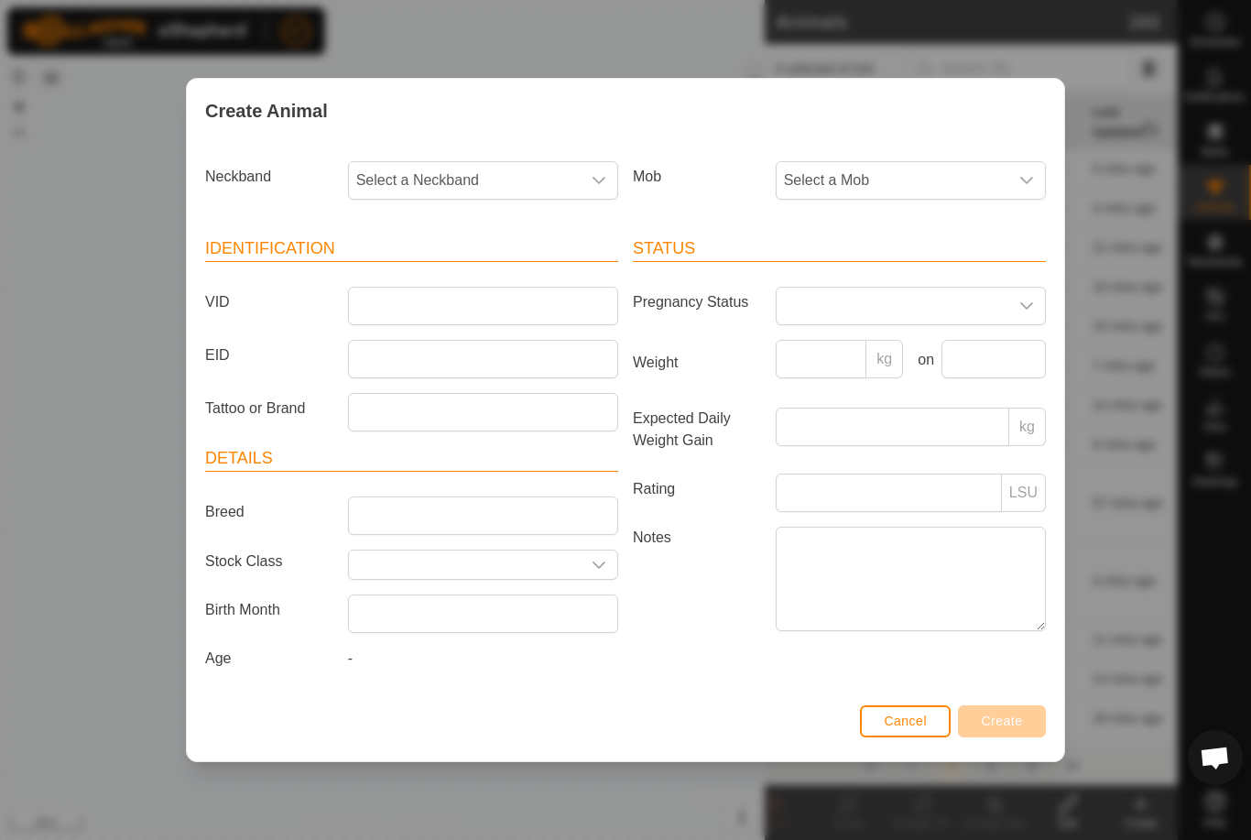
click at [535, 9] on div "Create Animal Neckband Select a Neckband Mob Select a Mob Identification VID EI…" at bounding box center [625, 420] width 1251 height 840
click at [911, 699] on div "Status Pregnancy Status Weight kg on Expected Daily Weight Gain kg Rating LSU N…" at bounding box center [840, 456] width 428 height 485
click at [923, 726] on span "Cancel" at bounding box center [905, 721] width 43 height 15
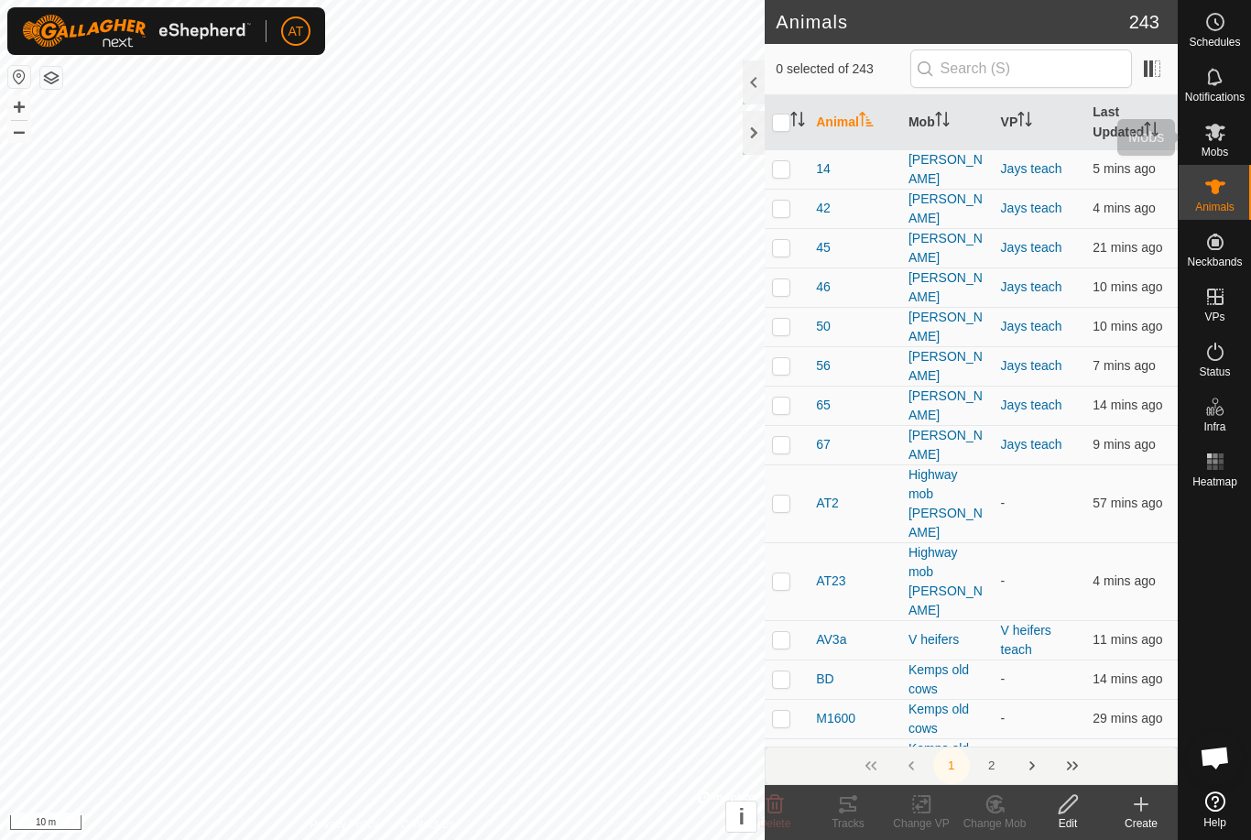
click at [1219, 131] on icon at bounding box center [1216, 132] width 22 height 22
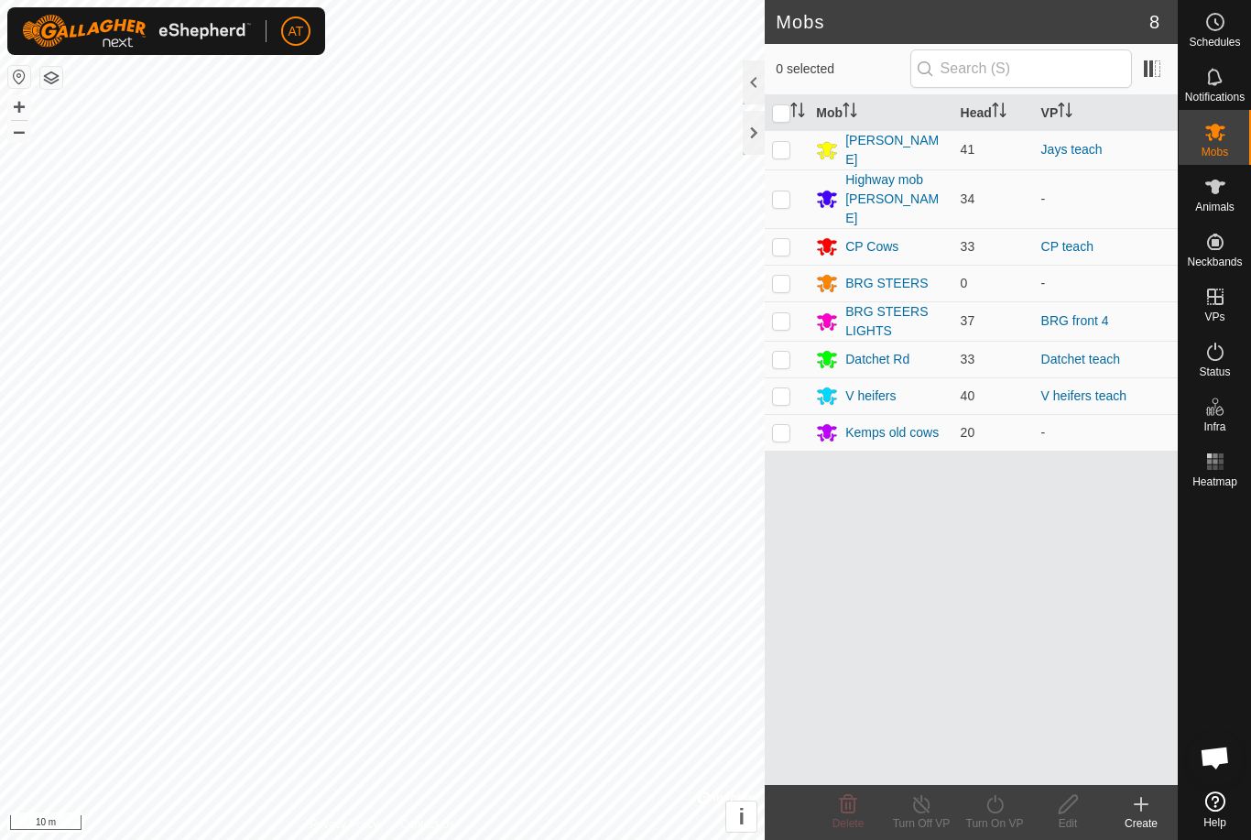
click at [783, 419] on td at bounding box center [787, 432] width 44 height 37
checkbox input "true"
click at [923, 423] on div "Kemps old cows" at bounding box center [892, 432] width 93 height 19
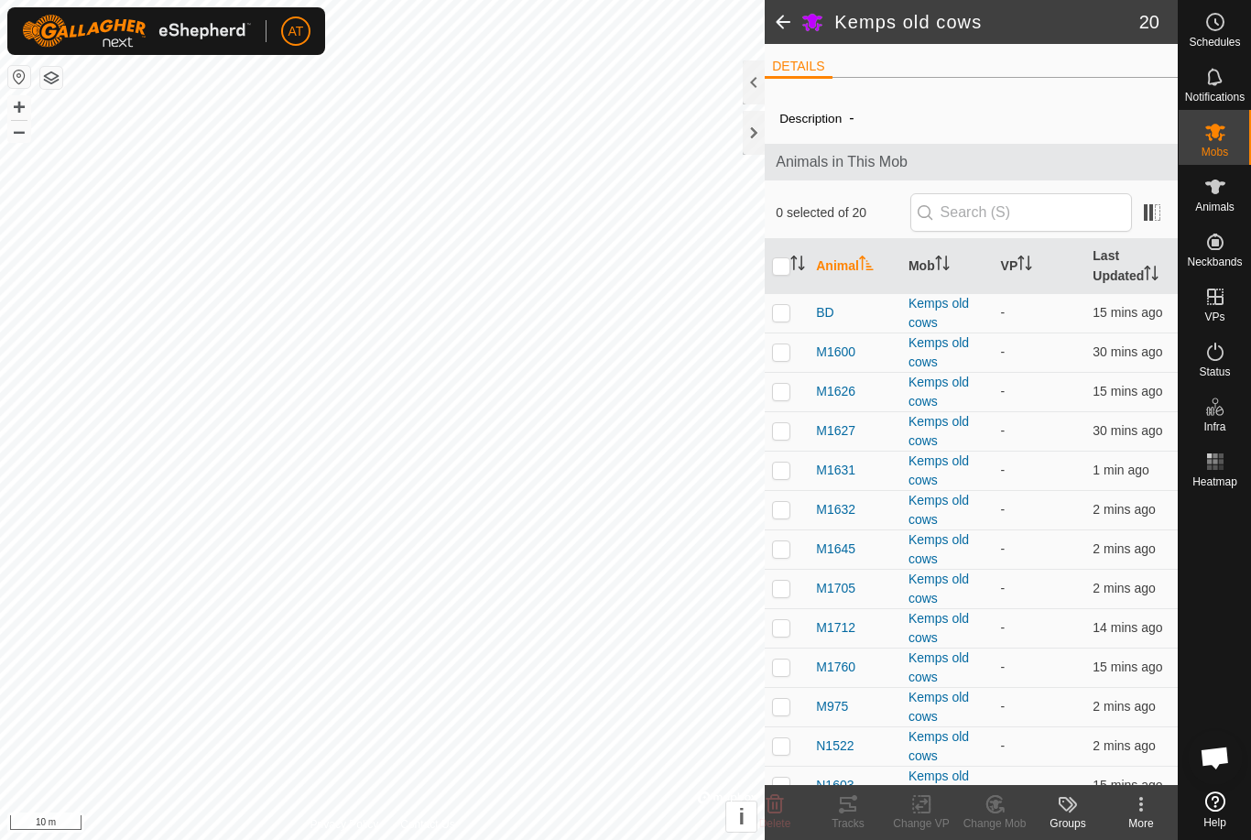
scroll to position [2, 0]
click at [1060, 202] on input "text" at bounding box center [1022, 210] width 222 height 38
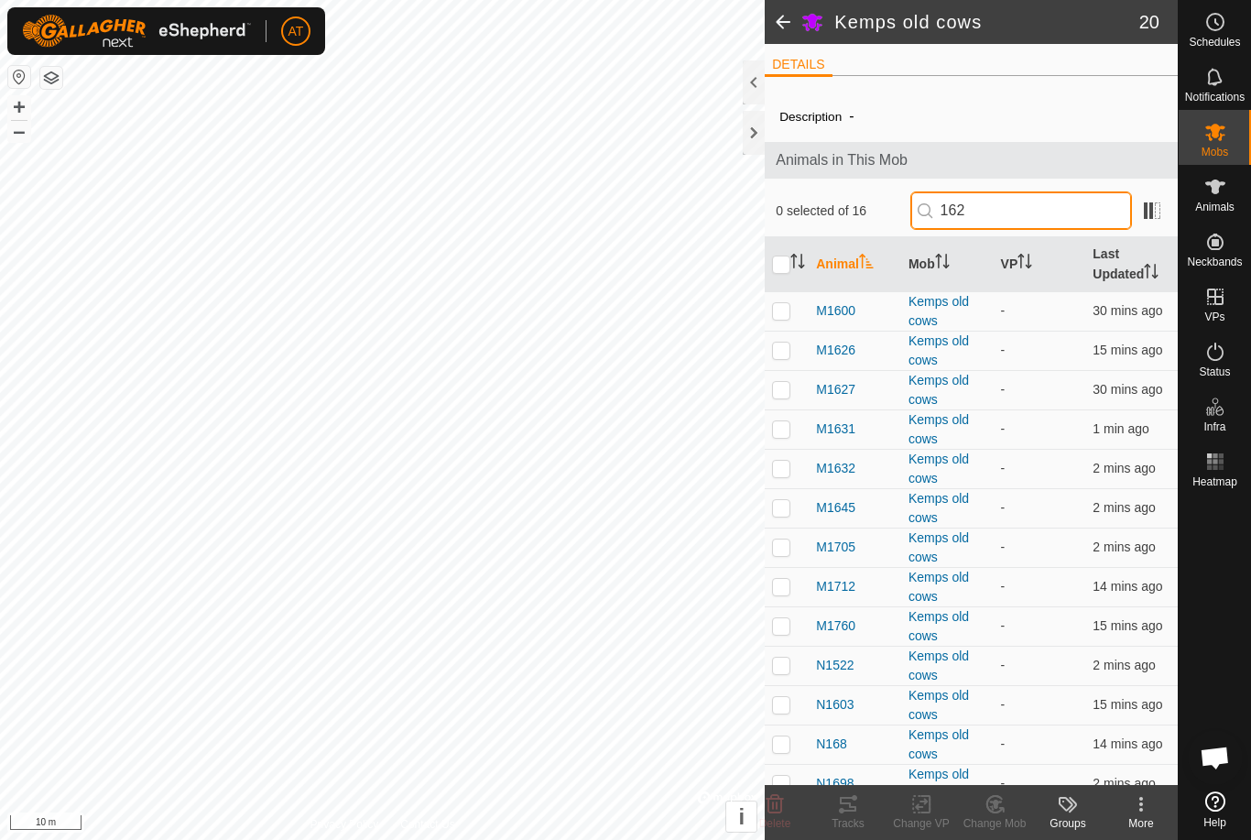
scroll to position [0, 0]
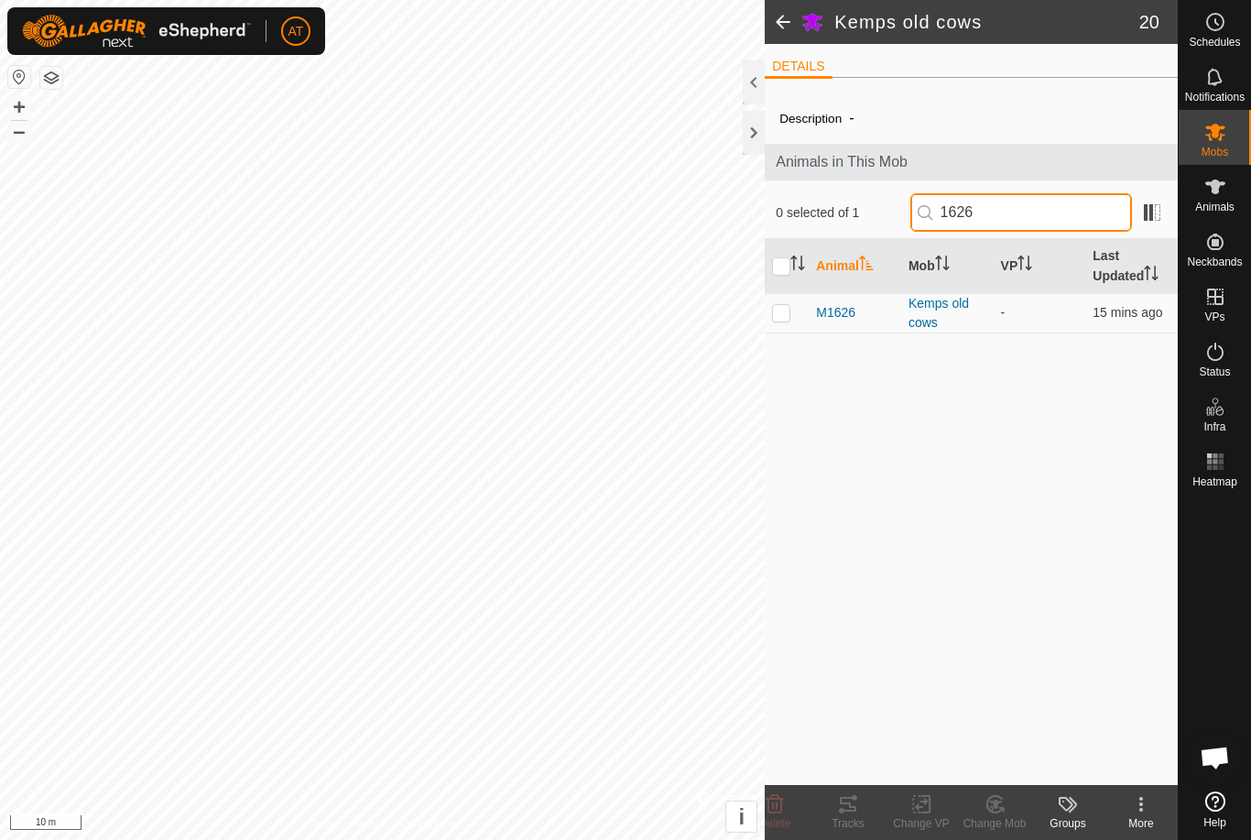
type input "1626"
click at [915, 114] on div "Description -" at bounding box center [972, 118] width 384 height 22
click at [1223, 218] on div "Animals" at bounding box center [1215, 192] width 72 height 55
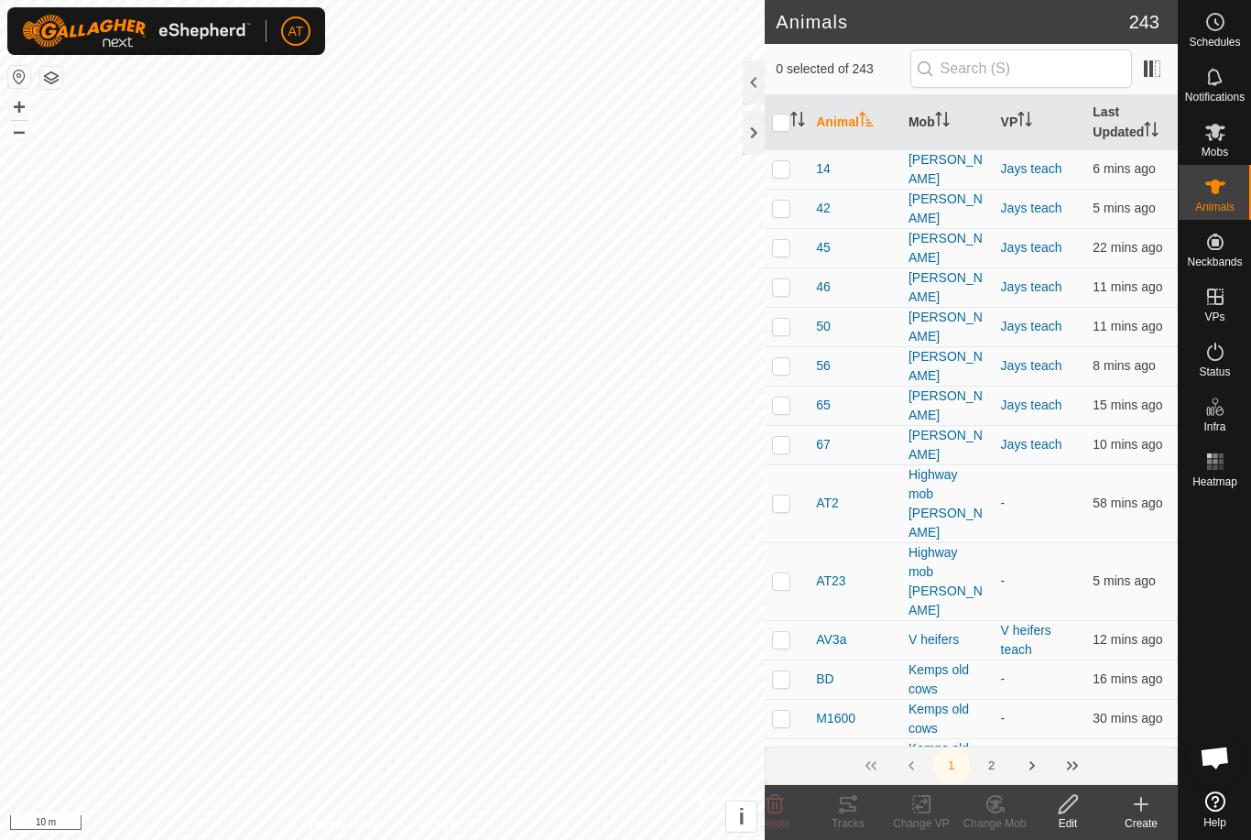
click at [1228, 197] on es-animals-svg-icon at bounding box center [1215, 186] width 33 height 29
click at [1152, 807] on icon at bounding box center [1142, 804] width 22 height 22
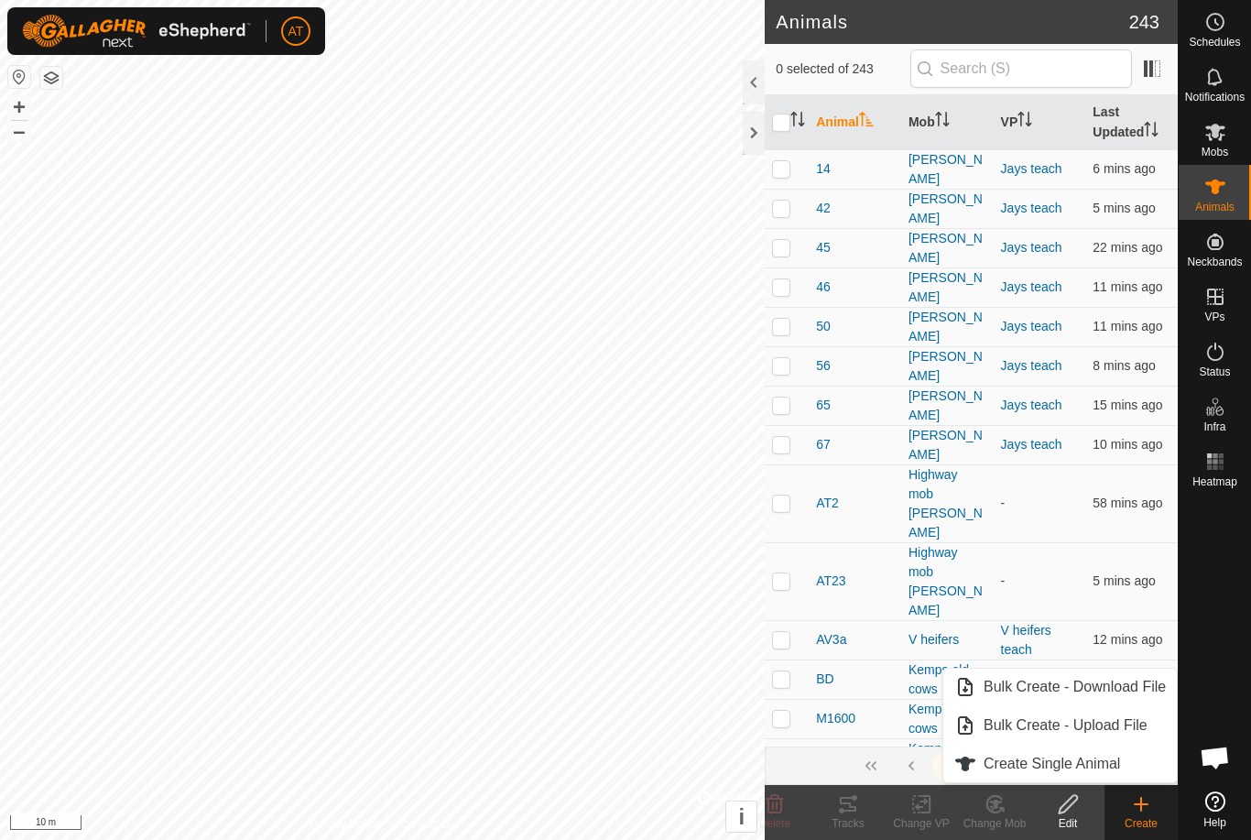
click at [1092, 756] on span "Create Single Animal" at bounding box center [1052, 764] width 137 height 22
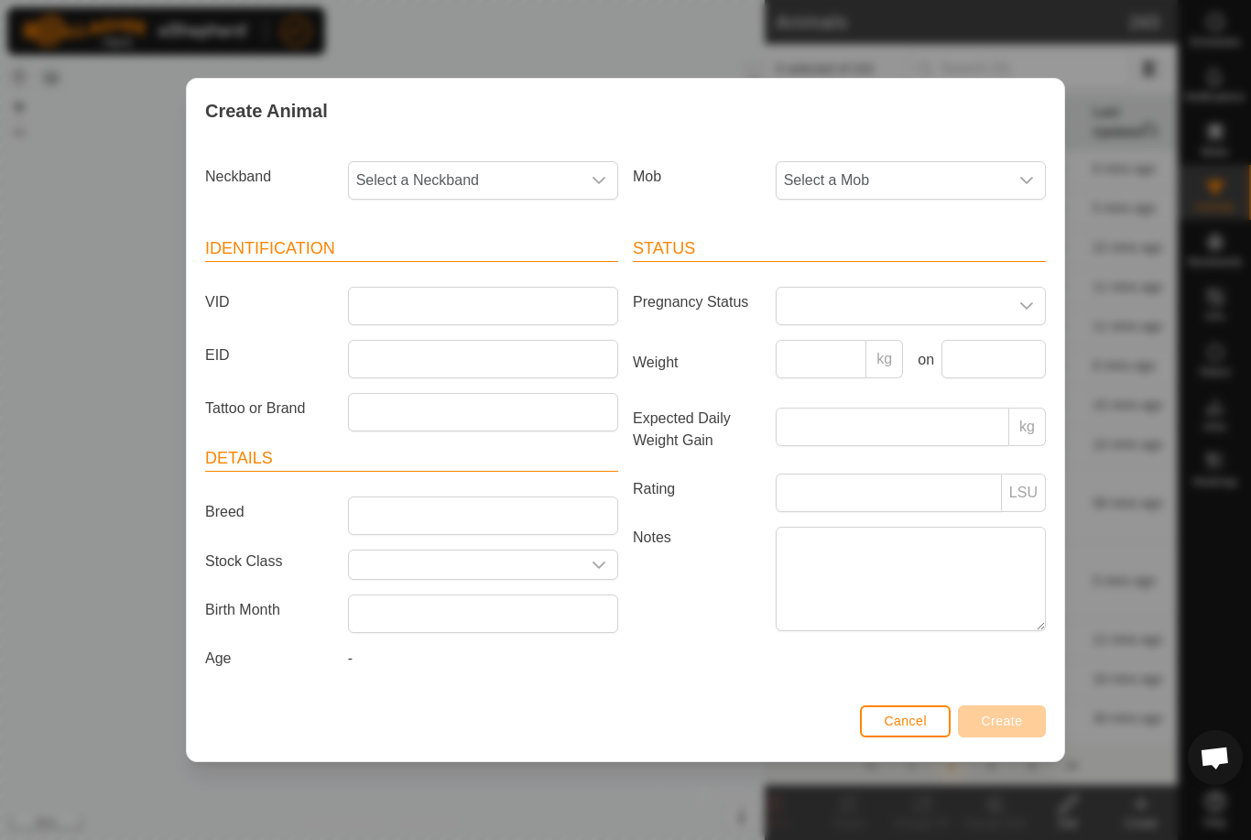
click at [963, 190] on span "Select a Mob" at bounding box center [893, 180] width 232 height 37
type input "K"
click at [876, 304] on span "Kemps old cows" at bounding box center [842, 313] width 107 height 22
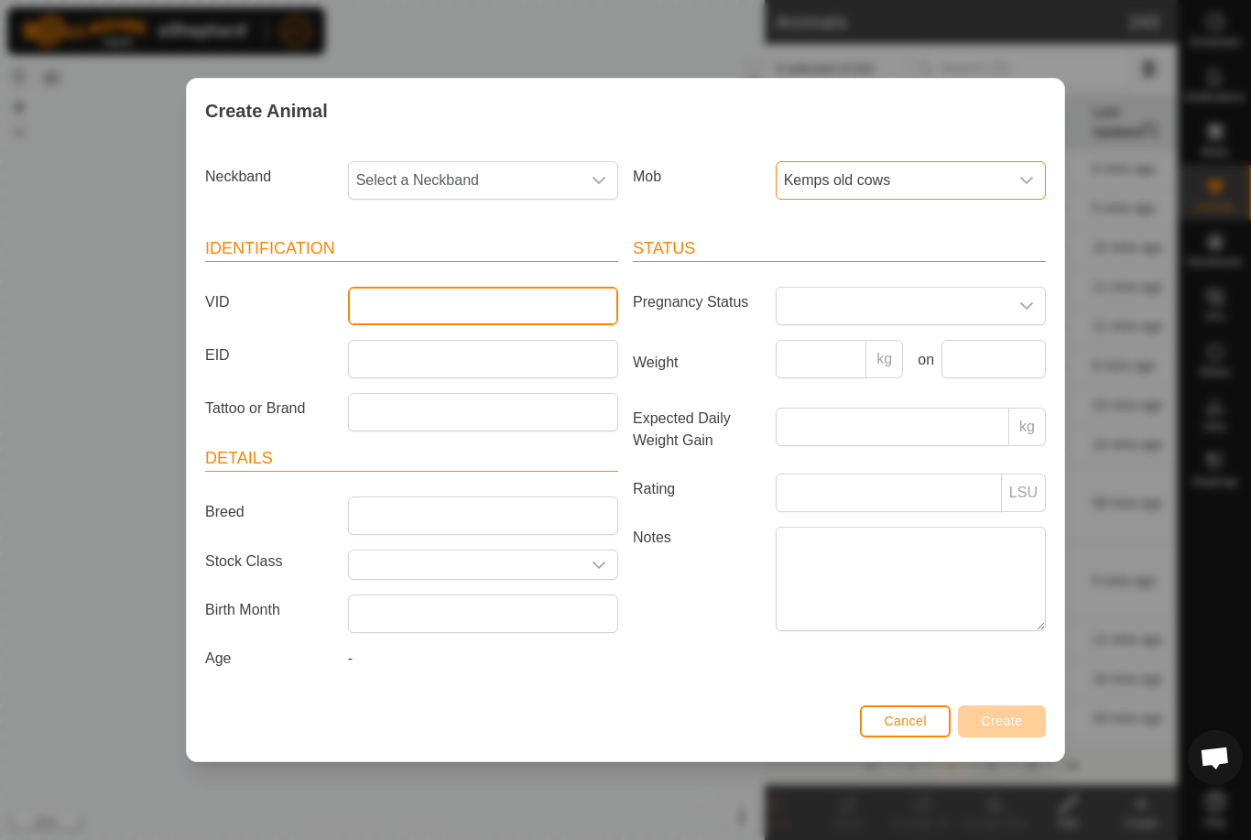
click at [458, 290] on input "VID" at bounding box center [483, 306] width 270 height 38
type input "N1580"
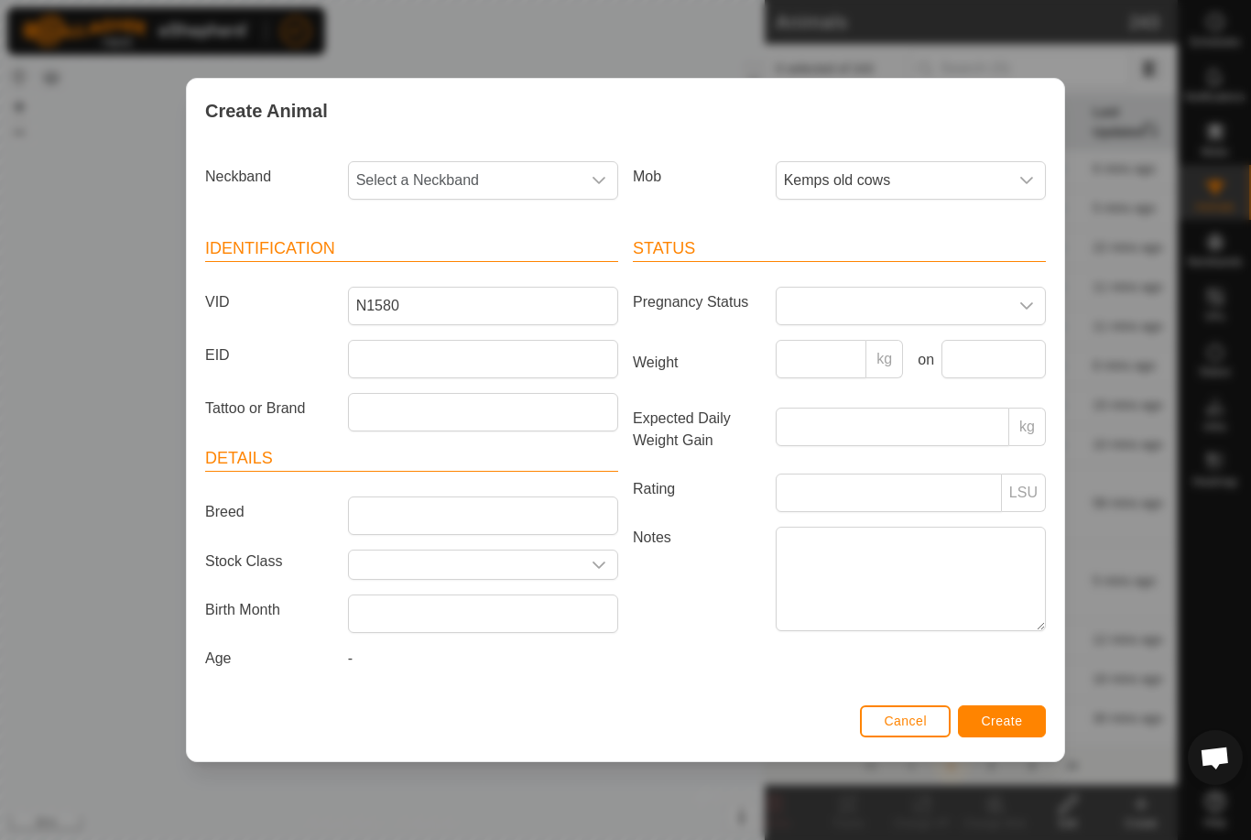
click at [513, 180] on span "Select a Neckband" at bounding box center [465, 180] width 232 height 37
type input "0019"
click at [461, 270] on li "3750900019" at bounding box center [484, 275] width 268 height 37
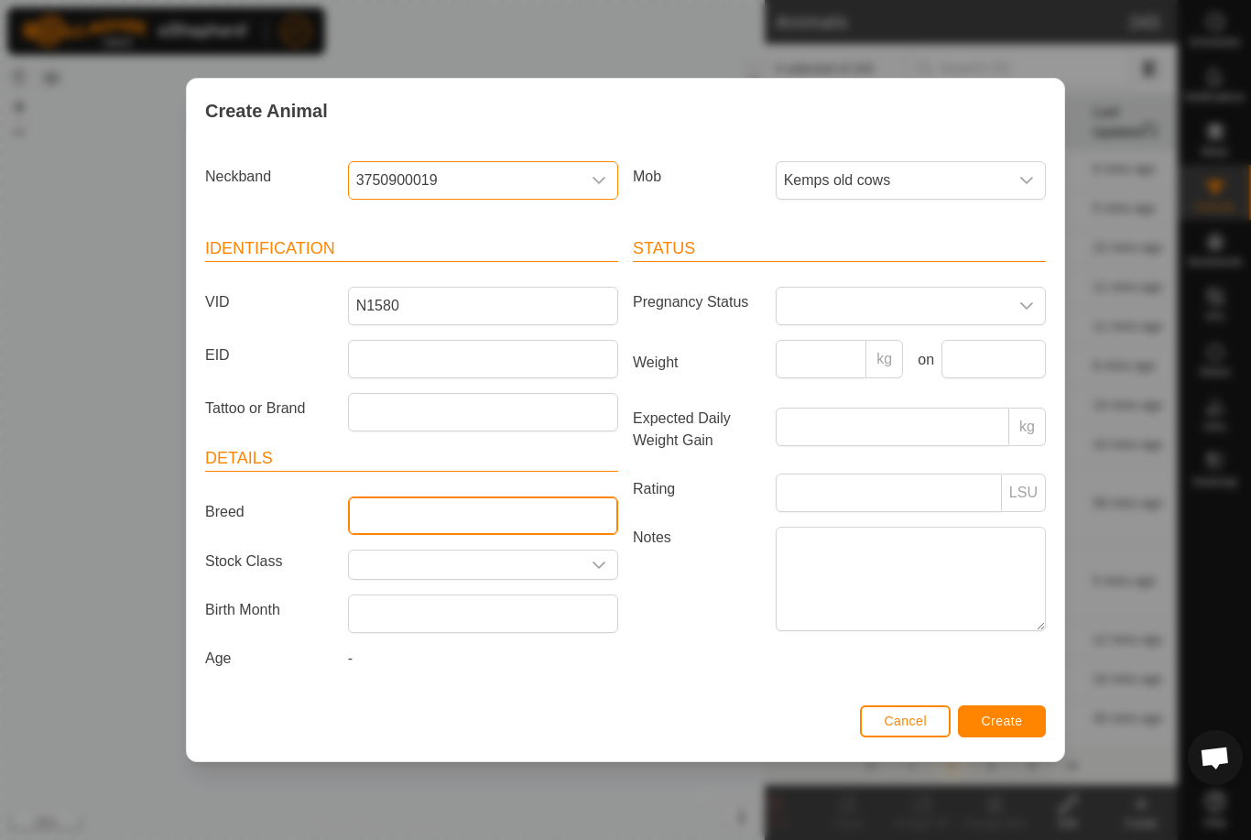
click at [433, 506] on input "Breed" at bounding box center [483, 516] width 270 height 38
type input "K862"
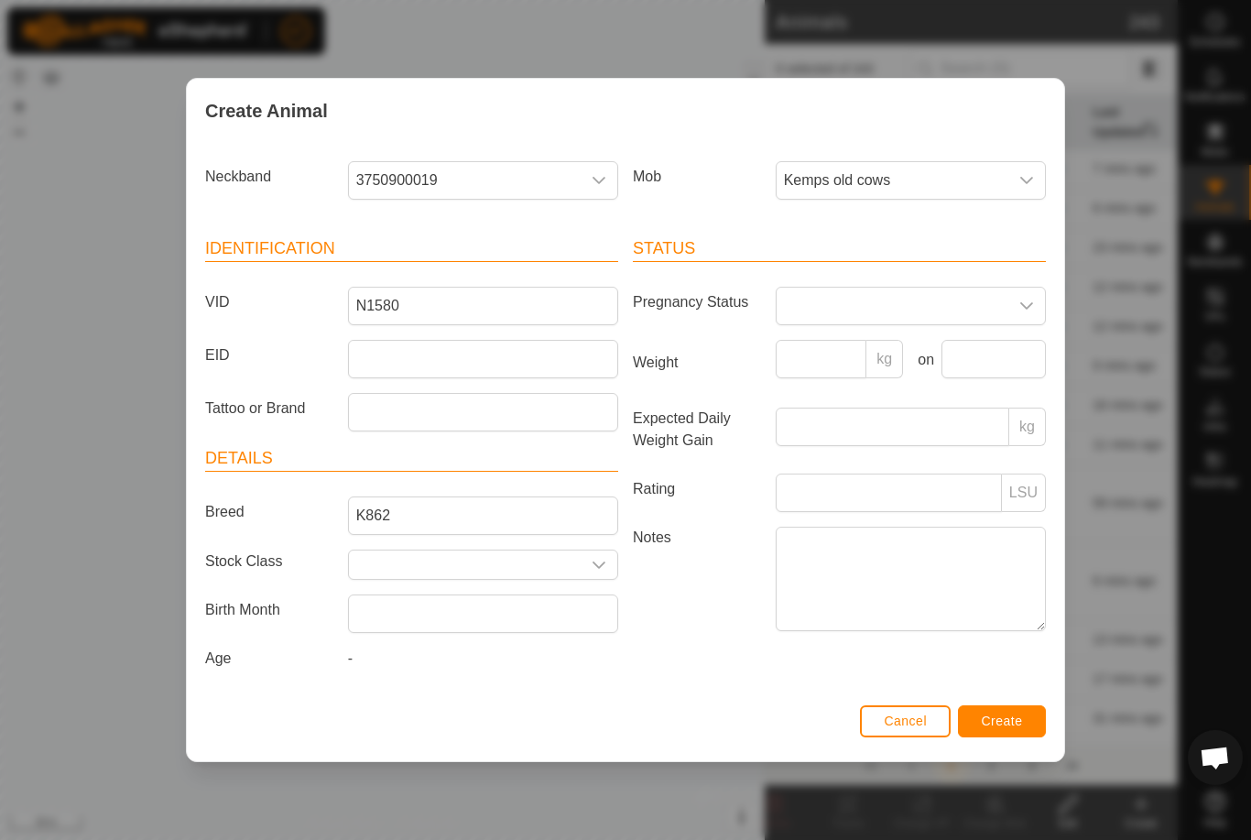
click at [1009, 719] on span "Create" at bounding box center [1002, 721] width 41 height 15
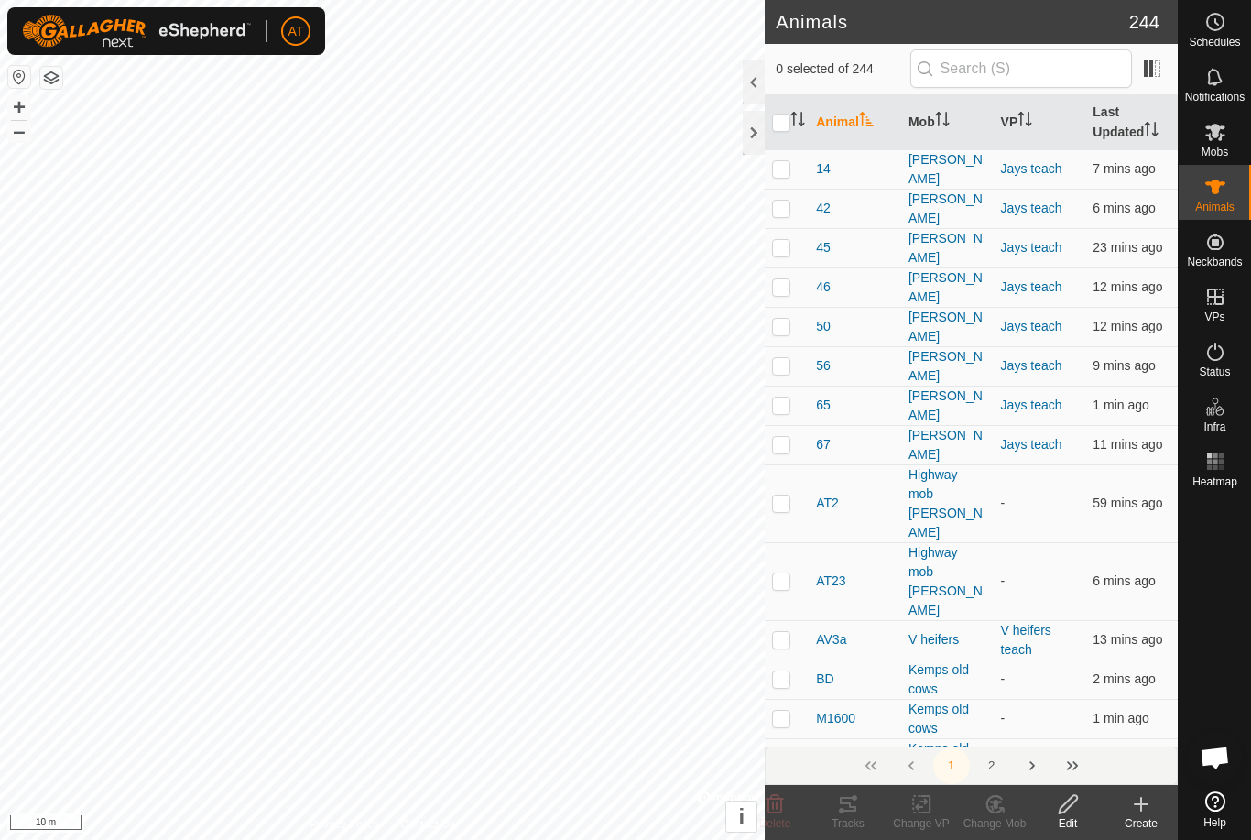
click at [1159, 813] on create-svg-icon at bounding box center [1141, 804] width 73 height 22
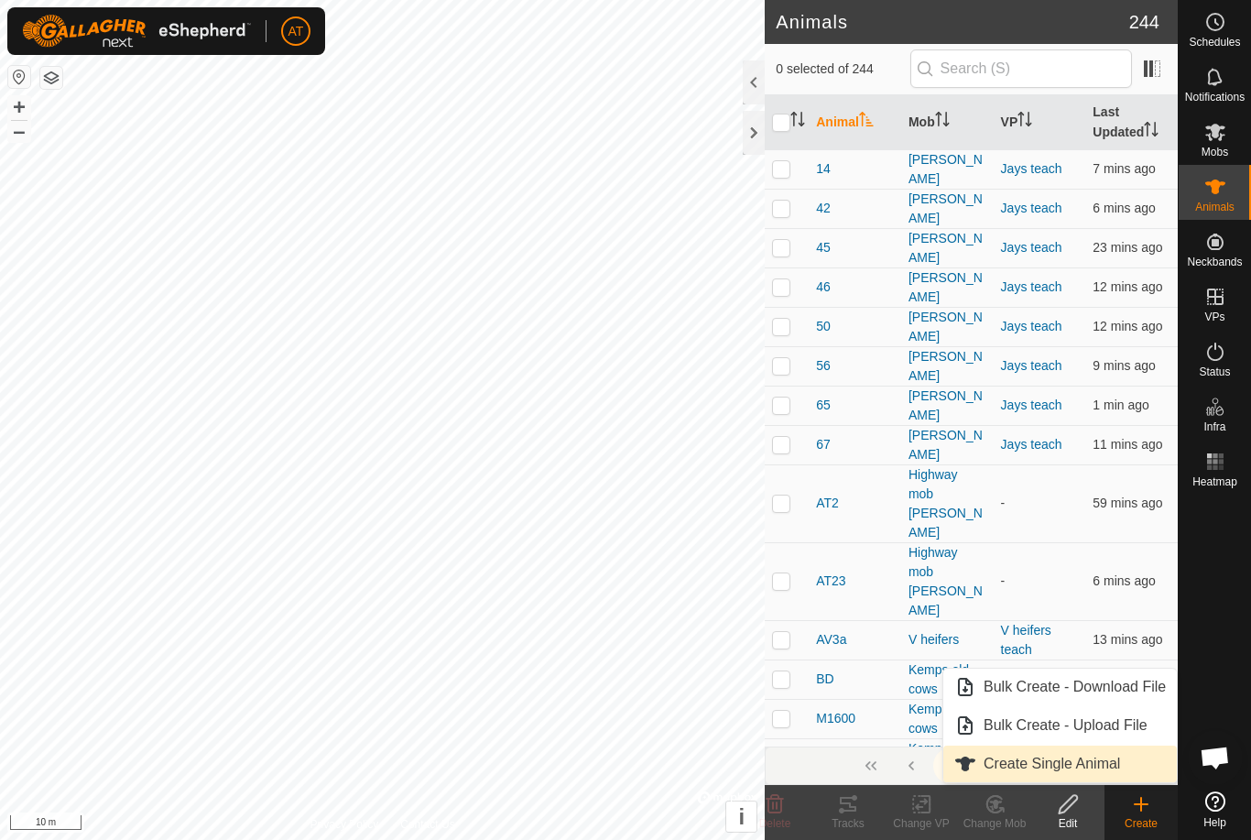
click at [1097, 770] on span "Create Single Animal" at bounding box center [1052, 764] width 137 height 22
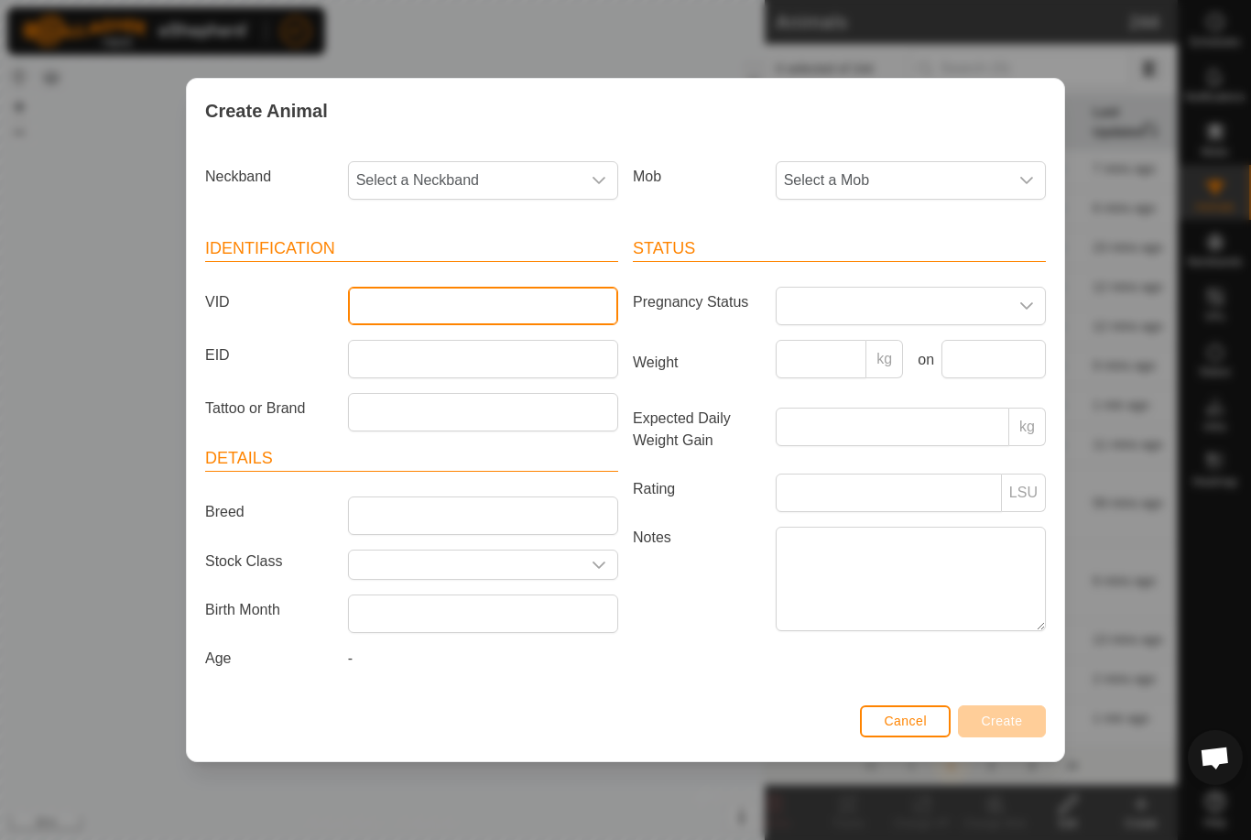
click at [432, 287] on input "VID" at bounding box center [483, 306] width 270 height 38
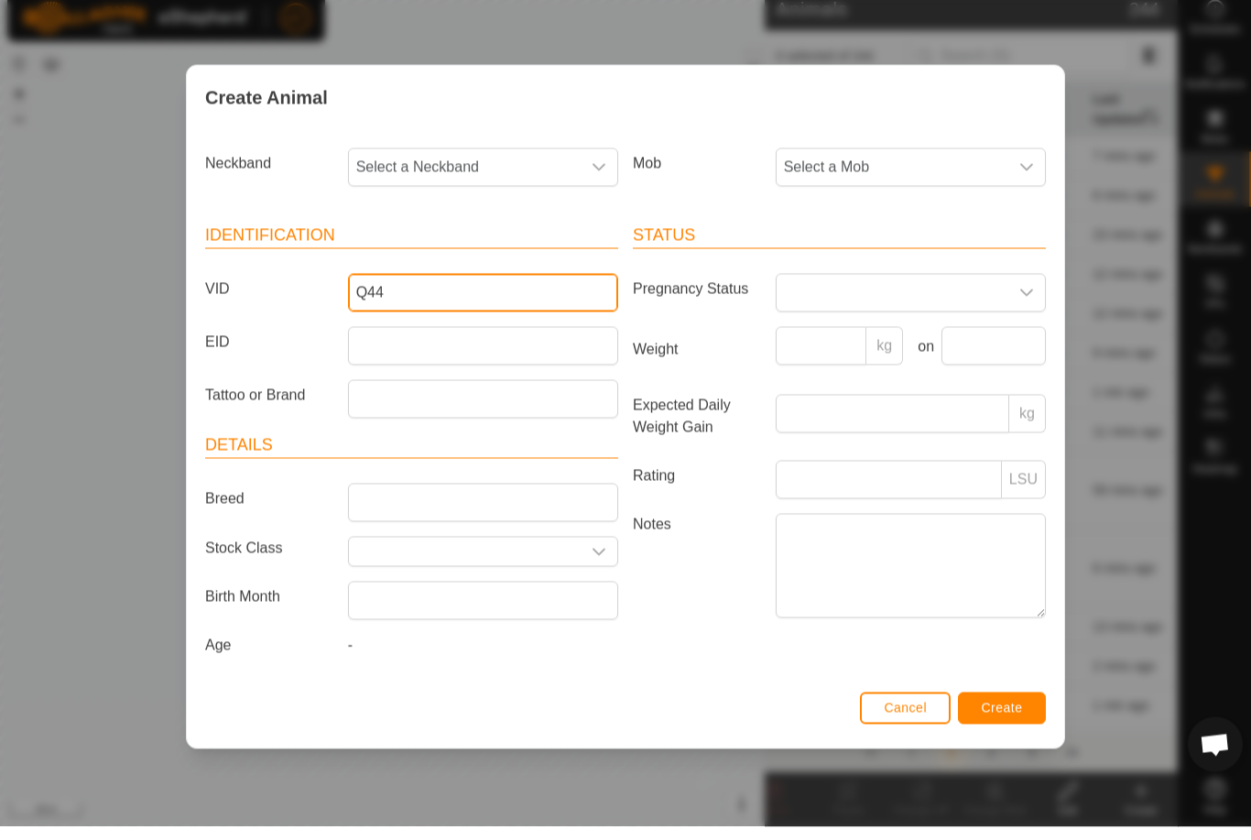
type input "Q44"
click at [536, 167] on span "Select a Neckband" at bounding box center [465, 180] width 232 height 37
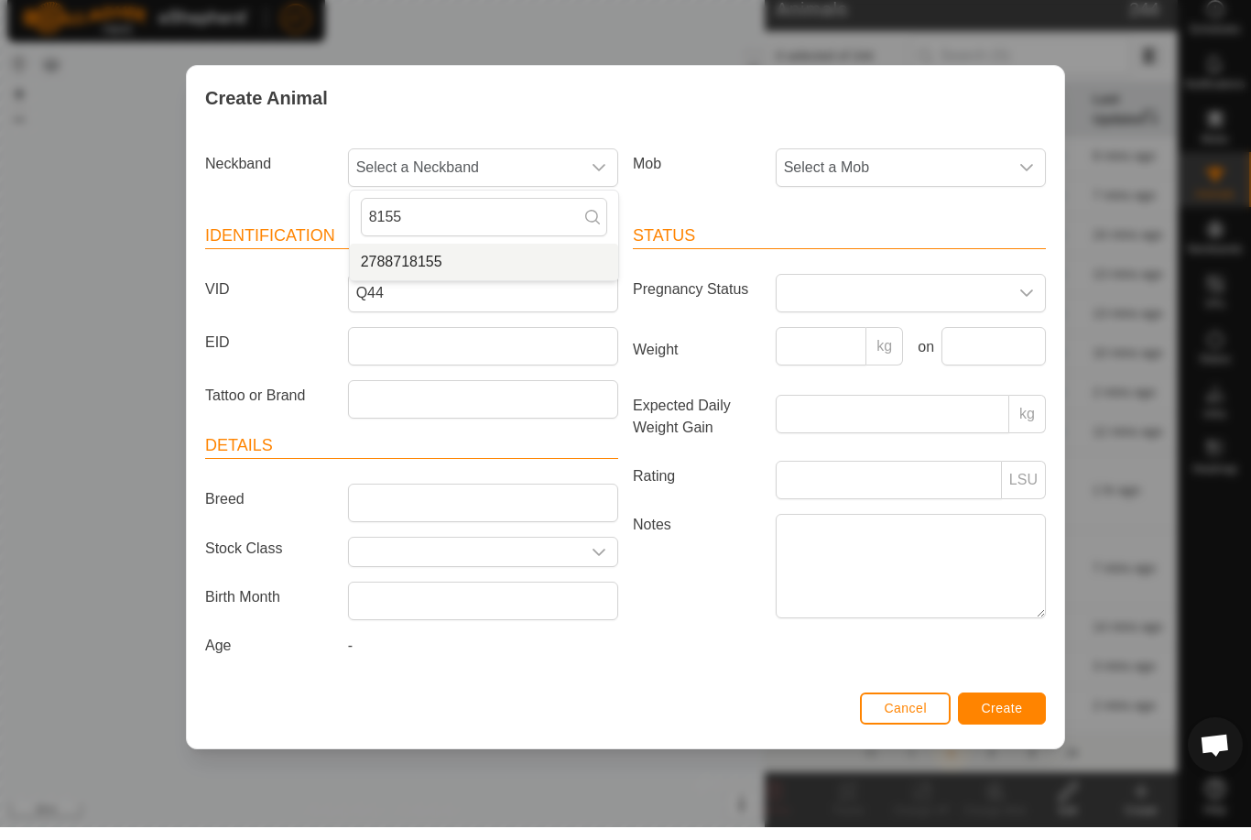
type input "8155"
click at [457, 257] on li "2788718155" at bounding box center [484, 275] width 268 height 37
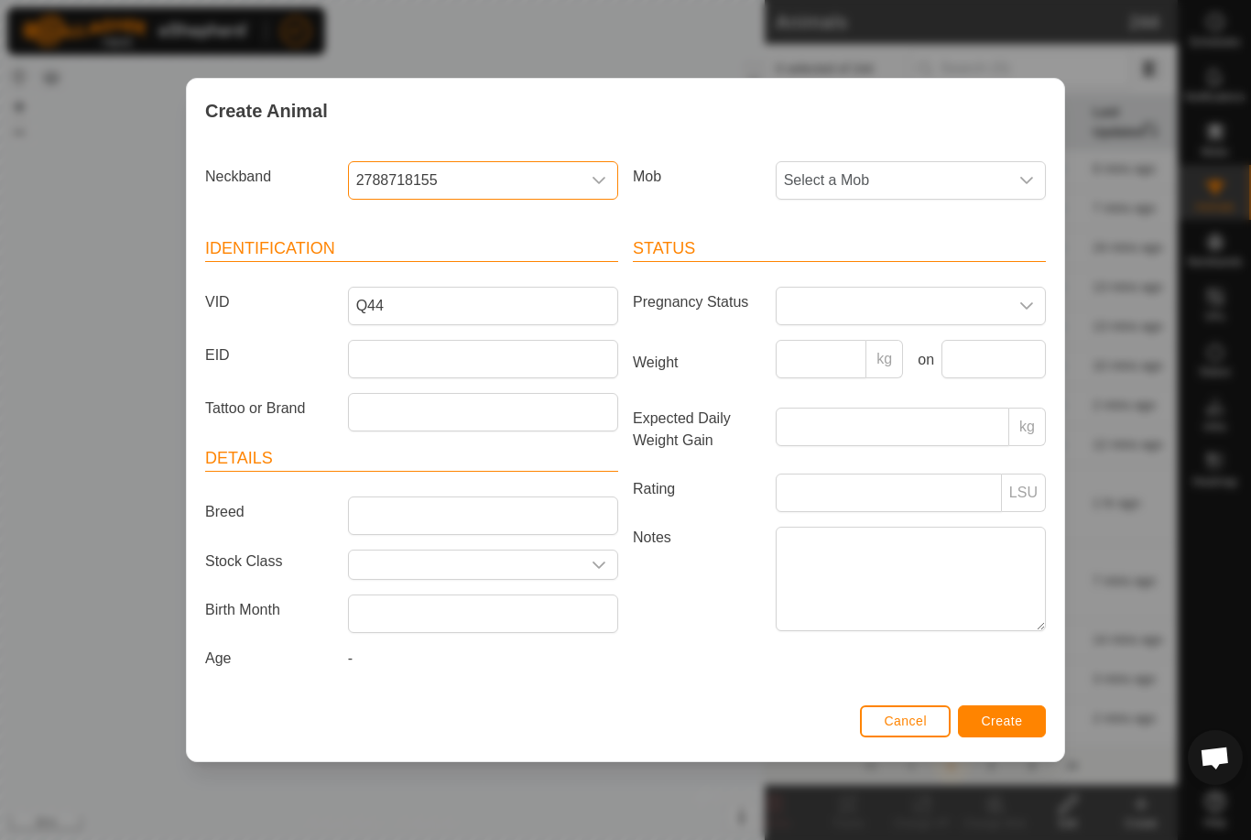
click at [943, 172] on span "Select a Mob" at bounding box center [893, 180] width 232 height 37
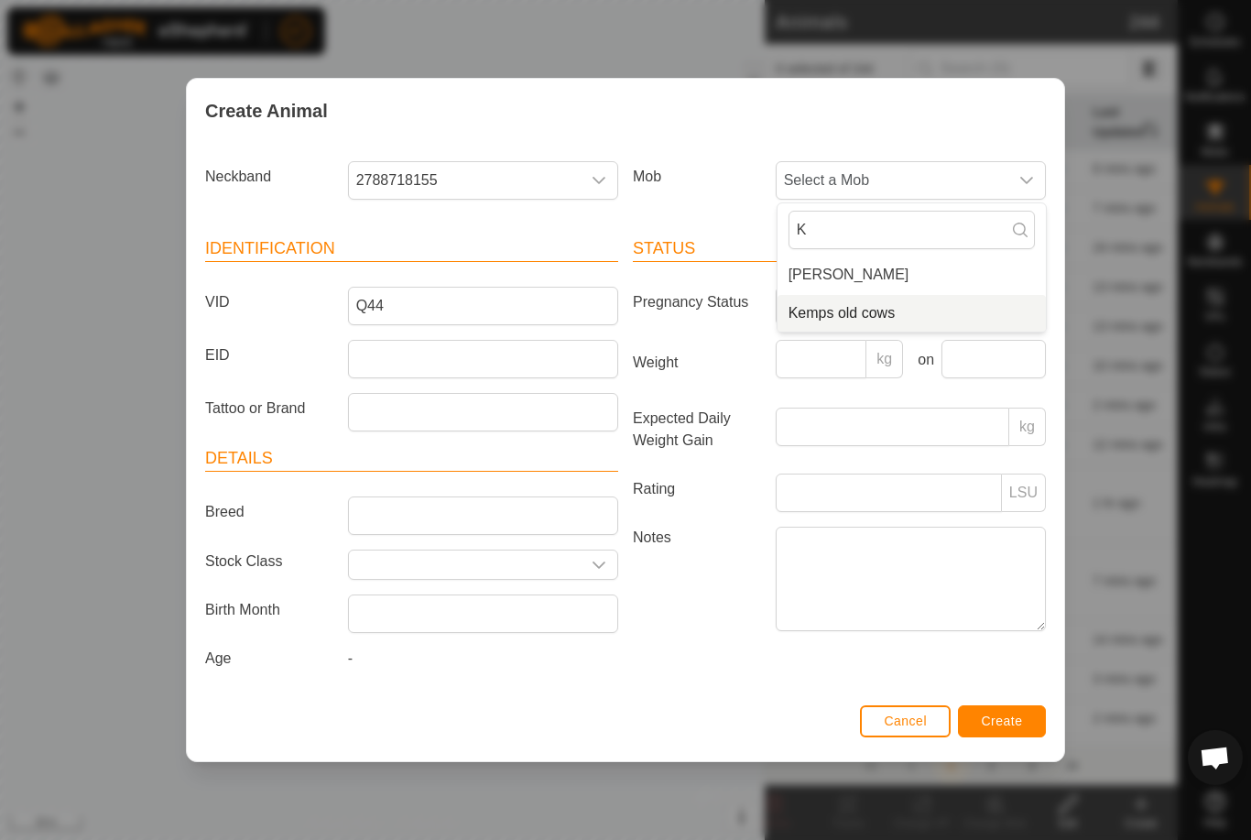
type input "K"
click at [871, 310] on span "Kemps old cows" at bounding box center [842, 313] width 107 height 22
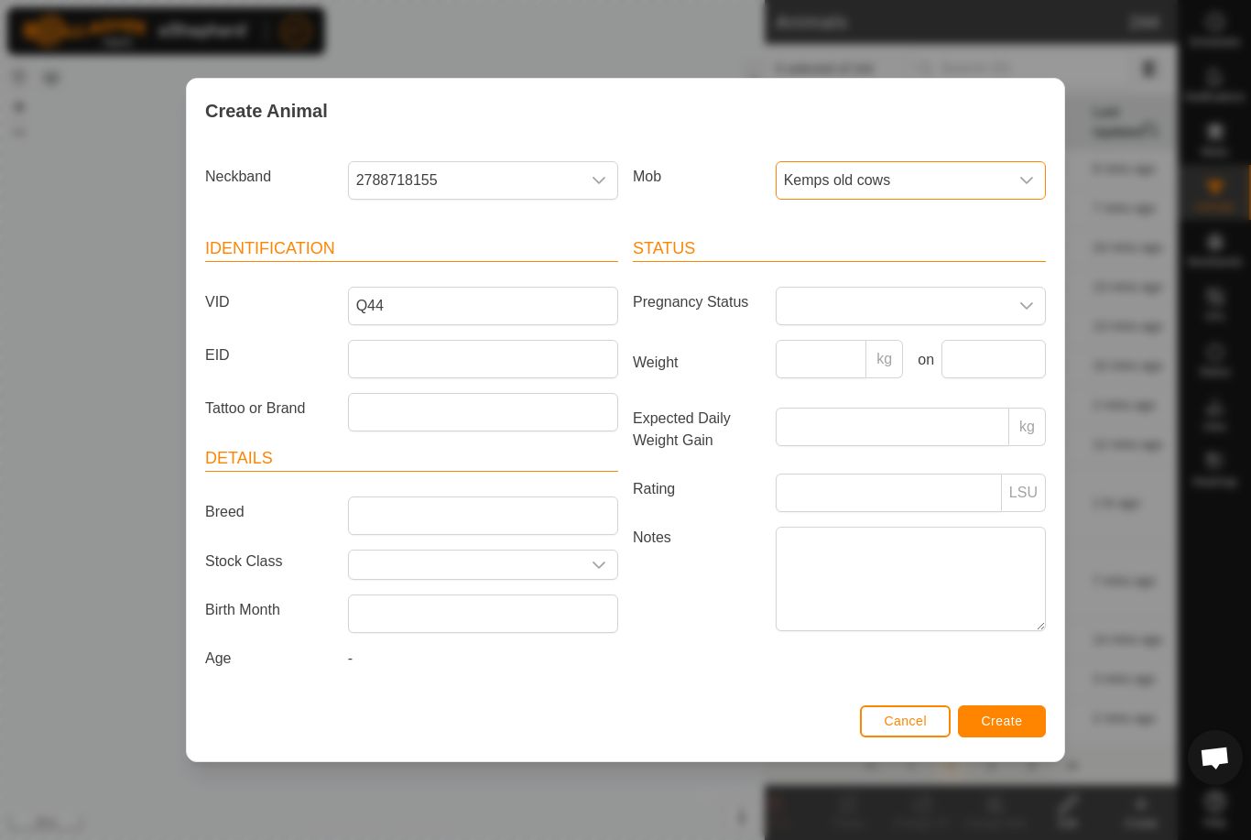
click at [1009, 726] on span "Create" at bounding box center [1002, 721] width 41 height 15
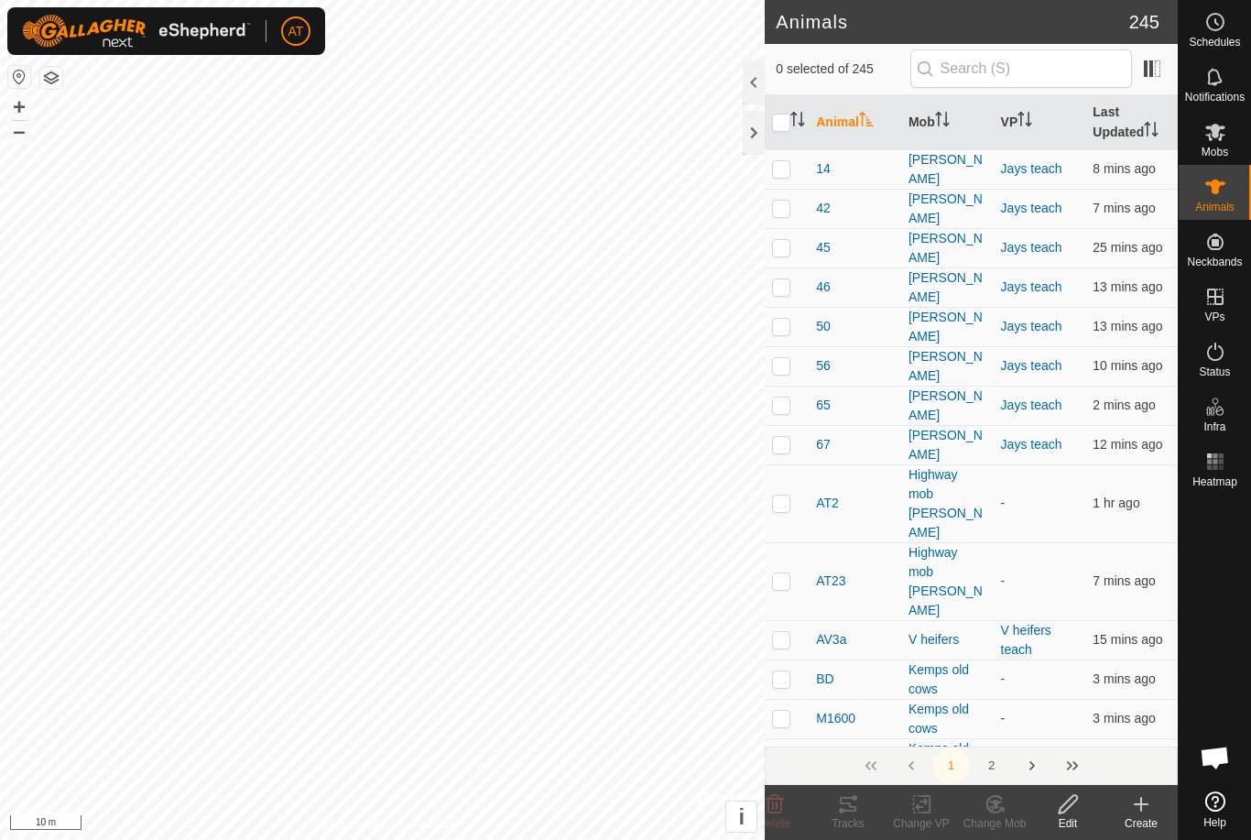
click at [1132, 825] on div "Create" at bounding box center [1141, 823] width 73 height 16
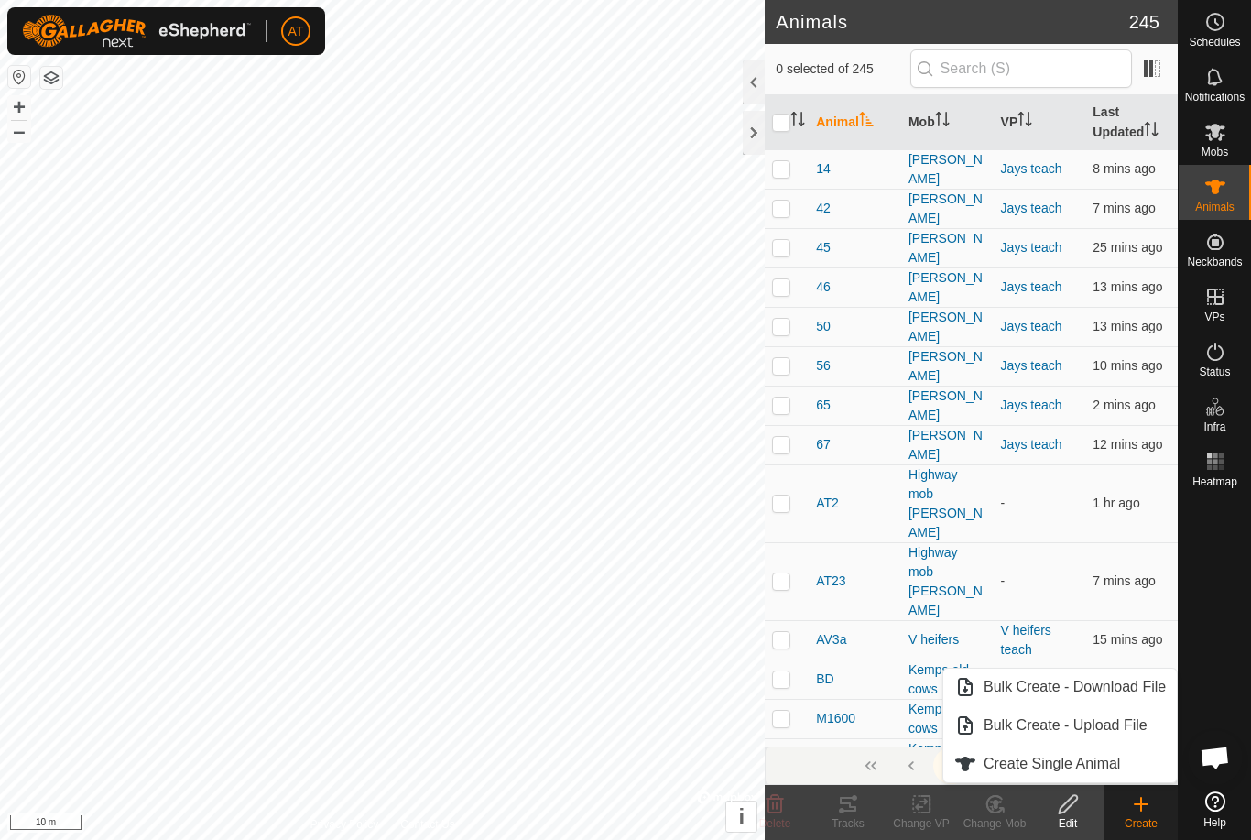
click at [1074, 758] on span "Create Single Animal" at bounding box center [1052, 764] width 137 height 22
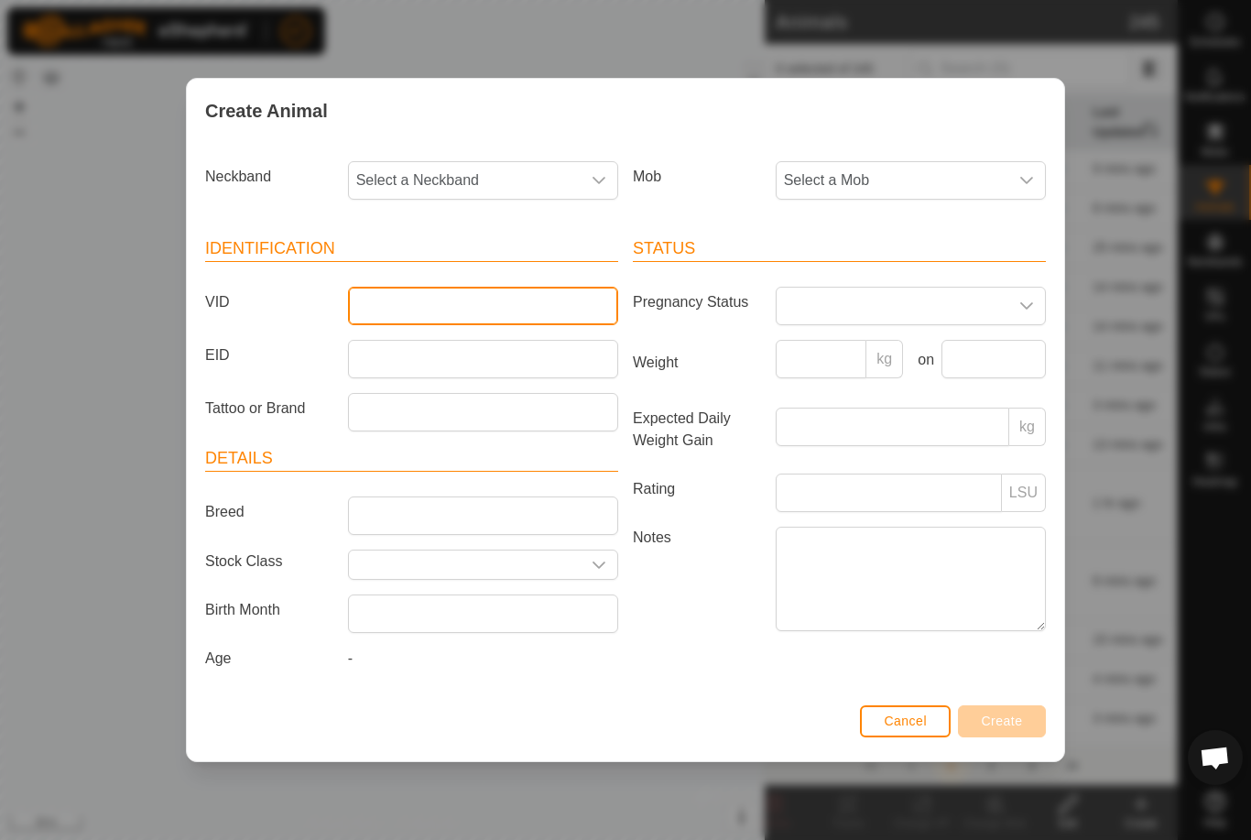
click at [414, 300] on input "VID" at bounding box center [483, 306] width 270 height 38
type input "N"
type input "n"
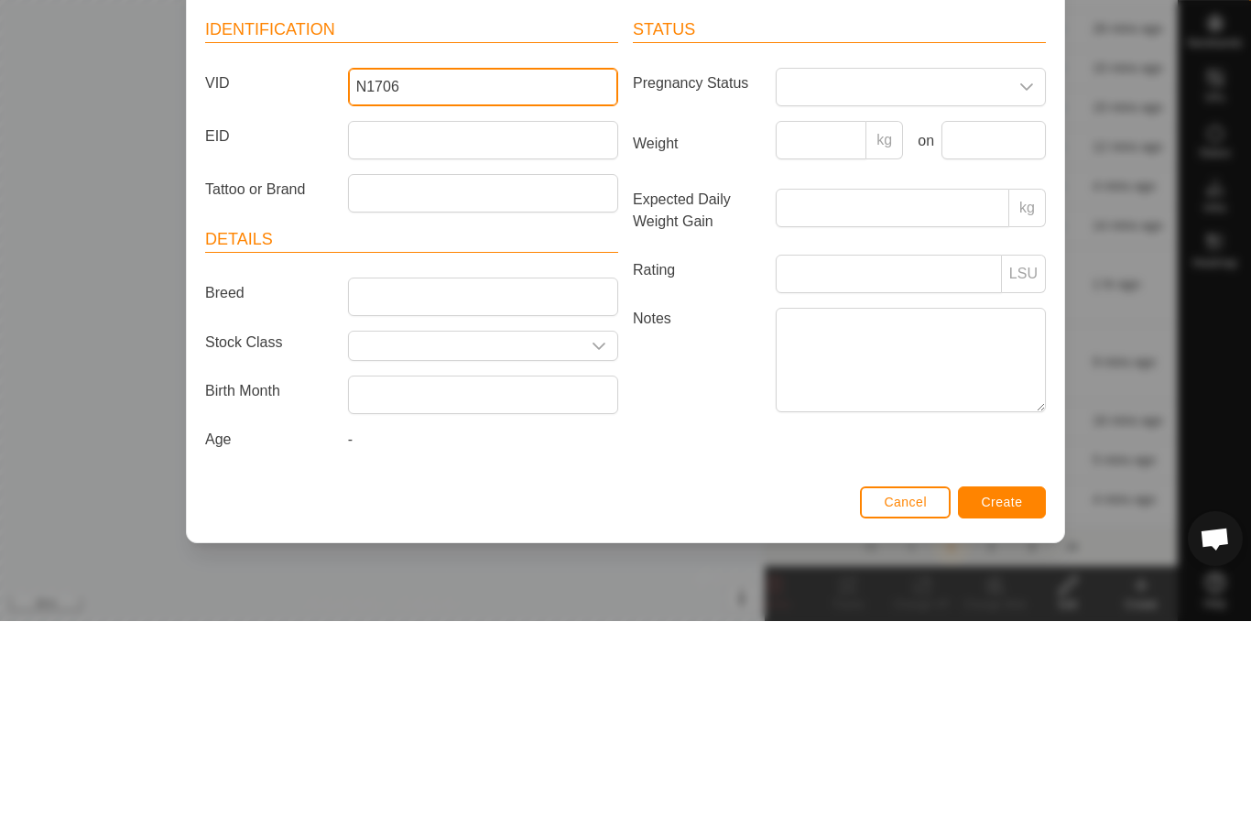
type input "N1706"
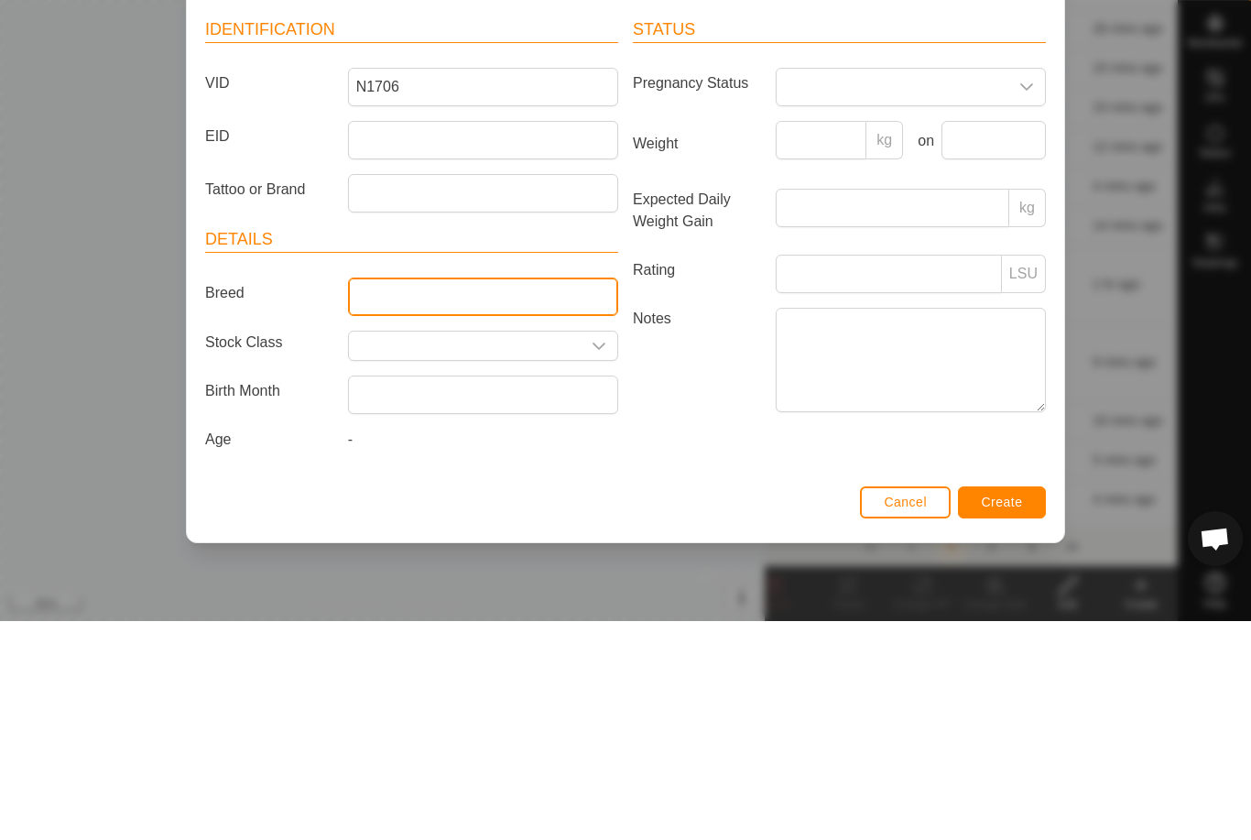
click at [446, 497] on input "Breed" at bounding box center [483, 516] width 270 height 38
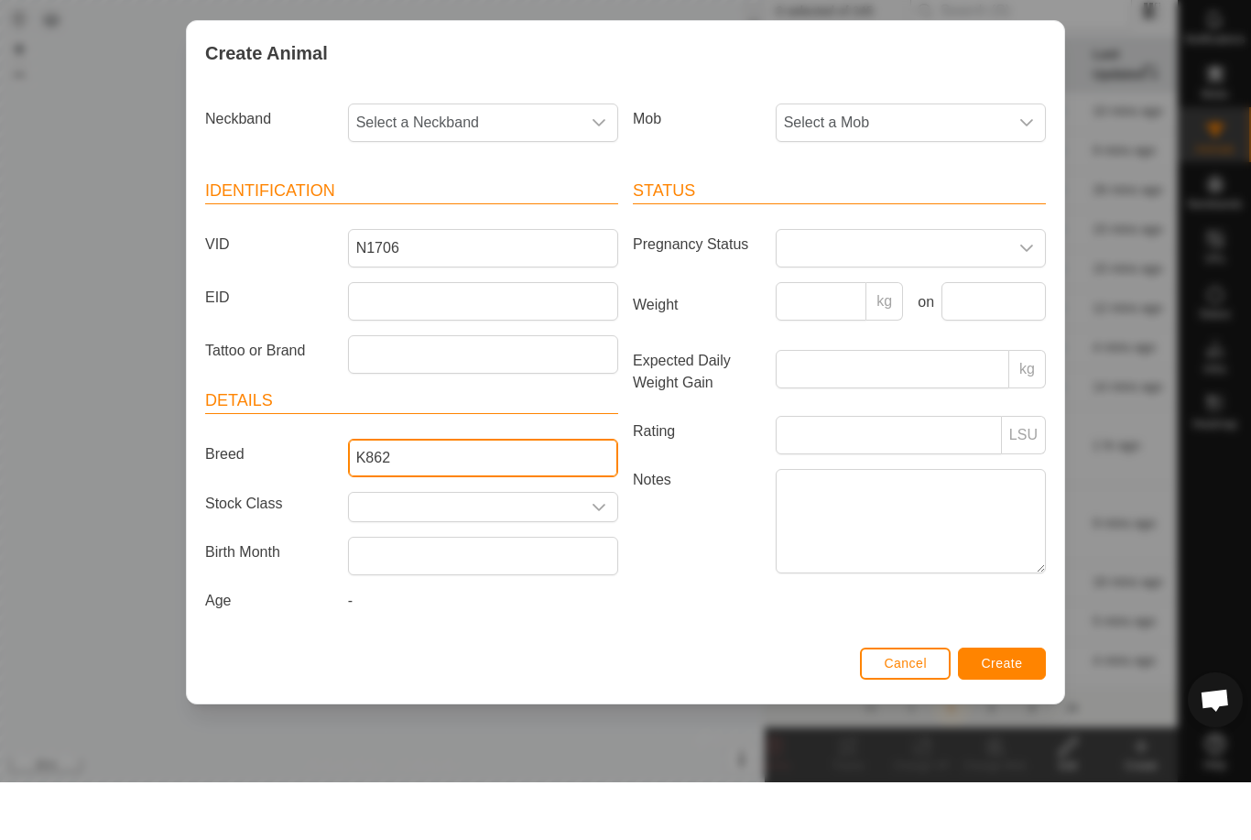
type input "K862"
click at [526, 162] on span "Select a Neckband" at bounding box center [465, 180] width 232 height 37
type input "9494"
click at [444, 257] on li "2785399494" at bounding box center [484, 275] width 268 height 37
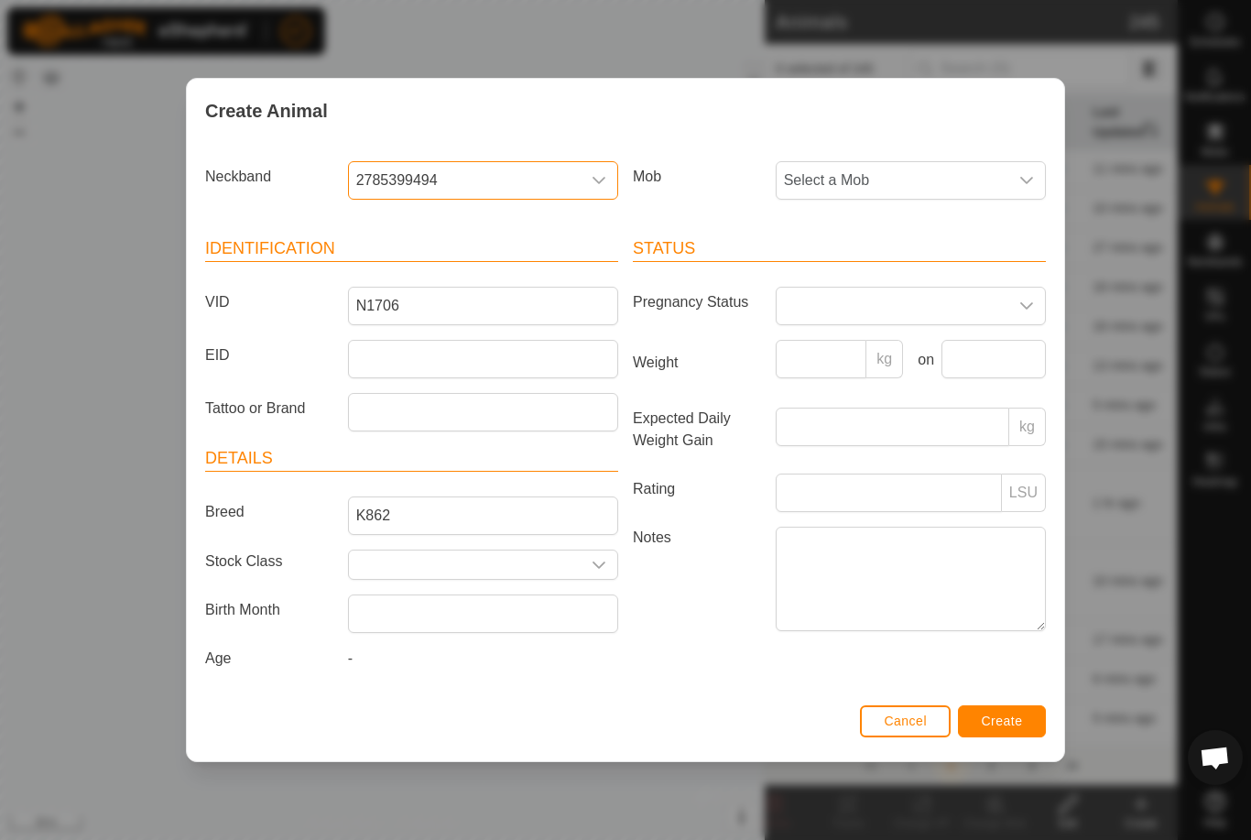
click at [940, 174] on span "Select a Mob" at bounding box center [893, 180] width 232 height 37
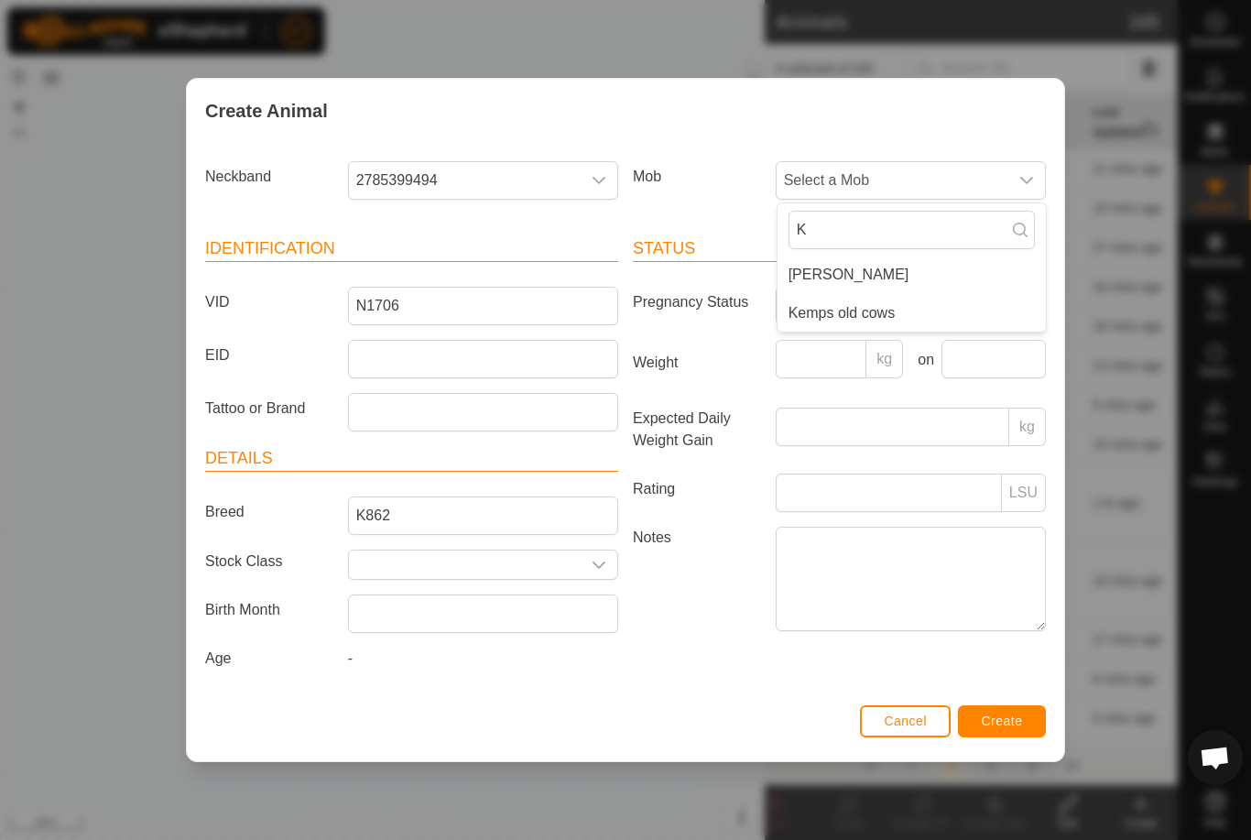
type input "K"
click at [862, 288] on li "[PERSON_NAME]" at bounding box center [912, 275] width 268 height 37
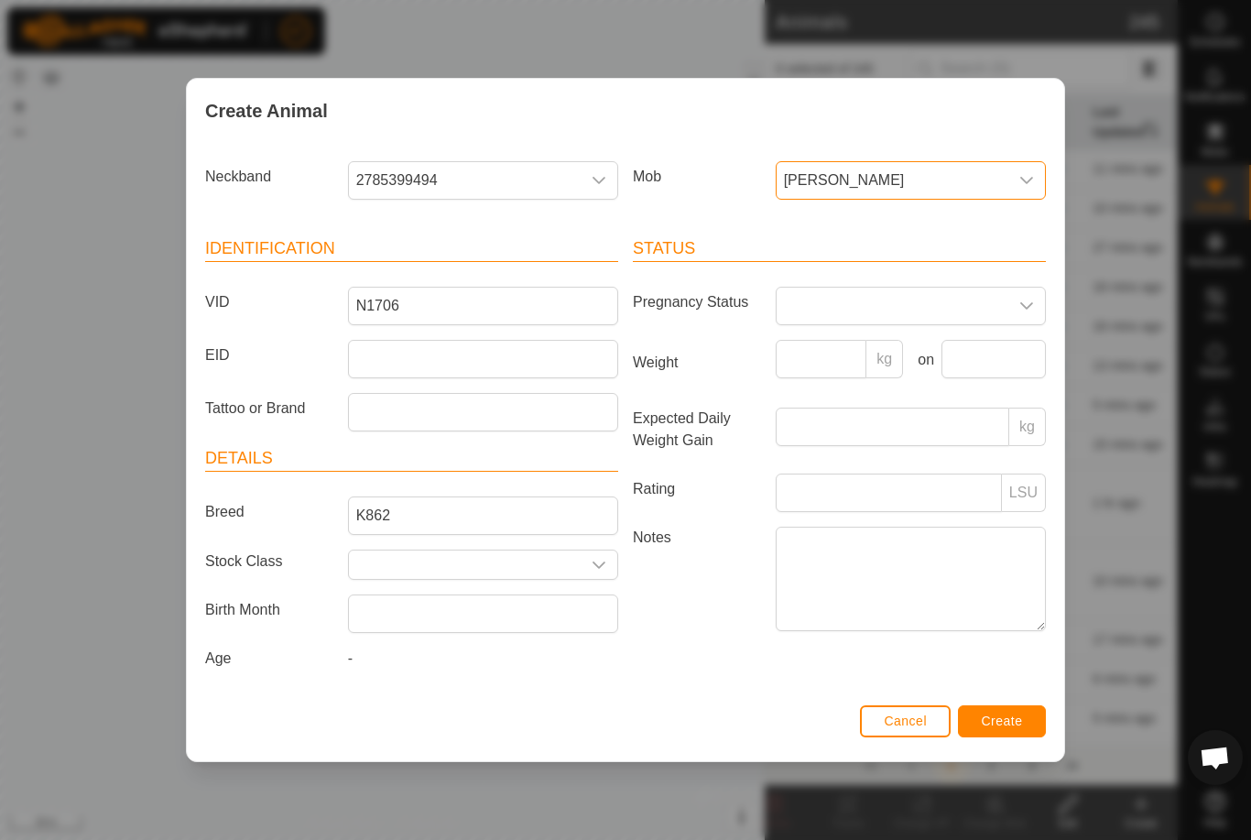
click at [885, 168] on span "[PERSON_NAME]" at bounding box center [893, 180] width 232 height 37
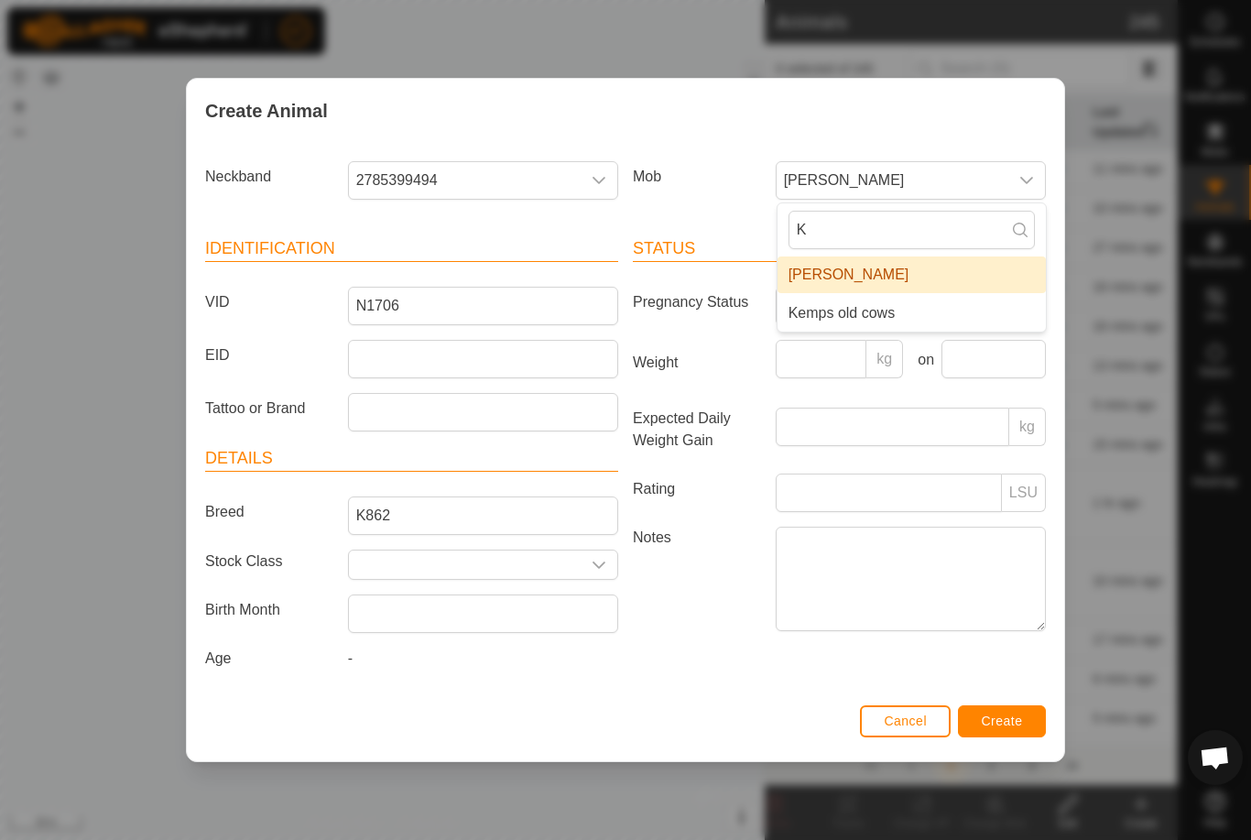
click at [858, 311] on span "Kemps old cows" at bounding box center [842, 313] width 107 height 22
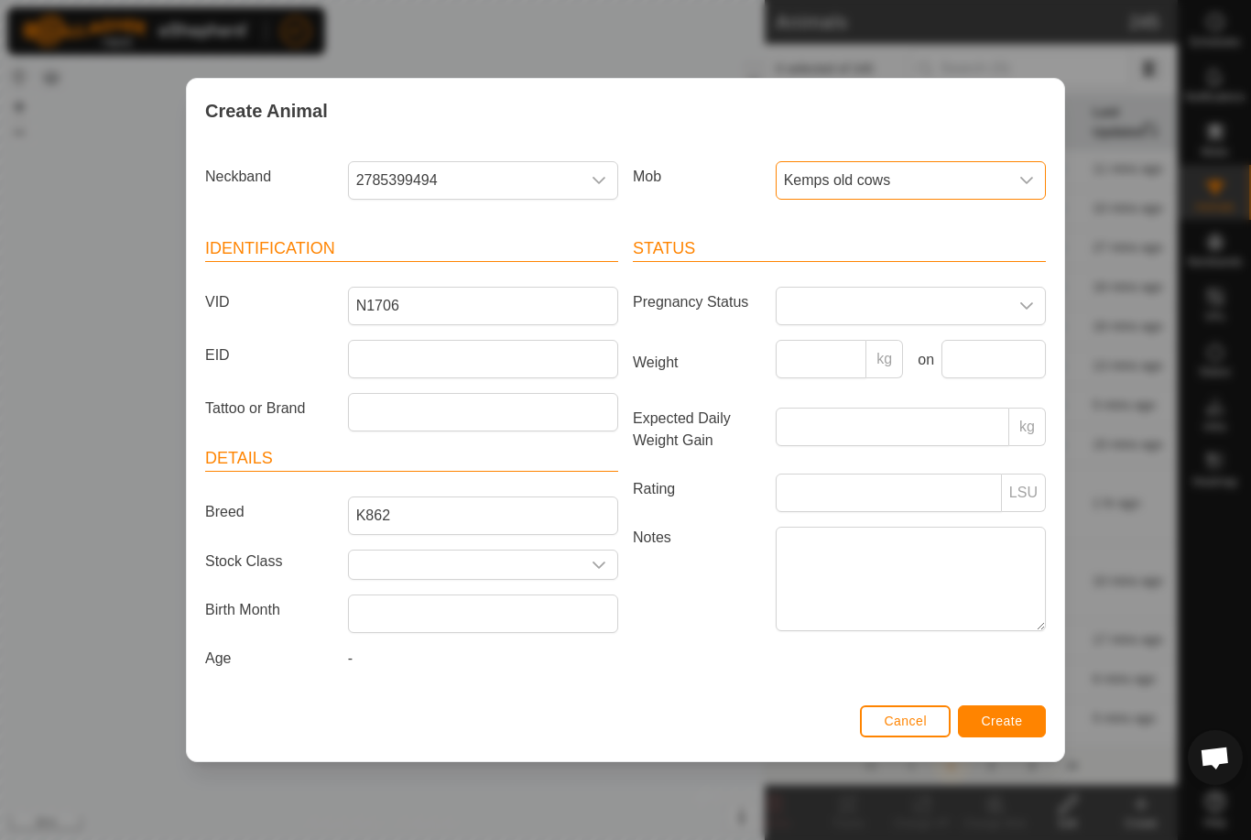
click at [1011, 718] on span "Create" at bounding box center [1002, 721] width 41 height 15
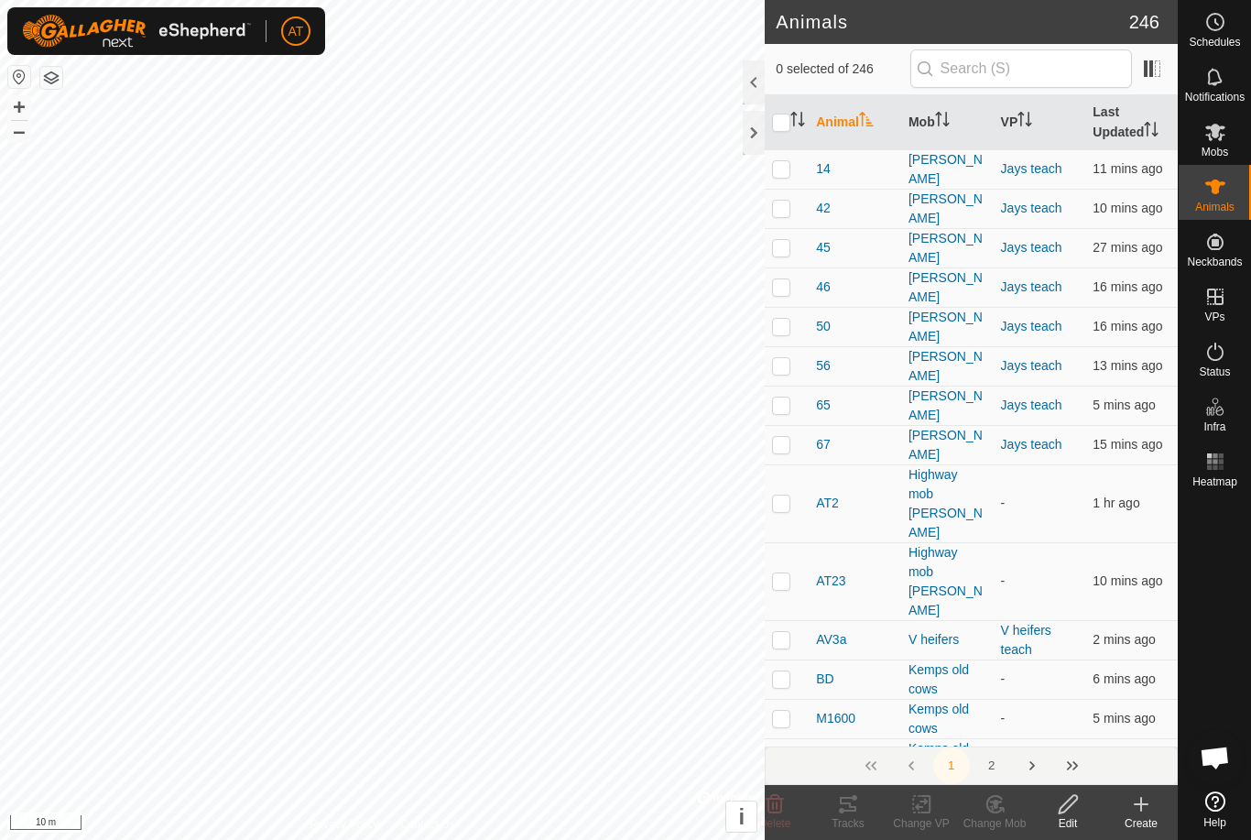
click at [1146, 803] on icon at bounding box center [1142, 804] width 22 height 22
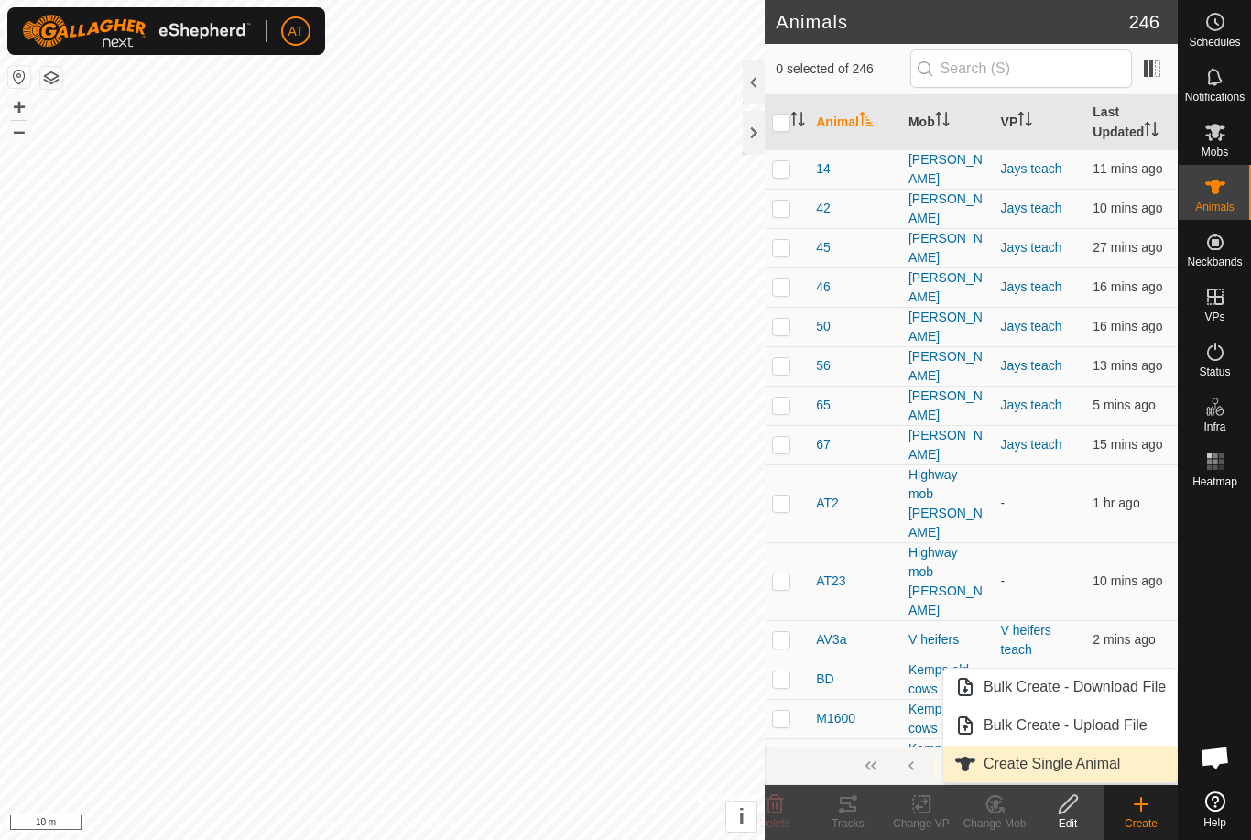
click at [1065, 755] on span "Create Single Animal" at bounding box center [1052, 764] width 137 height 22
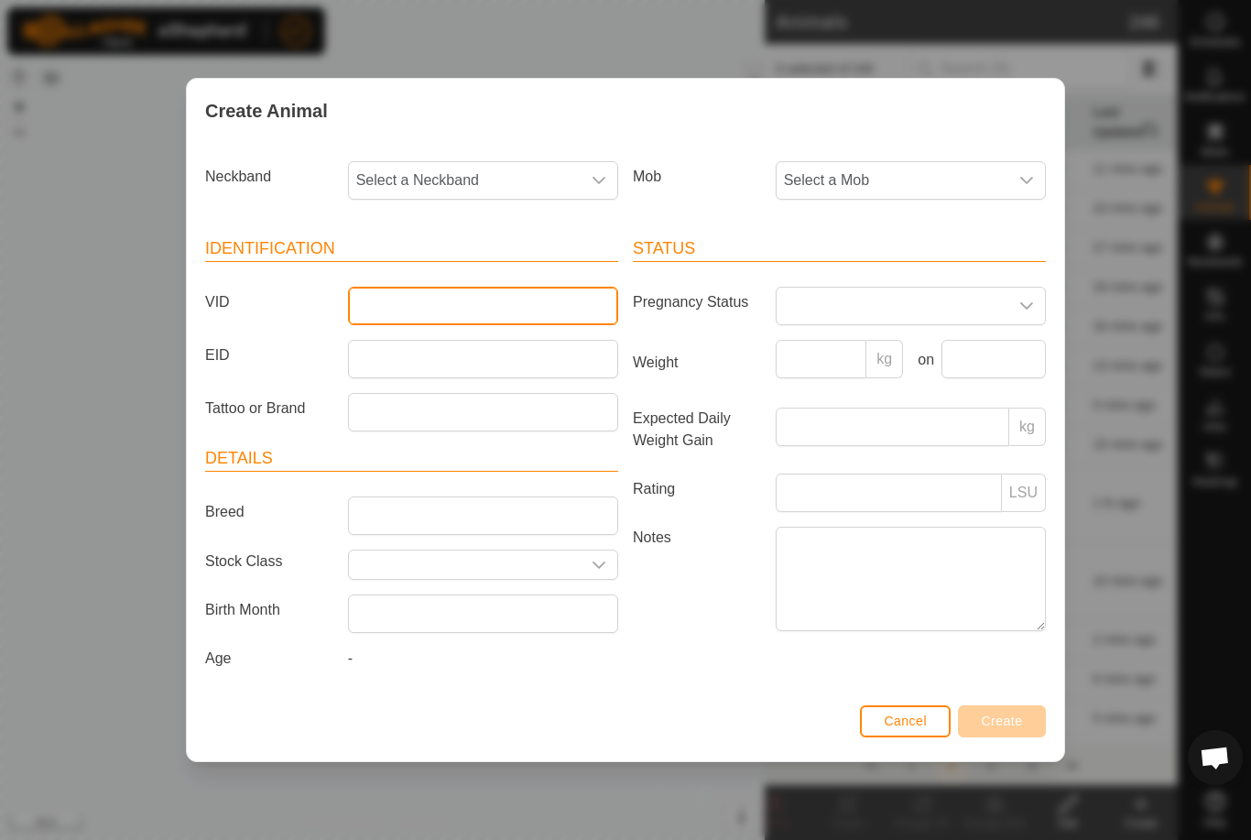
click at [460, 314] on input "VID" at bounding box center [483, 306] width 270 height 38
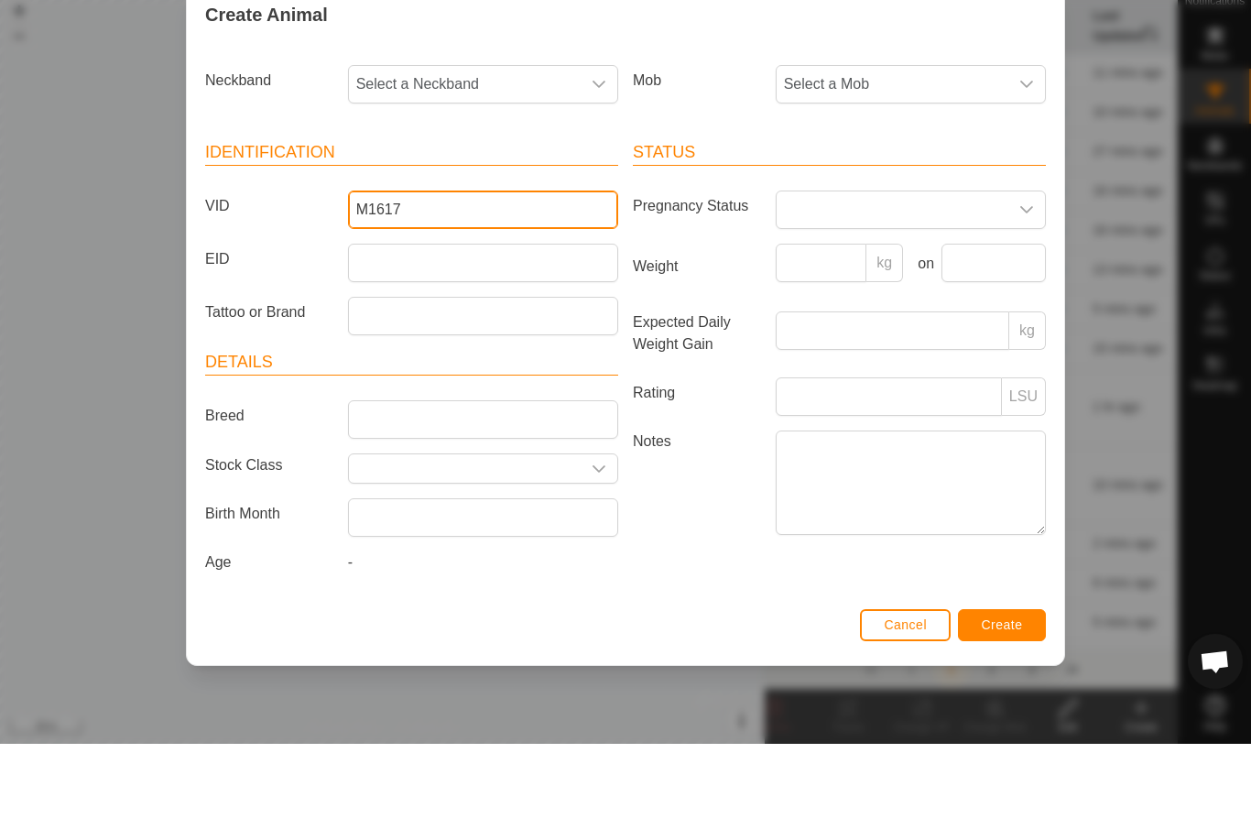
type input "M1617"
click at [508, 162] on span "Select a Neckband" at bounding box center [465, 180] width 232 height 37
type input "8130"
click at [493, 257] on li "3498818130" at bounding box center [484, 275] width 268 height 37
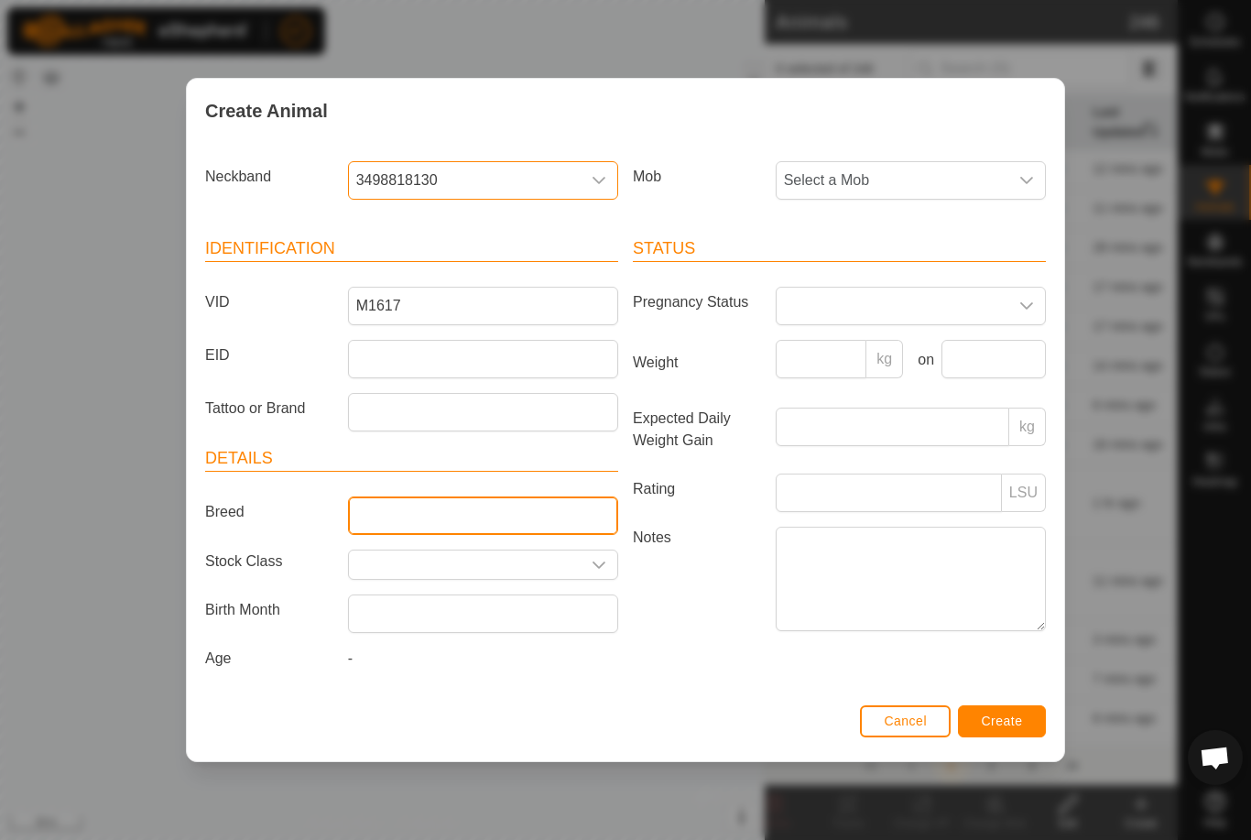
click at [440, 505] on input "Breed" at bounding box center [483, 516] width 270 height 38
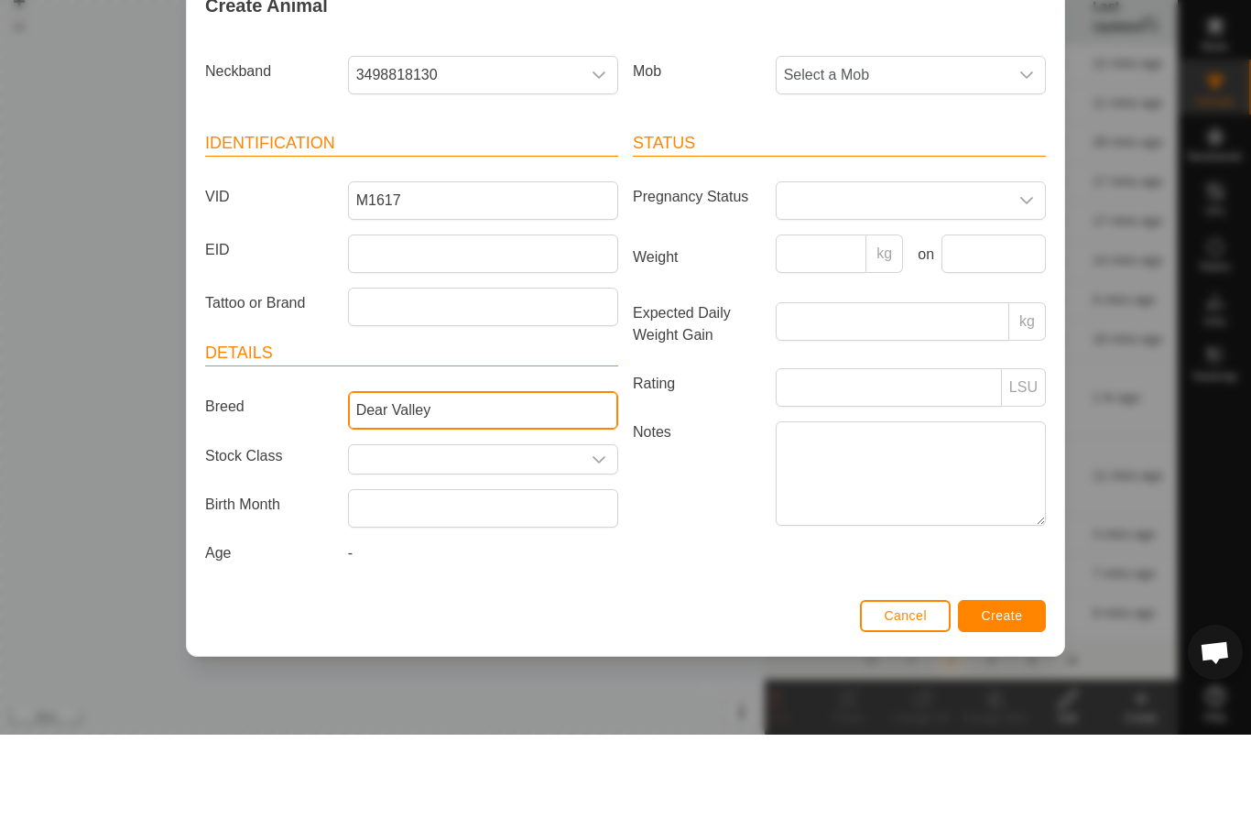
type input "Dear Valley"
click at [978, 162] on span "Select a Mob" at bounding box center [893, 180] width 232 height 37
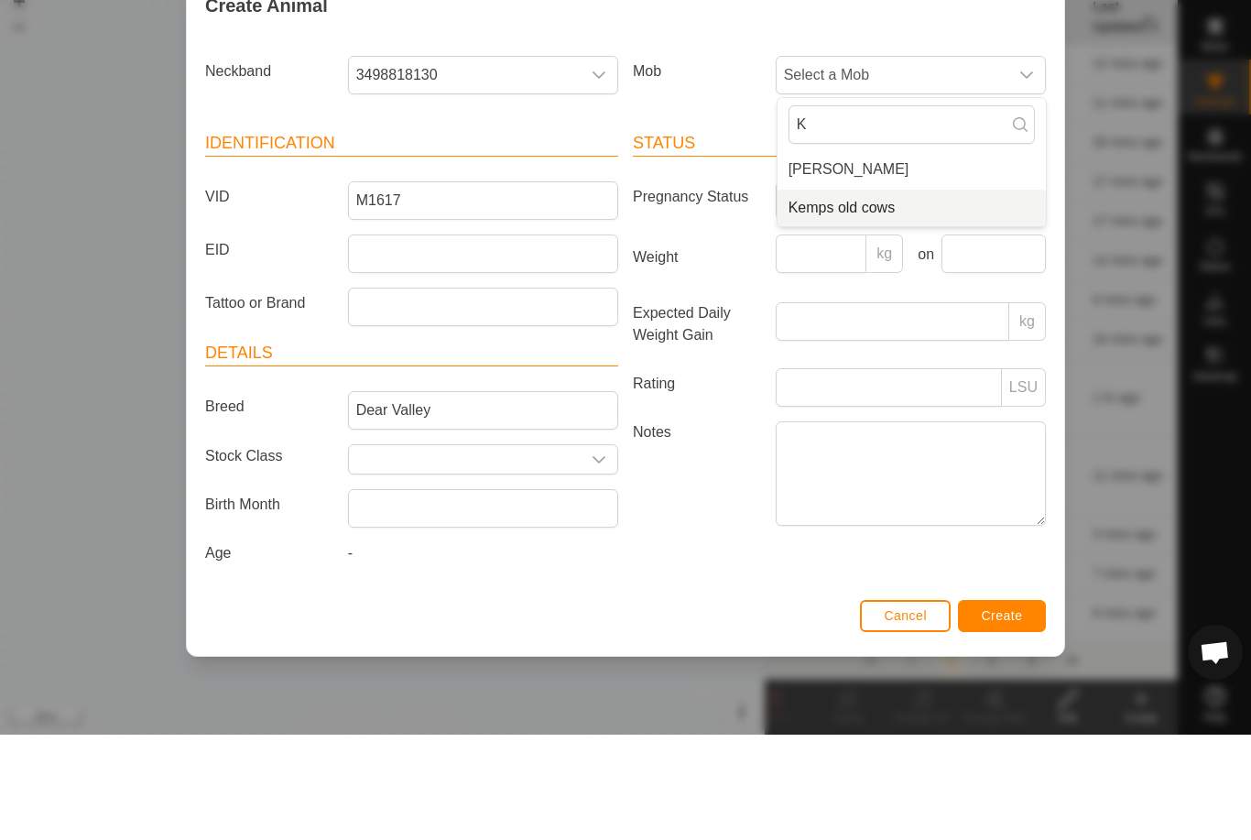
type input "K"
click at [869, 302] on span "Kemps old cows" at bounding box center [842, 313] width 107 height 22
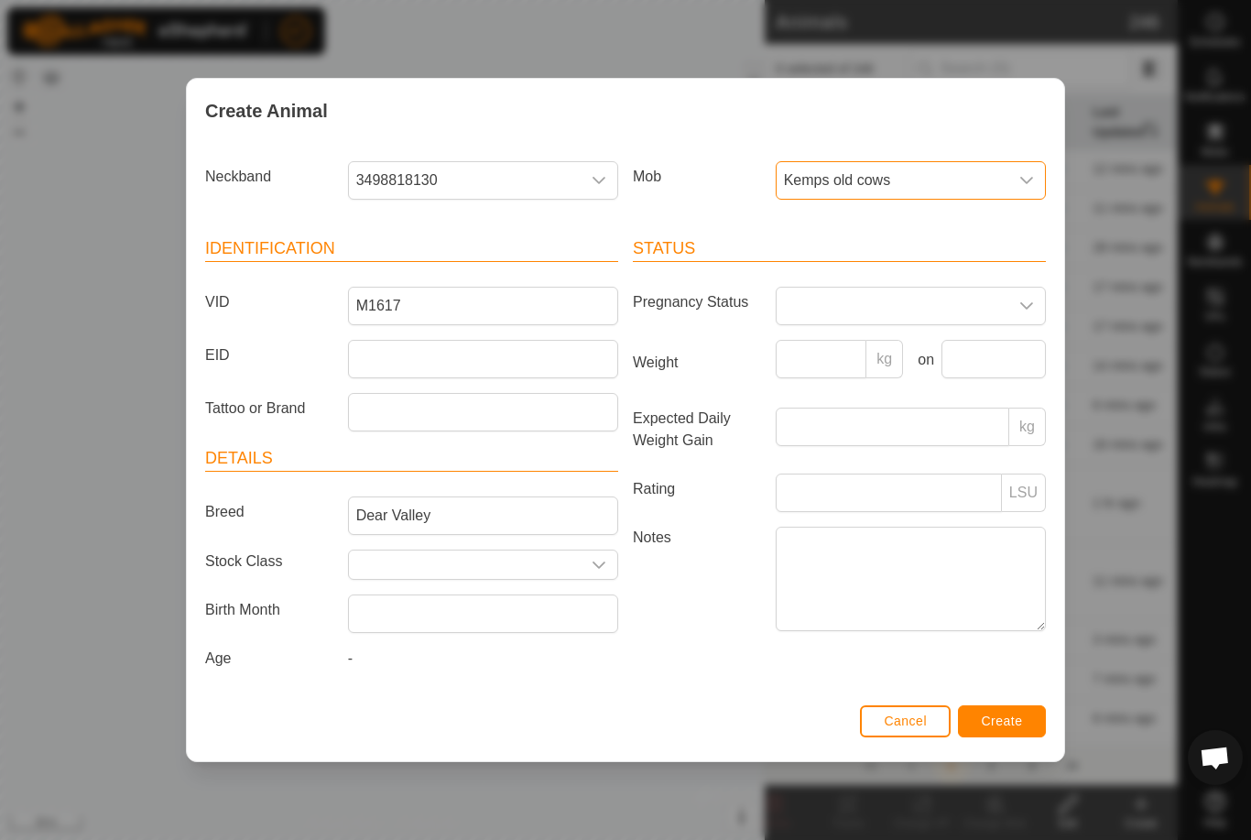
click at [1016, 705] on div "Cancel Create" at bounding box center [626, 730] width 878 height 62
click at [1006, 727] on span "Create" at bounding box center [1002, 721] width 41 height 15
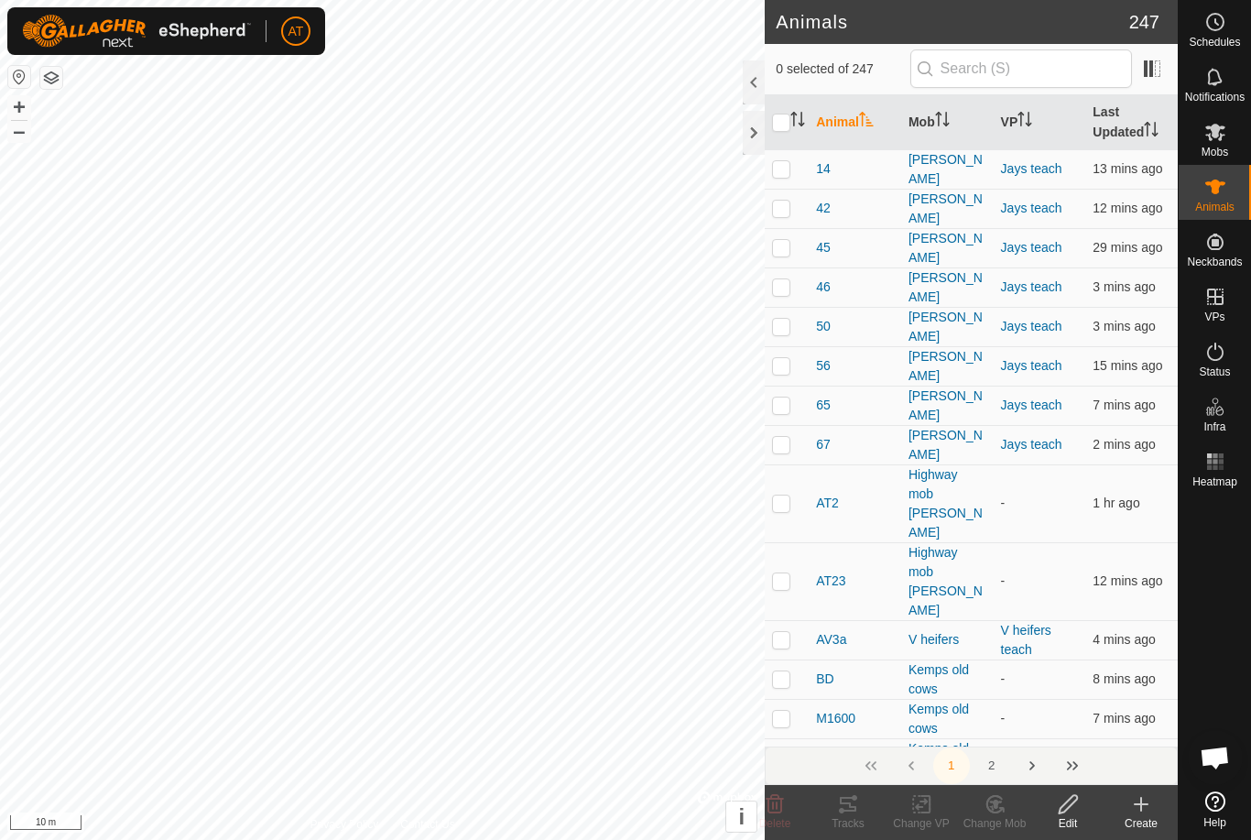
click at [1139, 814] on icon at bounding box center [1142, 804] width 22 height 22
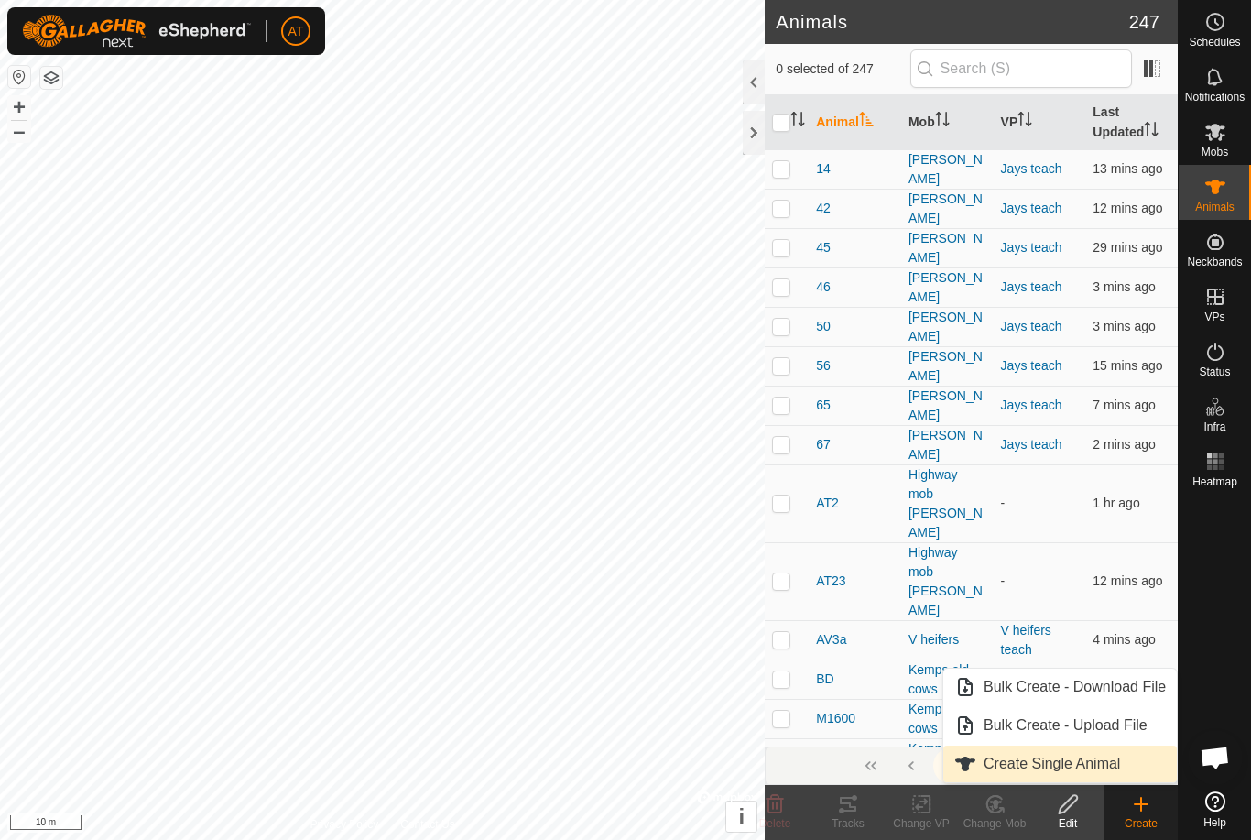
click at [1069, 749] on link "Create Single Animal" at bounding box center [1061, 764] width 234 height 37
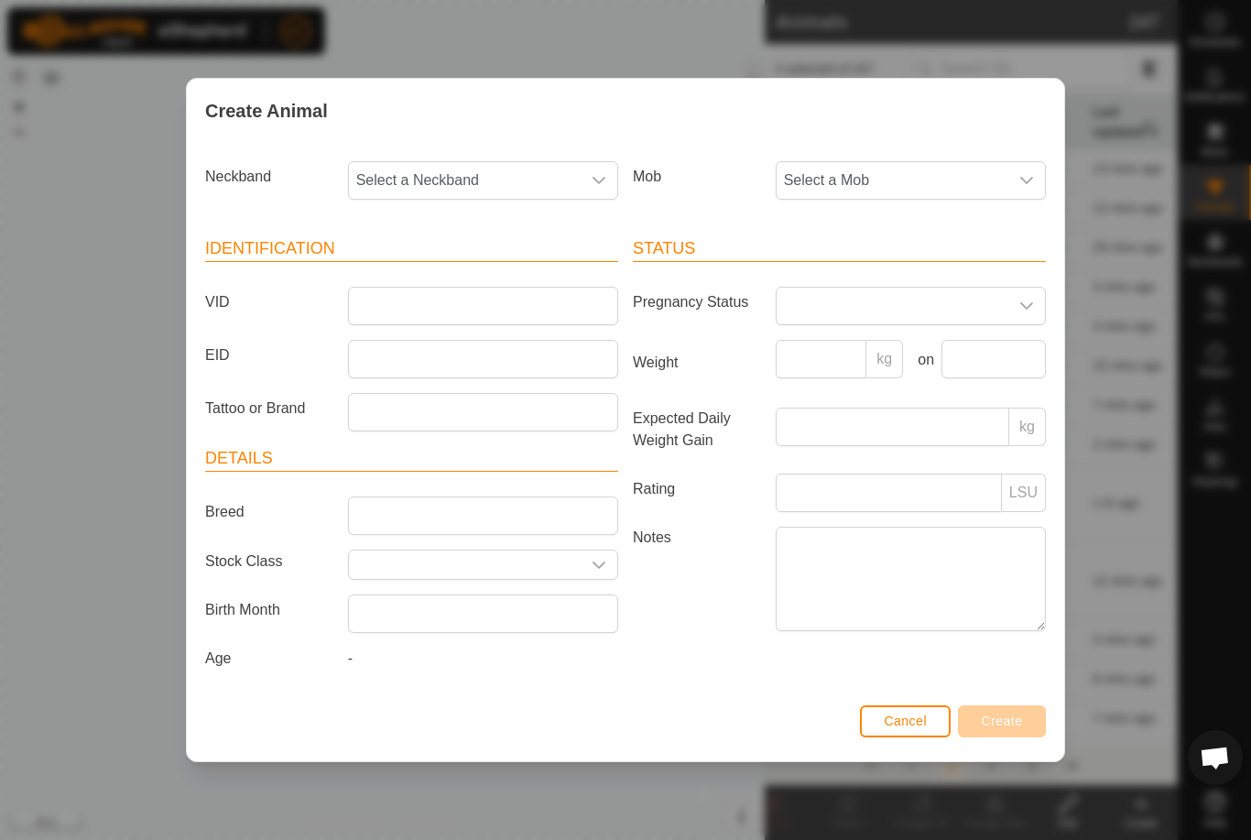
click at [490, 181] on span "Select a Neckband" at bounding box center [465, 180] width 232 height 37
type input "7011"
click at [440, 268] on span "2733927011" at bounding box center [402, 275] width 82 height 22
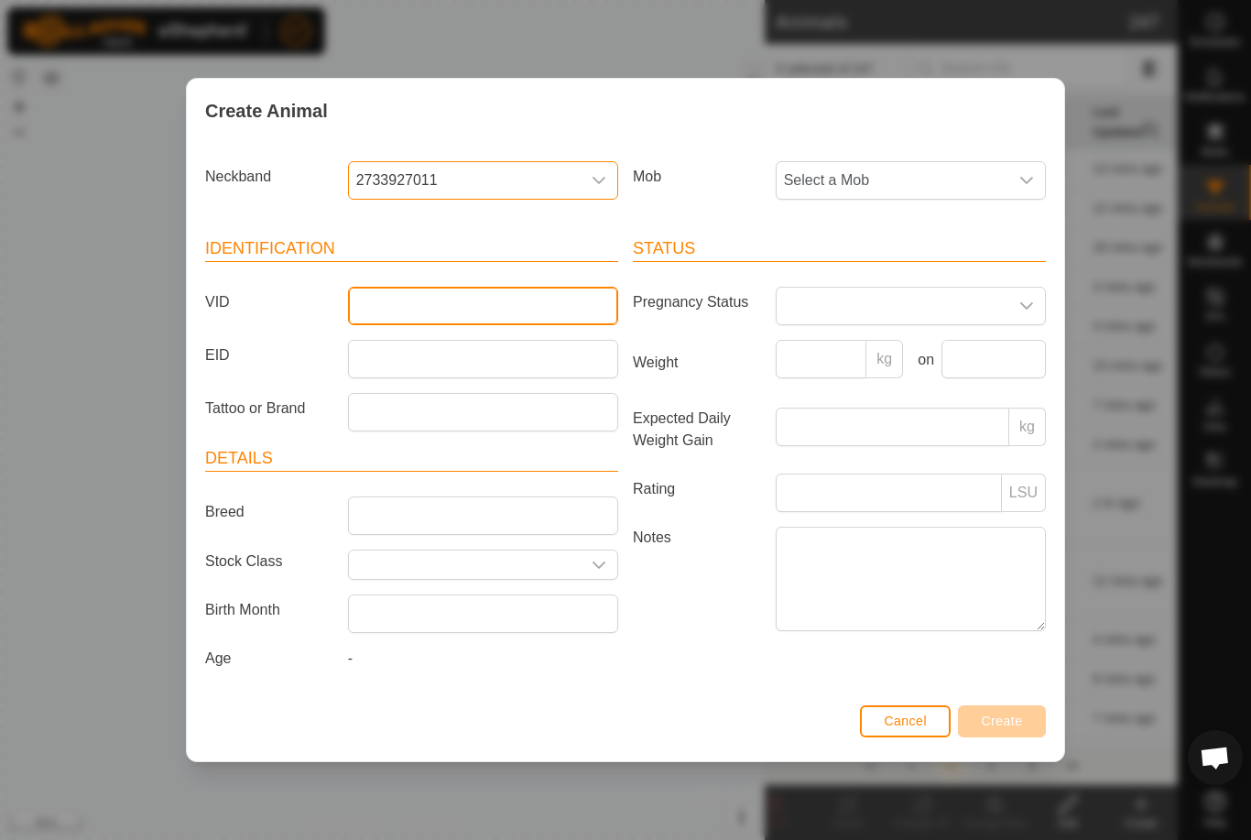
click at [459, 287] on input "VID" at bounding box center [483, 306] width 270 height 38
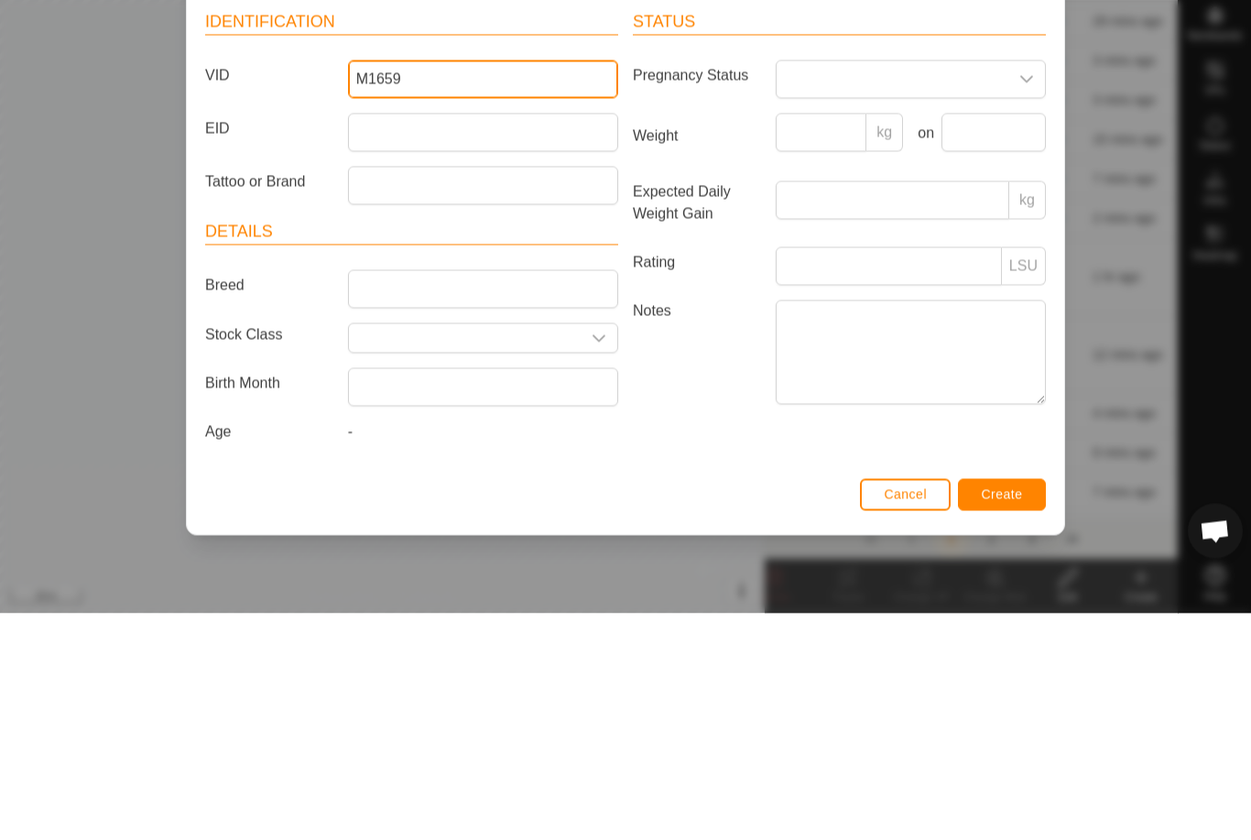
type input "M1659"
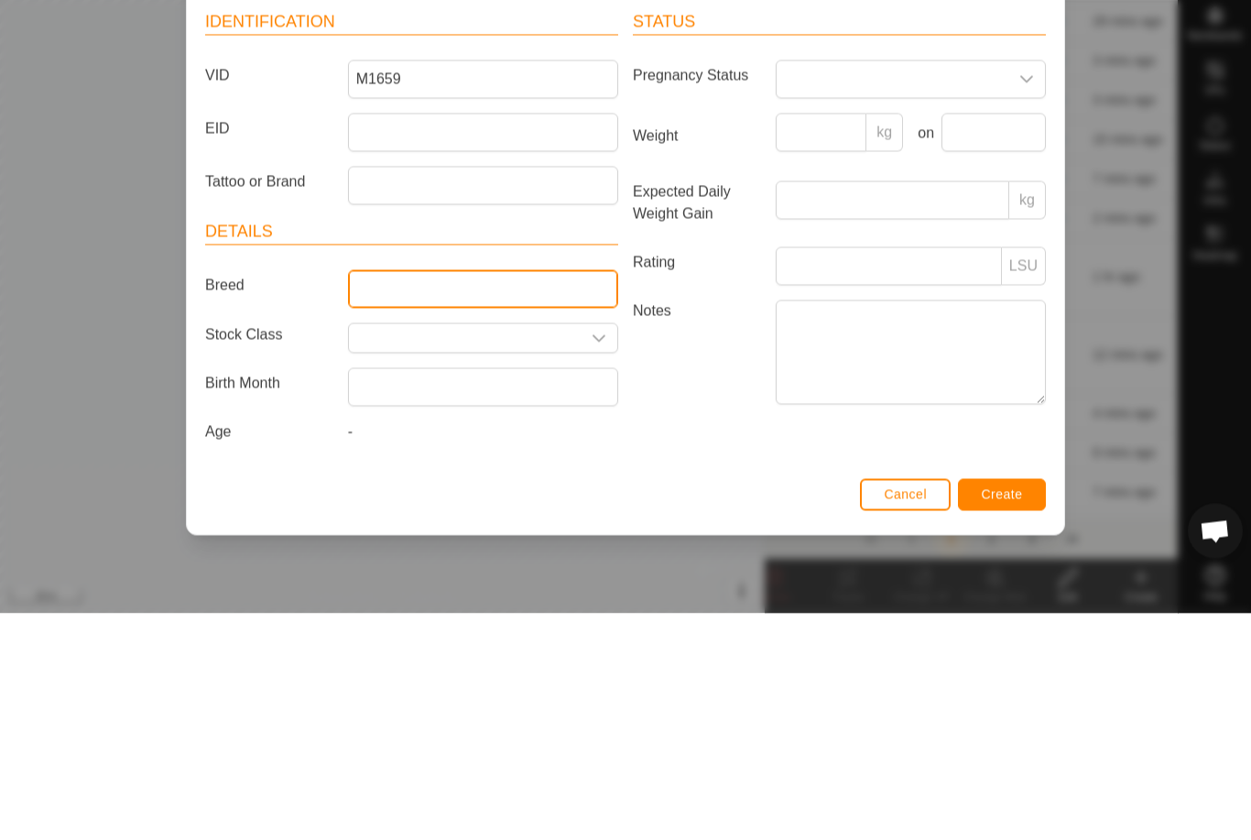
click at [443, 497] on input "Breed" at bounding box center [483, 516] width 270 height 38
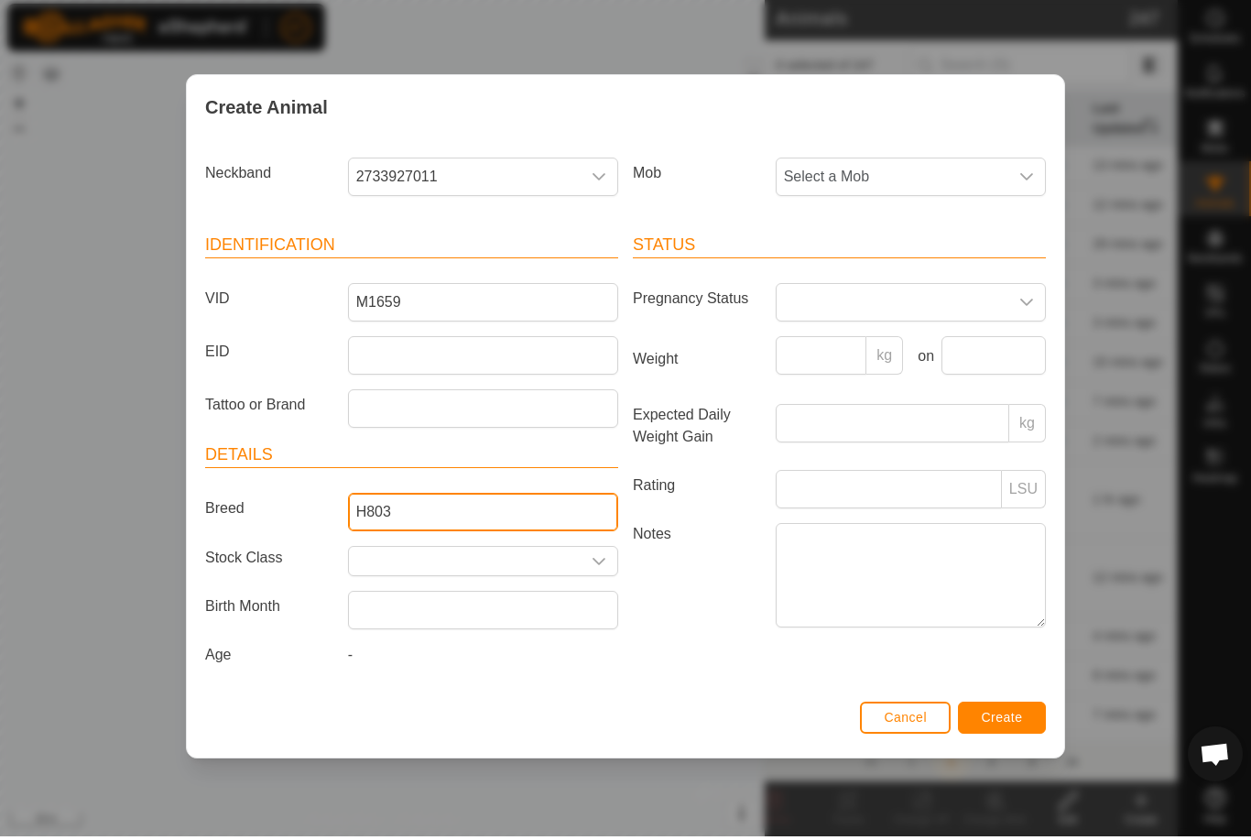
type input "H803"
click at [925, 172] on span "Select a Mob" at bounding box center [893, 180] width 232 height 37
type input "K"
click at [870, 302] on span "Kemps old cows" at bounding box center [842, 313] width 107 height 22
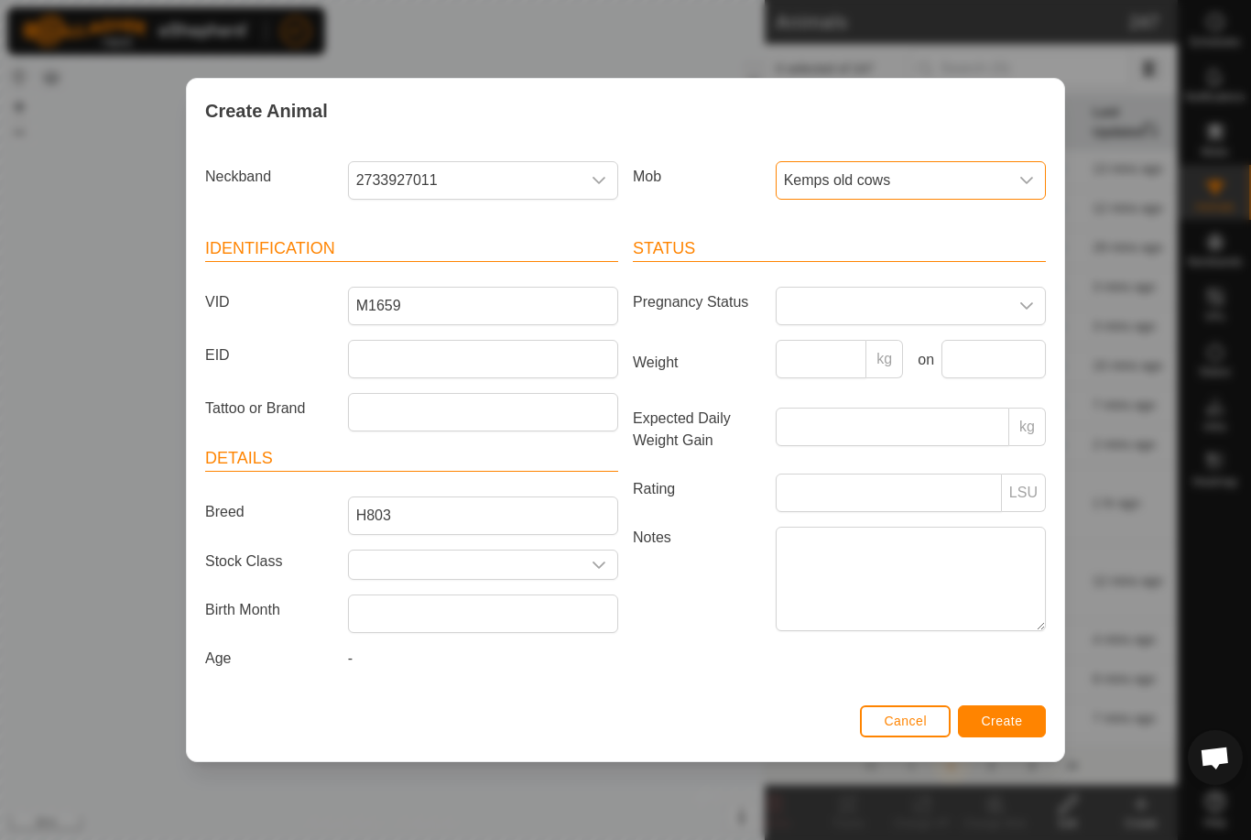
click at [1009, 725] on span "Create" at bounding box center [1002, 721] width 41 height 15
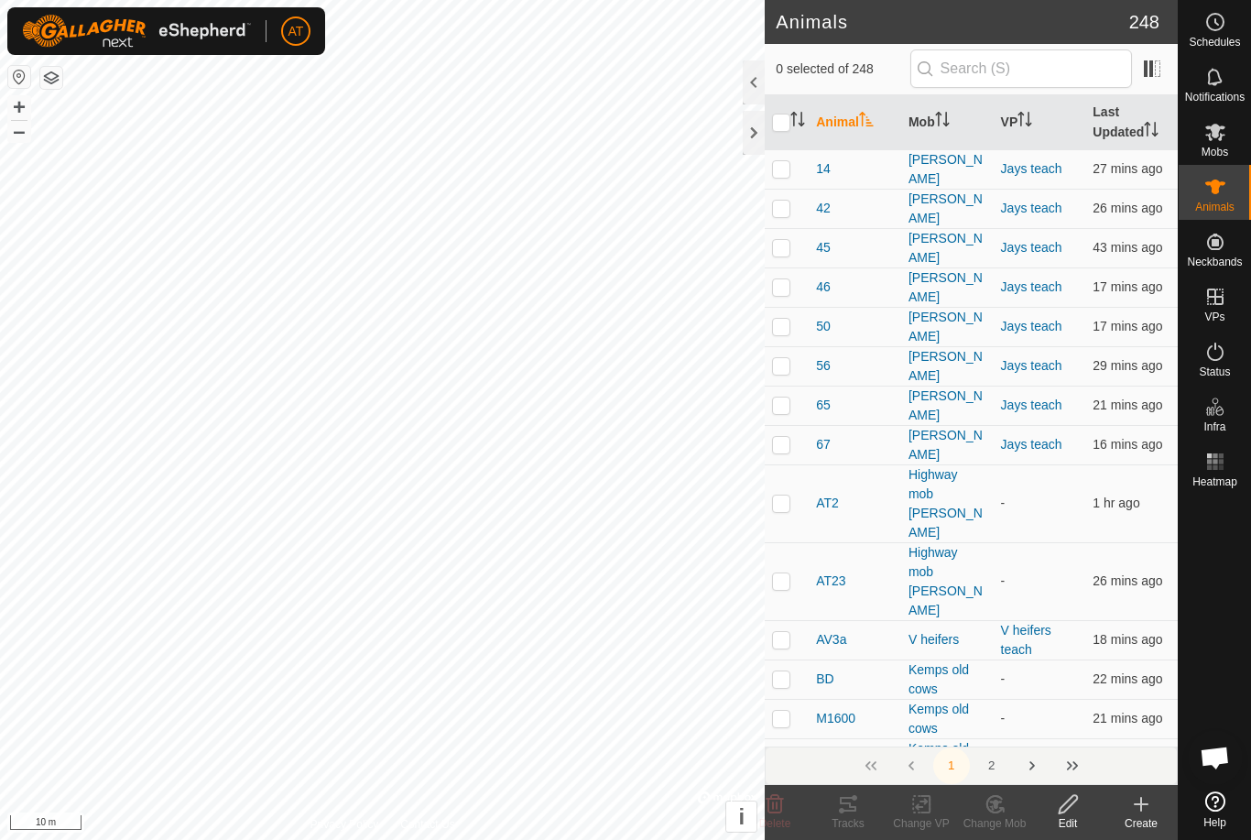
click at [1139, 810] on icon at bounding box center [1142, 804] width 22 height 22
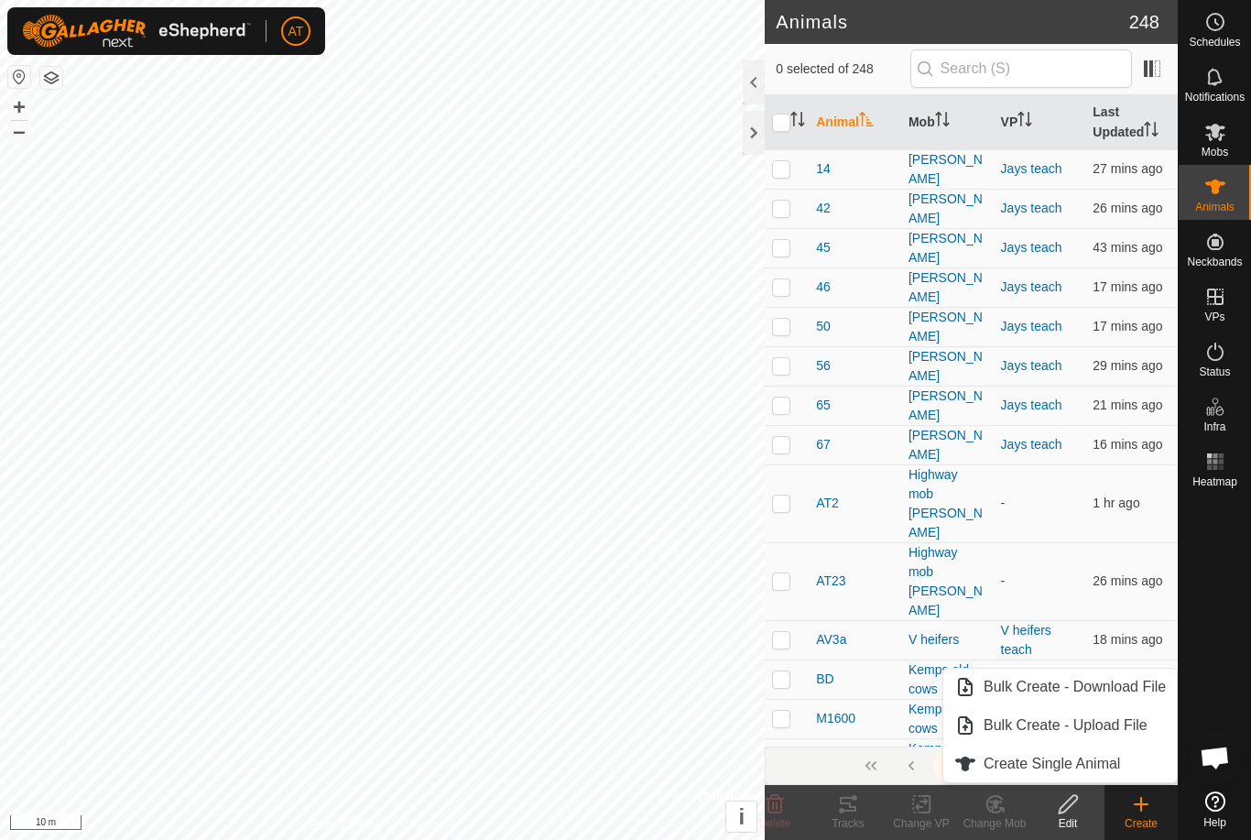
click at [1068, 771] on span "Create Single Animal" at bounding box center [1052, 764] width 137 height 22
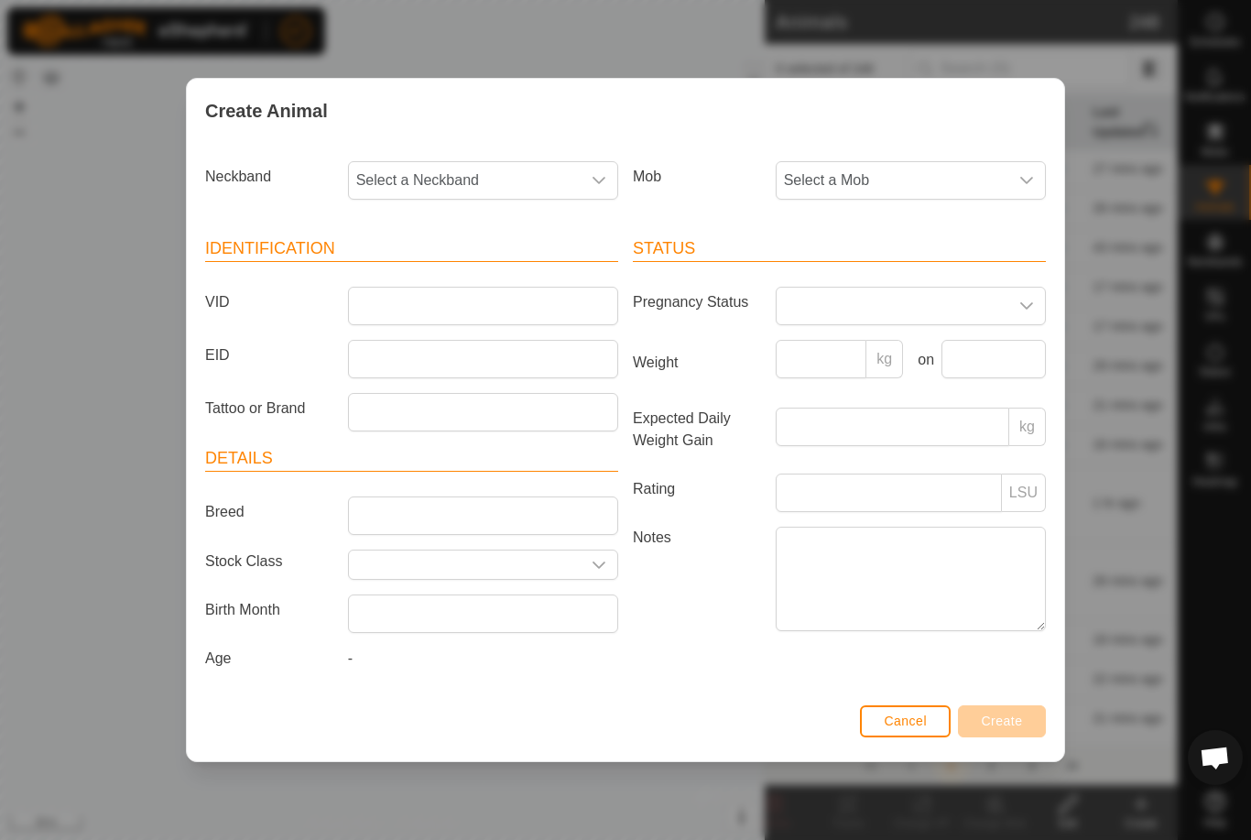
click at [881, 172] on span "Select a Mob" at bounding box center [893, 180] width 232 height 37
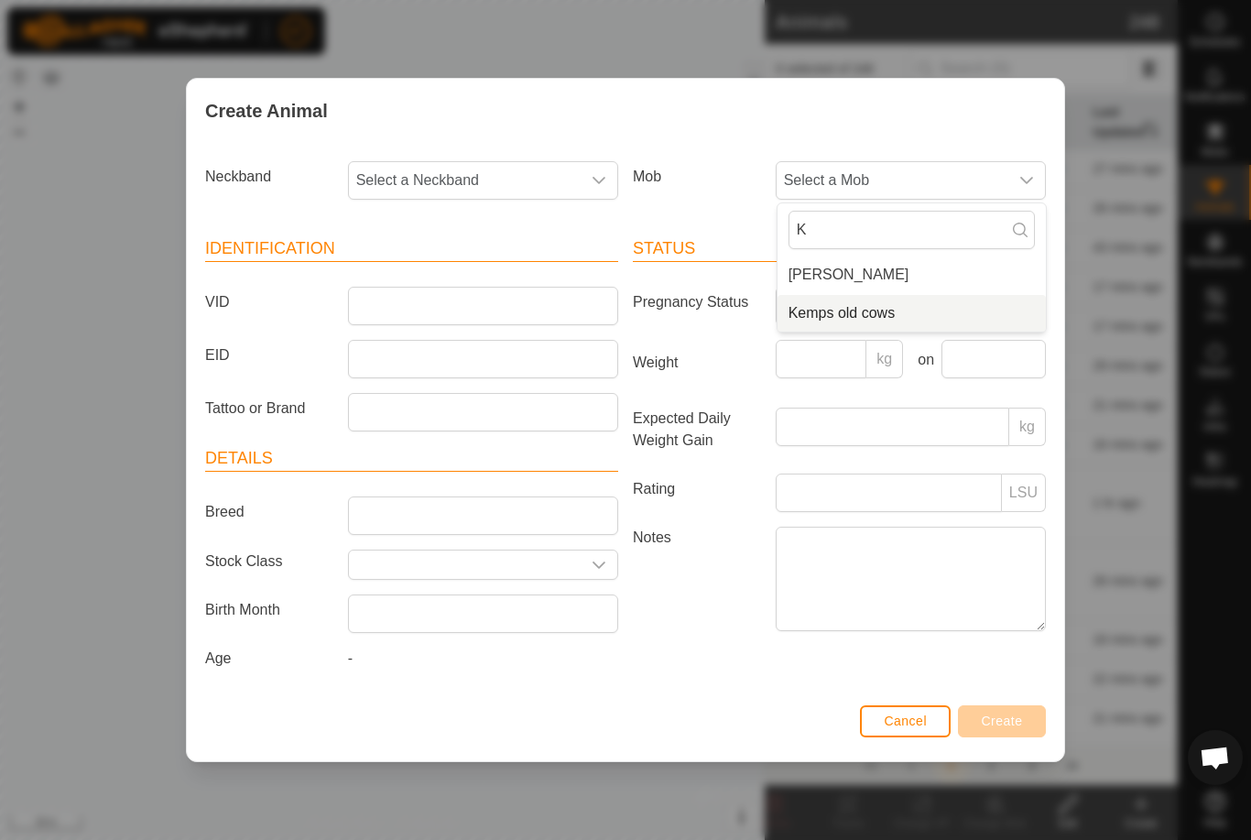
type input "K"
click at [840, 307] on span "Kemps old cows" at bounding box center [842, 313] width 107 height 22
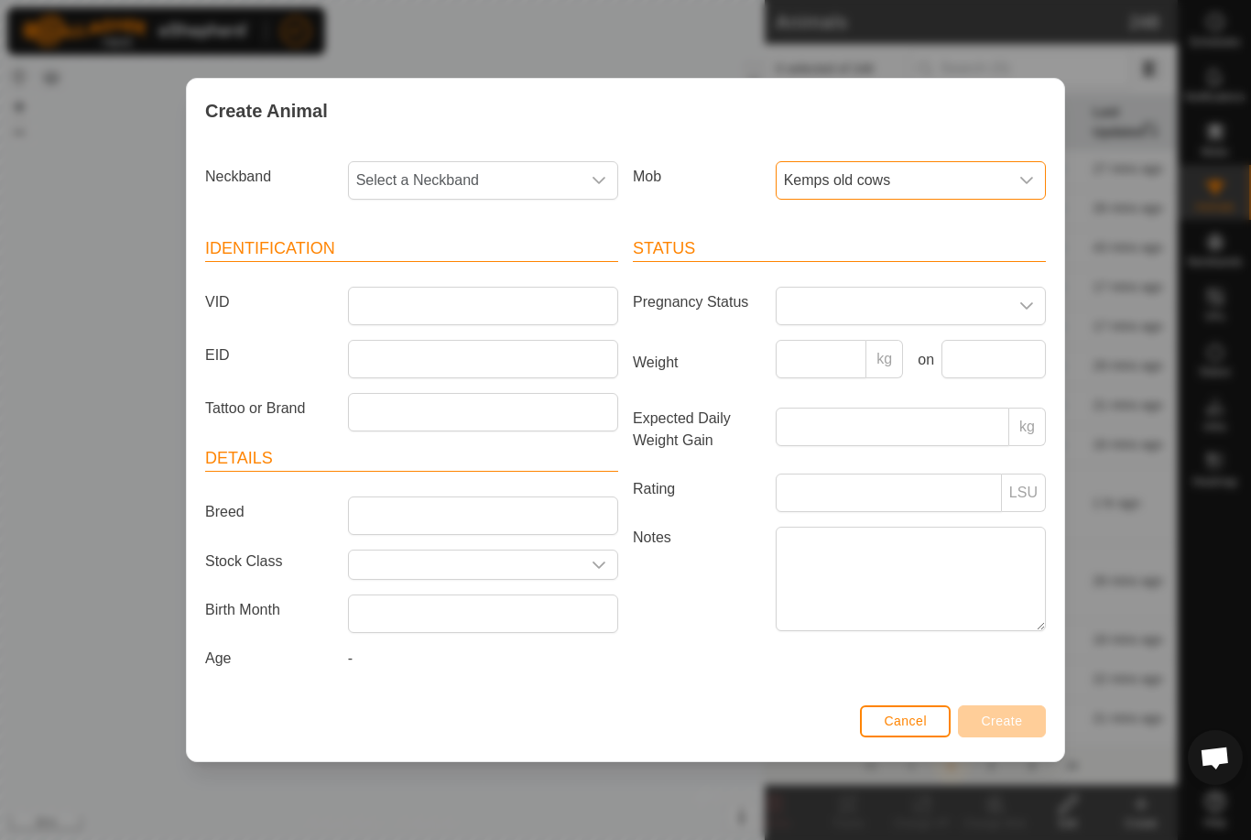
click at [467, 168] on span "Select a Neckband" at bounding box center [465, 180] width 232 height 37
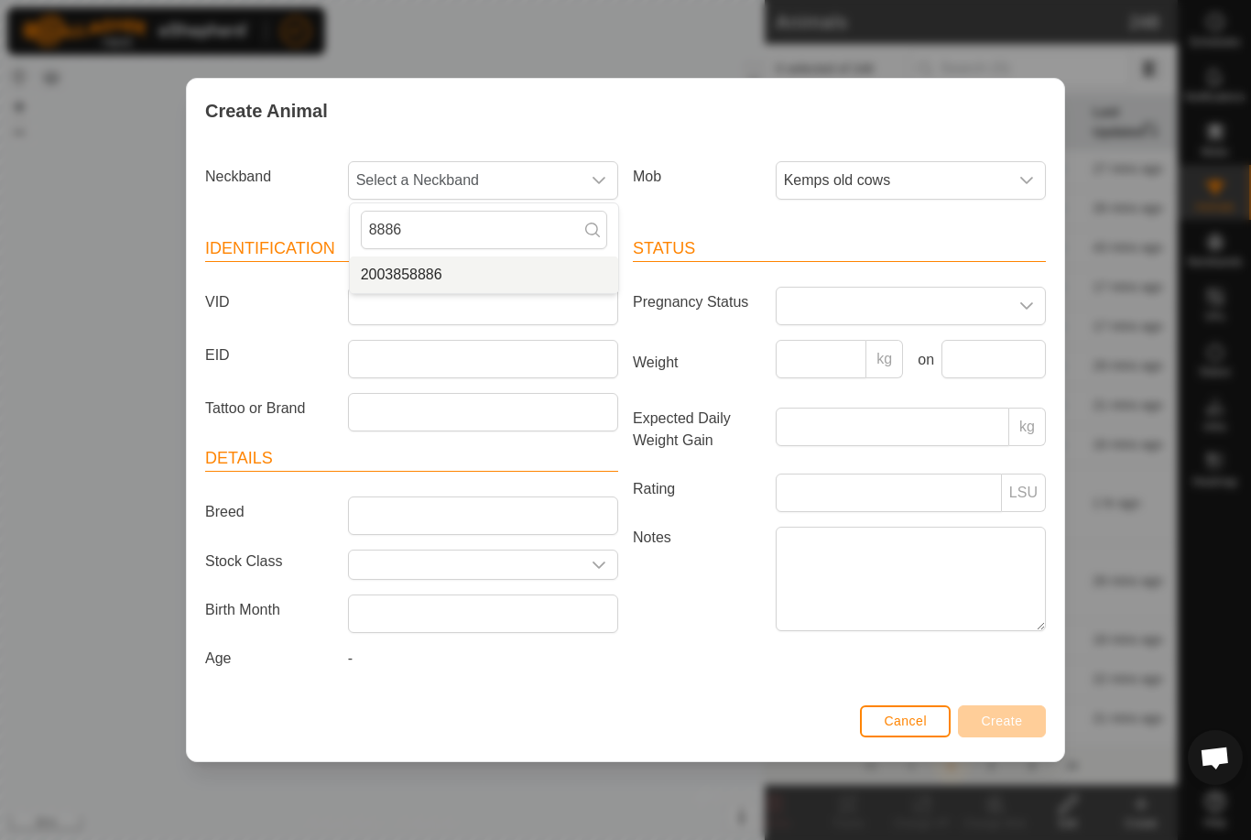
type input "8886"
click at [434, 266] on span "2003858886" at bounding box center [402, 275] width 82 height 22
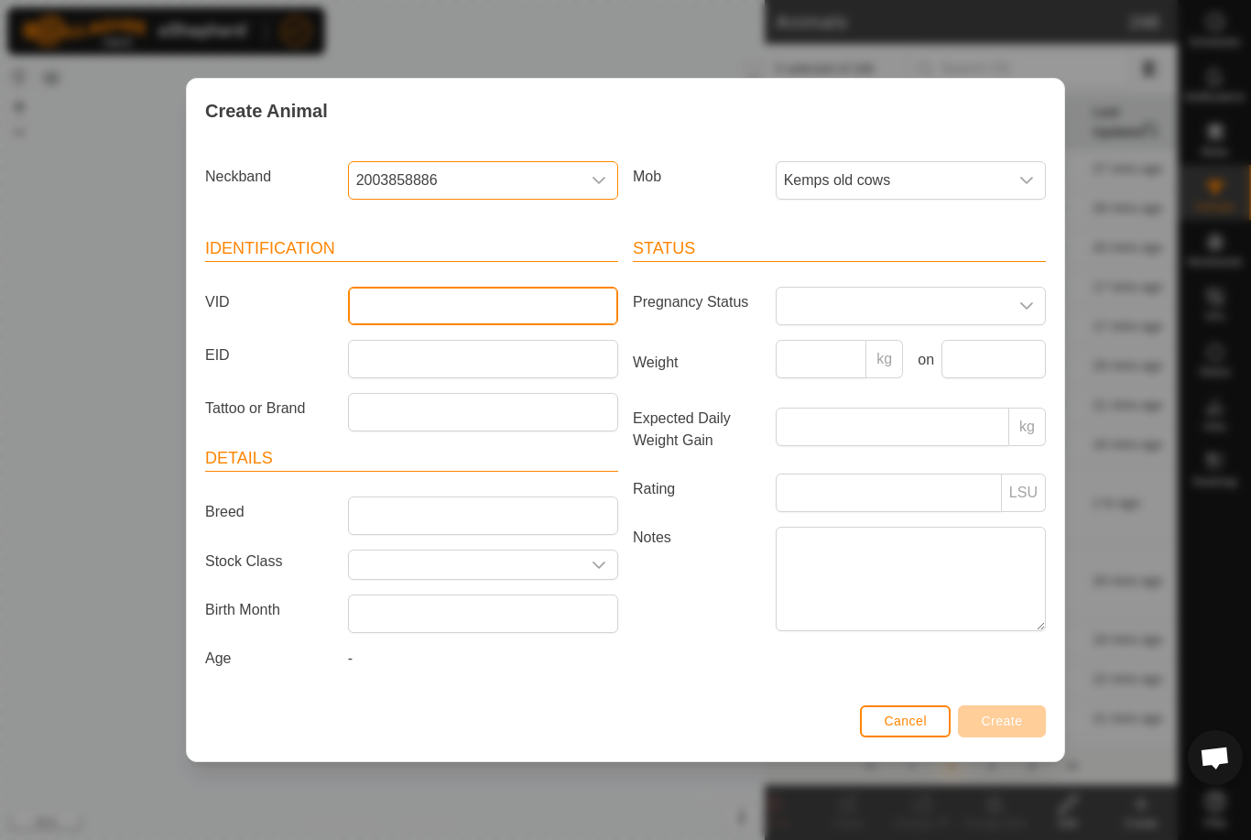
click at [420, 298] on input "VID" at bounding box center [483, 306] width 270 height 38
type input "N1697"
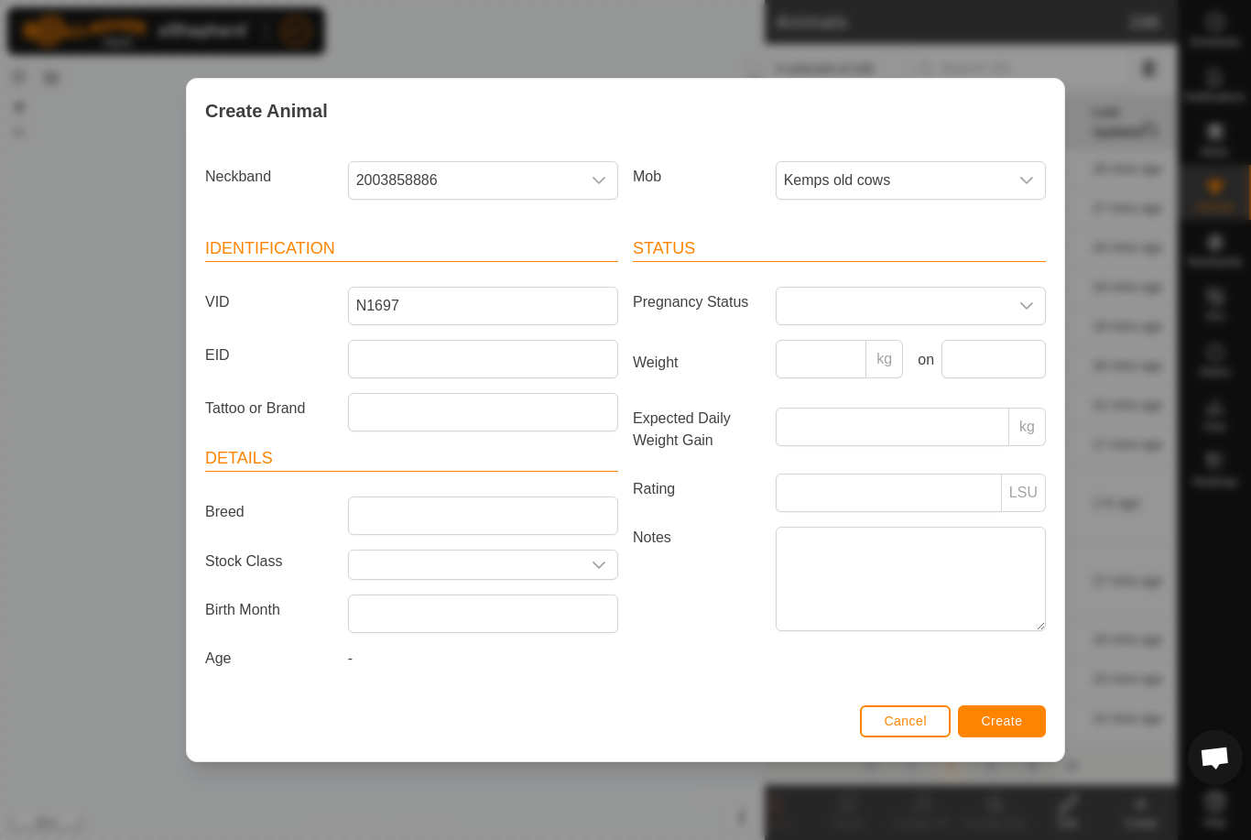
click at [1001, 715] on button "Create" at bounding box center [1002, 721] width 88 height 32
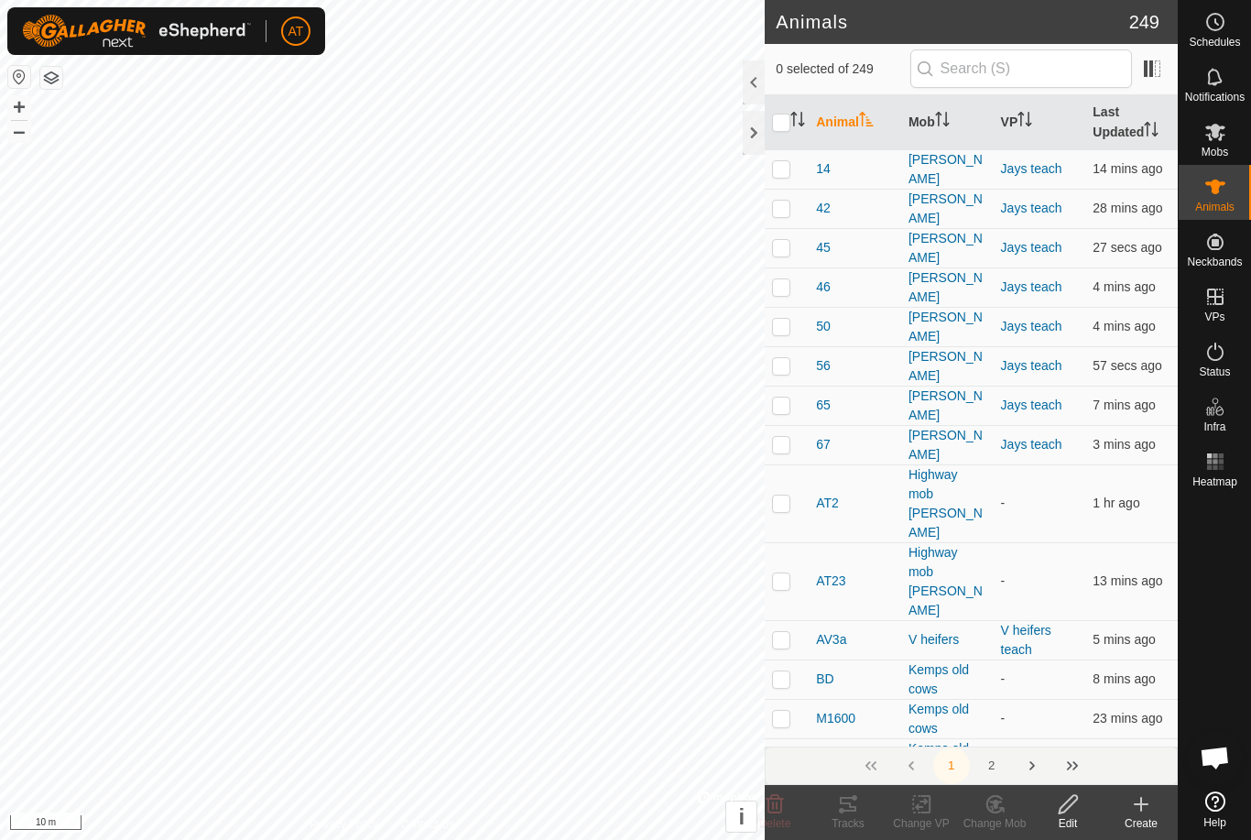
click at [1131, 807] on icon at bounding box center [1142, 804] width 22 height 22
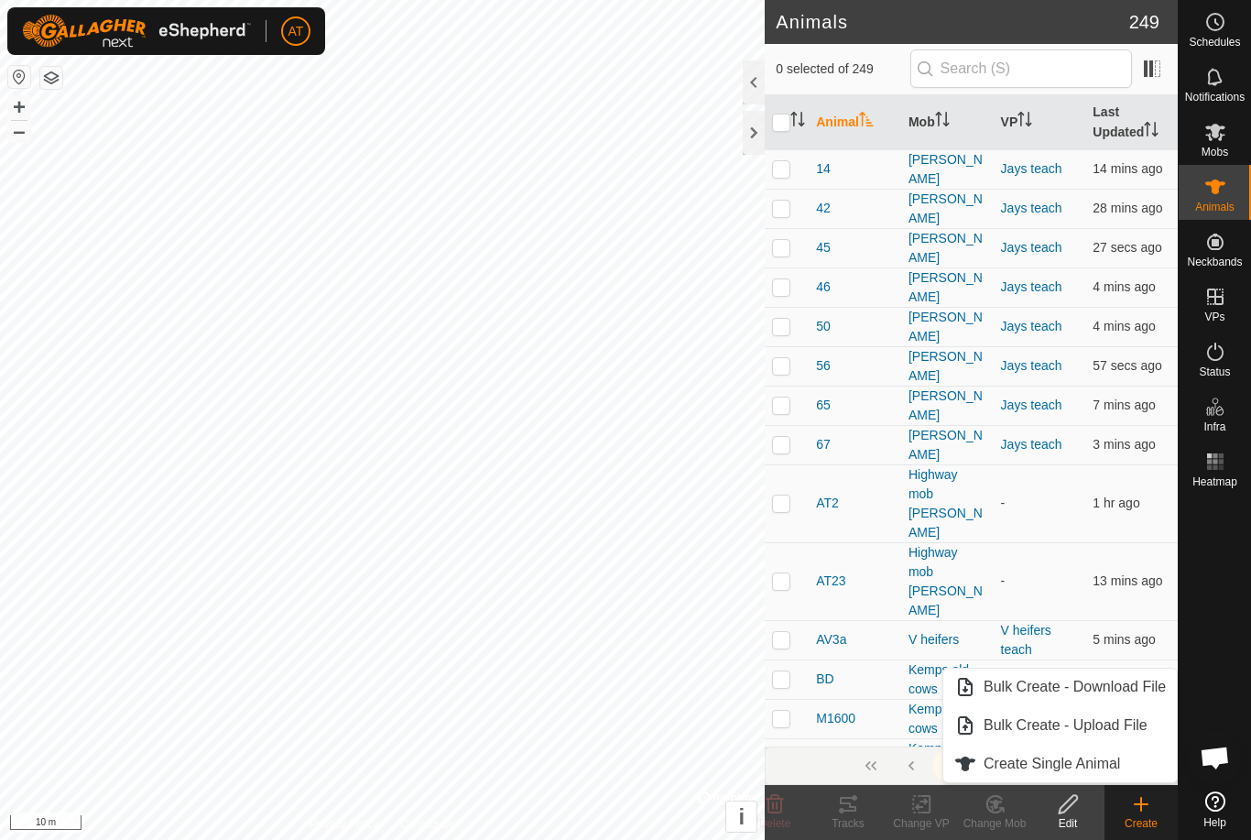
click at [1101, 759] on span "Create Single Animal" at bounding box center [1052, 764] width 137 height 22
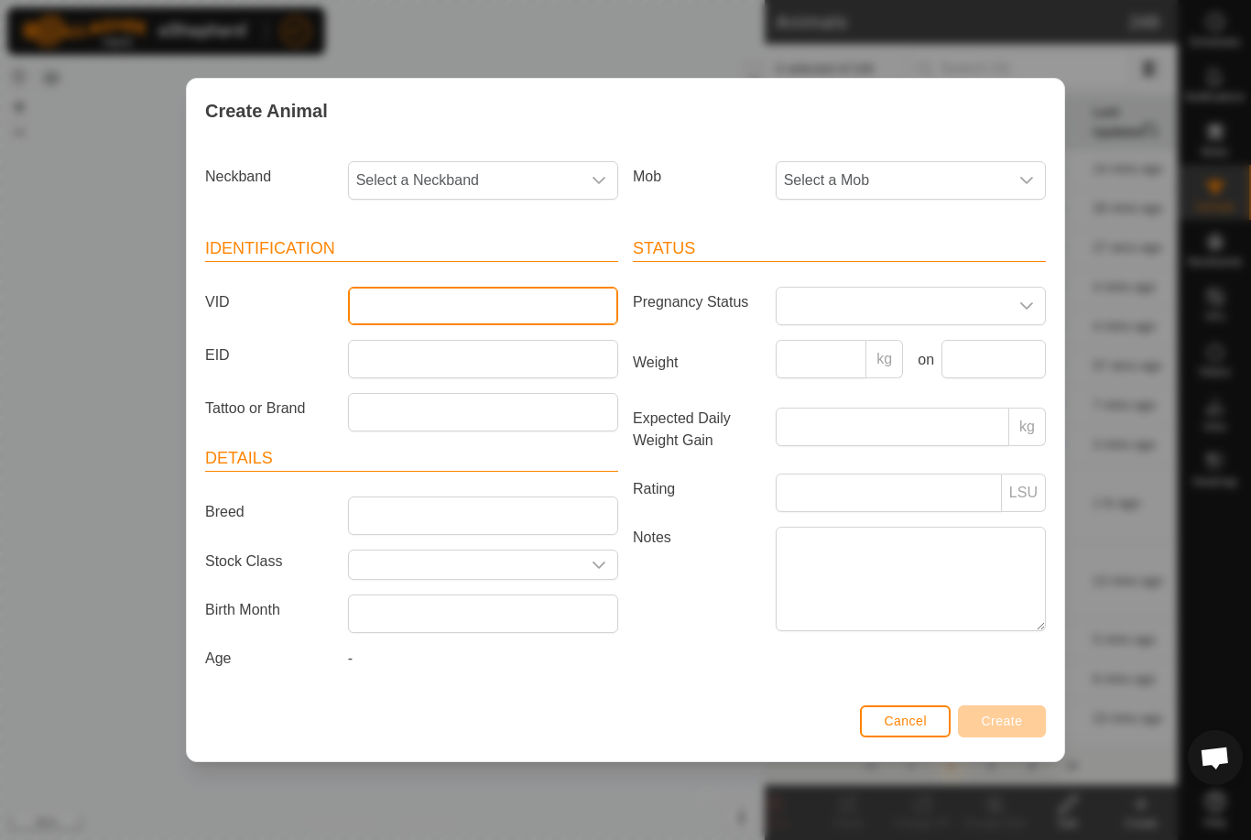
click at [429, 297] on input "VID" at bounding box center [483, 306] width 270 height 38
type input "Q54"
click at [896, 174] on span "Select a Mob" at bounding box center [893, 180] width 232 height 37
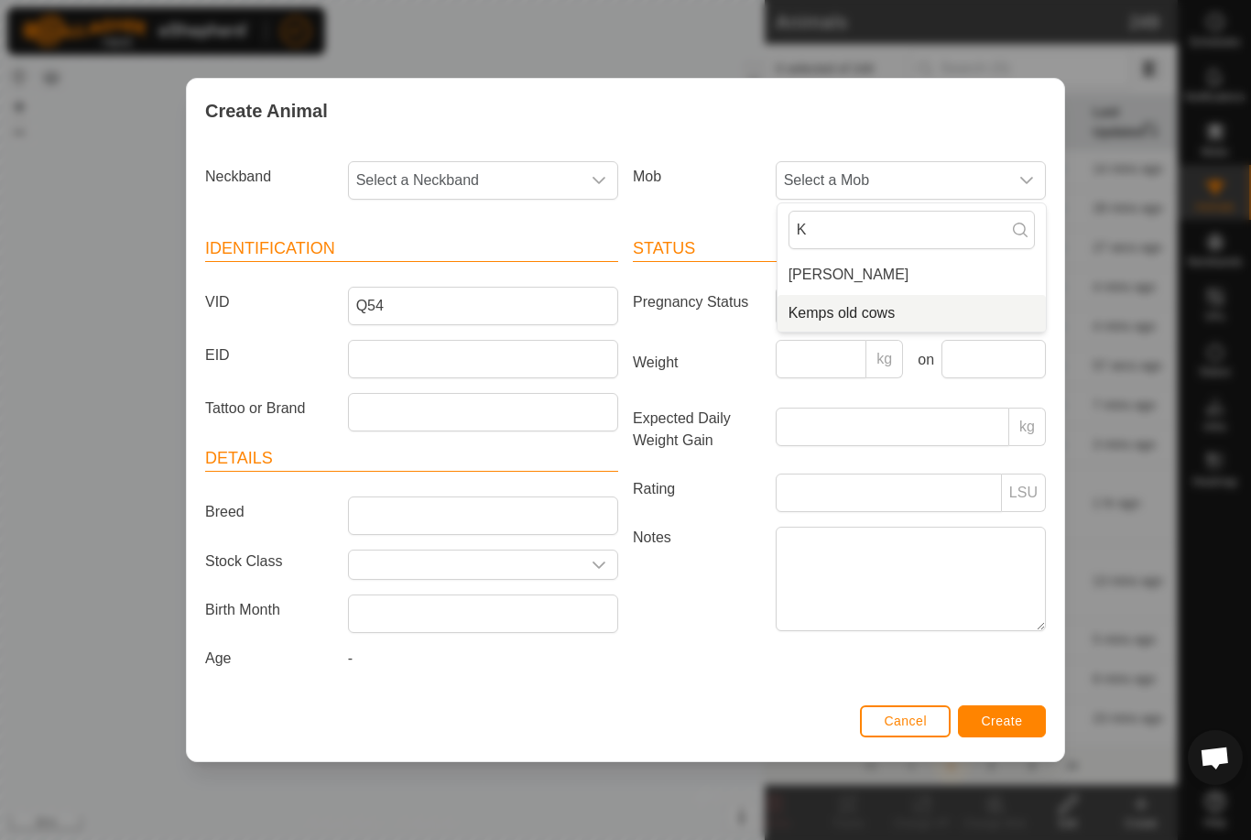
type input "K"
click at [847, 304] on span "Kemps old cows" at bounding box center [842, 313] width 107 height 22
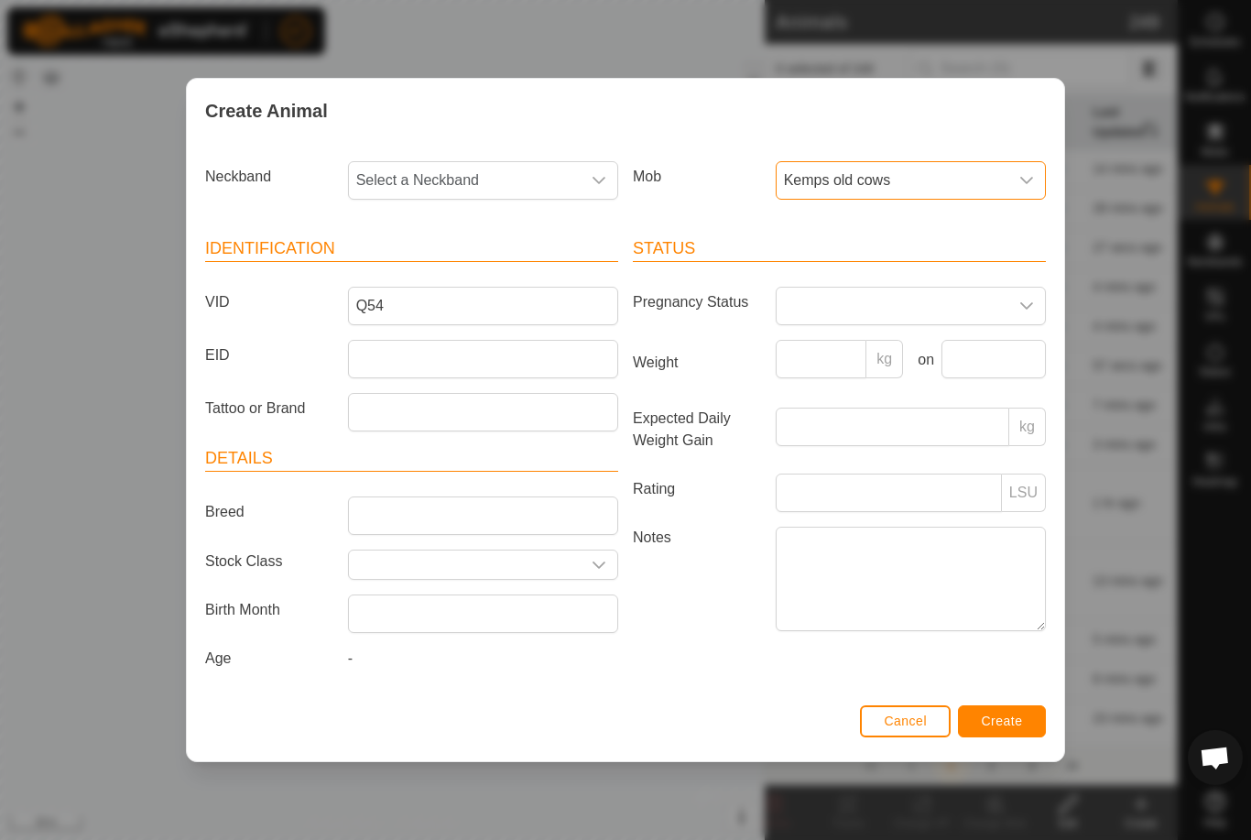
click at [525, 179] on span "Select a Neckband" at bounding box center [465, 180] width 232 height 37
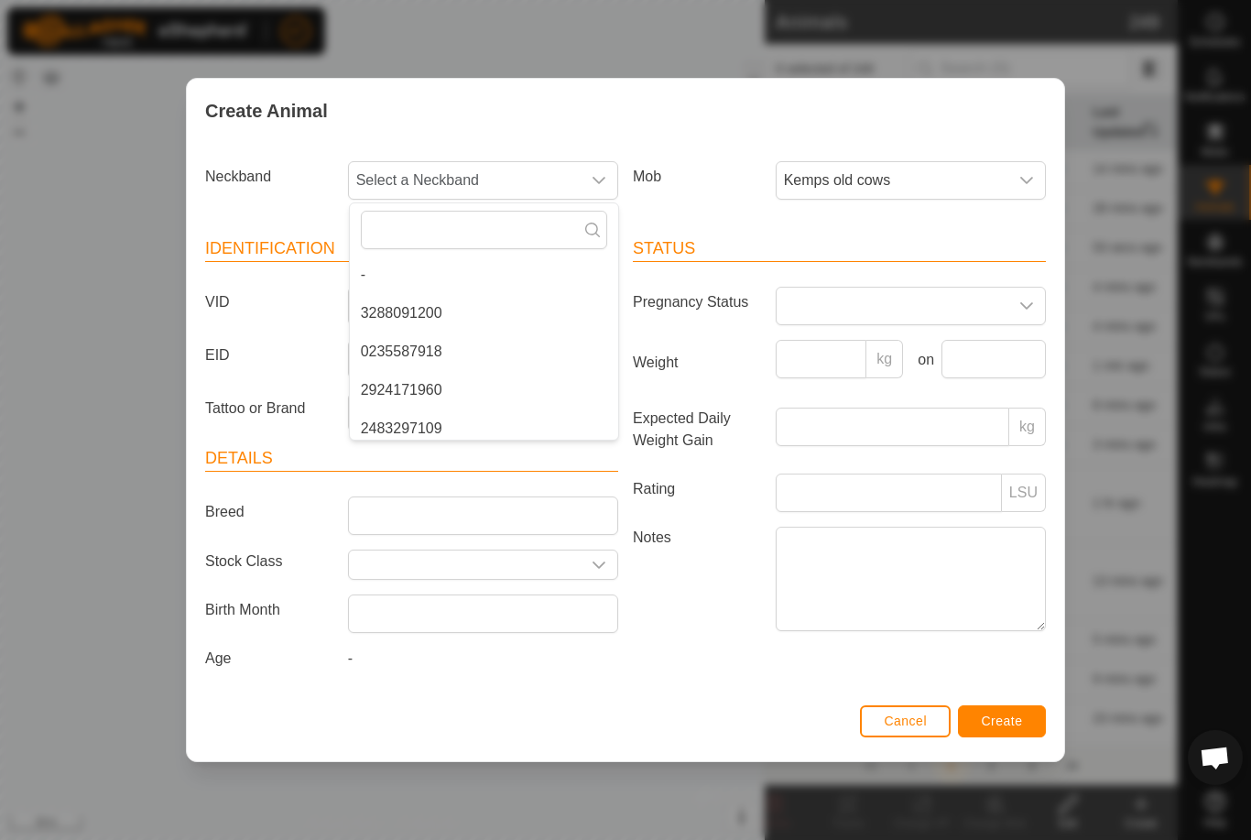
click at [508, 171] on span "Select a Neckband" at bounding box center [465, 180] width 232 height 37
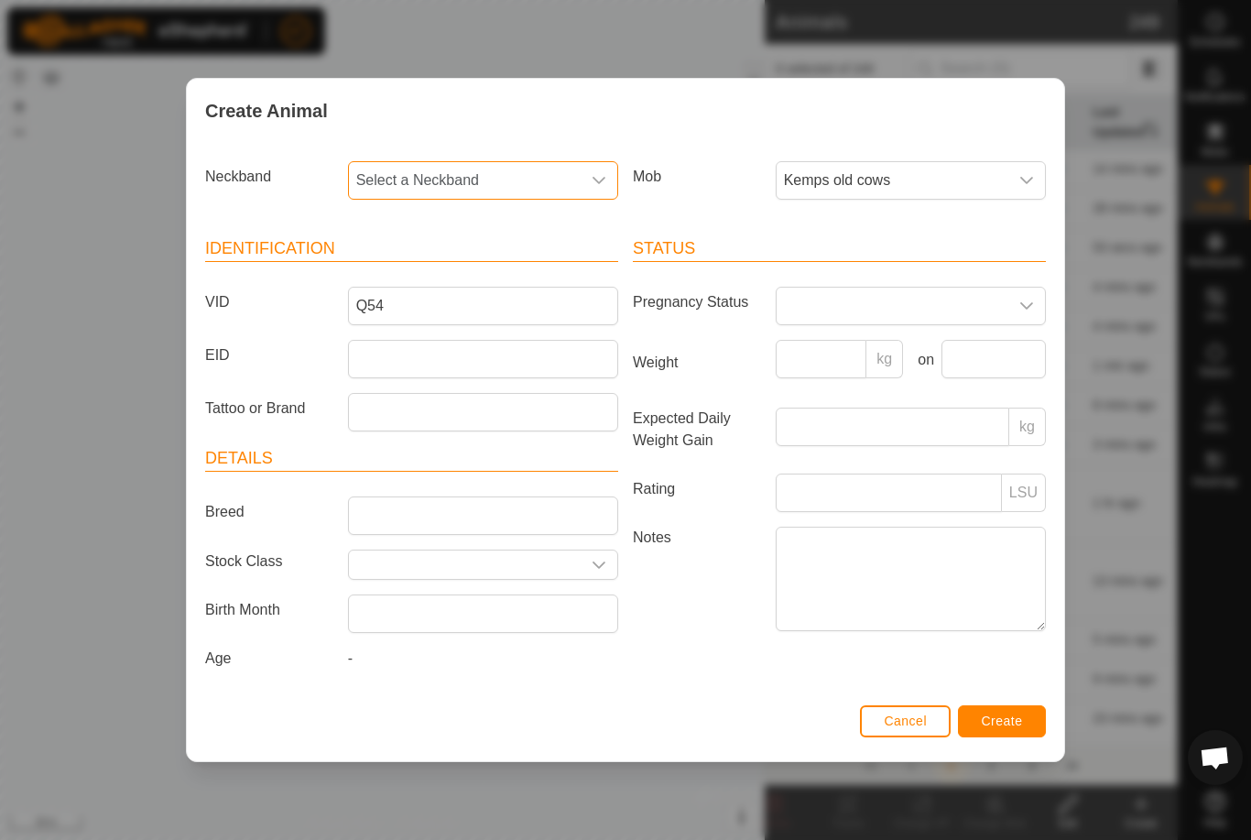
click at [530, 180] on span "Select a Neckband" at bounding box center [465, 180] width 232 height 37
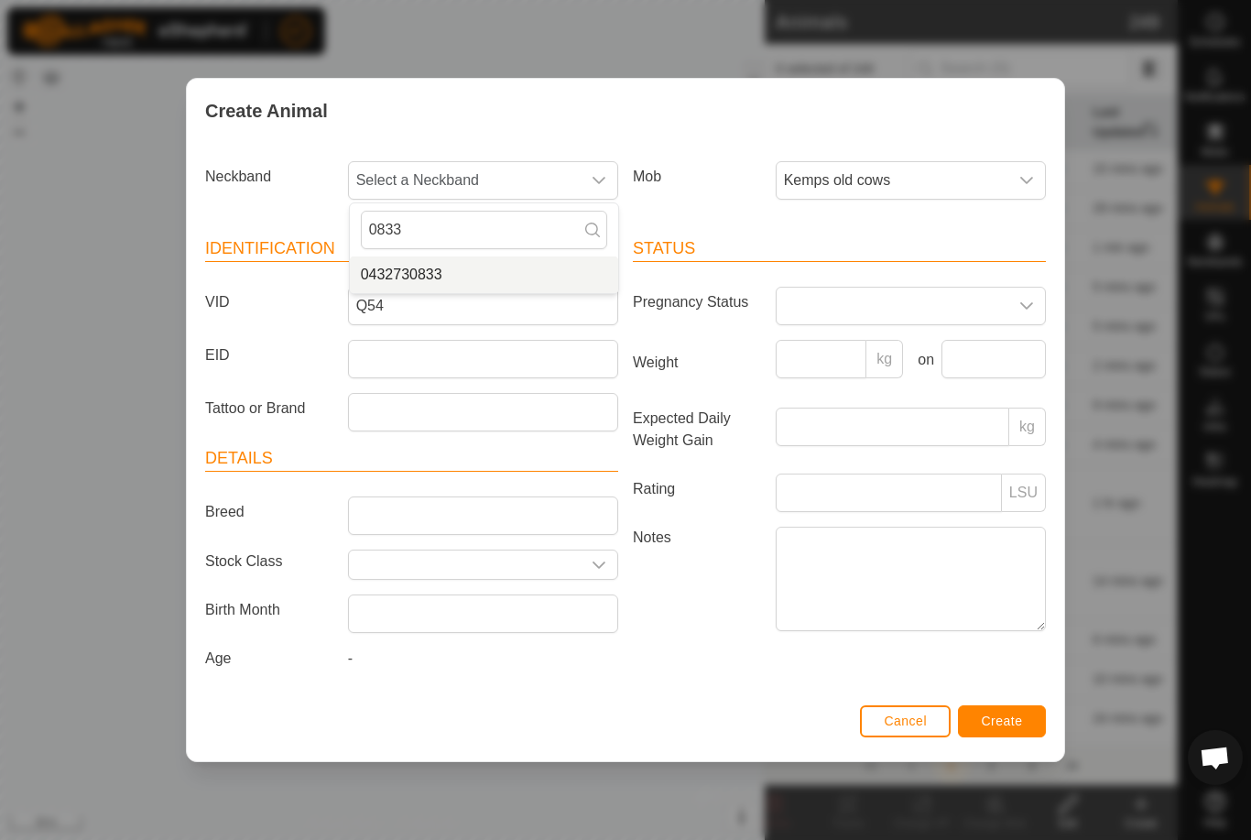
type input "0833"
click at [460, 262] on li "0432730833" at bounding box center [484, 275] width 268 height 37
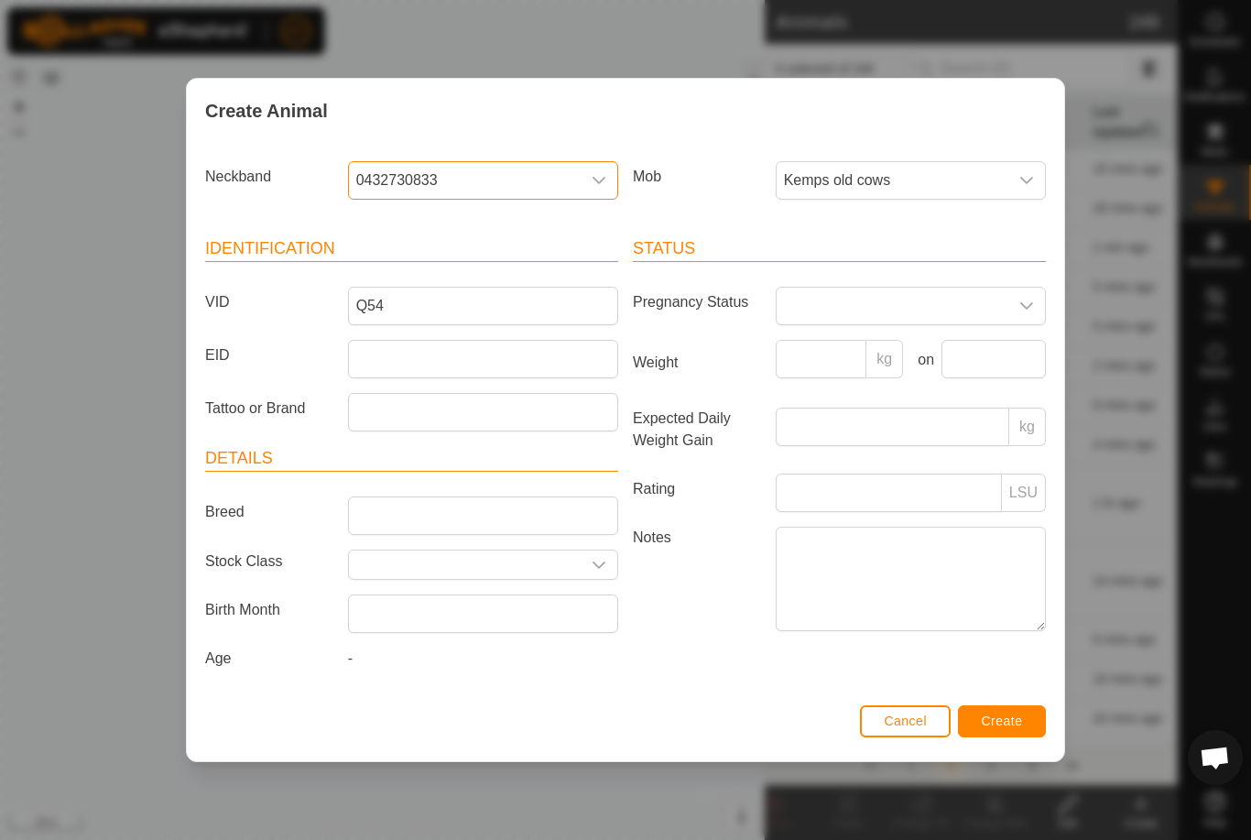
click at [999, 718] on span "Create" at bounding box center [1002, 721] width 41 height 15
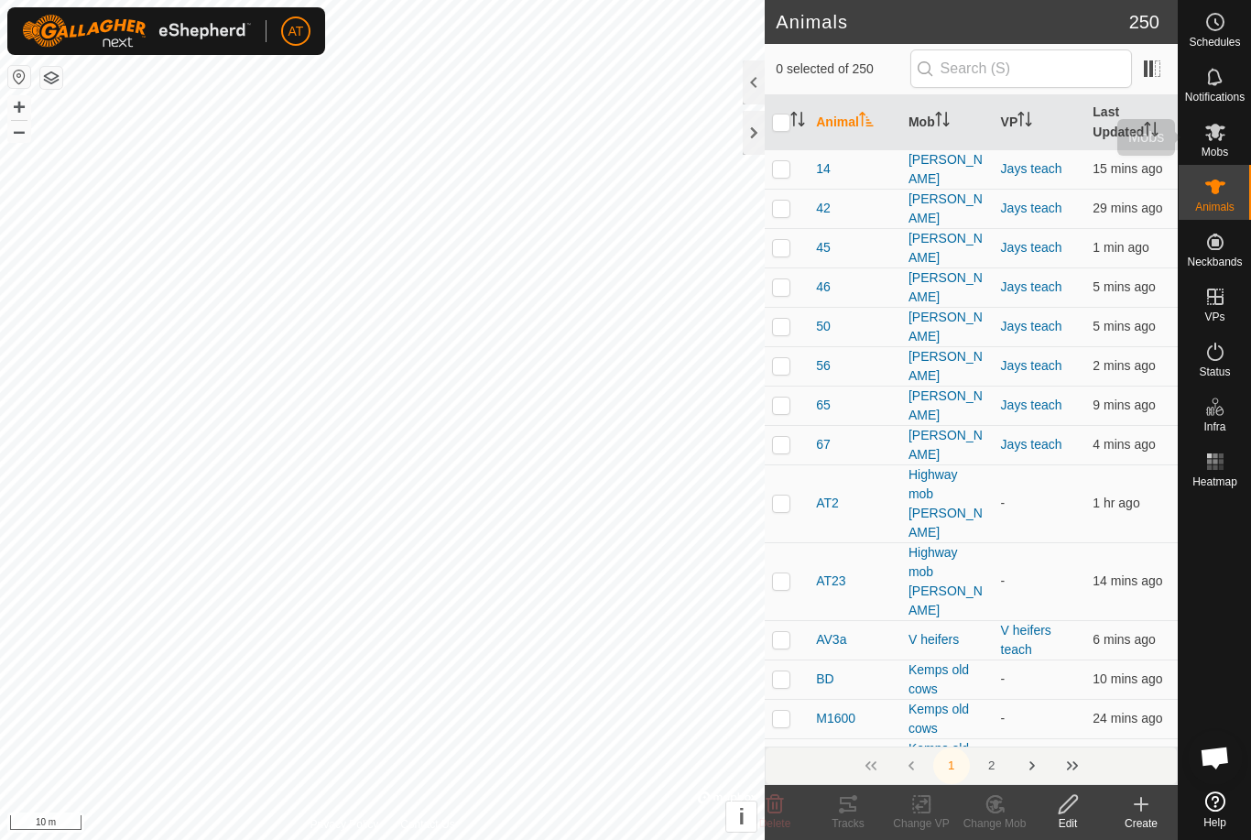
click at [1208, 127] on icon at bounding box center [1216, 132] width 20 height 17
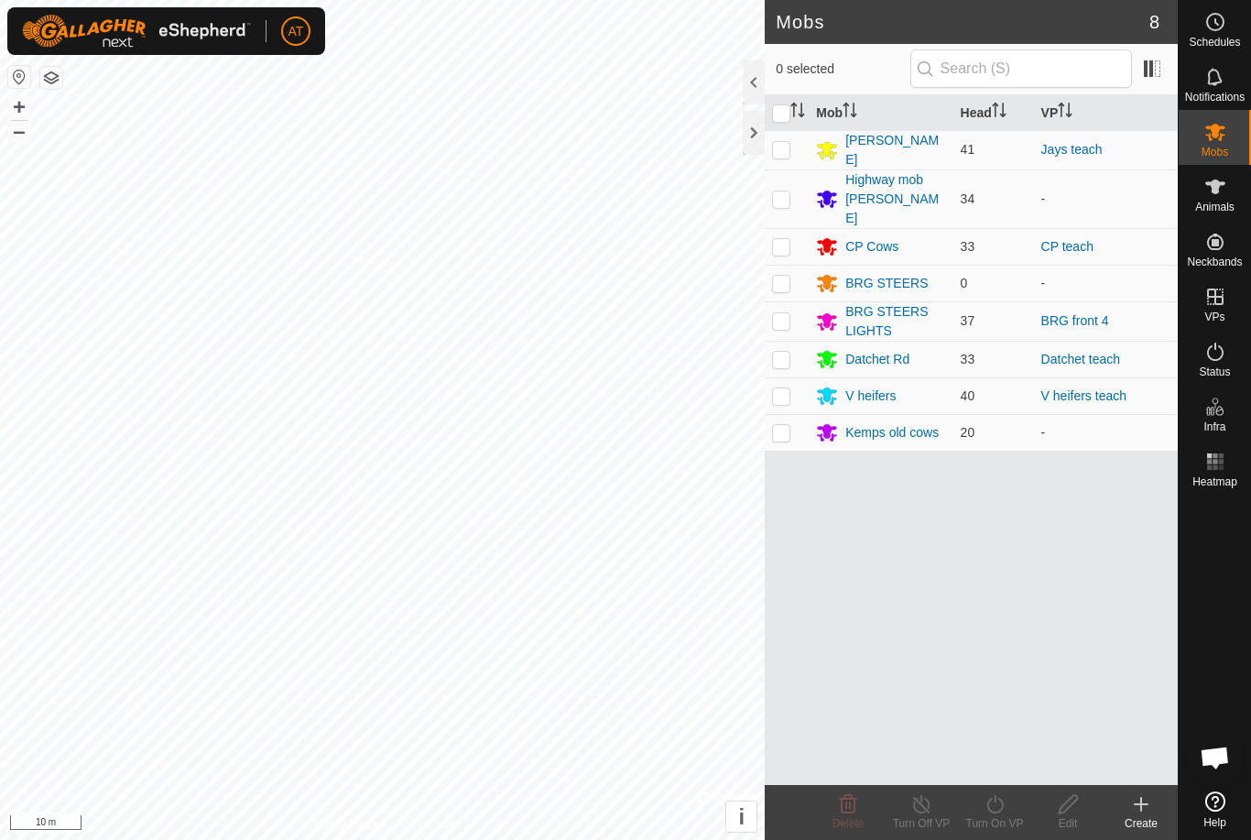
click at [793, 414] on td at bounding box center [787, 432] width 44 height 37
checkbox input "true"
click at [790, 425] on p-checkbox at bounding box center [781, 432] width 18 height 15
checkbox input "true"
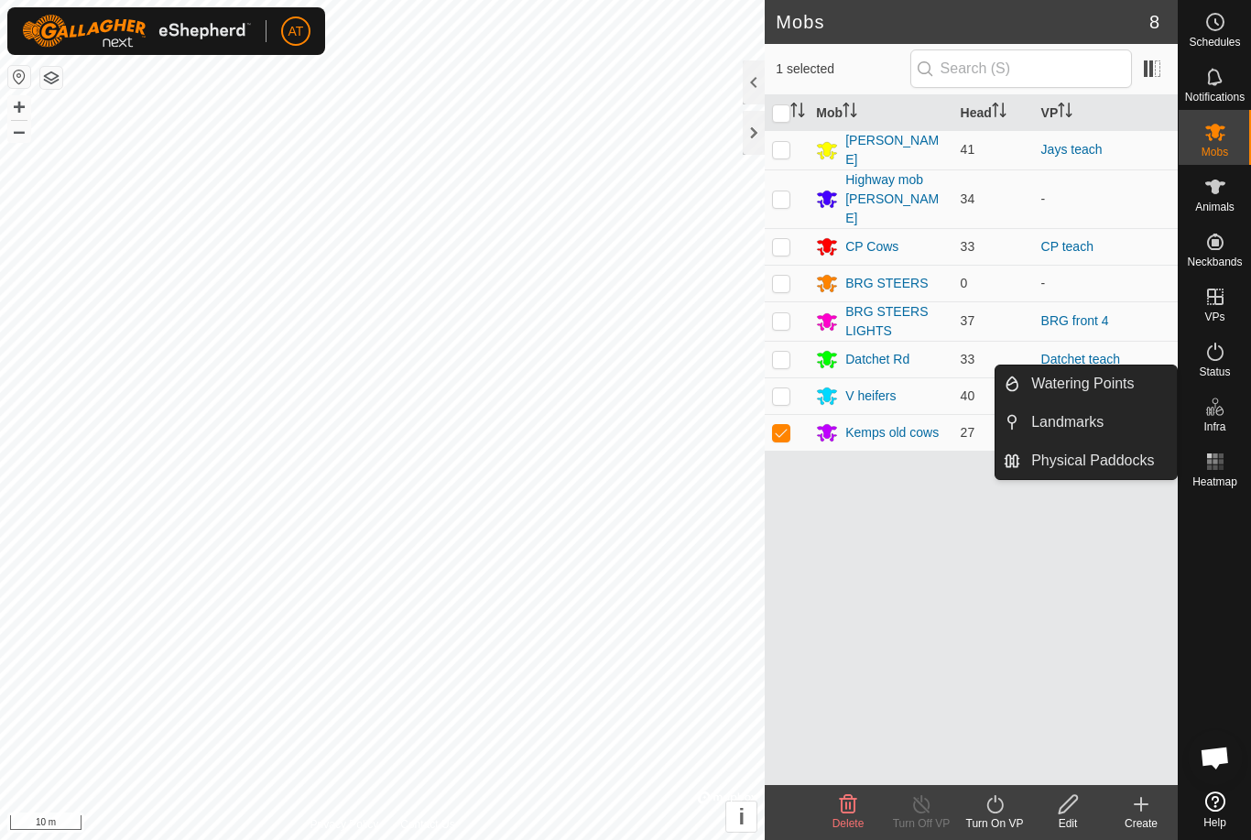
click at [1092, 475] on link "Physical Paddocks" at bounding box center [1099, 461] width 157 height 37
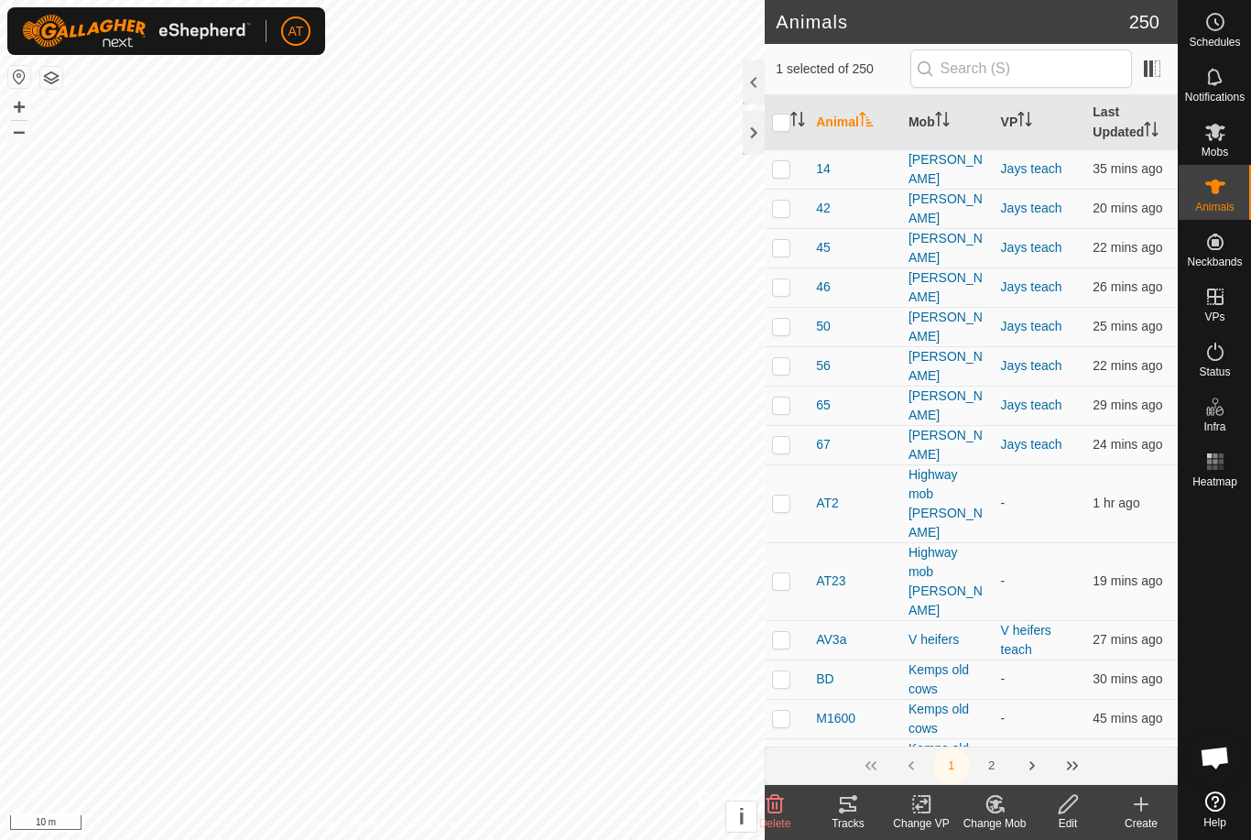
checkbox input "false"
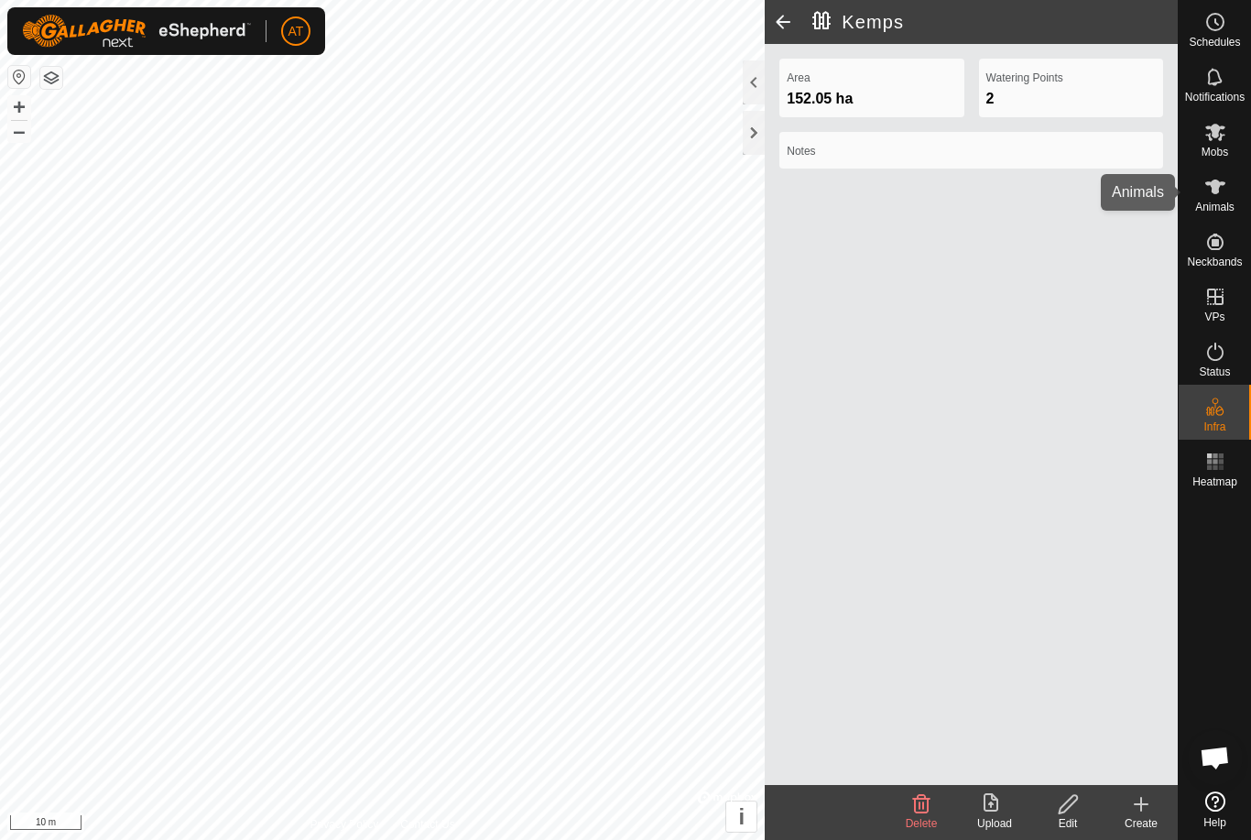
click at [1217, 189] on icon at bounding box center [1216, 187] width 20 height 15
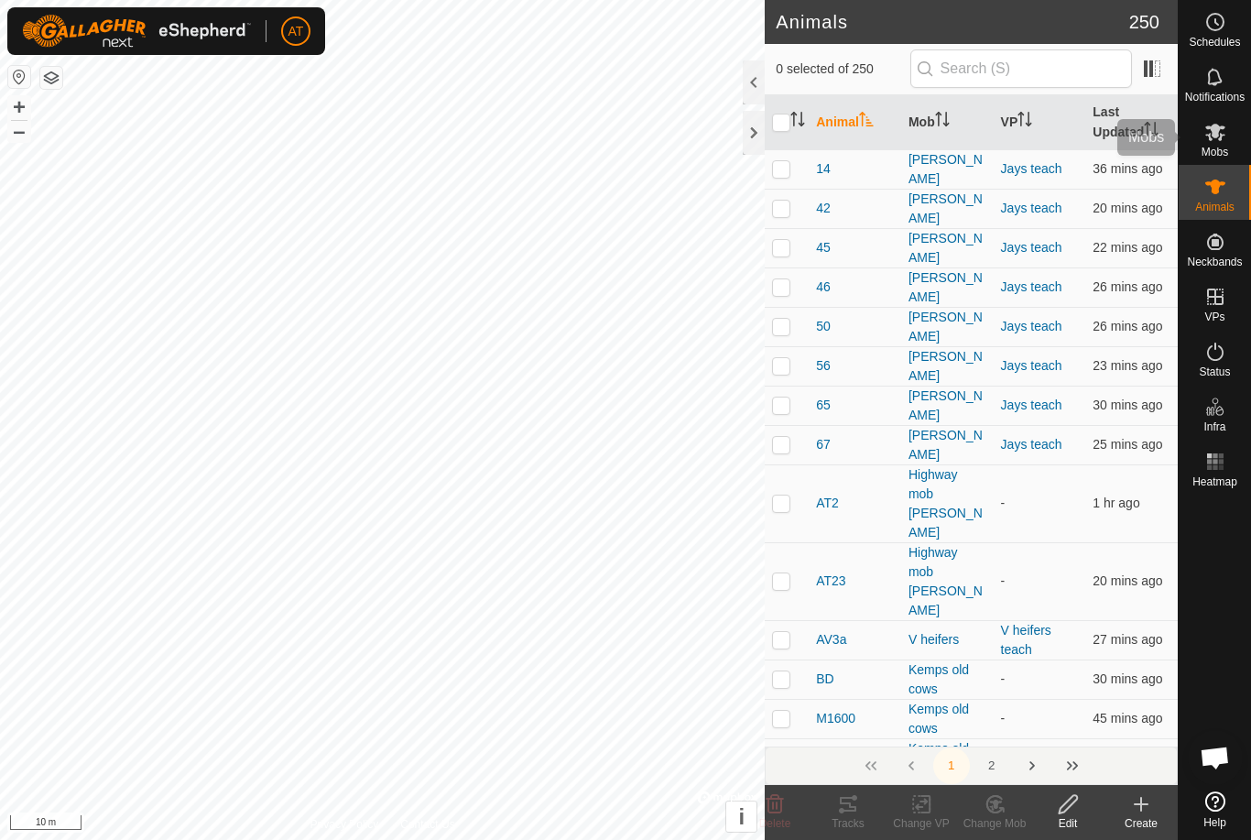
click at [1209, 160] on div "Mobs" at bounding box center [1215, 137] width 72 height 55
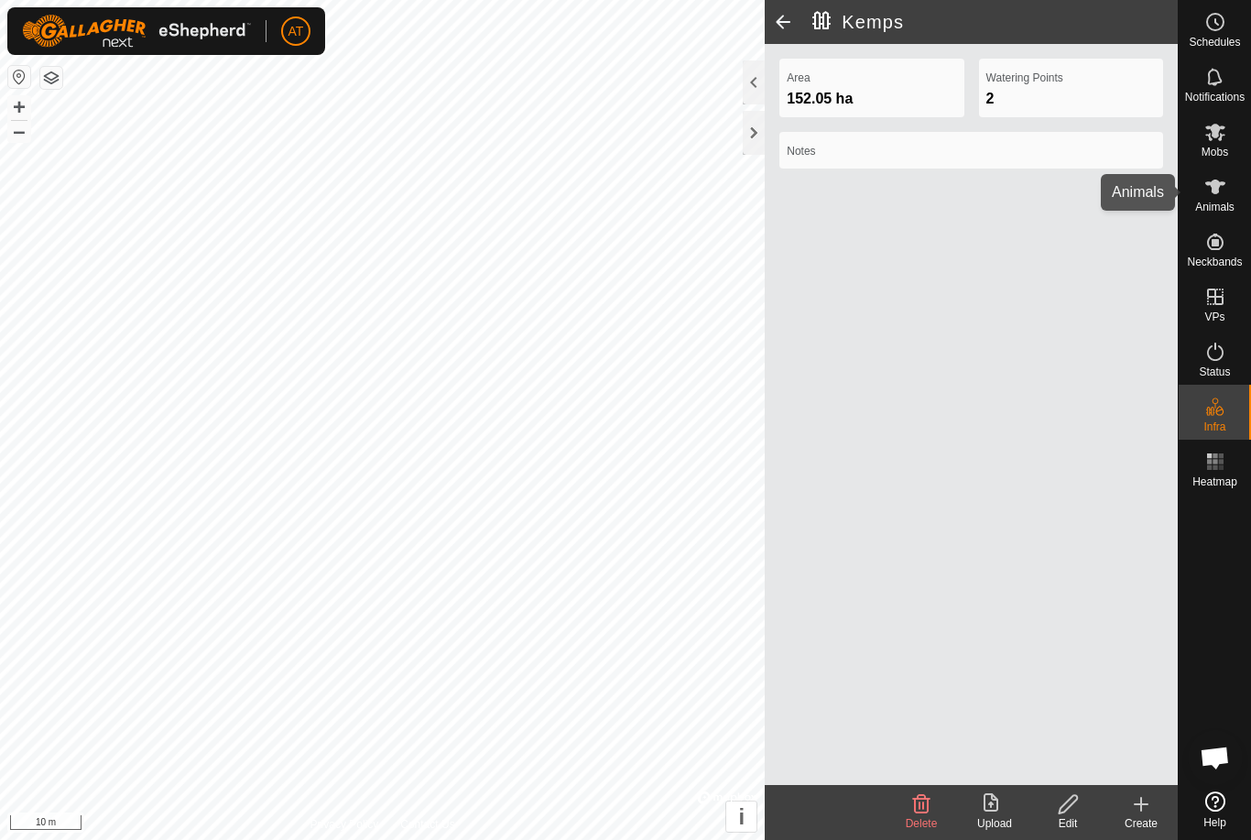
click at [1220, 196] on icon at bounding box center [1216, 187] width 22 height 22
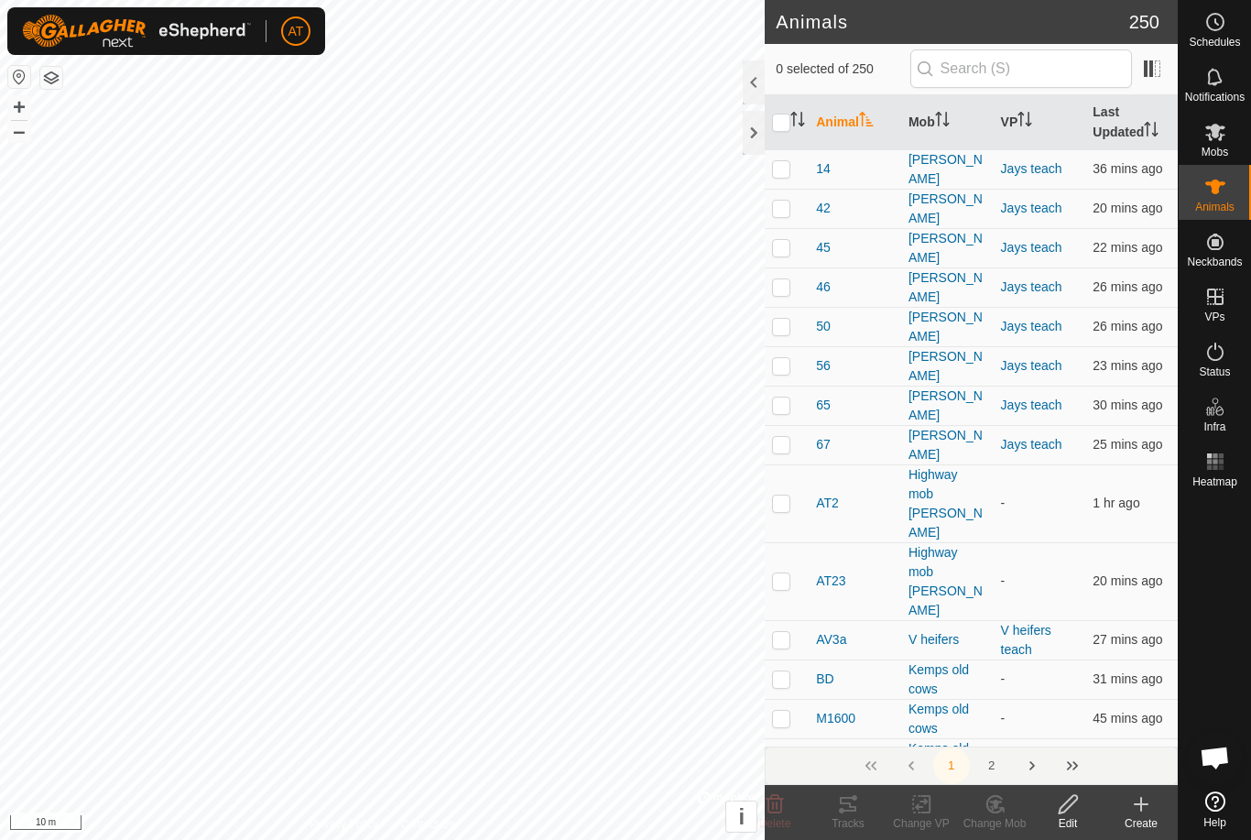
click at [1230, 149] on div "Mobs" at bounding box center [1215, 137] width 72 height 55
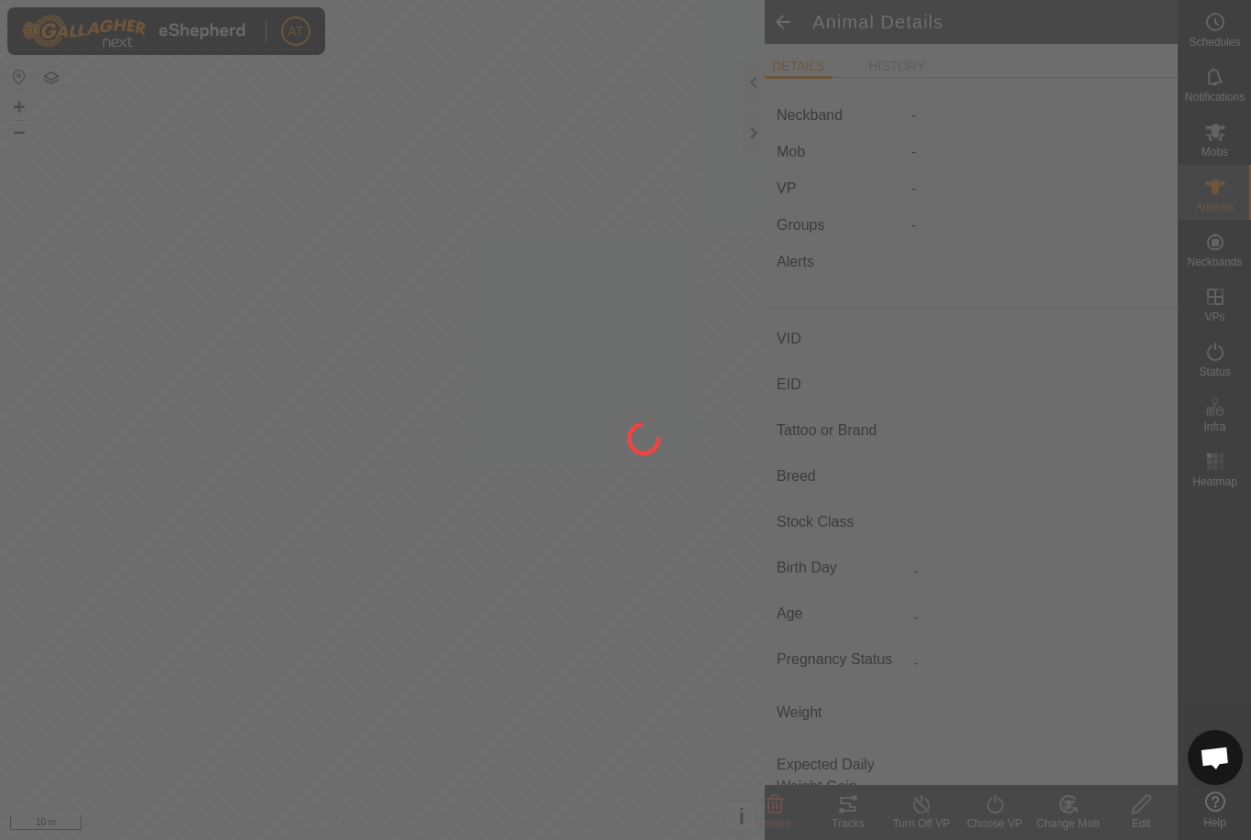
type input "M1709"
type input "-"
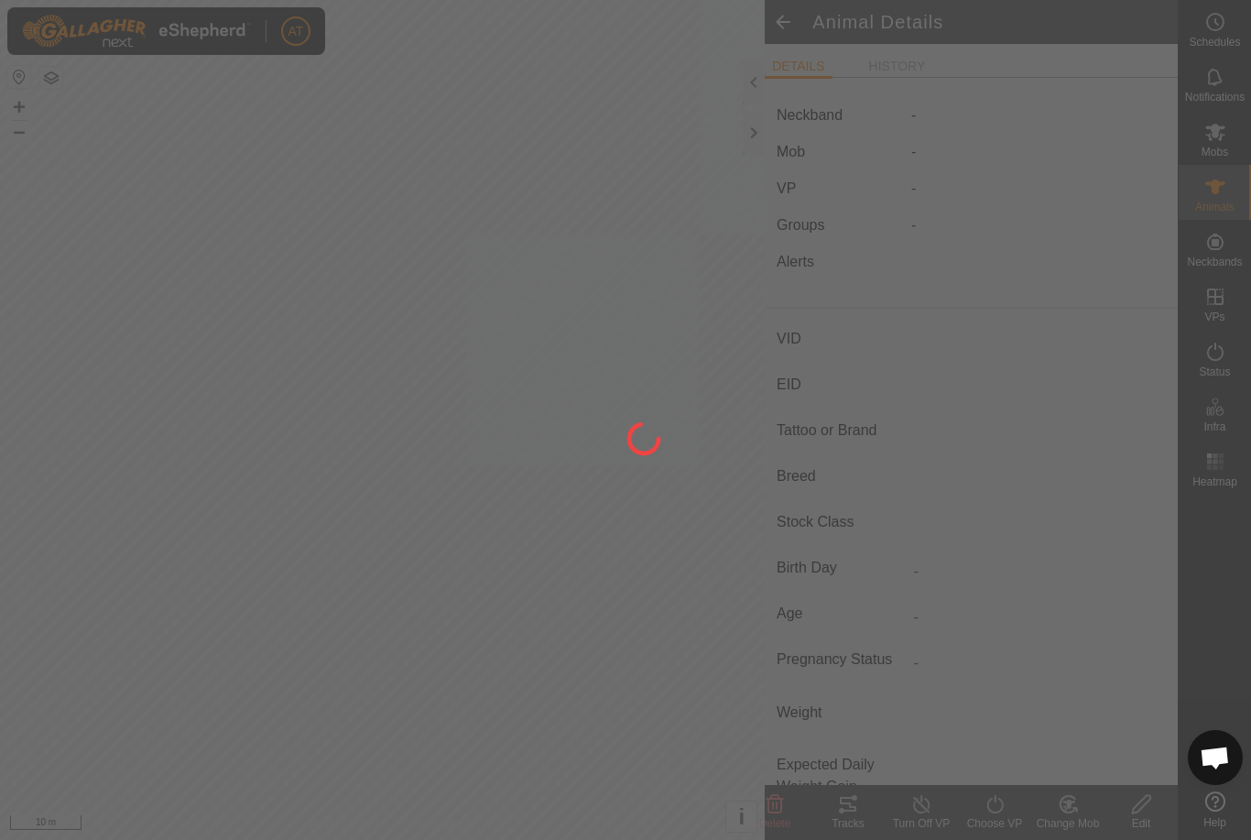
type input "0 kg"
type input "-"
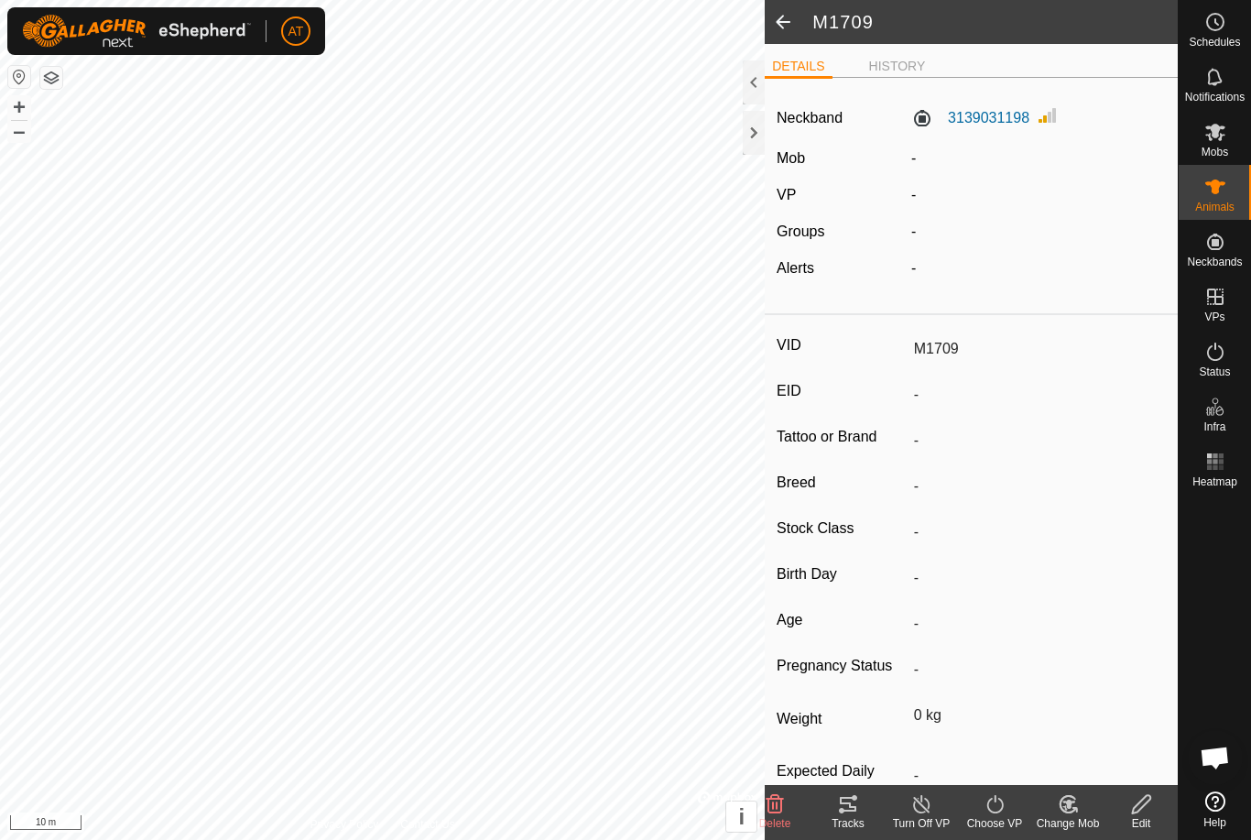
click at [1066, 818] on div "Change Mob" at bounding box center [1068, 823] width 73 height 16
click at [1121, 727] on span "Choose Mob..." at bounding box center [1120, 726] width 95 height 22
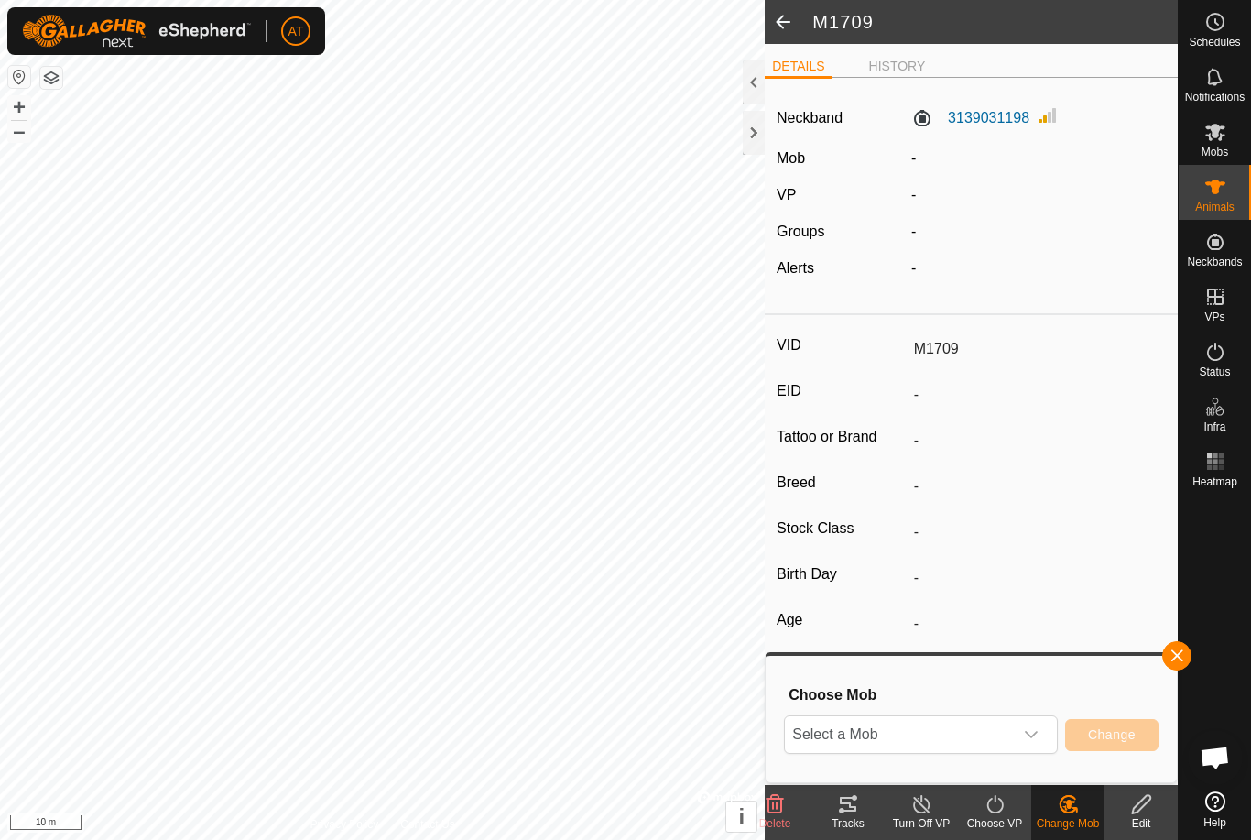
click at [974, 730] on span "Select a Mob" at bounding box center [899, 734] width 228 height 37
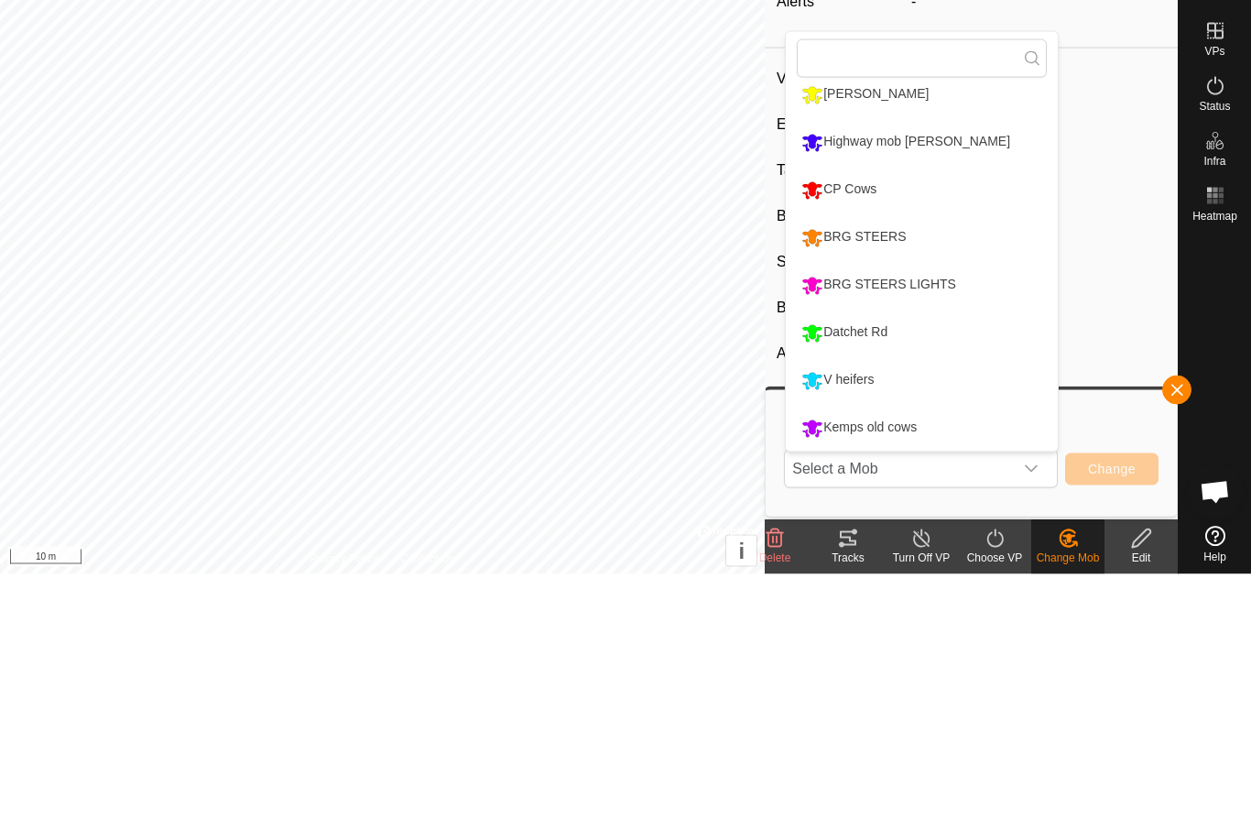
scroll to position [13, 0]
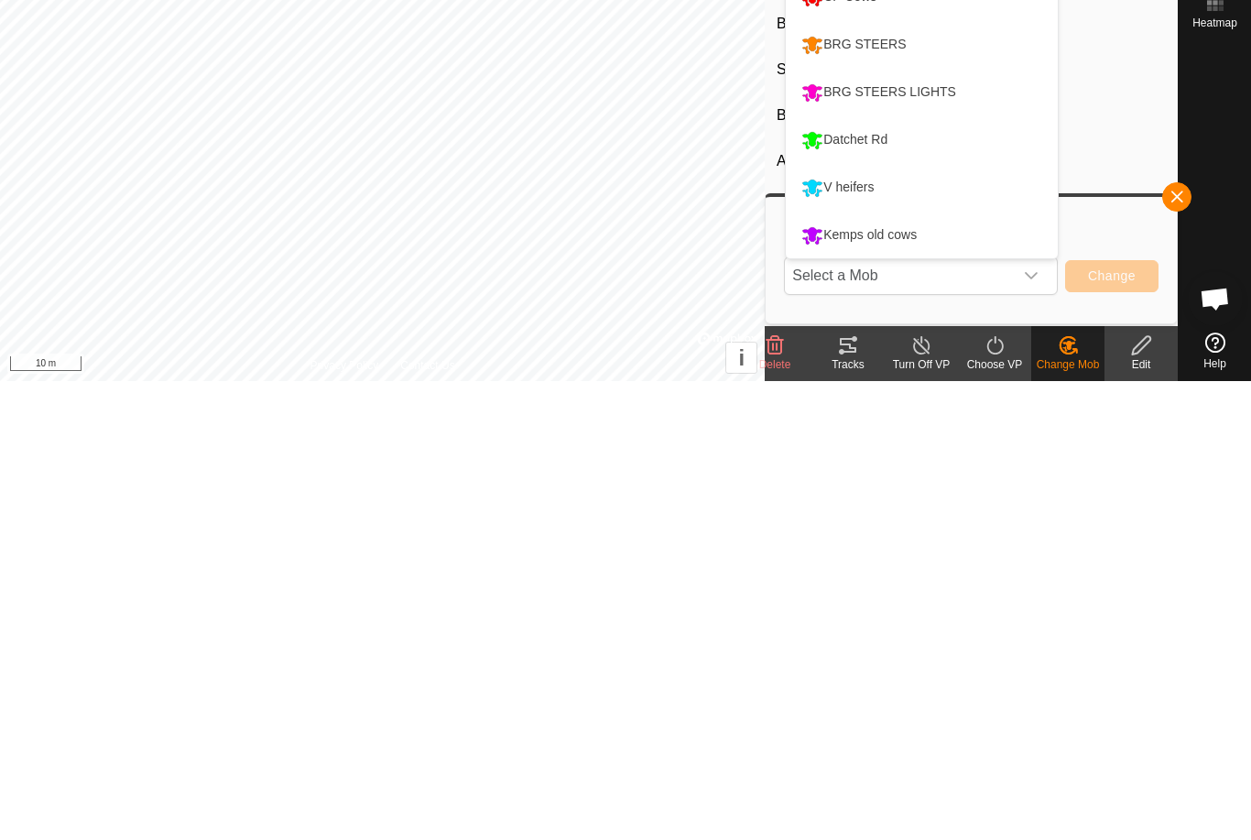
click at [922, 679] on div "Kemps old cows" at bounding box center [859, 694] width 125 height 31
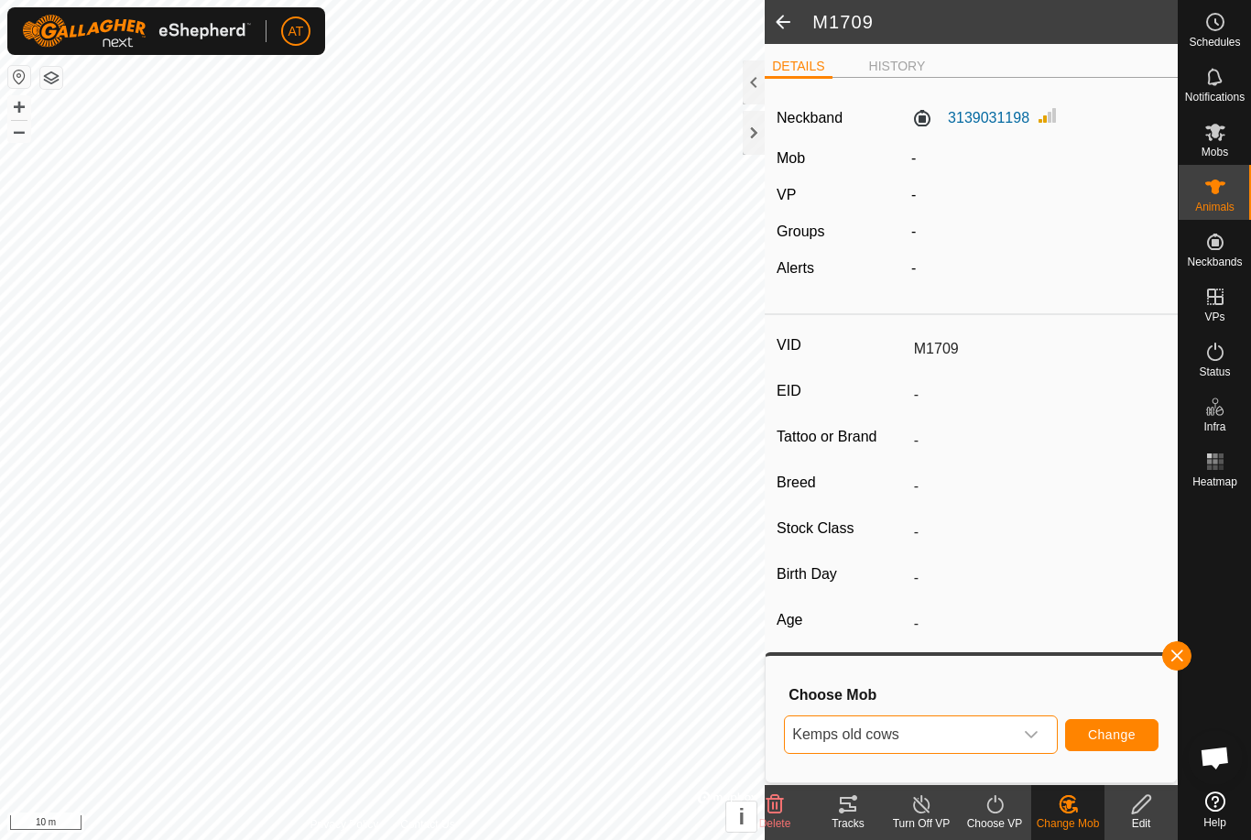
click at [1125, 734] on span "Change" at bounding box center [1112, 734] width 48 height 15
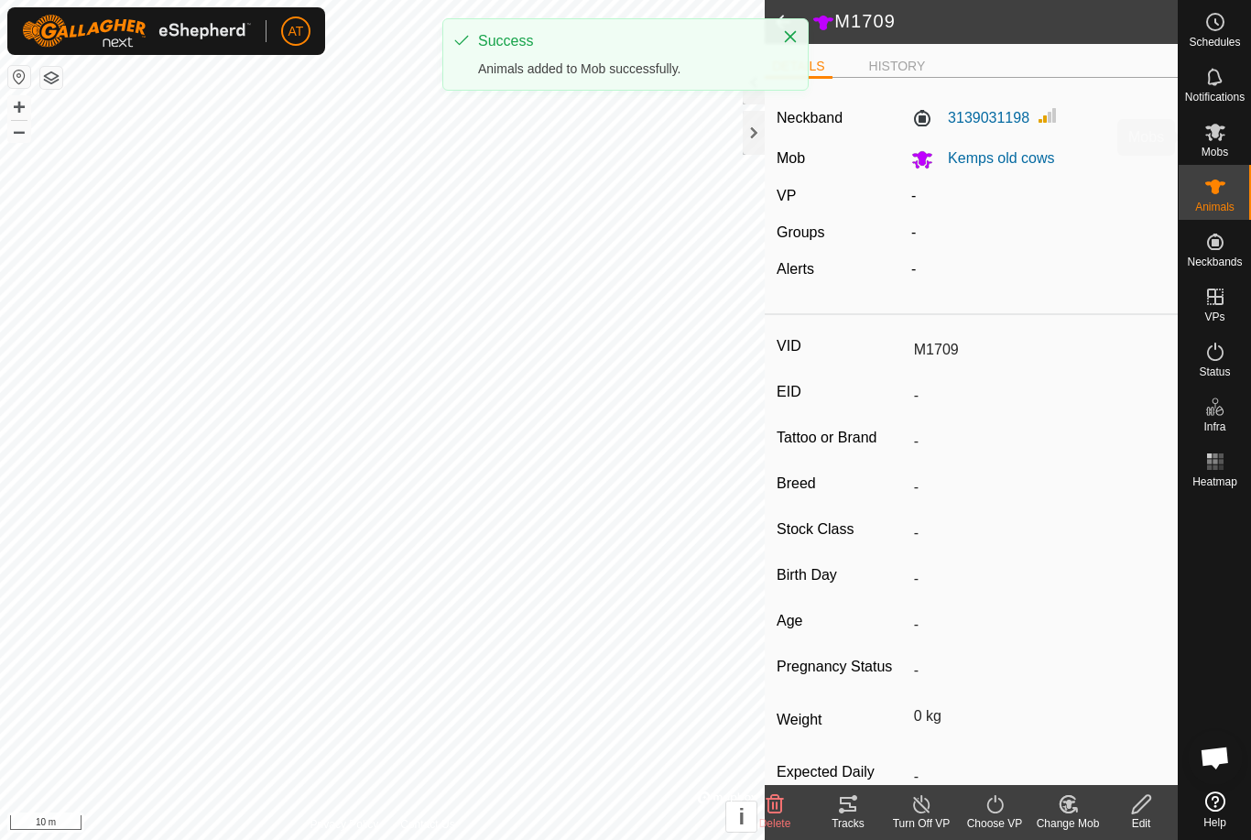
click at [1231, 129] on es-mob-svg-icon at bounding box center [1215, 131] width 33 height 29
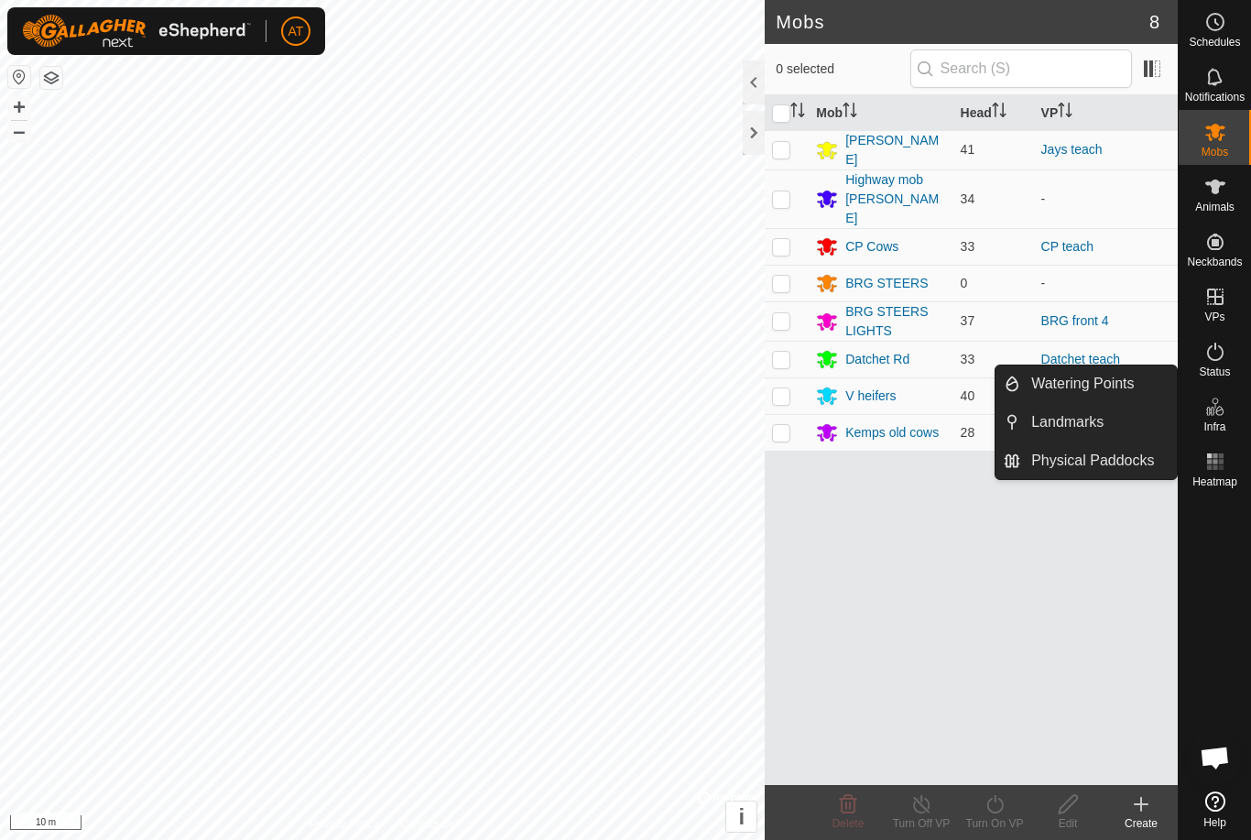
click at [1110, 455] on span "Physical Paddocks" at bounding box center [1093, 461] width 123 height 22
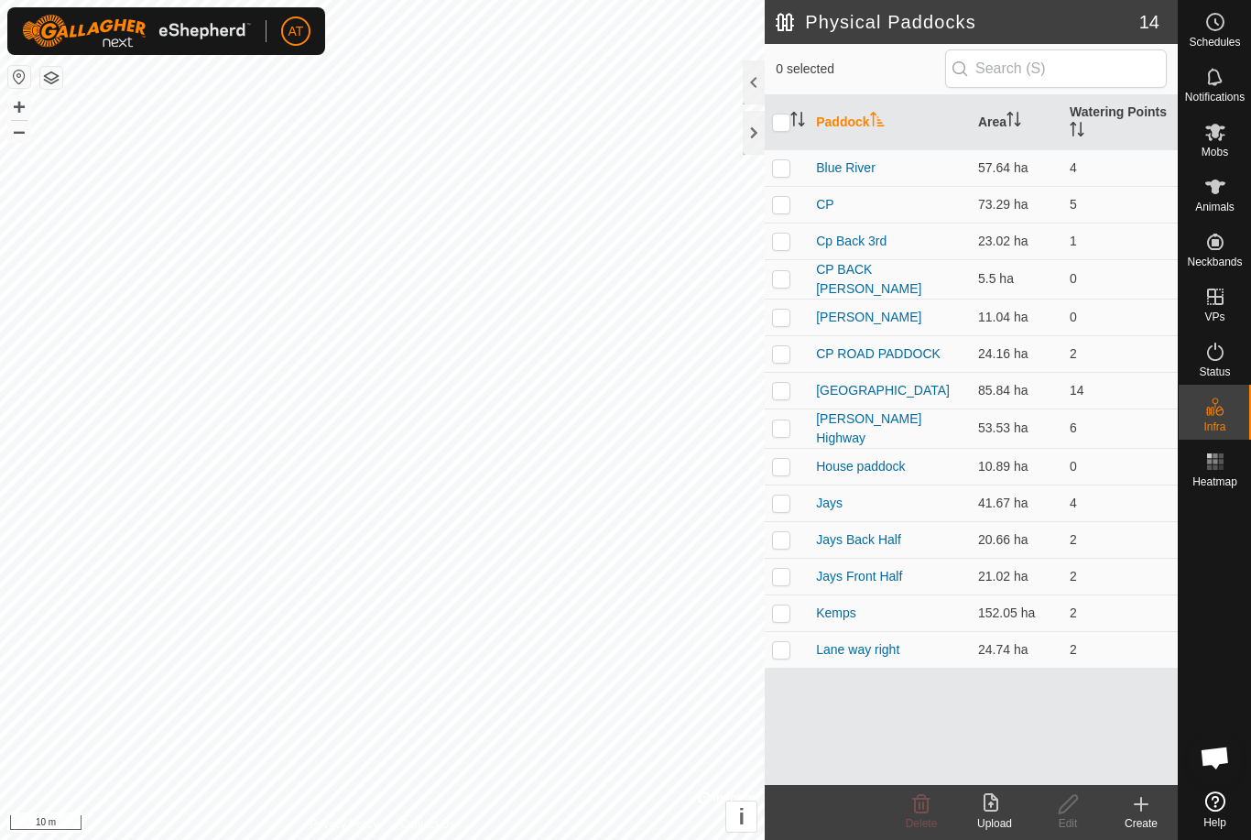
click at [754, 138] on div at bounding box center [754, 133] width 22 height 44
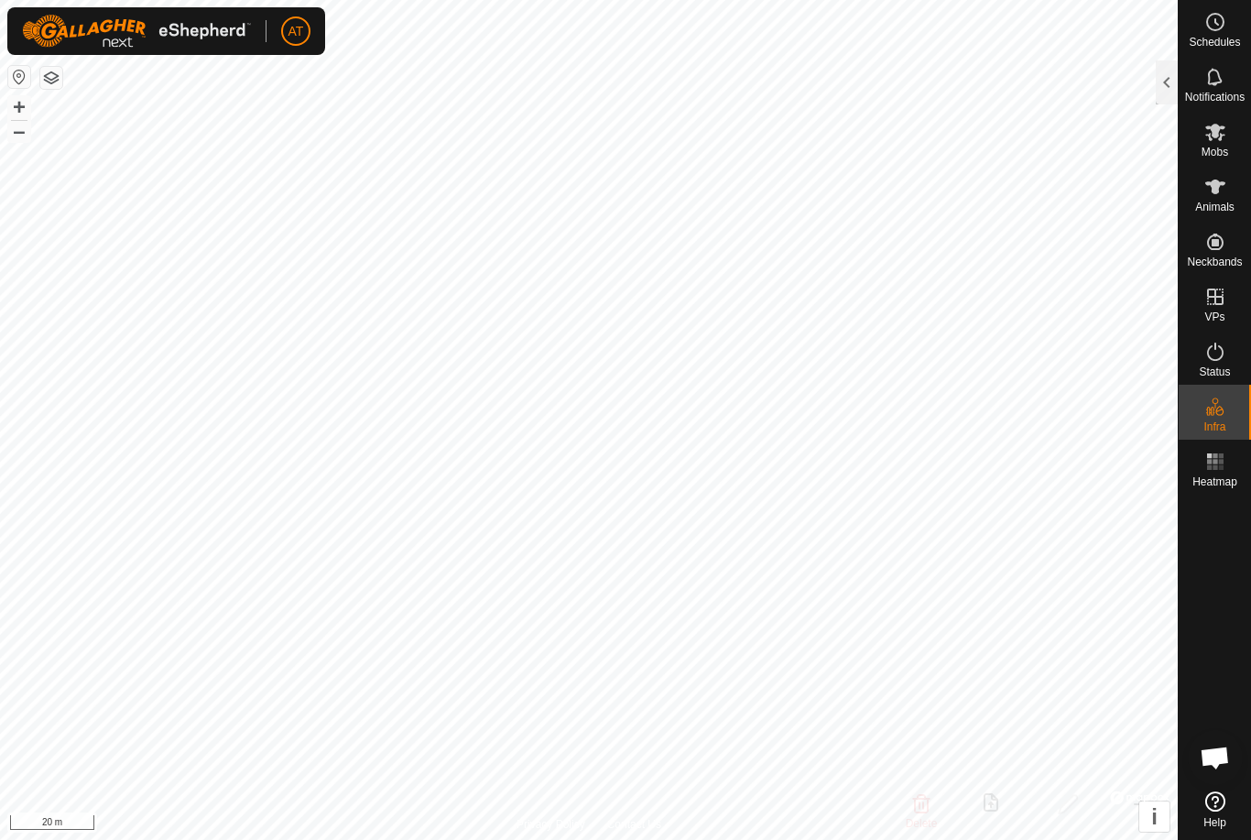
click at [1167, 91] on div at bounding box center [1167, 82] width 22 height 44
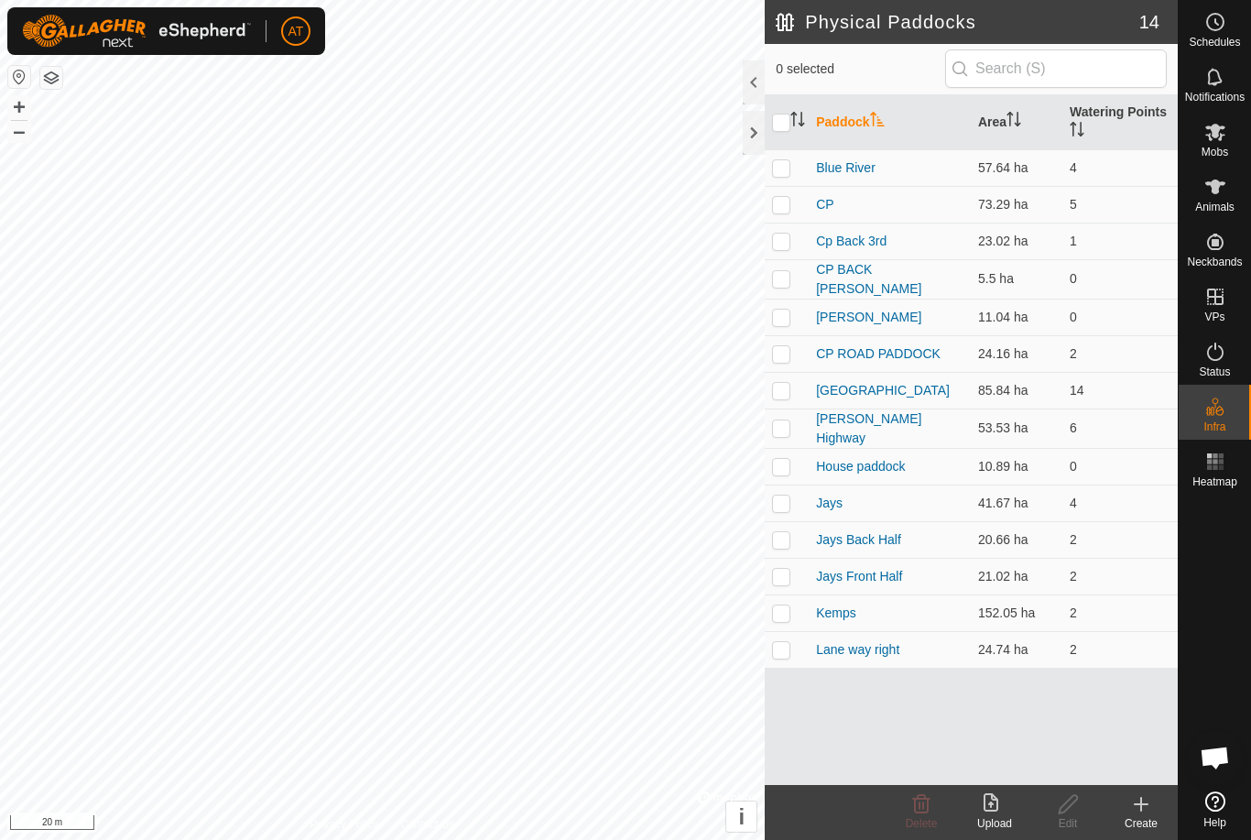
click at [1140, 804] on icon at bounding box center [1141, 804] width 13 height 0
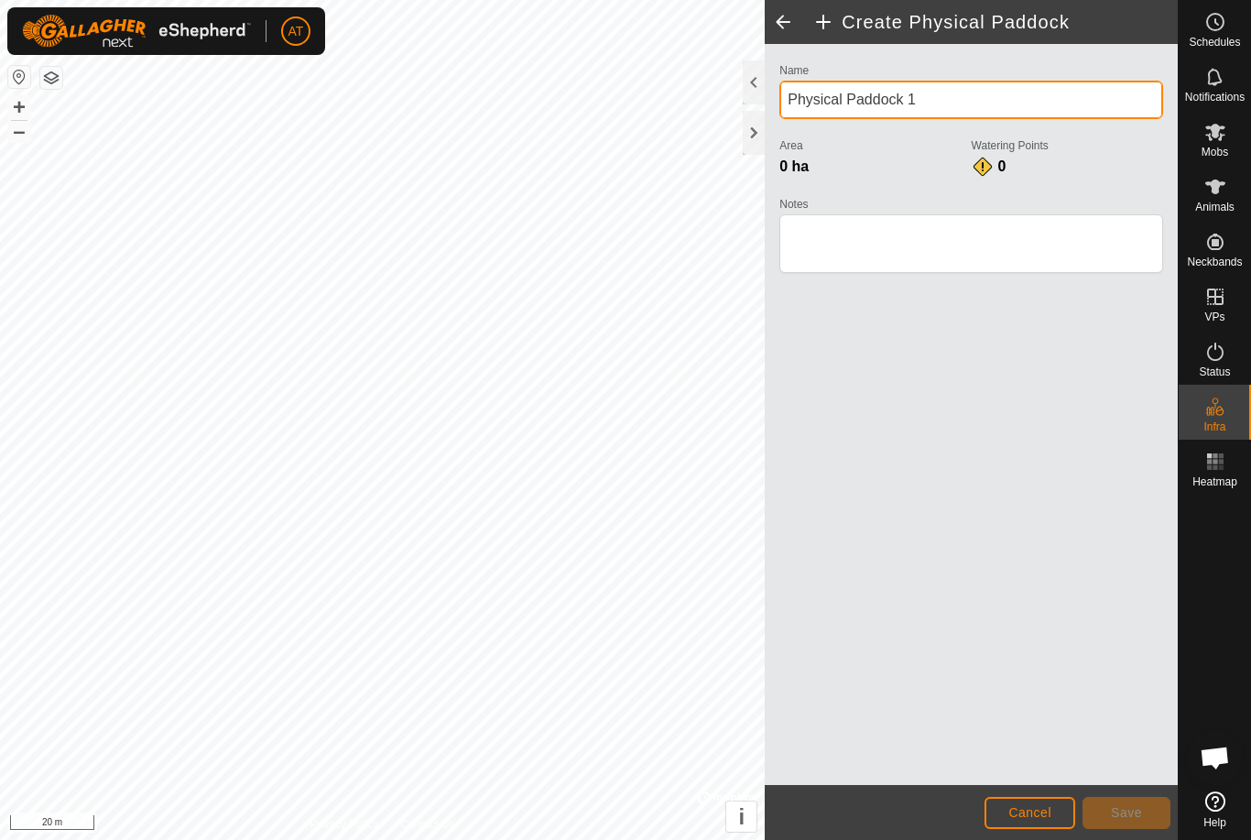
click at [1039, 95] on input "Physical Paddock 1" at bounding box center [972, 100] width 384 height 38
type input "P"
type input "Back paddock 1"
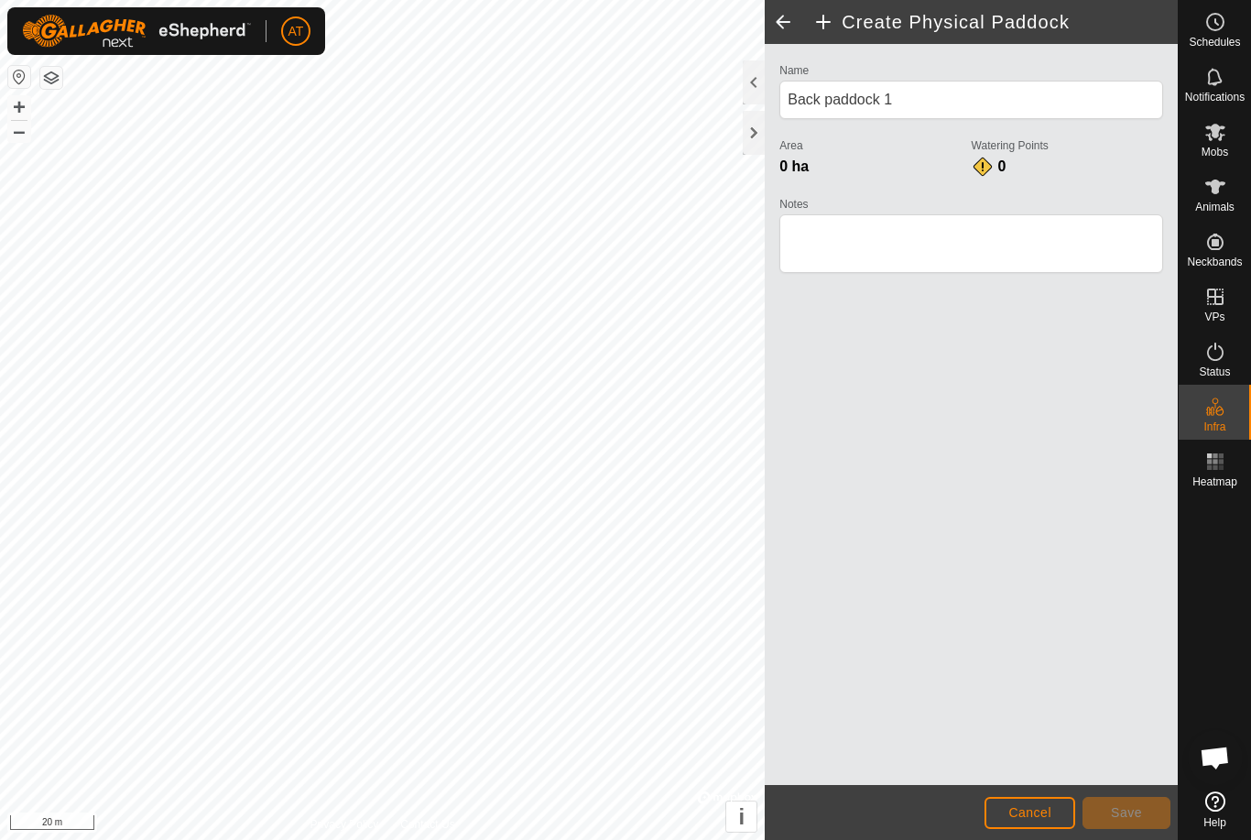
click at [1064, 344] on div "Name Back paddock 1 Area 0 ha Watering Points 0 Notes" at bounding box center [971, 414] width 413 height 741
click at [1043, 797] on button "Cancel" at bounding box center [1030, 813] width 91 height 32
